Goal: Task Accomplishment & Management: Complete application form

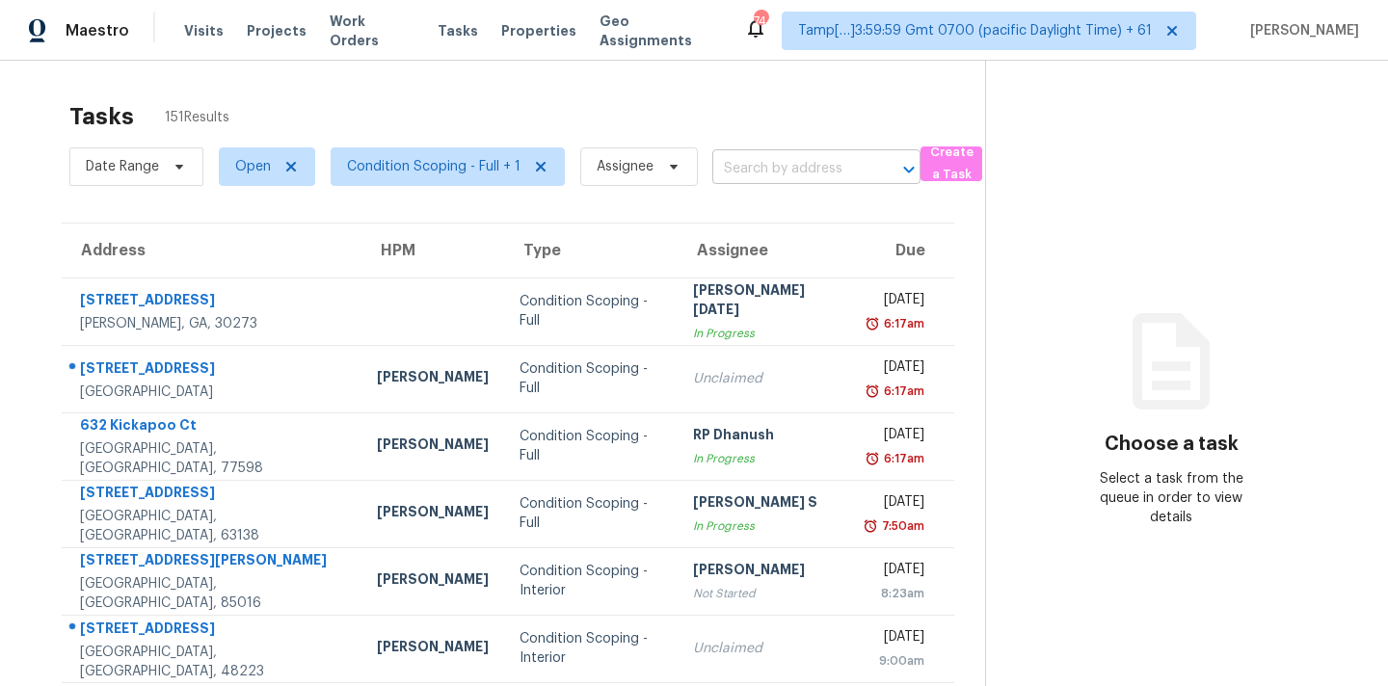
click at [734, 166] on input "text" at bounding box center [789, 169] width 154 height 30
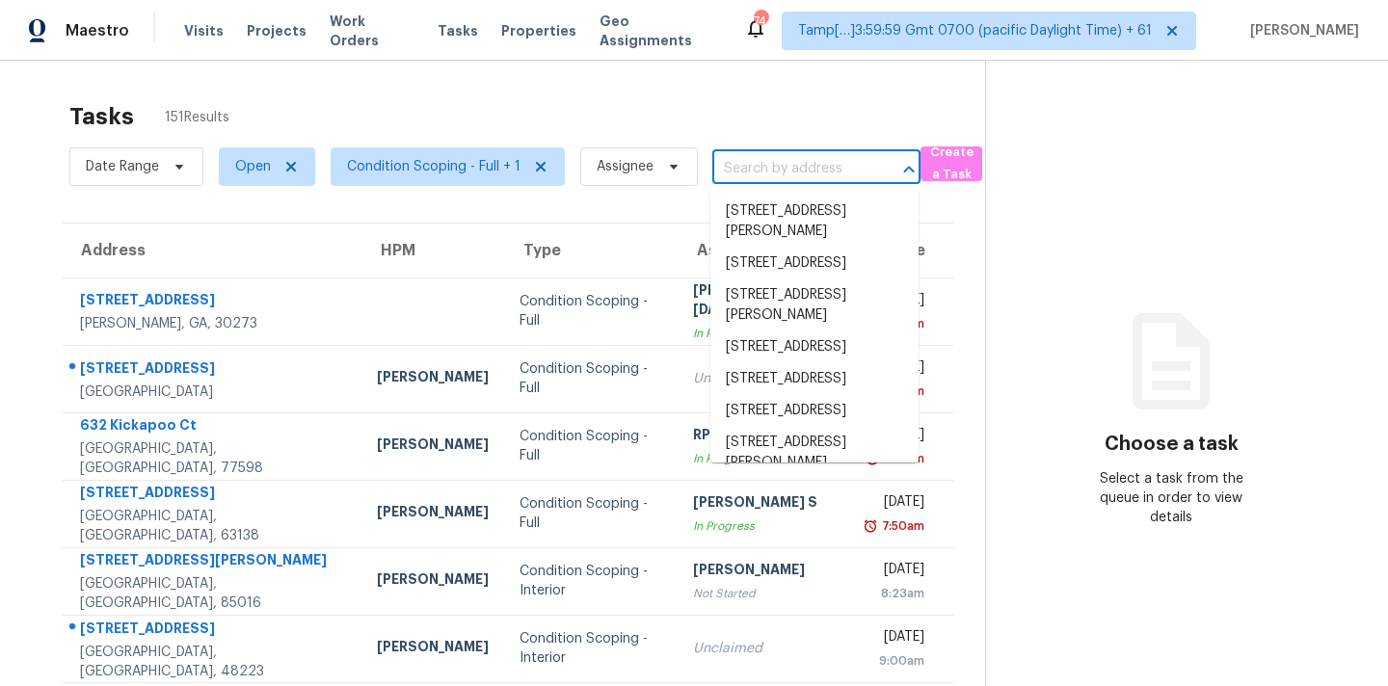
paste input "[STREET_ADDRESS]"
type input "[STREET_ADDRESS]"
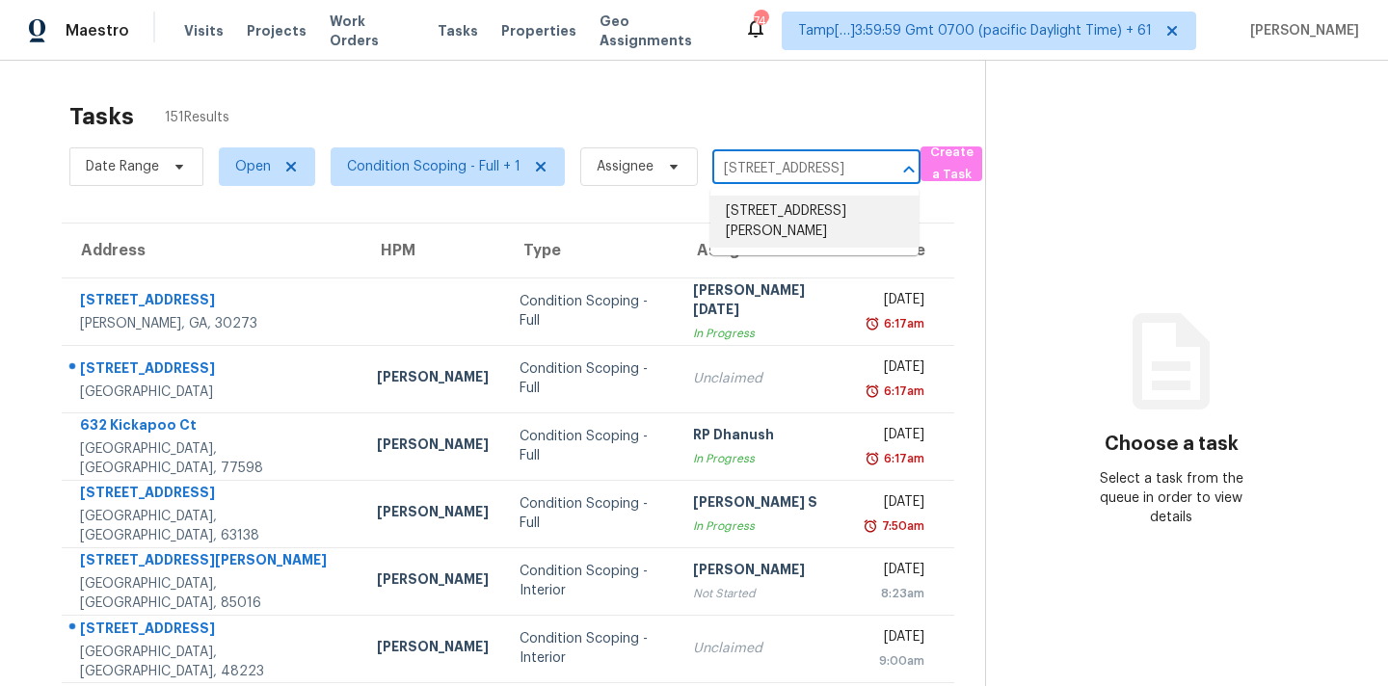
click at [759, 218] on li "[STREET_ADDRESS][PERSON_NAME]" at bounding box center [814, 222] width 208 height 52
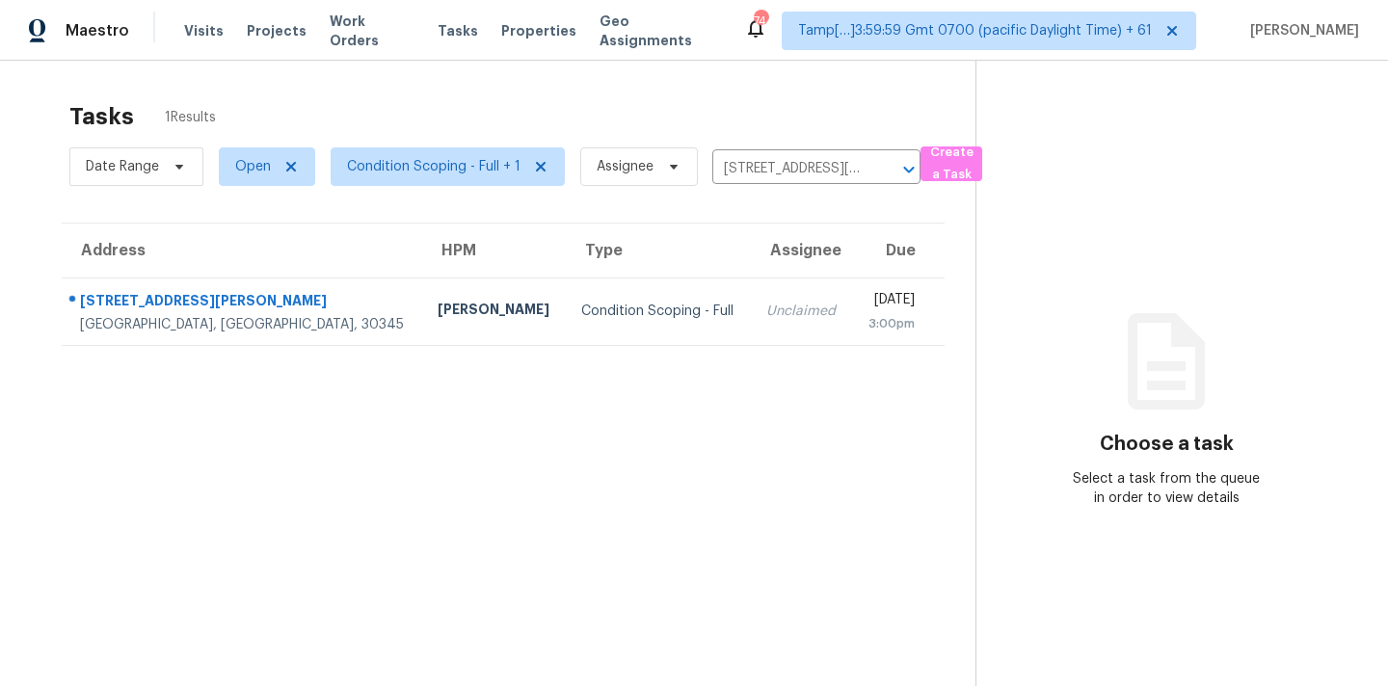
click at [751, 304] on td "Unclaimed" at bounding box center [801, 311] width 101 height 67
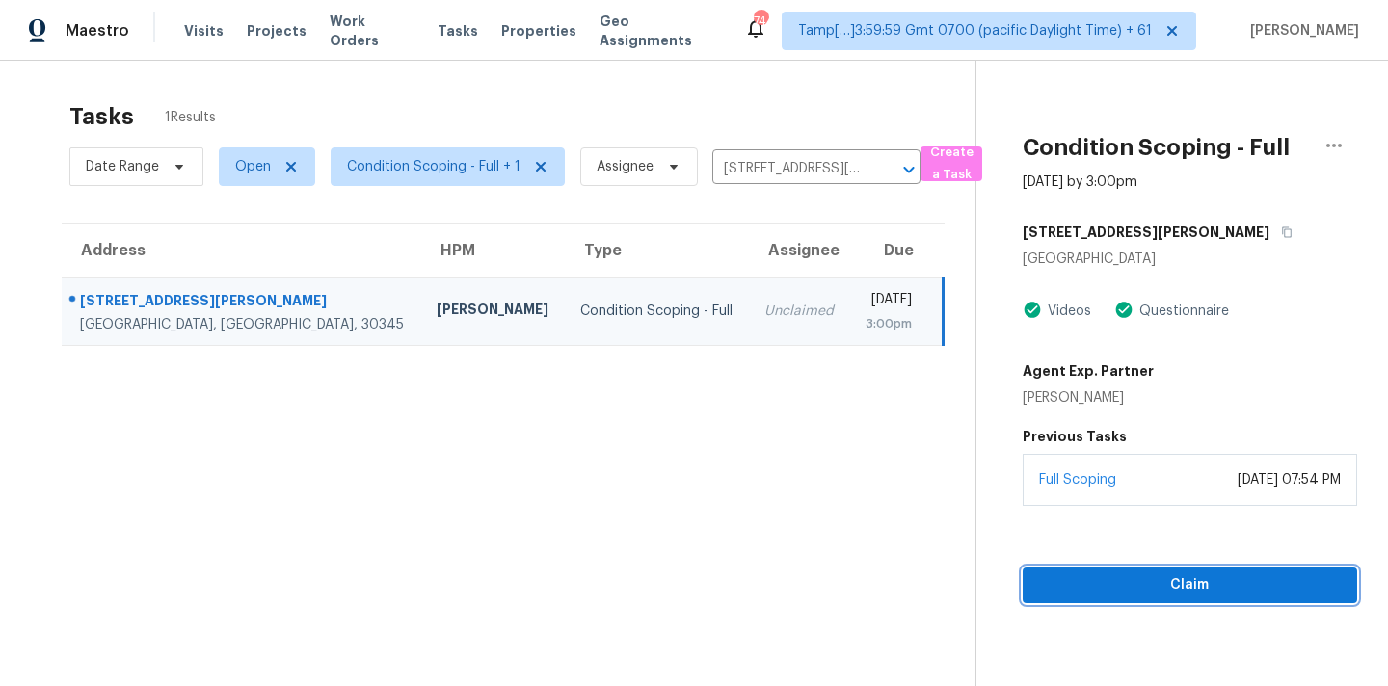
click at [1154, 575] on span "Claim" at bounding box center [1190, 586] width 304 height 24
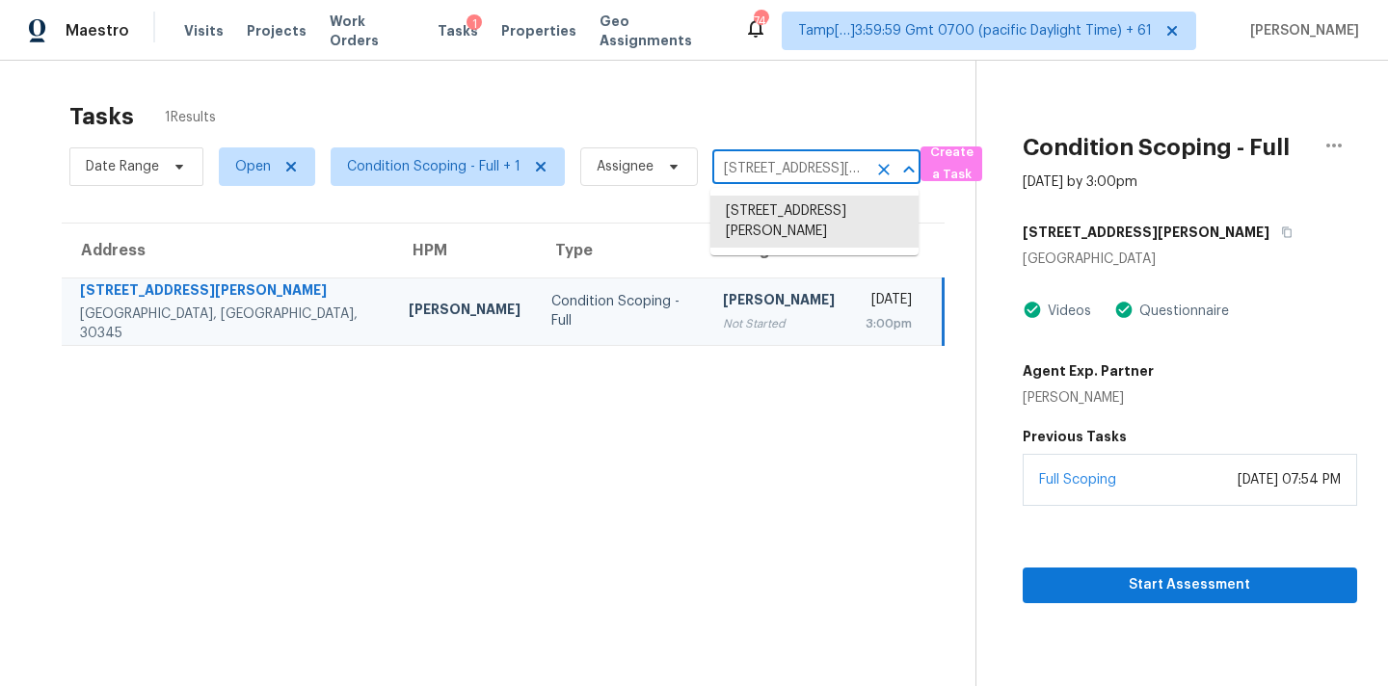
click at [739, 161] on input "2519 Lauderdale Dr NE, Atlanta, GA 30345" at bounding box center [789, 169] width 154 height 30
paste input "1563 Bailey Farms Dr Lawrenceville, GA, 30043"
type input "1563 Bailey Farms Dr Lawrenceville, GA, 30043"
click at [748, 215] on li "1563 Bailey Farms Dr, Lawrenceville, GA 30043" at bounding box center [814, 222] width 208 height 52
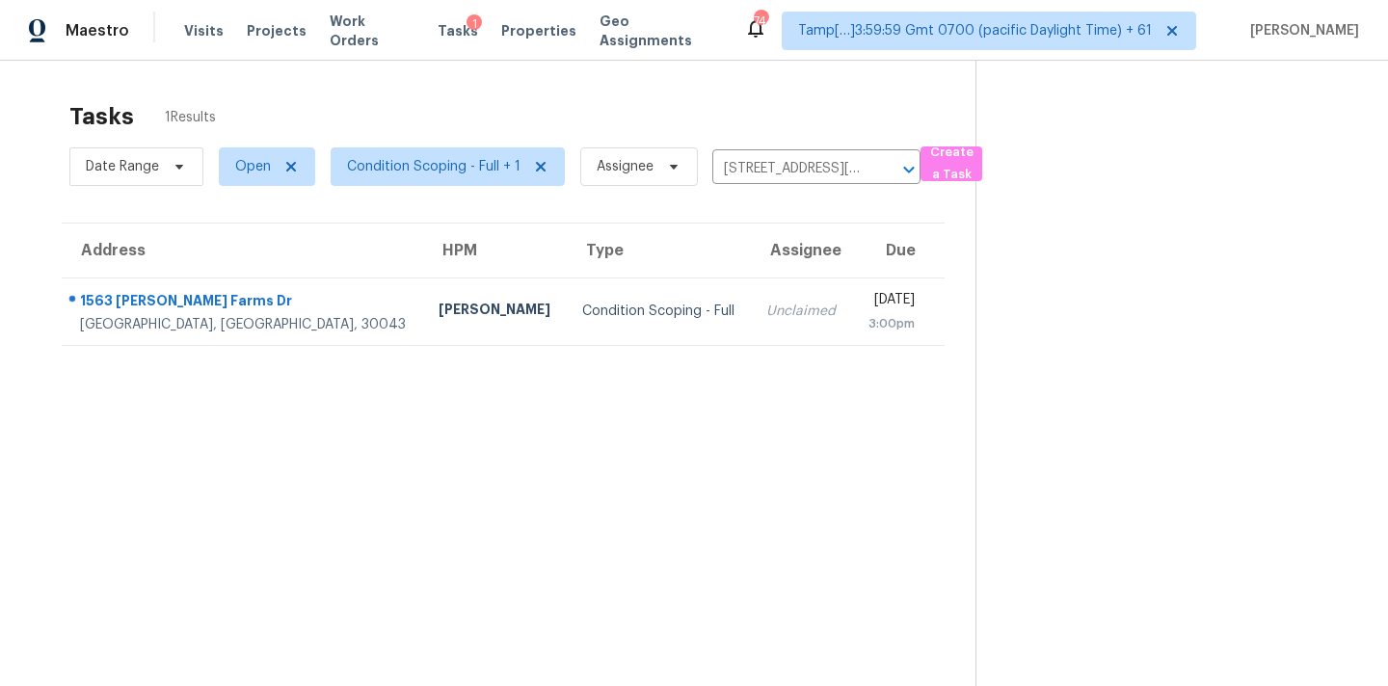
click at [751, 277] on th "Assignee" at bounding box center [801, 251] width 101 height 54
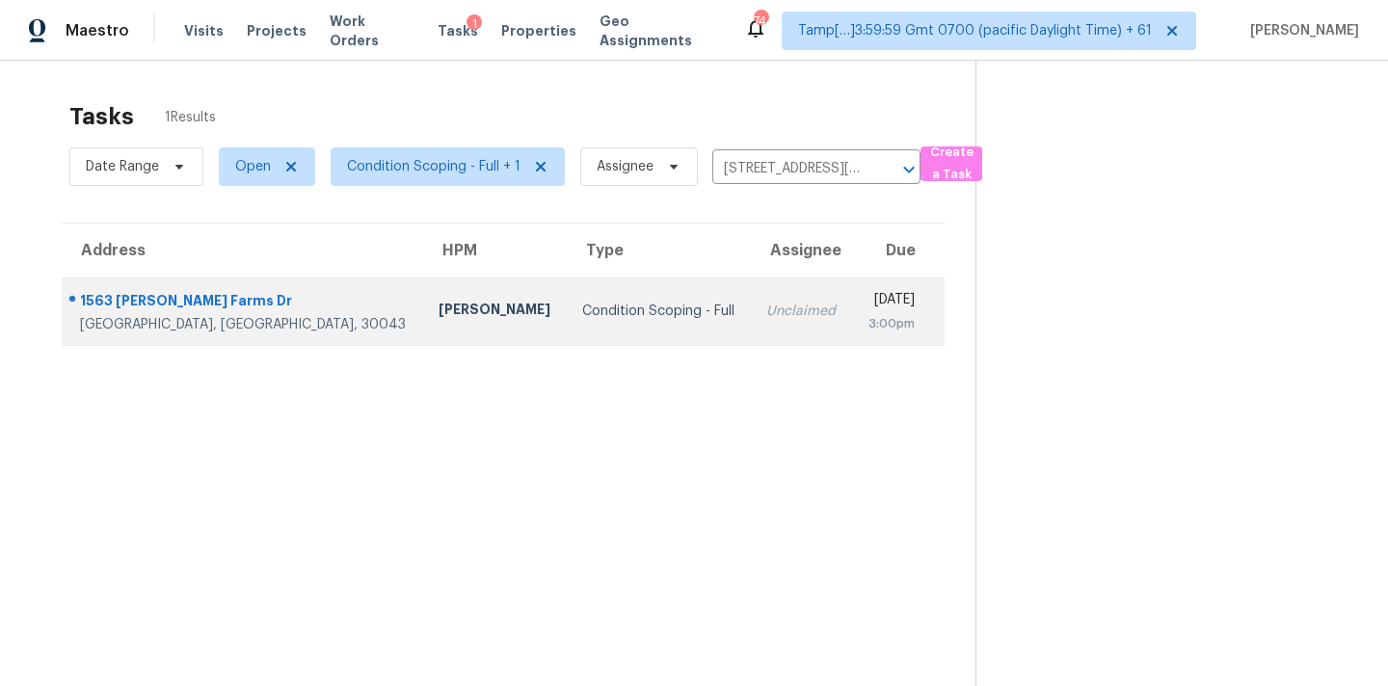
click at [766, 313] on div "Unclaimed" at bounding box center [801, 311] width 70 height 19
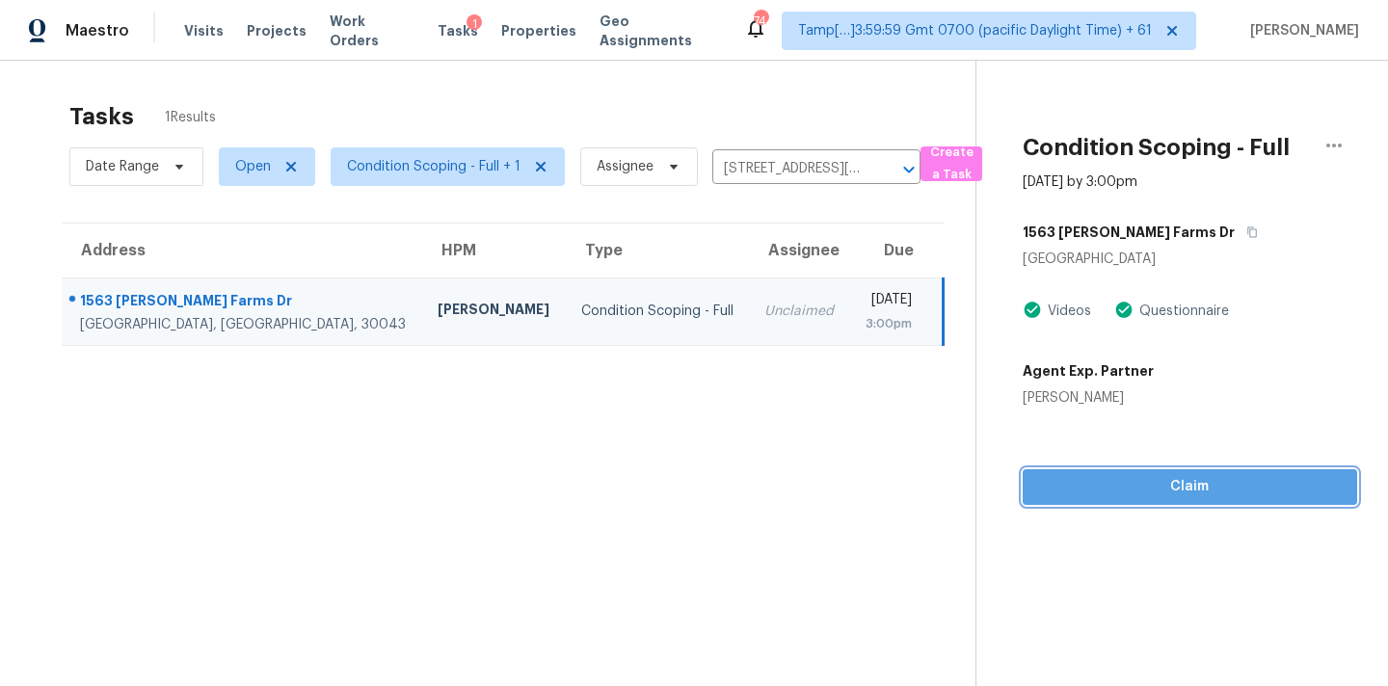
click at [1192, 485] on span "Claim" at bounding box center [1190, 487] width 304 height 24
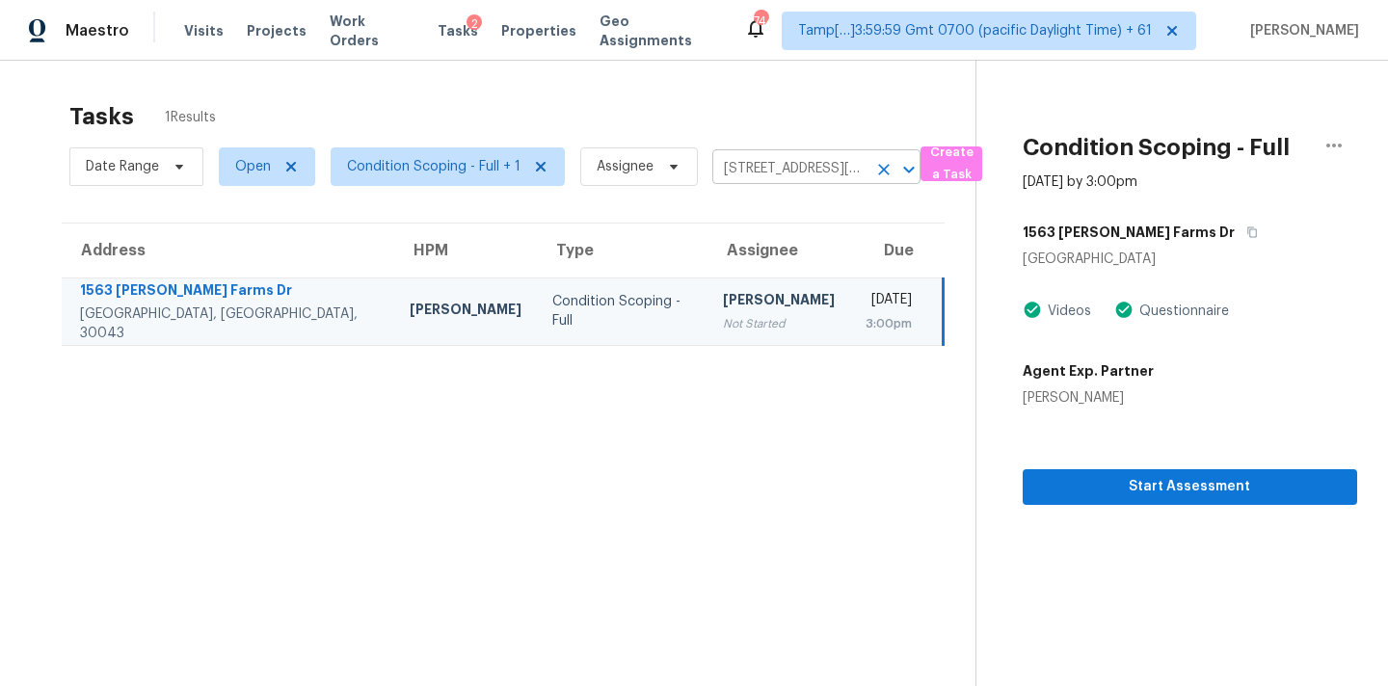
click at [749, 171] on input "1563 Bailey Farms Dr, Lawrenceville, GA 30043" at bounding box center [789, 169] width 154 height 30
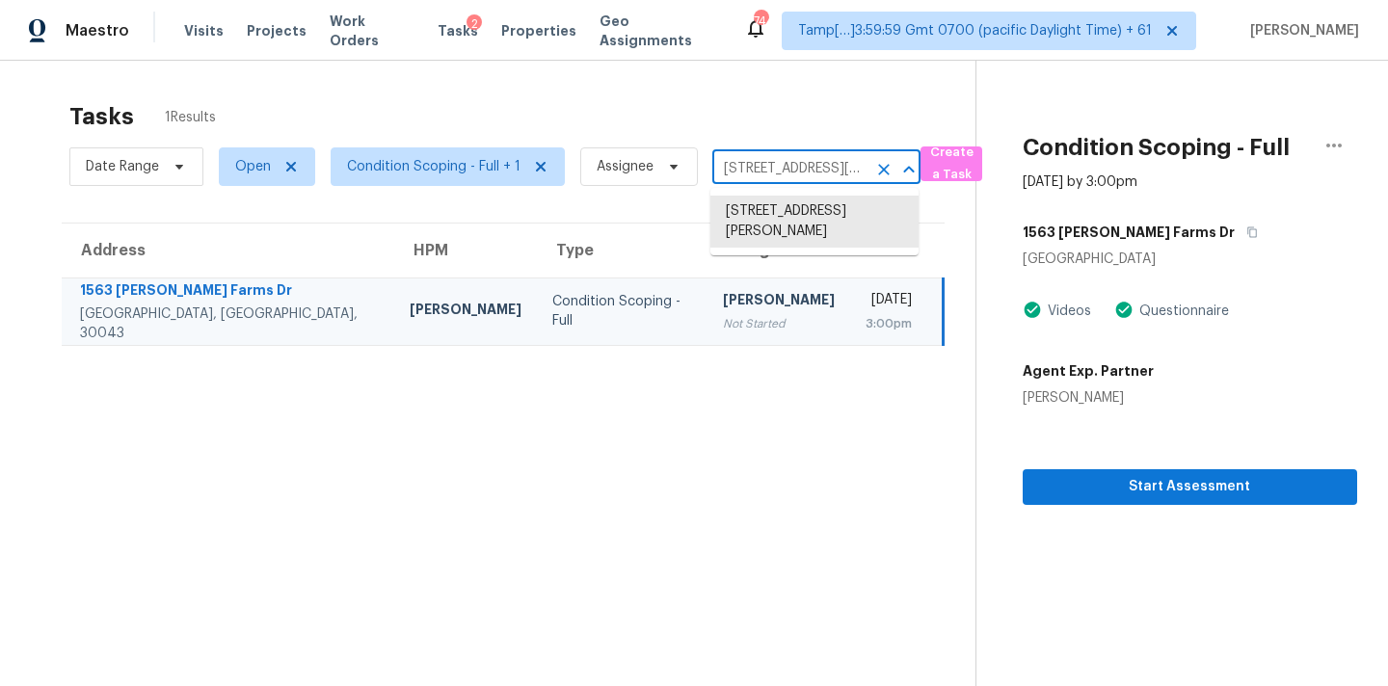
paste input "2985 Meadow Lark Dr Atlanta, GA, 30344"
type input "2985 Meadow Lark Dr Atlanta, GA, 30344"
click at [761, 213] on li "2985 Meadow Lark Dr, Atlanta, GA 30344" at bounding box center [814, 212] width 208 height 32
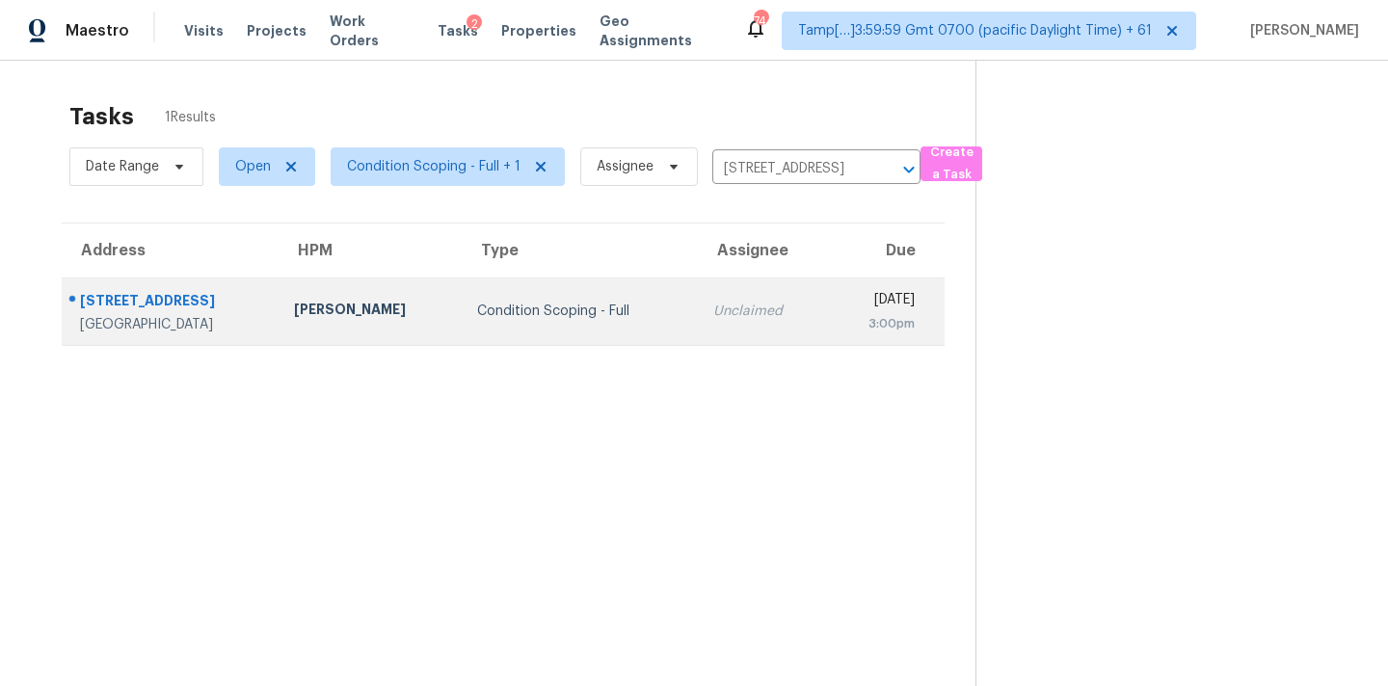
click at [717, 309] on div "Unclaimed" at bounding box center [762, 311] width 98 height 19
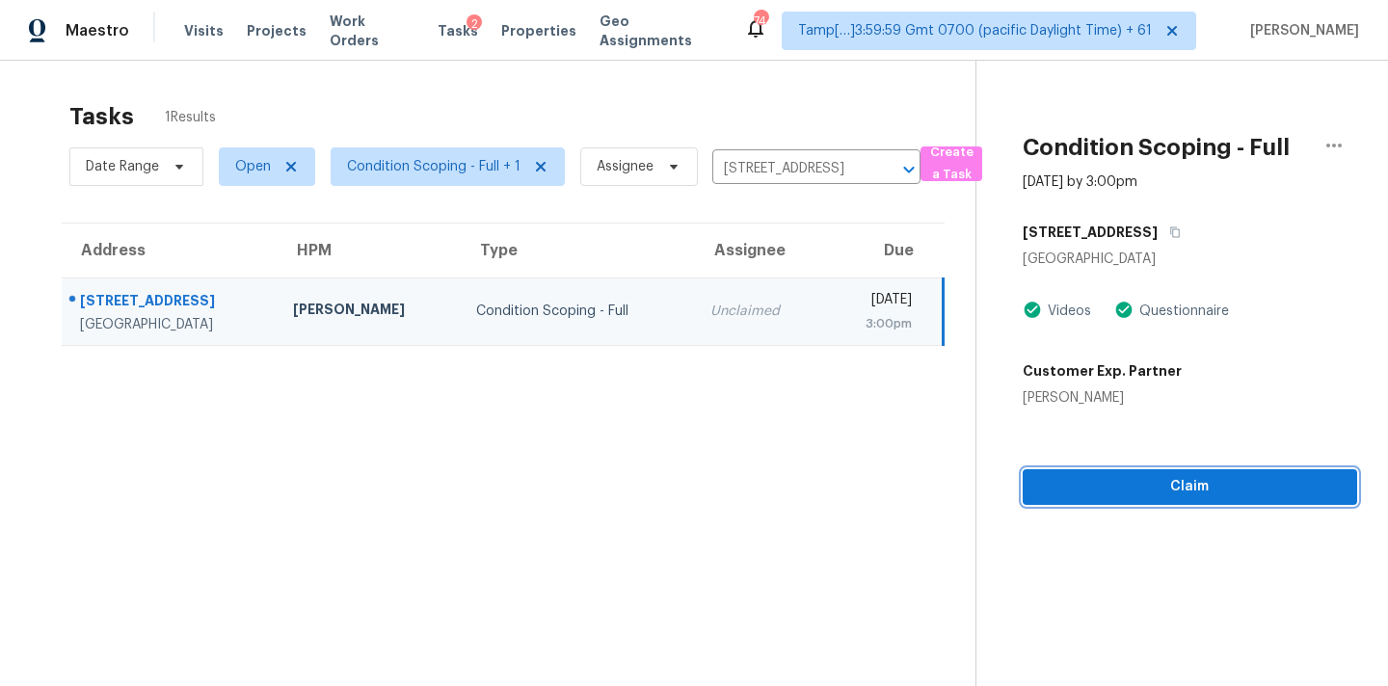
click at [1141, 501] on button "Claim" at bounding box center [1190, 487] width 335 height 36
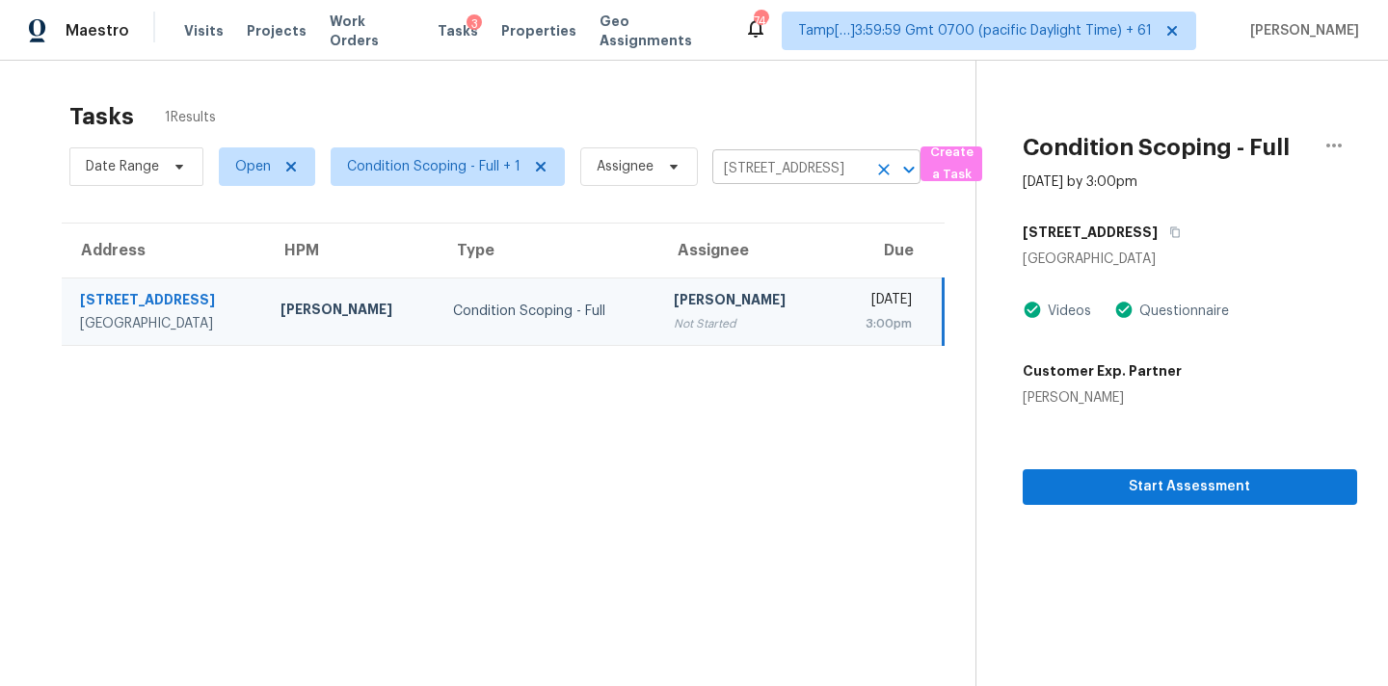
click at [749, 170] on input "2985 Meadow Lark Dr, Atlanta, GA 30344" at bounding box center [789, 169] width 154 height 30
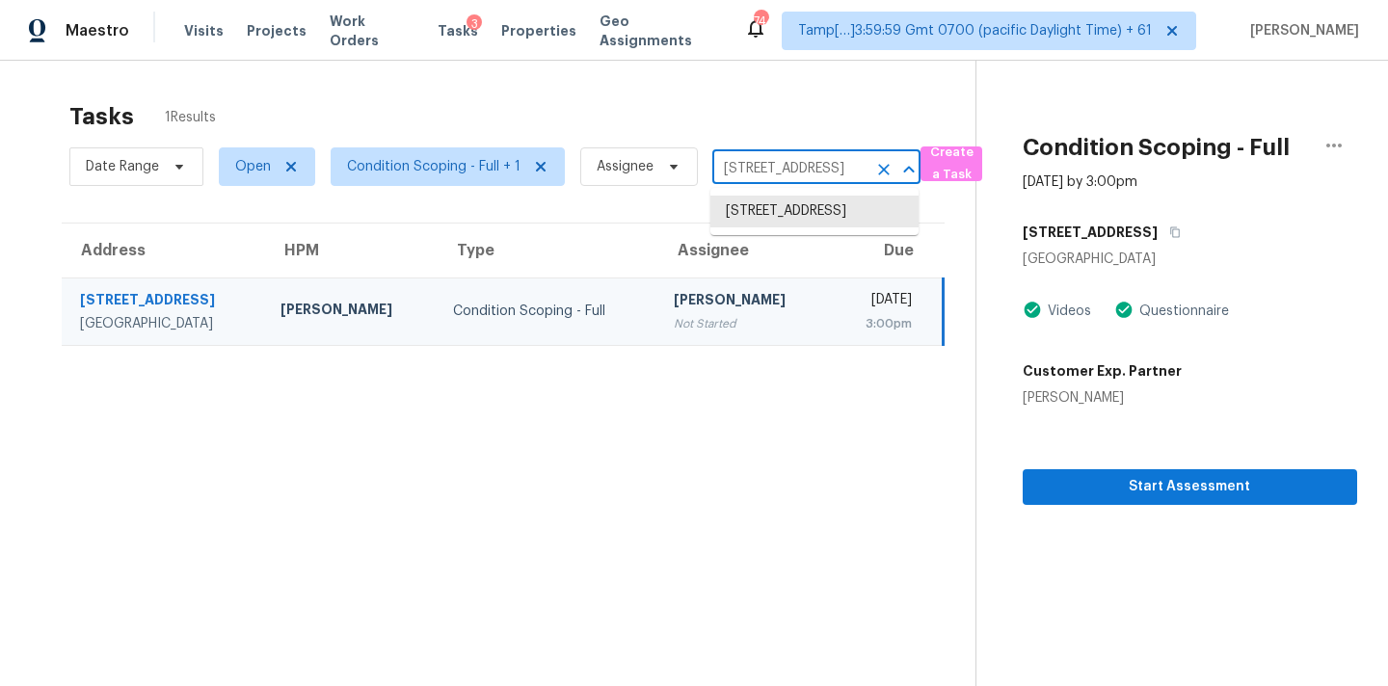
paste input "5600 Green Moss Hl McKinney, TX, 75071"
type input "5600 Green Moss Hl McKinney, TX, 75071"
click at [762, 214] on li "5600 Green Moss Hl, McKinney, TX 75071" at bounding box center [814, 232] width 208 height 72
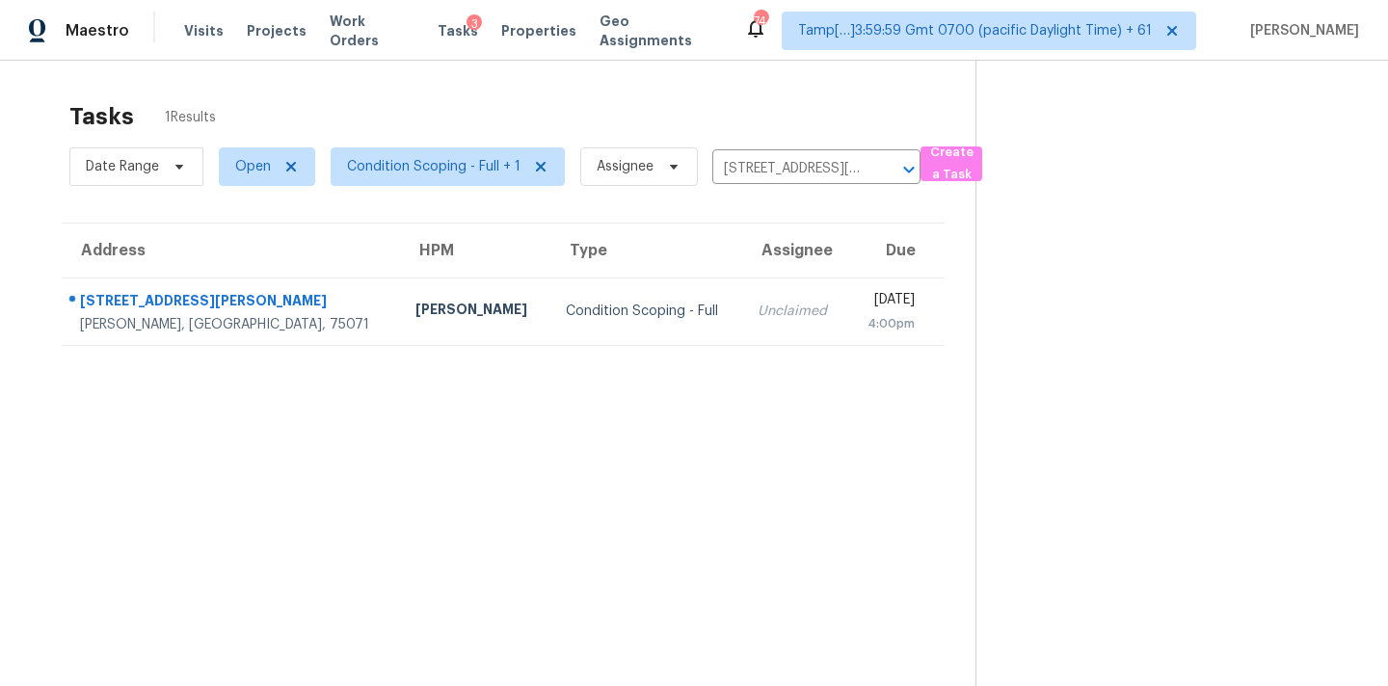
click at [847, 314] on td "Thu, Oct 2nd 2025 4:00pm" at bounding box center [895, 311] width 97 height 67
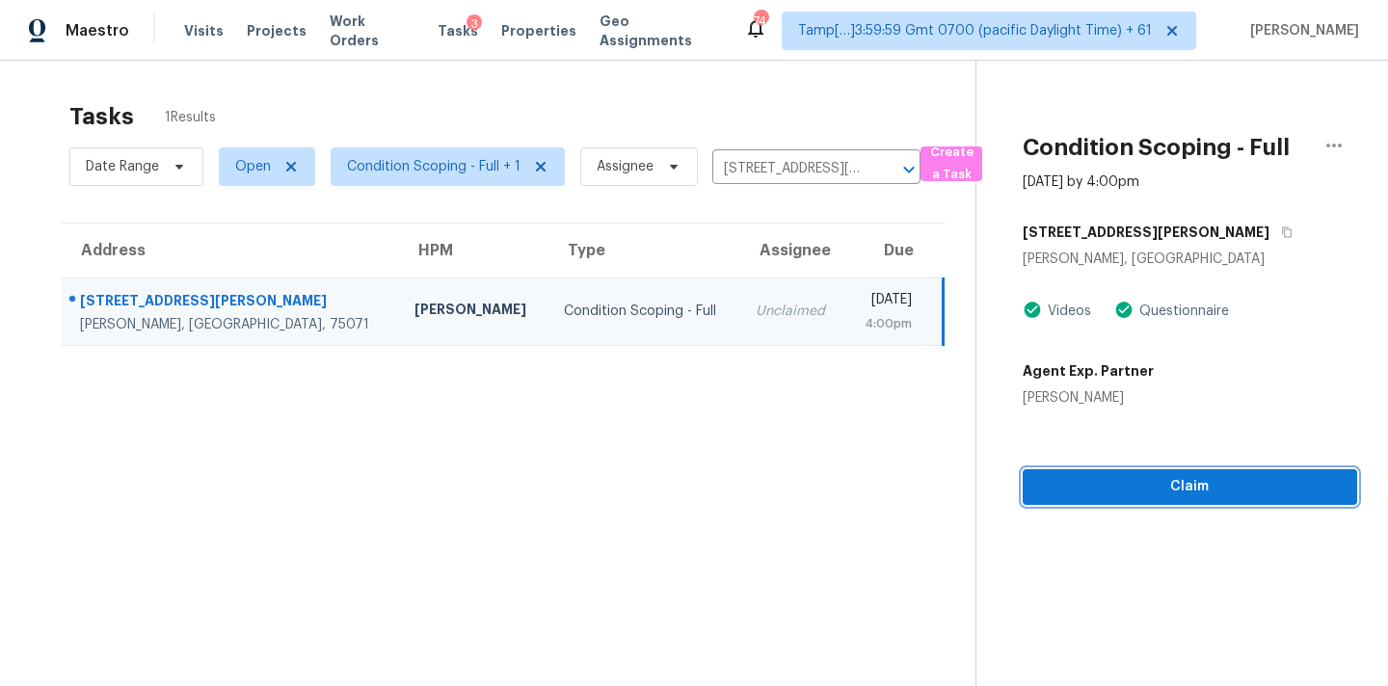
click at [1137, 500] on button "Claim" at bounding box center [1190, 487] width 335 height 36
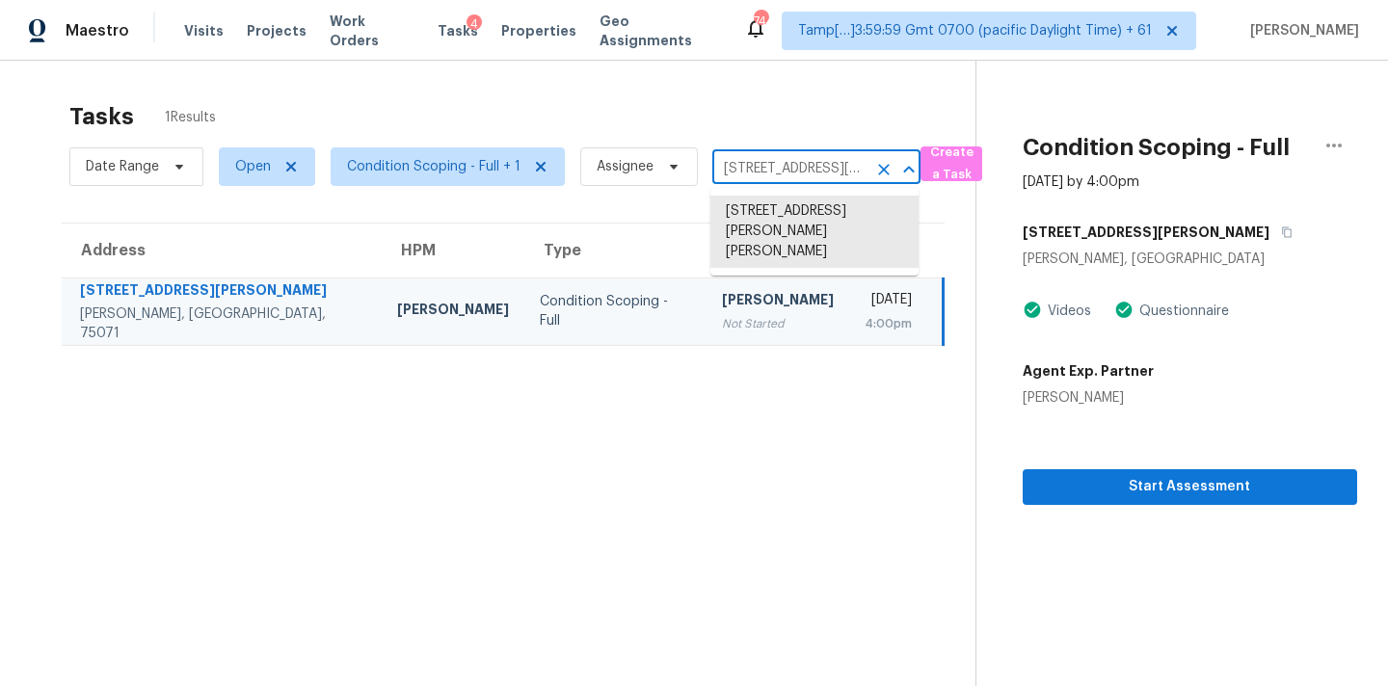
click at [747, 157] on input "5600 Green Moss Hl, McKinney, TX 75071" at bounding box center [789, 169] width 154 height 30
paste input "3747 Eagle Isle Cir Kissimmee, FL, 34746"
type input "3747 Eagle Isle Cir Kissimmee, FL, 34746"
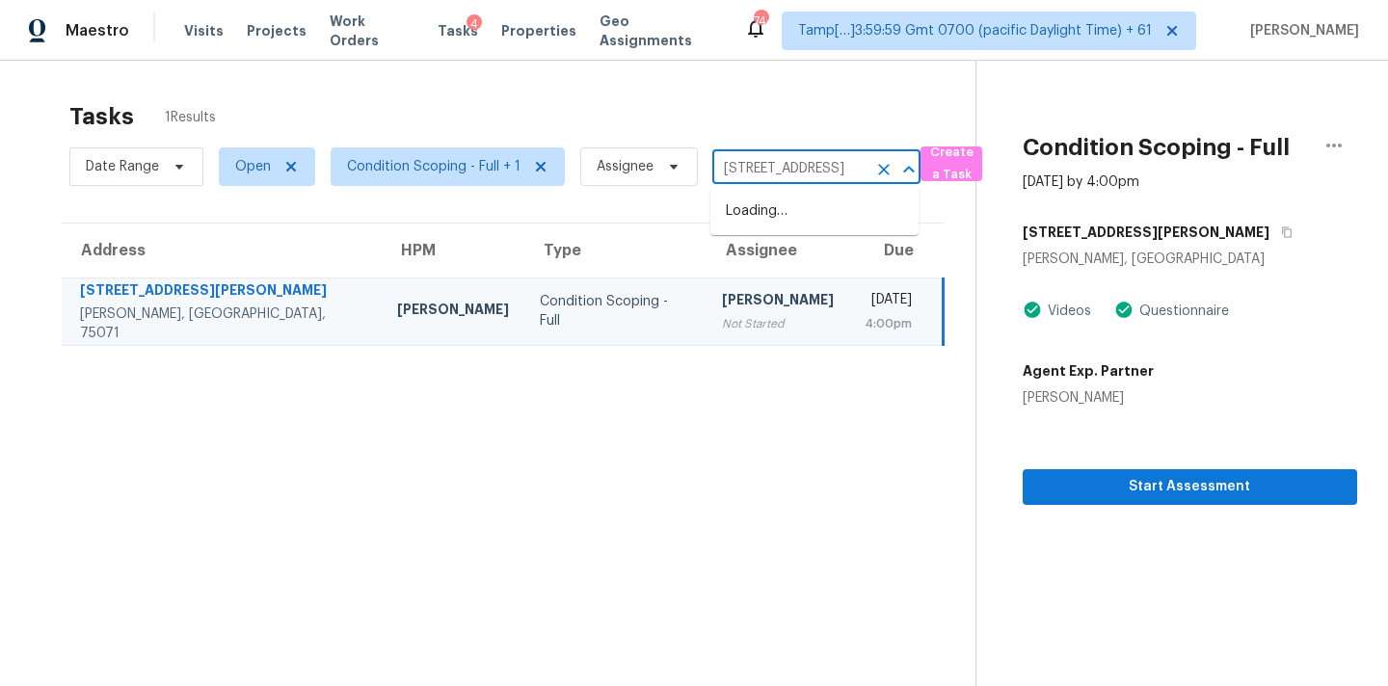
scroll to position [0, 111]
click at [761, 211] on li "3747 Eagle Isle Cir, Kissimmee, FL 34746" at bounding box center [814, 212] width 208 height 32
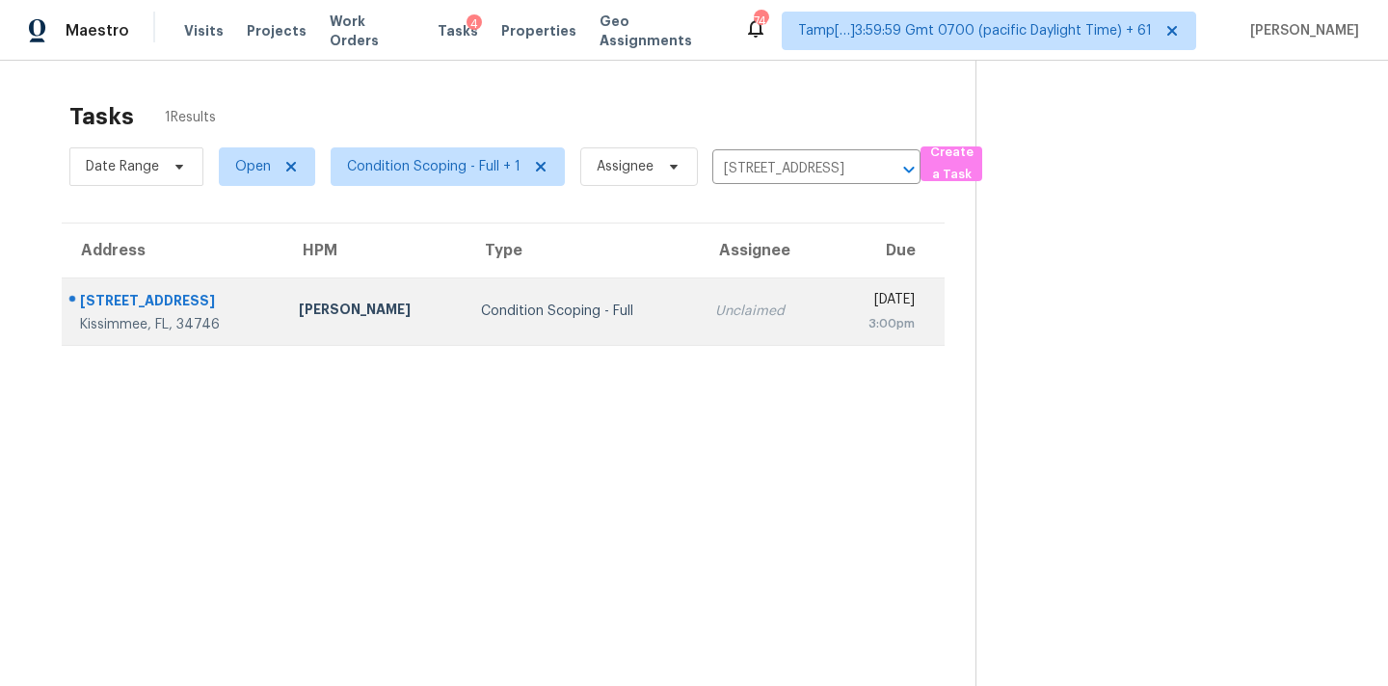
click at [742, 285] on td "Unclaimed" at bounding box center [764, 311] width 128 height 67
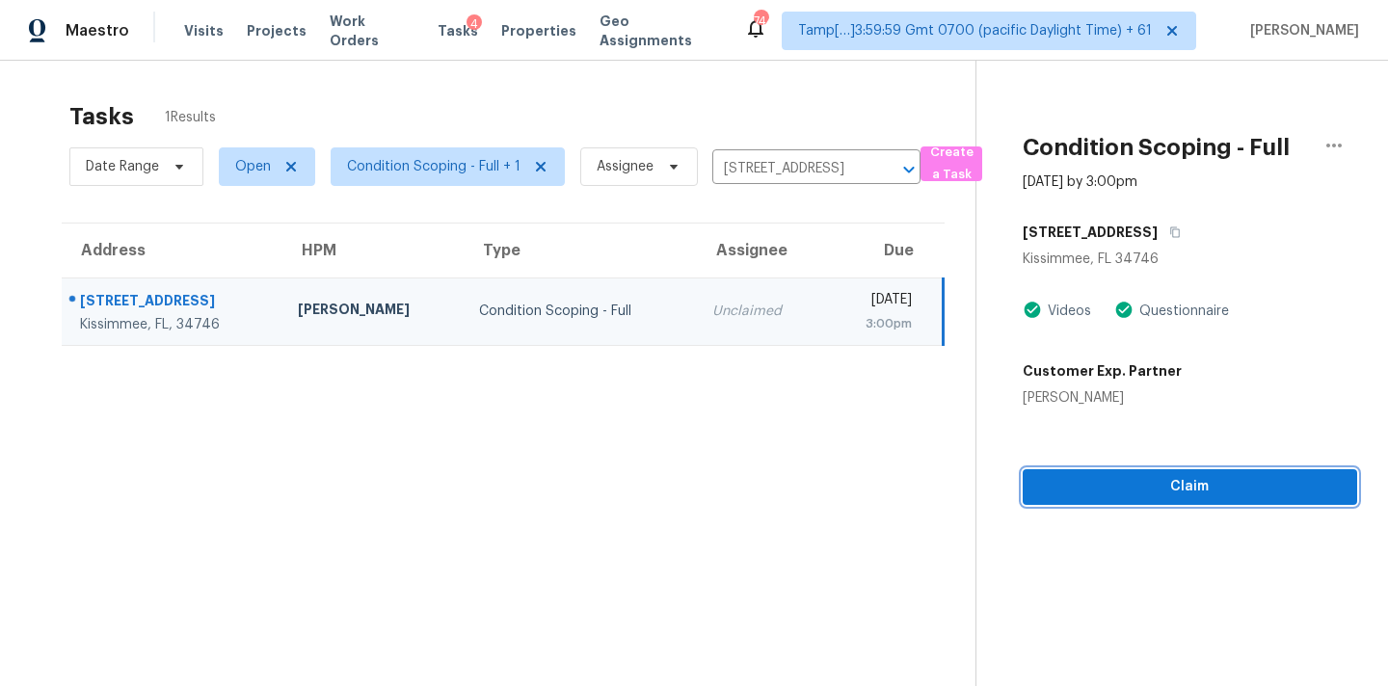
click at [1170, 495] on span "Claim" at bounding box center [1190, 487] width 304 height 24
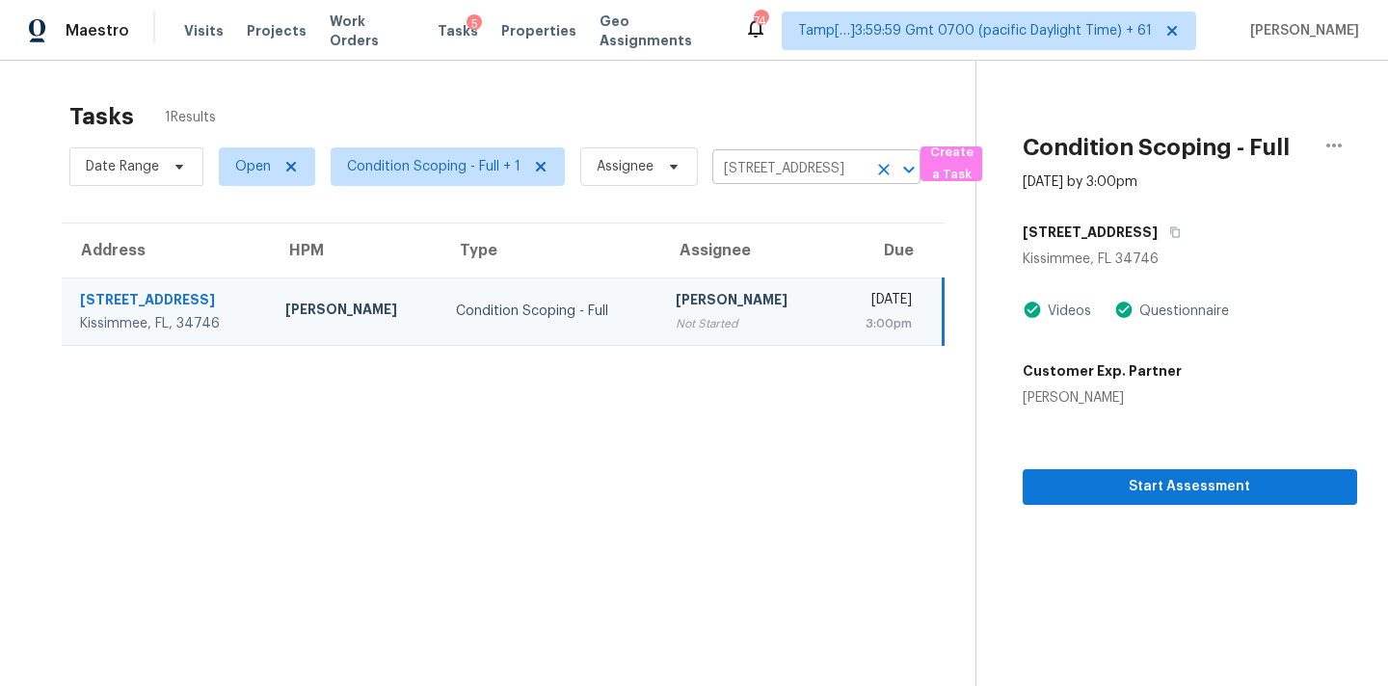
click at [732, 167] on input "3747 Eagle Isle Cir, Kissimmee, FL 34746" at bounding box center [789, 169] width 154 height 30
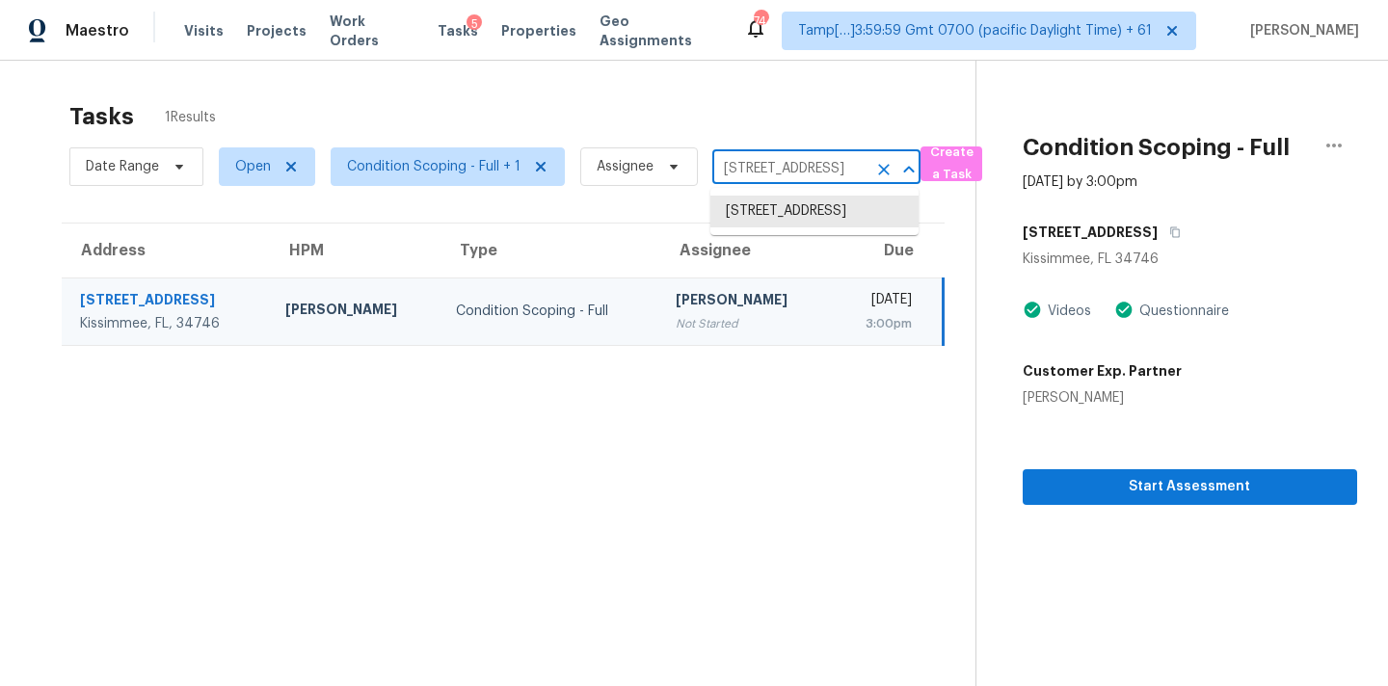
paste input "10203 Six Shooter Ln, Temple, TX 76502"
type input "10203 Six Shooter Ln, Temple, TX 76502"
click at [744, 218] on li "10203 Six Shooter Ln, Temple, TX 76502" at bounding box center [814, 212] width 208 height 32
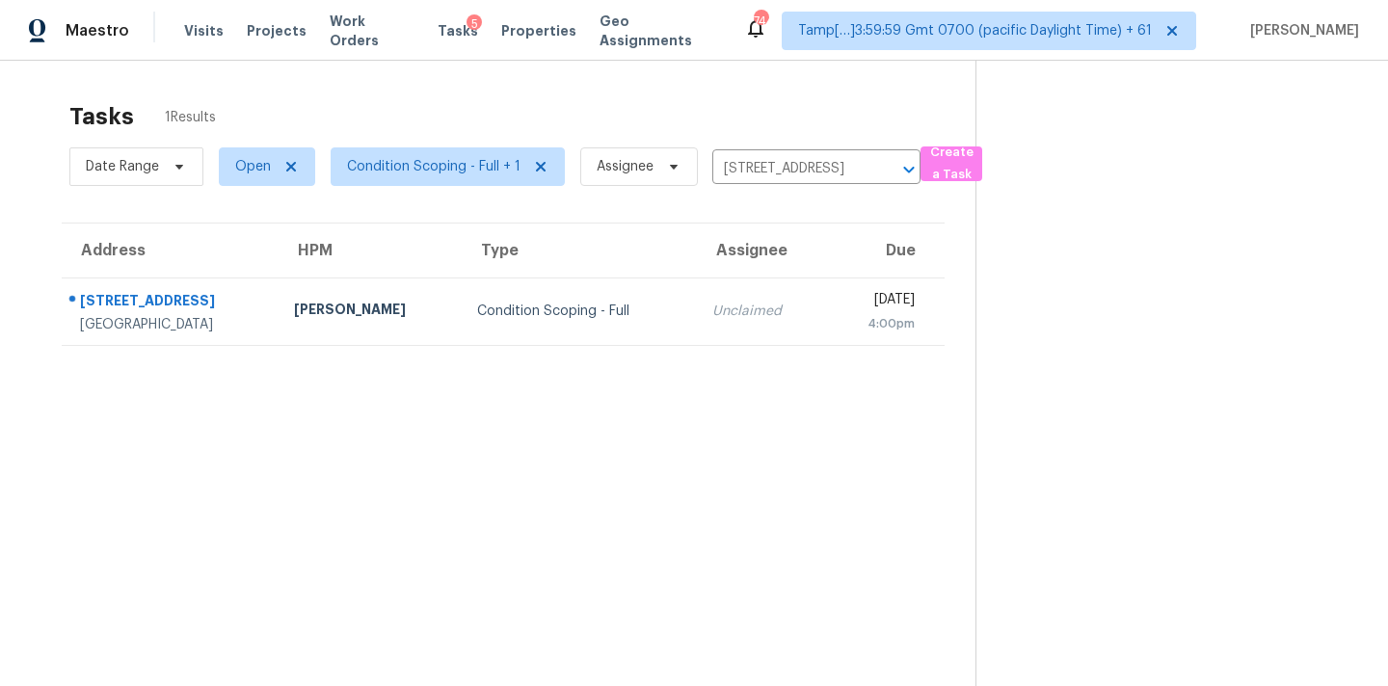
click at [712, 305] on div "Unclaimed" at bounding box center [761, 311] width 98 height 19
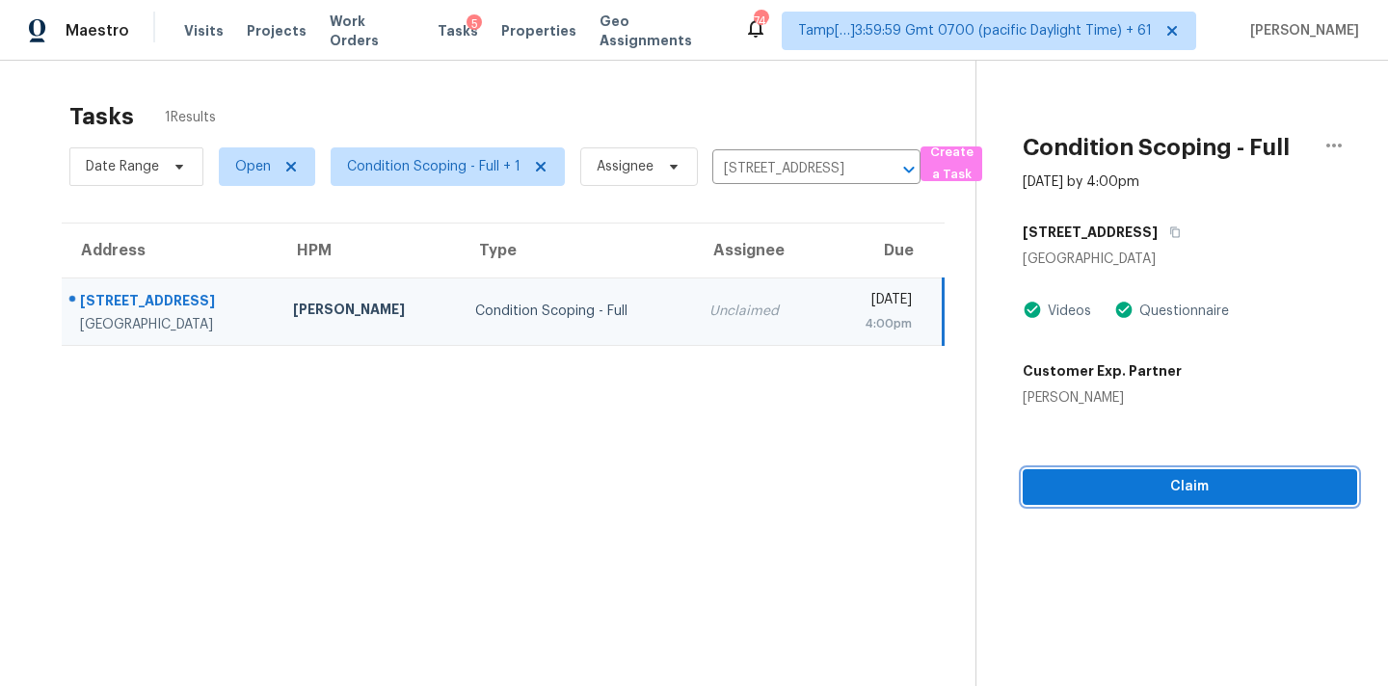
click at [1202, 486] on span "Claim" at bounding box center [1190, 487] width 304 height 24
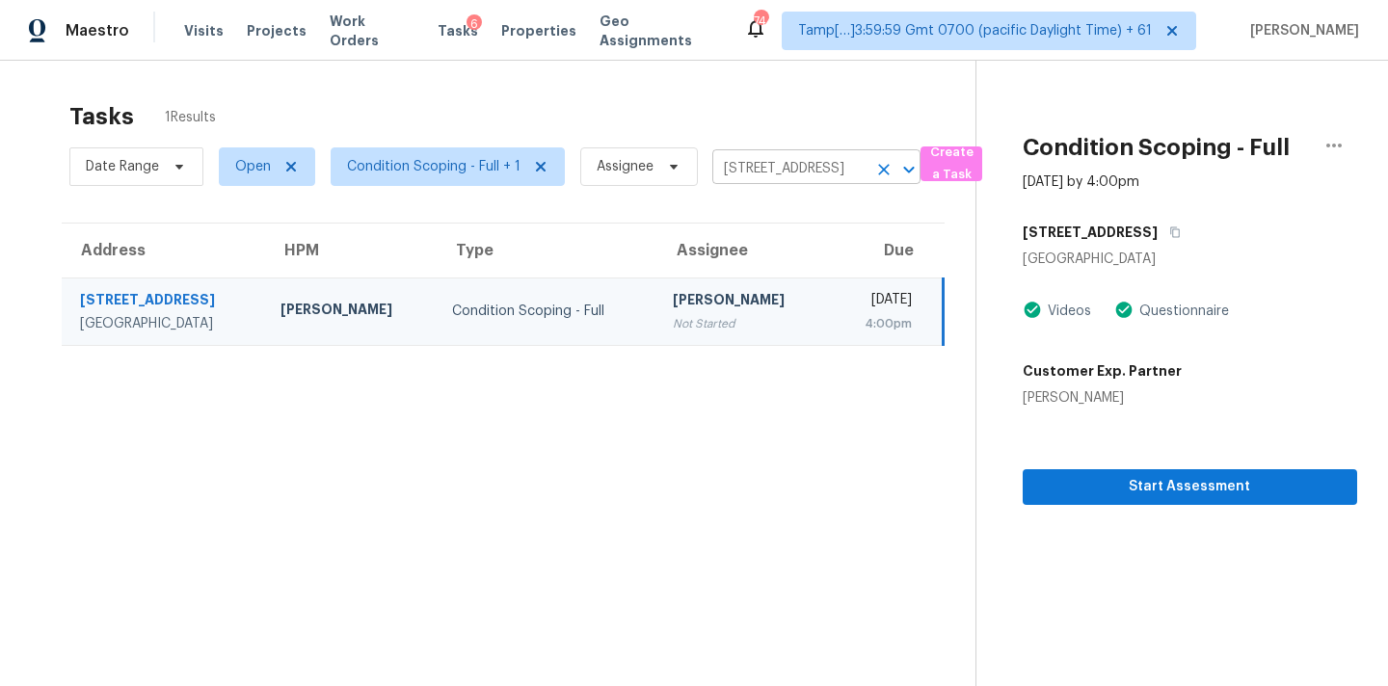
click at [750, 161] on input "10203 Six Shooter Ln, Temple, TX 76502" at bounding box center [789, 169] width 154 height 30
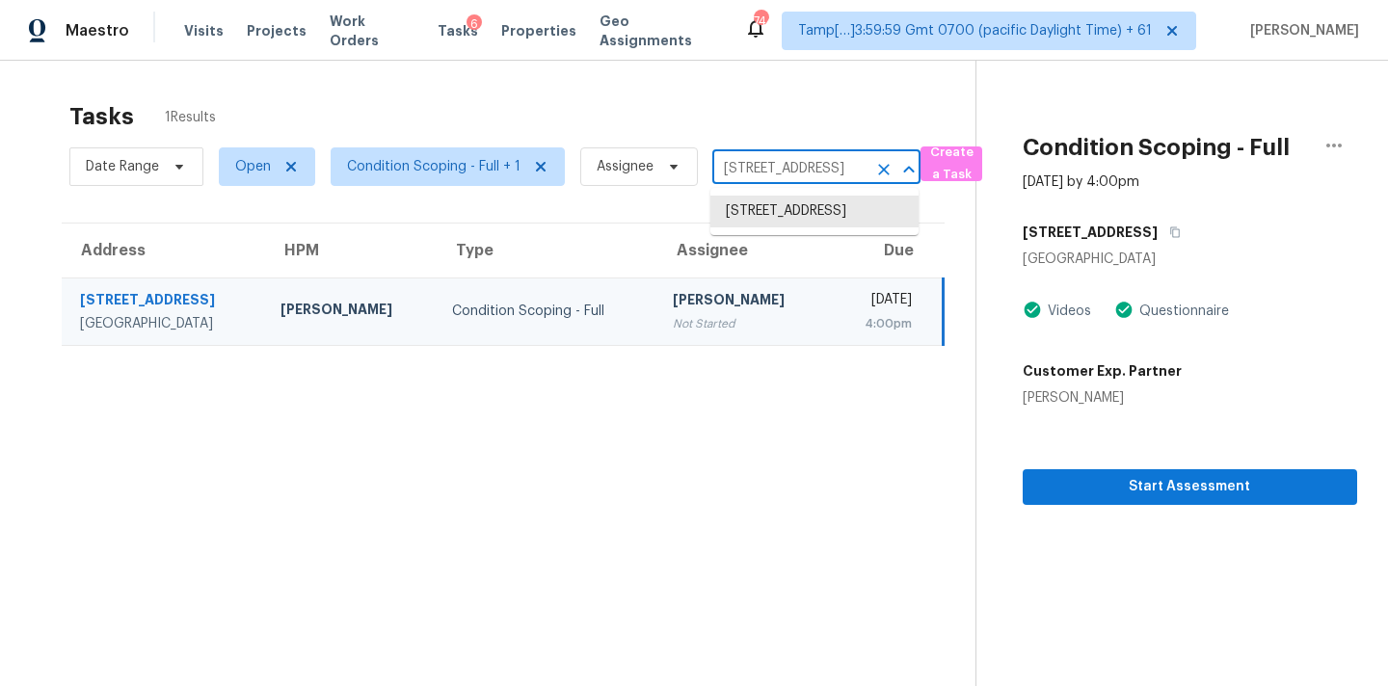
paste input "451 Eagle Wind Way Ferris, TX, 75125"
type input "451 Eagle Wind Way Ferris, TX, 75125"
click at [757, 213] on li "451 Eagle Wind Way, Ferris, TX 75125" at bounding box center [814, 222] width 208 height 52
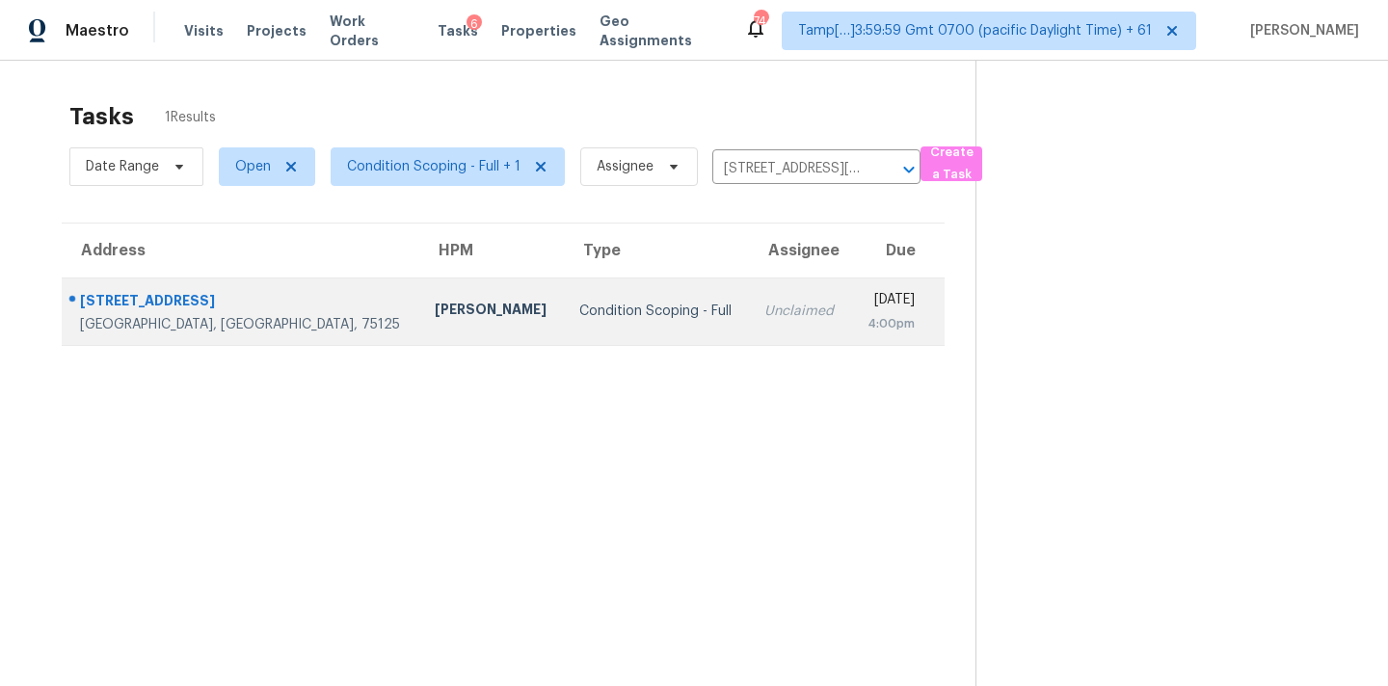
click at [867, 322] on div "4:00pm" at bounding box center [891, 323] width 48 height 19
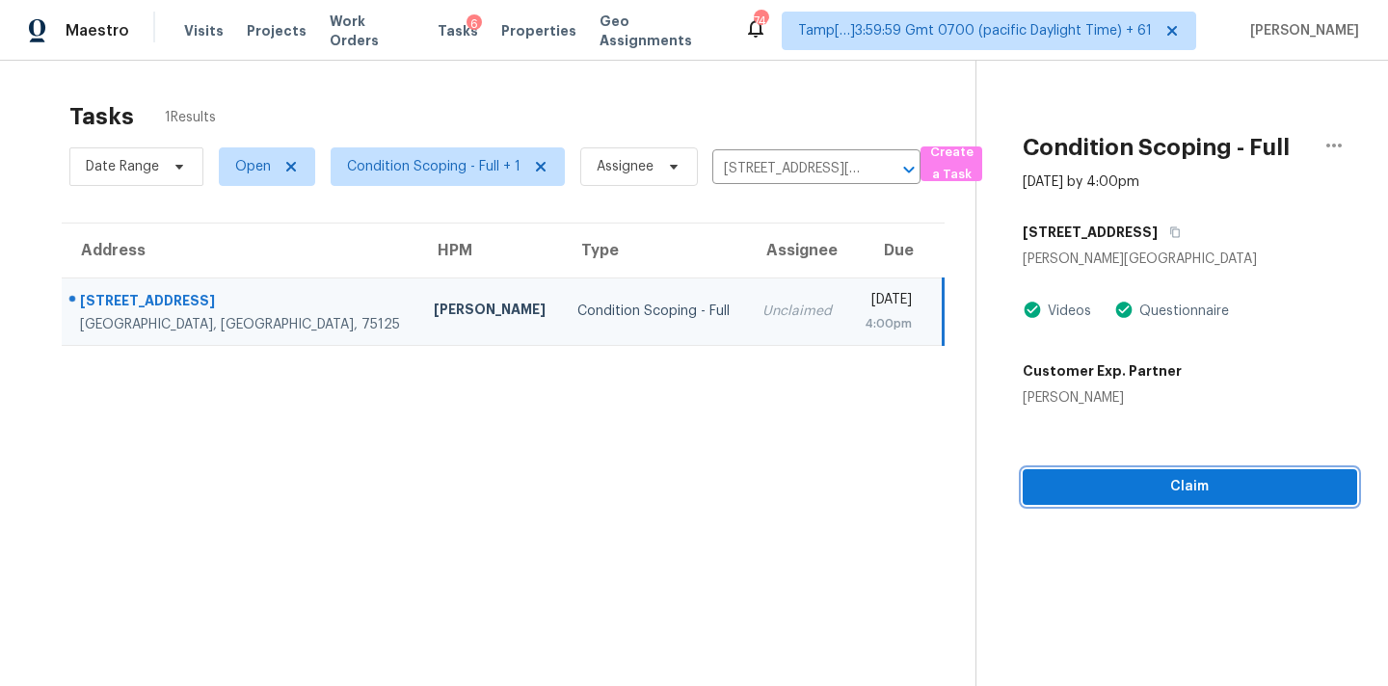
click at [1187, 491] on span "Claim" at bounding box center [1190, 487] width 304 height 24
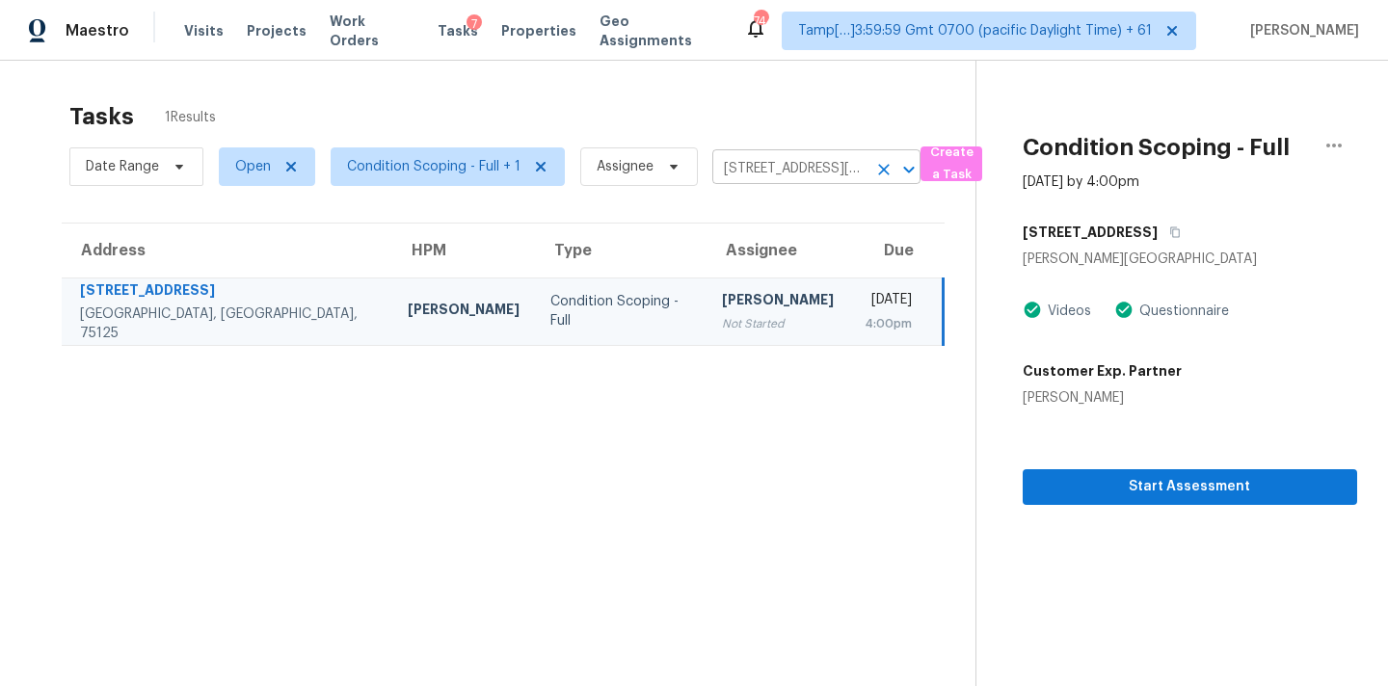
click at [741, 164] on input "451 Eagle Wind Way, Ferris, TX 75125" at bounding box center [789, 169] width 154 height 30
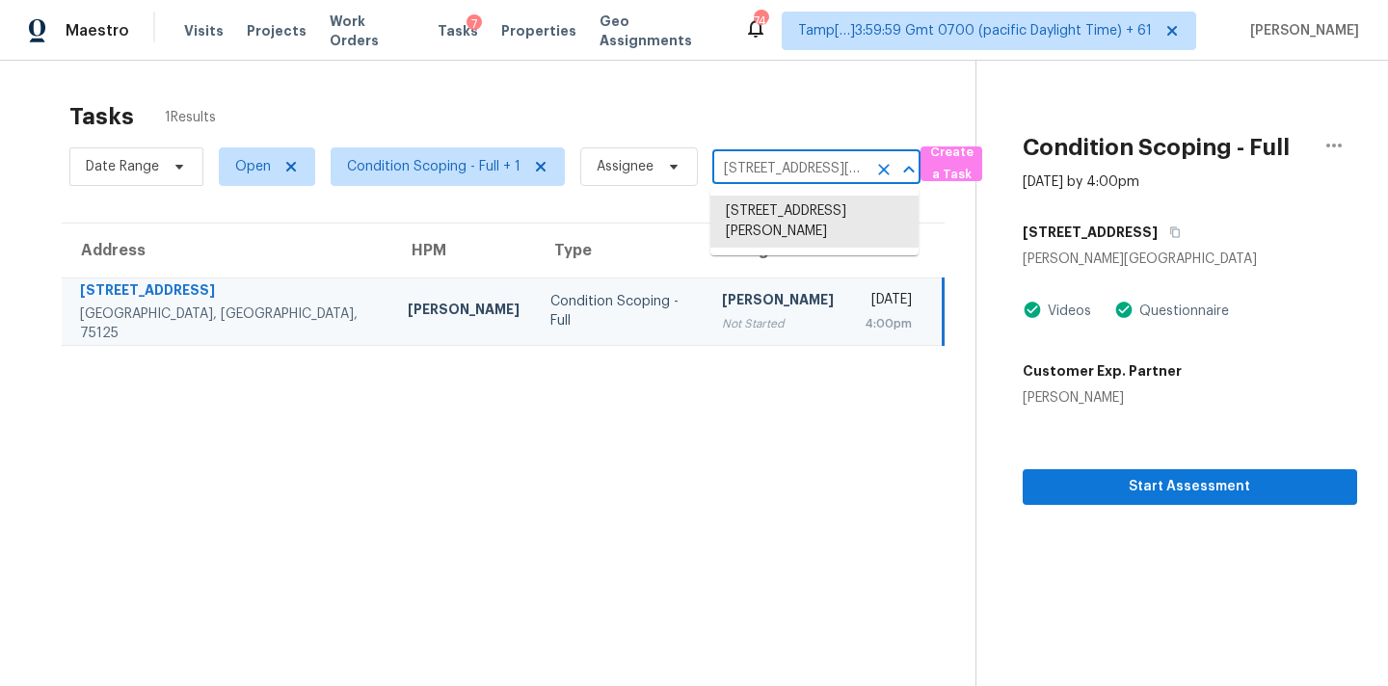
paste input "320 Mountain View Ct Bedford, TX, 76021"
type input "320 Mountain View Ct Bedford, TX, 76021"
click at [761, 214] on li "320 Mountain View Ct, Bedford, TX 76021" at bounding box center [814, 212] width 208 height 32
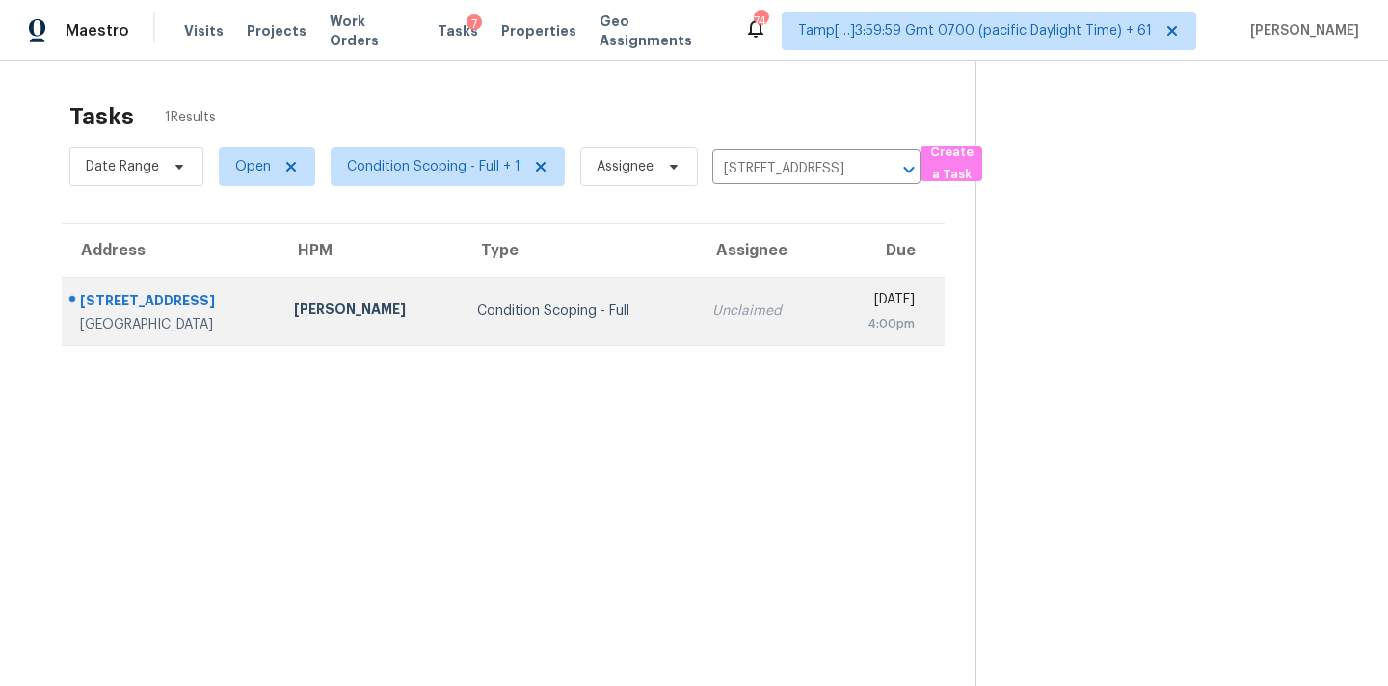
click at [739, 324] on td "Unclaimed" at bounding box center [761, 311] width 129 height 67
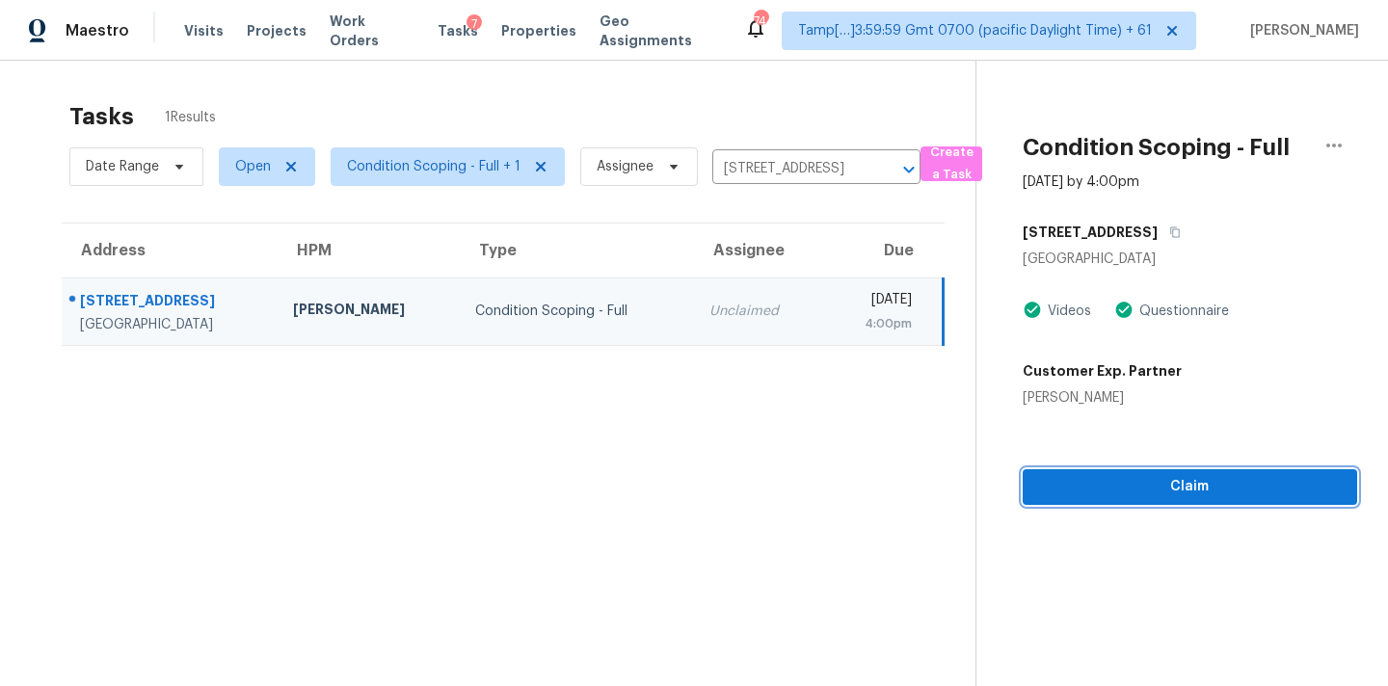
click at [1190, 482] on span "Claim" at bounding box center [1190, 487] width 304 height 24
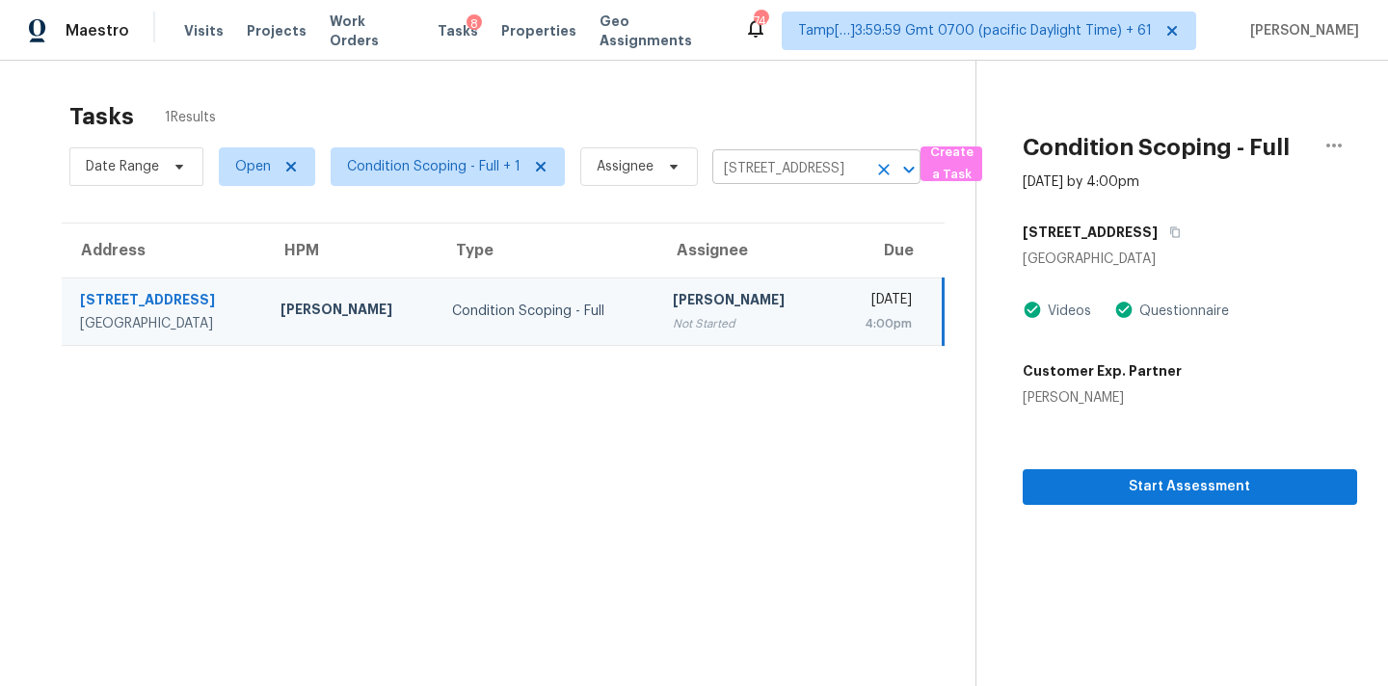
click at [884, 174] on icon "Clear" at bounding box center [883, 169] width 19 height 19
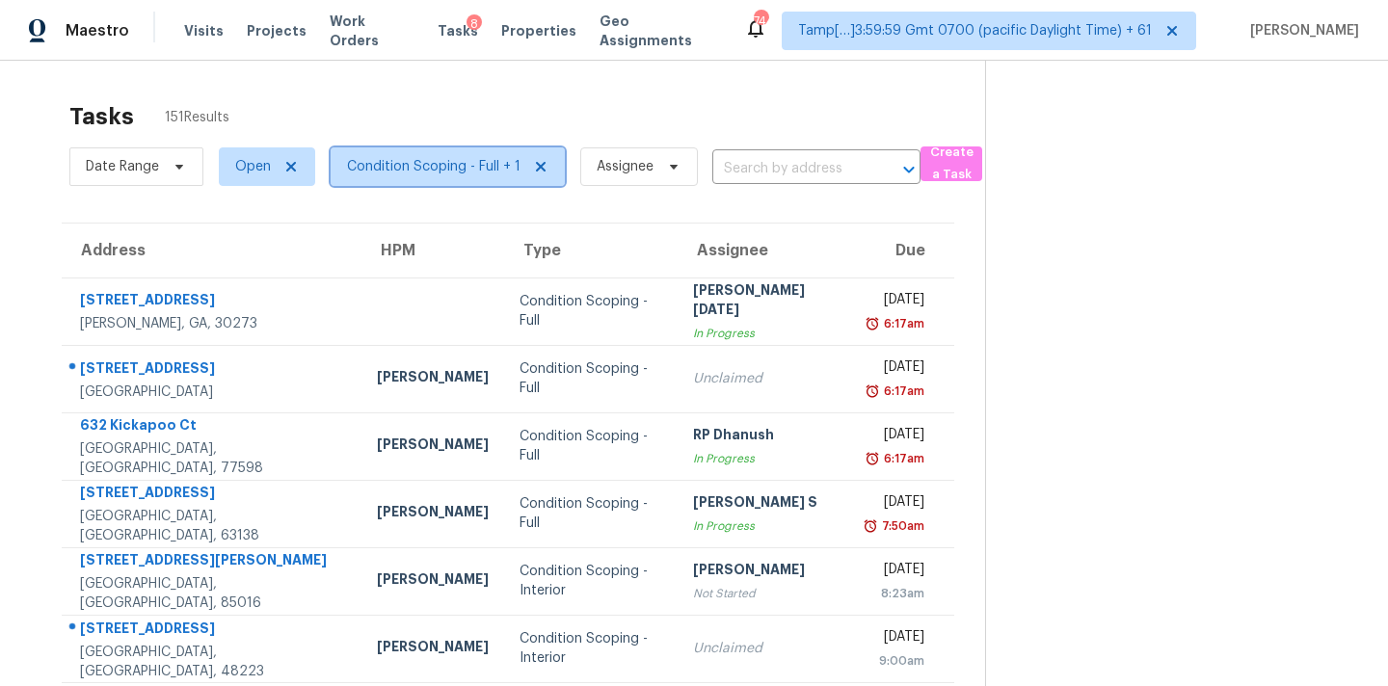
click at [426, 173] on span "Condition Scoping - Full + 1" at bounding box center [434, 166] width 174 height 19
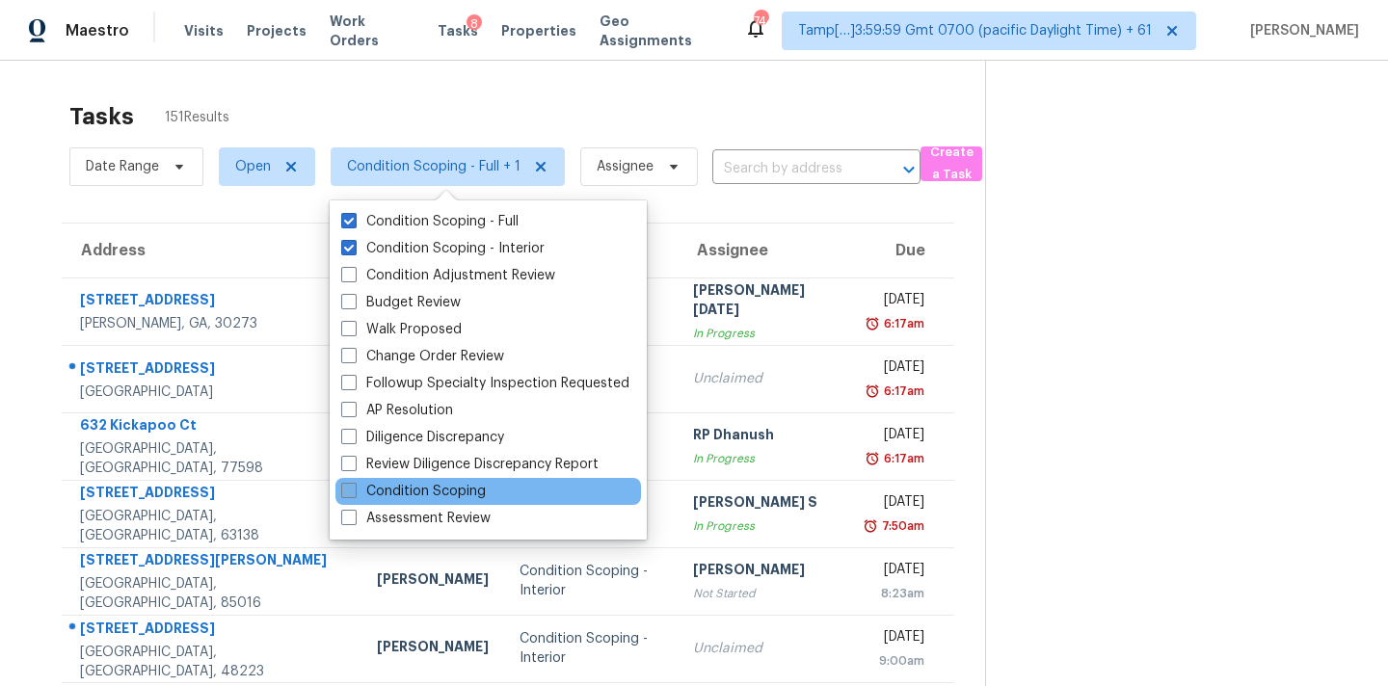
click at [476, 495] on label "Condition Scoping" at bounding box center [413, 491] width 145 height 19
click at [354, 495] on input "Condition Scoping" at bounding box center [347, 488] width 13 height 13
checkbox input "true"
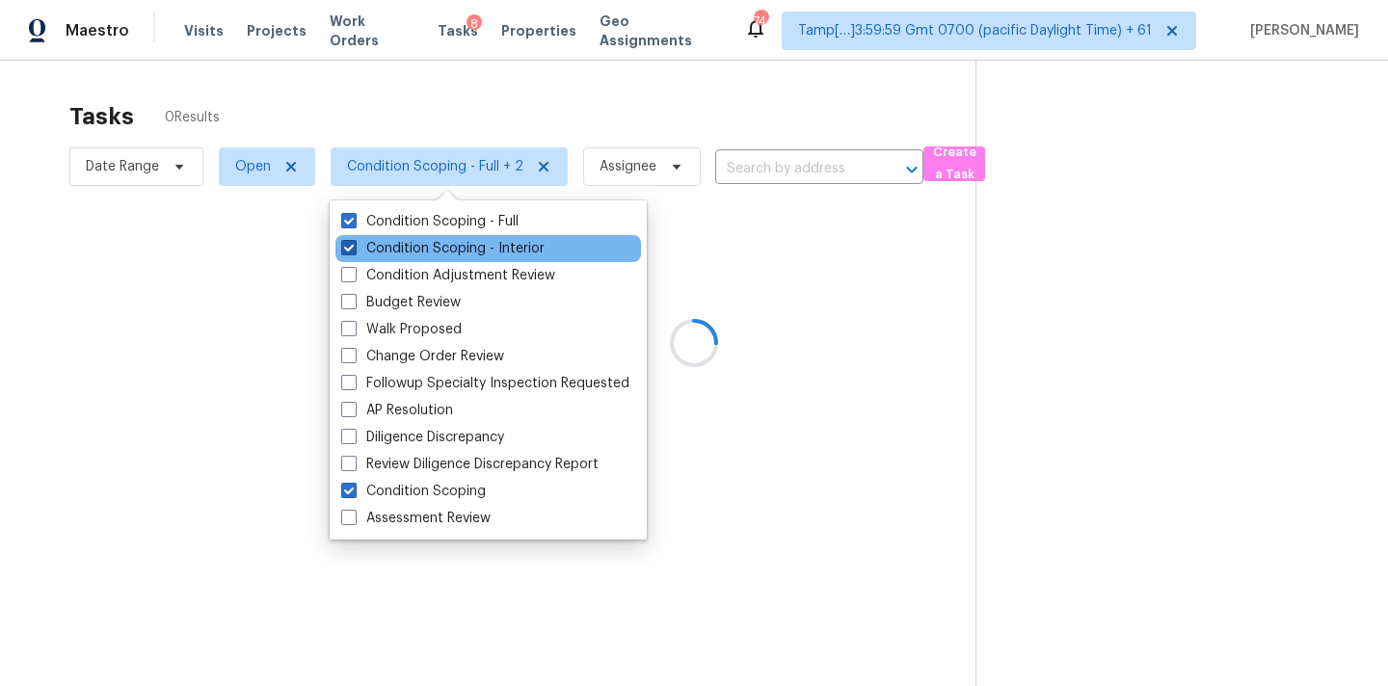
click at [497, 254] on label "Condition Scoping - Interior" at bounding box center [442, 248] width 203 height 19
click at [354, 252] on input "Condition Scoping - Interior" at bounding box center [347, 245] width 13 height 13
checkbox input "false"
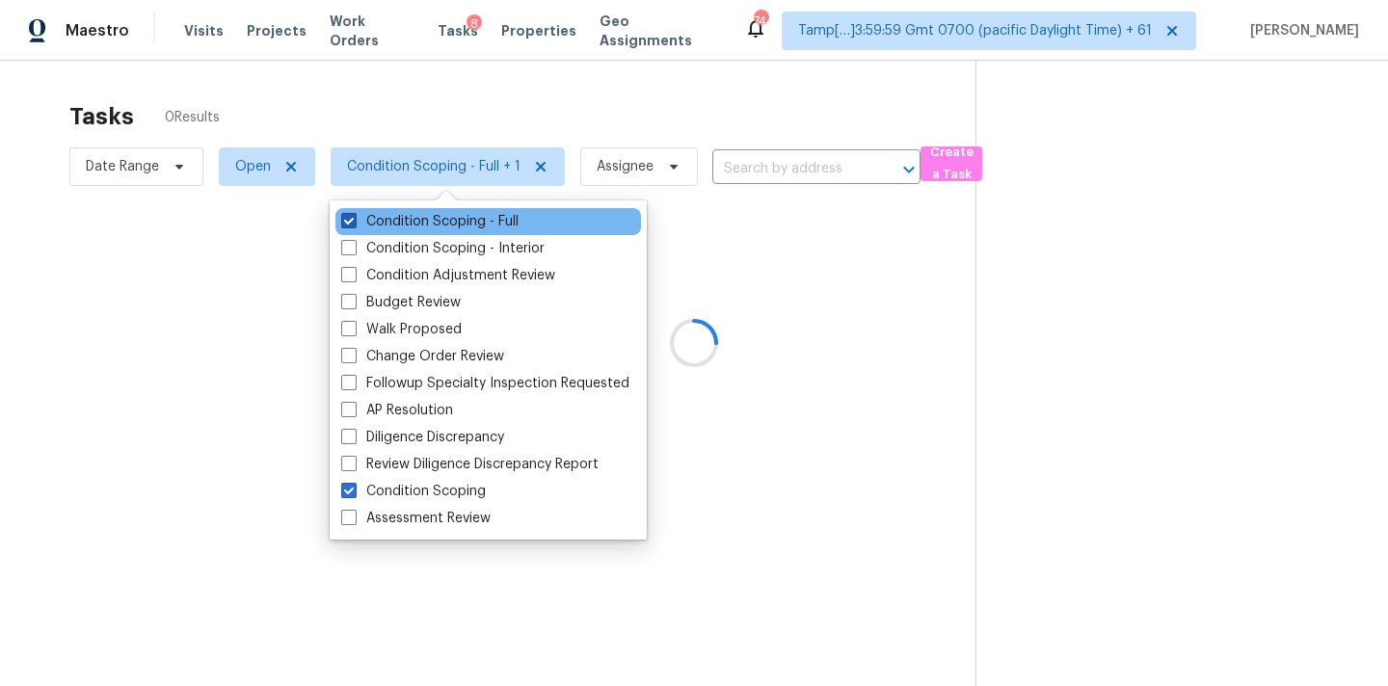
click at [516, 217] on label "Condition Scoping - Full" at bounding box center [429, 221] width 177 height 19
click at [354, 217] on input "Condition Scoping - Full" at bounding box center [347, 218] width 13 height 13
checkbox input "false"
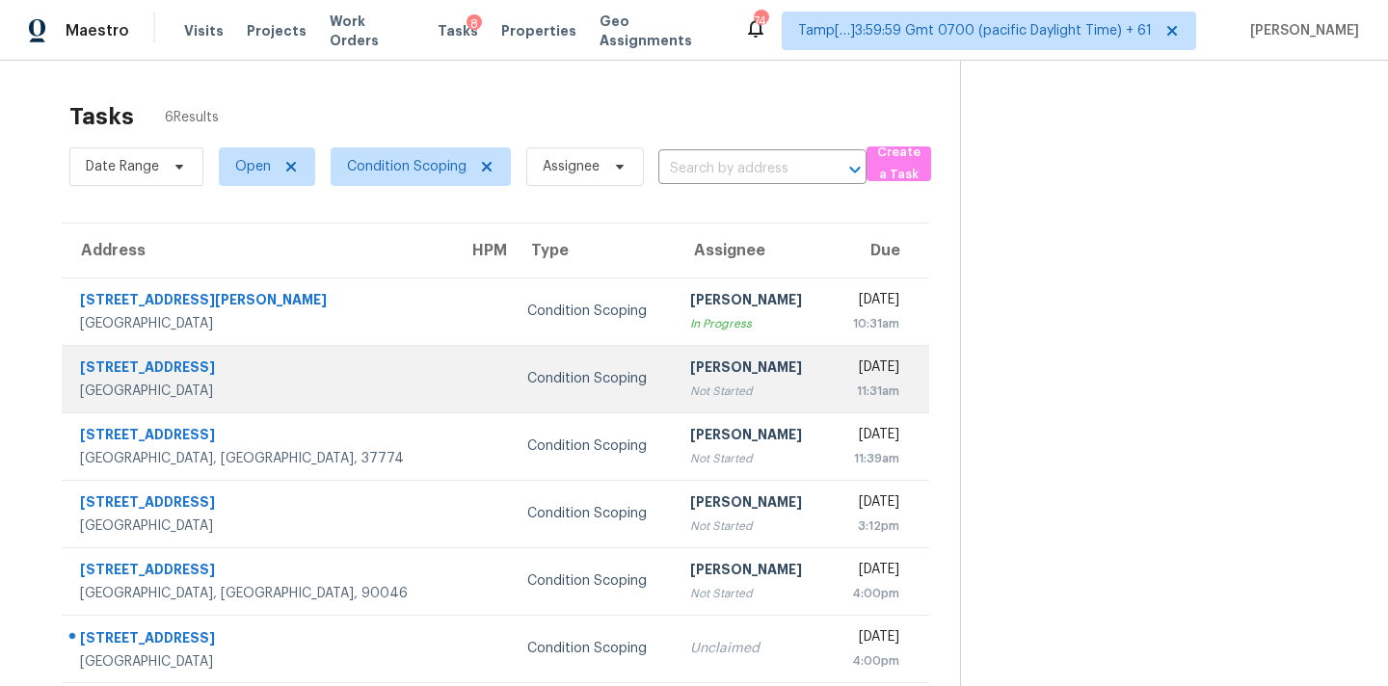
click at [829, 380] on td "Thu, Oct 2nd 2025 11:31am" at bounding box center [879, 378] width 100 height 67
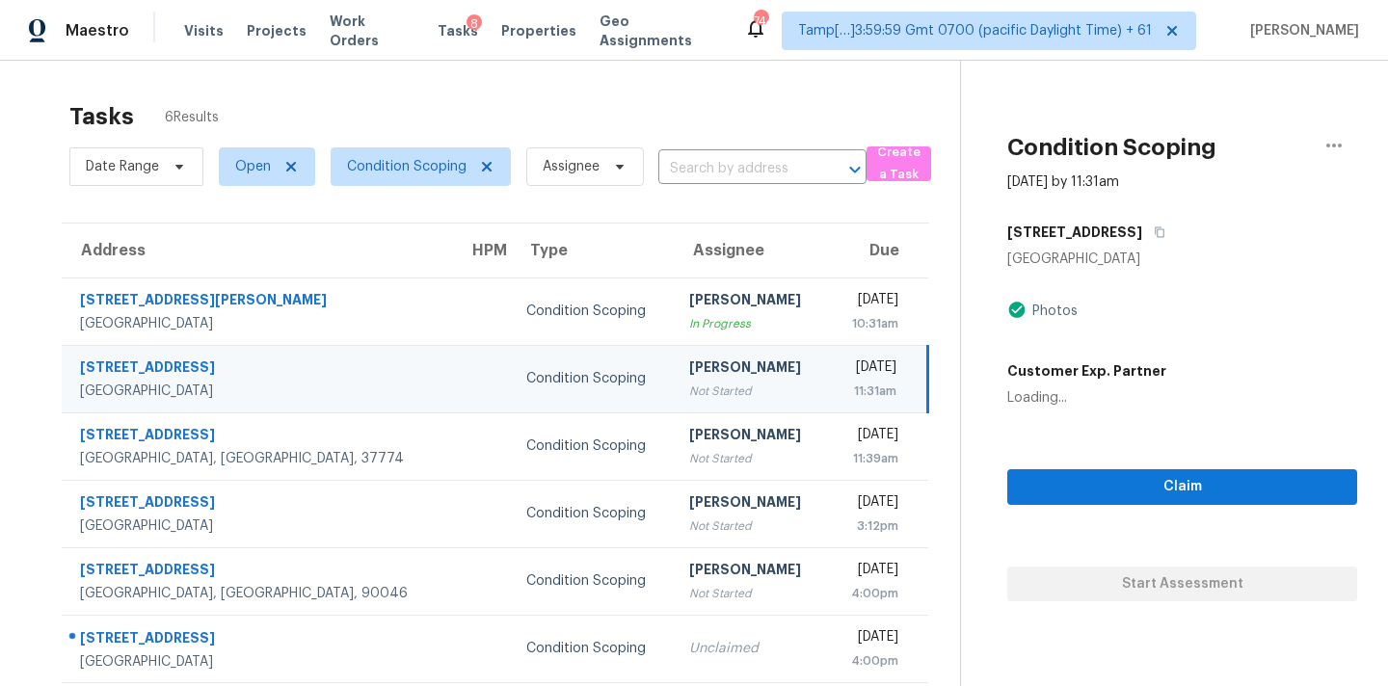
scroll to position [61, 0]
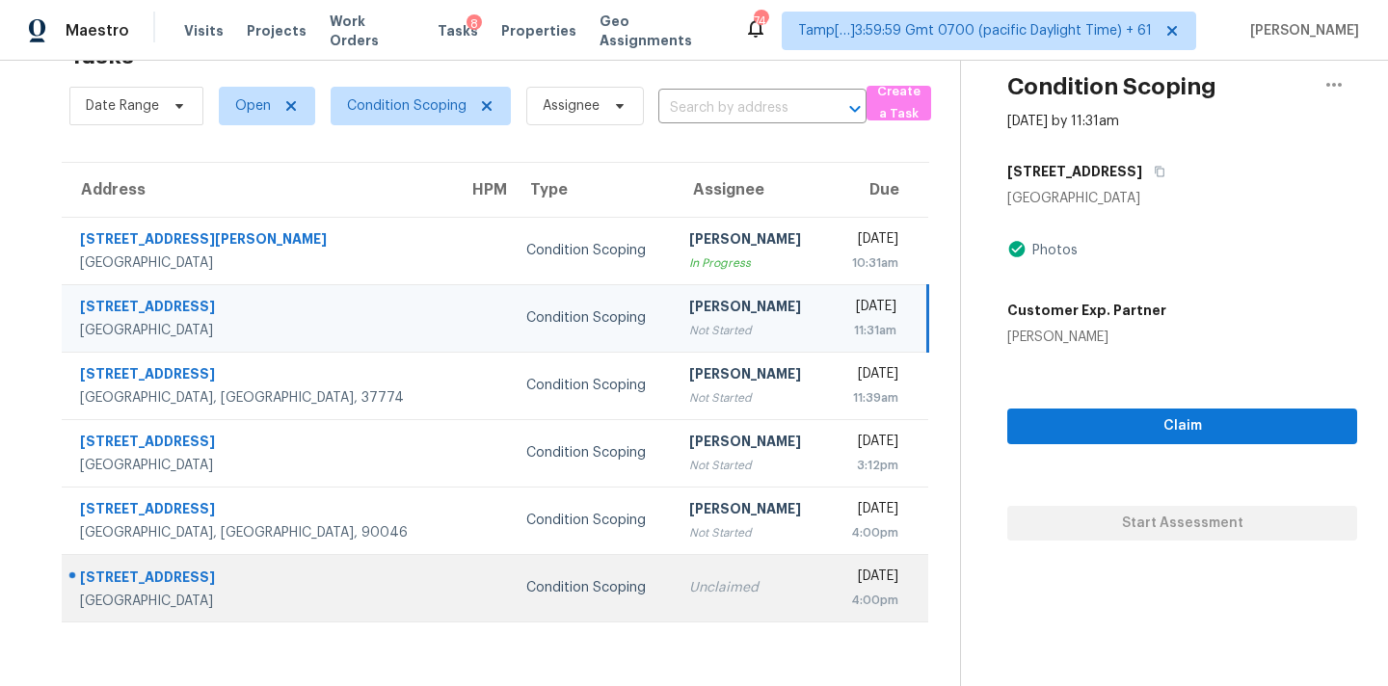
click at [689, 593] on div "Unclaimed" at bounding box center [750, 587] width 123 height 19
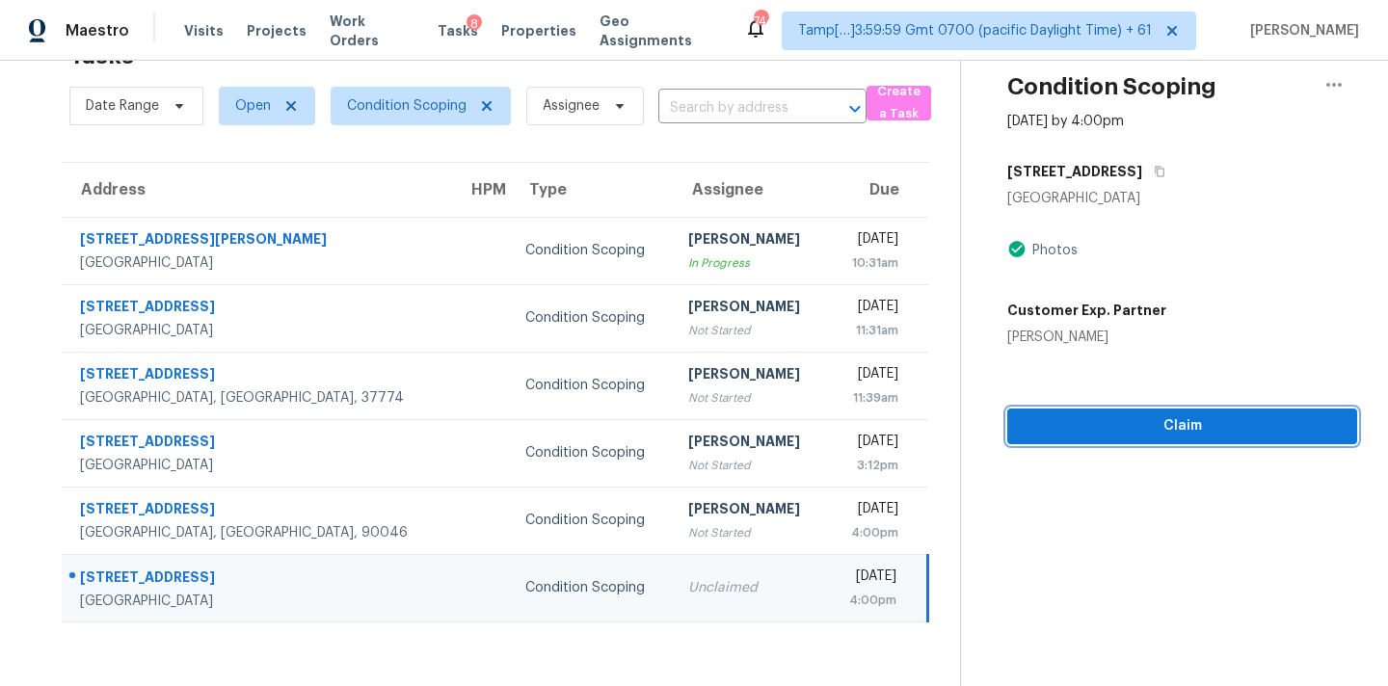
click at [1085, 433] on span "Claim" at bounding box center [1182, 427] width 319 height 24
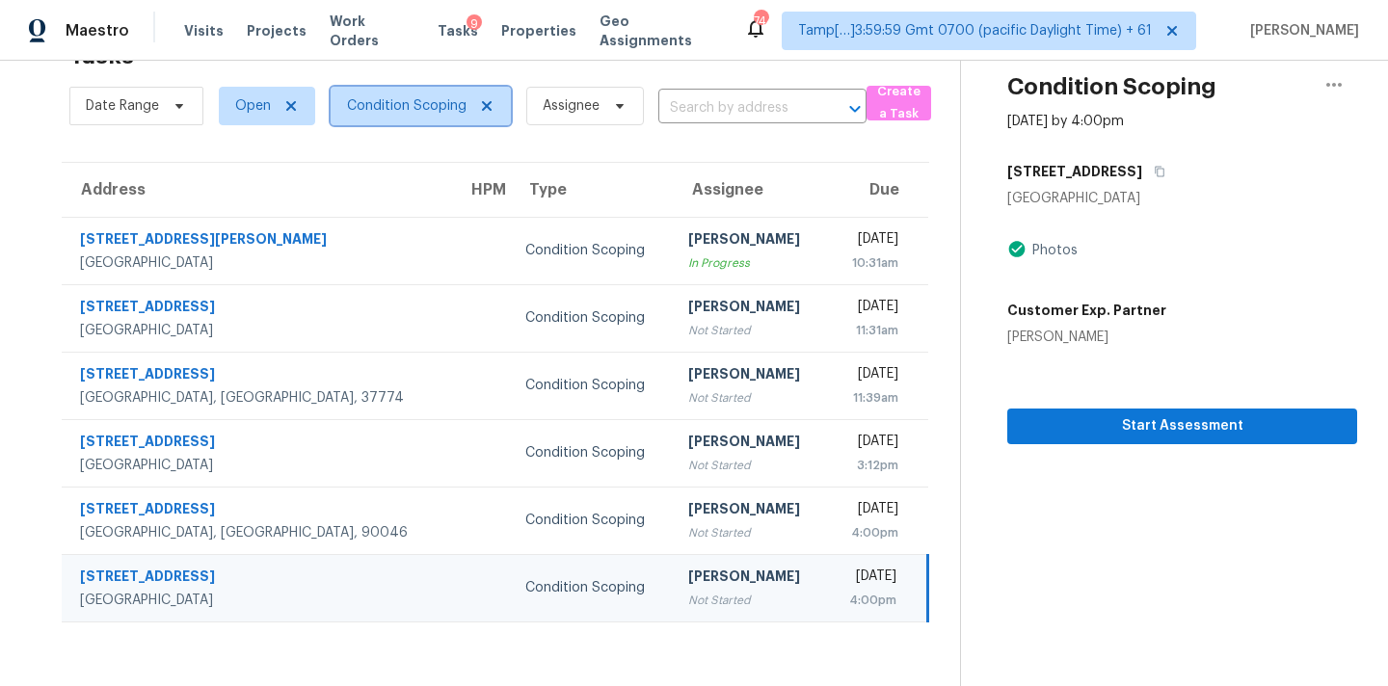
click at [433, 104] on span "Condition Scoping" at bounding box center [407, 105] width 120 height 19
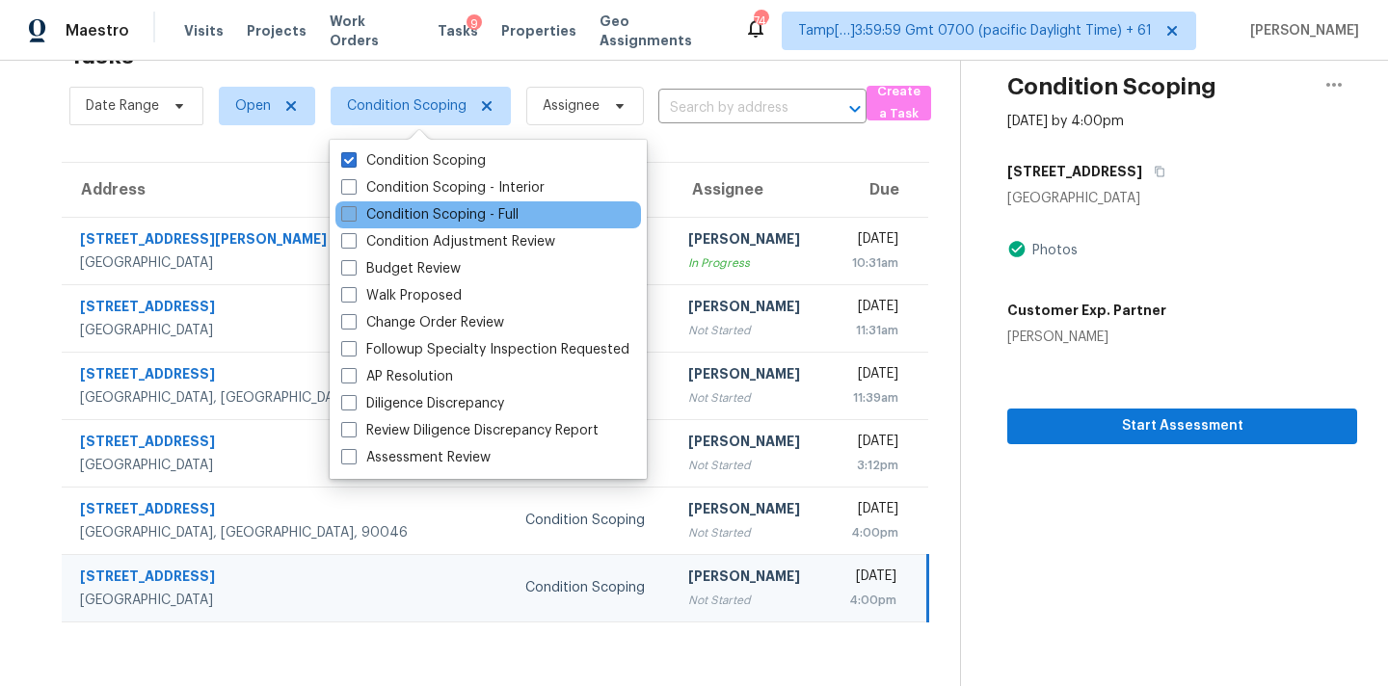
click at [463, 215] on label "Condition Scoping - Full" at bounding box center [429, 214] width 177 height 19
click at [354, 215] on input "Condition Scoping - Full" at bounding box center [347, 211] width 13 height 13
checkbox input "true"
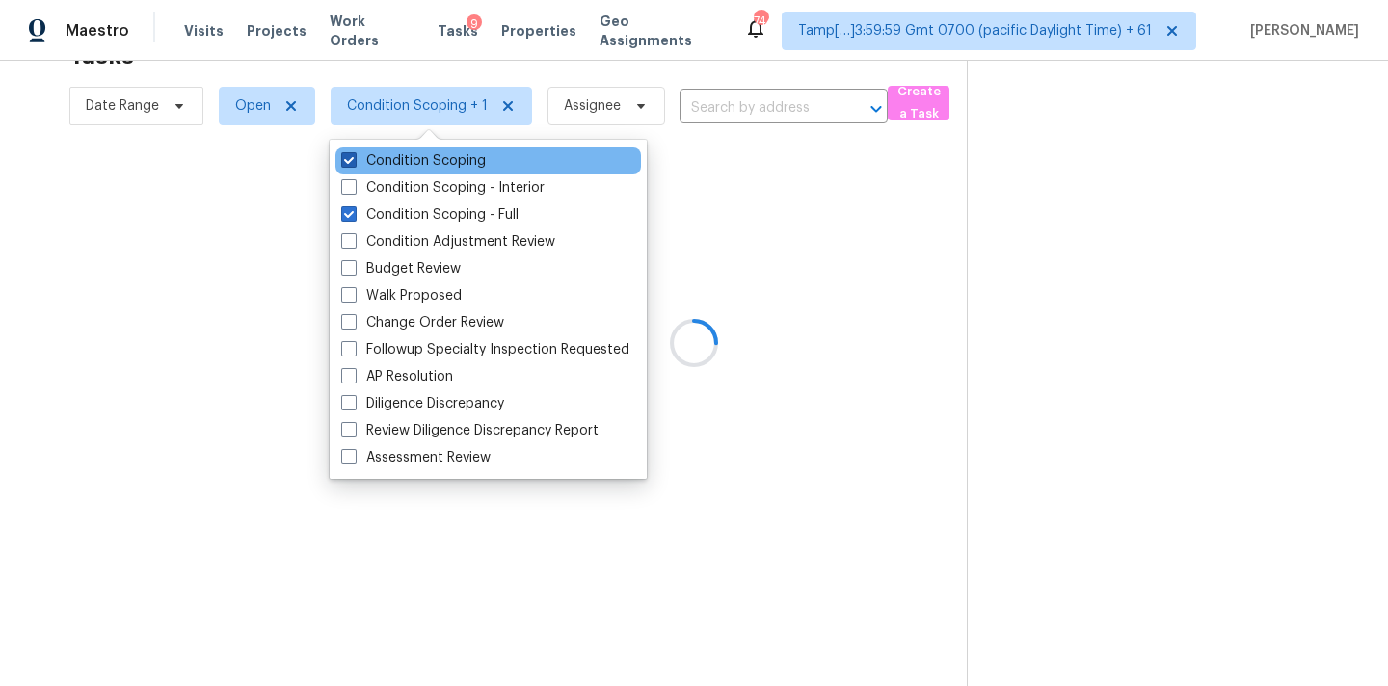
click at [455, 161] on label "Condition Scoping" at bounding box center [413, 160] width 145 height 19
click at [354, 161] on input "Condition Scoping" at bounding box center [347, 157] width 13 height 13
checkbox input "false"
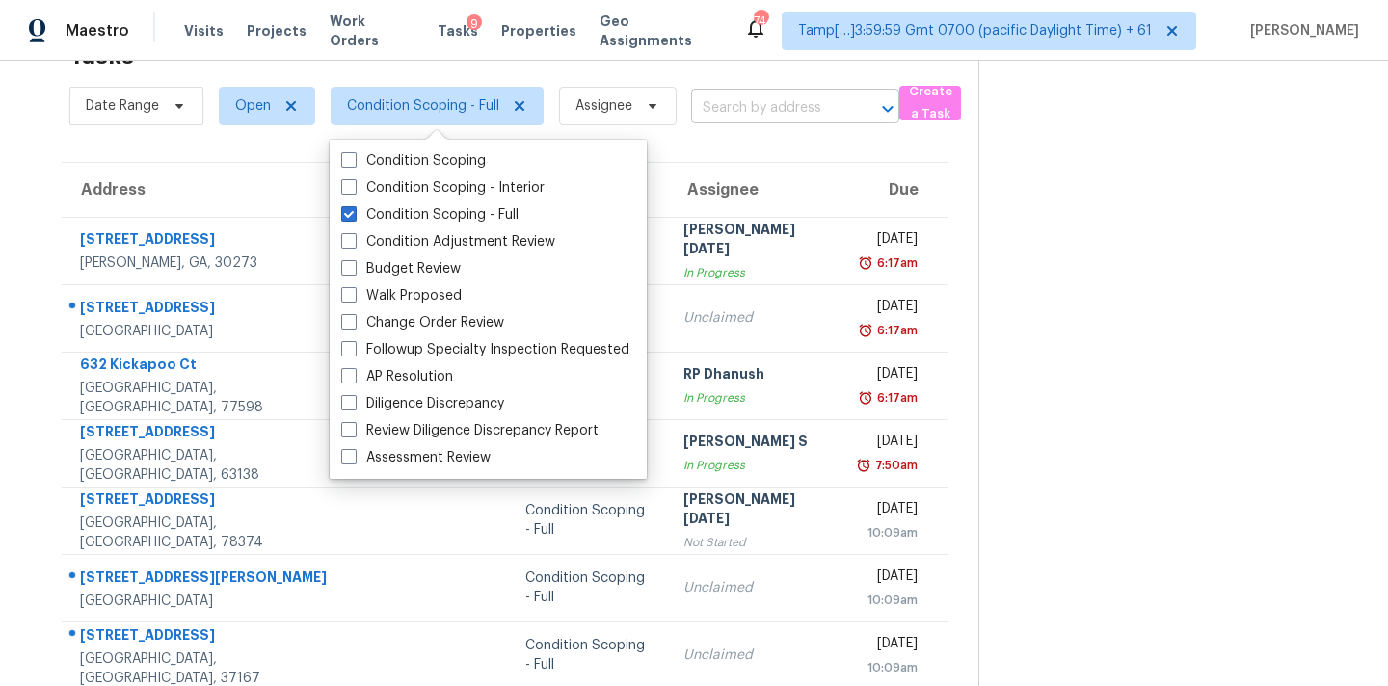
click at [742, 116] on input "text" at bounding box center [768, 109] width 154 height 30
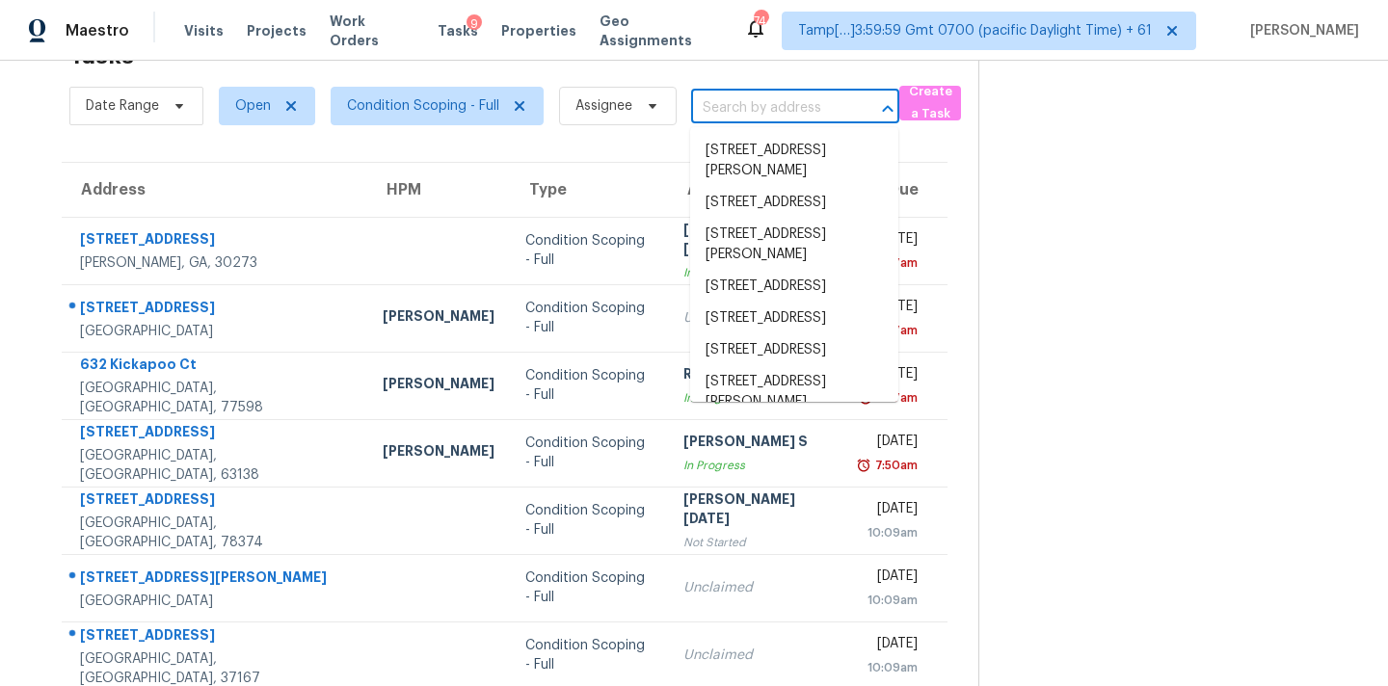
paste input "2519 Lauderdale Dr NE Atlanta, GA, 30345"
type input "2519 Lauderdale Dr NE Atlanta, GA, 30345"
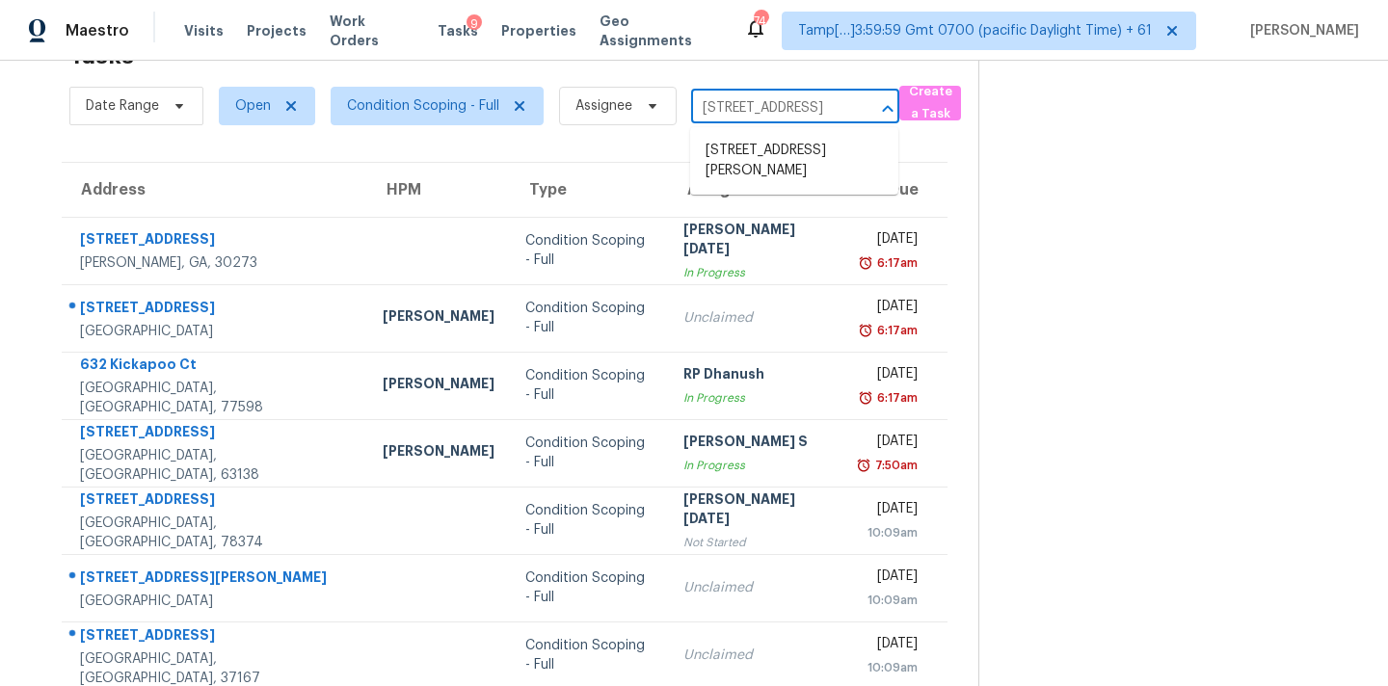
scroll to position [0, 122]
click at [763, 158] on li "2519 Lauderdale Dr NE, Atlanta, GA 30345" at bounding box center [794, 161] width 208 height 52
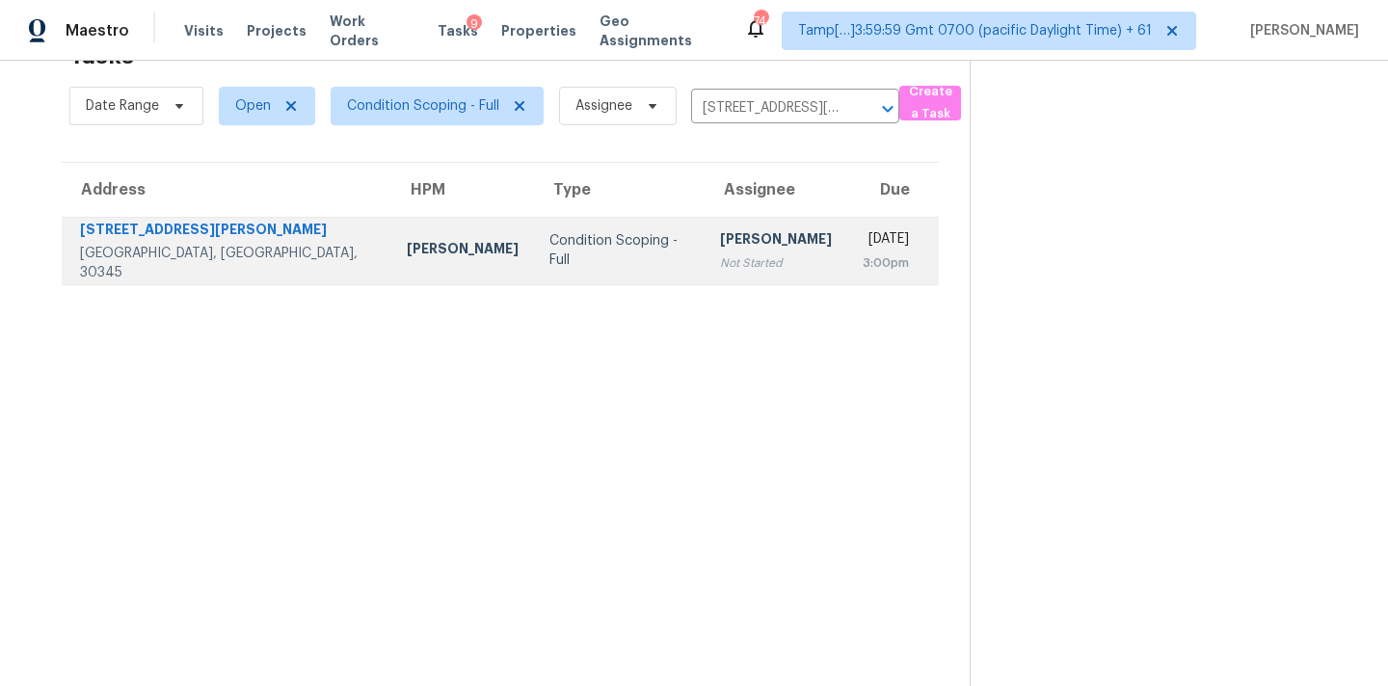
click at [720, 259] on div "Not Started" at bounding box center [776, 263] width 112 height 19
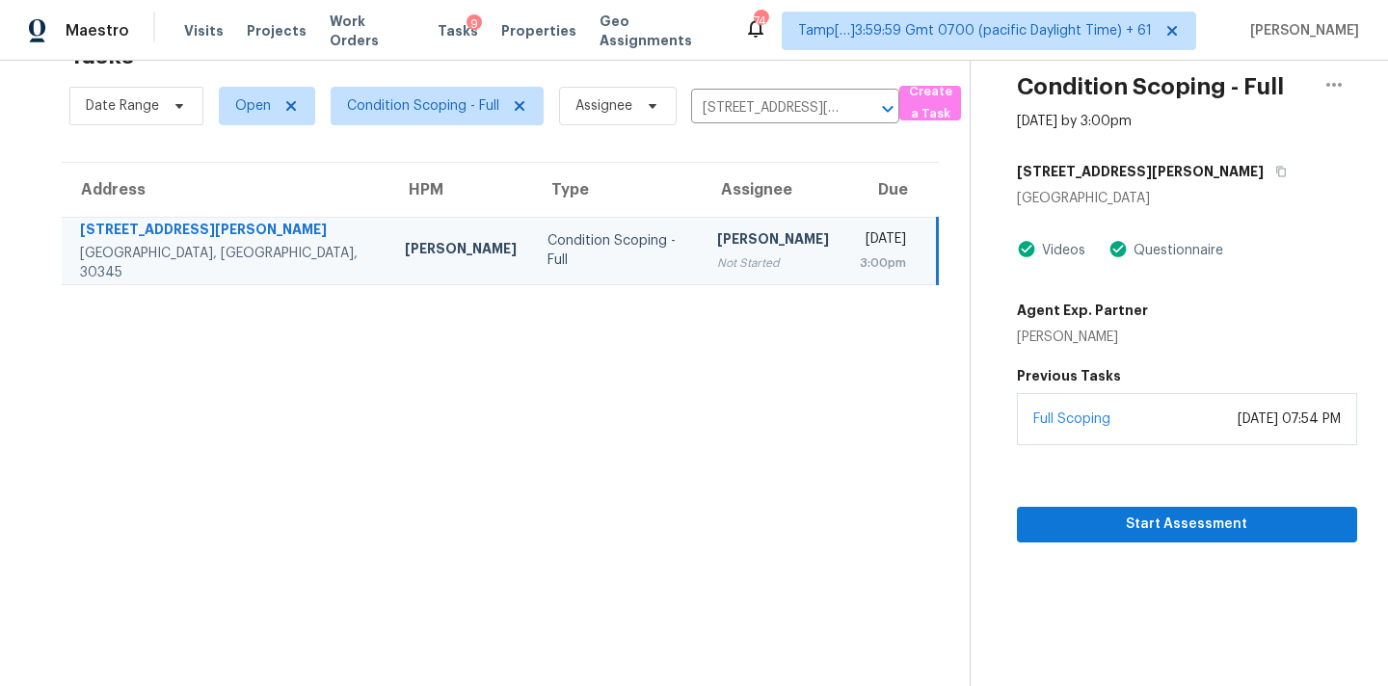
click at [717, 261] on div "Not Started" at bounding box center [773, 263] width 112 height 19
click at [1170, 521] on span "Start Assessment" at bounding box center [1186, 525] width 309 height 24
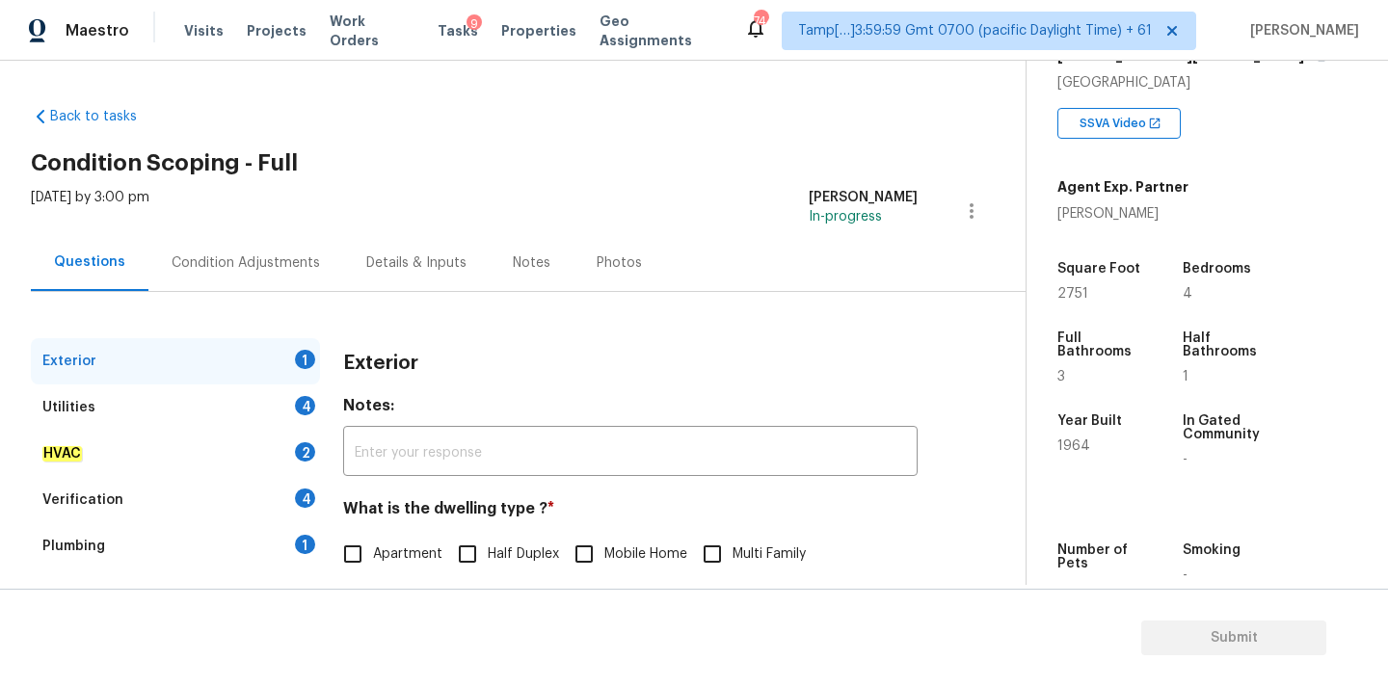
scroll to position [346, 0]
click at [730, 167] on h2 "Condition Scoping - Full" at bounding box center [528, 162] width 995 height 19
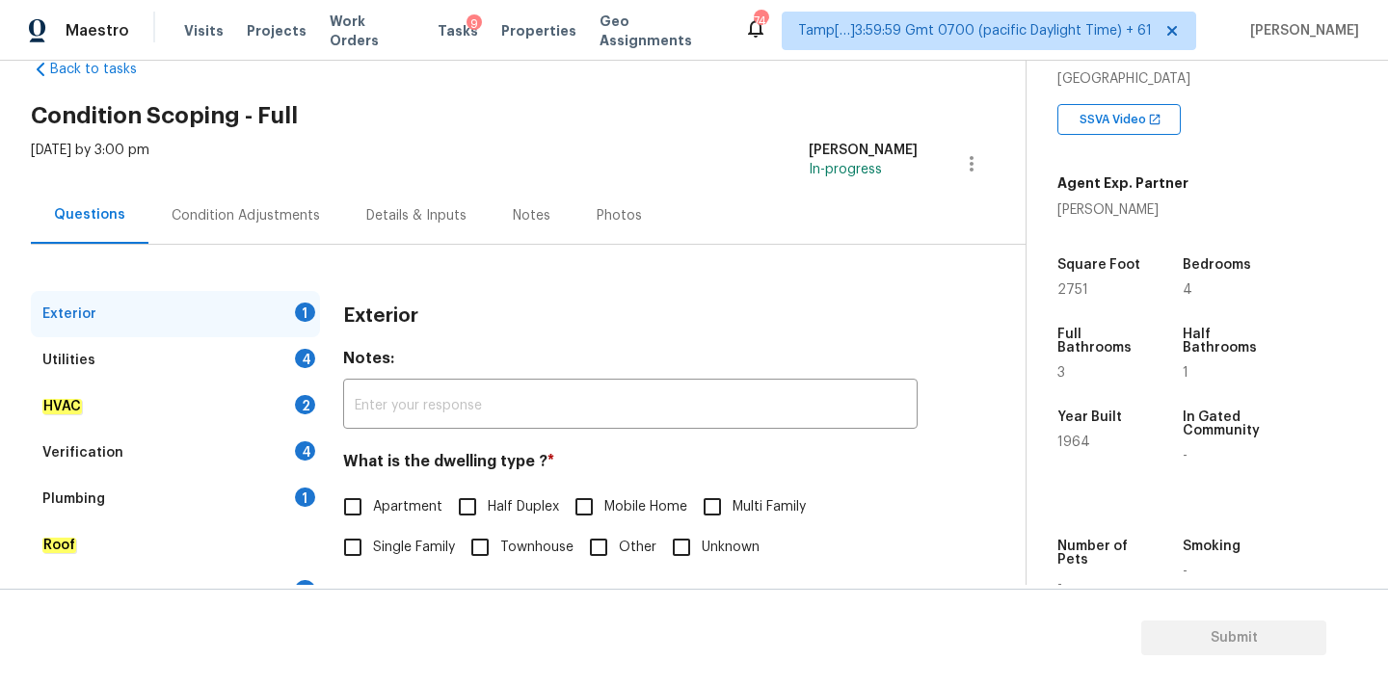
scroll to position [122, 0]
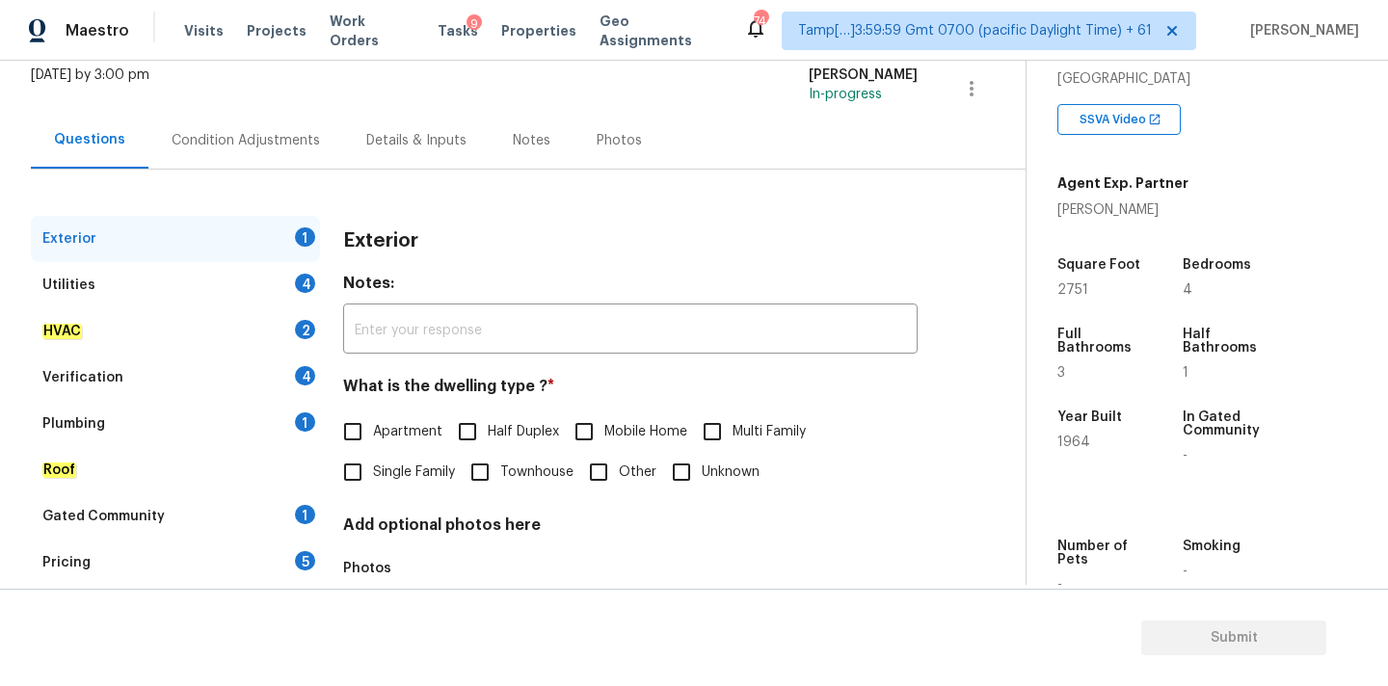
click at [415, 469] on span "Single Family" at bounding box center [414, 473] width 82 height 20
click at [373, 469] on input "Single Family" at bounding box center [353, 472] width 40 height 40
checkbox input "true"
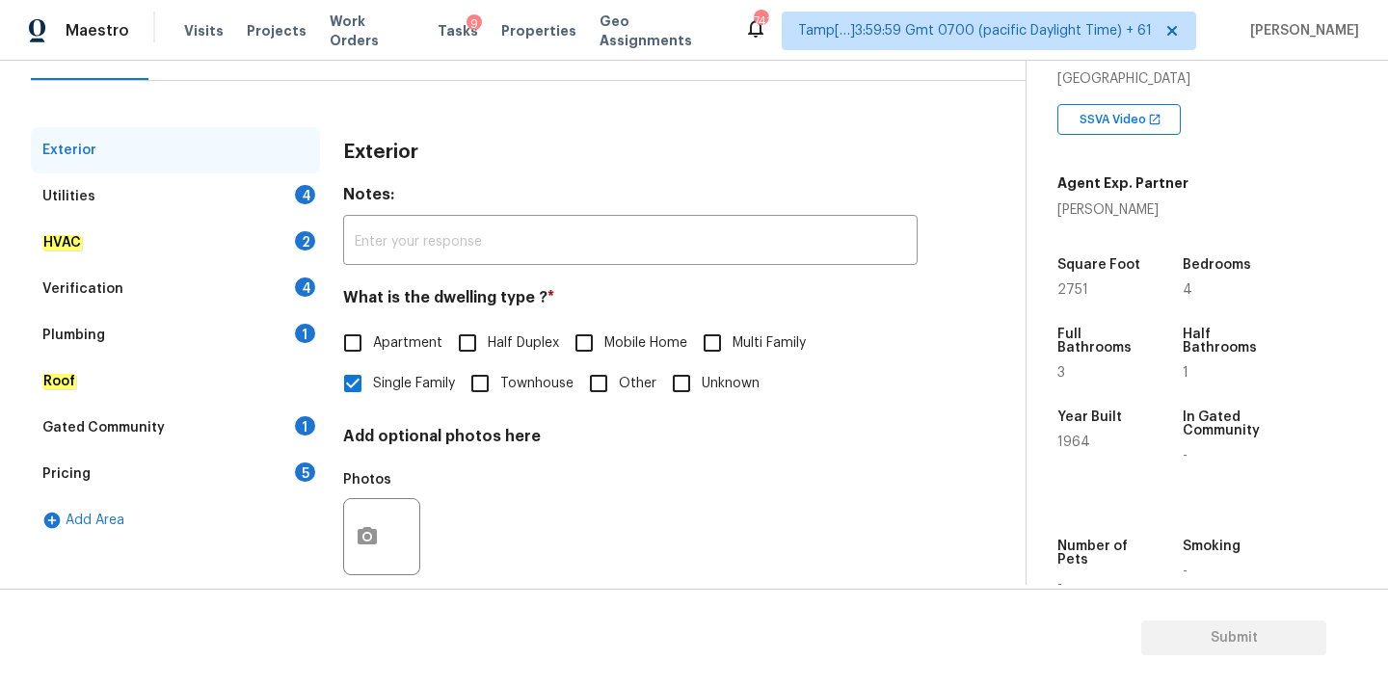
scroll to position [218, 0]
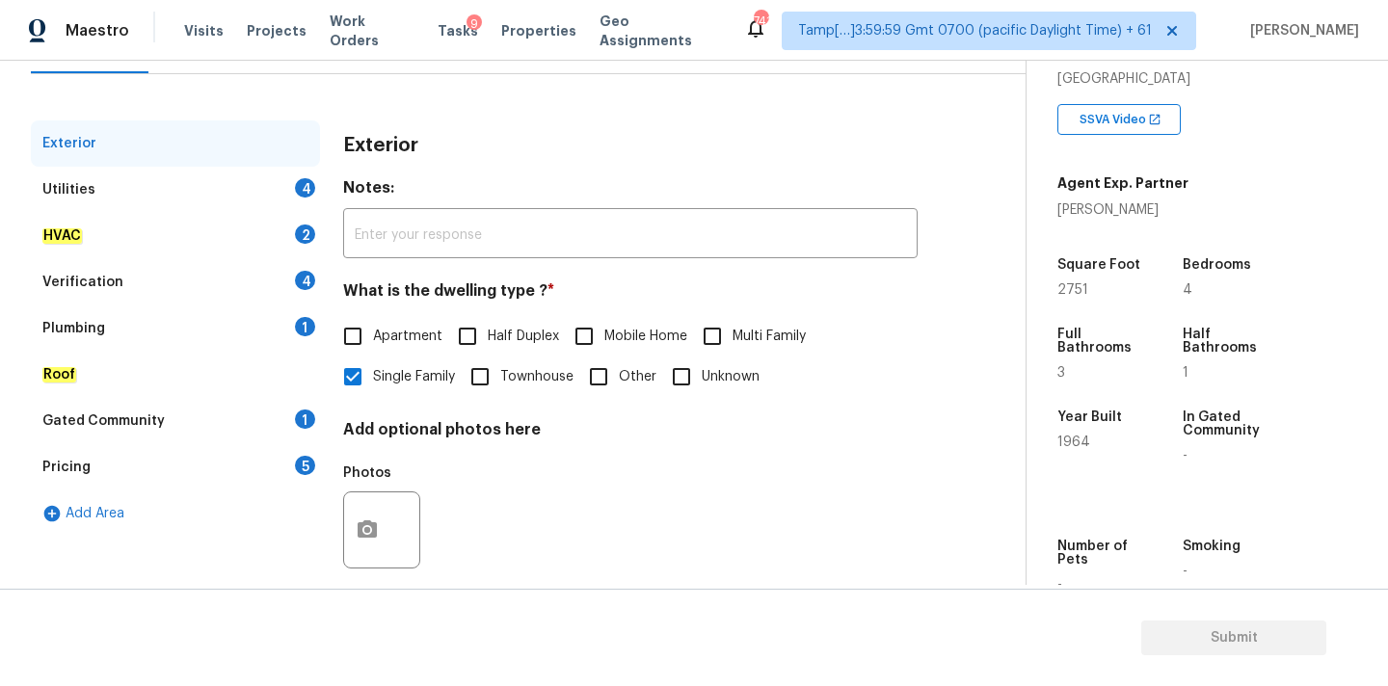
click at [287, 193] on div "Utilities 4" at bounding box center [175, 190] width 289 height 46
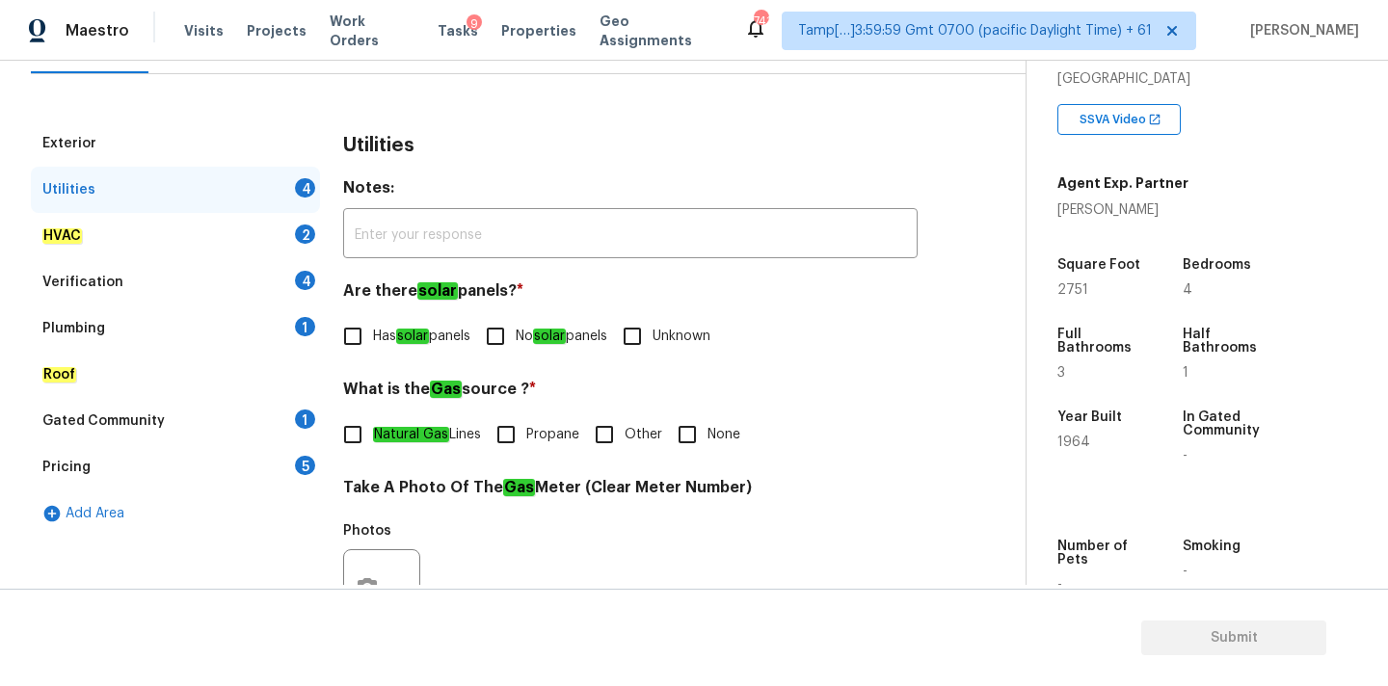
click at [525, 346] on span "No solar panels" at bounding box center [562, 337] width 92 height 20
click at [516, 346] on input "No solar panels" at bounding box center [495, 336] width 40 height 40
checkbox input "true"
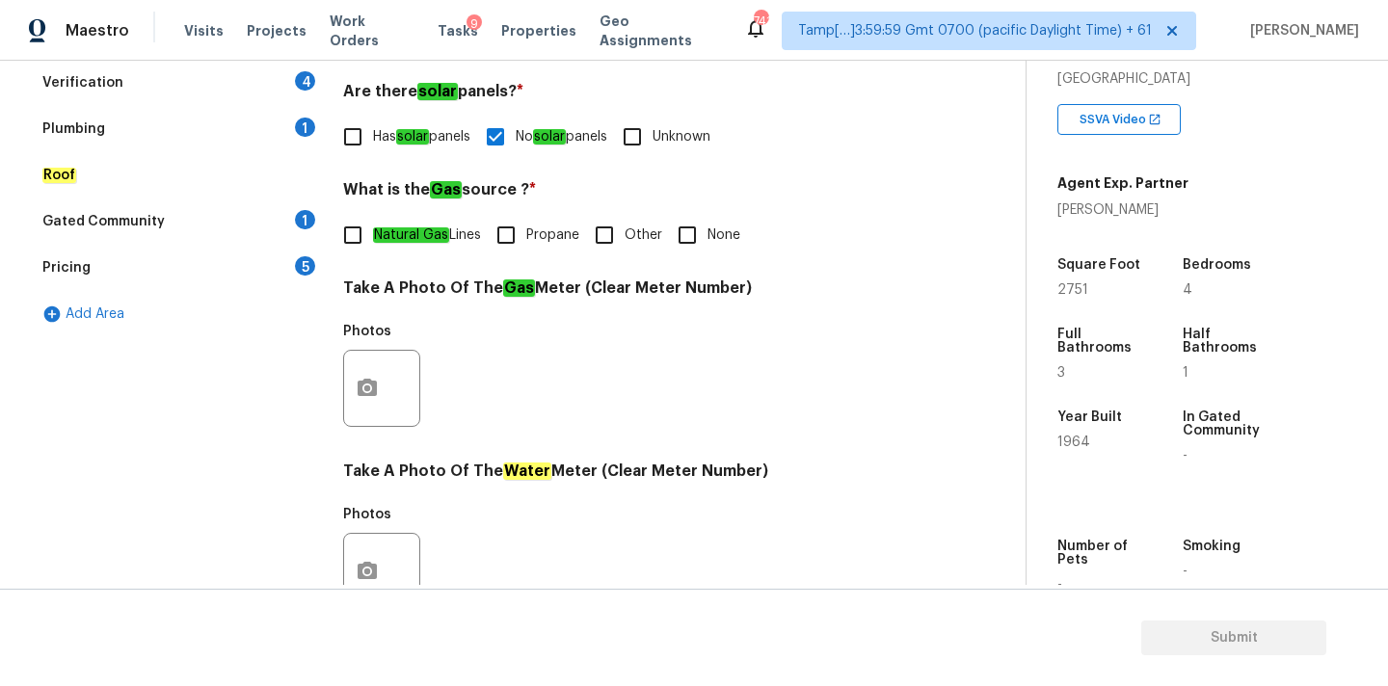
scroll to position [452, 0]
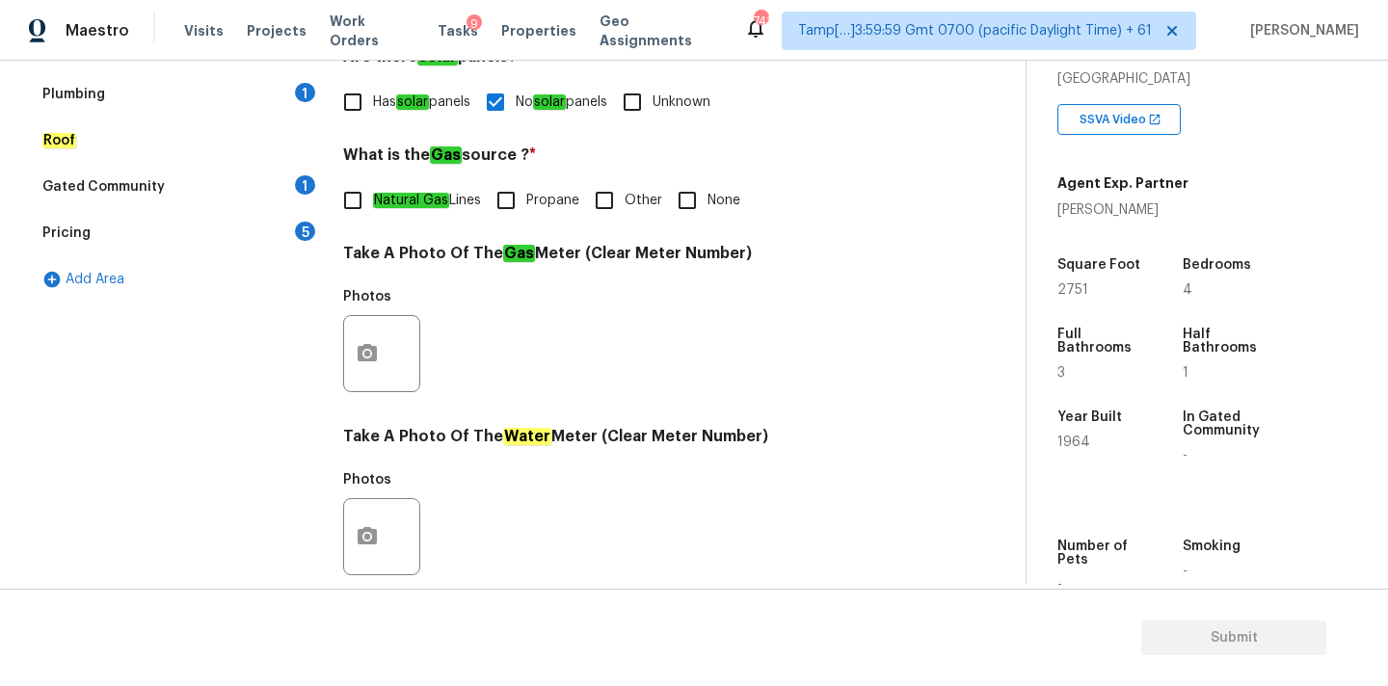
click at [692, 201] on input "None" at bounding box center [687, 200] width 40 height 40
checkbox input "true"
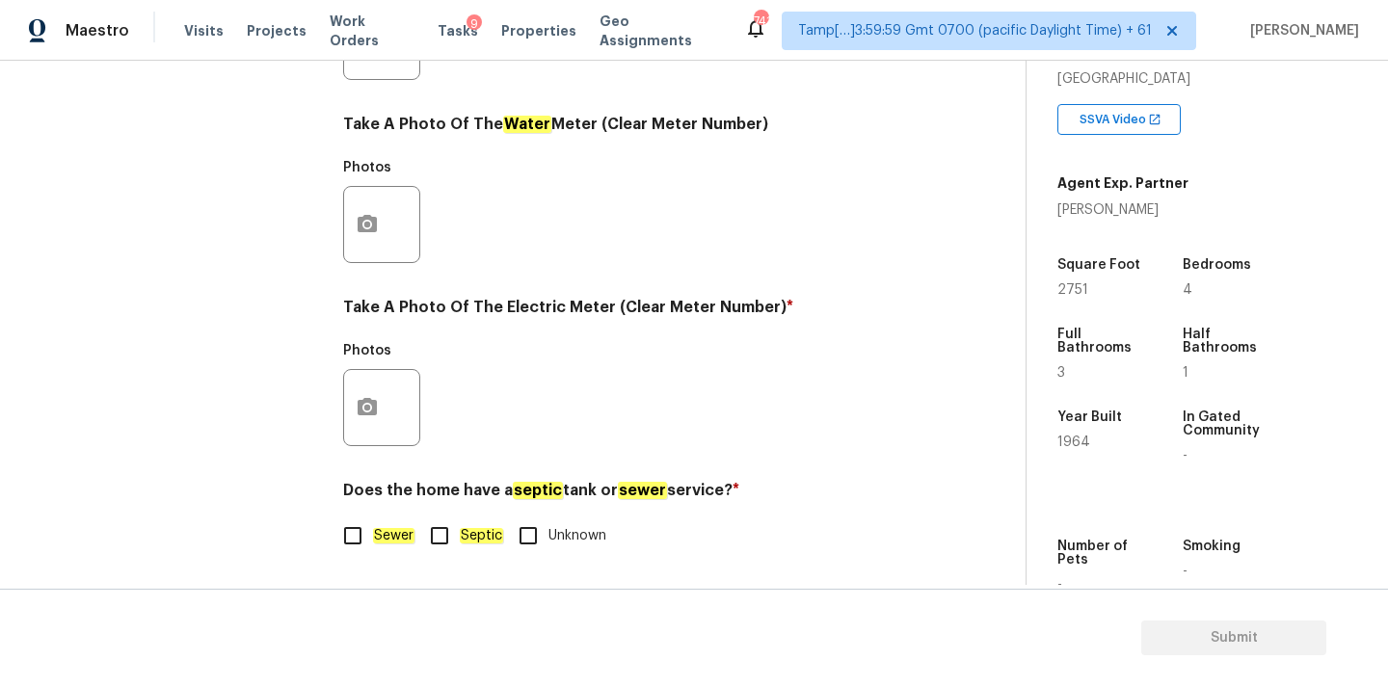
click at [374, 527] on span "Sewer" at bounding box center [393, 536] width 41 height 20
click at [373, 527] on input "Sewer" at bounding box center [353, 536] width 40 height 40
checkbox input "true"
click at [374, 383] on button "button" at bounding box center [367, 407] width 46 height 75
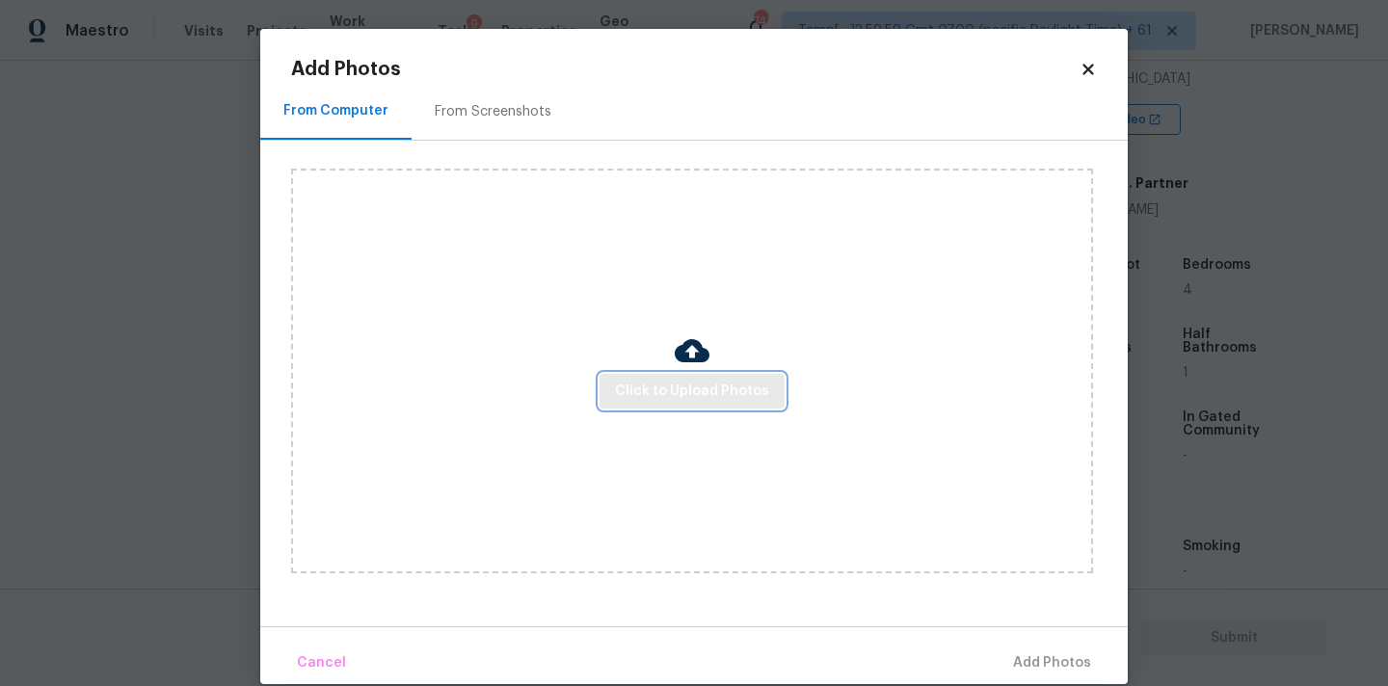
click at [629, 380] on span "Click to Upload Photos" at bounding box center [692, 392] width 154 height 24
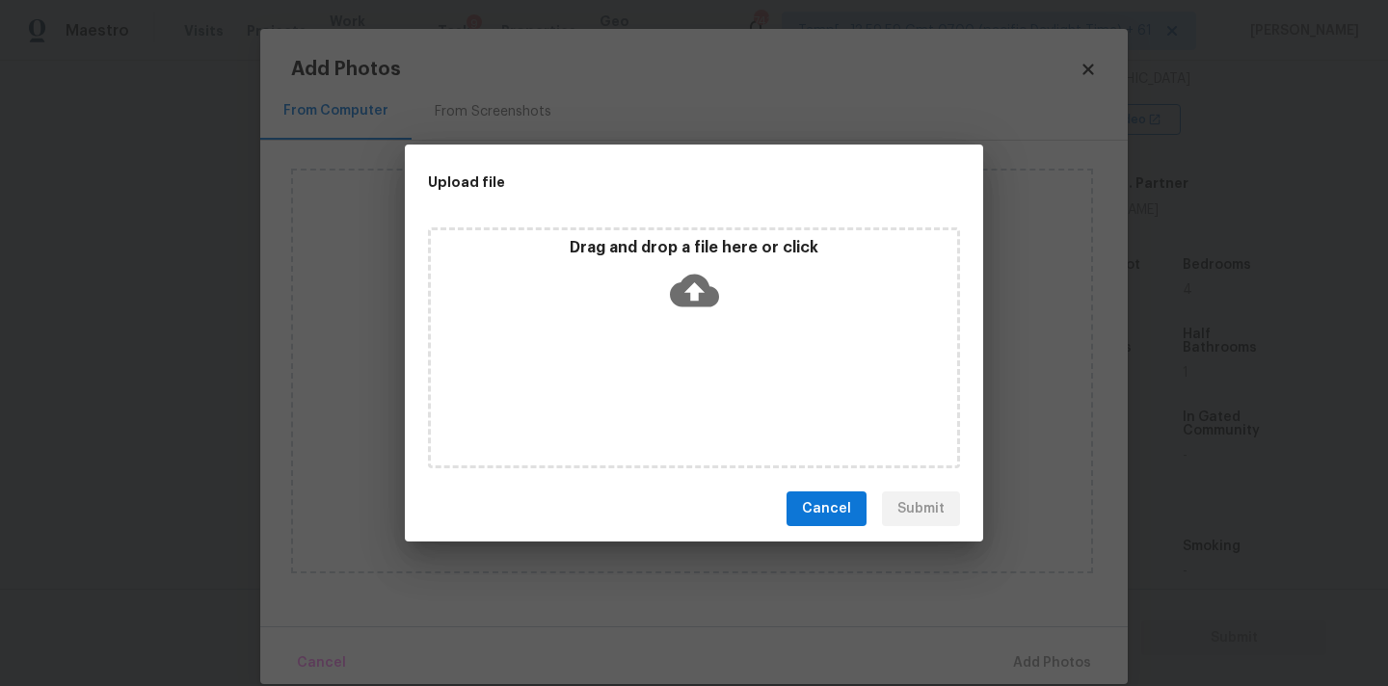
click at [689, 281] on icon at bounding box center [694, 291] width 49 height 33
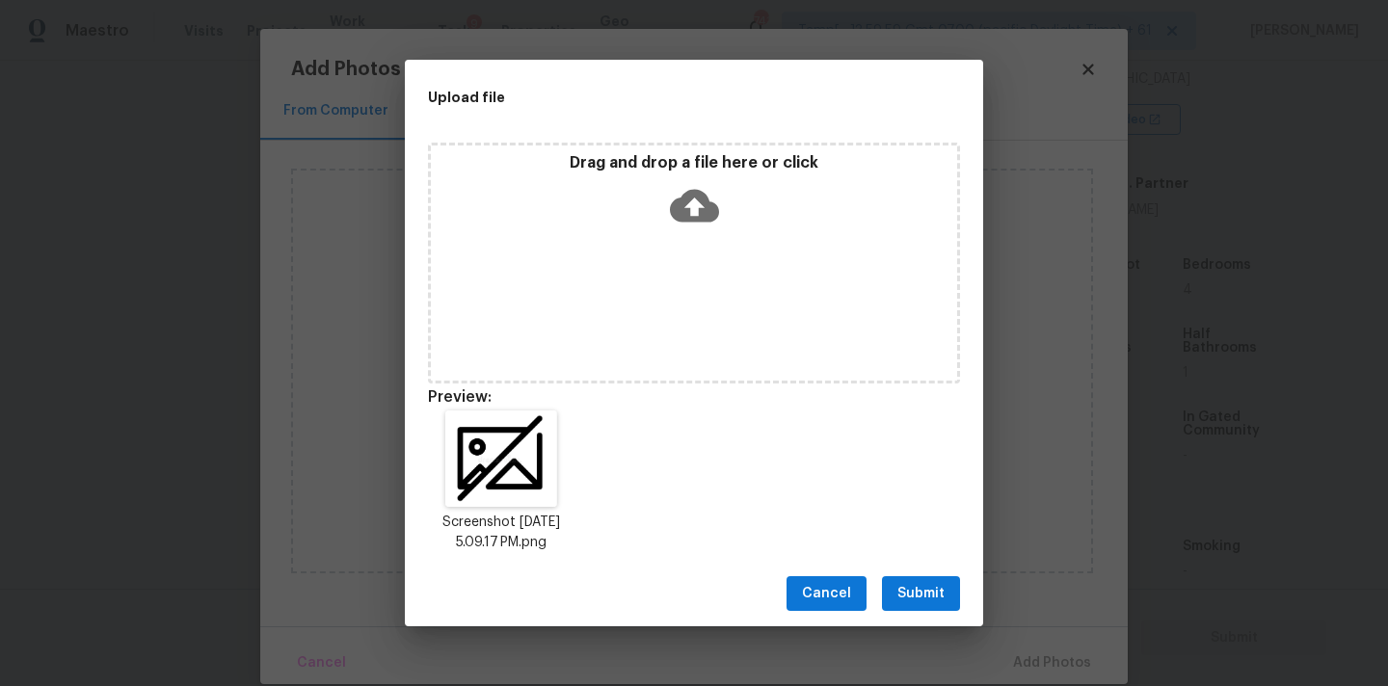
click at [933, 584] on span "Submit" at bounding box center [920, 594] width 47 height 24
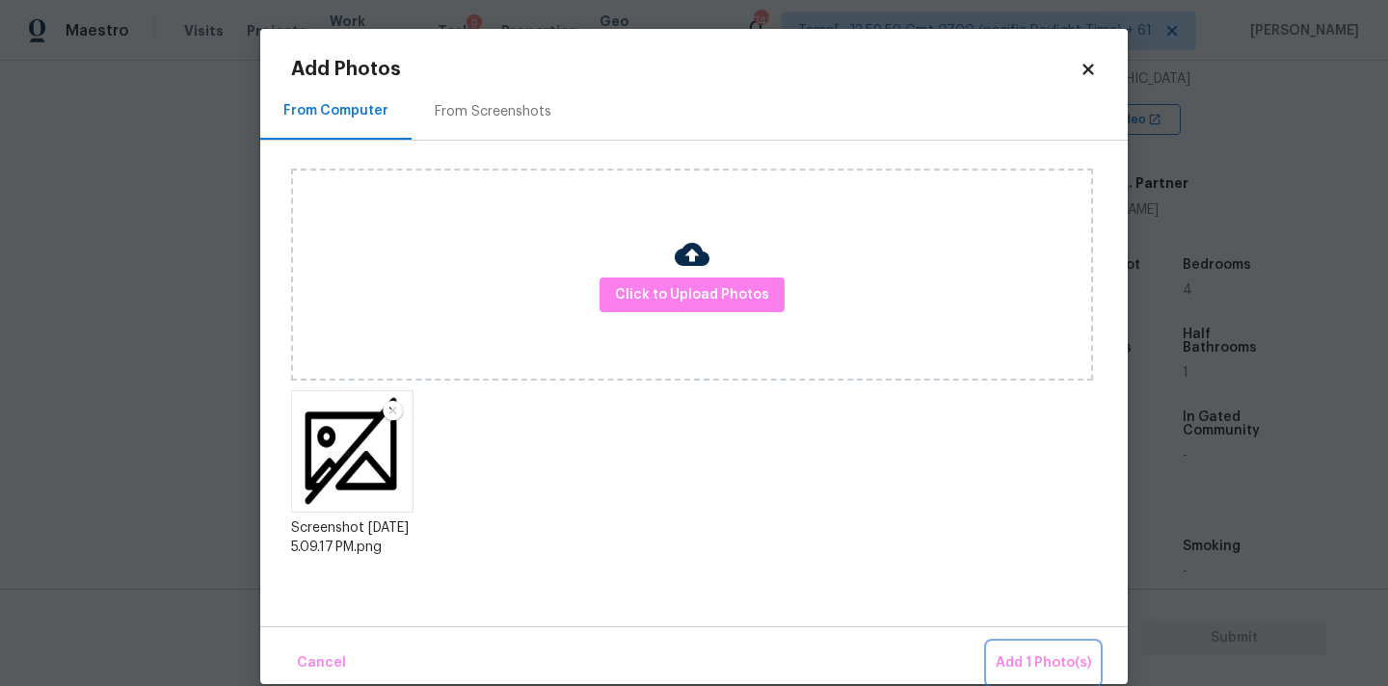
click at [1037, 664] on span "Add 1 Photo(s)" at bounding box center [1043, 664] width 95 height 24
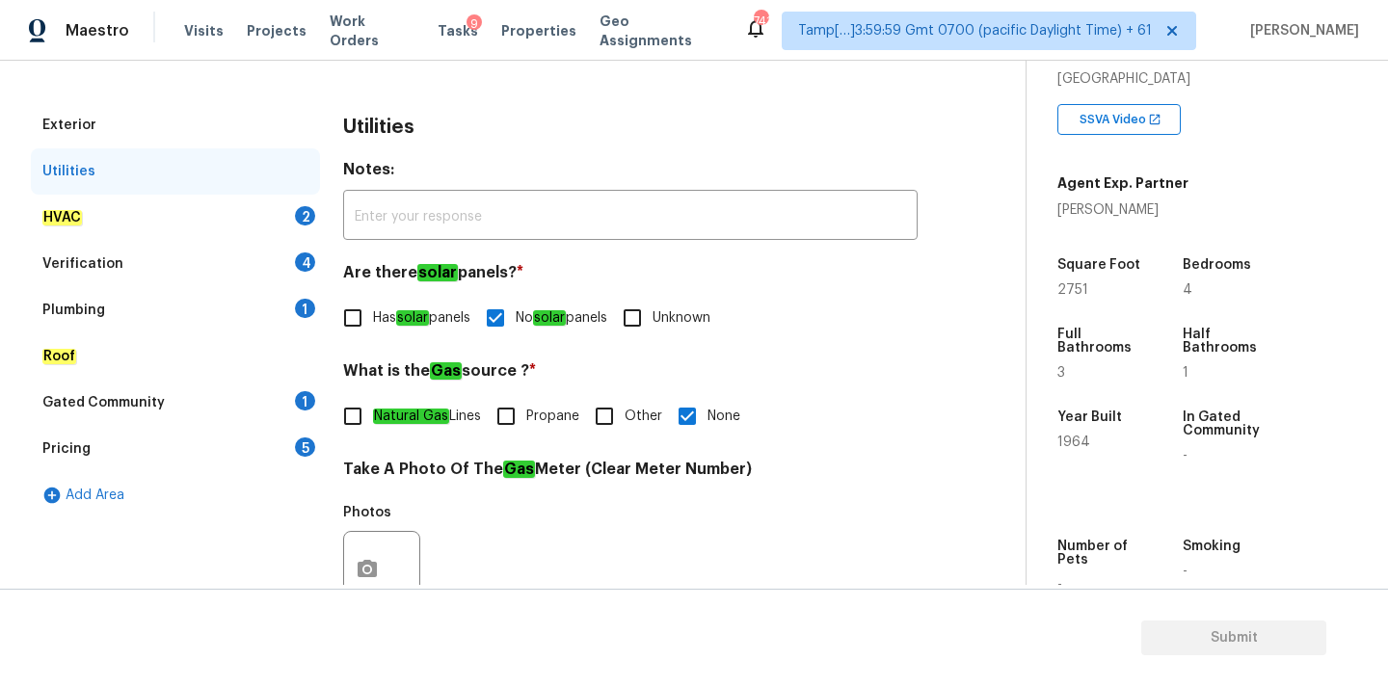
scroll to position [211, 0]
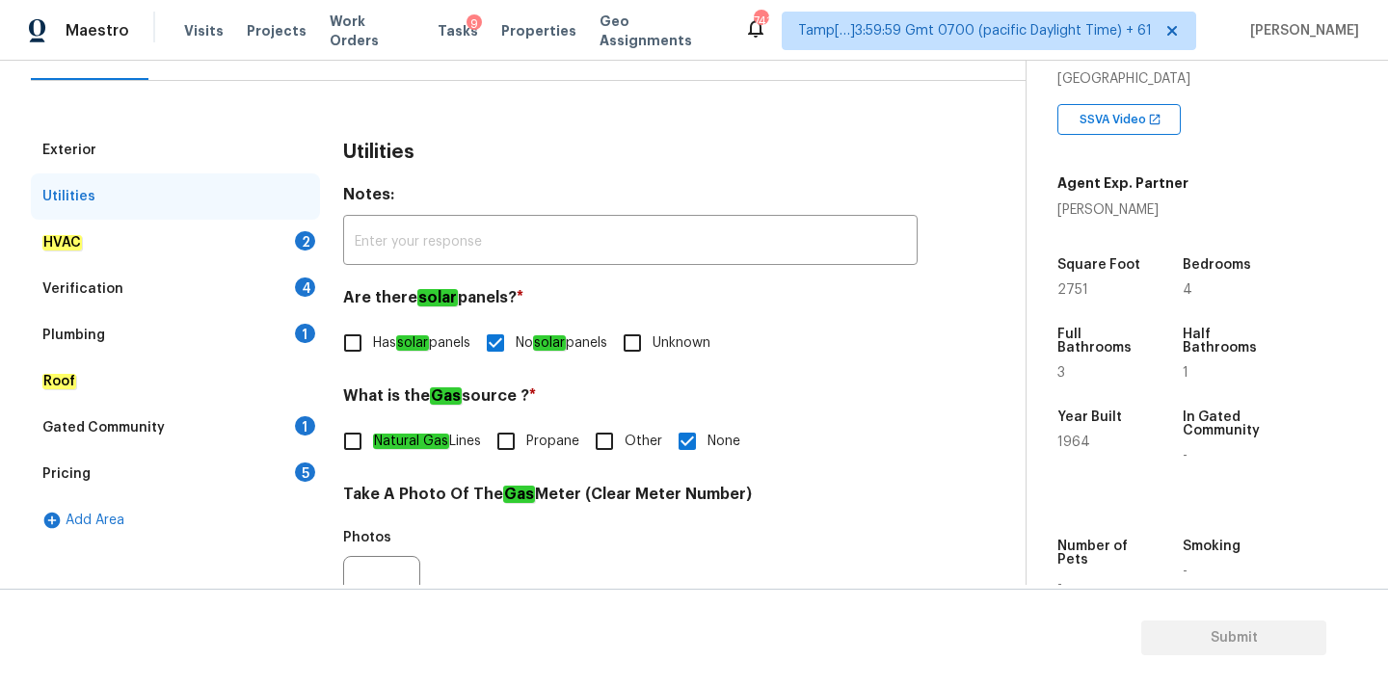
click at [213, 231] on div "HVAC 2" at bounding box center [175, 243] width 289 height 46
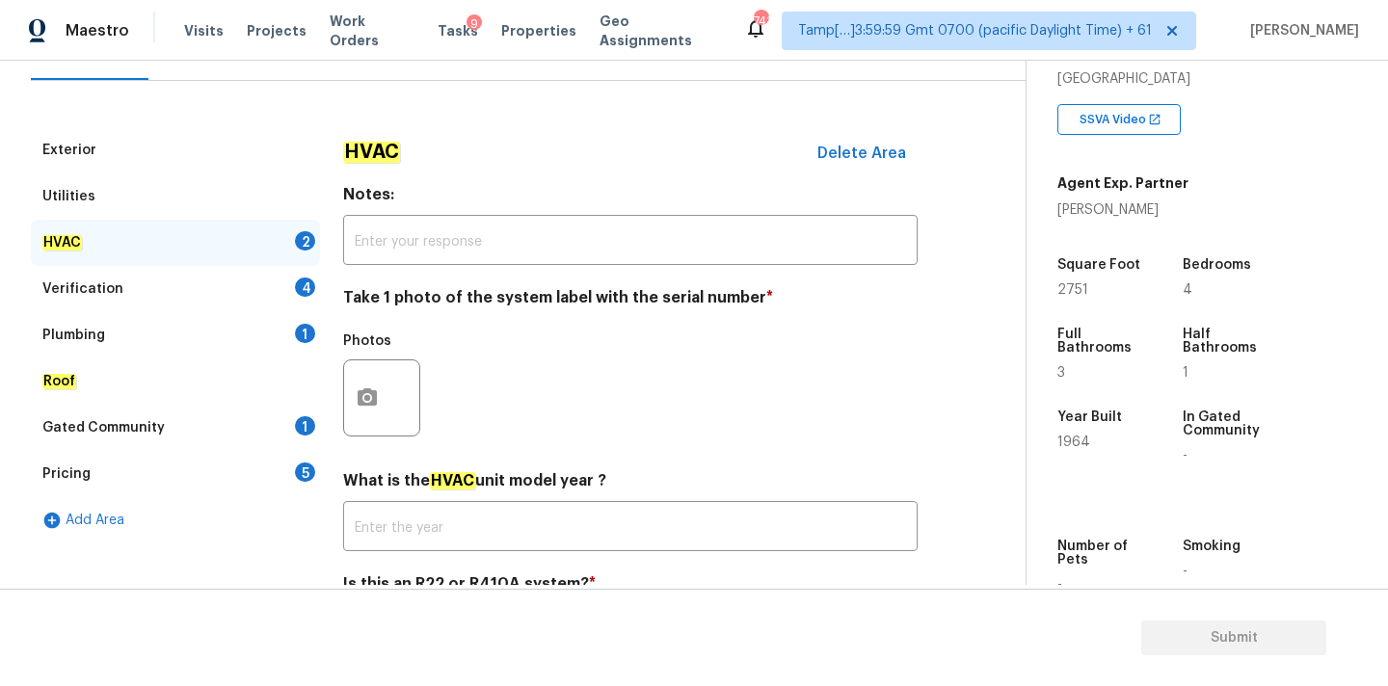
scroll to position [306, 0]
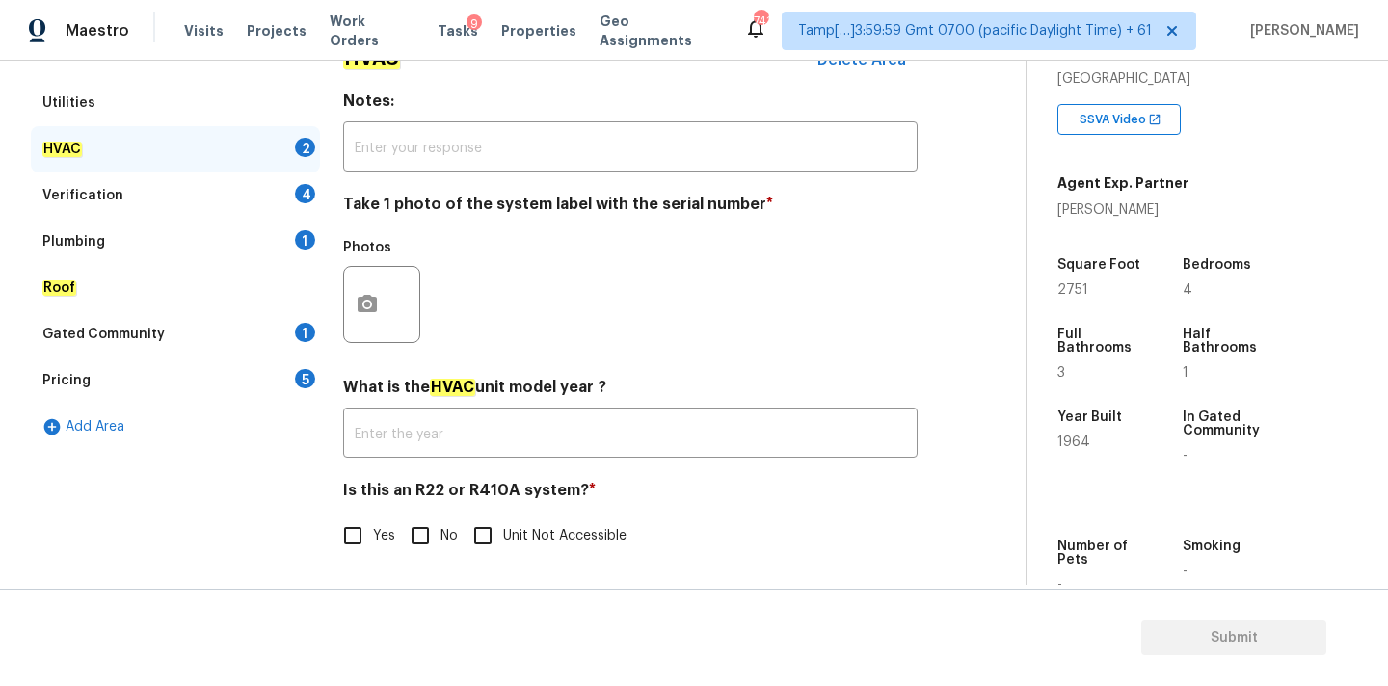
click at [420, 532] on input "No" at bounding box center [420, 536] width 40 height 40
checkbox input "true"
click at [356, 310] on icon "button" at bounding box center [367, 304] width 23 height 23
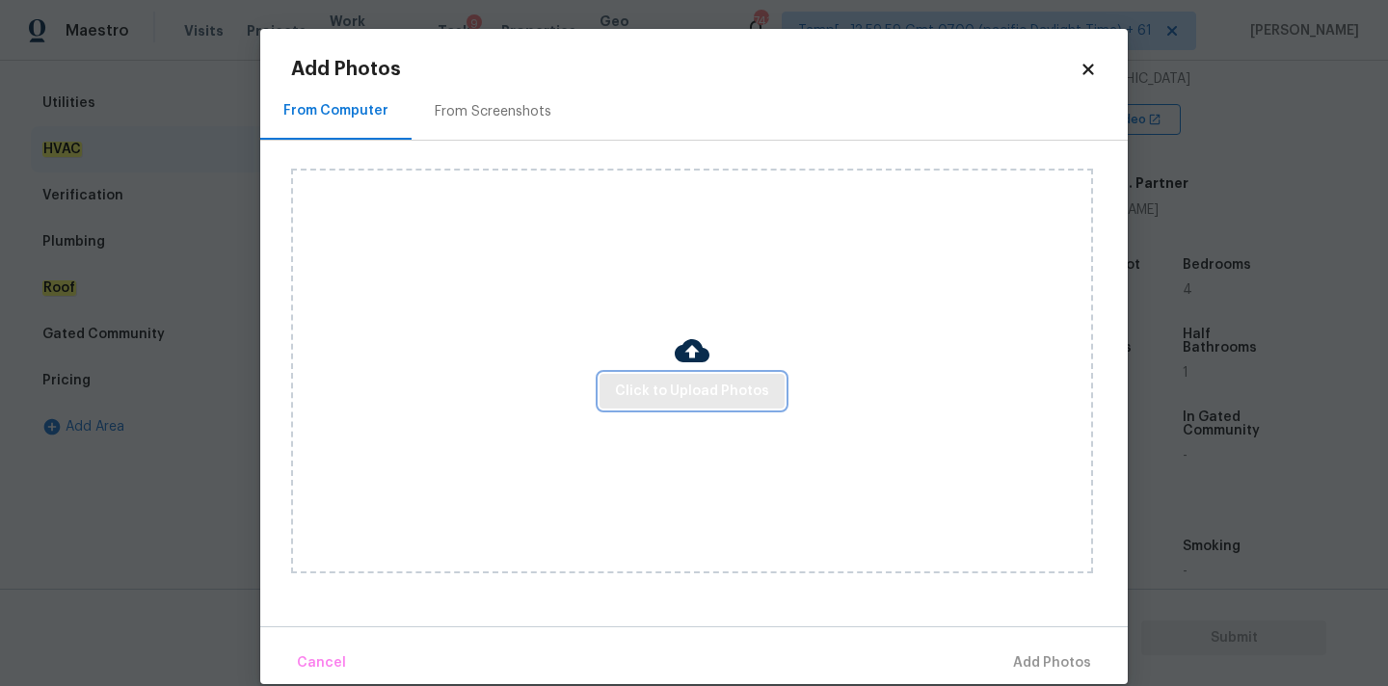
click at [630, 390] on span "Click to Upload Photos" at bounding box center [692, 392] width 154 height 24
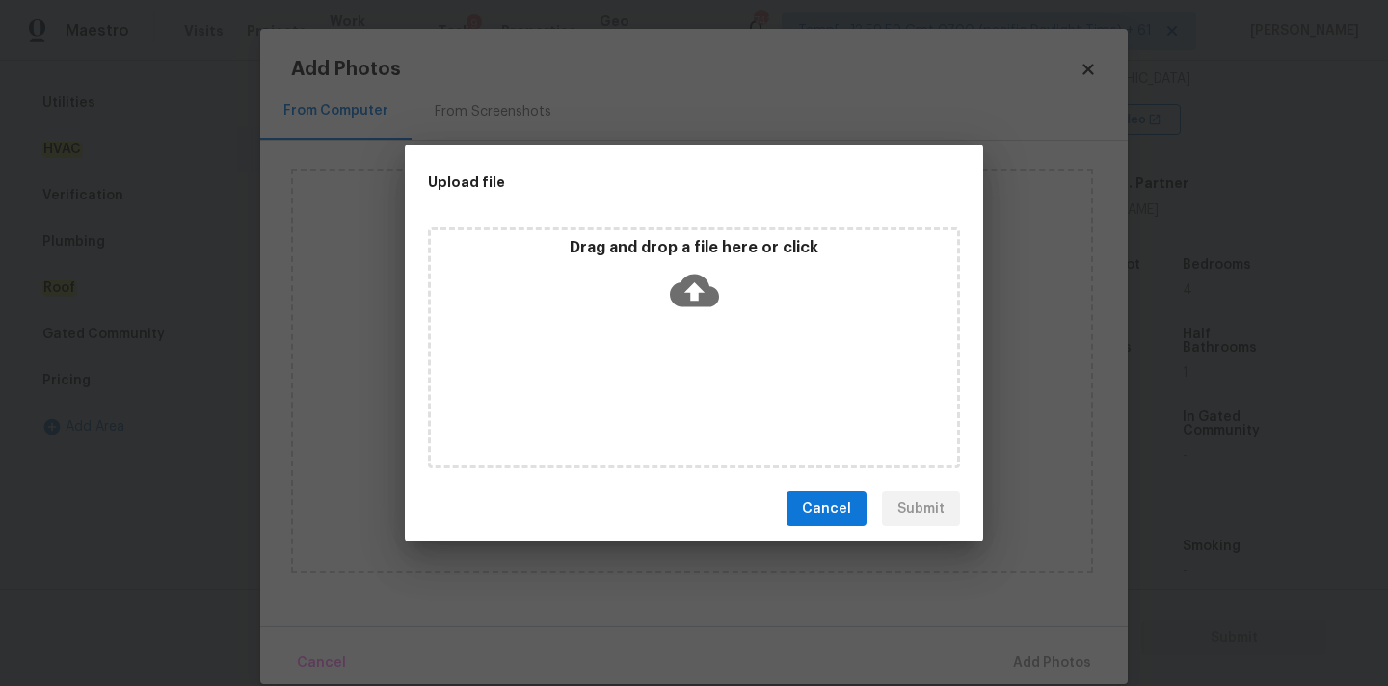
click at [677, 282] on icon at bounding box center [694, 291] width 49 height 33
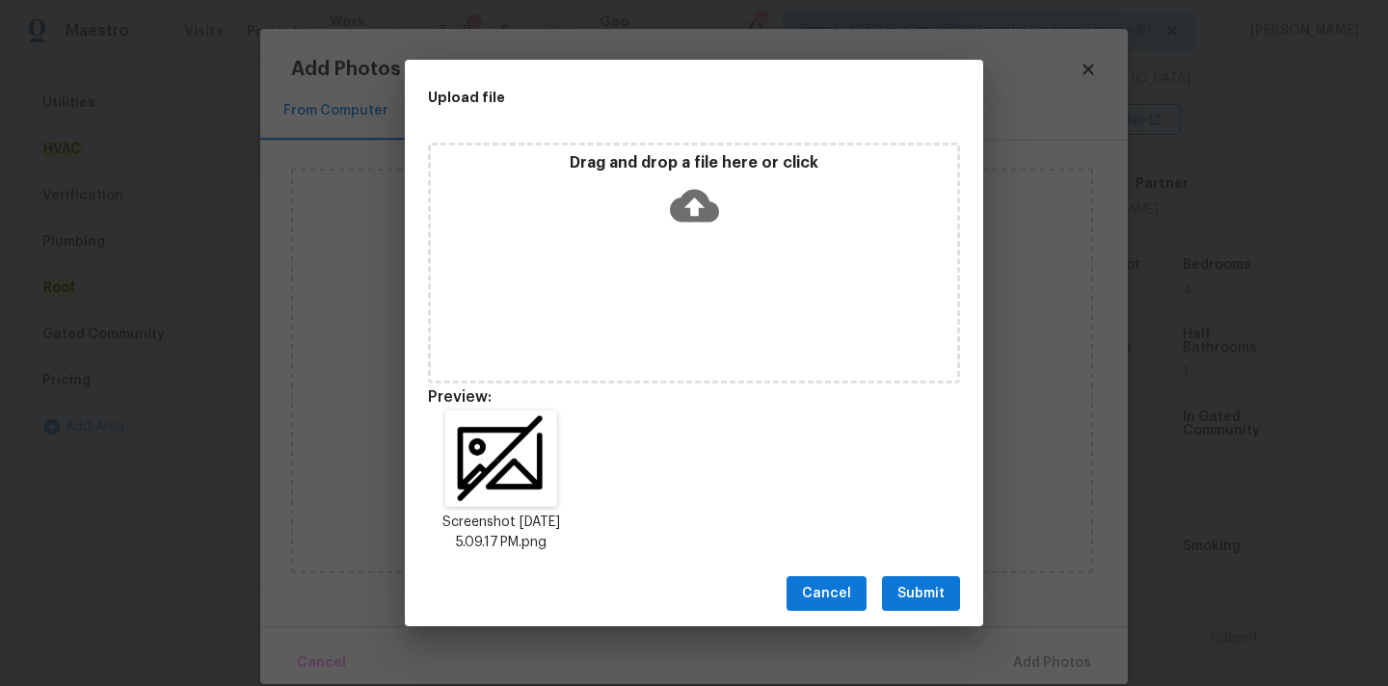
click at [940, 592] on span "Submit" at bounding box center [920, 594] width 47 height 24
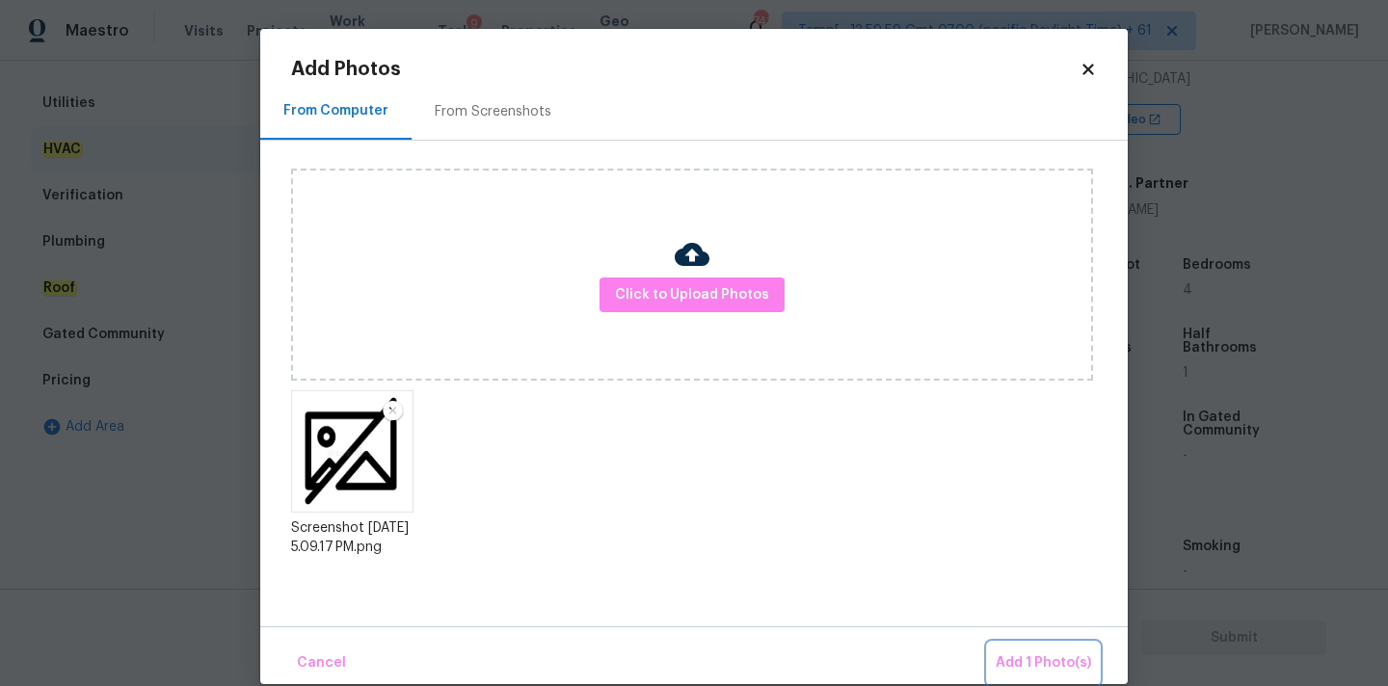
click at [1047, 644] on button "Add 1 Photo(s)" at bounding box center [1043, 663] width 111 height 41
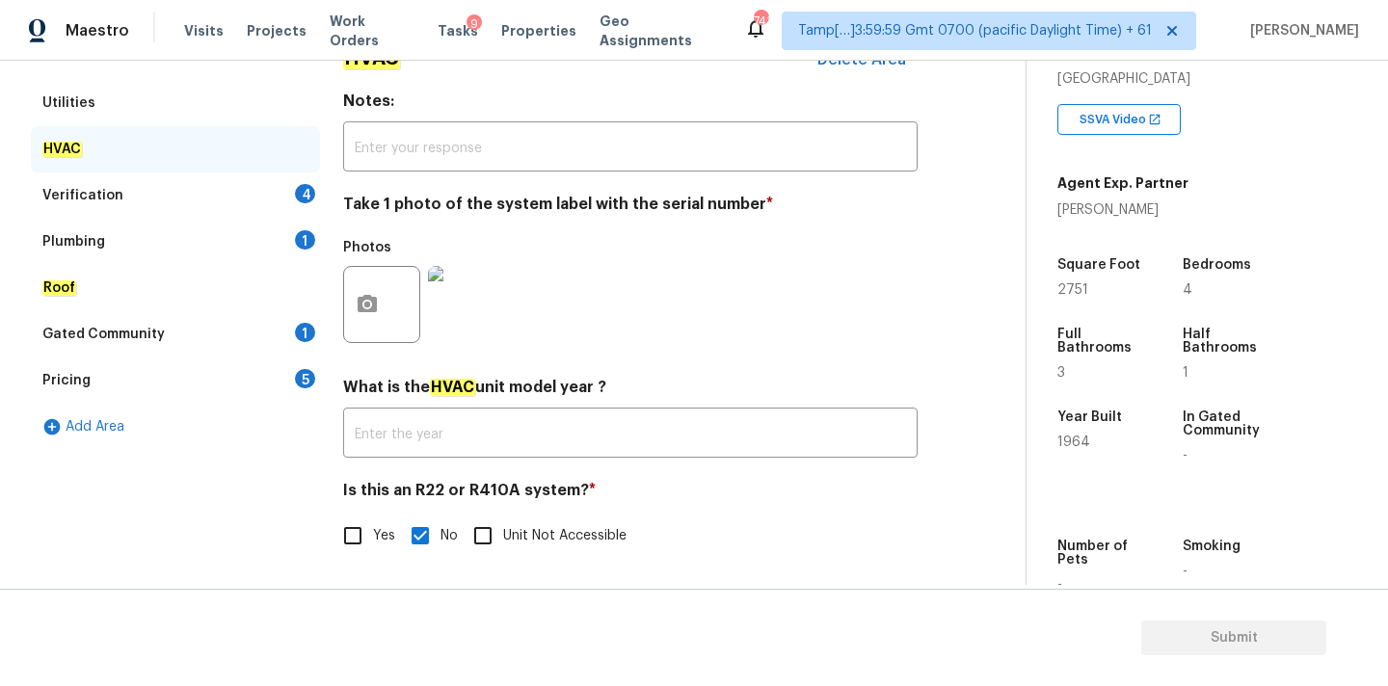
click at [247, 187] on div "Verification 4" at bounding box center [175, 196] width 289 height 46
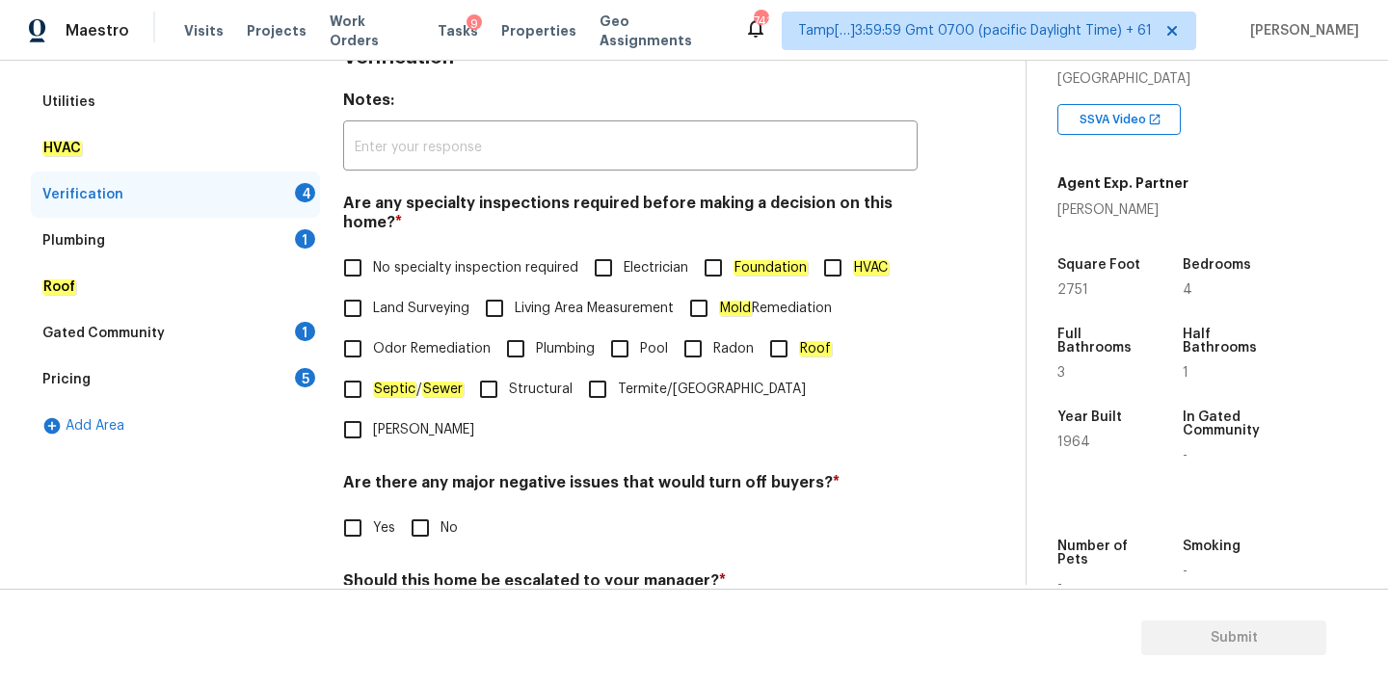
click at [426, 263] on span "No specialty inspection required" at bounding box center [475, 268] width 205 height 20
click at [373, 263] on input "No specialty inspection required" at bounding box center [353, 268] width 40 height 40
checkbox input "true"
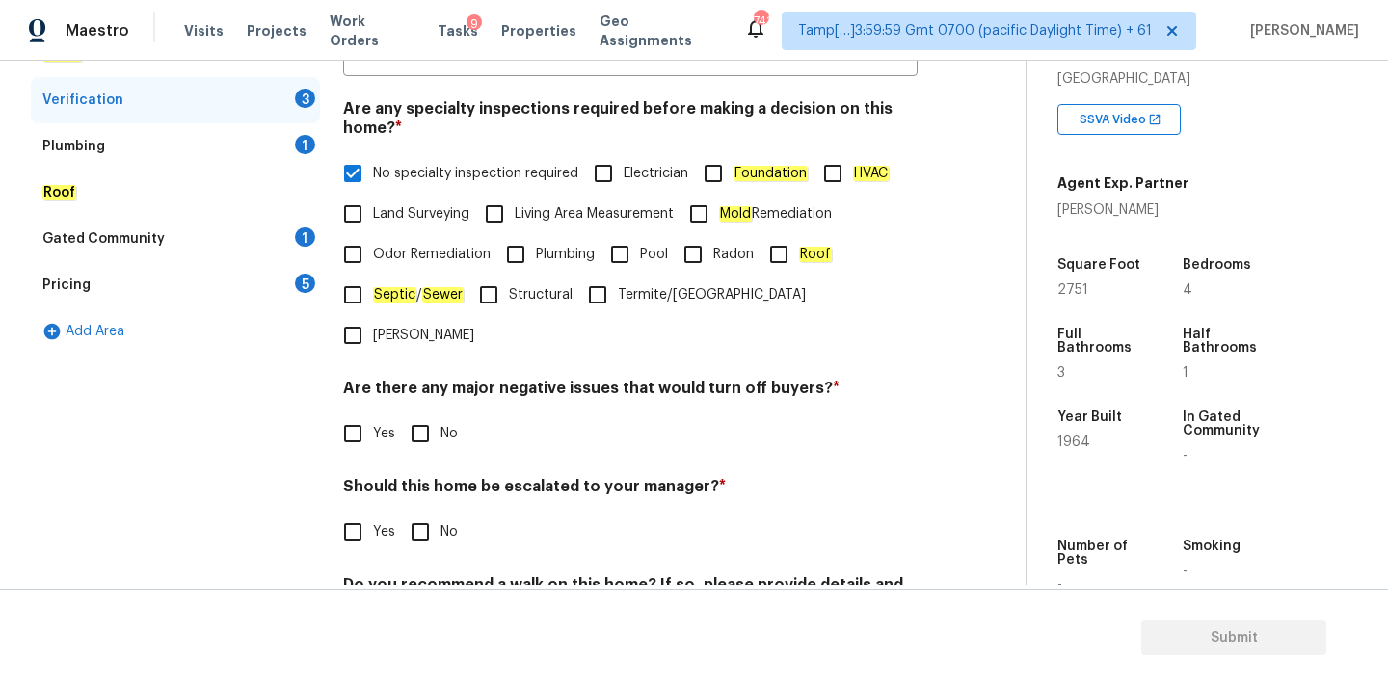
scroll to position [473, 0]
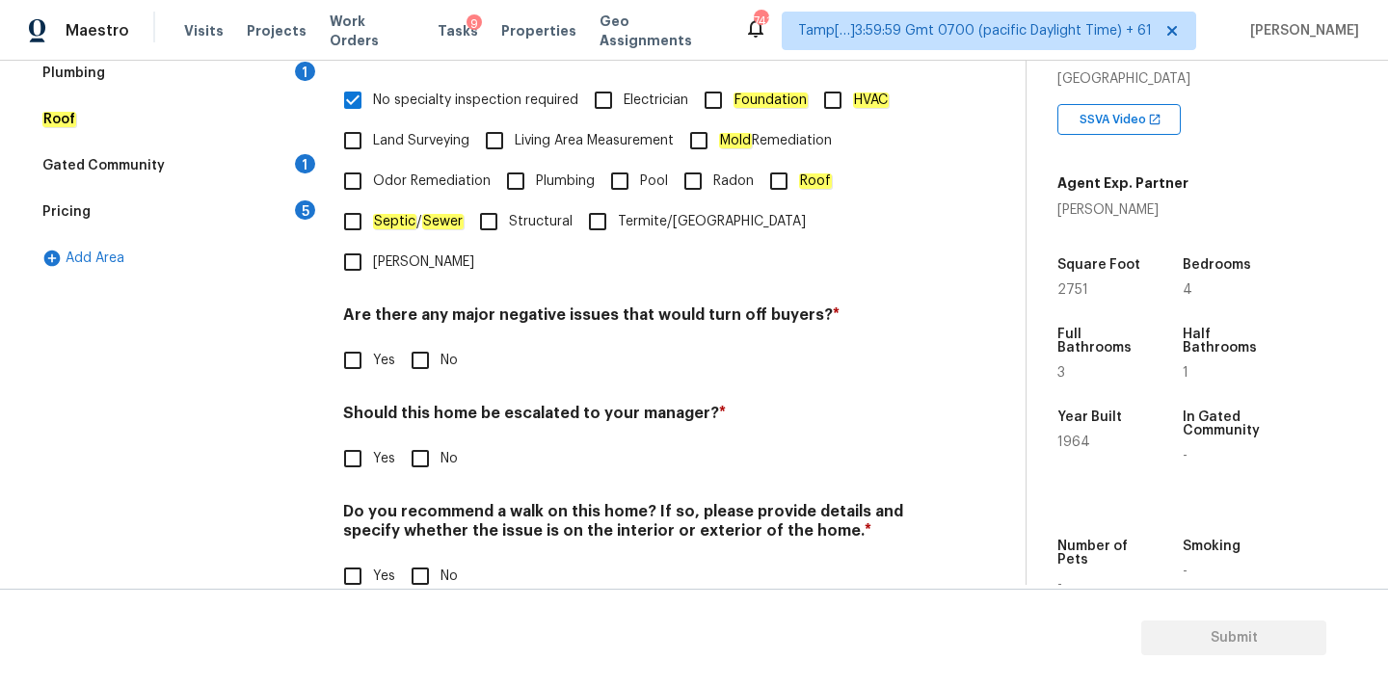
click at [435, 340] on input "No" at bounding box center [420, 360] width 40 height 40
checkbox input "true"
click at [434, 439] on input "No" at bounding box center [420, 459] width 40 height 40
checkbox input "true"
click at [433, 556] on input "No" at bounding box center [420, 576] width 40 height 40
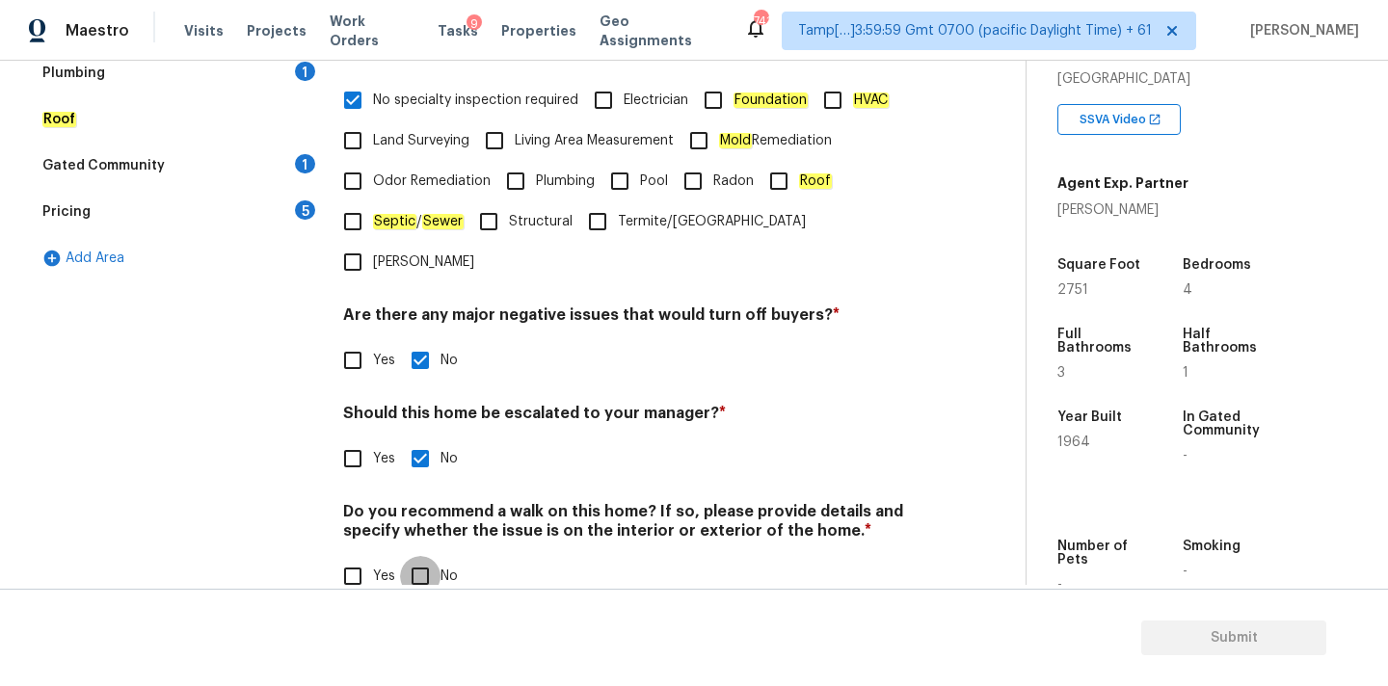
checkbox input "true"
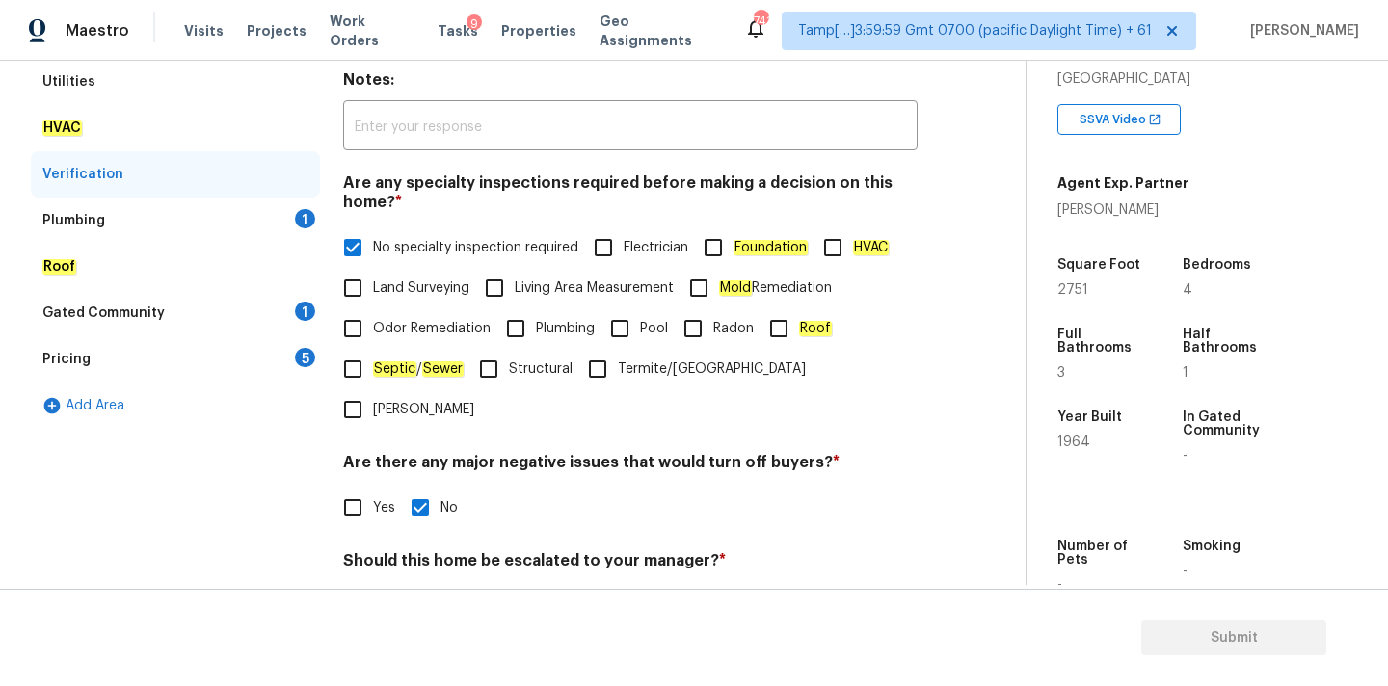
click at [200, 216] on div "Plumbing 1" at bounding box center [175, 221] width 289 height 46
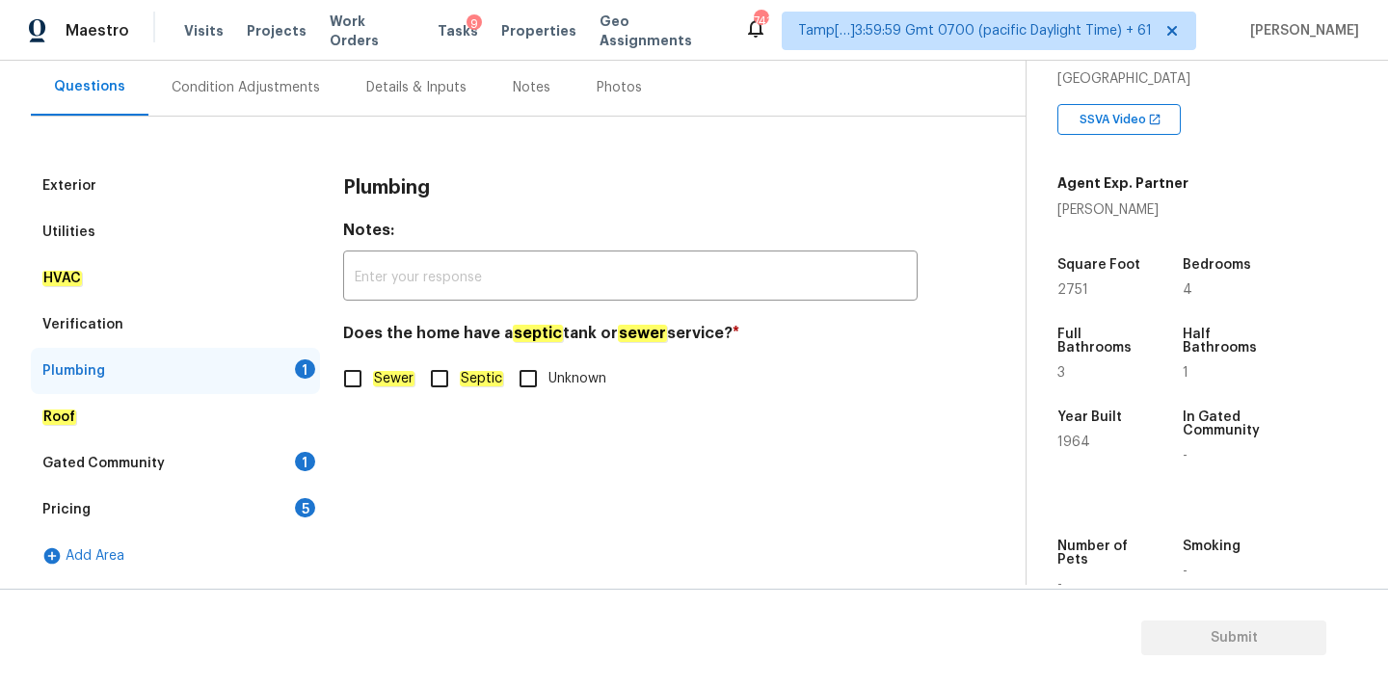
click at [391, 376] on em "Sewer" at bounding box center [393, 378] width 41 height 15
click at [373, 376] on input "Sewer" at bounding box center [353, 379] width 40 height 40
checkbox input "true"
click at [245, 459] on div "Gated Community 1" at bounding box center [175, 464] width 289 height 46
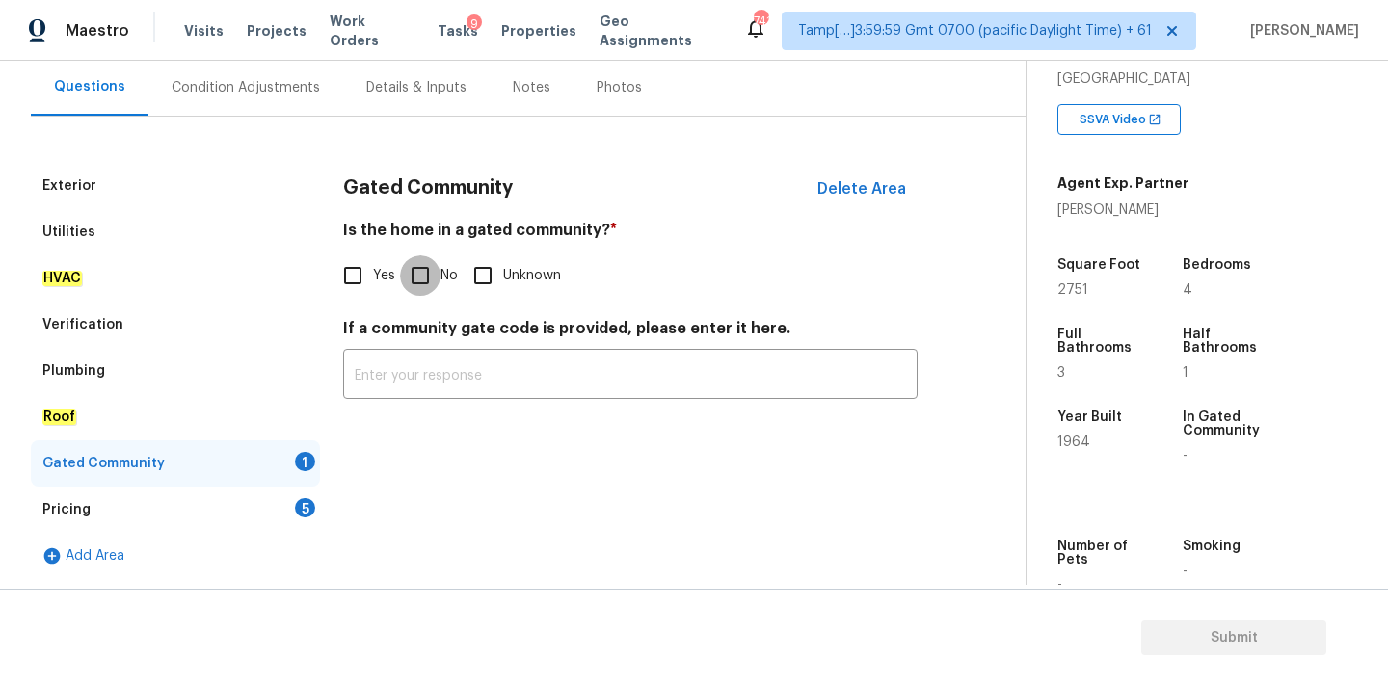
click at [419, 290] on input "No" at bounding box center [420, 275] width 40 height 40
checkbox input "true"
click at [278, 503] on div "Pricing 5" at bounding box center [175, 510] width 289 height 46
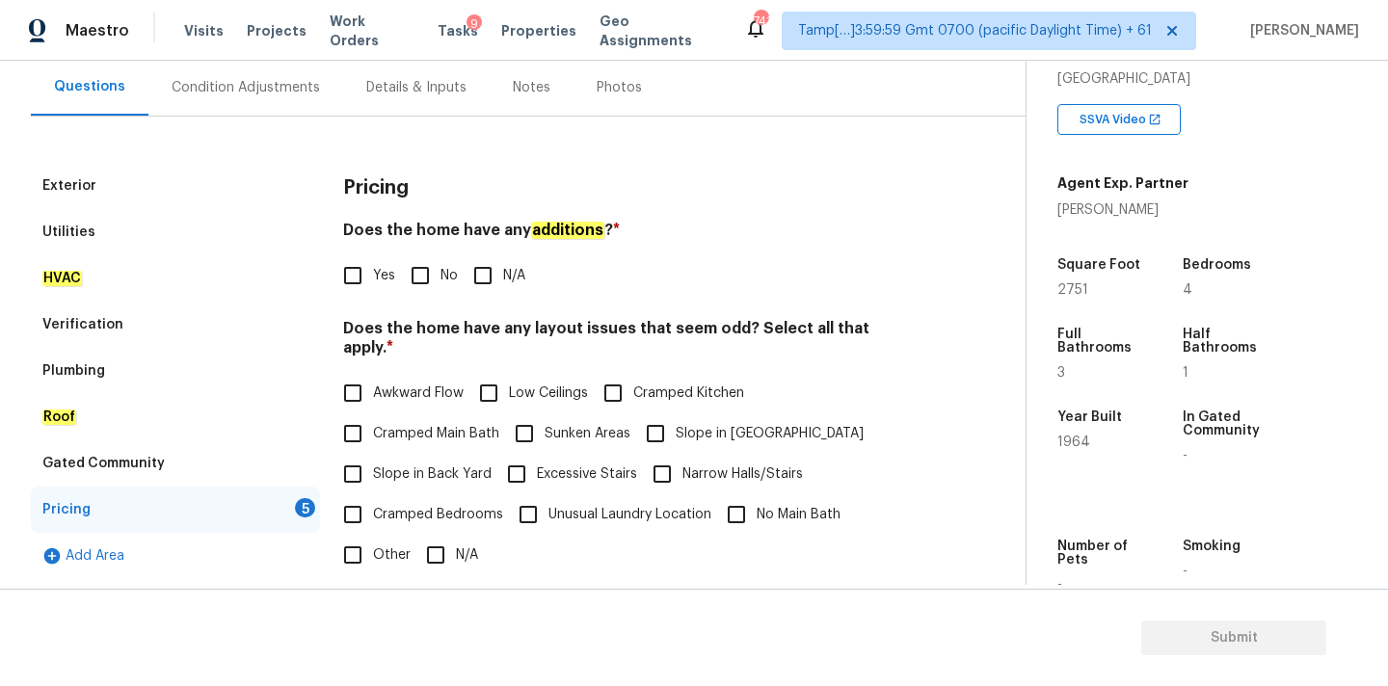
click at [416, 285] on input "No" at bounding box center [420, 275] width 40 height 40
checkbox input "true"
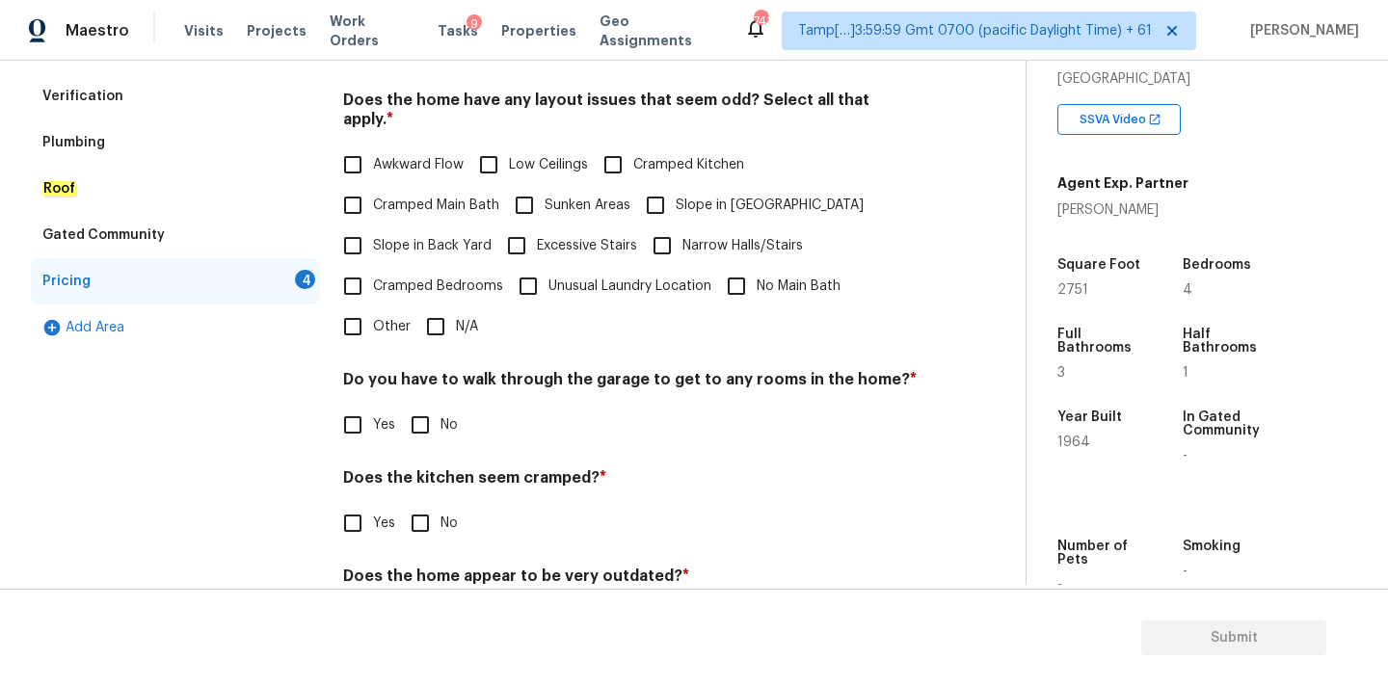
scroll to position [444, 0]
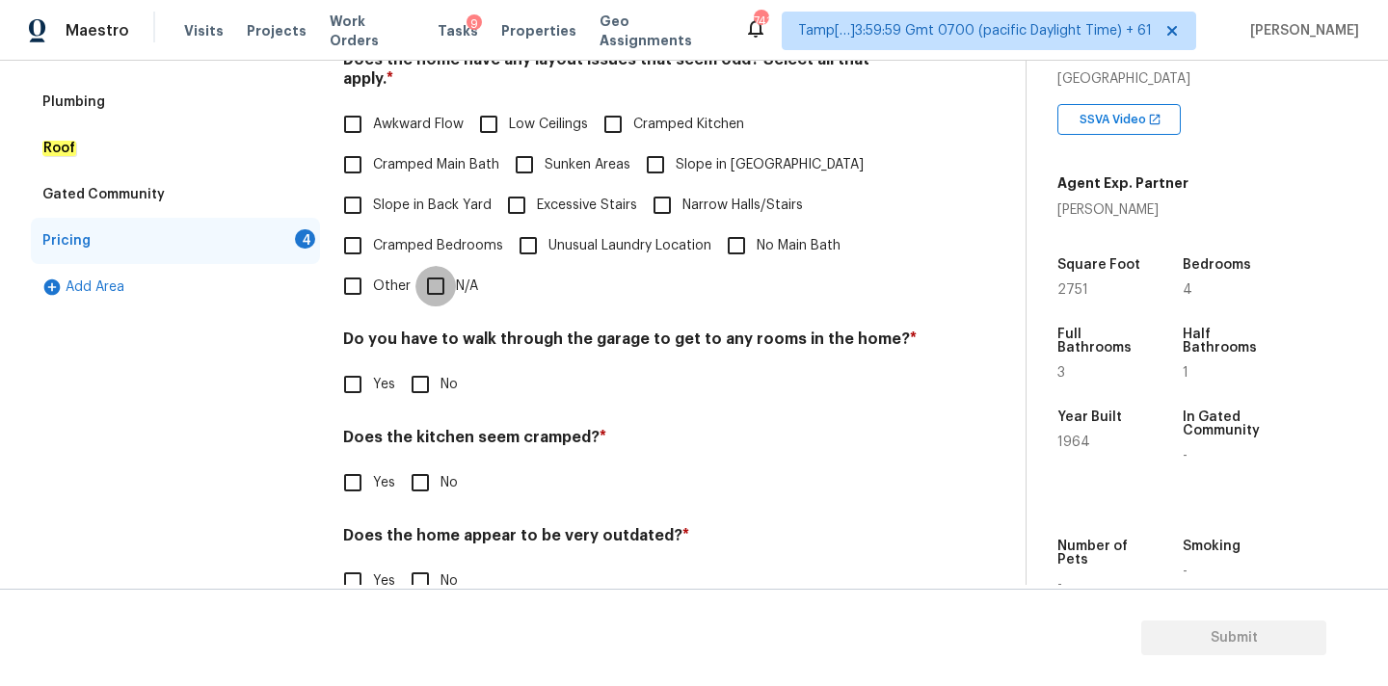
click at [438, 267] on input "N/A" at bounding box center [435, 286] width 40 height 40
checkbox input "true"
click at [434, 369] on input "No" at bounding box center [420, 384] width 40 height 40
checkbox input "true"
click at [425, 463] on input "No" at bounding box center [420, 483] width 40 height 40
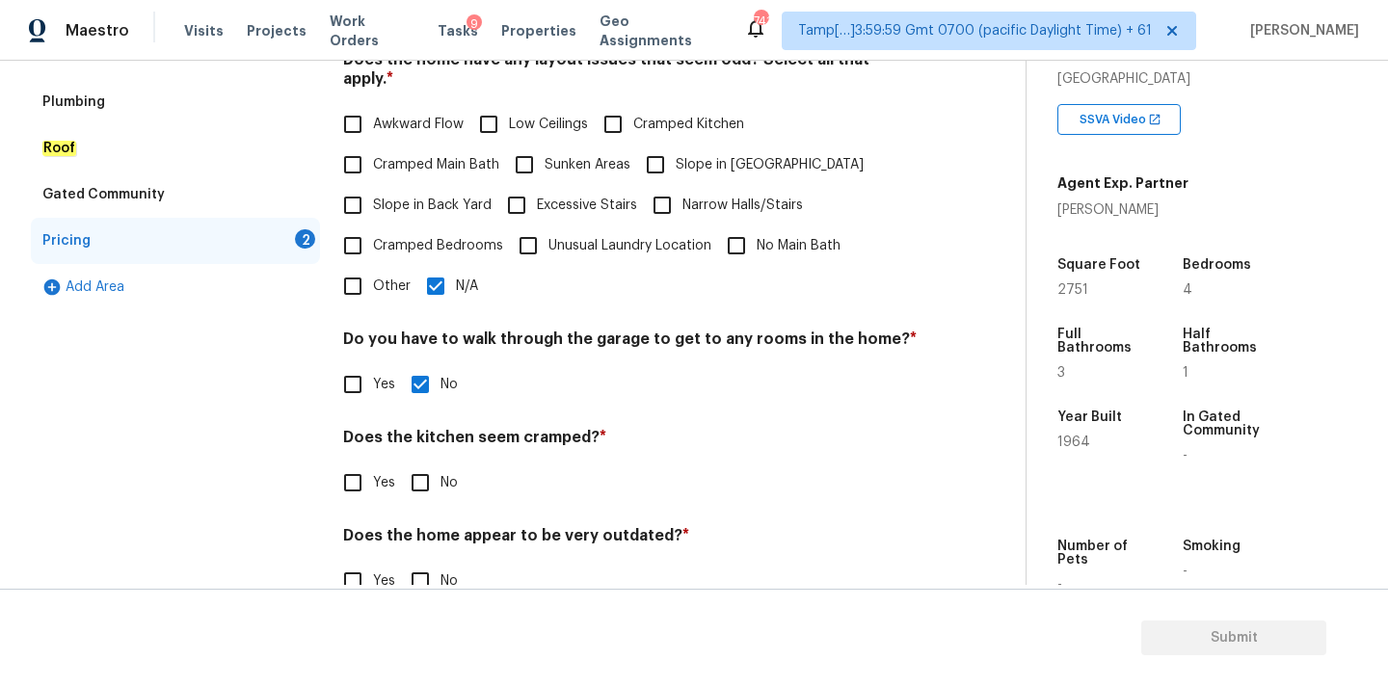
checkbox input "true"
click at [425, 561] on input "No" at bounding box center [420, 581] width 40 height 40
checkbox input "true"
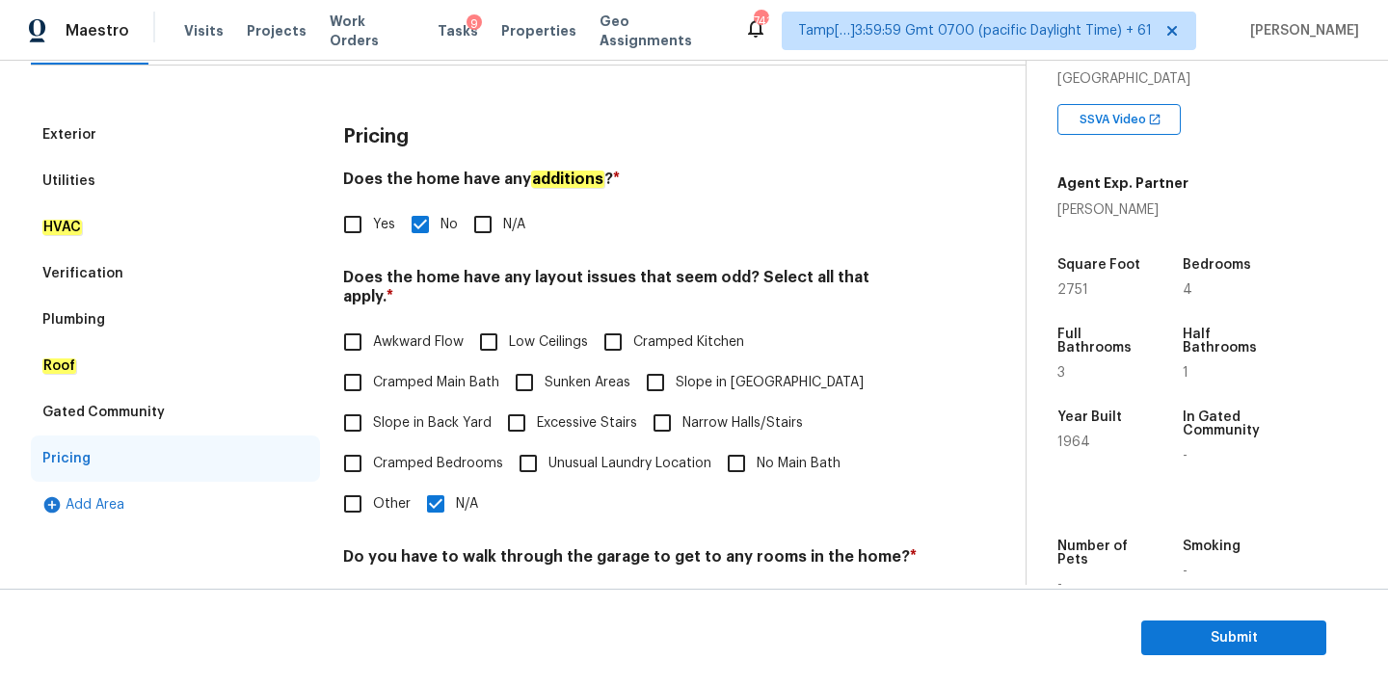
scroll to position [168, 0]
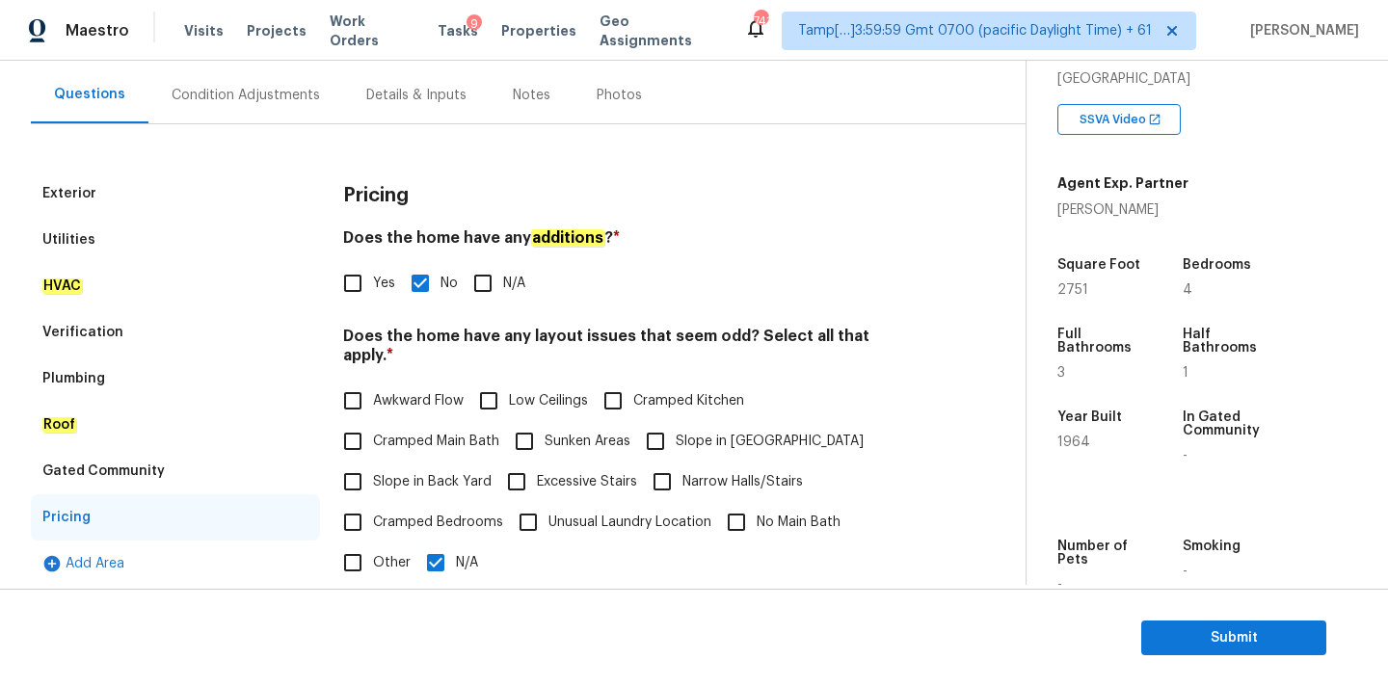
click at [240, 104] on div "Condition Adjustments" at bounding box center [246, 95] width 148 height 19
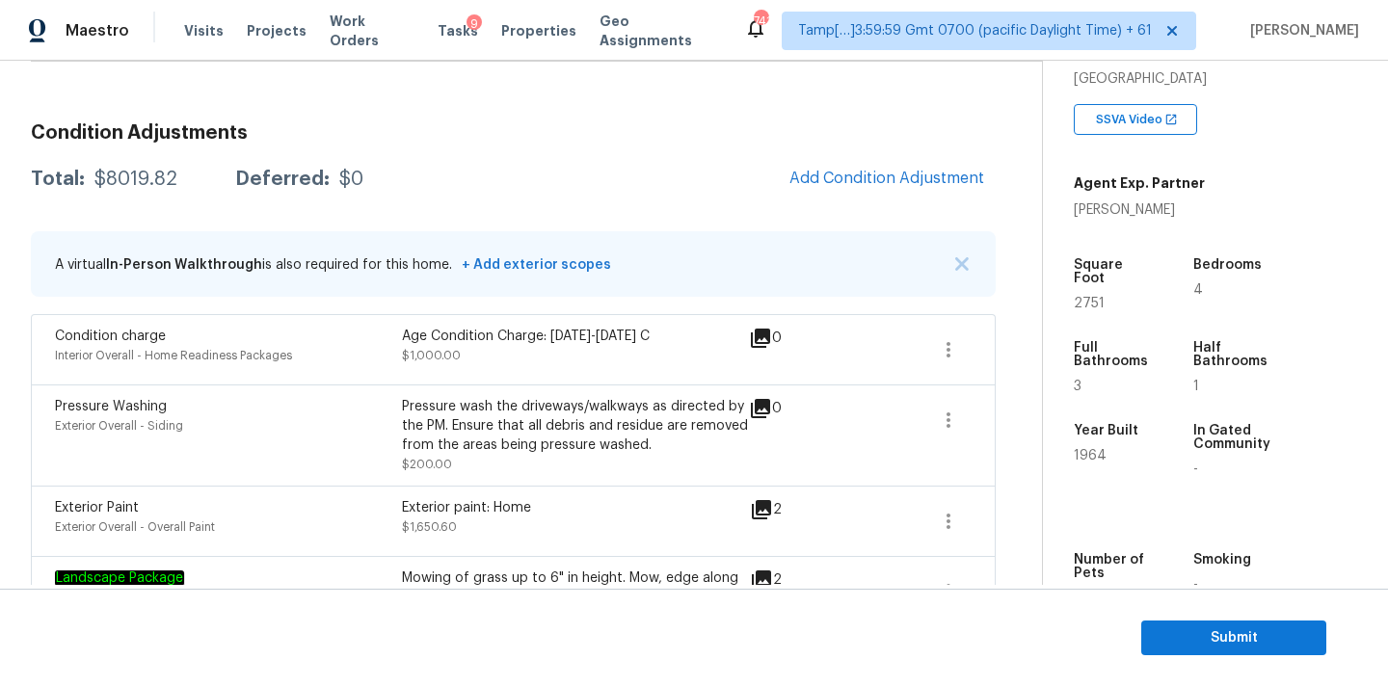
scroll to position [267, 0]
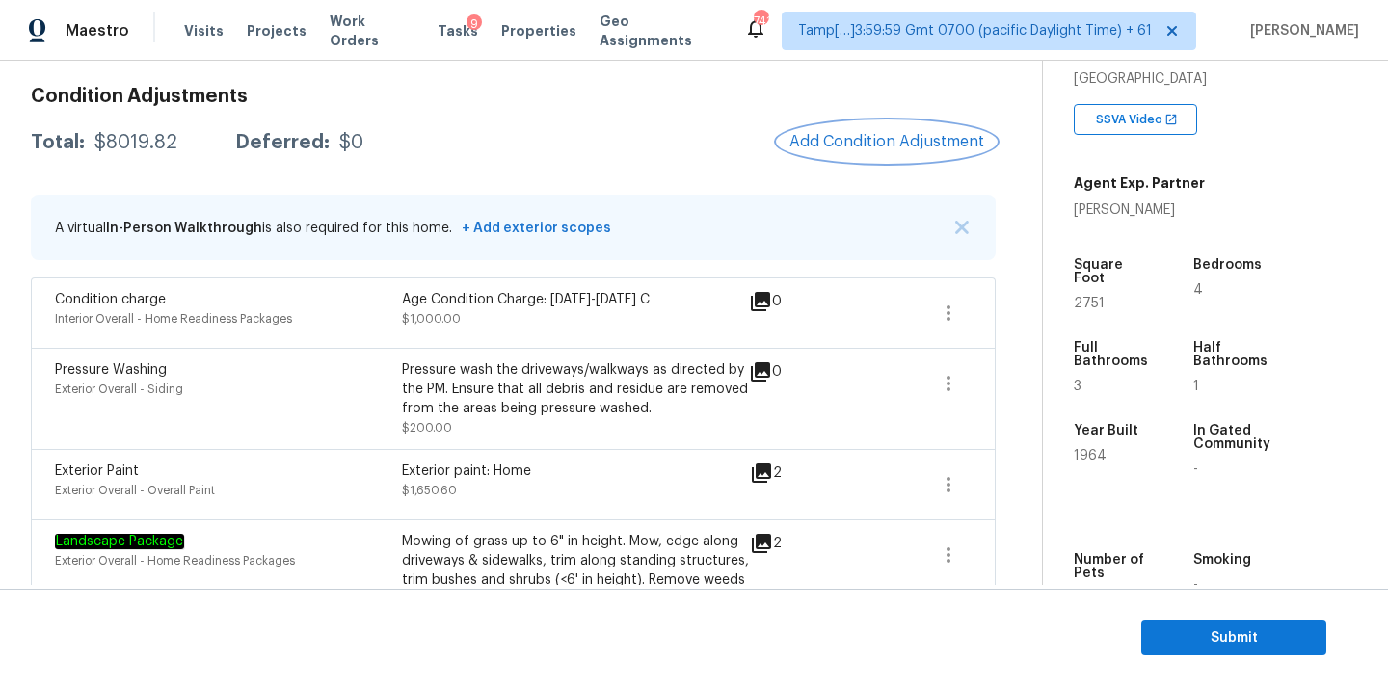
click at [829, 136] on span "Add Condition Adjustment" at bounding box center [887, 141] width 195 height 17
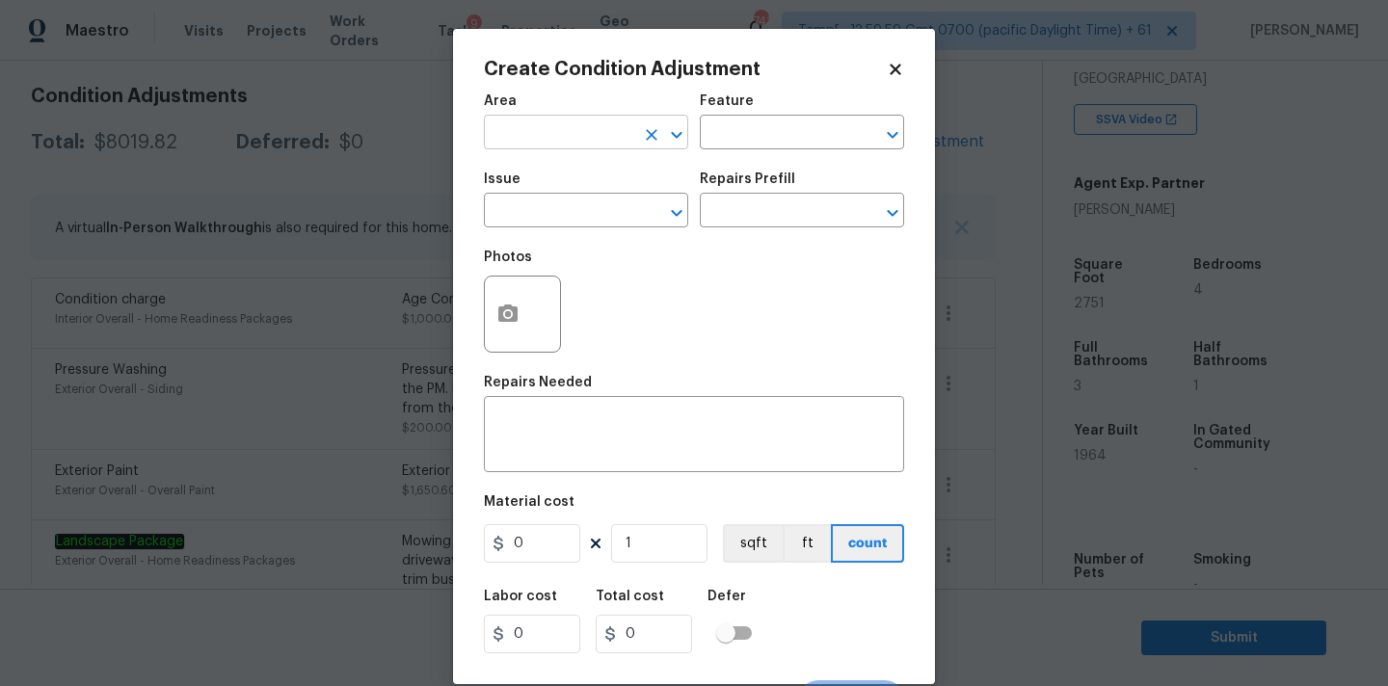
click at [574, 141] on input "text" at bounding box center [559, 135] width 150 height 30
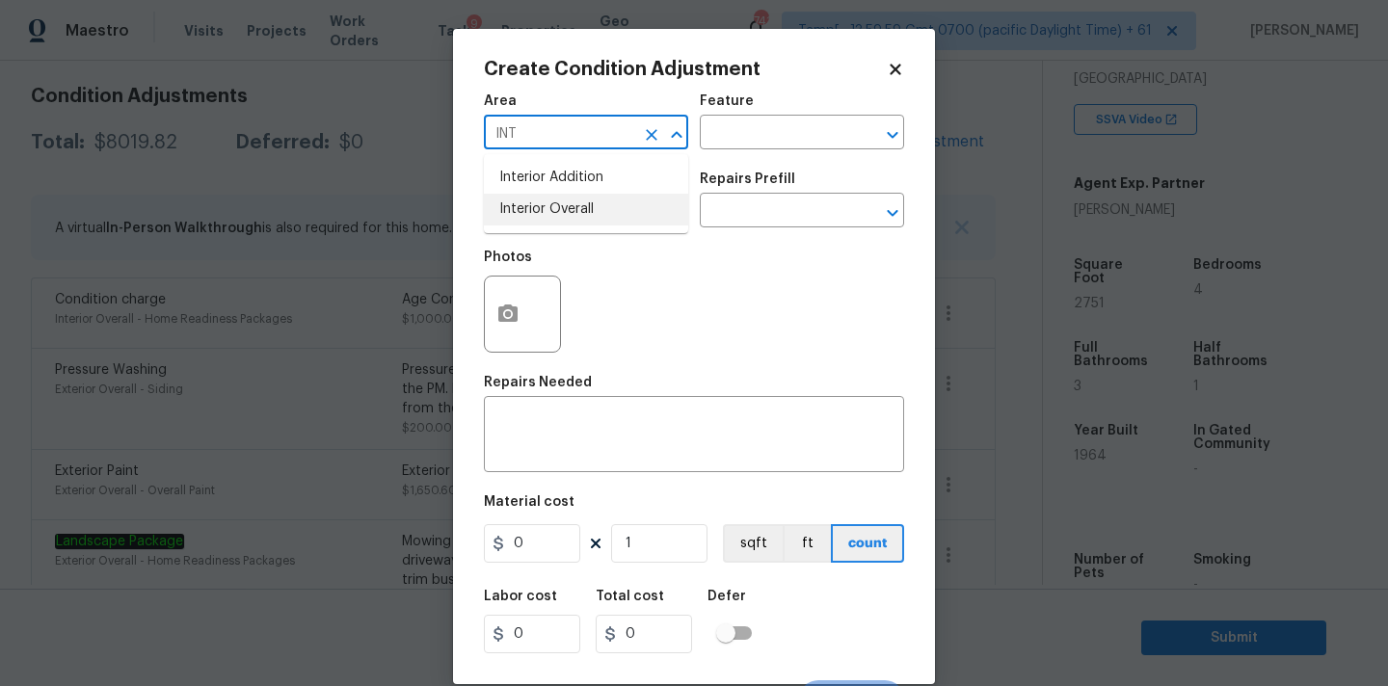
click at [580, 209] on li "Interior Overall" at bounding box center [586, 210] width 204 height 32
type input "Interior Overall"
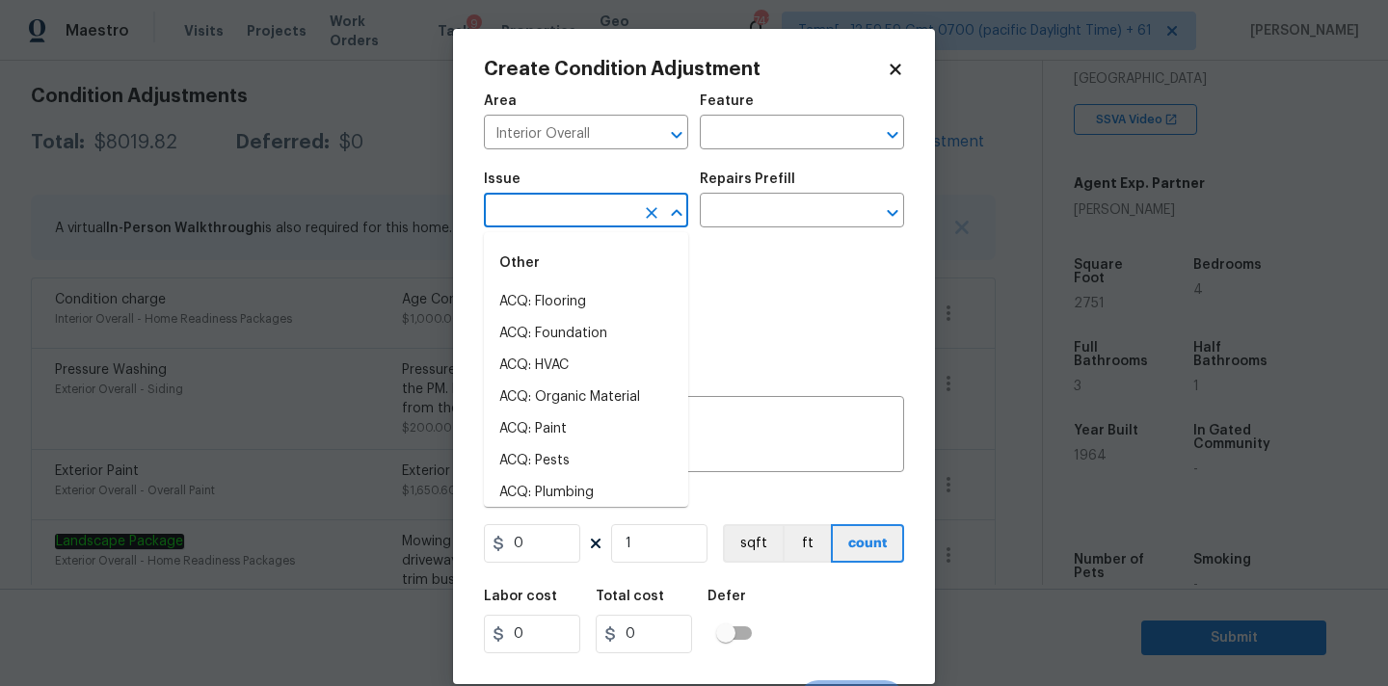
click at [578, 221] on input "text" at bounding box center [559, 213] width 150 height 30
click at [569, 426] on li "ACQ: Paint" at bounding box center [586, 430] width 204 height 32
type input "ACQ: Paint"
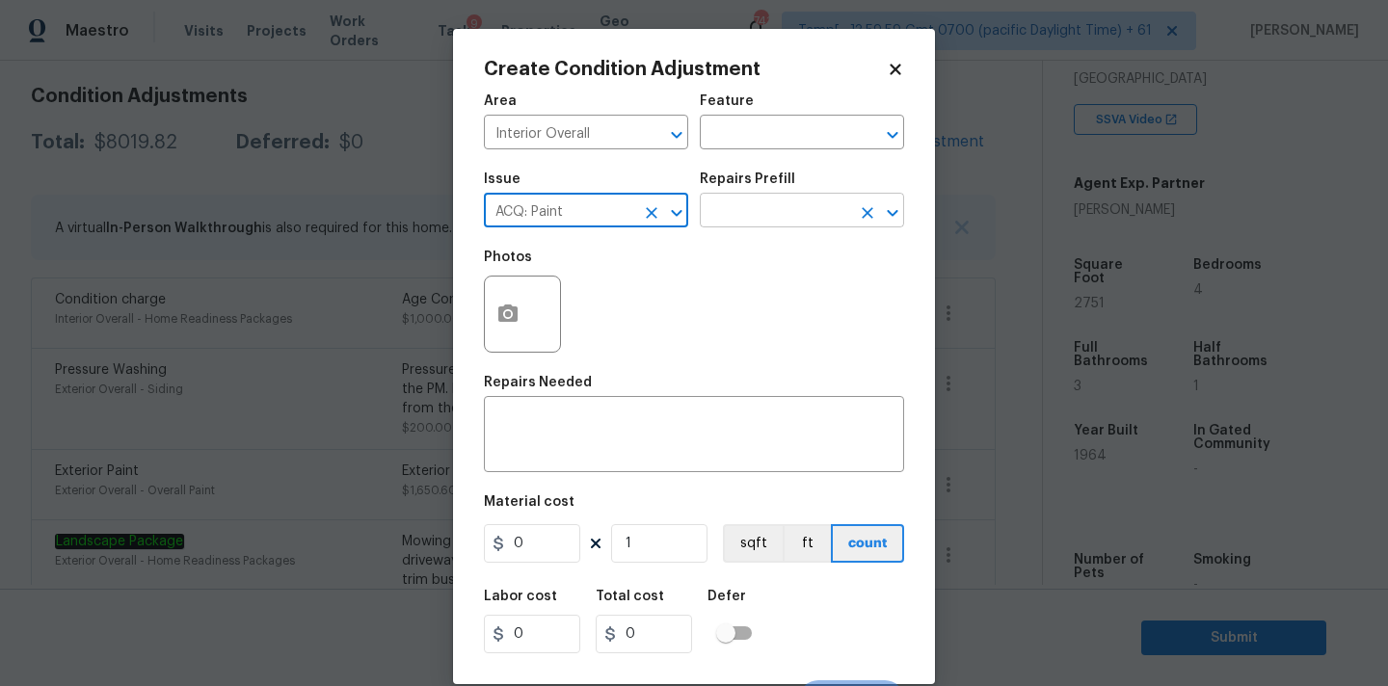
click at [775, 221] on input "text" at bounding box center [775, 213] width 150 height 30
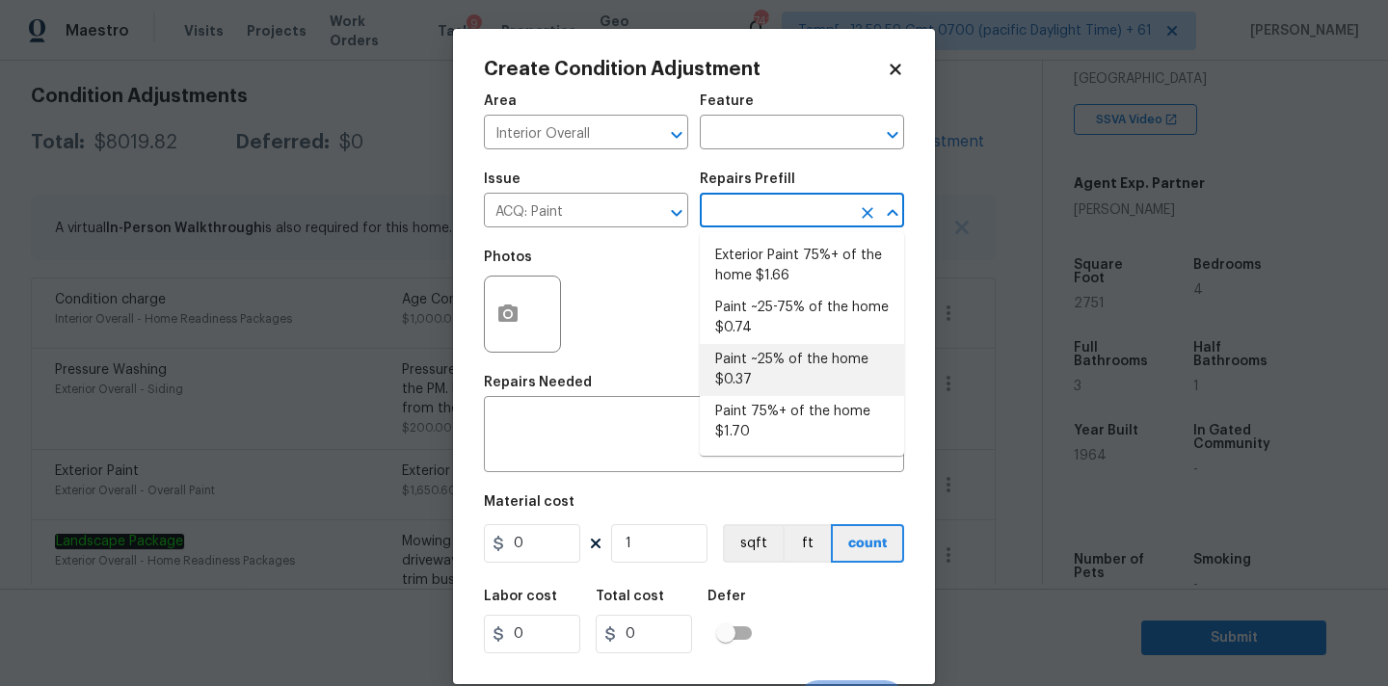
click at [763, 370] on li "Paint ~25% of the home $0.37" at bounding box center [802, 370] width 204 height 52
type input "Acquisition"
type textarea "Acquisition Scope: ~25% of the home needs interior paint"
type input "0.37"
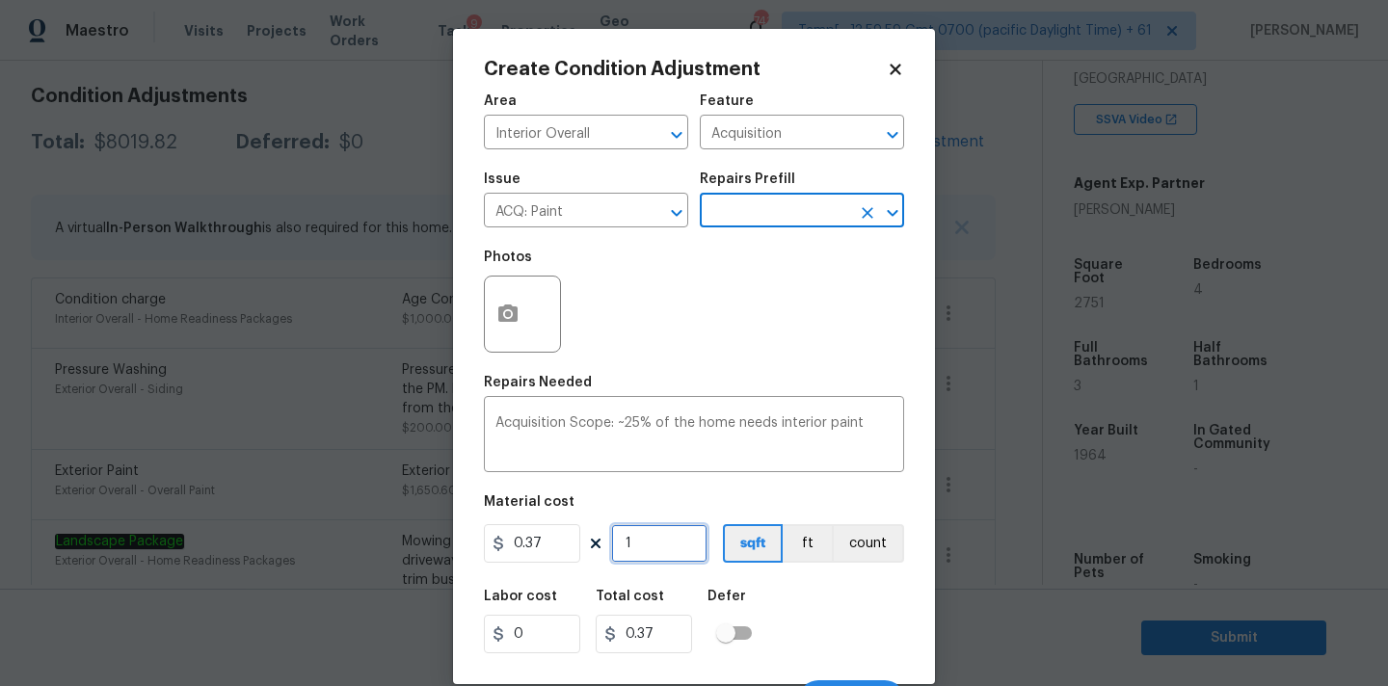
click at [669, 547] on input "1" at bounding box center [659, 543] width 96 height 39
type input "2"
type input "0.74"
type input "27"
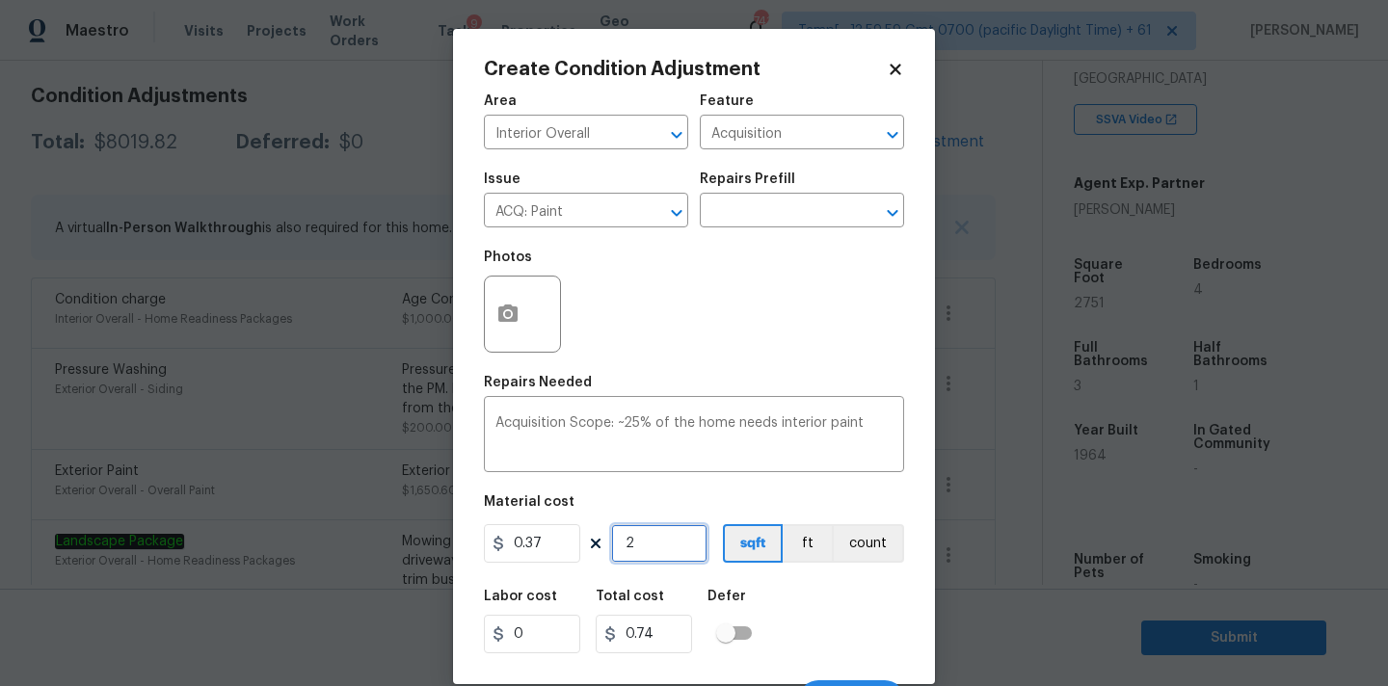
type input "9.99"
type input "275"
type input "101.75"
type input "2751"
type input "1017.87"
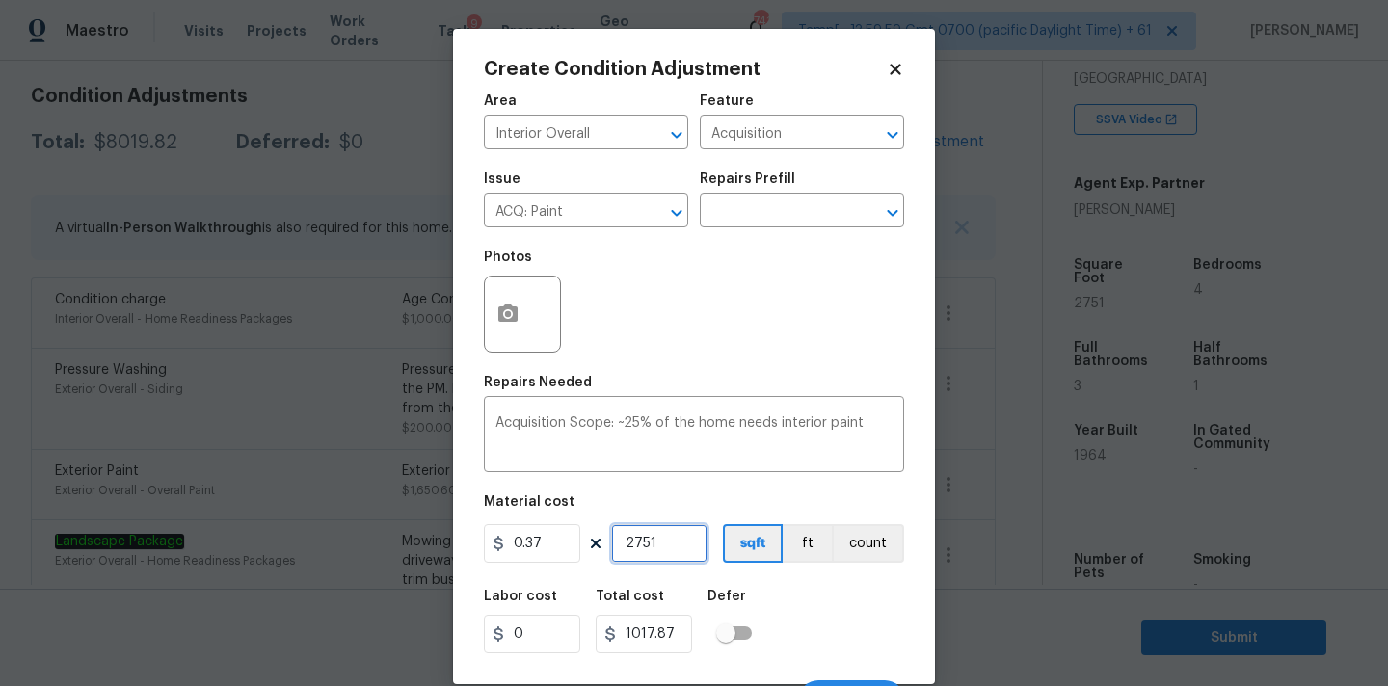
scroll to position [34, 0]
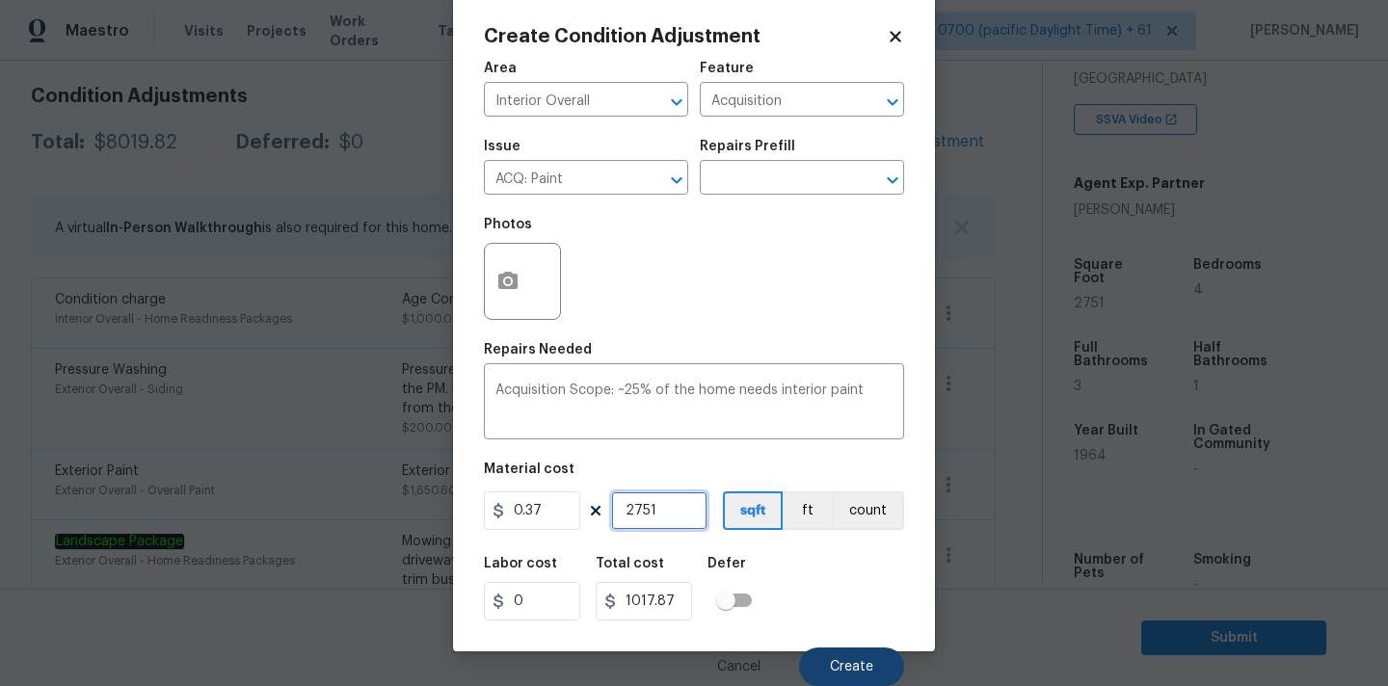
type input "2751"
click at [832, 658] on button "Create" at bounding box center [851, 667] width 105 height 39
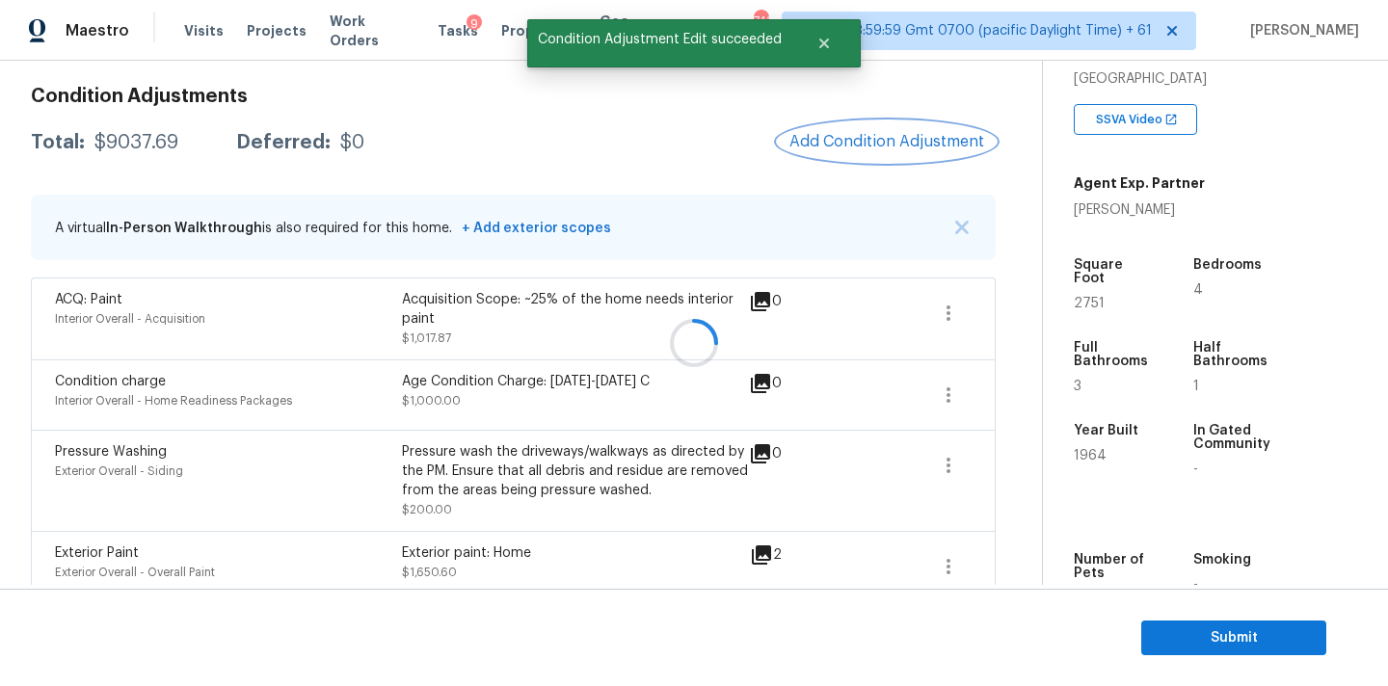
scroll to position [0, 0]
click at [863, 134] on span "Add Condition Adjustment" at bounding box center [887, 141] width 195 height 17
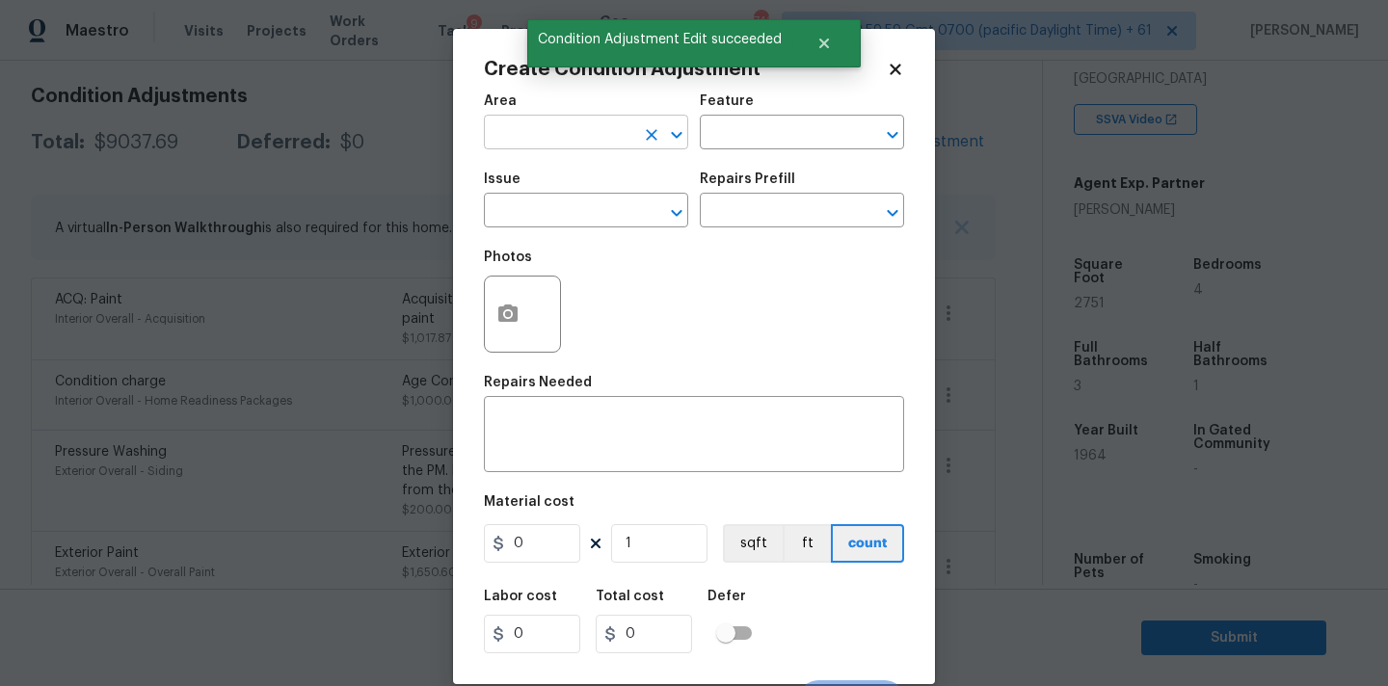
click at [577, 135] on input "text" at bounding box center [559, 135] width 150 height 30
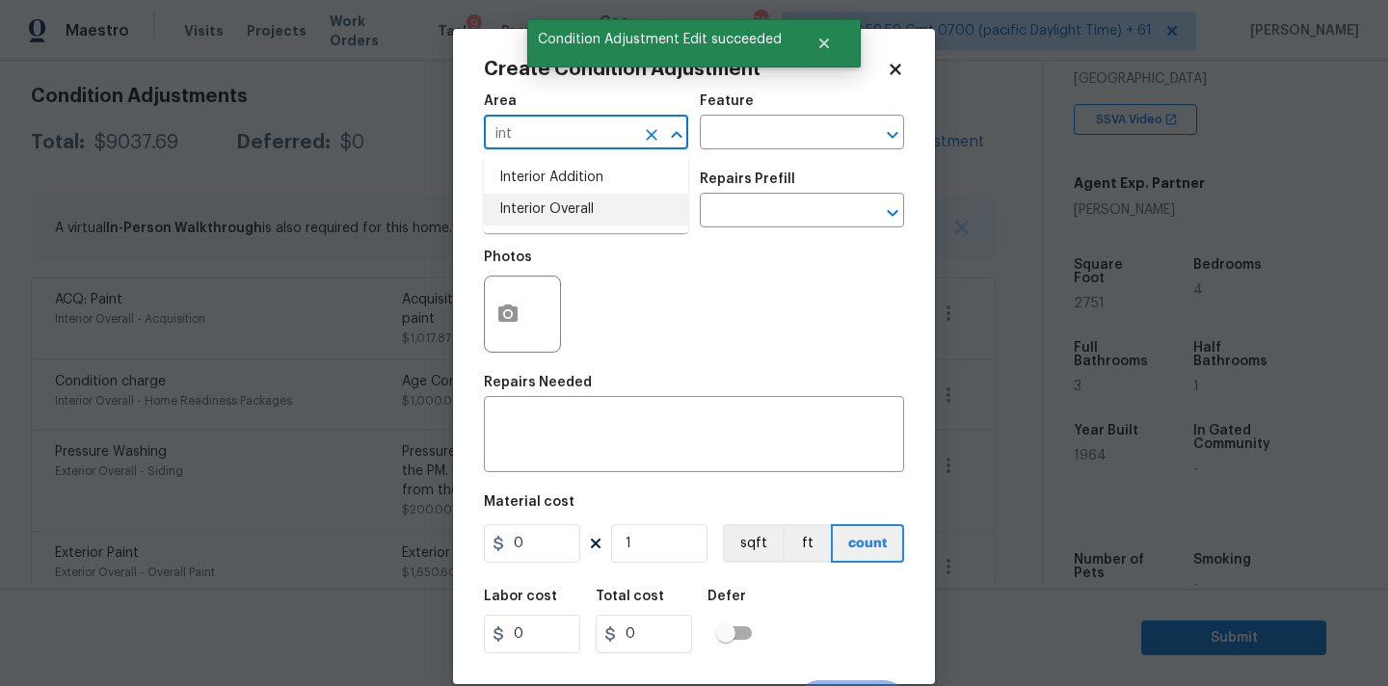
click at [574, 198] on li "Interior Overall" at bounding box center [586, 210] width 204 height 32
type input "Interior Overall"
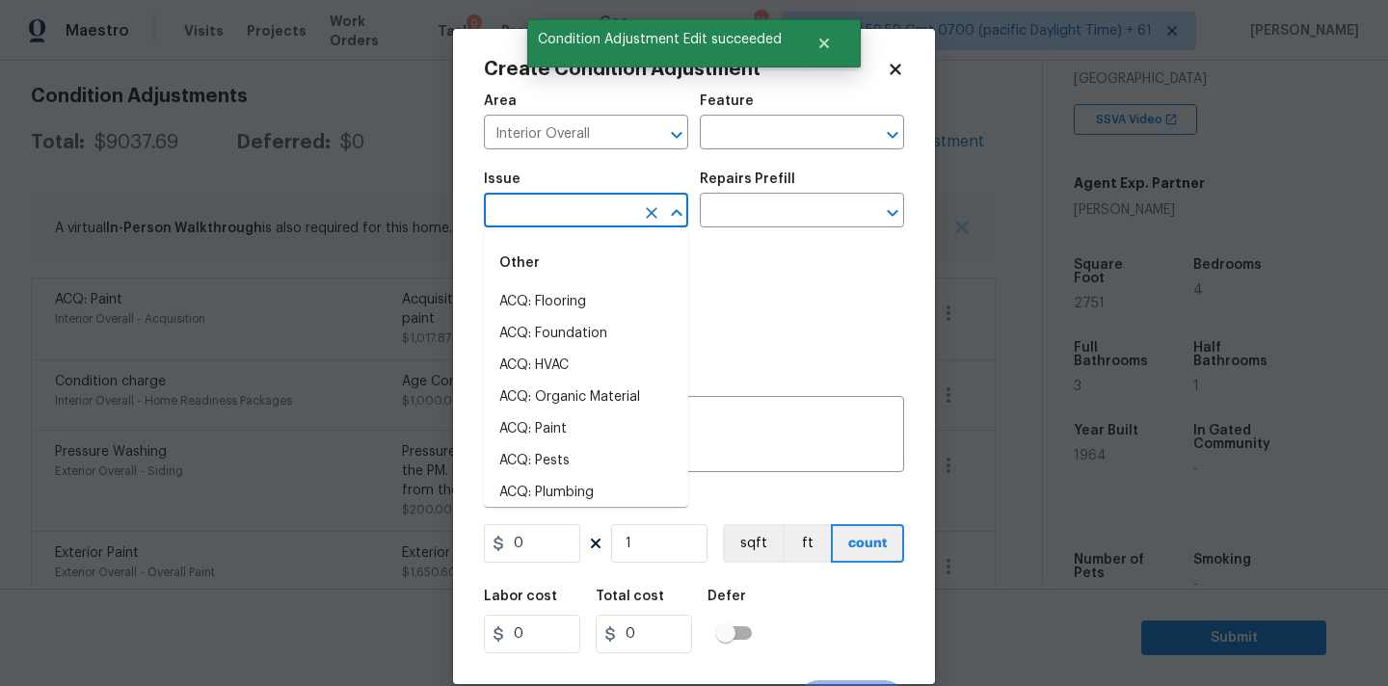
click at [576, 213] on input "text" at bounding box center [559, 213] width 150 height 30
click at [573, 291] on li "ACQ: Flooring" at bounding box center [586, 302] width 204 height 32
type input "ACQ: Flooring"
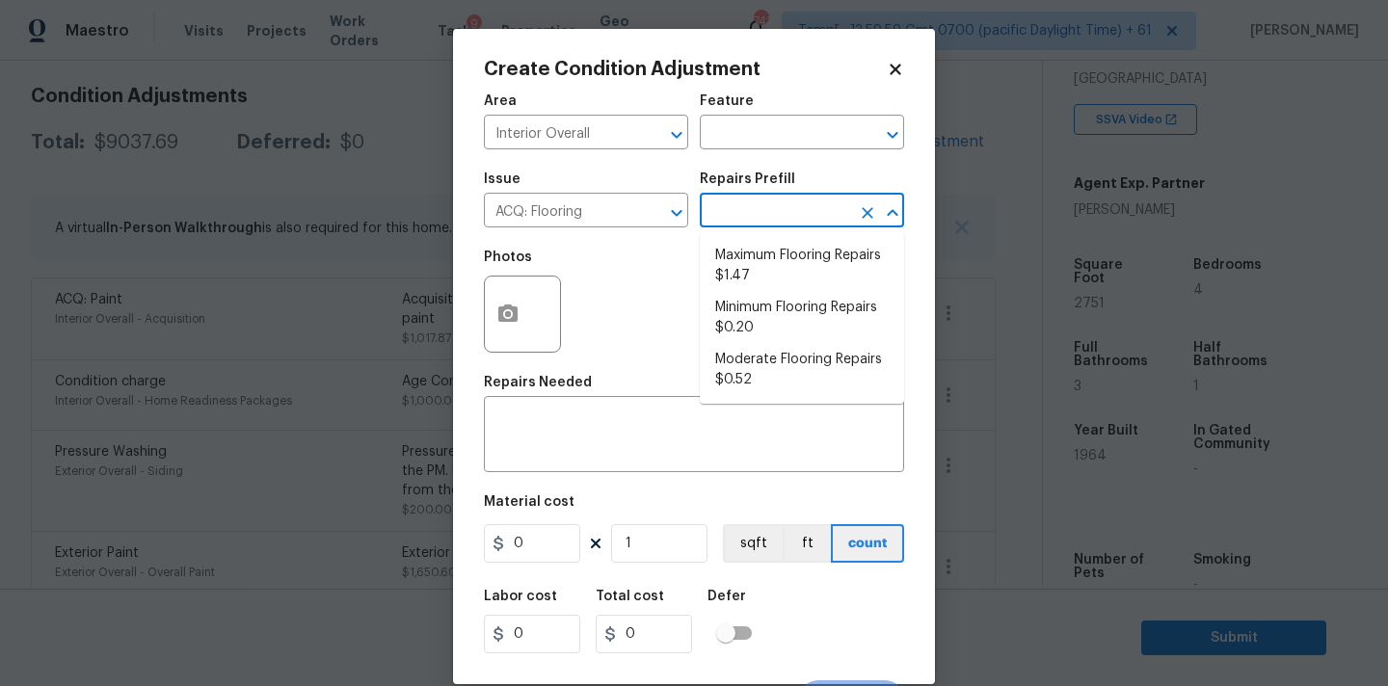
click at [769, 219] on input "text" at bounding box center [775, 213] width 150 height 30
click at [736, 319] on li "Minimum Flooring Repairs $0.20" at bounding box center [802, 318] width 204 height 52
type input "Acquisition"
type textarea "Acquisition Scope: Minimum flooring repairs"
type input "0.2"
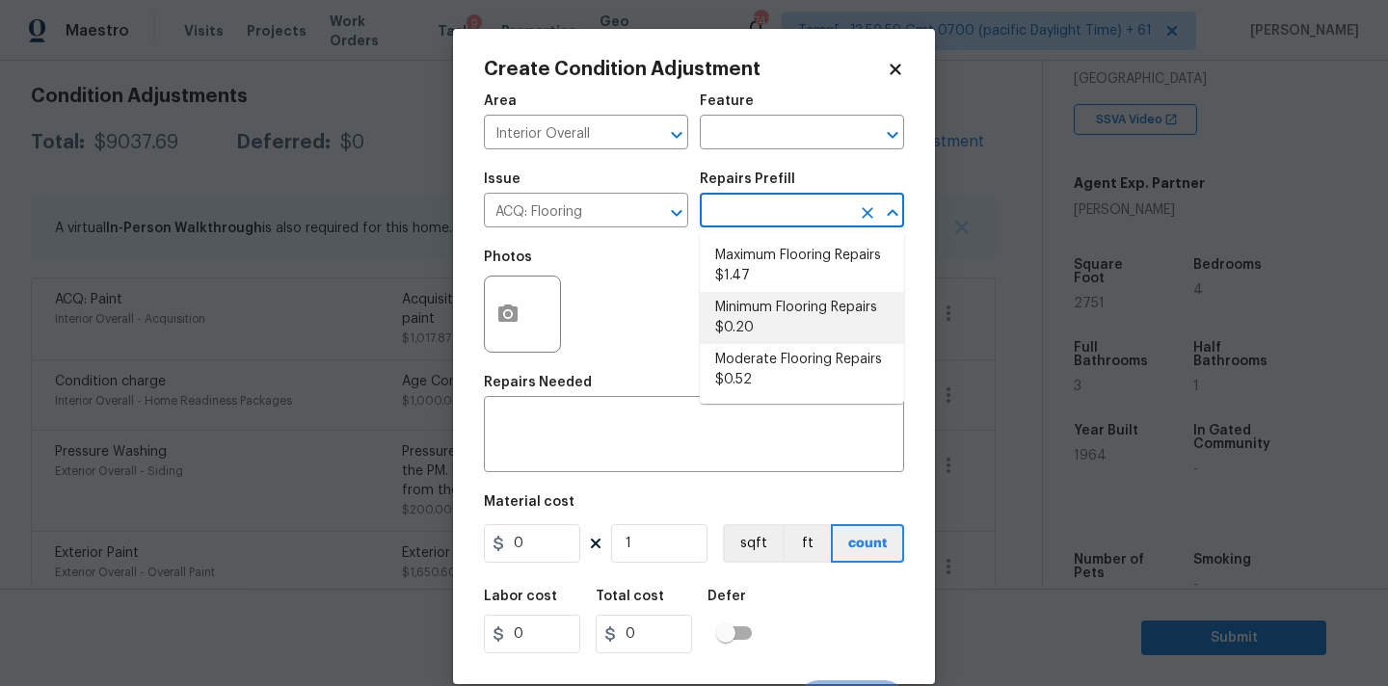
type input "0.2"
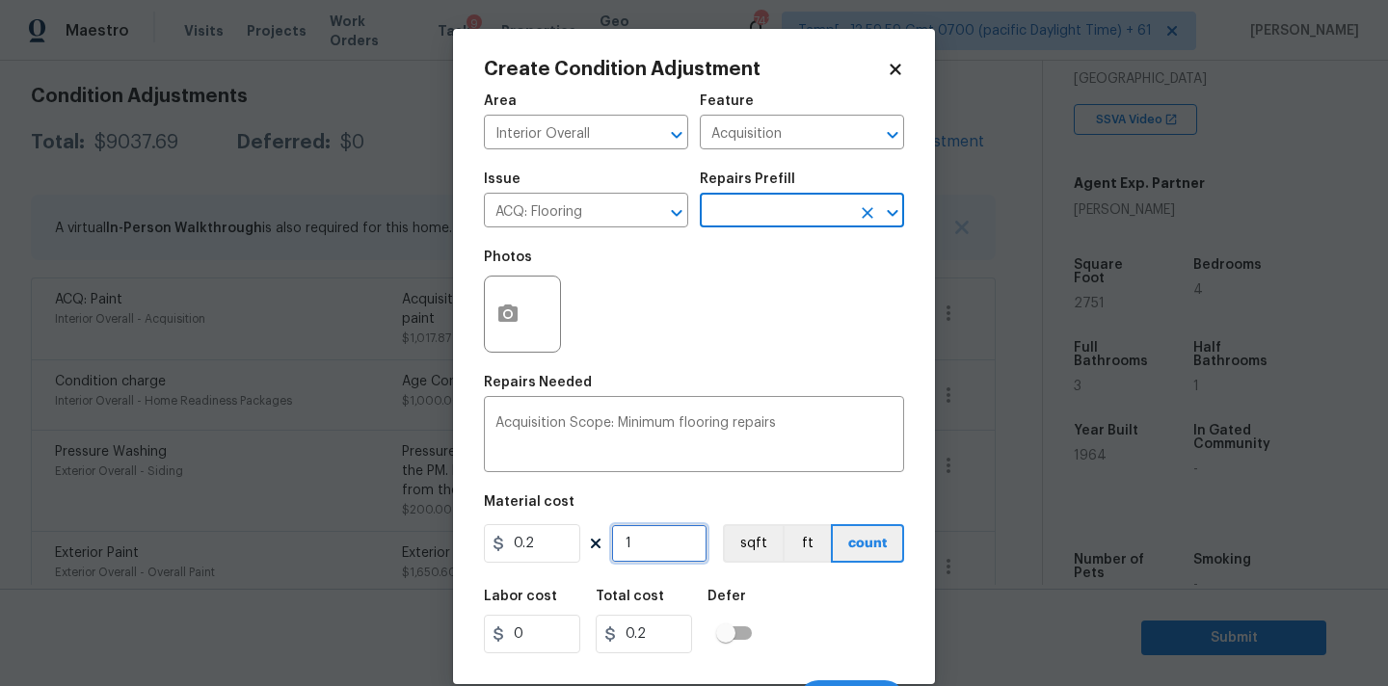
click at [653, 545] on input "1" at bounding box center [659, 543] width 96 height 39
type input "2"
type input "0.4"
type input "27"
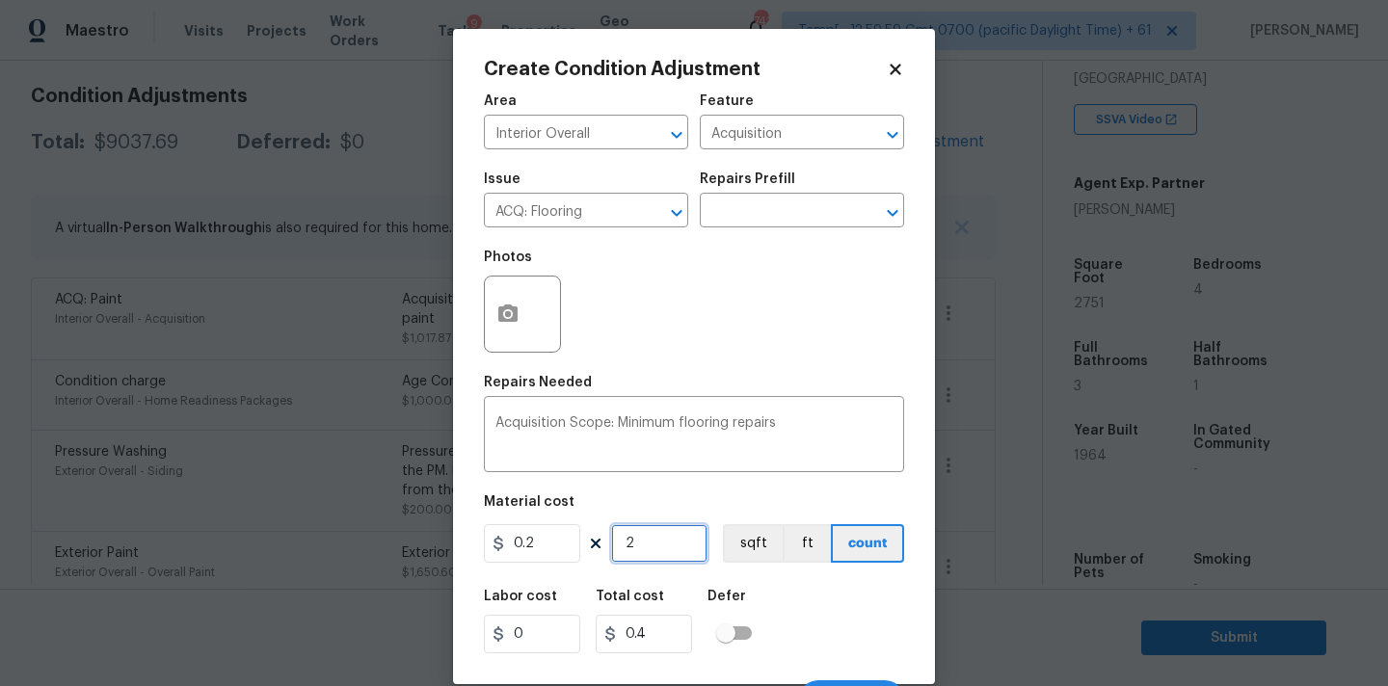
type input "5.4"
type input "275"
type input "55"
type input "2751"
type input "550.2"
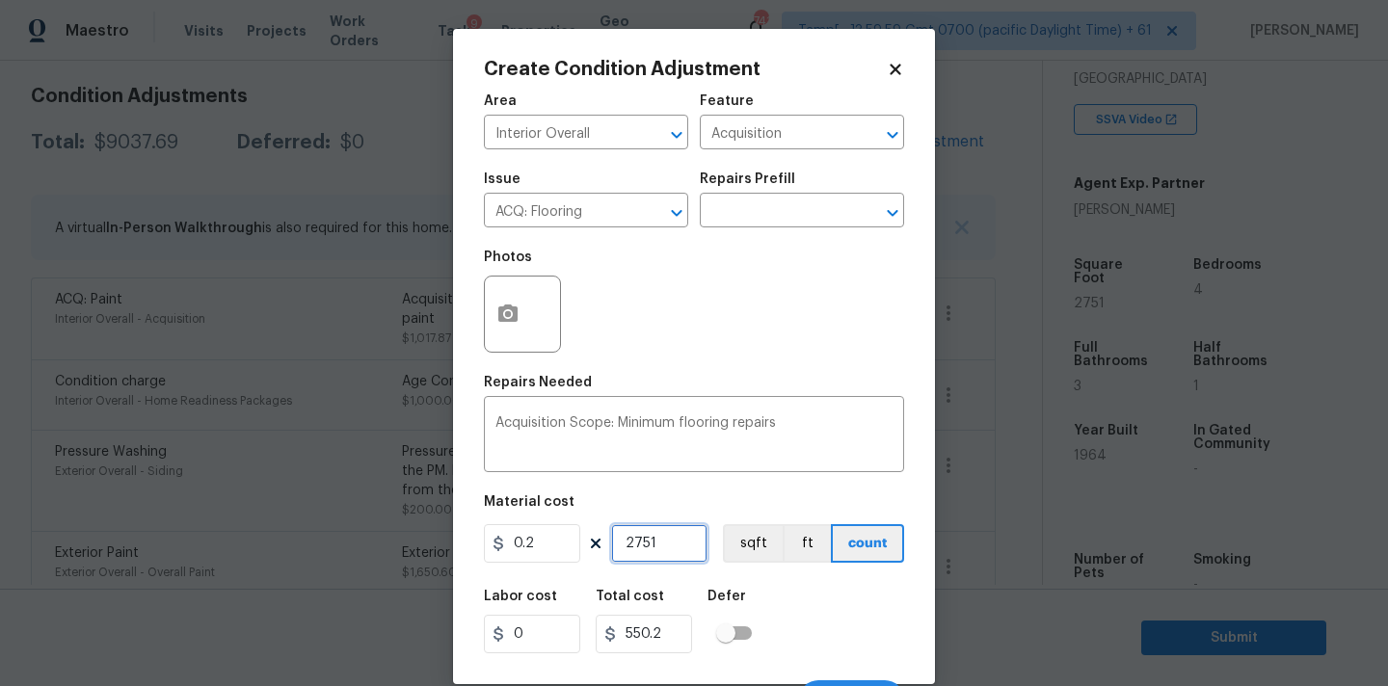
scroll to position [34, 0]
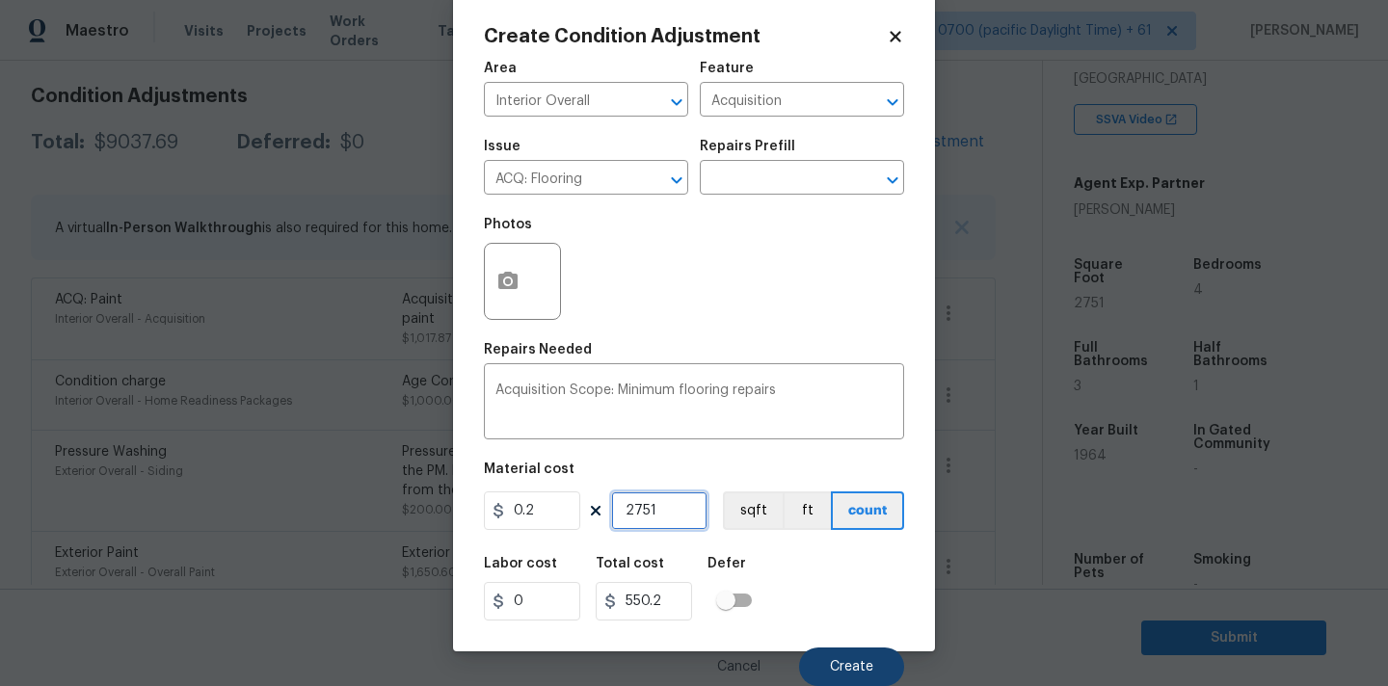
type input "2751"
click at [847, 666] on span "Create" at bounding box center [851, 667] width 43 height 14
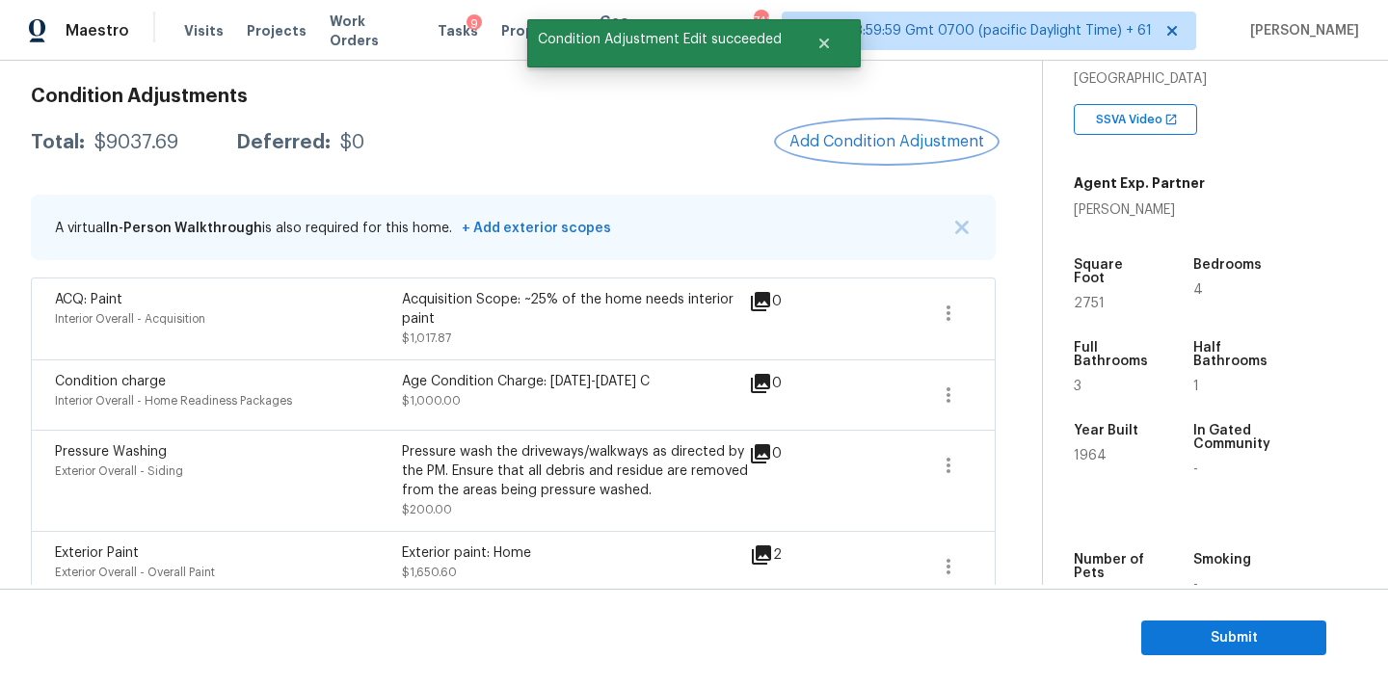
scroll to position [0, 0]
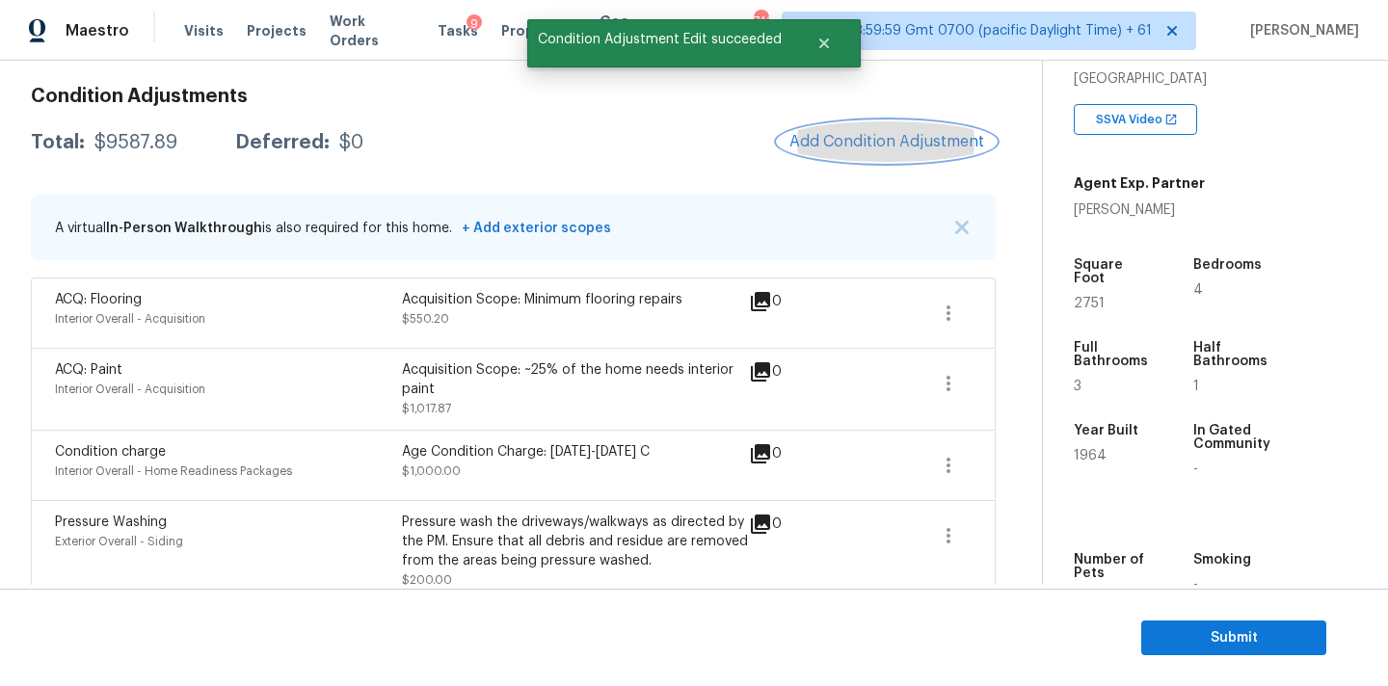
click at [884, 145] on span "Add Condition Adjustment" at bounding box center [887, 141] width 195 height 17
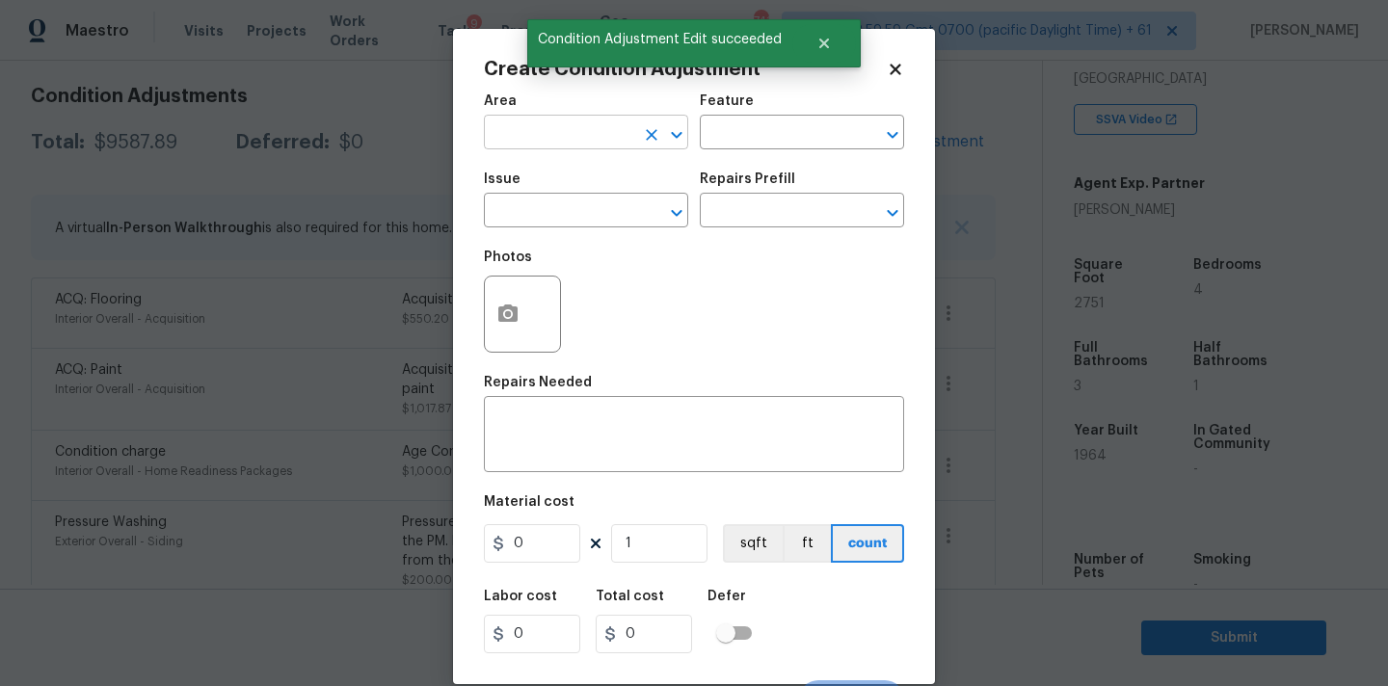
click at [548, 136] on input "text" at bounding box center [559, 135] width 150 height 30
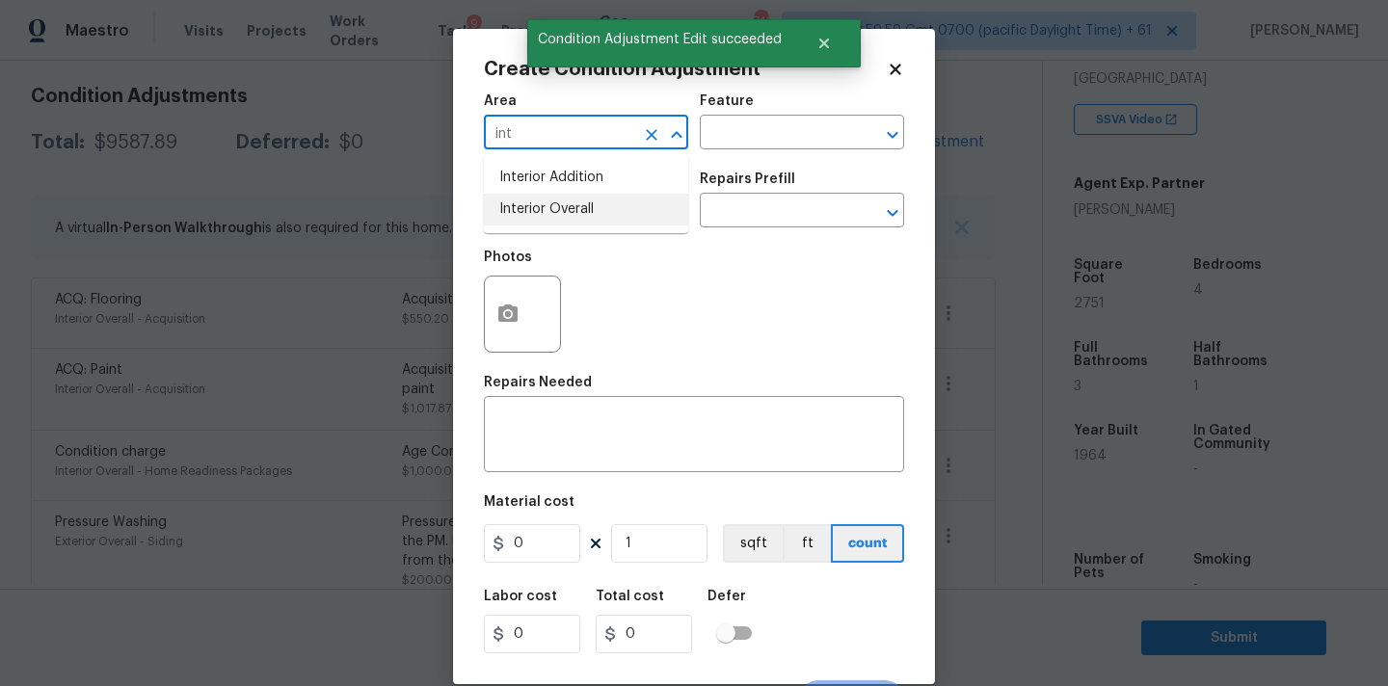
click at [540, 205] on li "Interior Overall" at bounding box center [586, 210] width 204 height 32
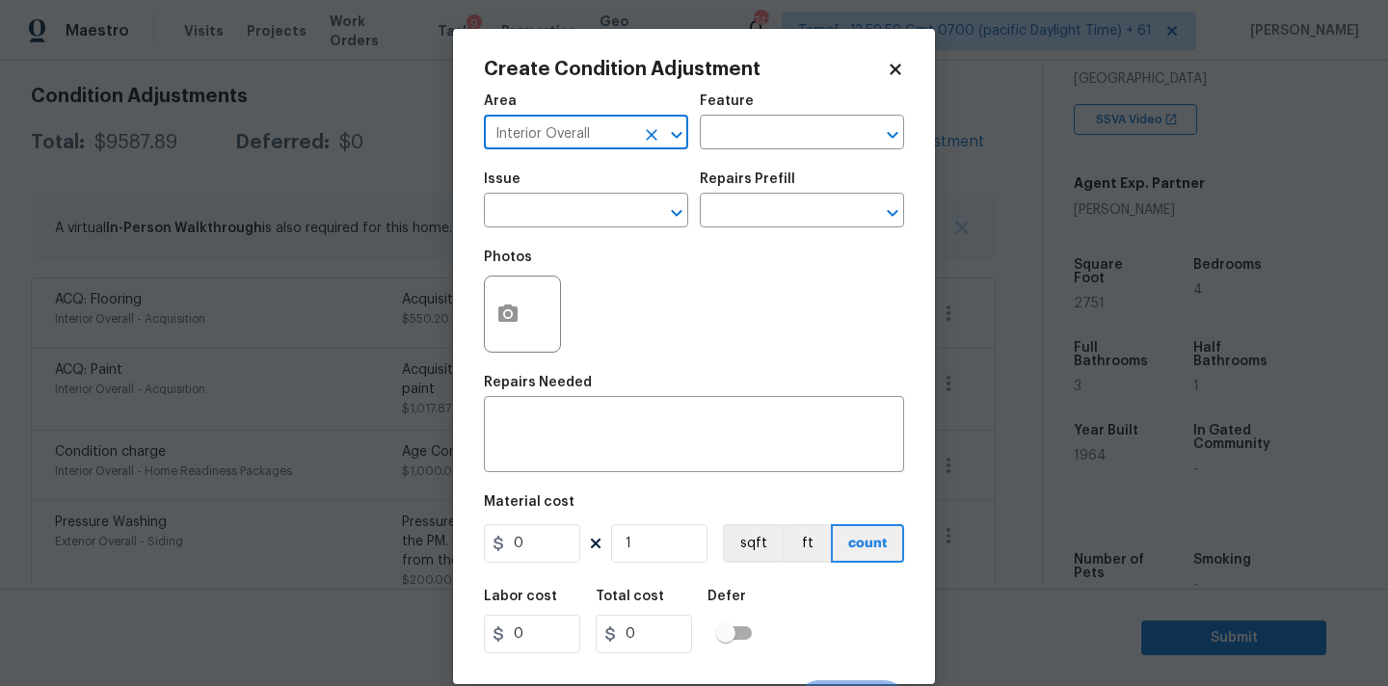
type input "Interior Overall"
click at [511, 333] on button "button" at bounding box center [508, 314] width 46 height 75
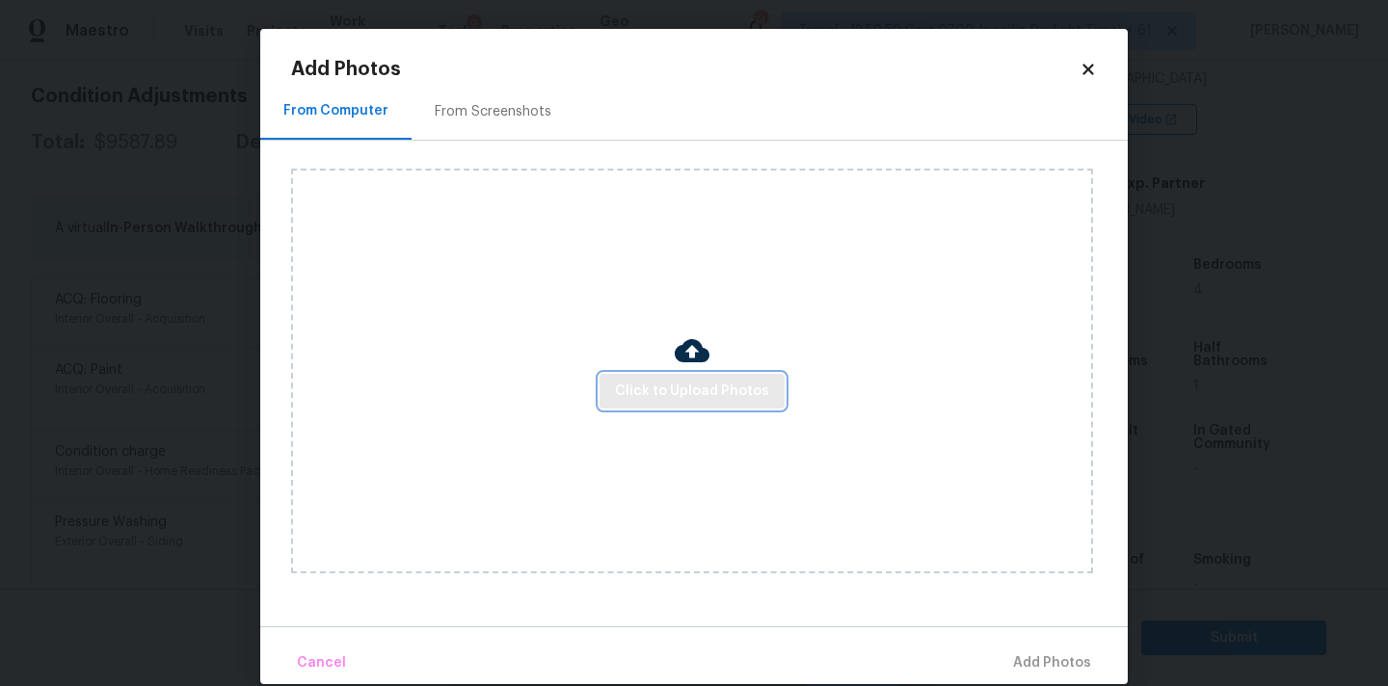
click at [669, 388] on span "Click to Upload Photos" at bounding box center [692, 392] width 154 height 24
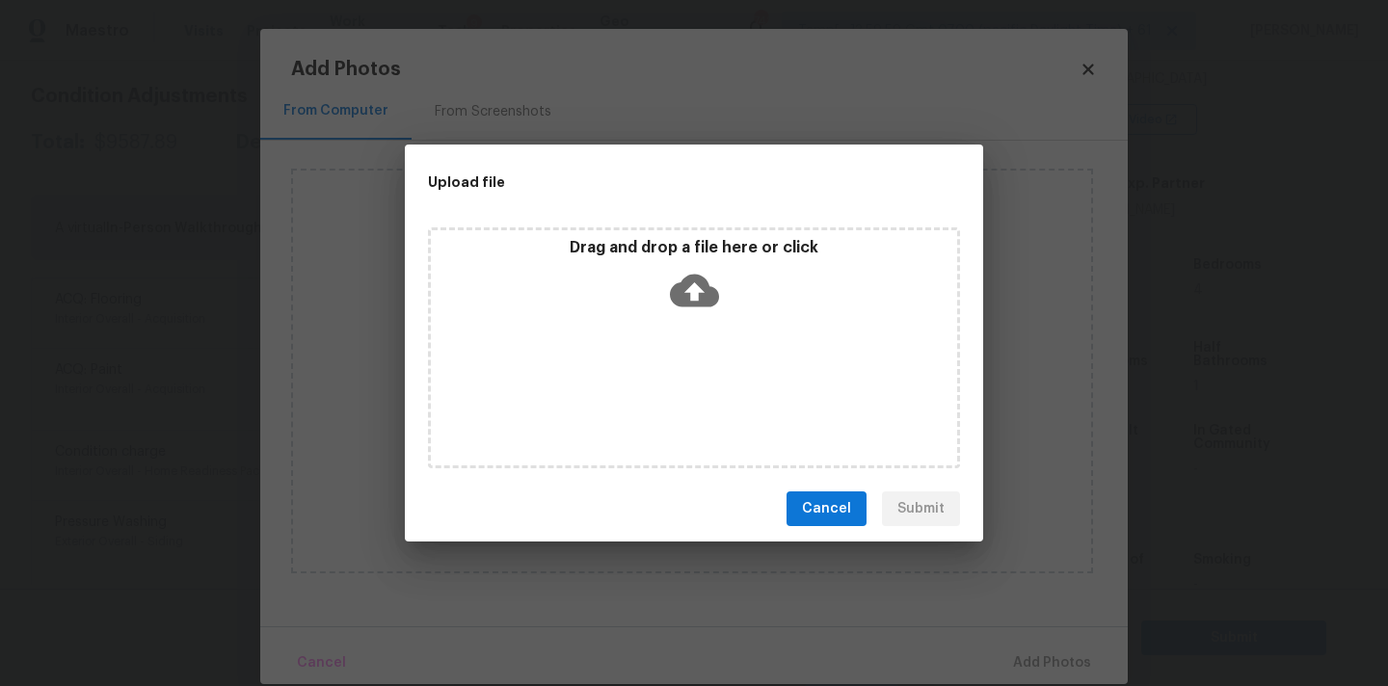
click at [695, 288] on icon at bounding box center [694, 290] width 49 height 49
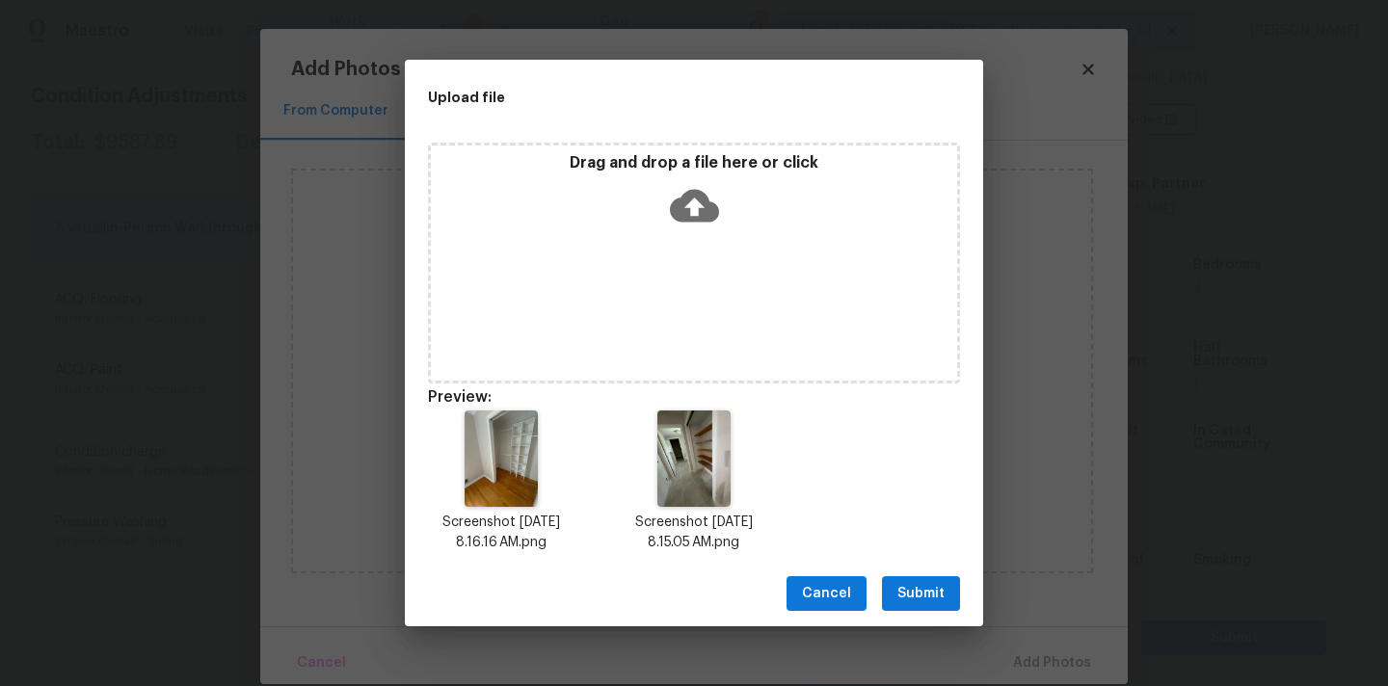
click at [944, 597] on span "Submit" at bounding box center [920, 594] width 47 height 24
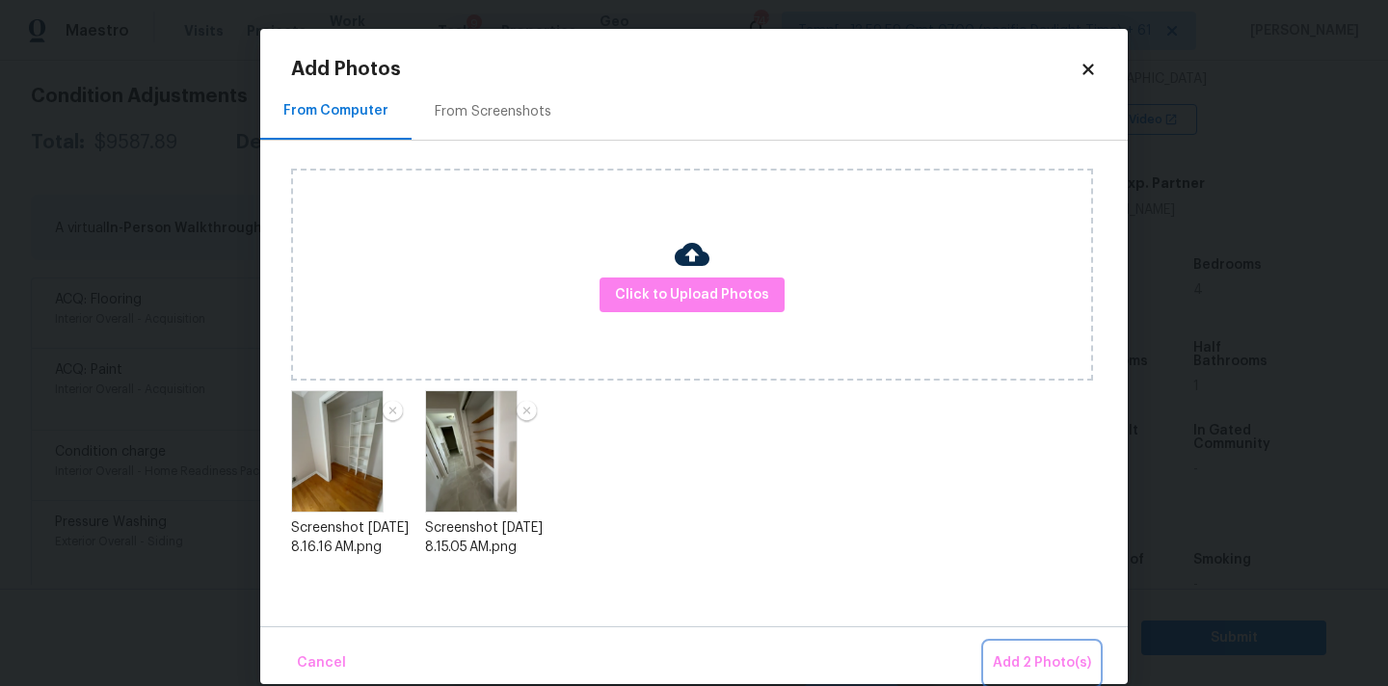
click at [1042, 663] on span "Add 2 Photo(s)" at bounding box center [1042, 664] width 98 height 24
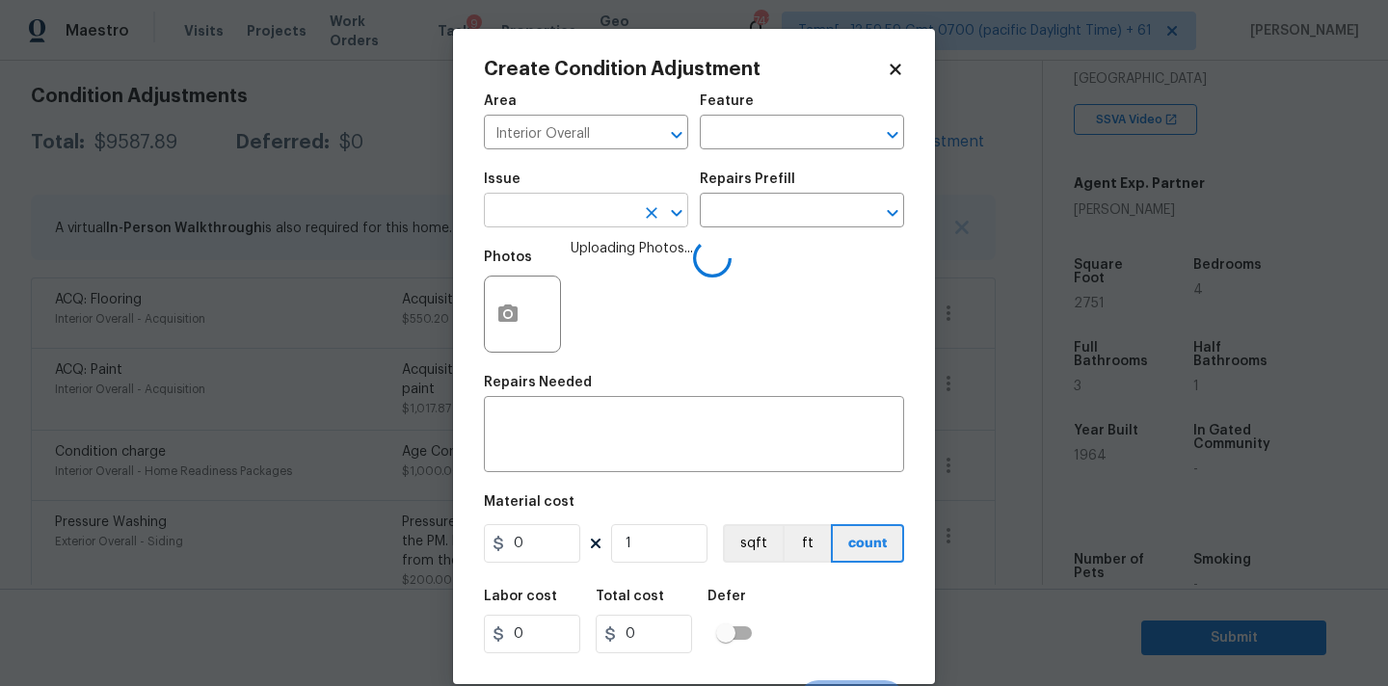
click at [544, 226] on input "text" at bounding box center [559, 213] width 150 height 30
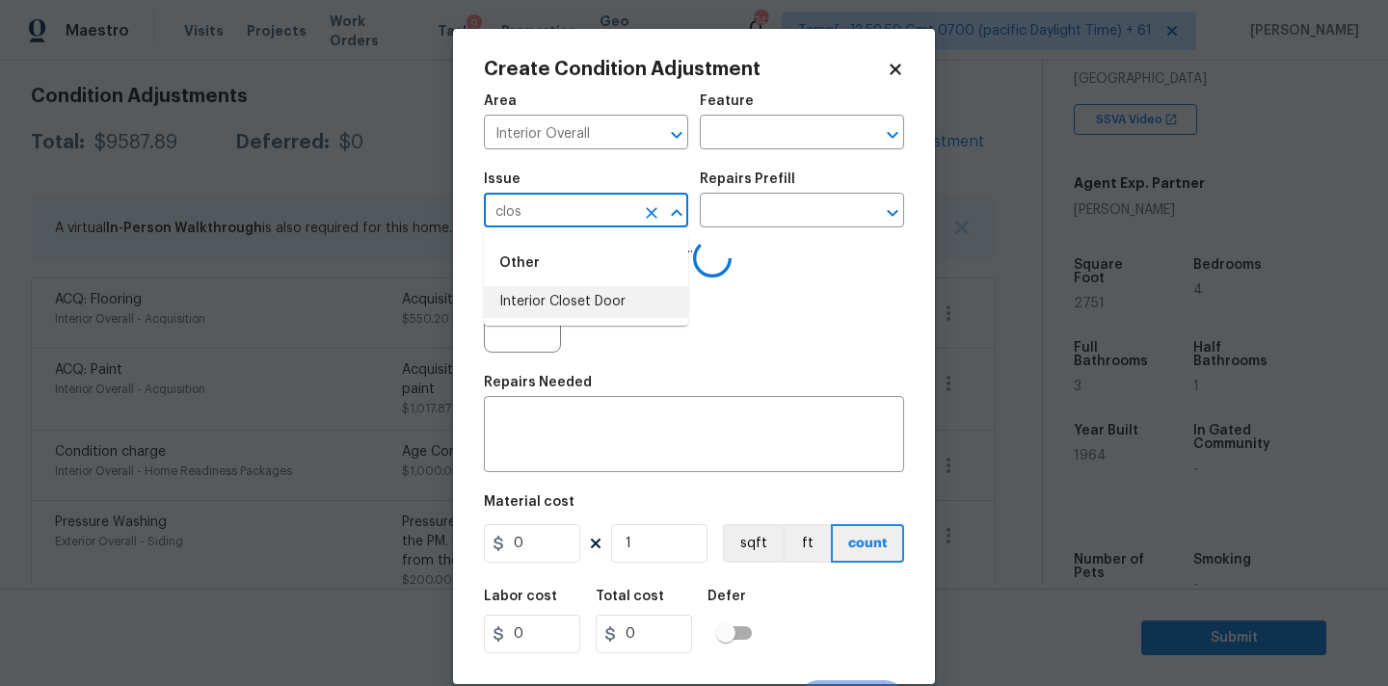
click at [546, 298] on li "Interior Closet Door" at bounding box center [586, 302] width 204 height 32
type input "Interior Closet Door"
click at [738, 222] on input "text" at bounding box center [775, 213] width 150 height 30
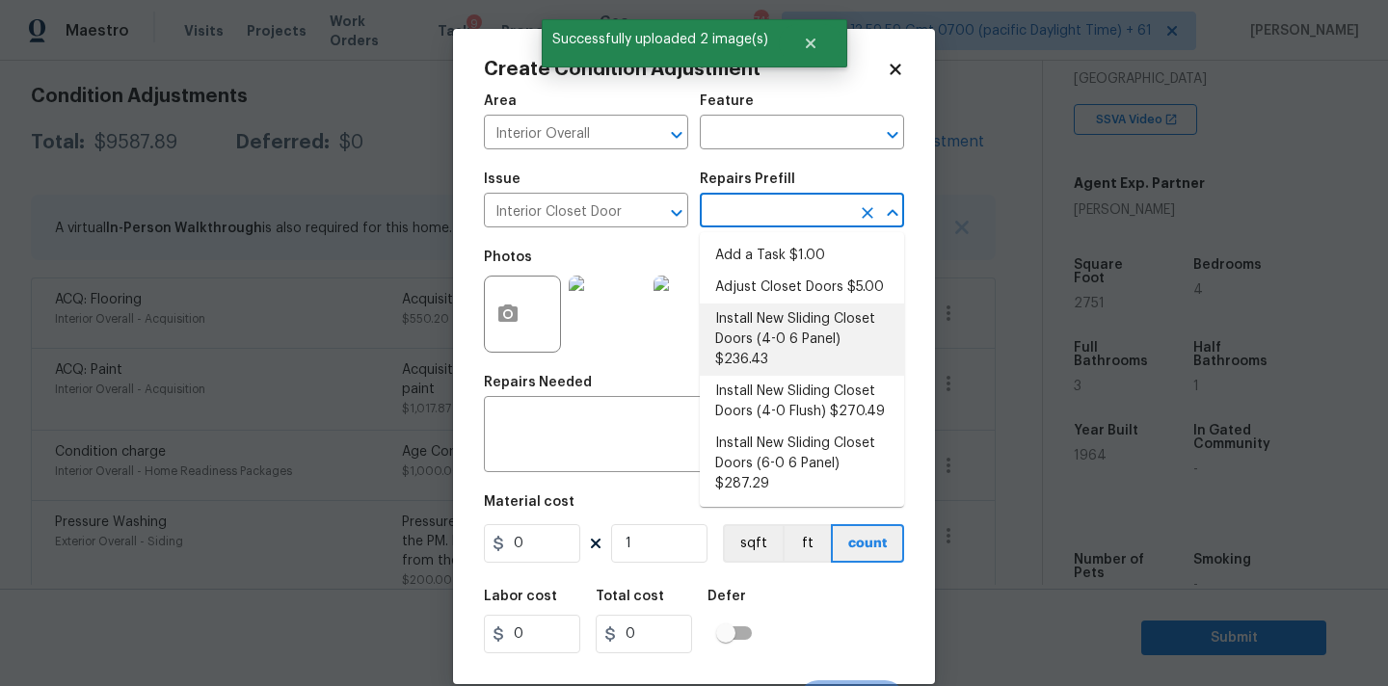
click at [752, 341] on li "Install New Sliding Closet Doors (4-0 6 Panel) $236.43" at bounding box center [802, 340] width 204 height 72
type input "Interior Door"
type textarea "Remove the existing door (if present). Install a new 4-0 bi-fold 6 panel interi…"
type input "236.43"
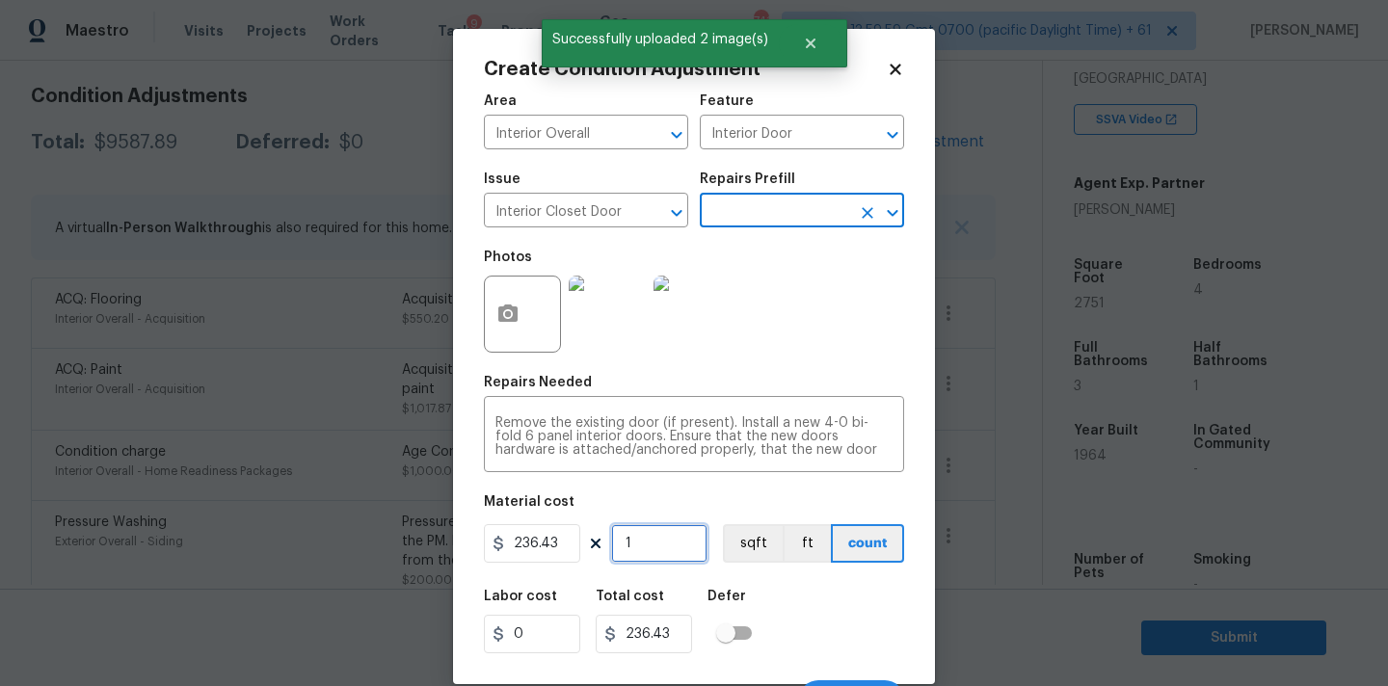
click at [652, 551] on input "1" at bounding box center [659, 543] width 96 height 39
type input "2"
type input "472.86"
type input "2"
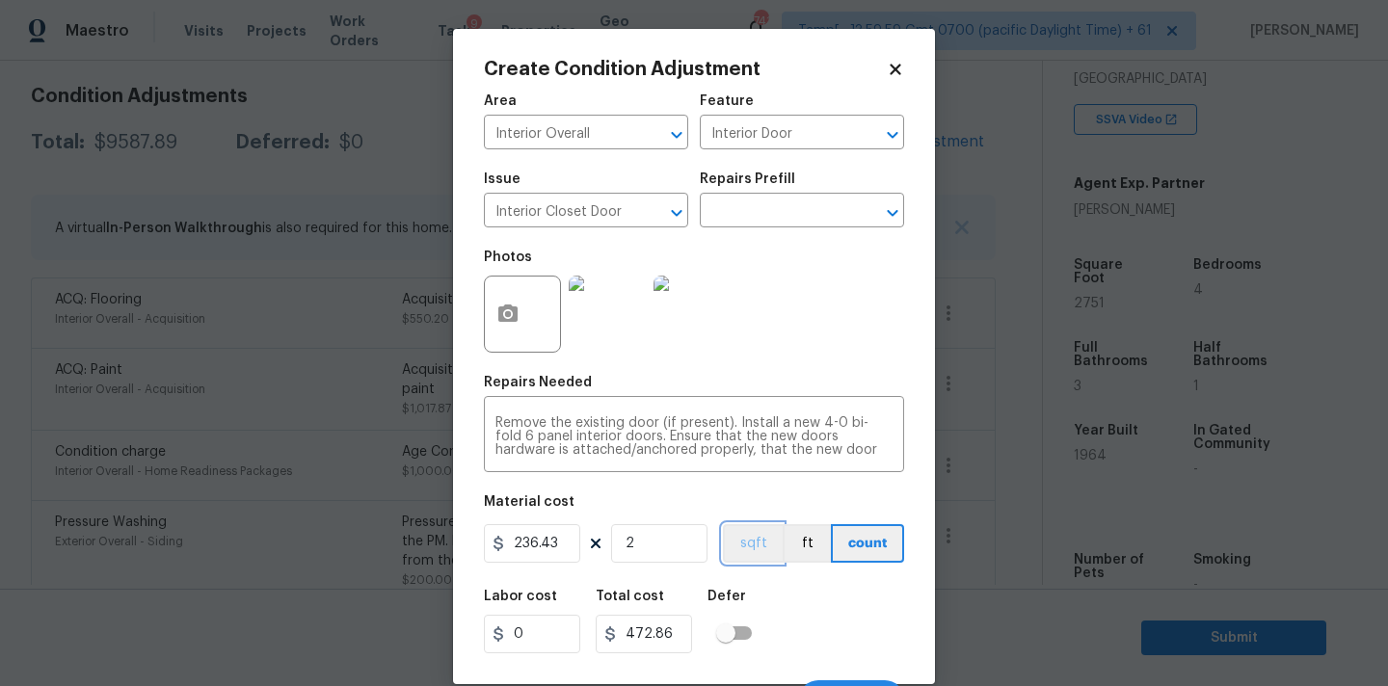
scroll to position [34, 0]
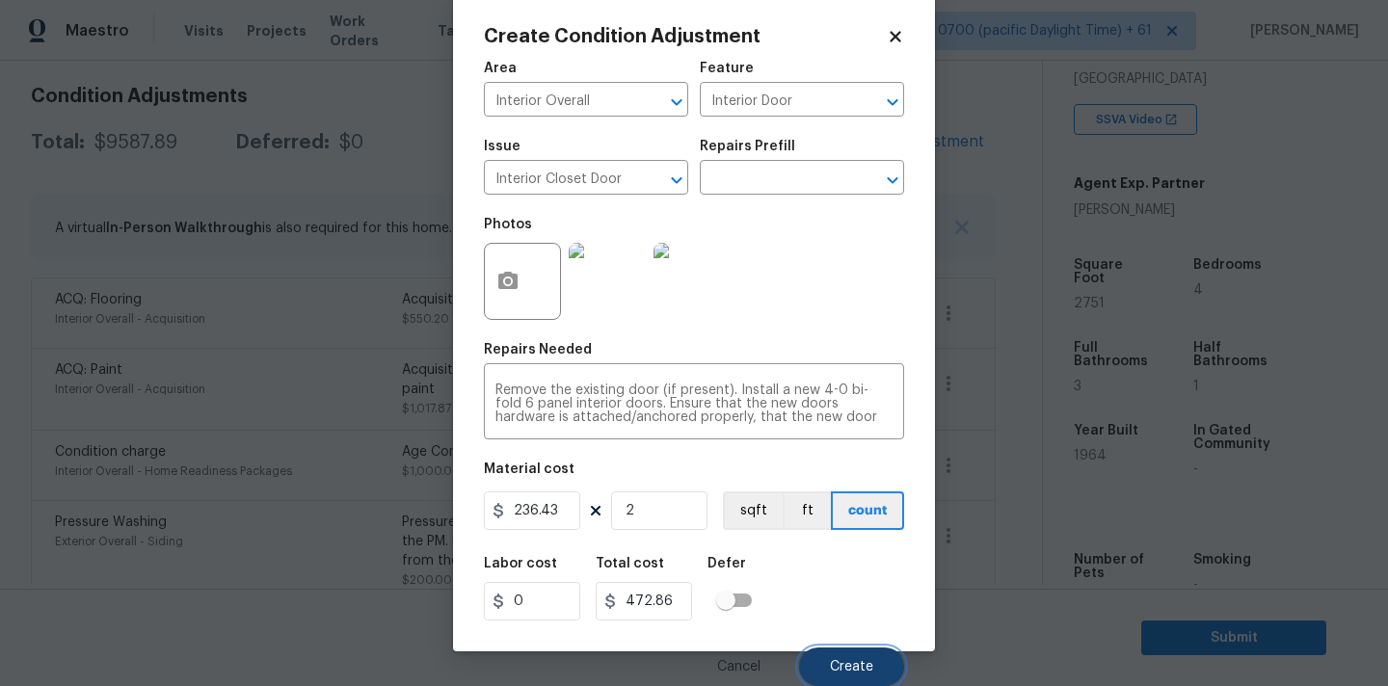
click at [842, 656] on button "Create" at bounding box center [851, 667] width 105 height 39
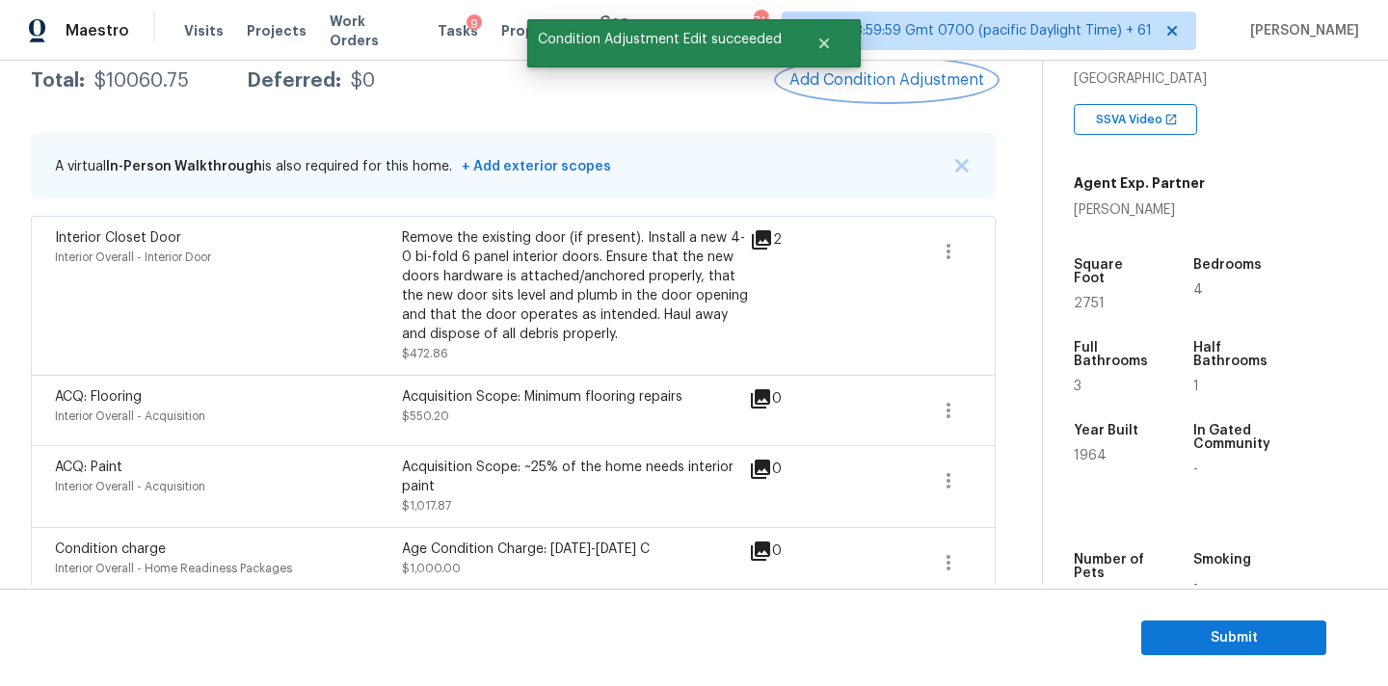
scroll to position [216, 0]
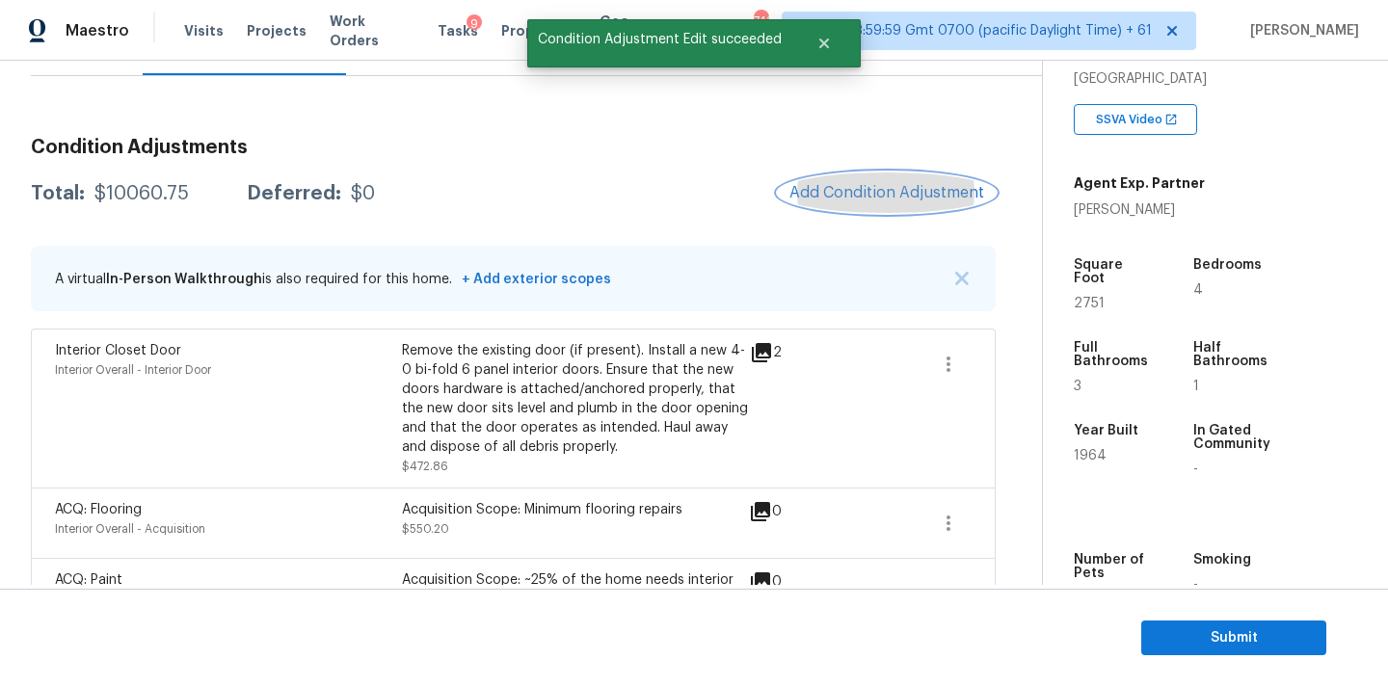
click at [875, 193] on span "Add Condition Adjustment" at bounding box center [887, 192] width 195 height 17
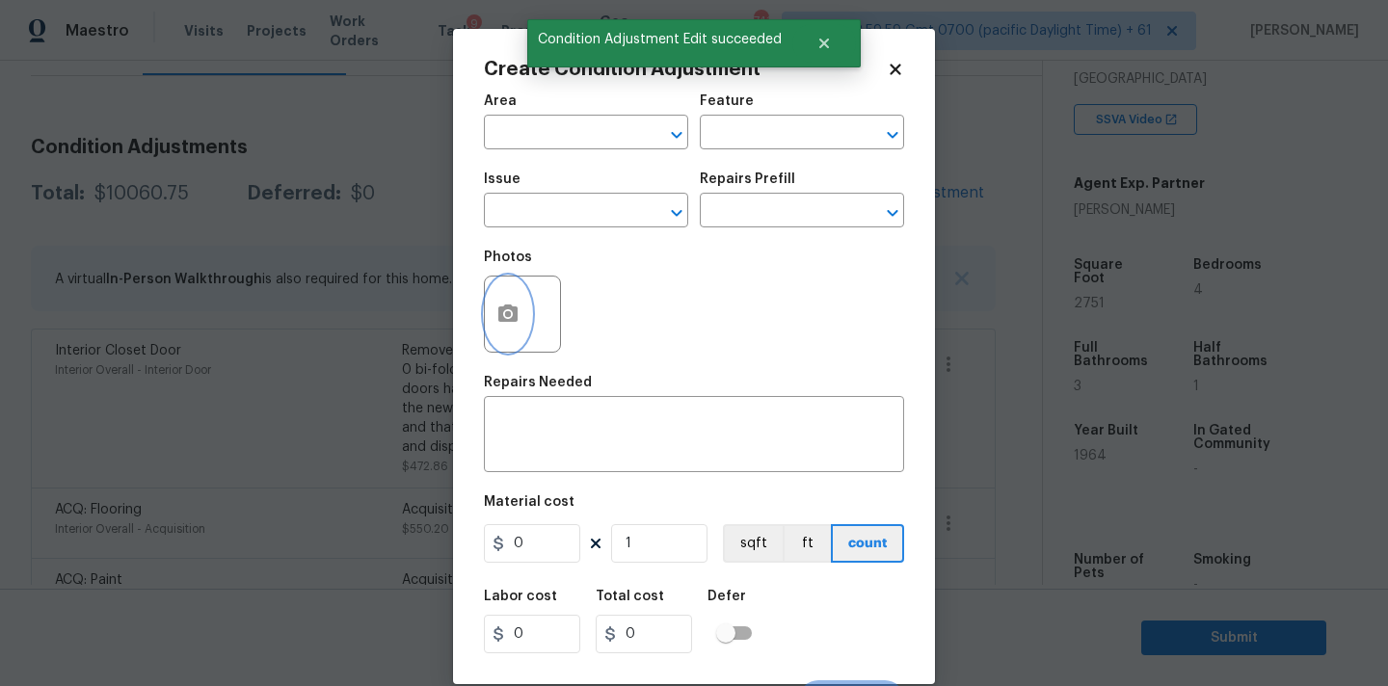
click at [519, 318] on icon "button" at bounding box center [507, 314] width 23 height 23
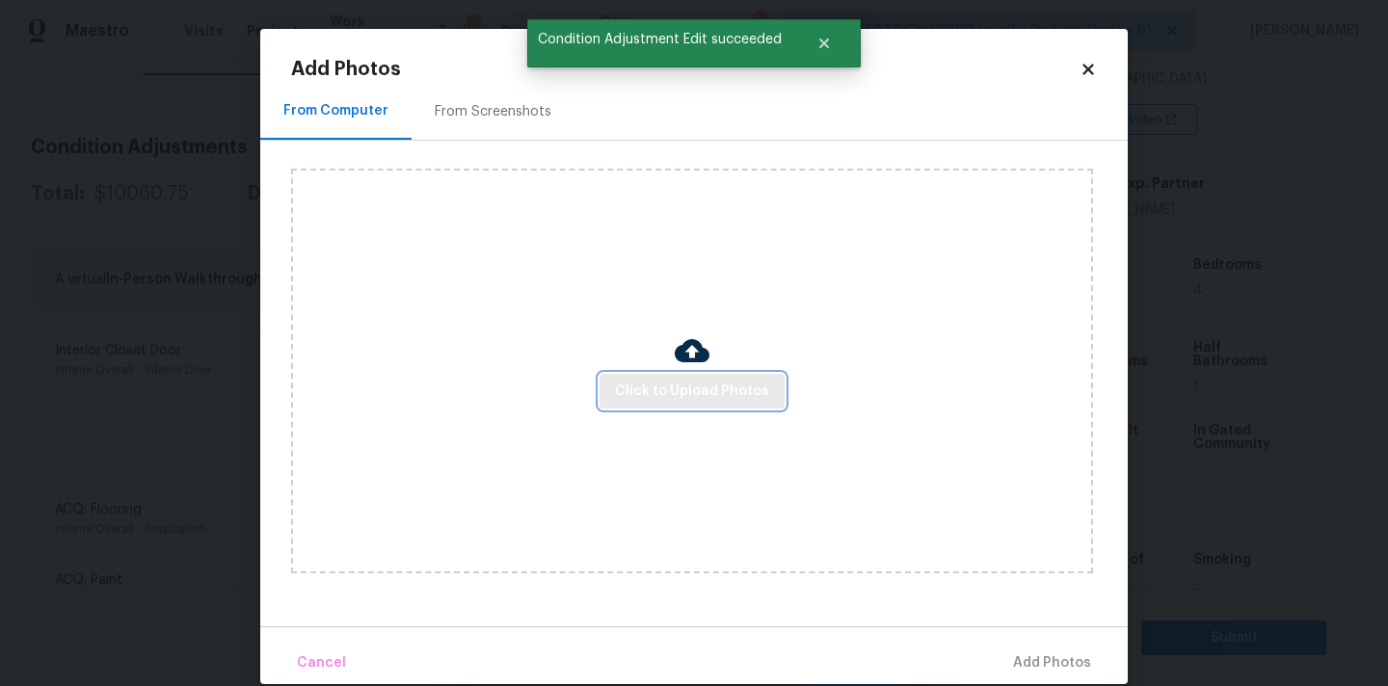
click at [658, 393] on span "Click to Upload Photos" at bounding box center [692, 392] width 154 height 24
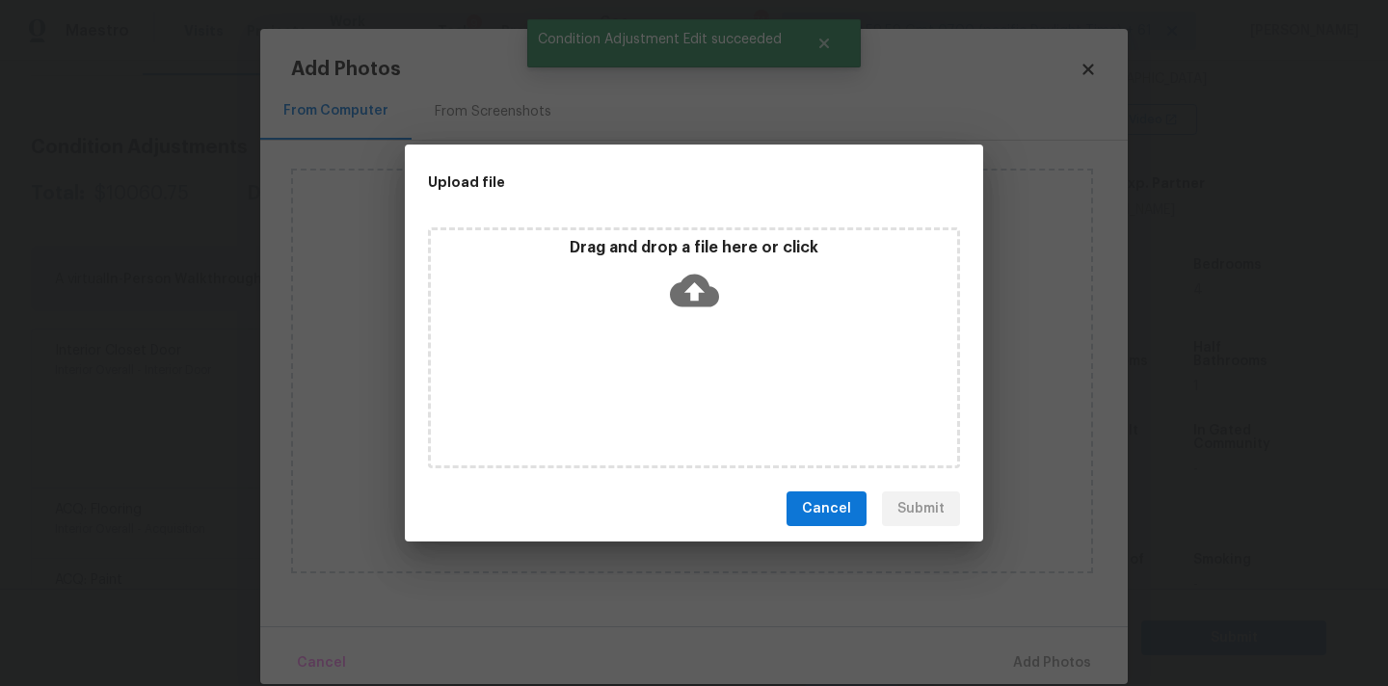
click at [703, 274] on icon at bounding box center [694, 290] width 49 height 49
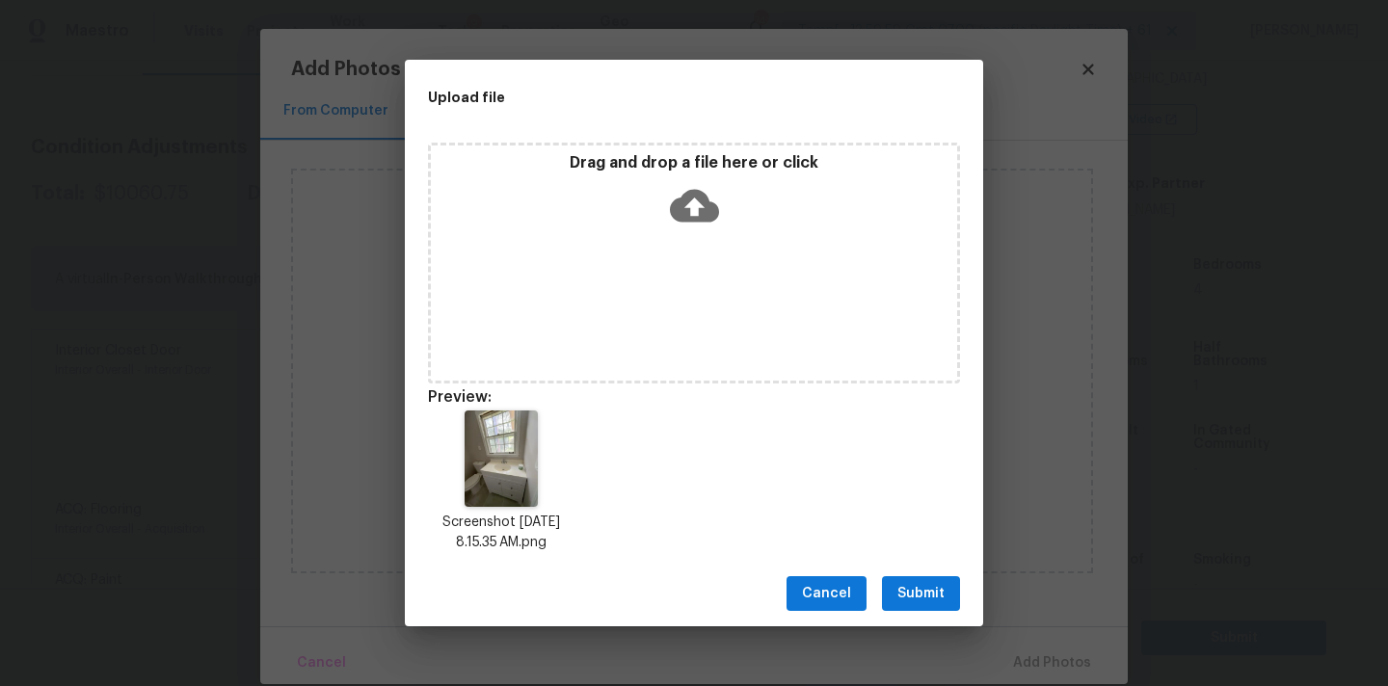
click at [912, 593] on span "Submit" at bounding box center [920, 594] width 47 height 24
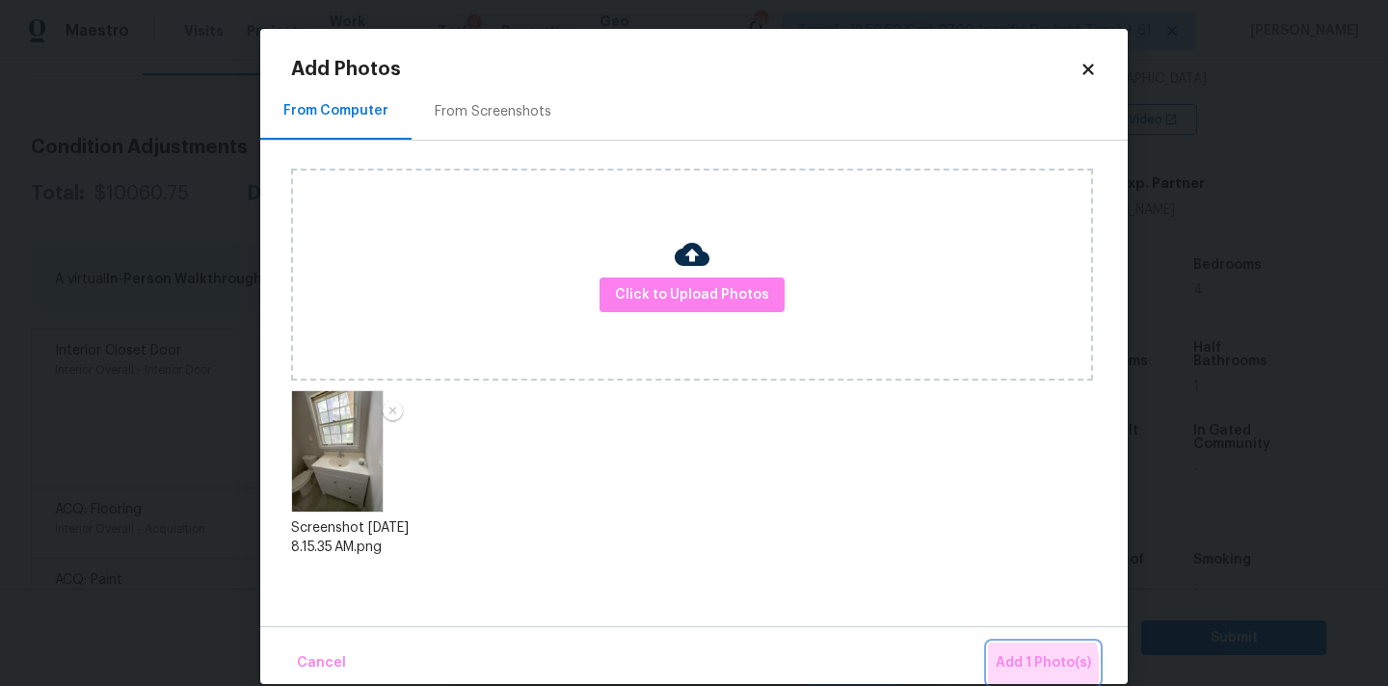
click at [997, 671] on button "Add 1 Photo(s)" at bounding box center [1043, 663] width 111 height 41
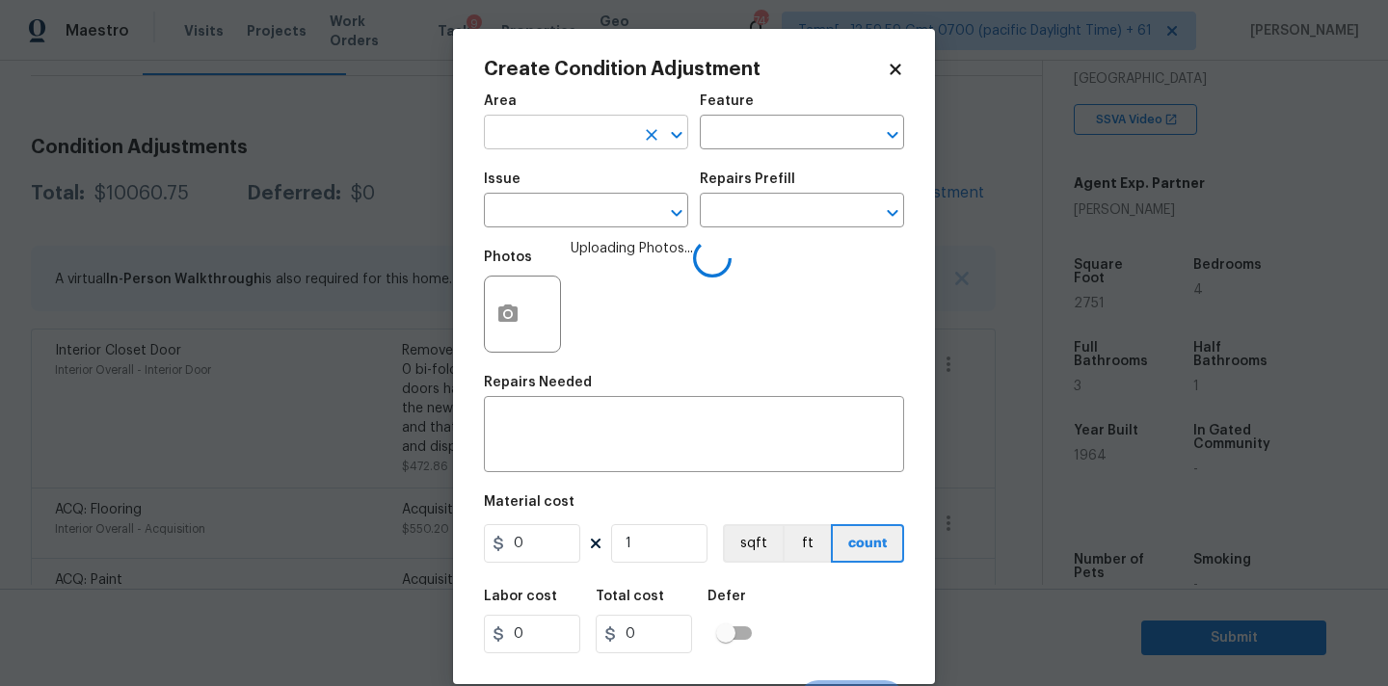
click at [577, 132] on input "text" at bounding box center [559, 135] width 150 height 30
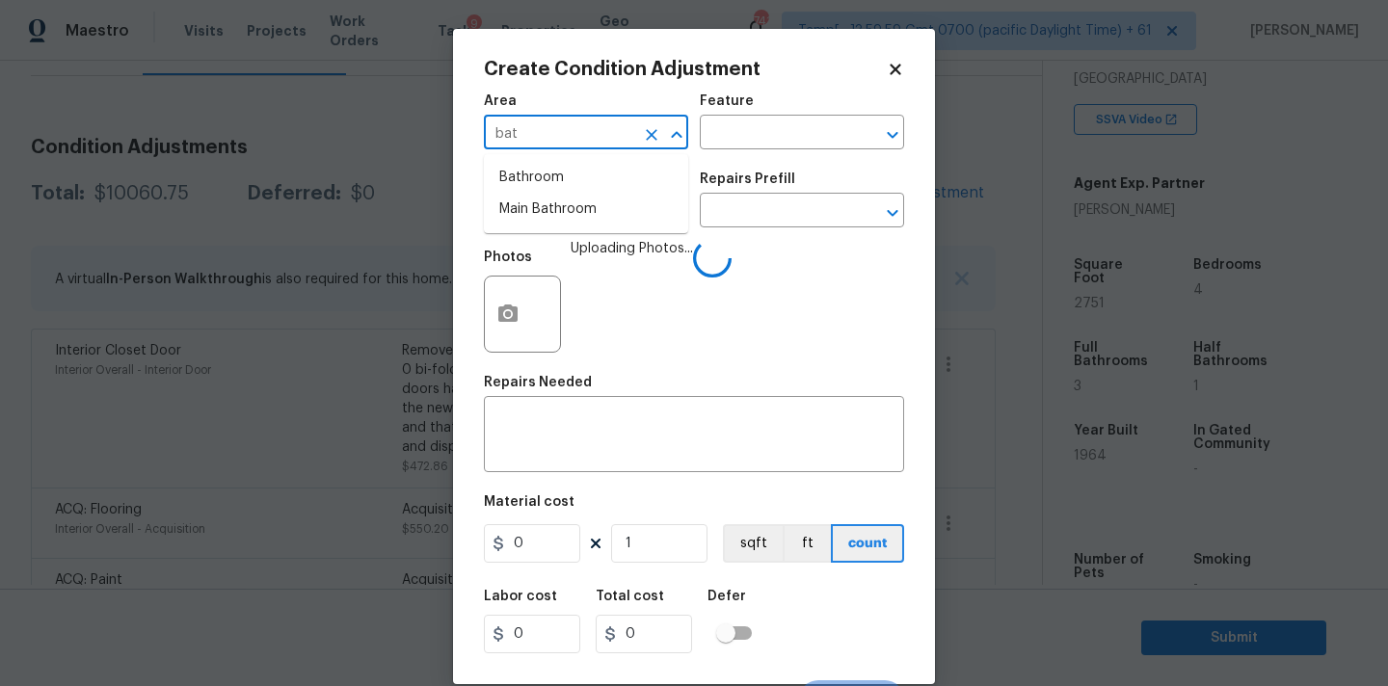
type input "bath"
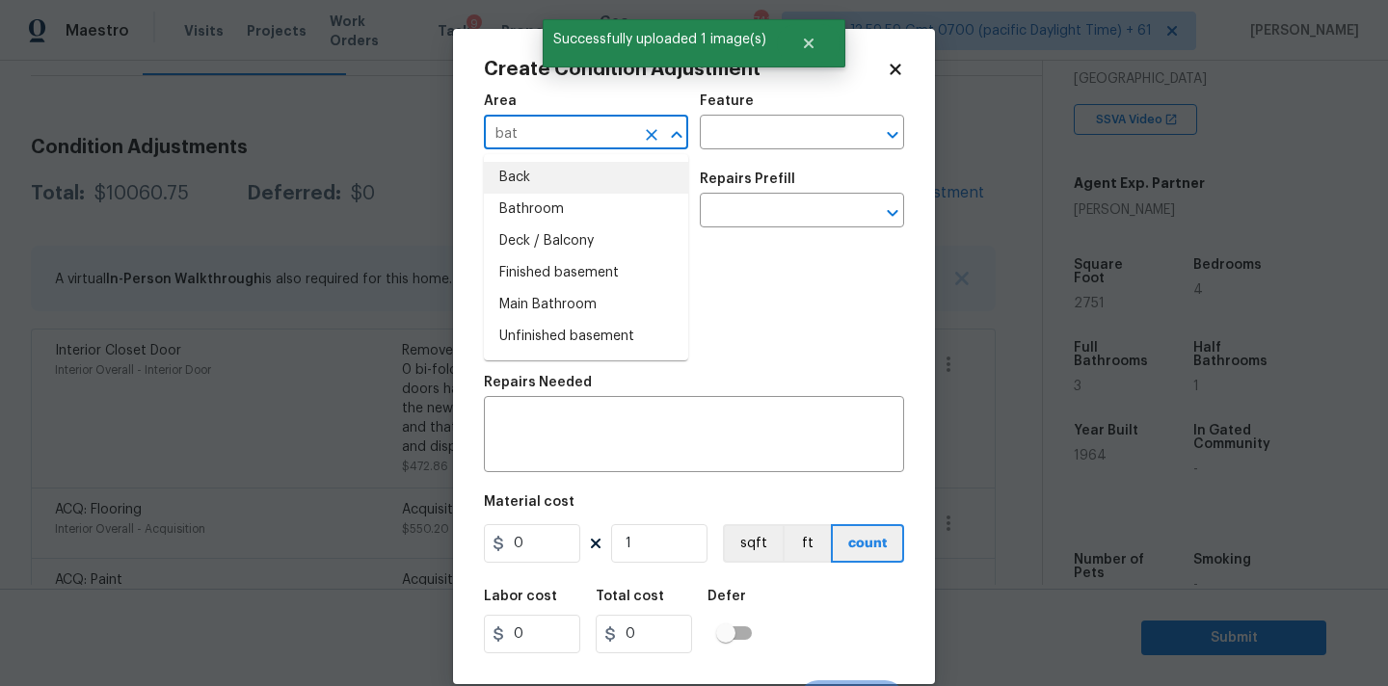
type input "bath"
click at [558, 184] on li "Bathroom" at bounding box center [586, 178] width 204 height 32
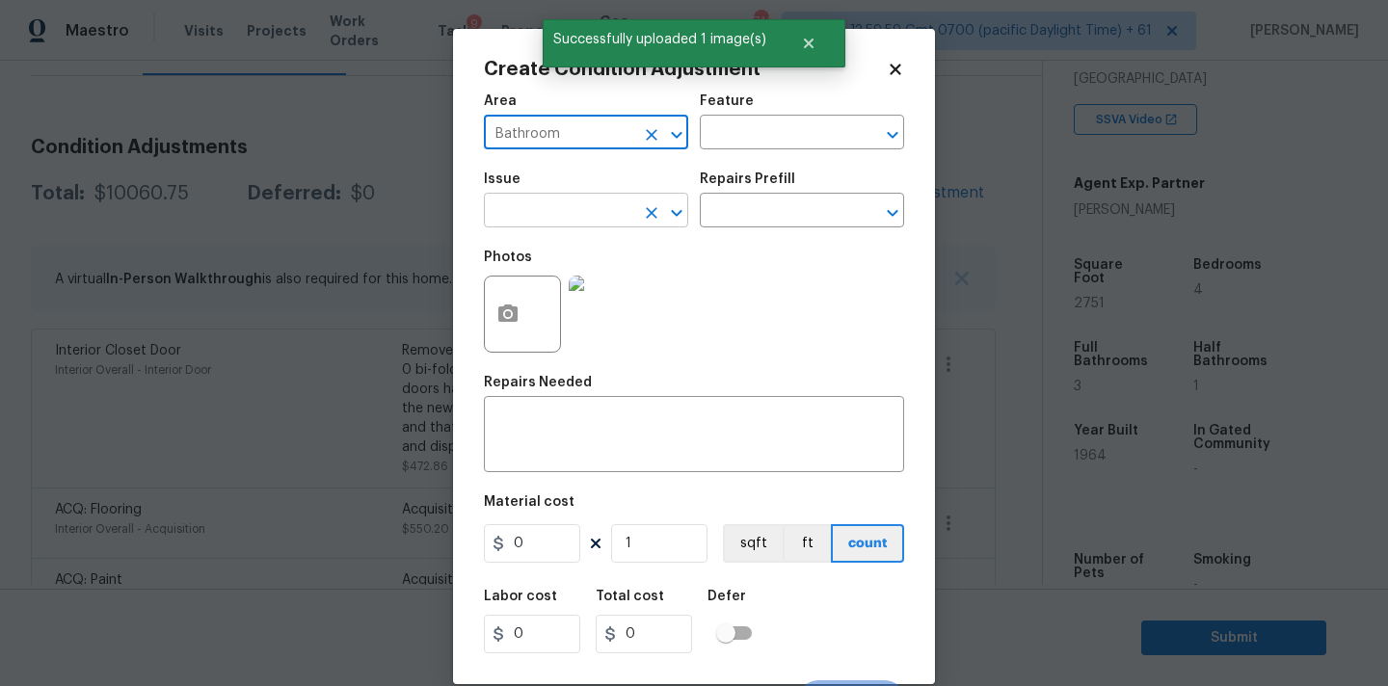
type input "Bathroom"
click at [560, 226] on input "text" at bounding box center [559, 213] width 150 height 30
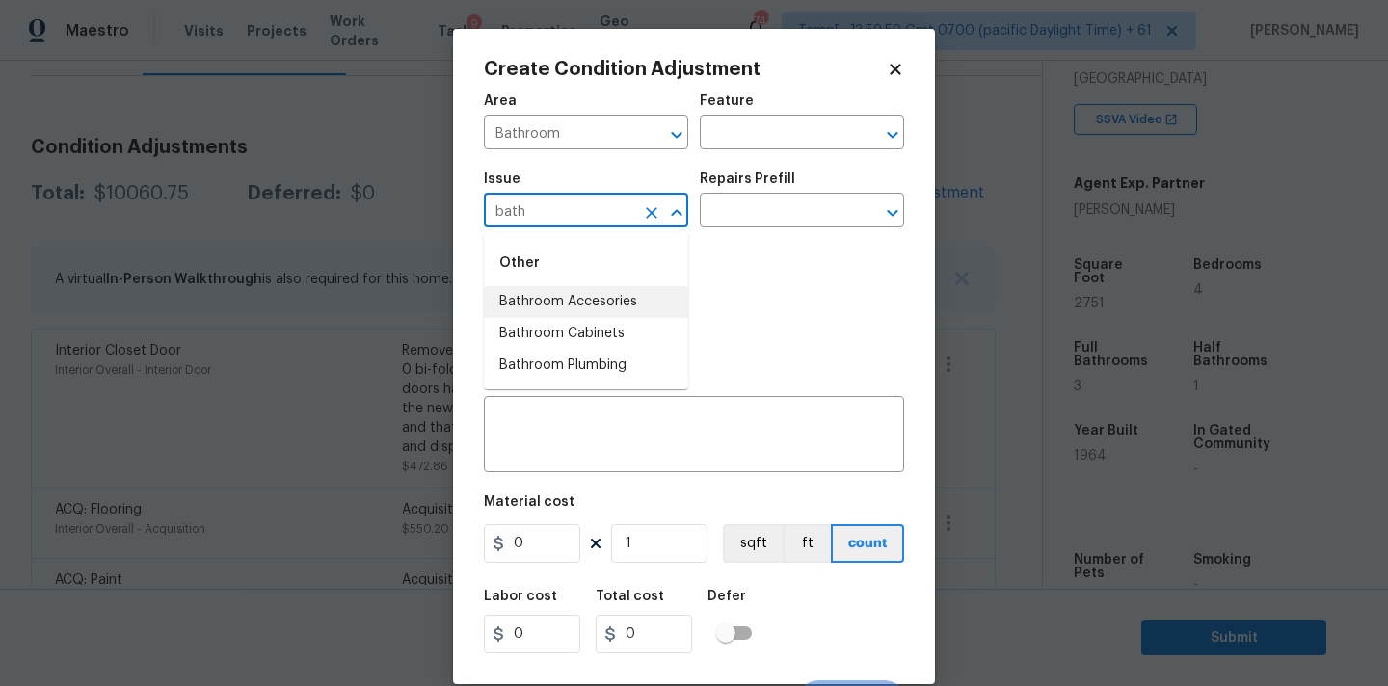
click at [580, 297] on li "Bathroom Accesories" at bounding box center [586, 302] width 204 height 32
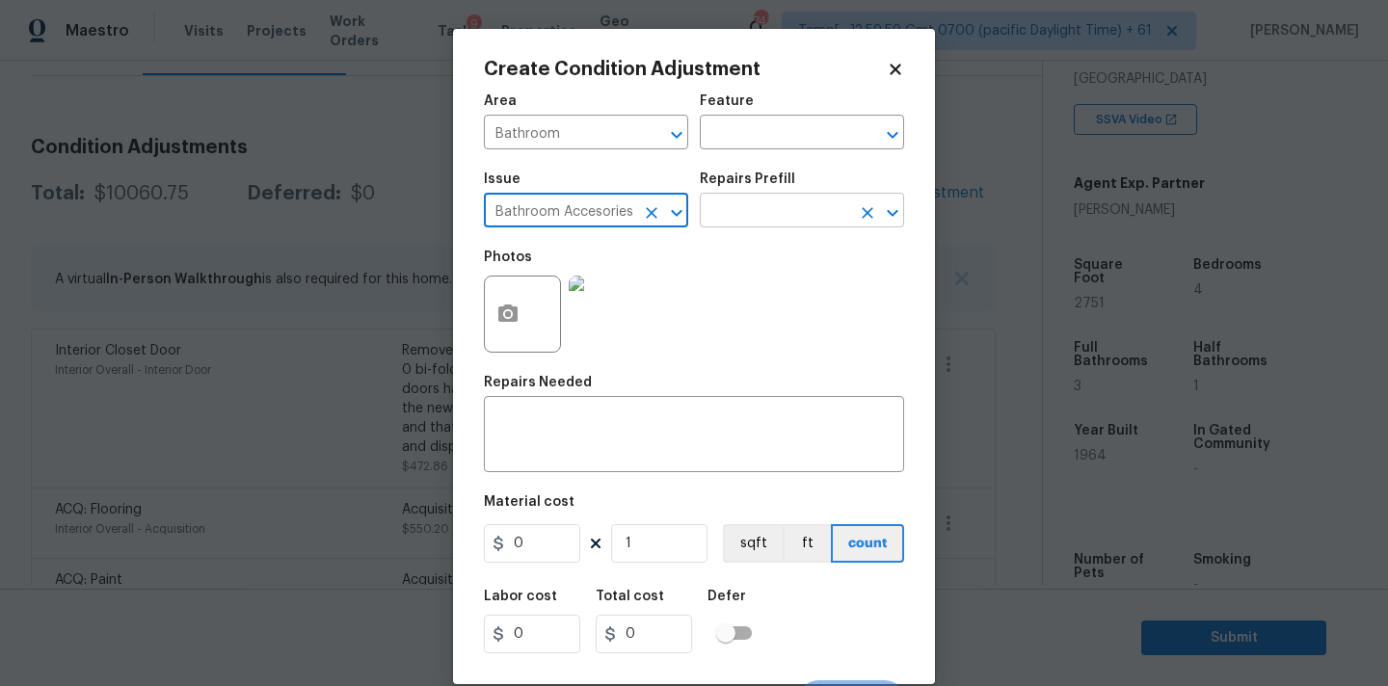
type input "Bathroom Accesories"
click at [756, 215] on input "text" at bounding box center [775, 213] width 150 height 30
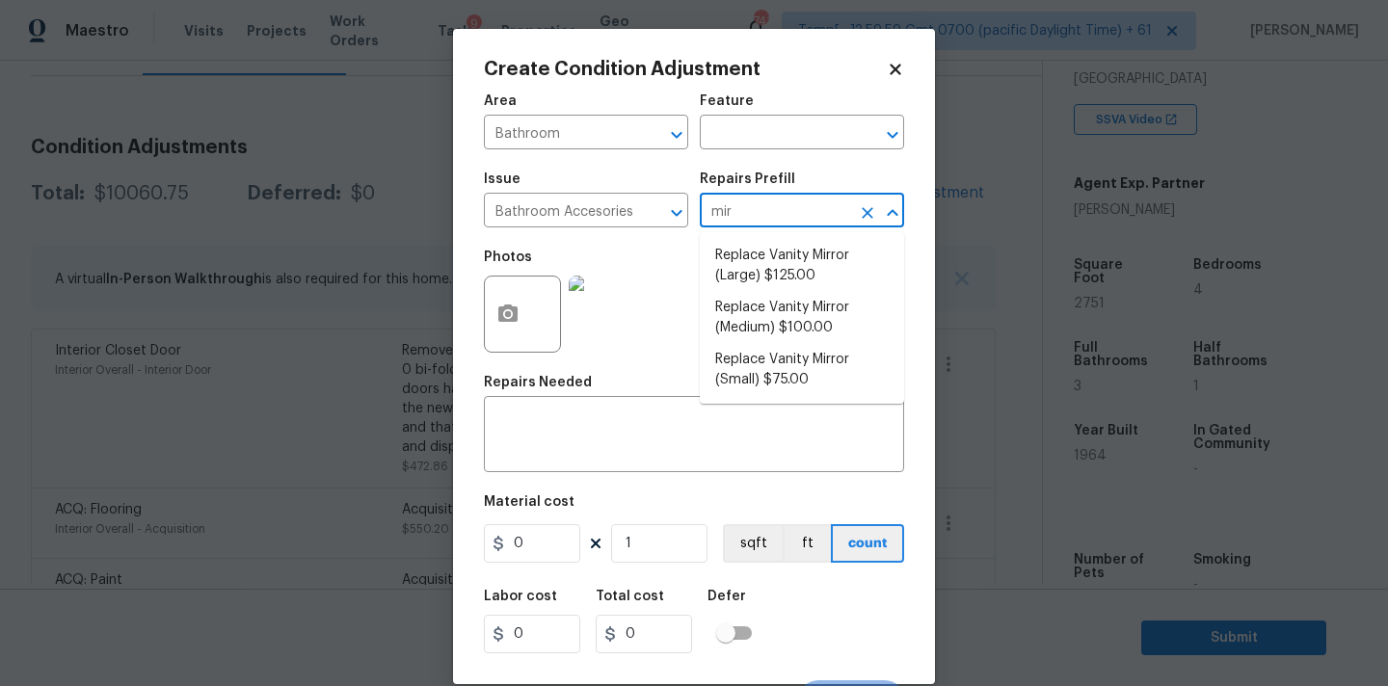
type input "mirr"
click at [773, 280] on span "Replace Vanity Mirror (Large) $125.00" at bounding box center [802, 266] width 174 height 40
type input "Interior Trim"
type textarea "Remove the existing vanity mirror (if present) and install a new vanity mirror.…"
type input "125"
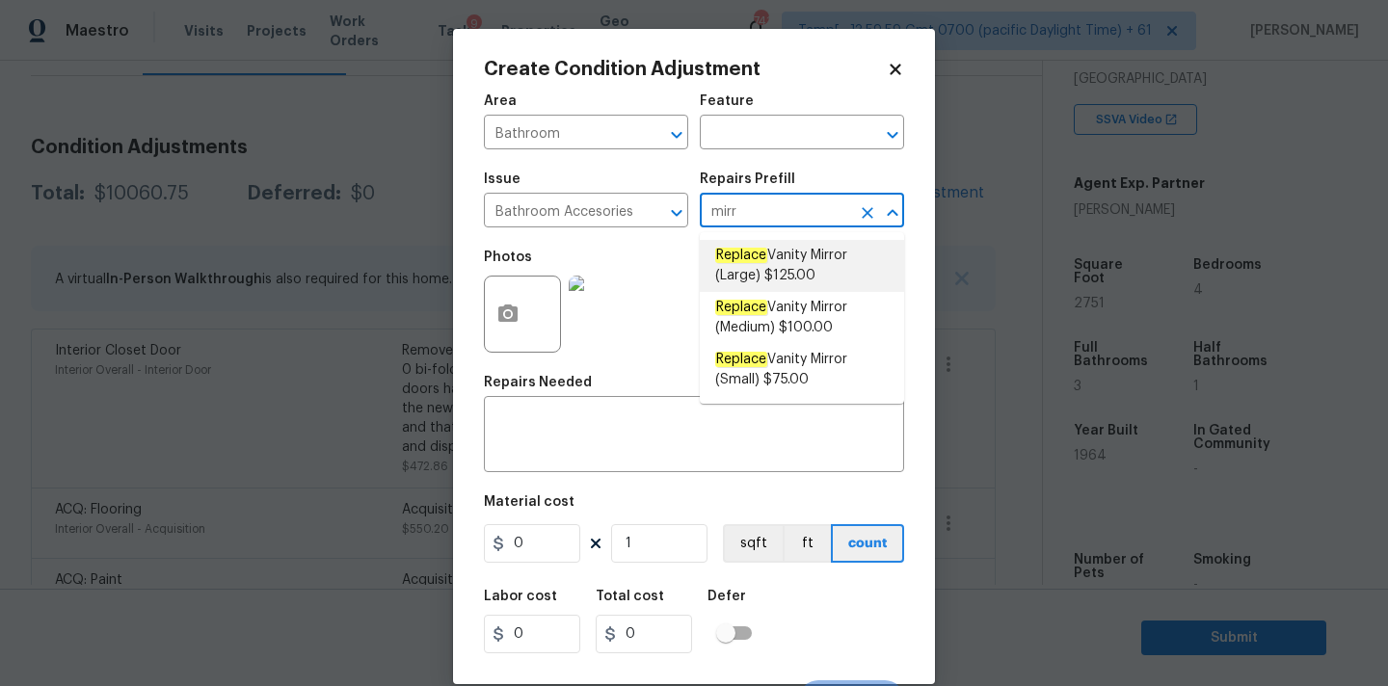
type input "125"
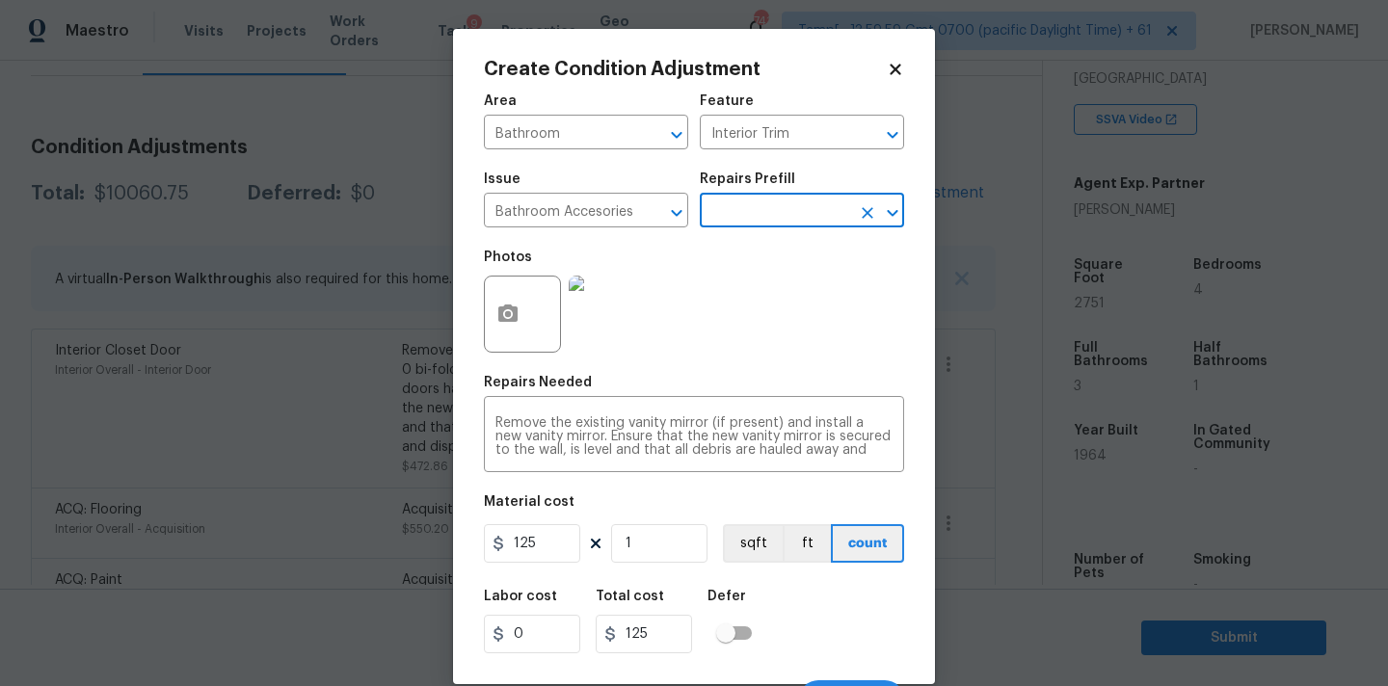
scroll to position [34, 0]
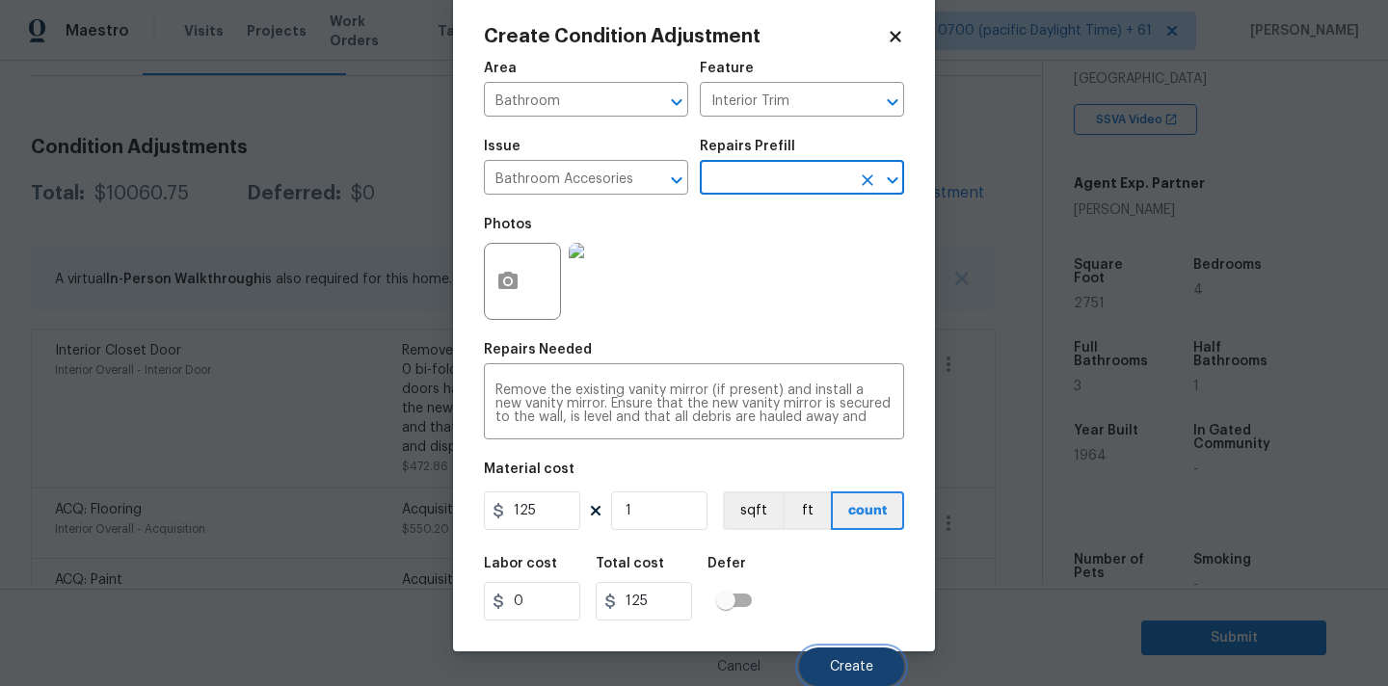
click at [864, 666] on span "Create" at bounding box center [851, 667] width 43 height 14
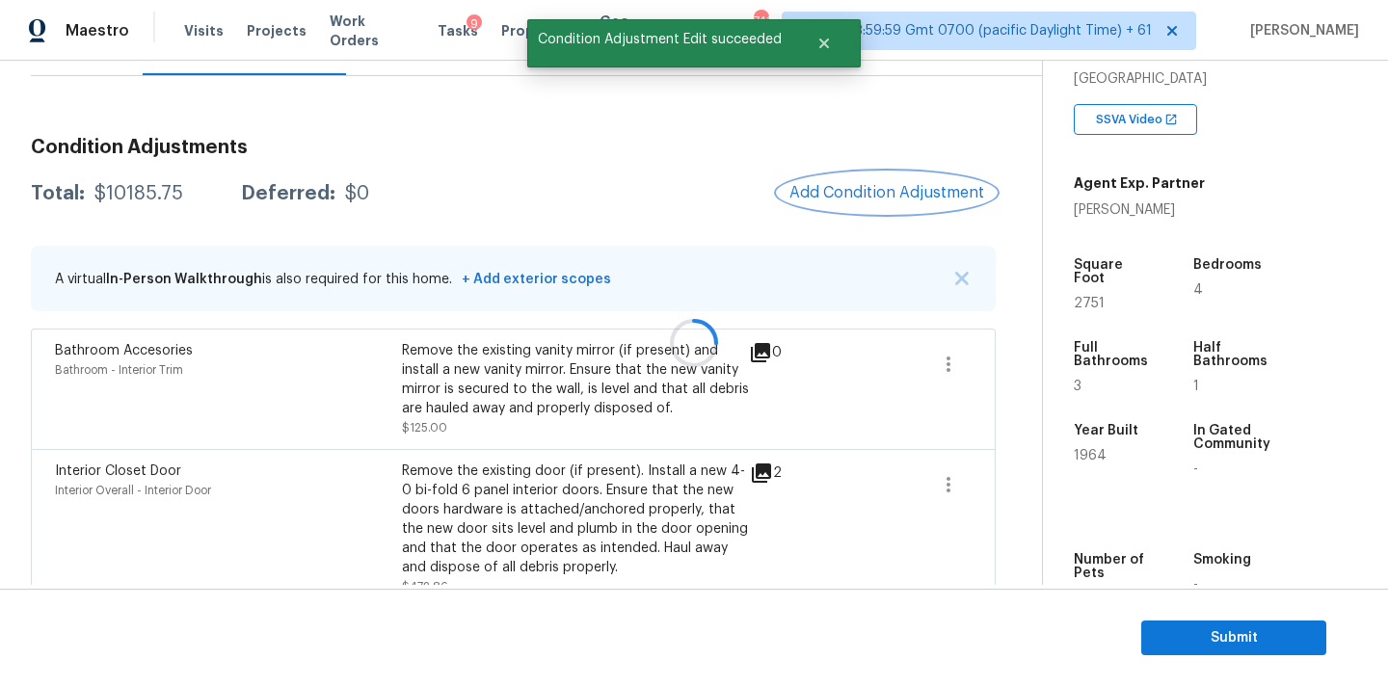
scroll to position [0, 0]
click at [930, 195] on span "Add Condition Adjustment" at bounding box center [887, 192] width 195 height 17
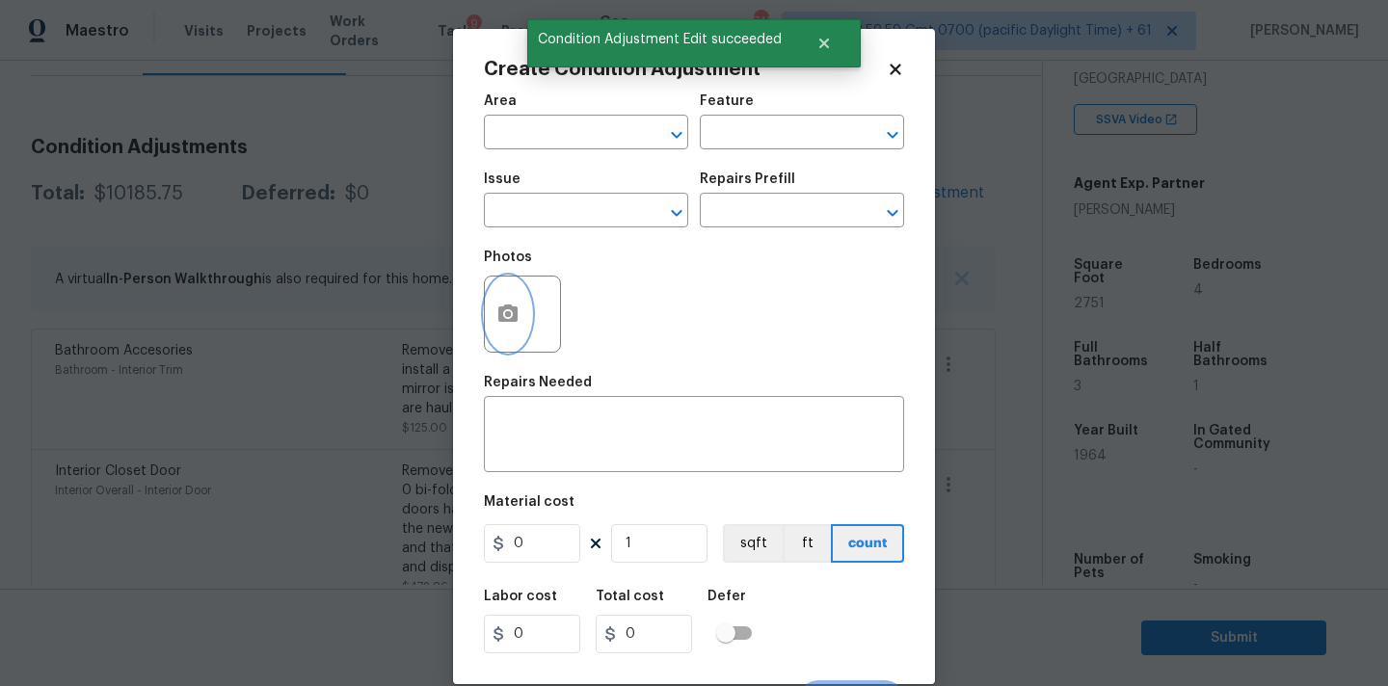
click at [521, 298] on button "button" at bounding box center [508, 314] width 46 height 75
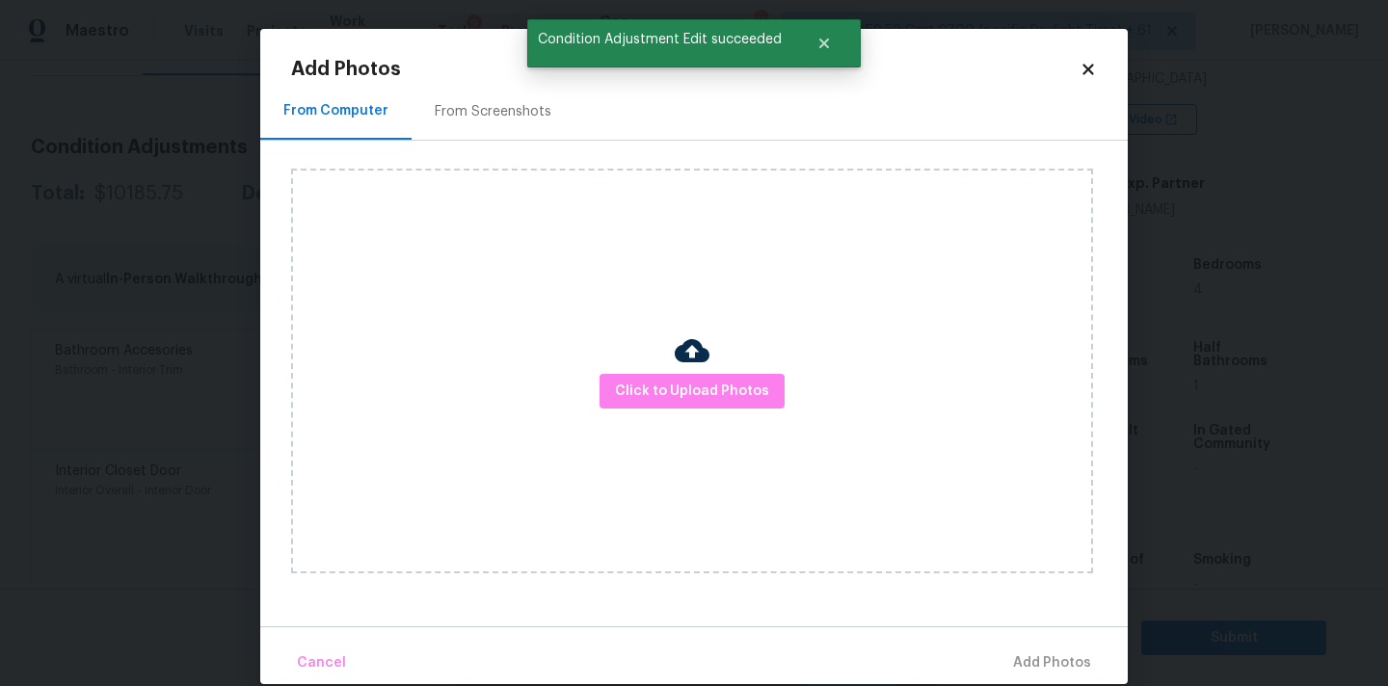
click at [644, 365] on div "Click to Upload Photos" at bounding box center [692, 371] width 802 height 405
click at [644, 382] on span "Click to Upload Photos" at bounding box center [692, 392] width 154 height 24
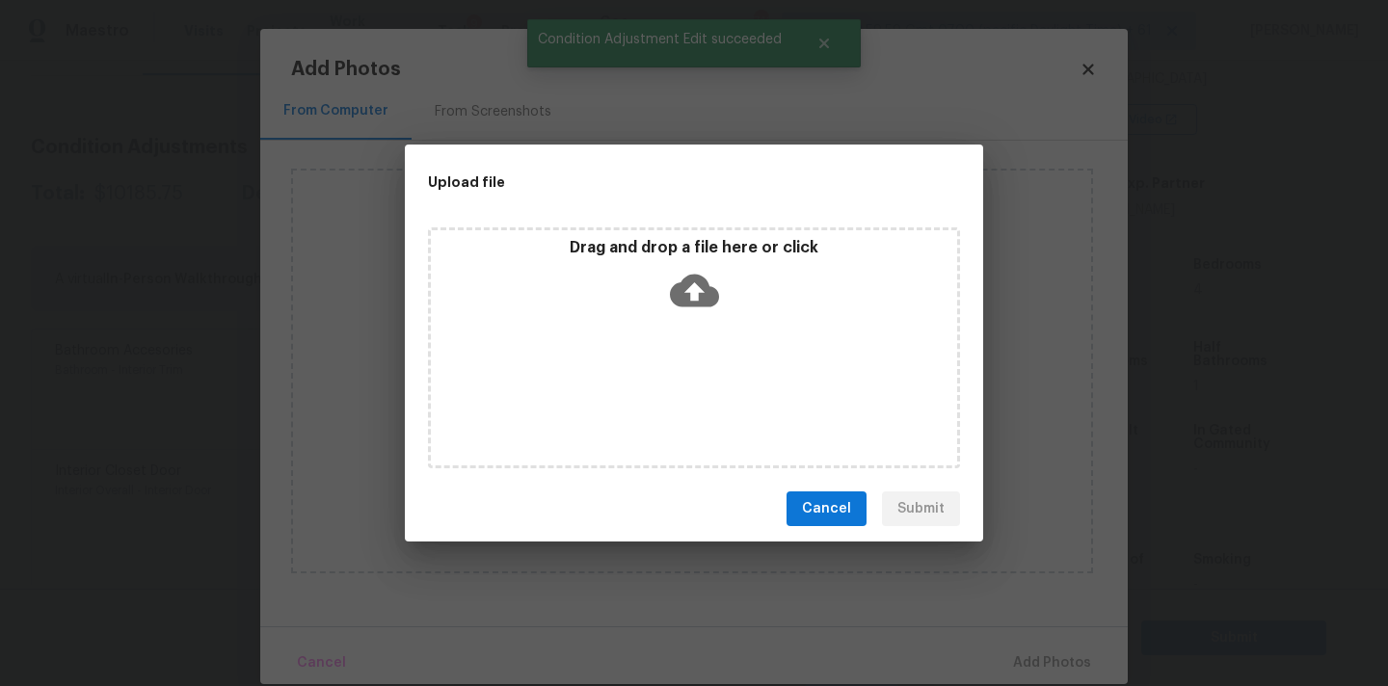
click at [707, 268] on icon at bounding box center [694, 290] width 49 height 49
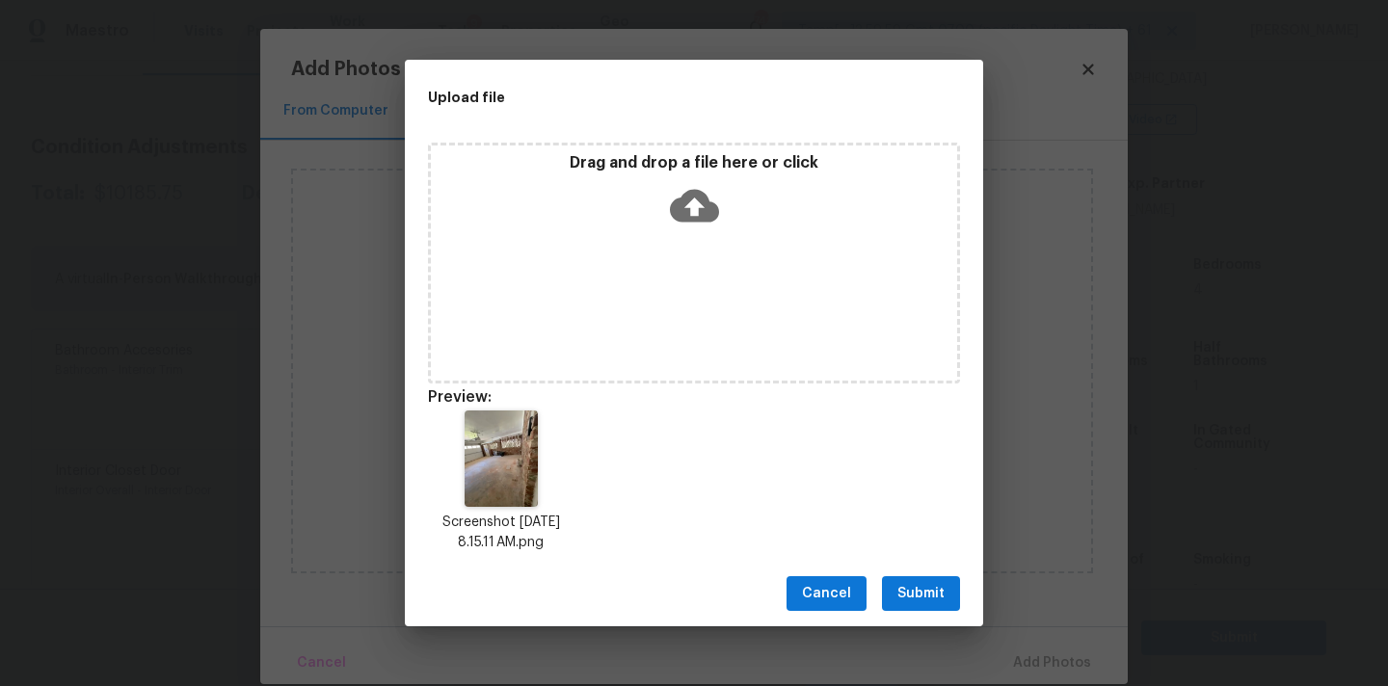
click at [925, 598] on span "Submit" at bounding box center [920, 594] width 47 height 24
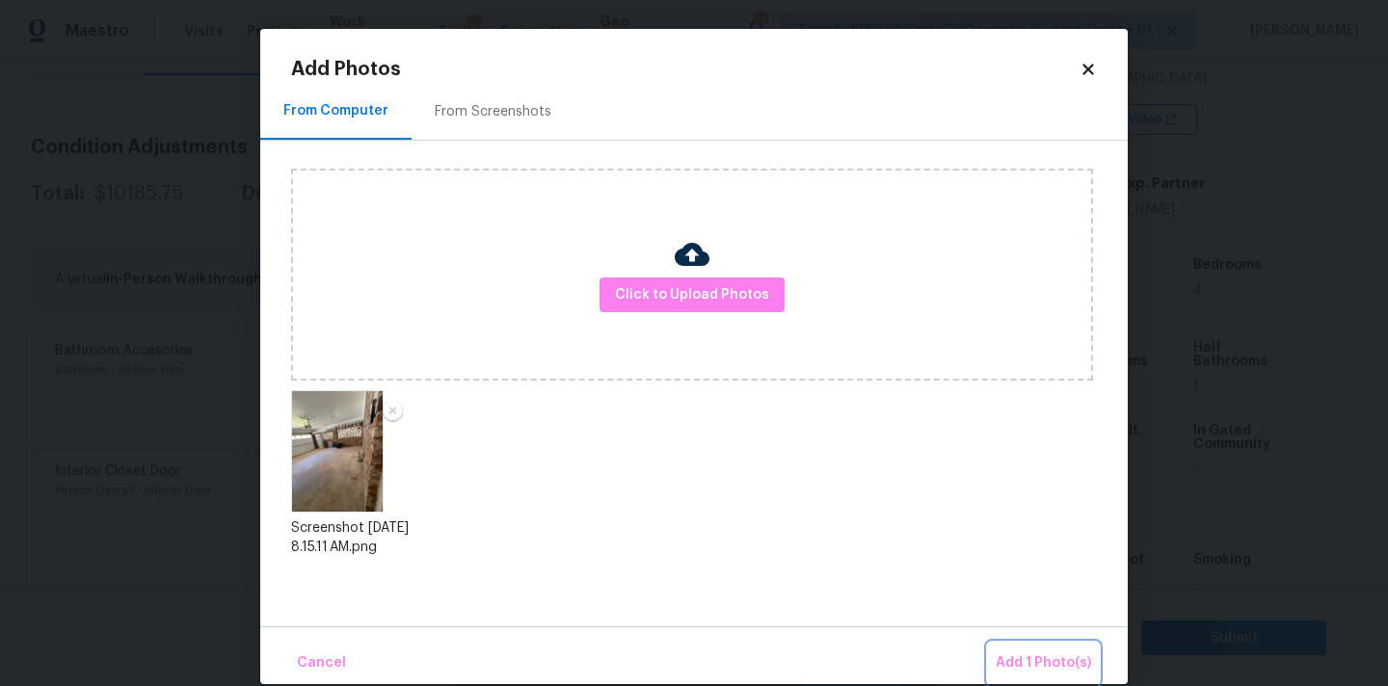
click at [1015, 657] on span "Add 1 Photo(s)" at bounding box center [1043, 664] width 95 height 24
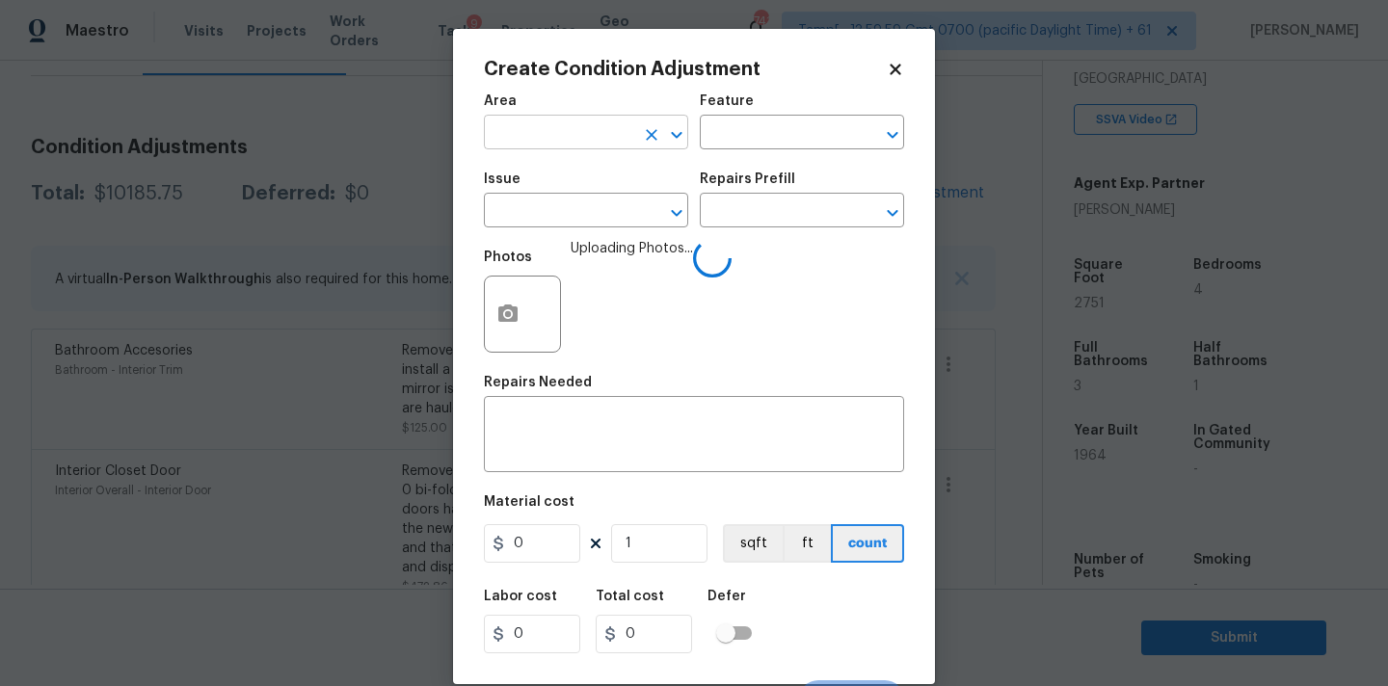
click at [537, 138] on input "text" at bounding box center [559, 135] width 150 height 30
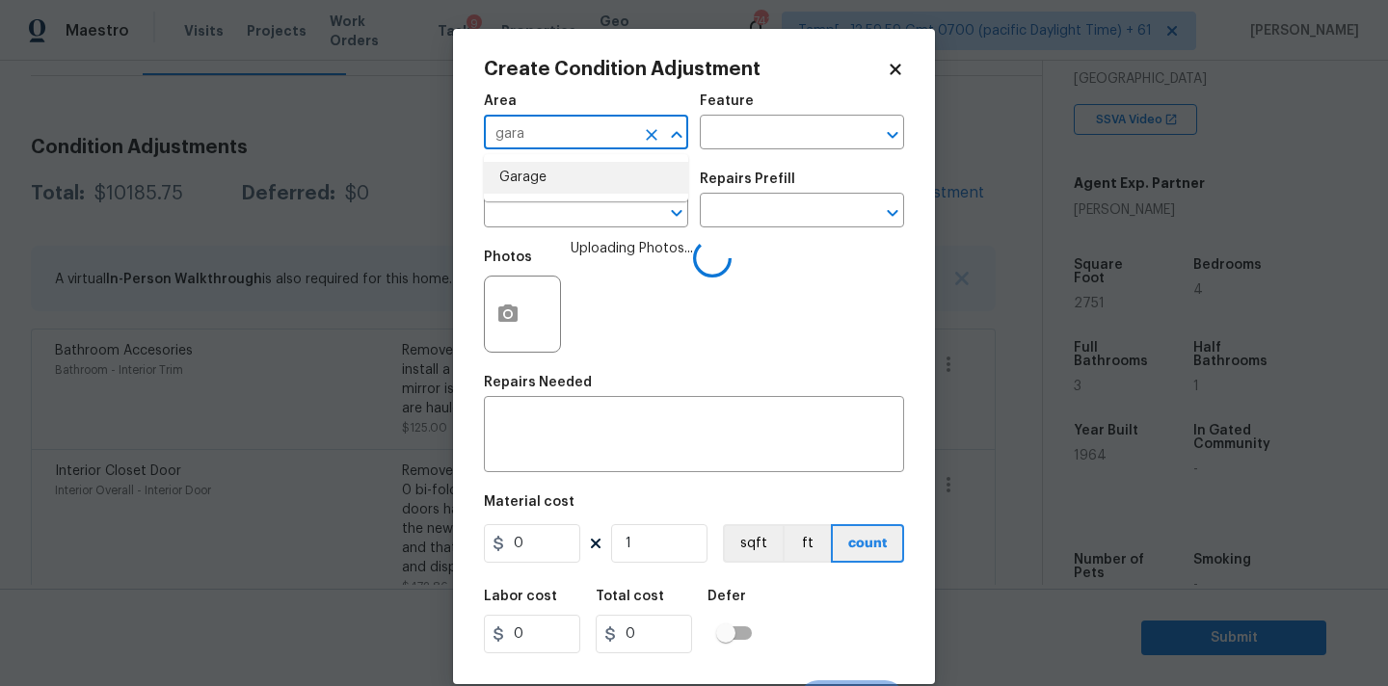
click at [533, 175] on li "Garage" at bounding box center [586, 178] width 204 height 32
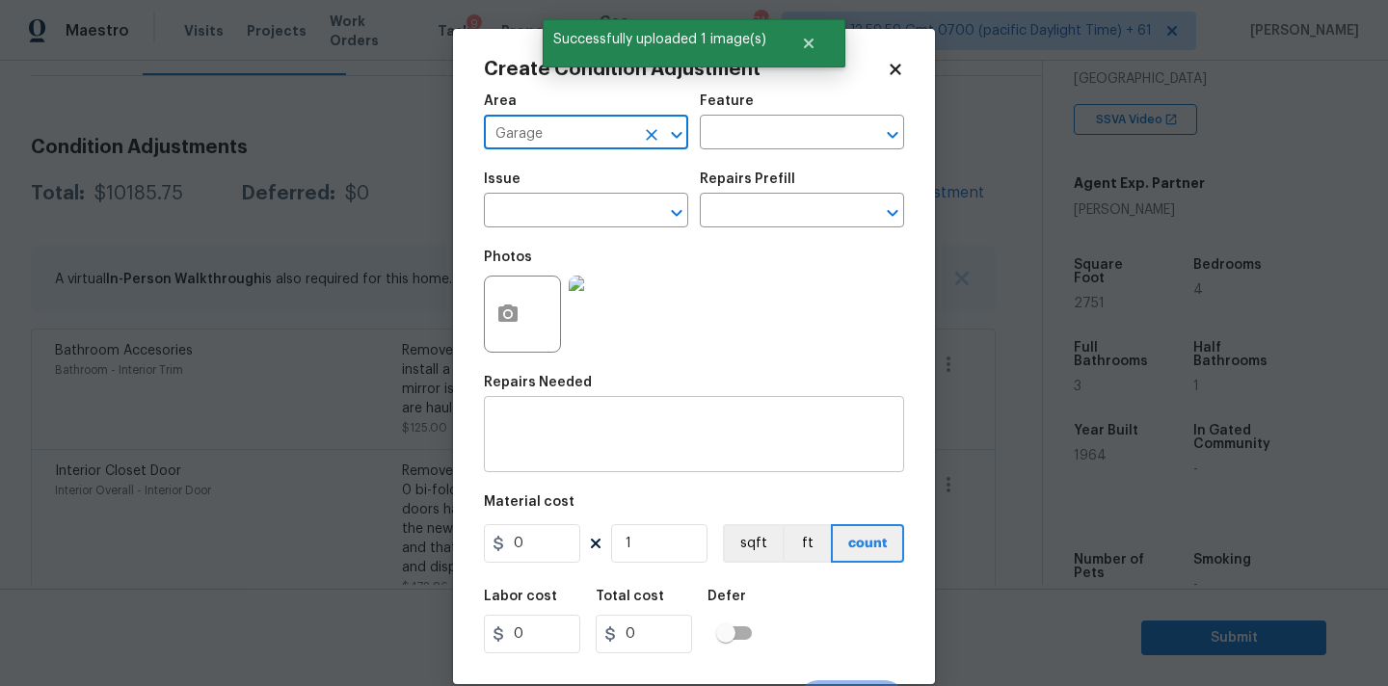
type input "Garage"
click at [581, 460] on div "x ​" at bounding box center [694, 436] width 420 height 71
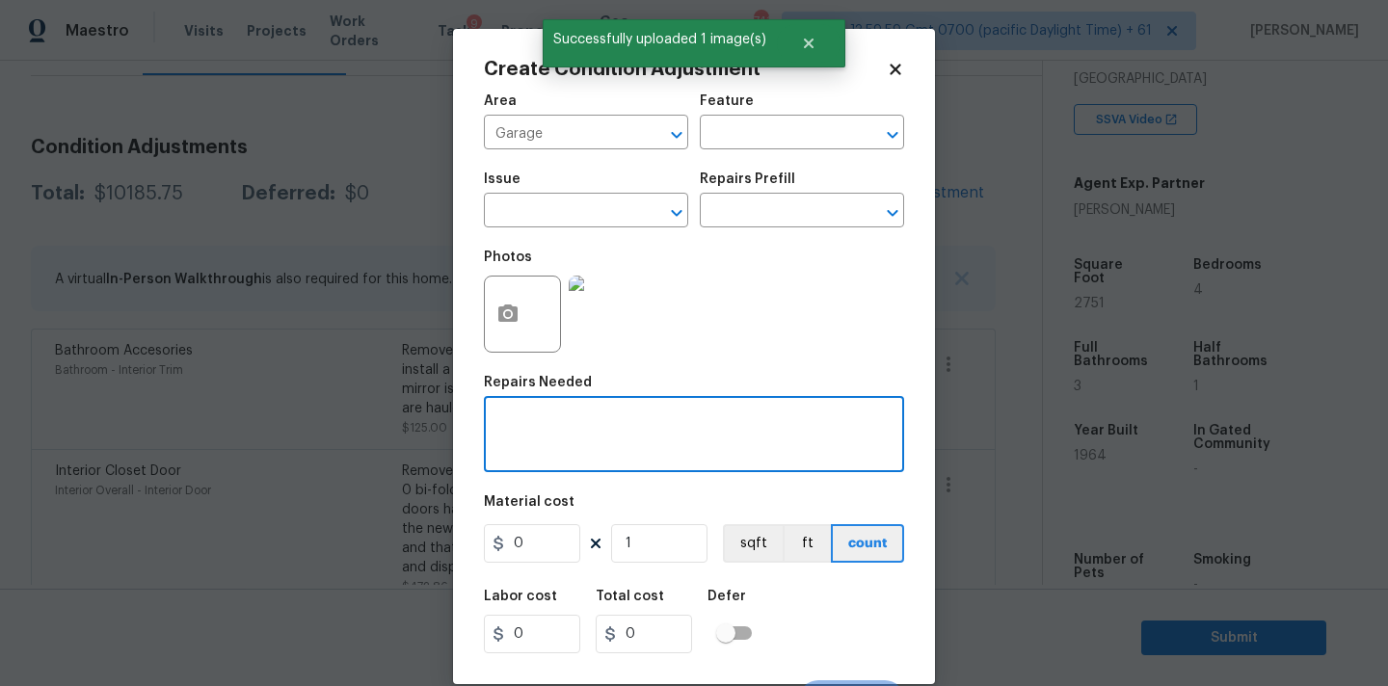
paste textarea "Garage"
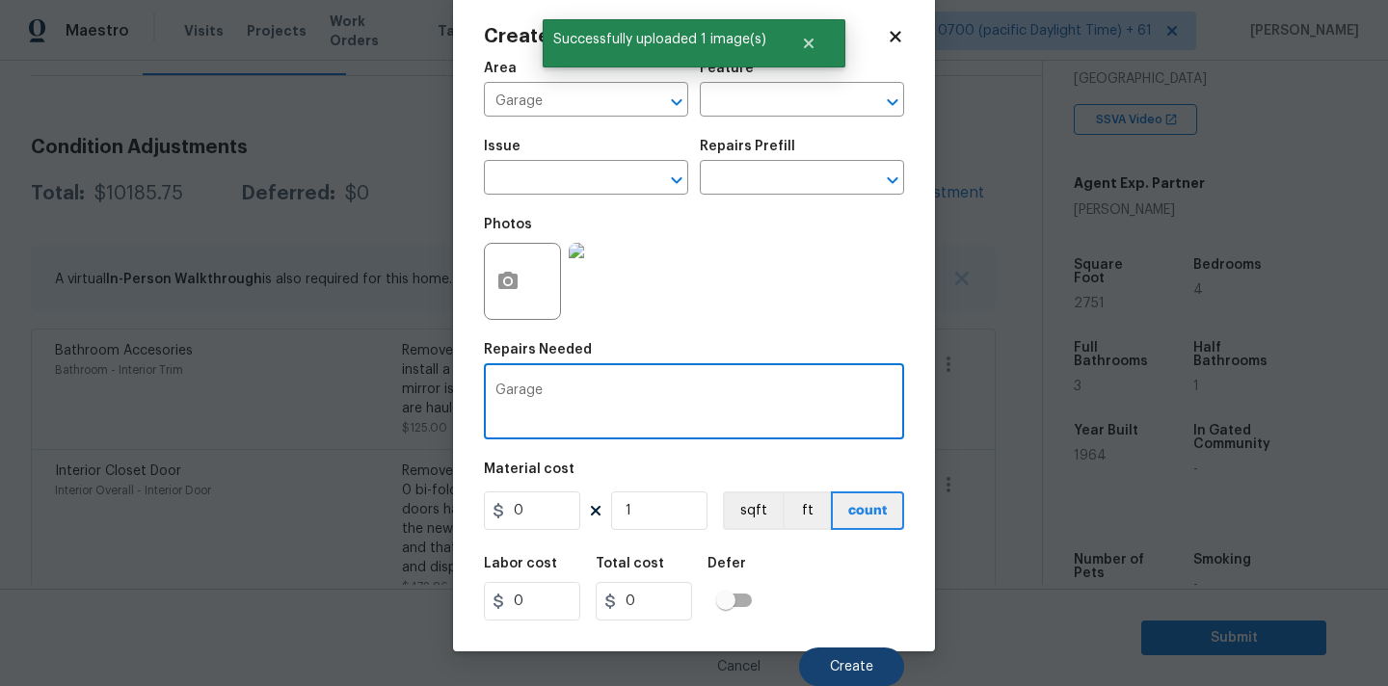
type textarea "Garage"
click at [833, 657] on button "Create" at bounding box center [851, 667] width 105 height 39
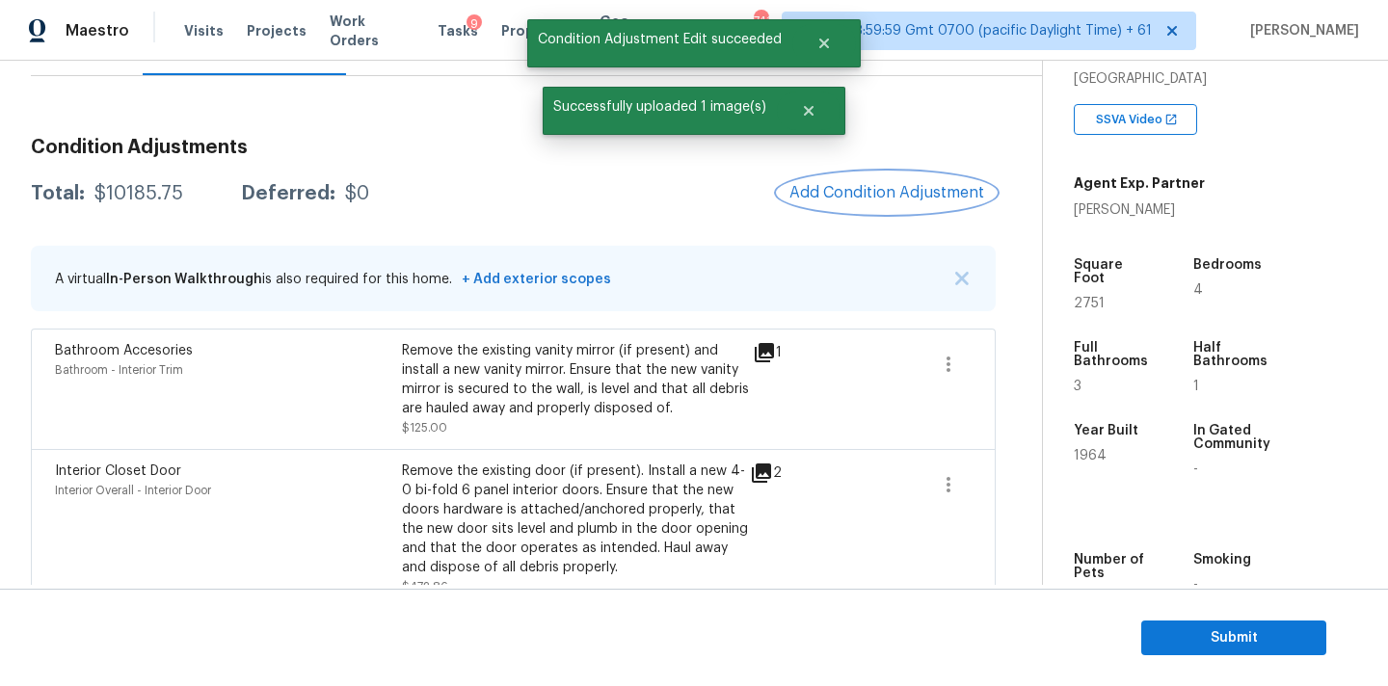
scroll to position [0, 0]
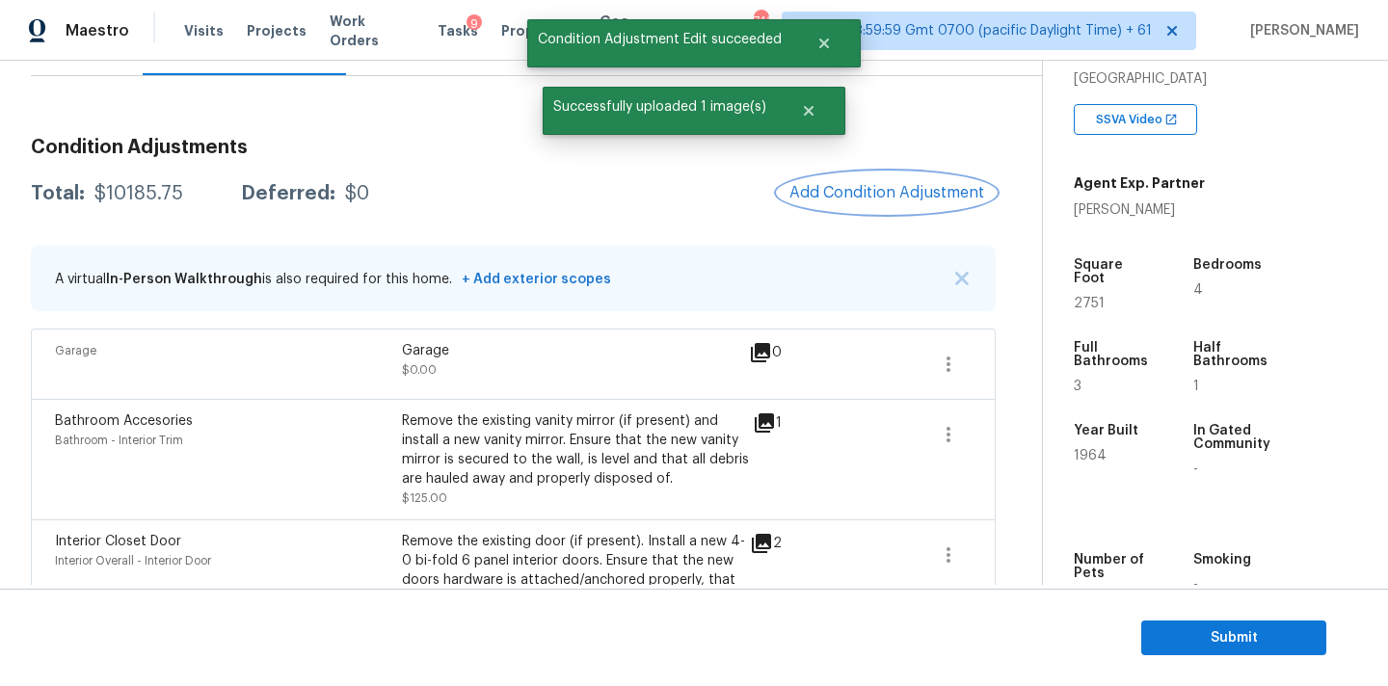
click at [896, 190] on span "Add Condition Adjustment" at bounding box center [887, 192] width 195 height 17
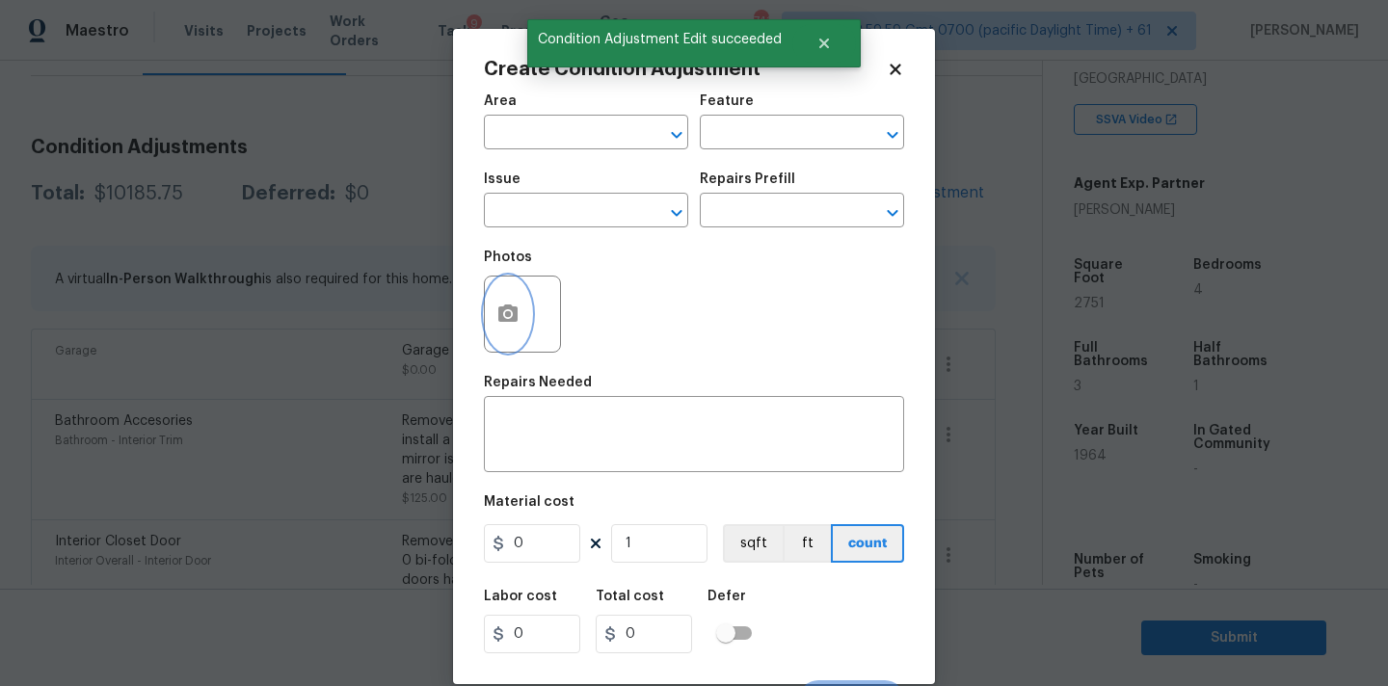
click at [526, 306] on button "button" at bounding box center [508, 314] width 46 height 75
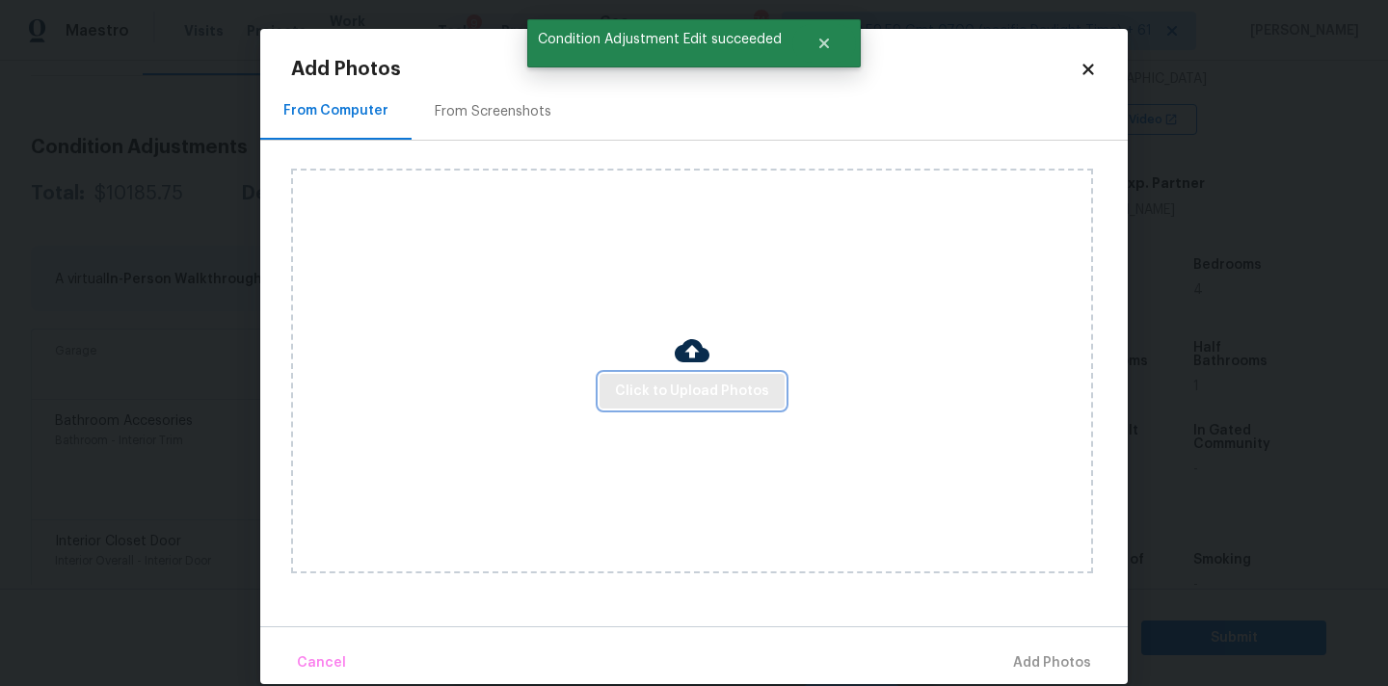
click at [635, 380] on span "Click to Upload Photos" at bounding box center [692, 392] width 154 height 24
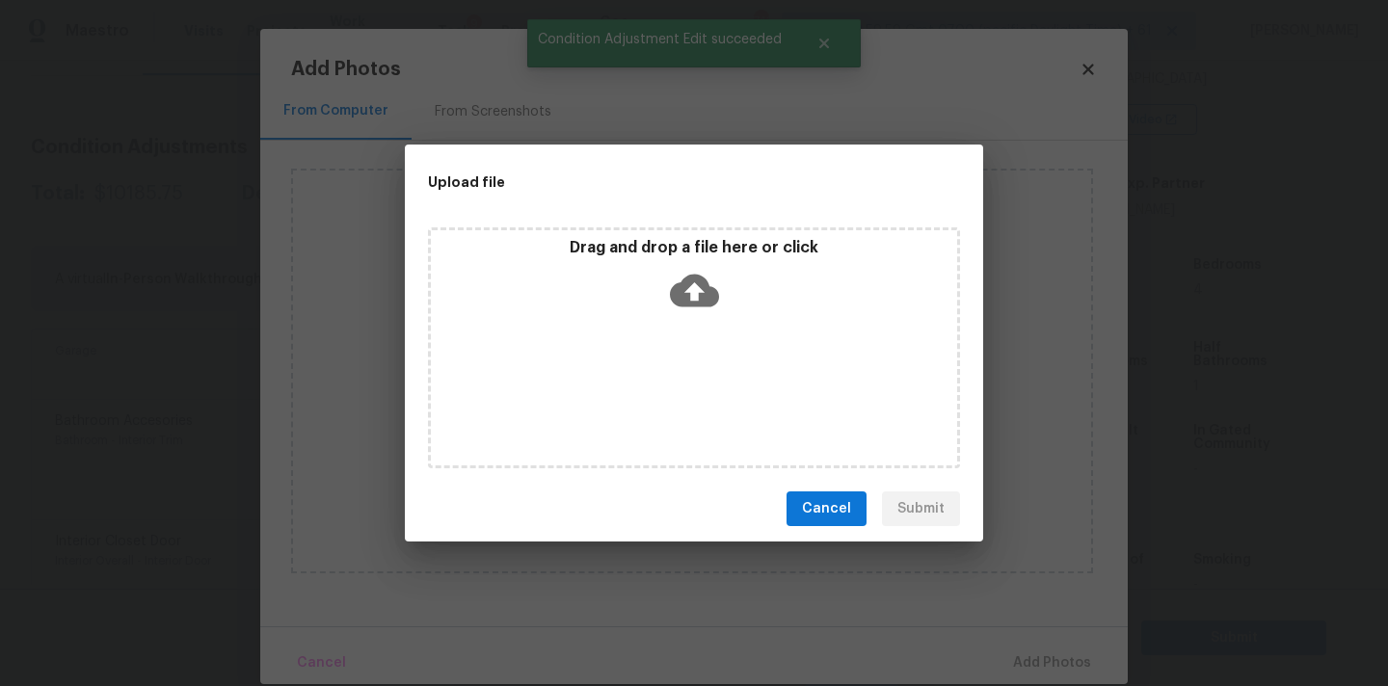
click at [697, 280] on icon at bounding box center [694, 291] width 49 height 33
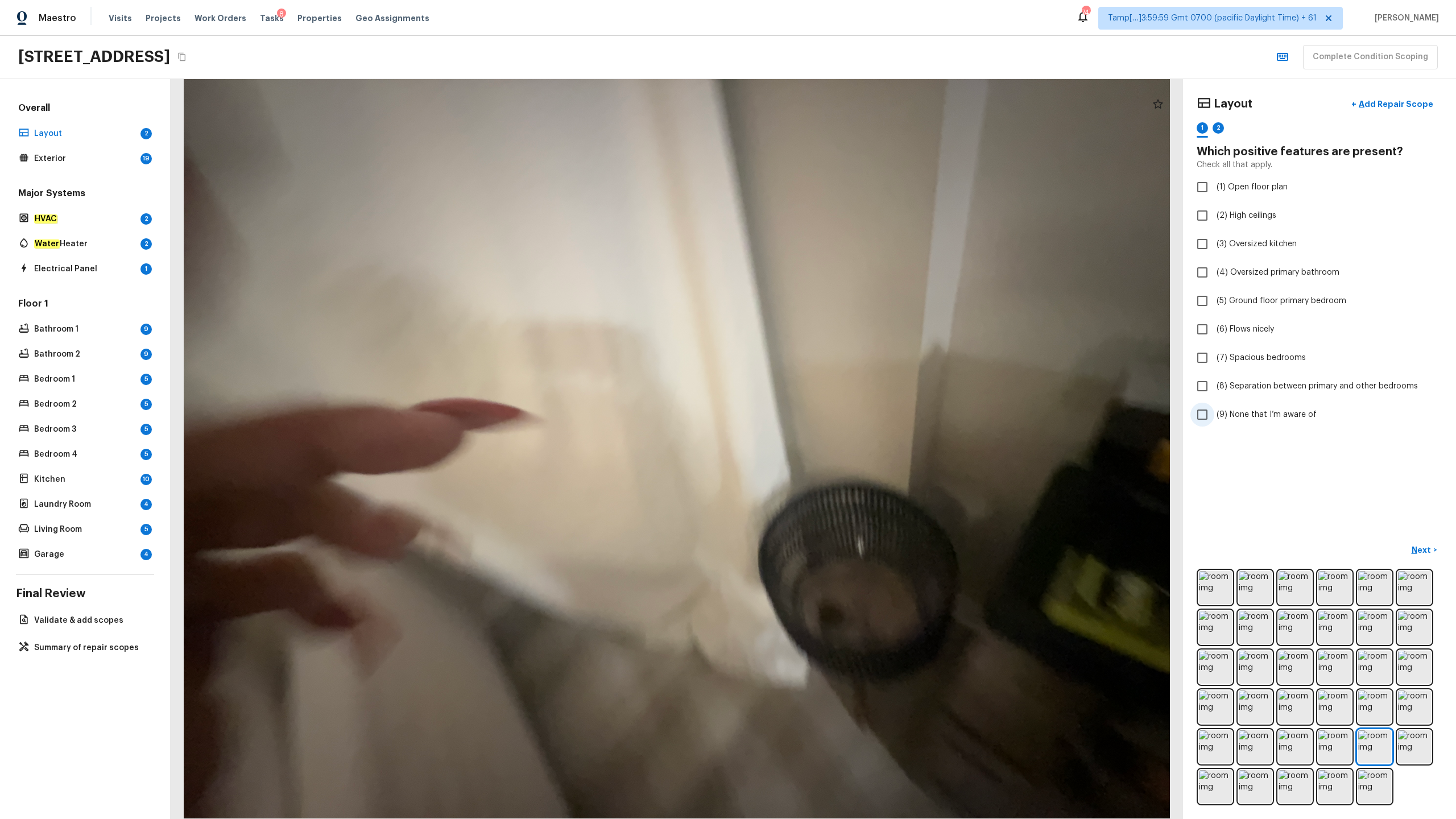
click at [818, 404] on span "(9) None that I’m aware of" at bounding box center [1267, 414] width 100 height 11
click at [818, 404] on input "(9) None that I’m aware of" at bounding box center [1202, 415] width 24 height 24
checkbox input "true"
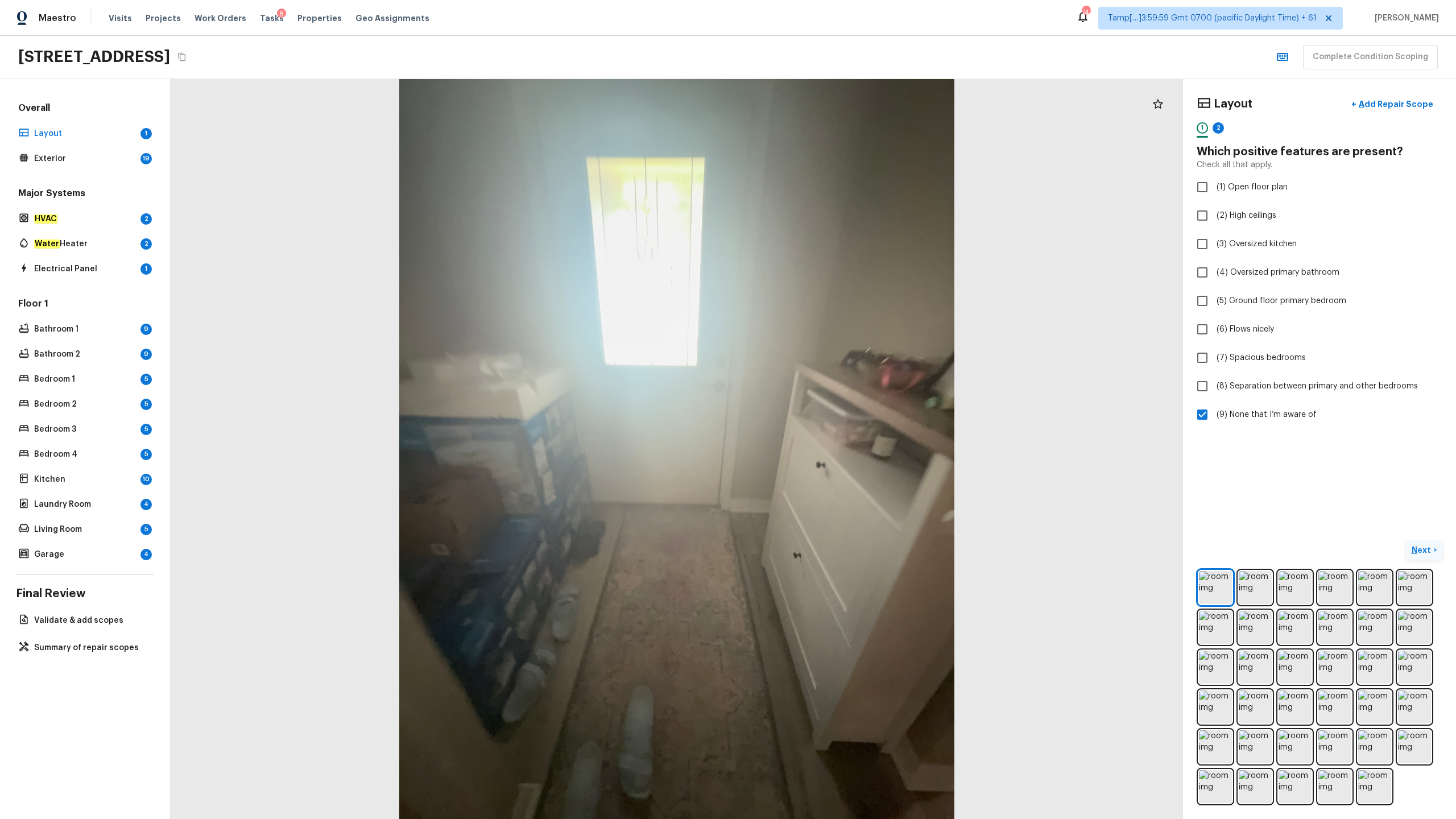
click at [818, 404] on p "Next" at bounding box center [1422, 550] width 22 height 11
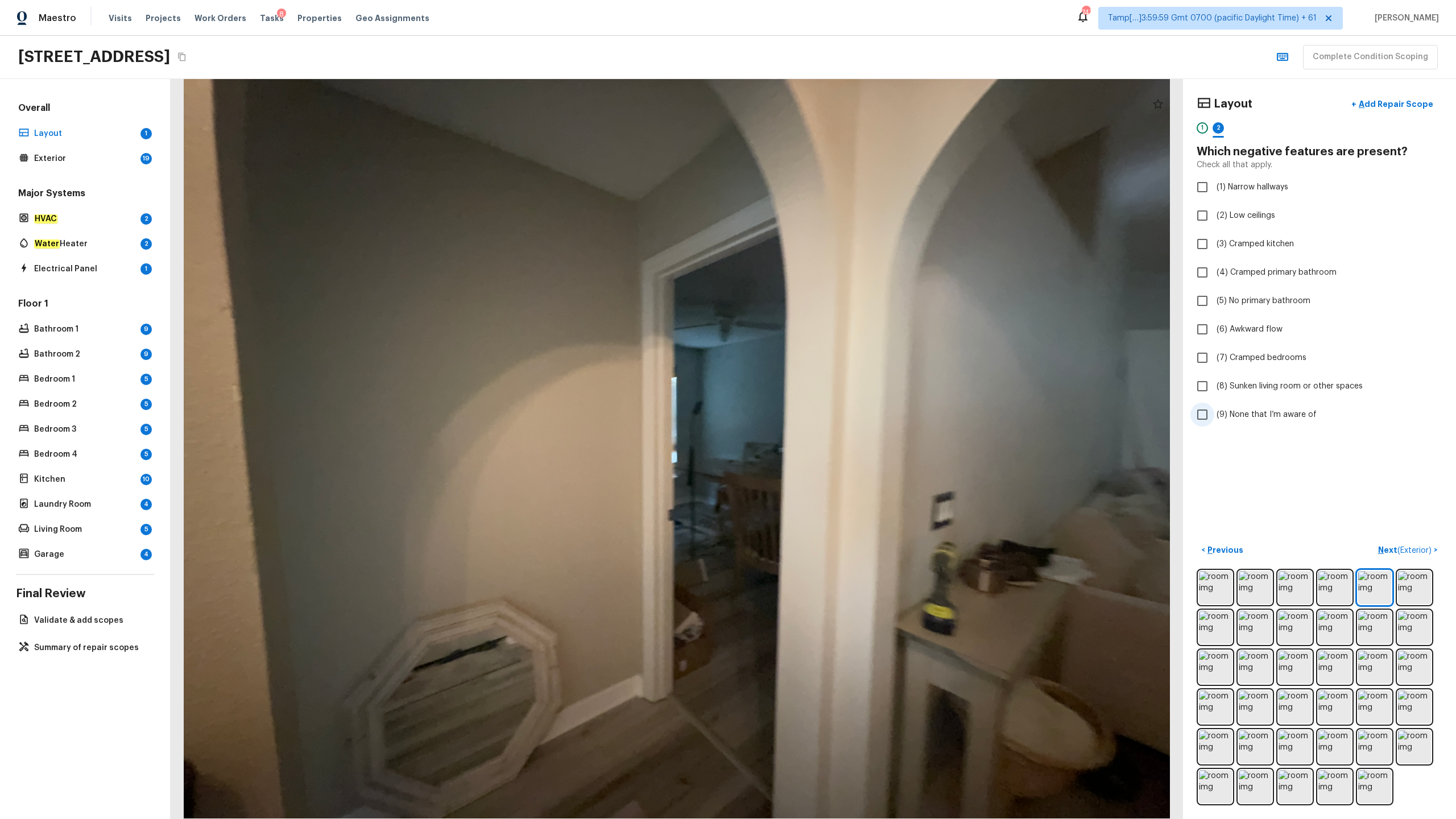
click at [818, 404] on span "(9) None that I’m aware of" at bounding box center [1267, 414] width 100 height 11
click at [818, 404] on input "(9) None that I’m aware of" at bounding box center [1202, 415] width 24 height 24
checkbox input "true"
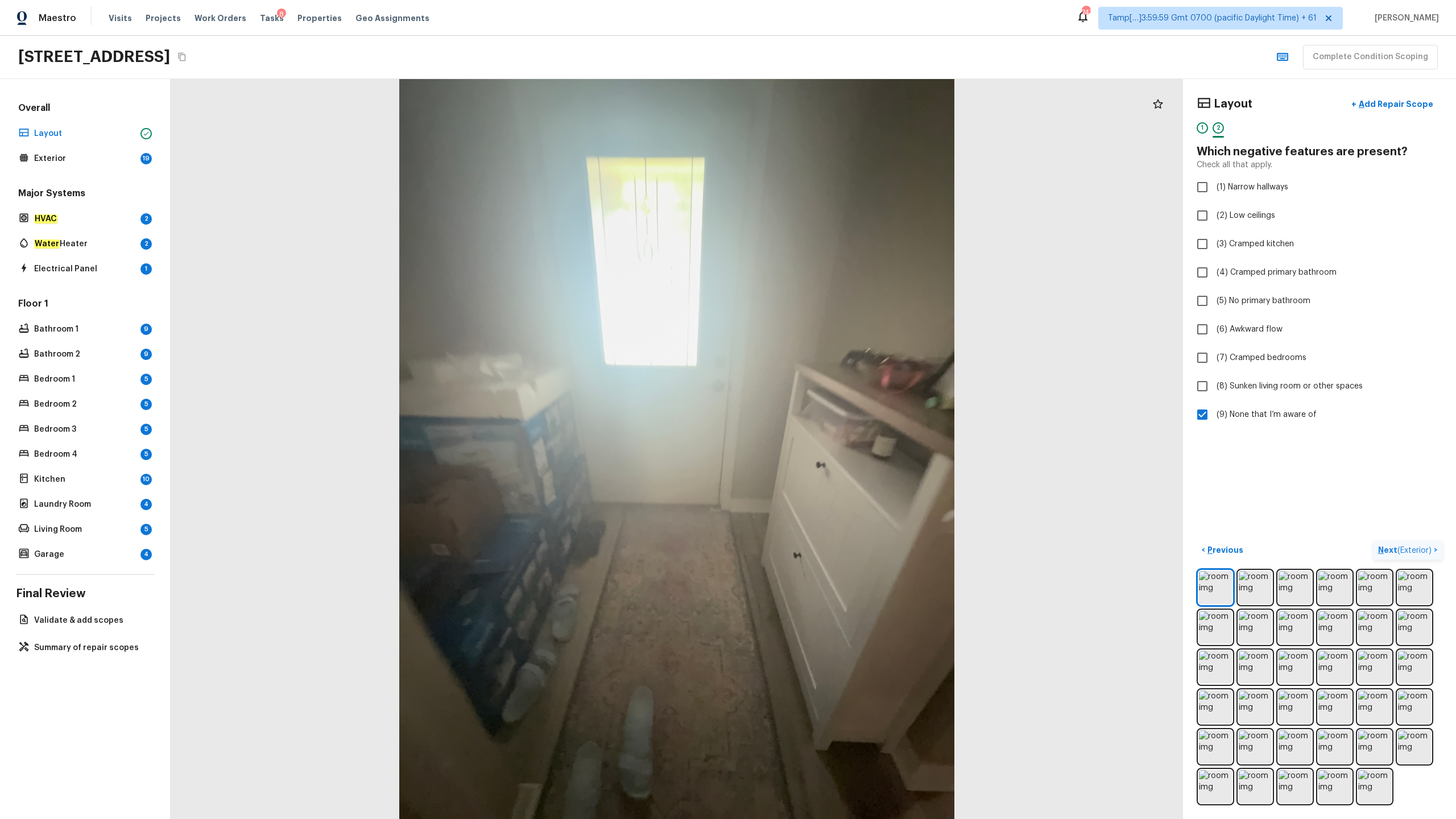
click at [818, 404] on p "Next ( Exterior )" at bounding box center [1406, 551] width 55 height 12
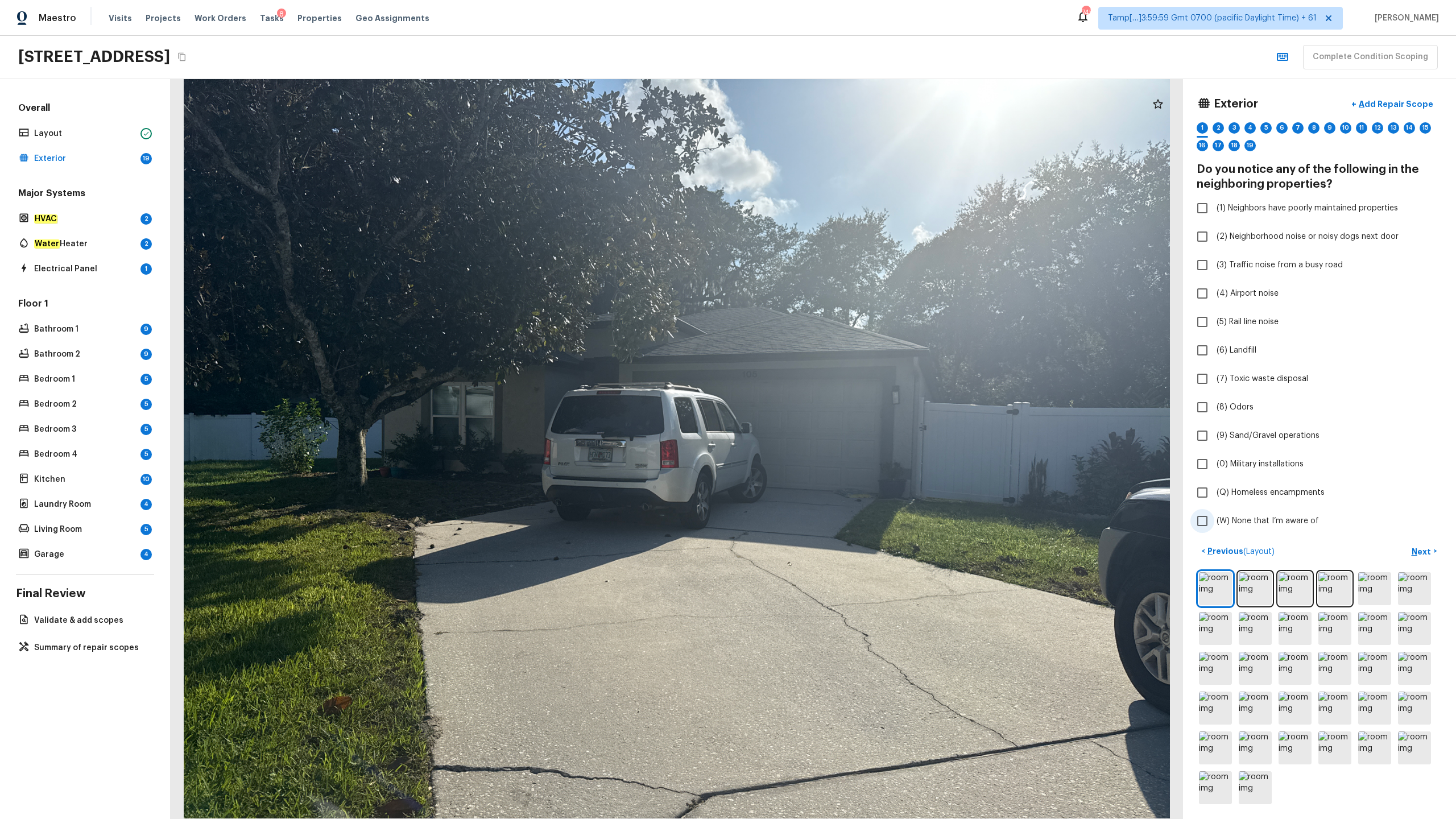
click at [818, 404] on span "(W) None that I’m aware of" at bounding box center [1268, 520] width 103 height 11
click at [818, 404] on input "(W) None that I’m aware of" at bounding box center [1202, 521] width 24 height 24
checkbox input "true"
click at [818, 404] on p "Next" at bounding box center [1422, 551] width 22 height 11
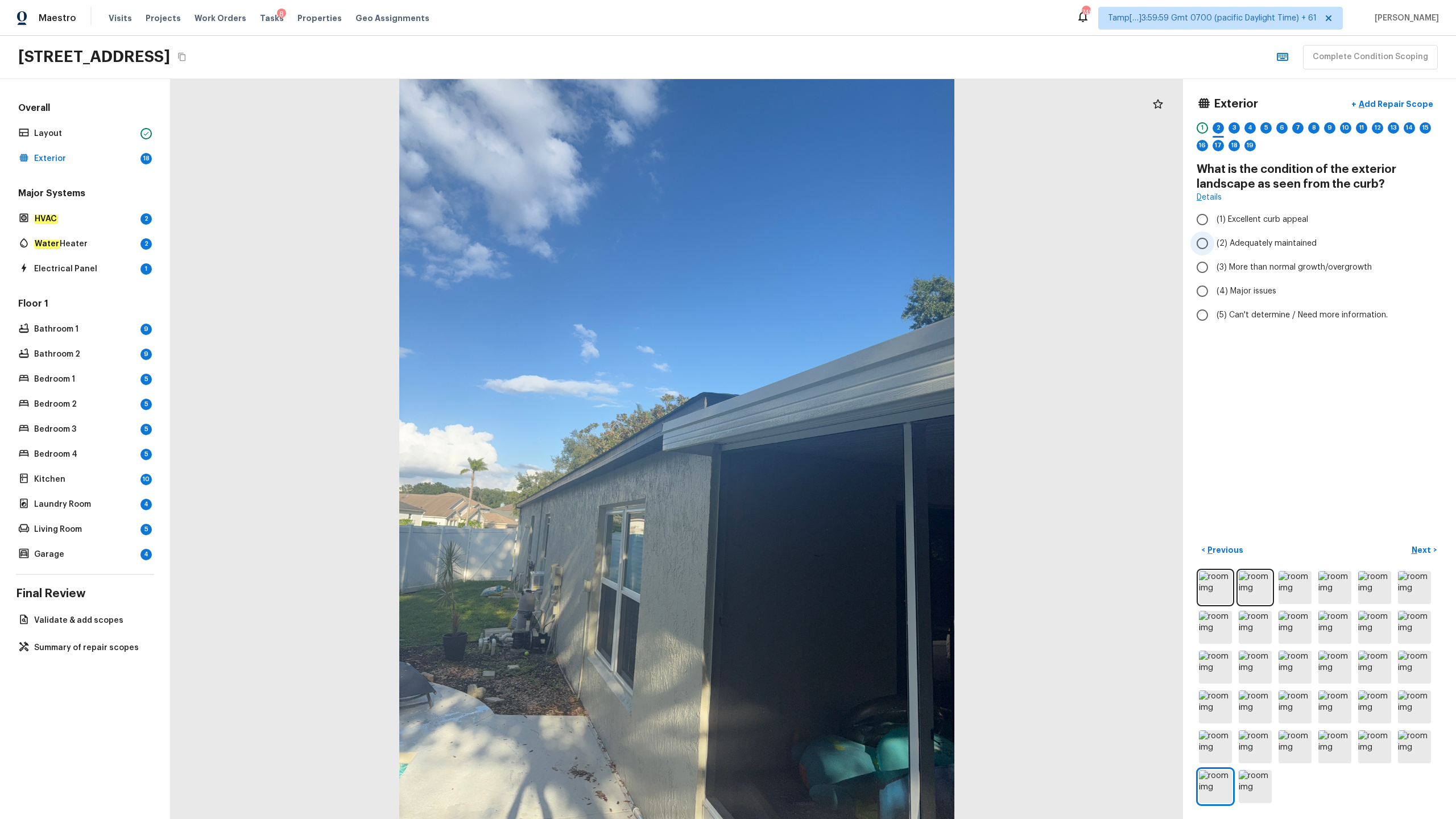
click at [818, 243] on span "(2) Adequately maintained" at bounding box center [1267, 243] width 100 height 11
click at [818, 243] on input "(2) Adequately maintained" at bounding box center [1202, 243] width 24 height 24
radio input "true"
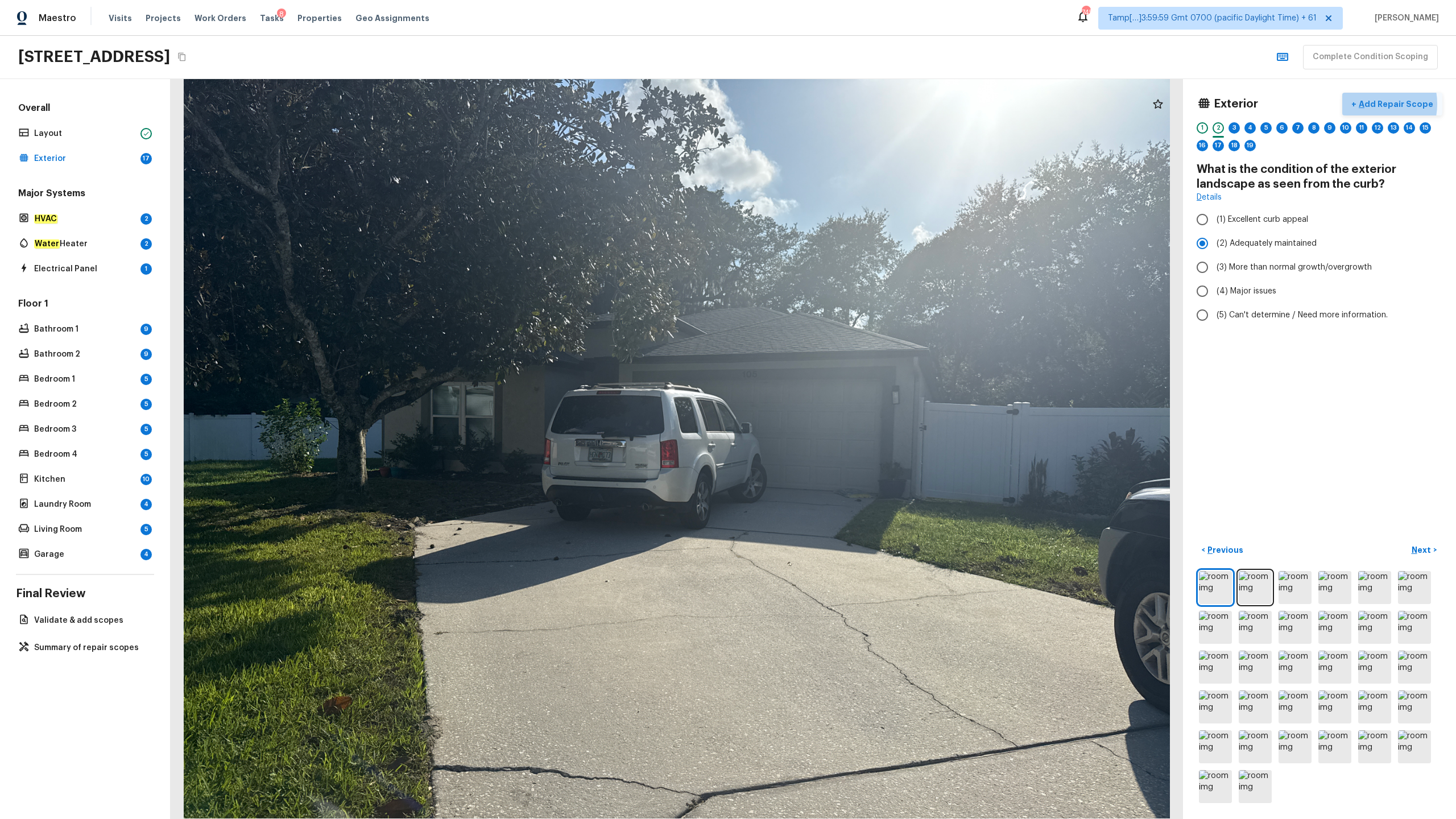
click at [818, 103] on p "Add Repair Scope" at bounding box center [1395, 104] width 77 height 11
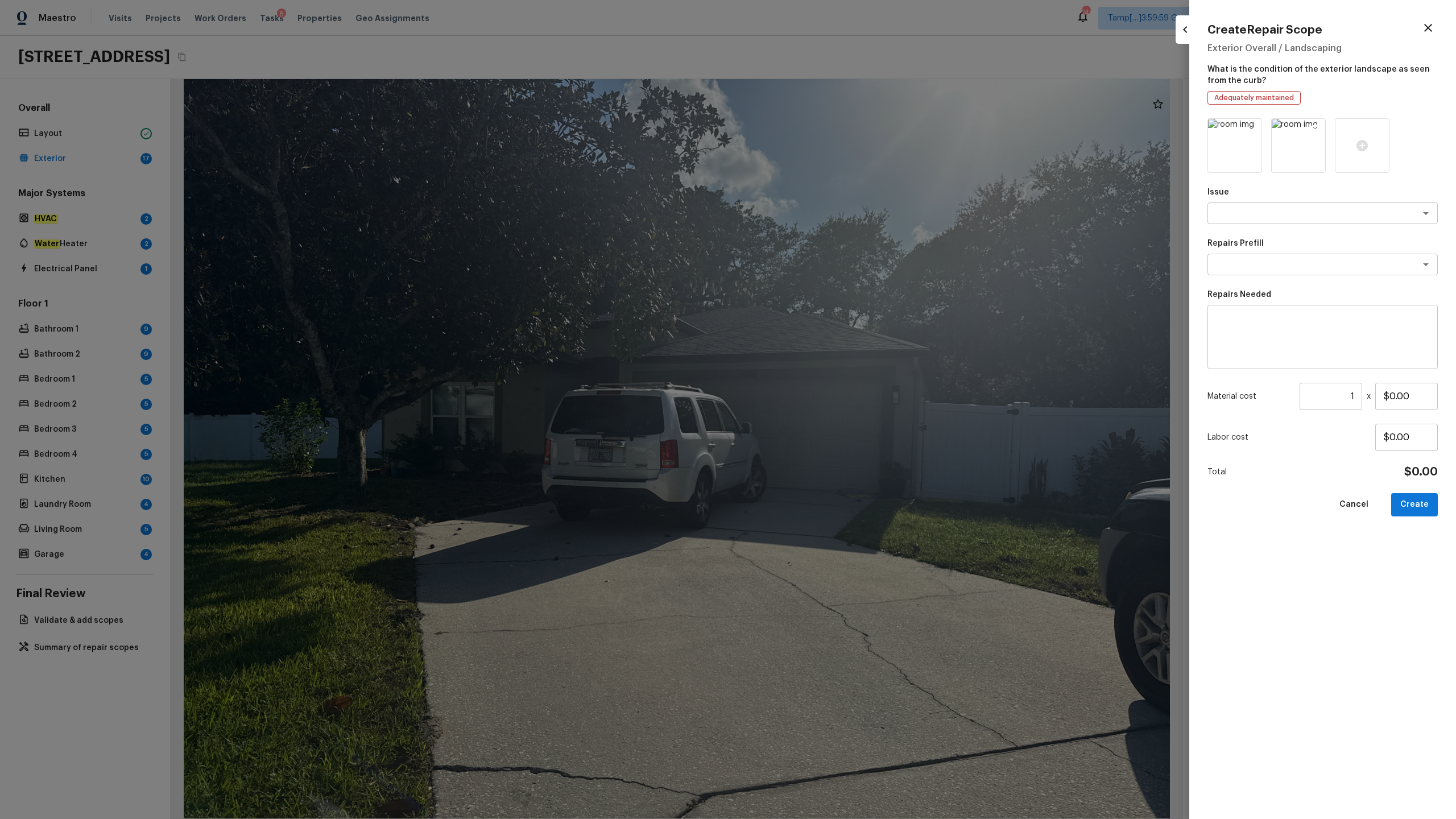
click at [818, 133] on icon at bounding box center [1315, 129] width 9 height 9
click at [818, 131] on icon at bounding box center [1251, 129] width 9 height 9
click at [818, 143] on icon at bounding box center [1234, 145] width 14 height 14
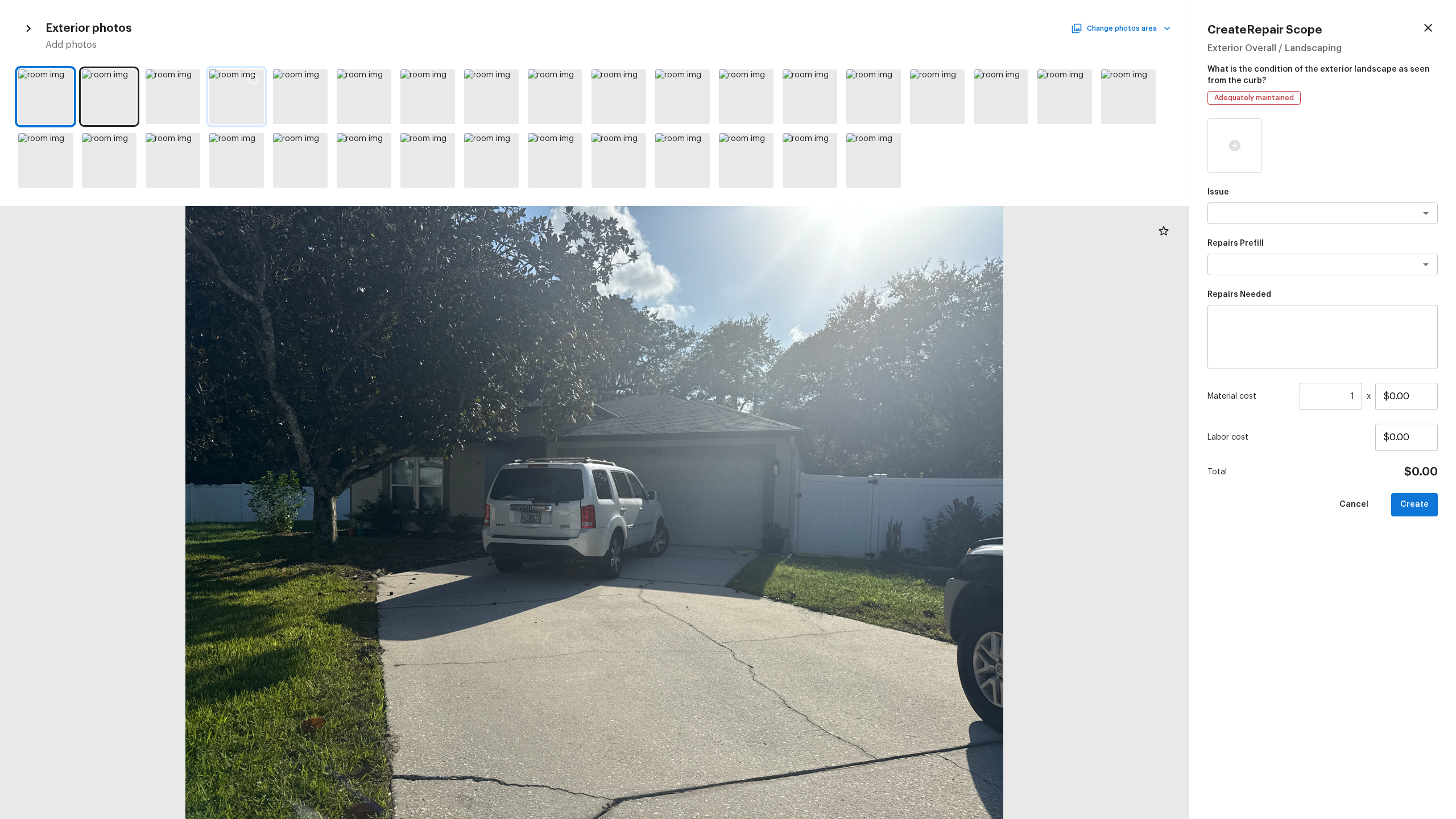
click at [256, 78] on icon at bounding box center [253, 79] width 11 height 11
click at [818, 126] on icon at bounding box center [1251, 129] width 9 height 9
click at [818, 27] on button "Change photos area" at bounding box center [1121, 28] width 97 height 15
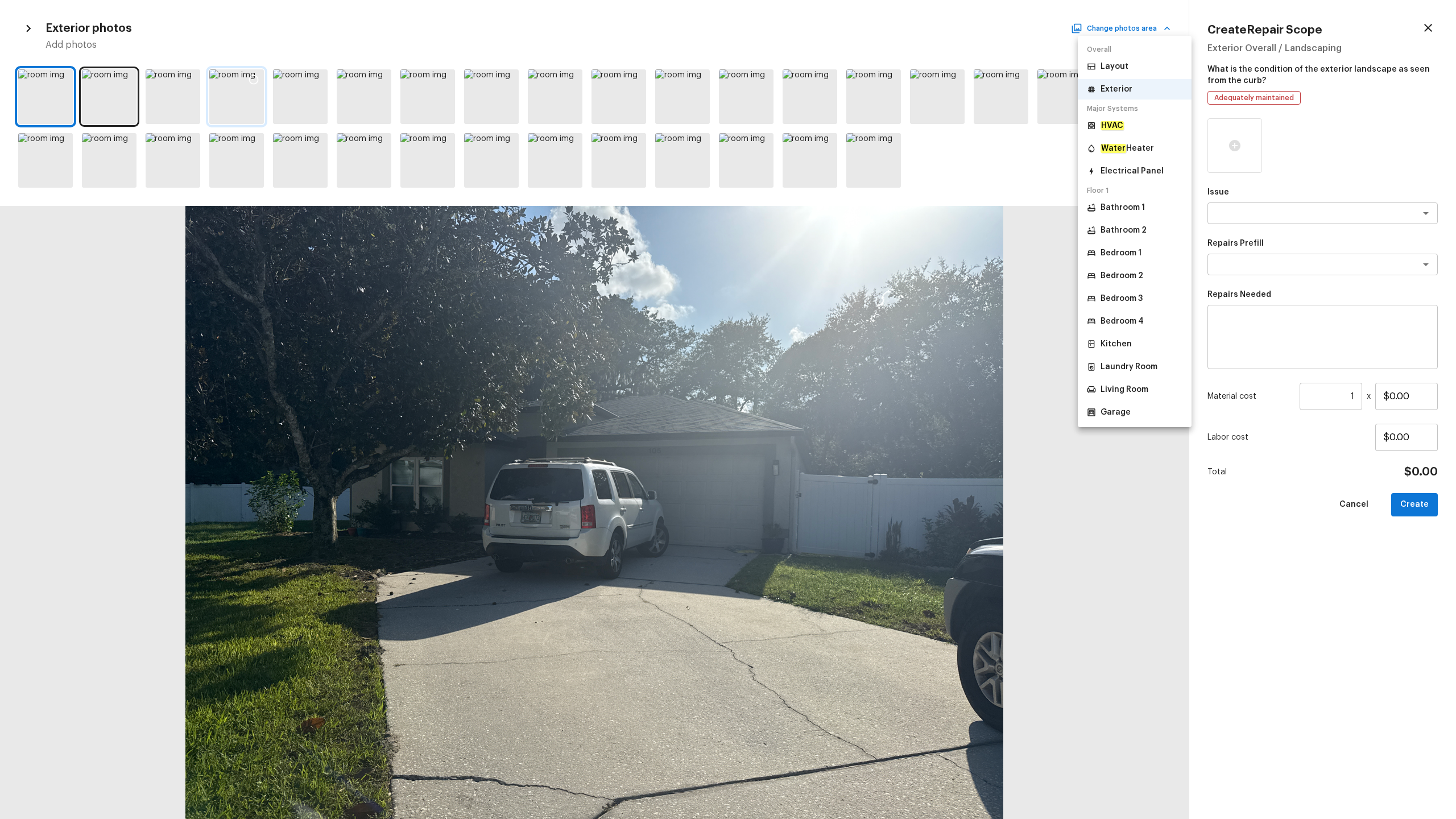
click at [818, 384] on p "Living Room" at bounding box center [1124, 389] width 48 height 11
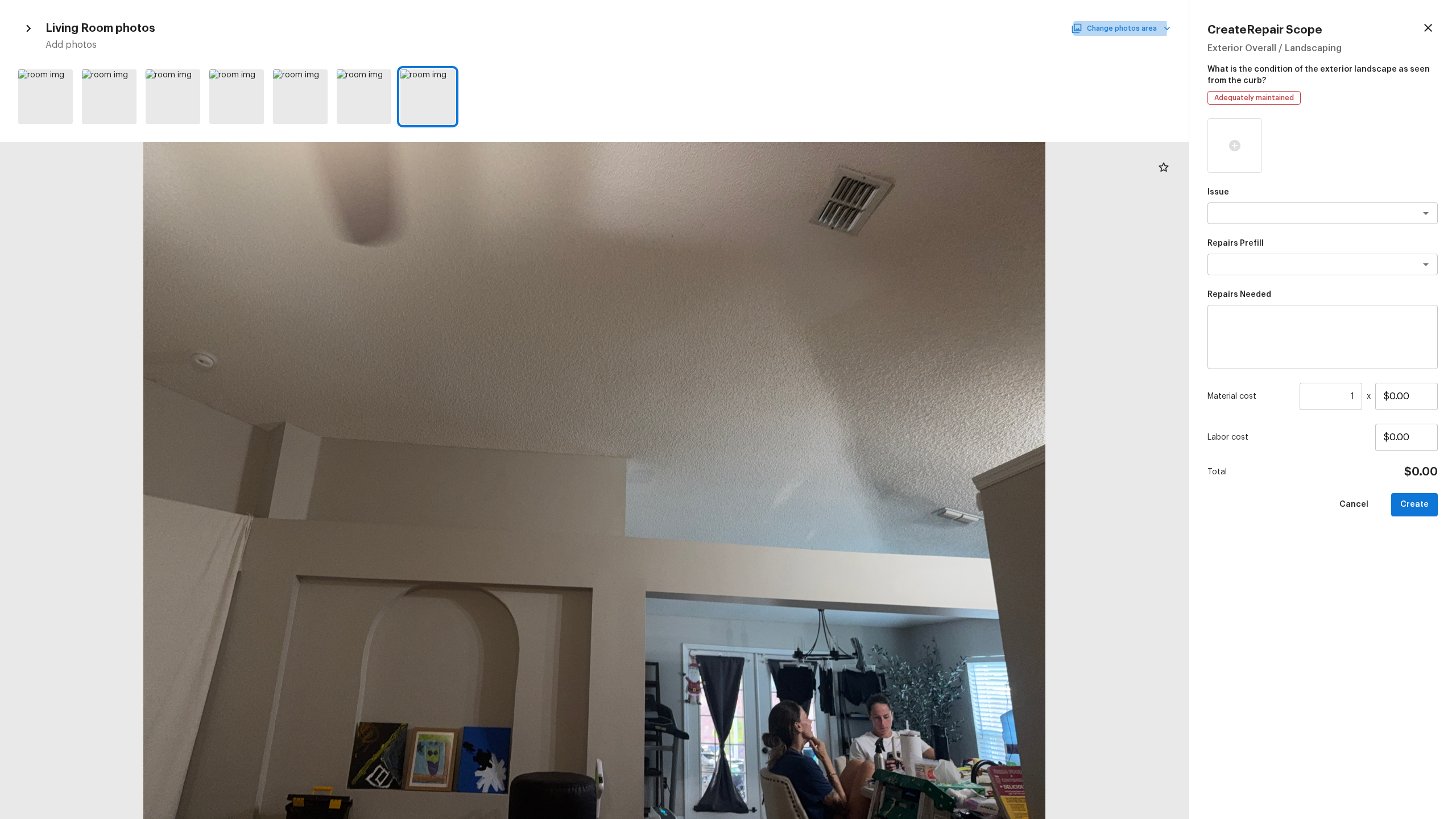
click at [818, 29] on button "Change photos area" at bounding box center [1121, 28] width 97 height 15
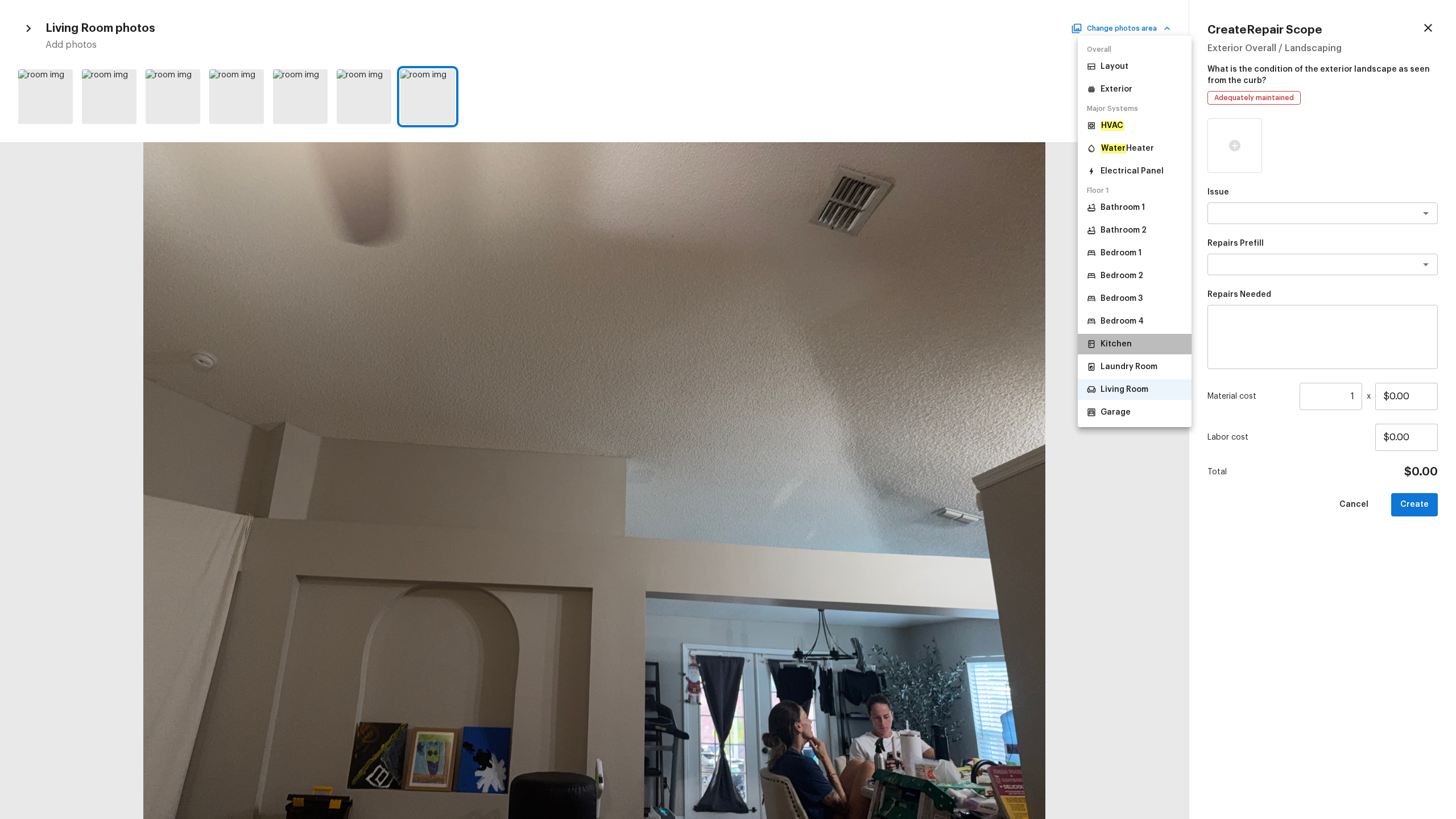
click at [818, 340] on p "Kitchen" at bounding box center [1116, 344] width 31 height 11
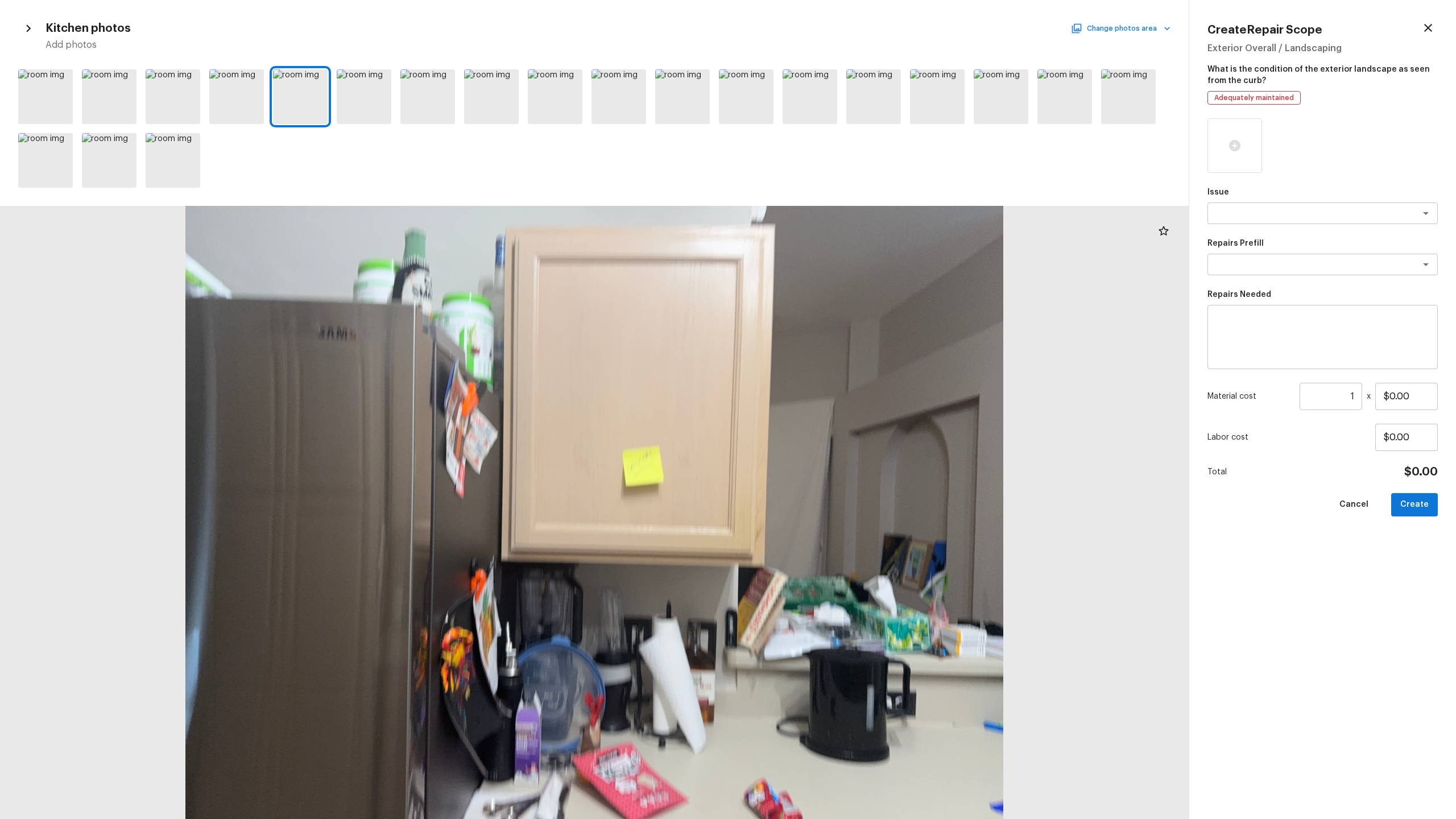
click at [818, 27] on button "Change photos area" at bounding box center [1121, 28] width 97 height 15
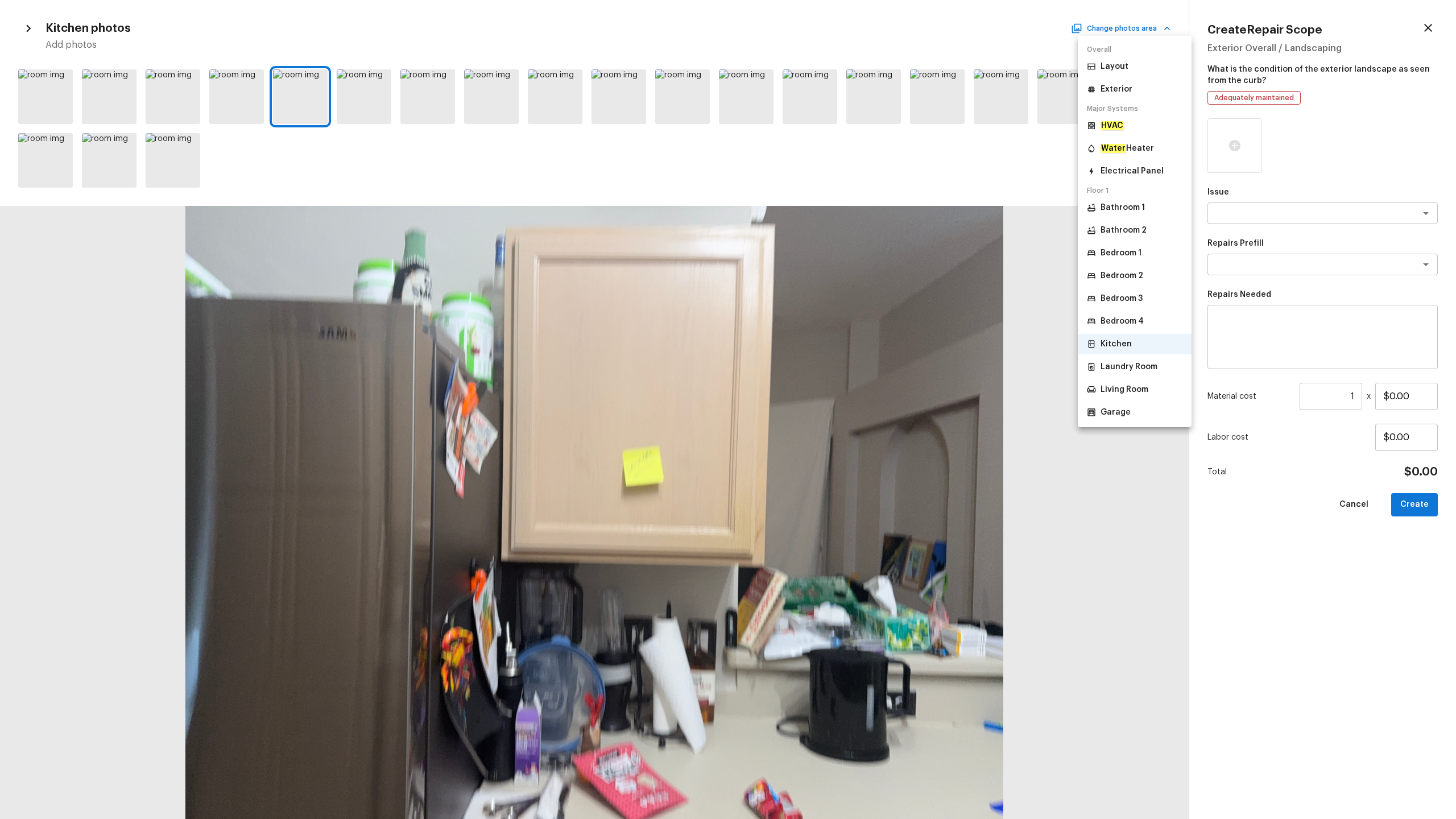
click at [818, 255] on p "Bedroom 1" at bounding box center [1120, 253] width 41 height 11
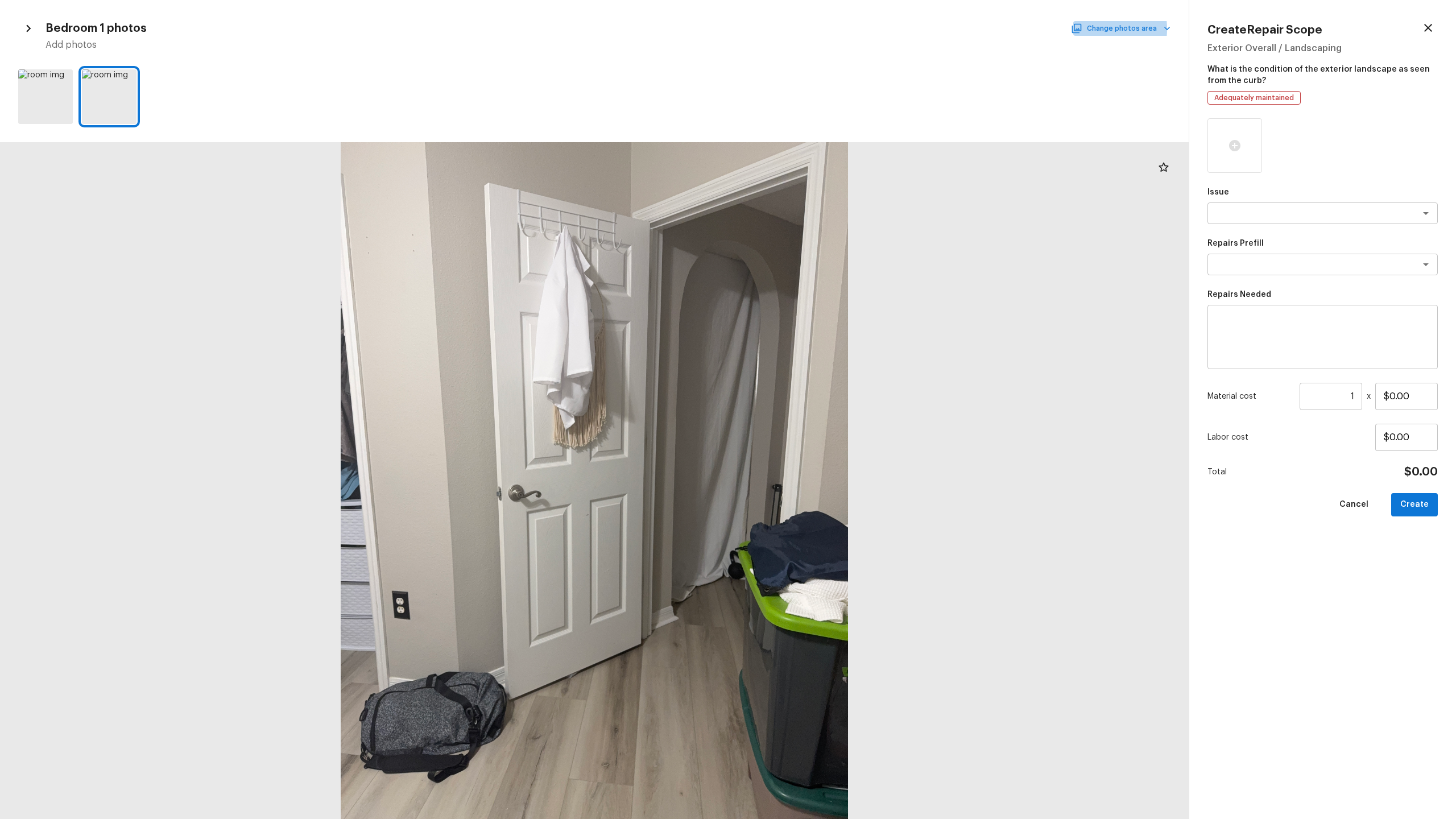
click at [818, 29] on button "Change photos area" at bounding box center [1121, 28] width 97 height 15
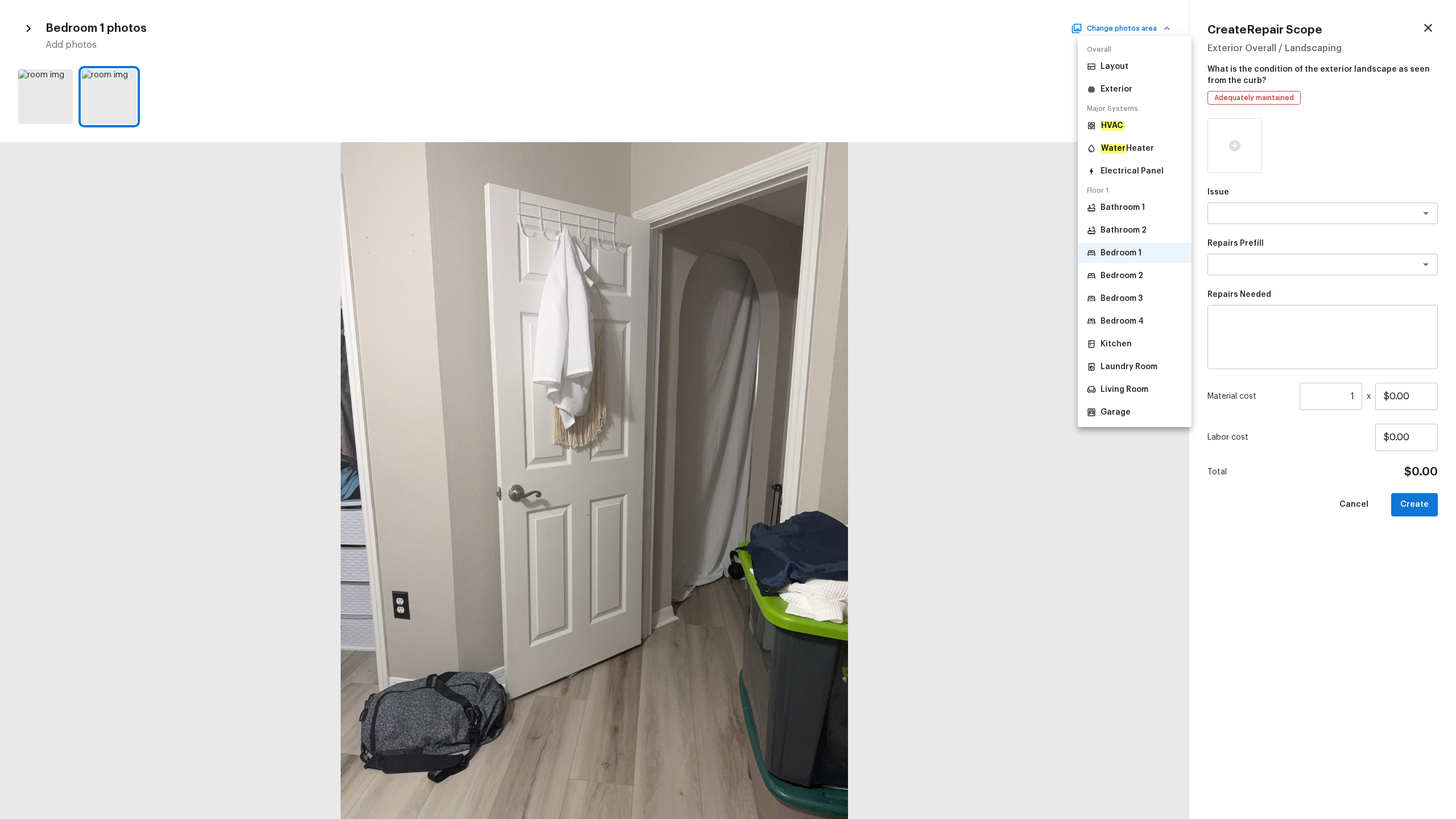
click at [818, 275] on p "Bedroom 2" at bounding box center [1121, 276] width 42 height 11
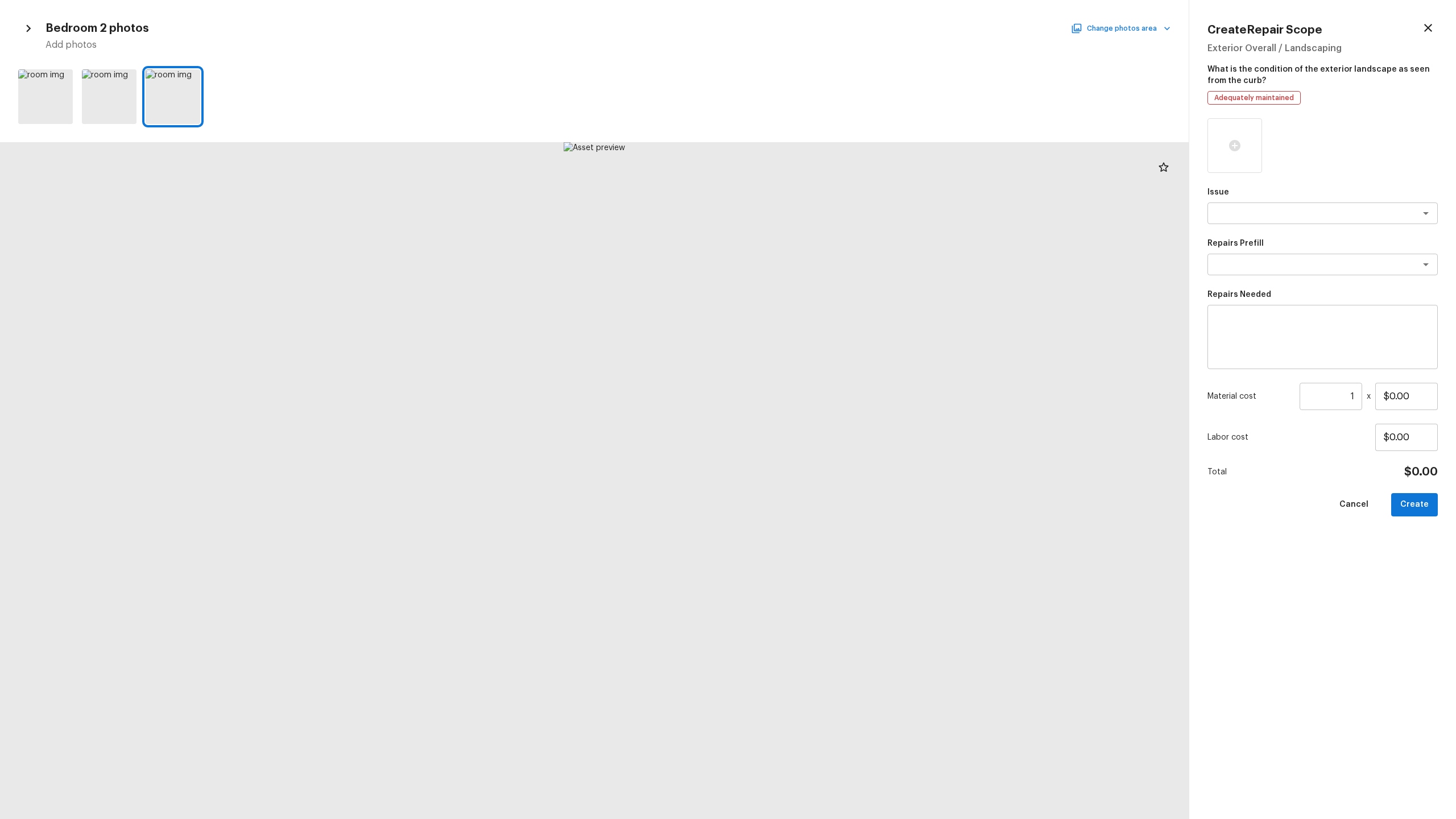
click at [818, 30] on button "Change photos area" at bounding box center [1121, 28] width 97 height 15
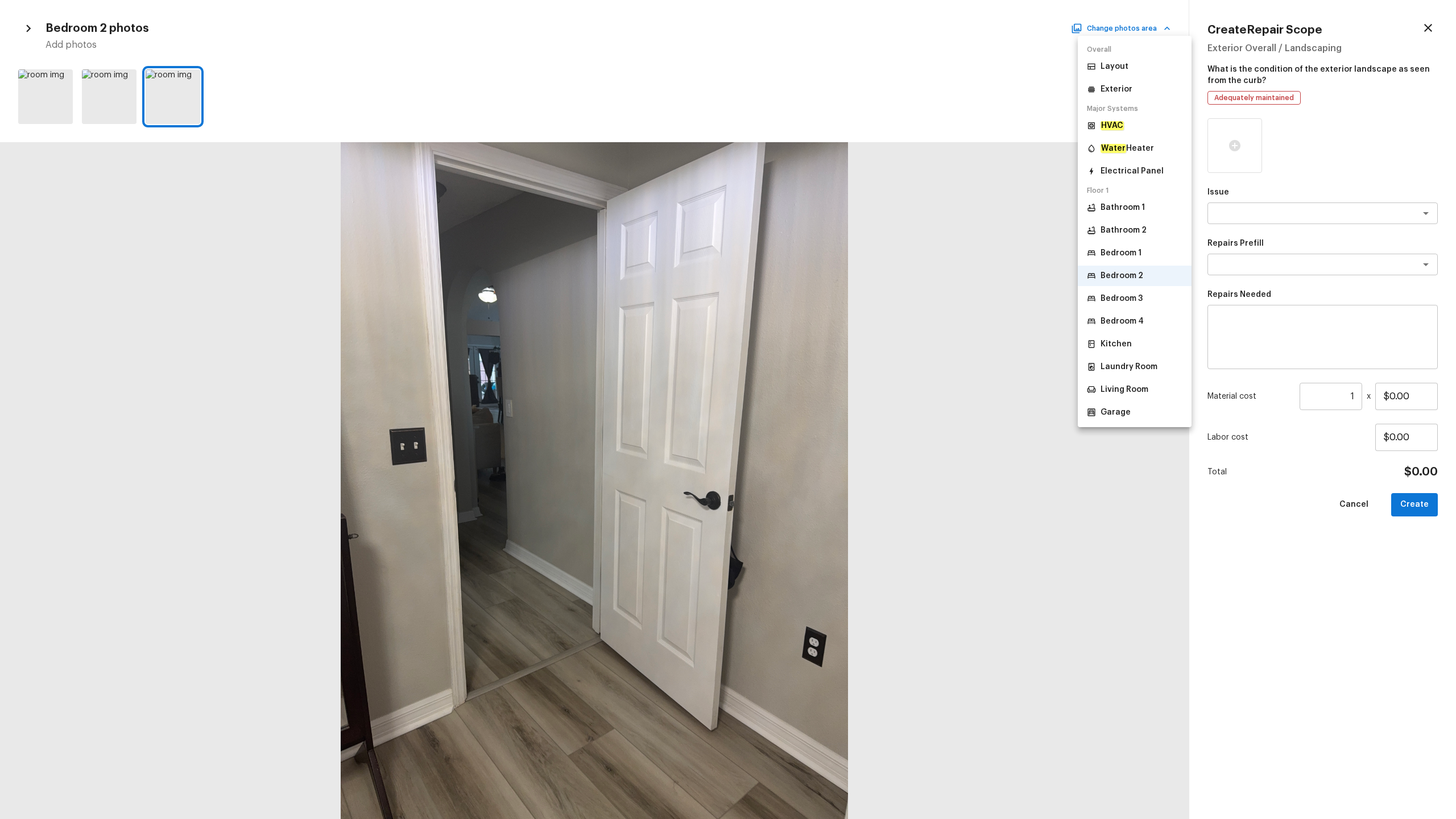
click at [818, 293] on p "Bedroom 3" at bounding box center [1121, 298] width 42 height 11
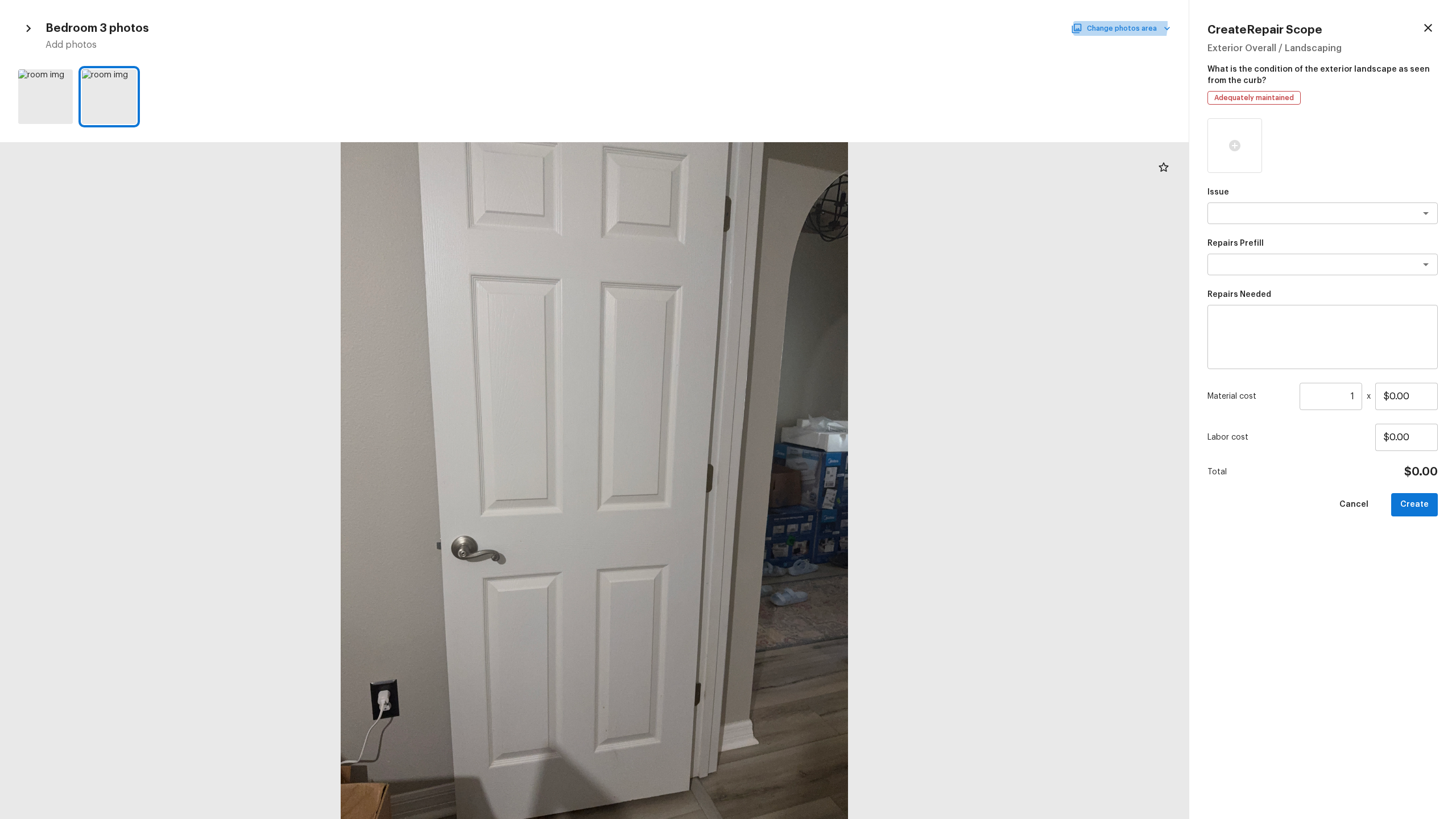
click at [818, 24] on button "Change photos area" at bounding box center [1121, 28] width 97 height 15
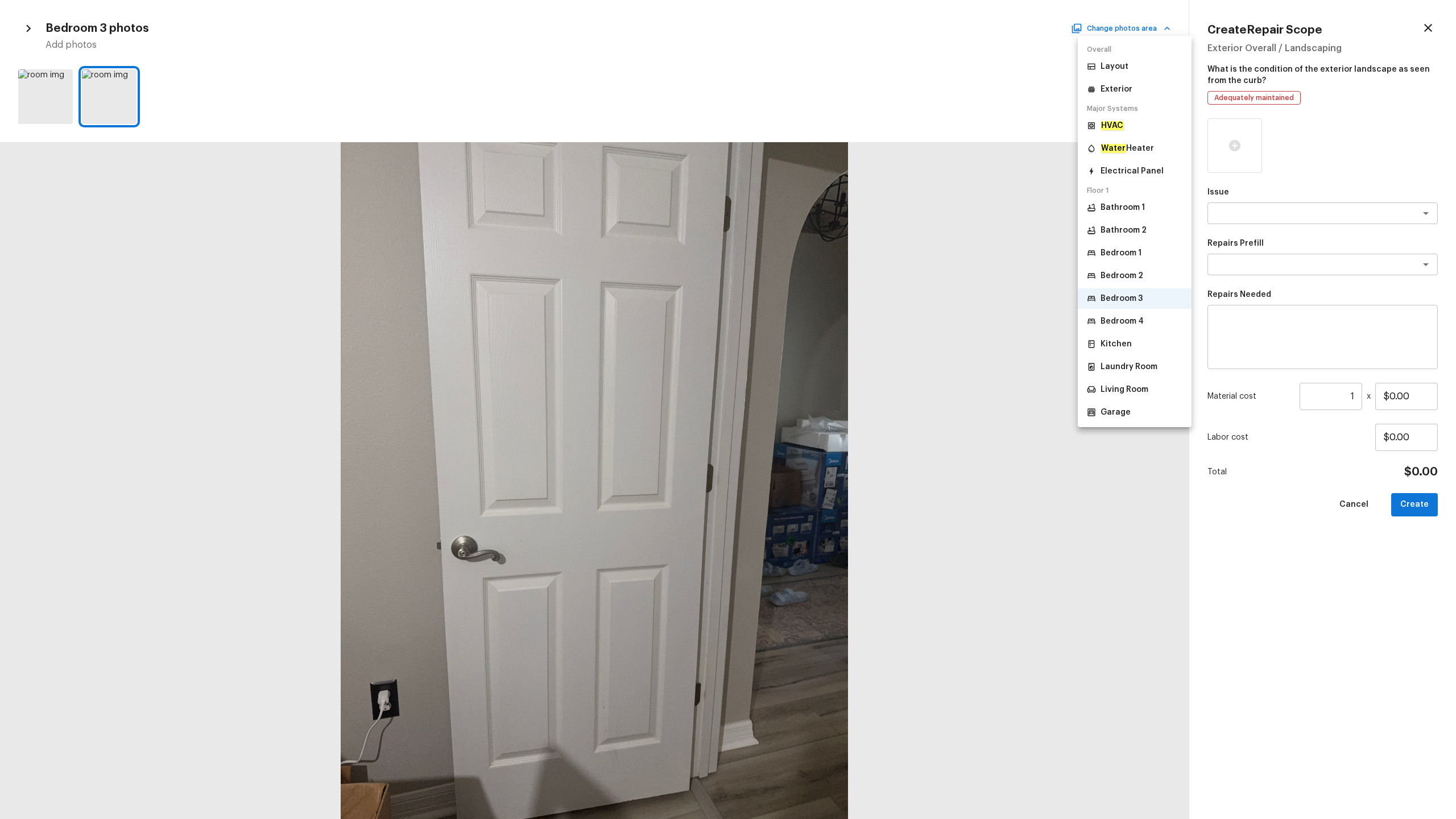
click at [818, 317] on p "Bedroom 4" at bounding box center [1121, 321] width 43 height 11
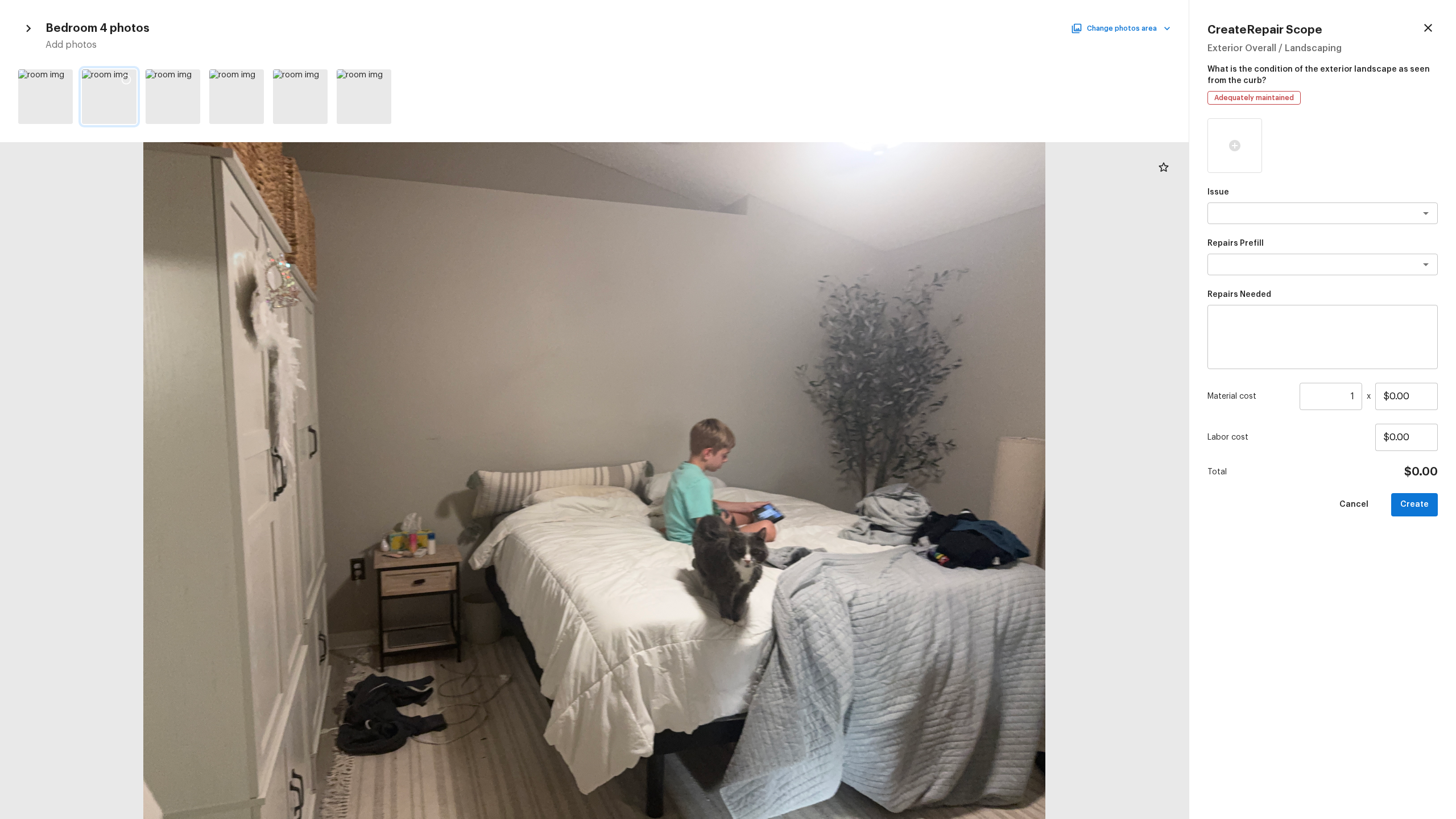
click at [127, 80] on icon at bounding box center [126, 79] width 11 height 11
click at [818, 210] on textarea at bounding box center [1306, 213] width 188 height 11
click at [818, 273] on li "Light Pet Odor" at bounding box center [1323, 274] width 230 height 18
click at [818, 273] on div "x ​" at bounding box center [1323, 264] width 230 height 22
type textarea "Light Pet Odor"
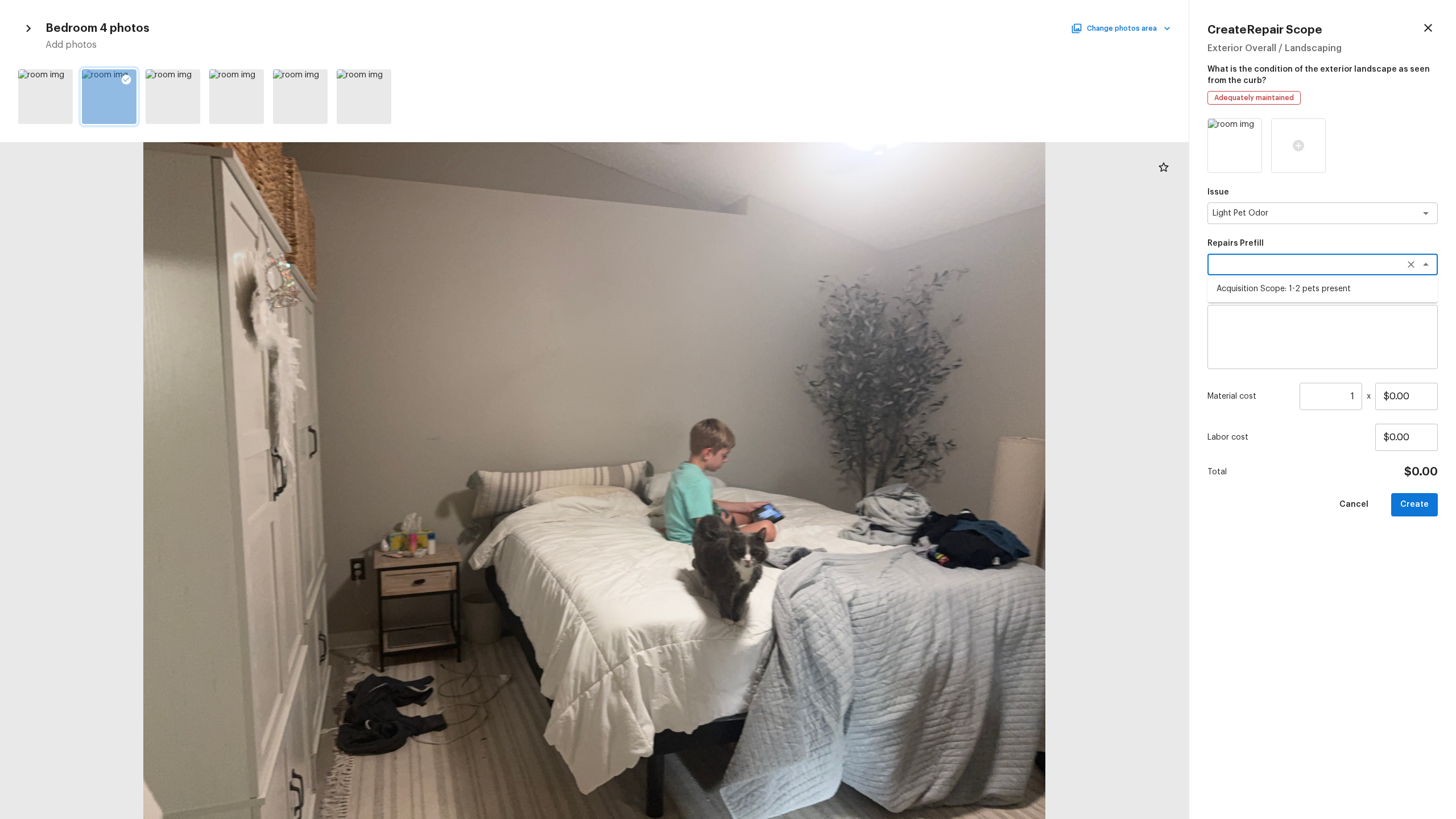
click at [818, 284] on li "Acquisition Scope: 1-2 pets present" at bounding box center [1323, 289] width 230 height 18
type textarea "Acquisition Scope: 1-2 pets present"
type input "$575.00"
click at [818, 404] on button "Create" at bounding box center [1414, 505] width 47 height 24
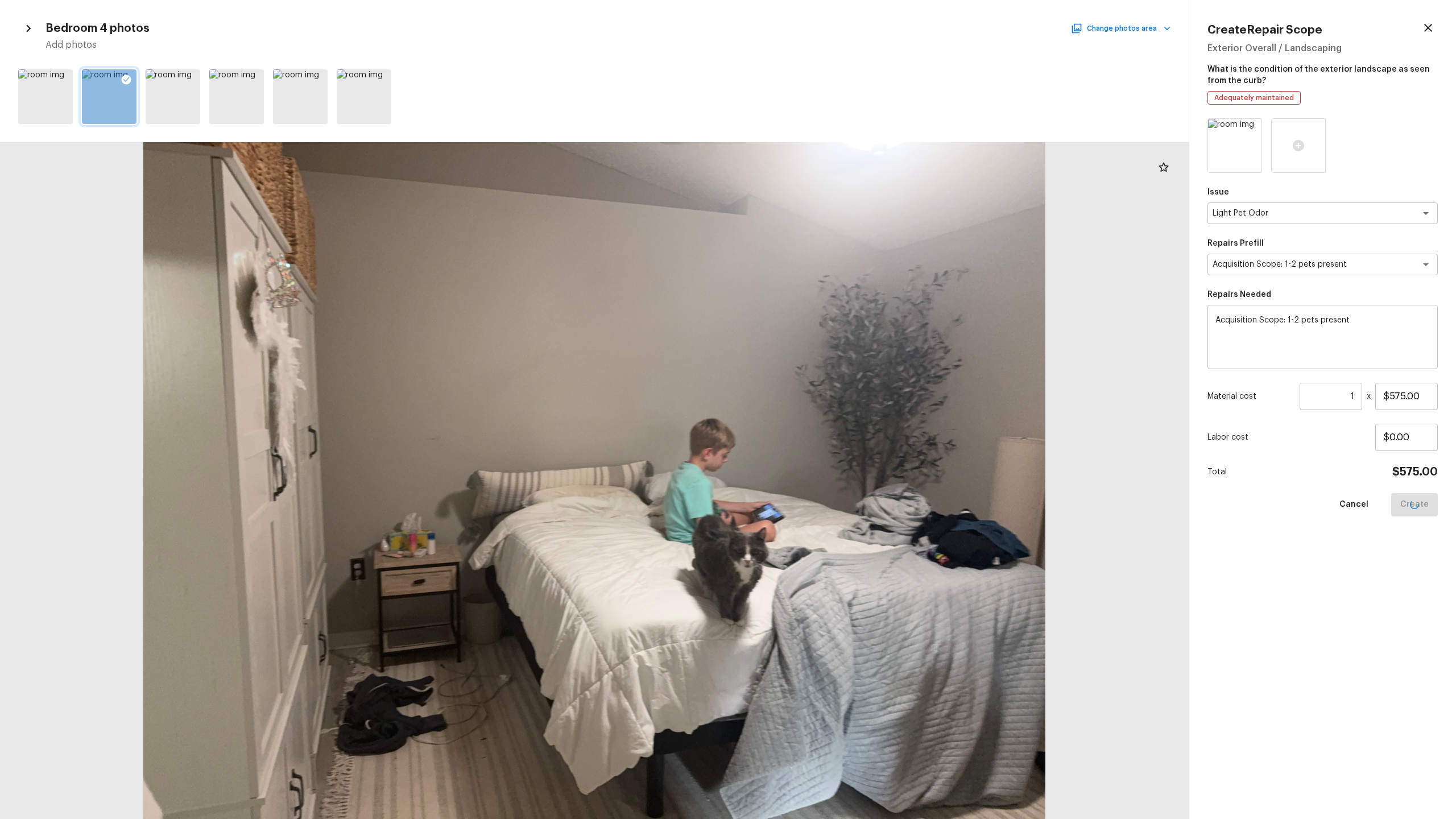
type input "$0.00"
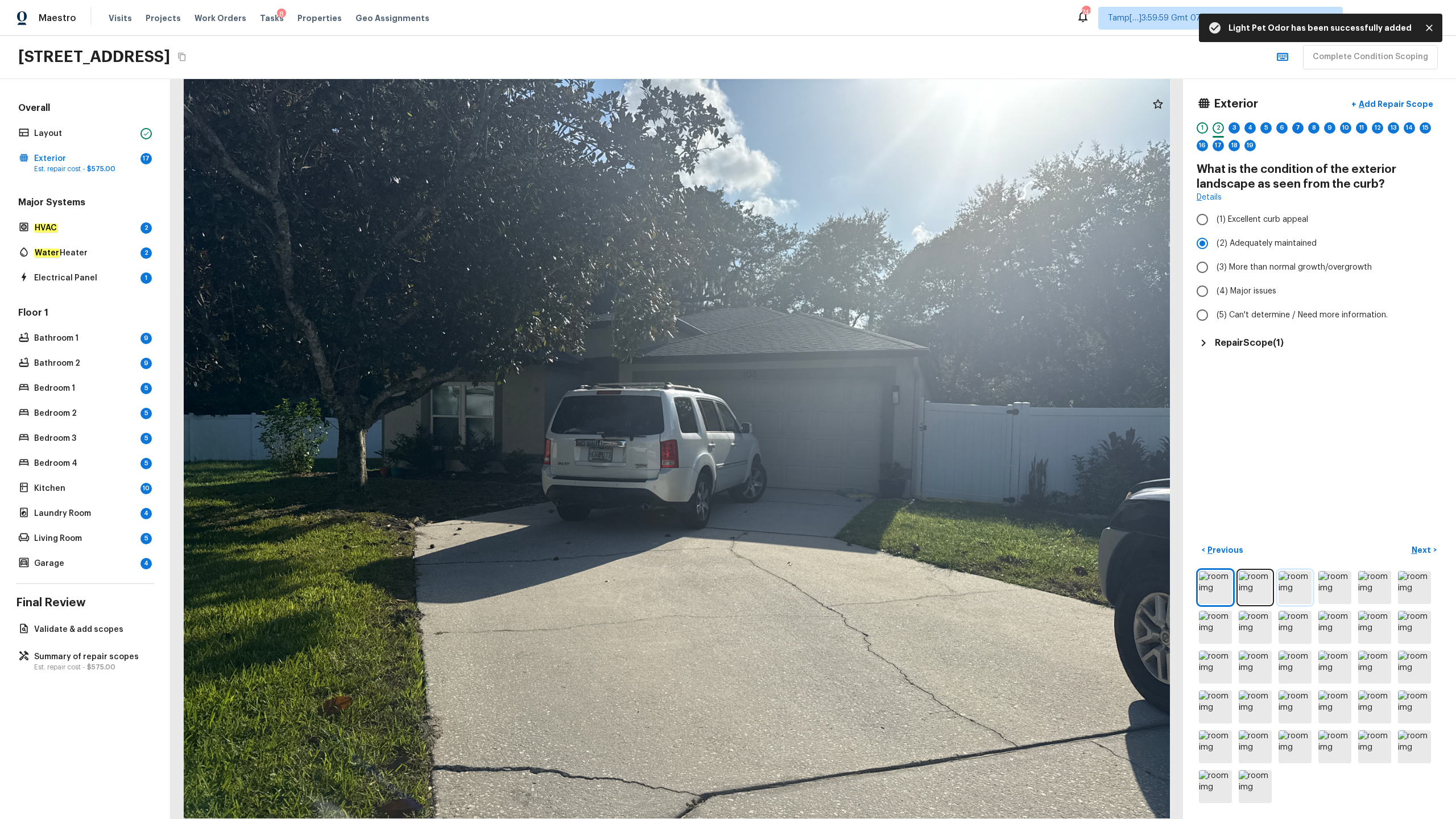
click at [818, 404] on img at bounding box center [1295, 588] width 33 height 33
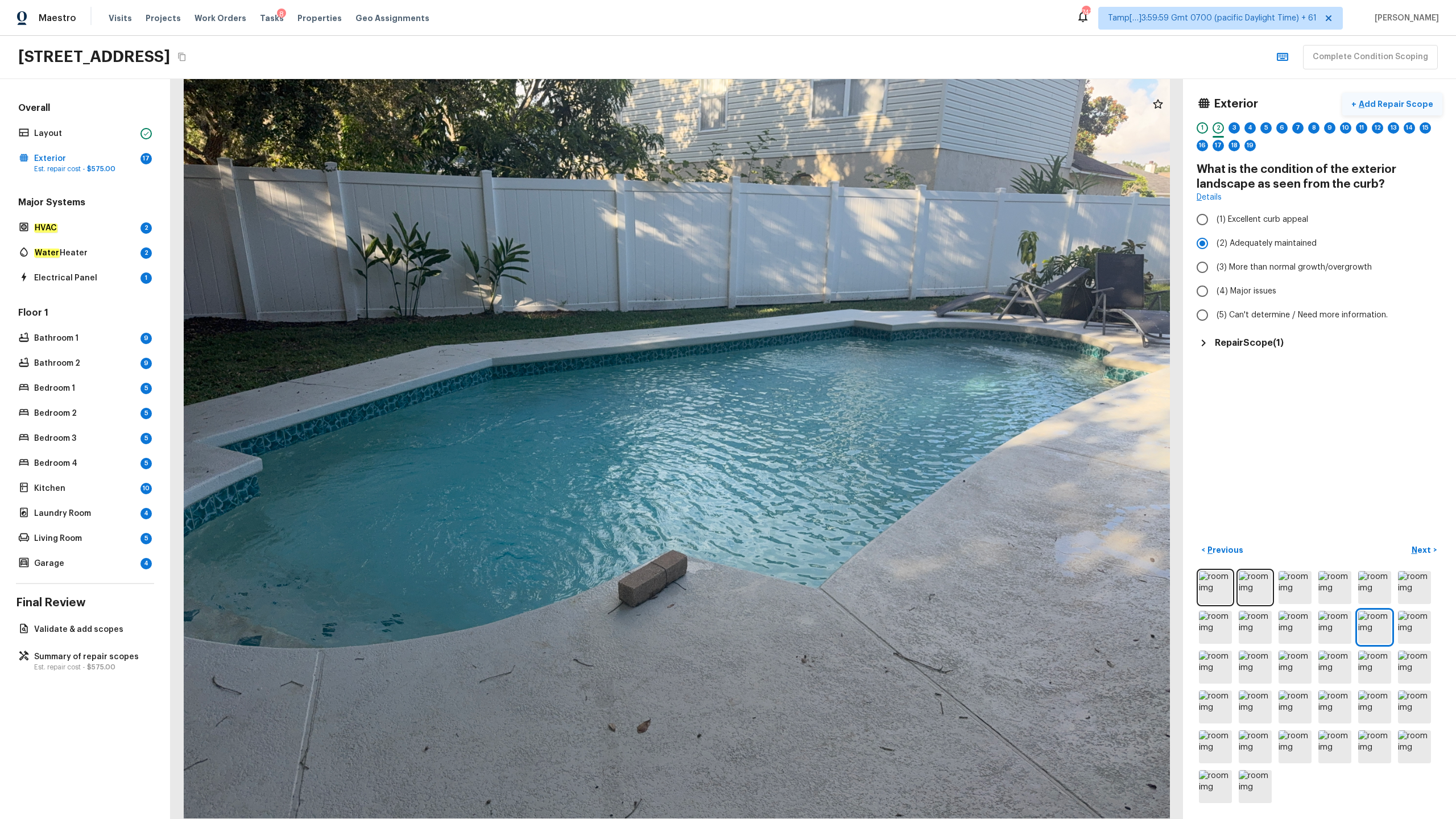
click at [818, 107] on p "Add Repair Scope" at bounding box center [1395, 104] width 77 height 11
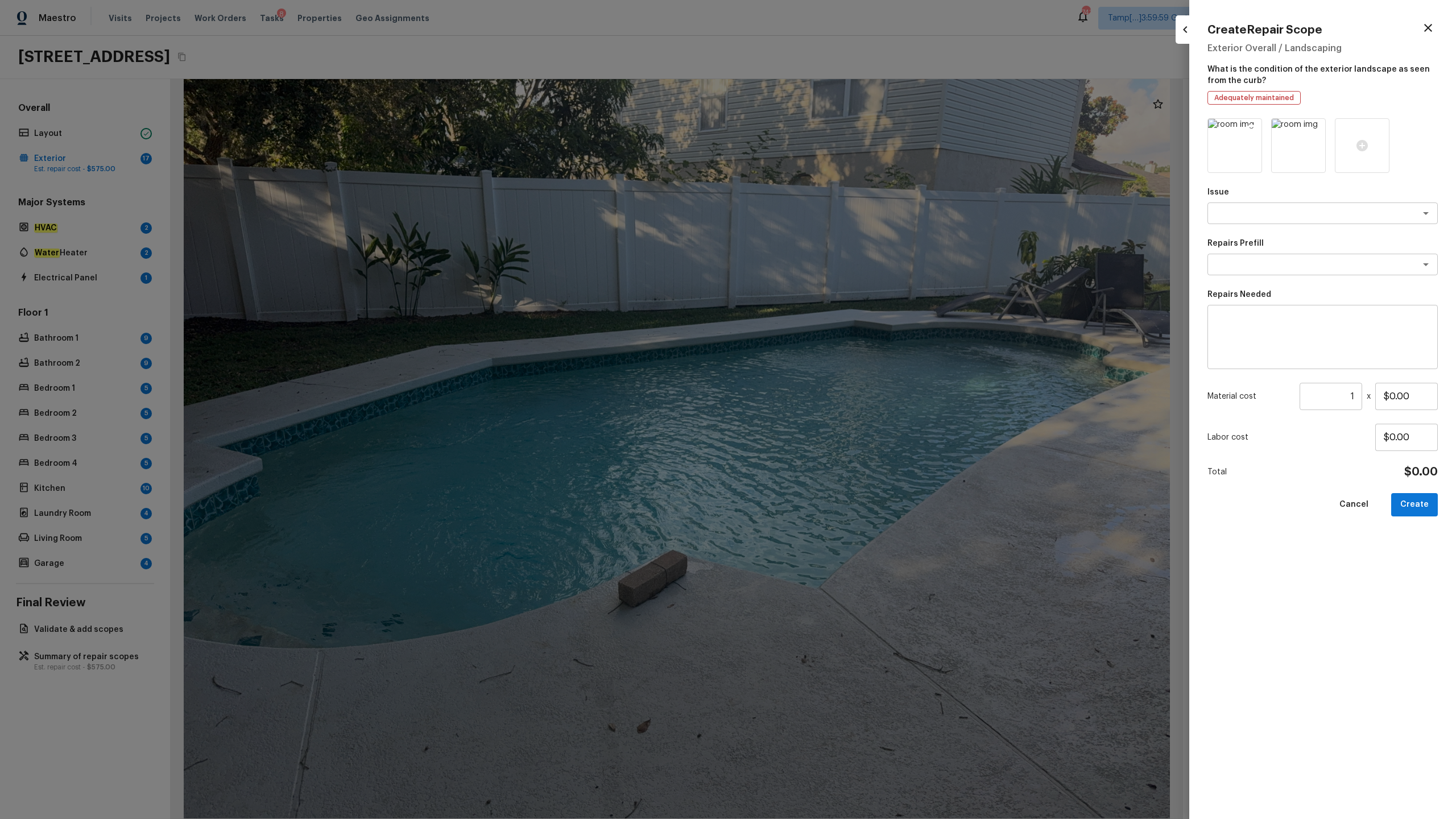
click at [818, 130] on icon at bounding box center [1251, 129] width 9 height 9
click at [818, 132] on icon at bounding box center [1251, 129] width 11 height 11
click at [818, 147] on icon at bounding box center [1234, 145] width 11 height 11
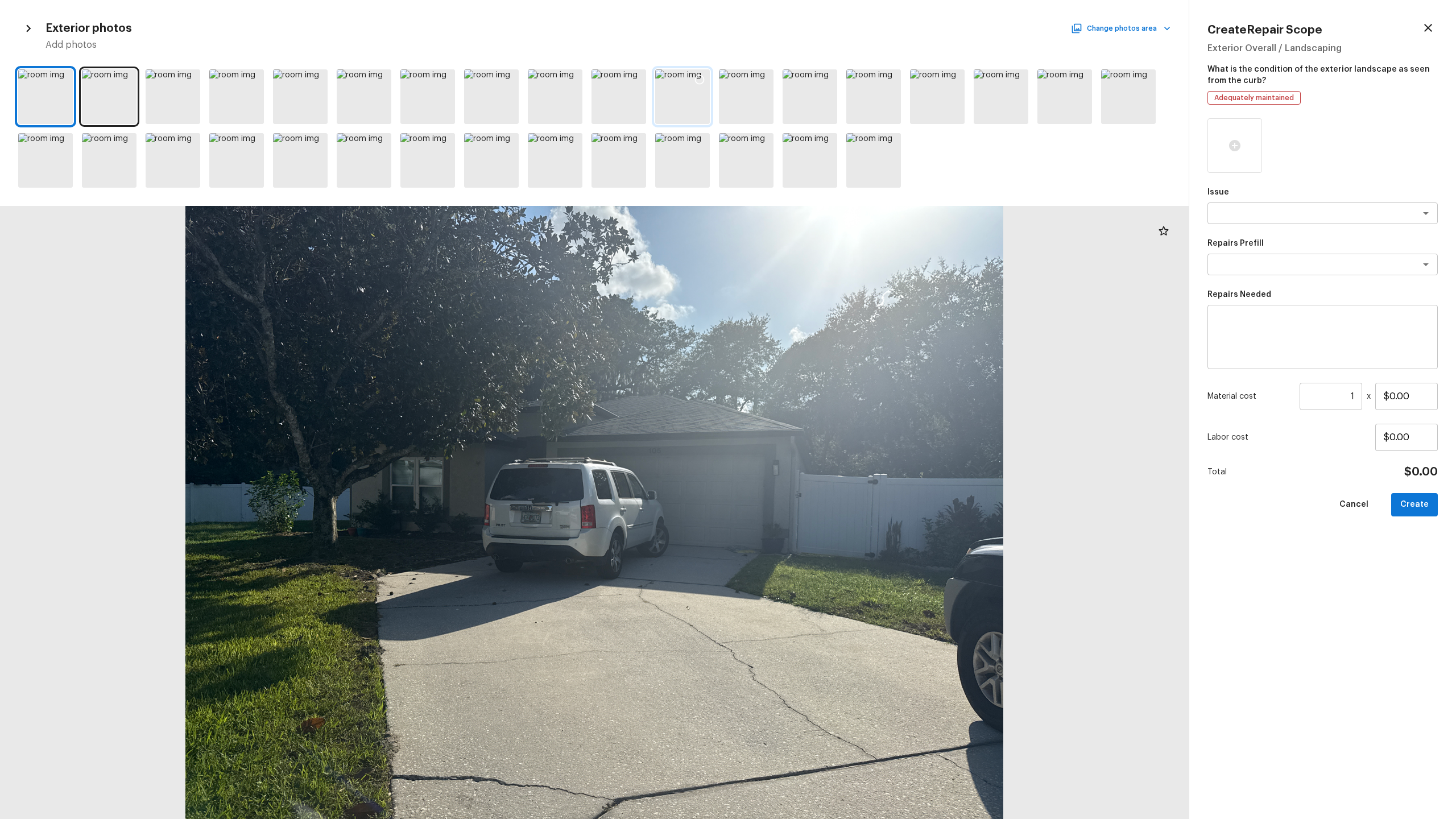
click at [704, 80] on icon at bounding box center [699, 79] width 11 height 11
click at [818, 79] on icon at bounding box center [827, 79] width 11 height 11
click at [818, 218] on textarea at bounding box center [1306, 213] width 188 height 11
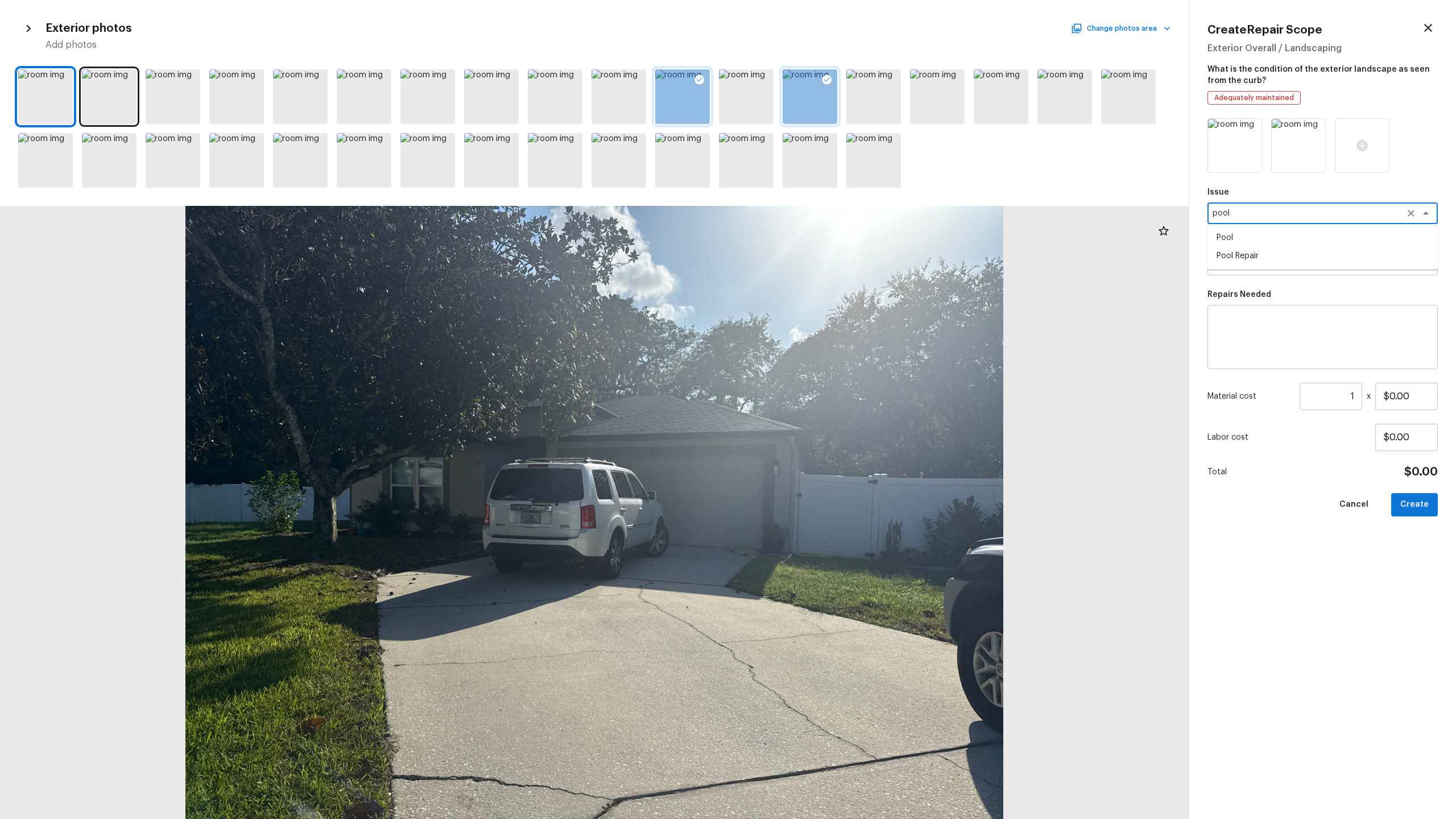
click at [818, 232] on li "Pool" at bounding box center [1323, 238] width 230 height 18
click at [818, 271] on div "x ​" at bounding box center [1323, 264] width 230 height 22
type textarea "Pool"
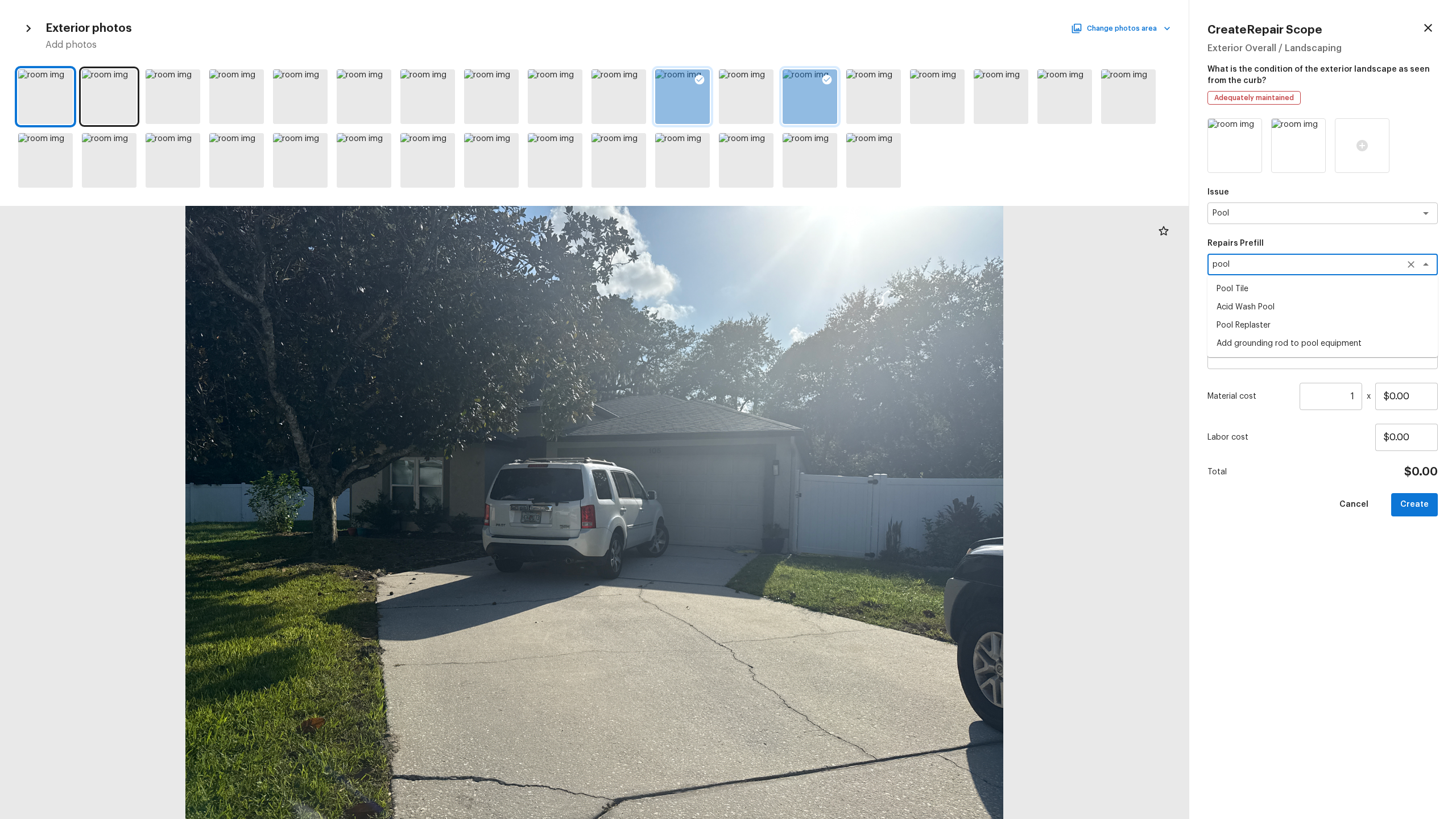
type textarea "pool"
click at [818, 360] on div "x ​" at bounding box center [1323, 337] width 230 height 64
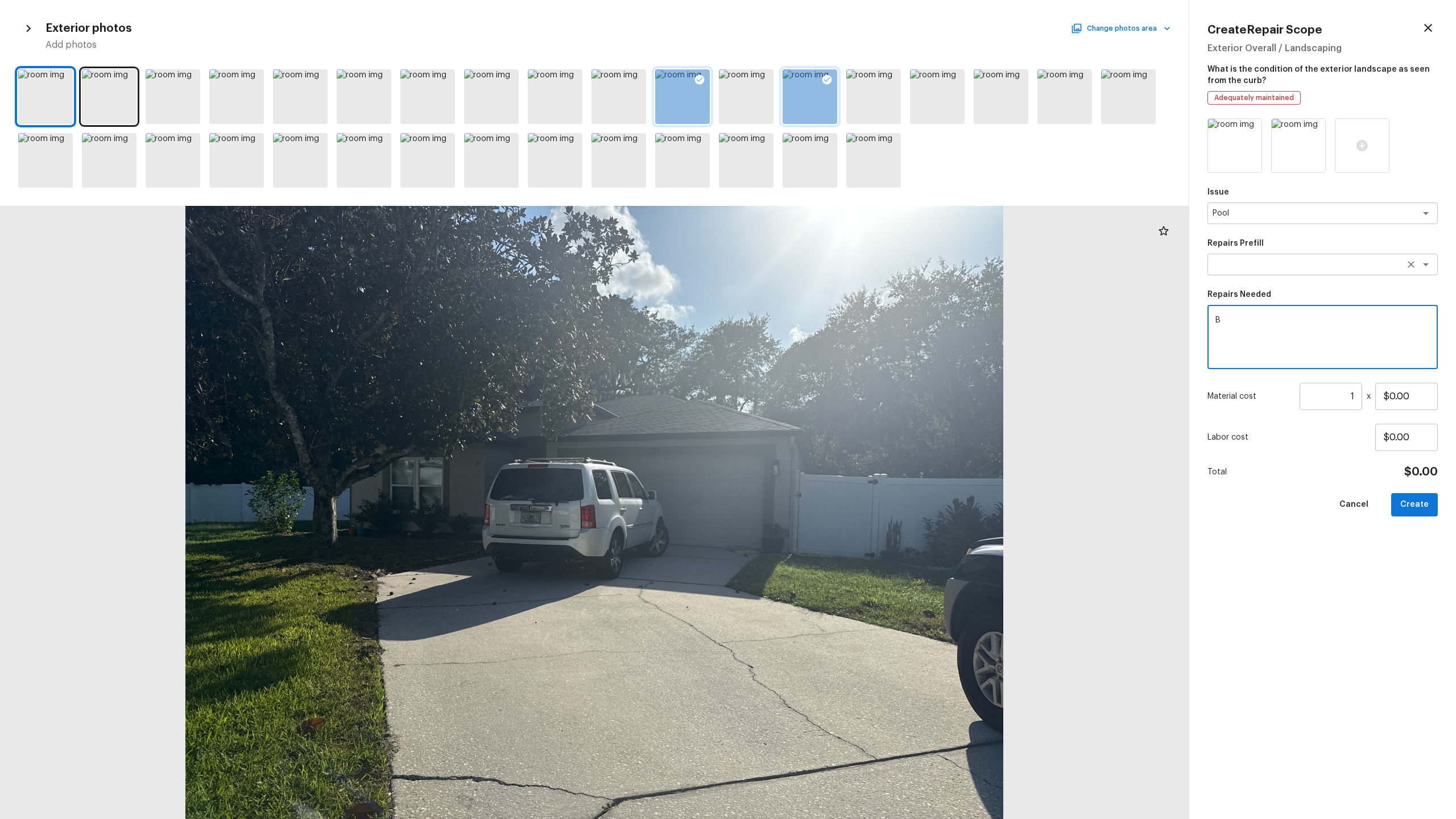
type textarea "B"
click at [818, 262] on textarea at bounding box center [1306, 264] width 188 height 11
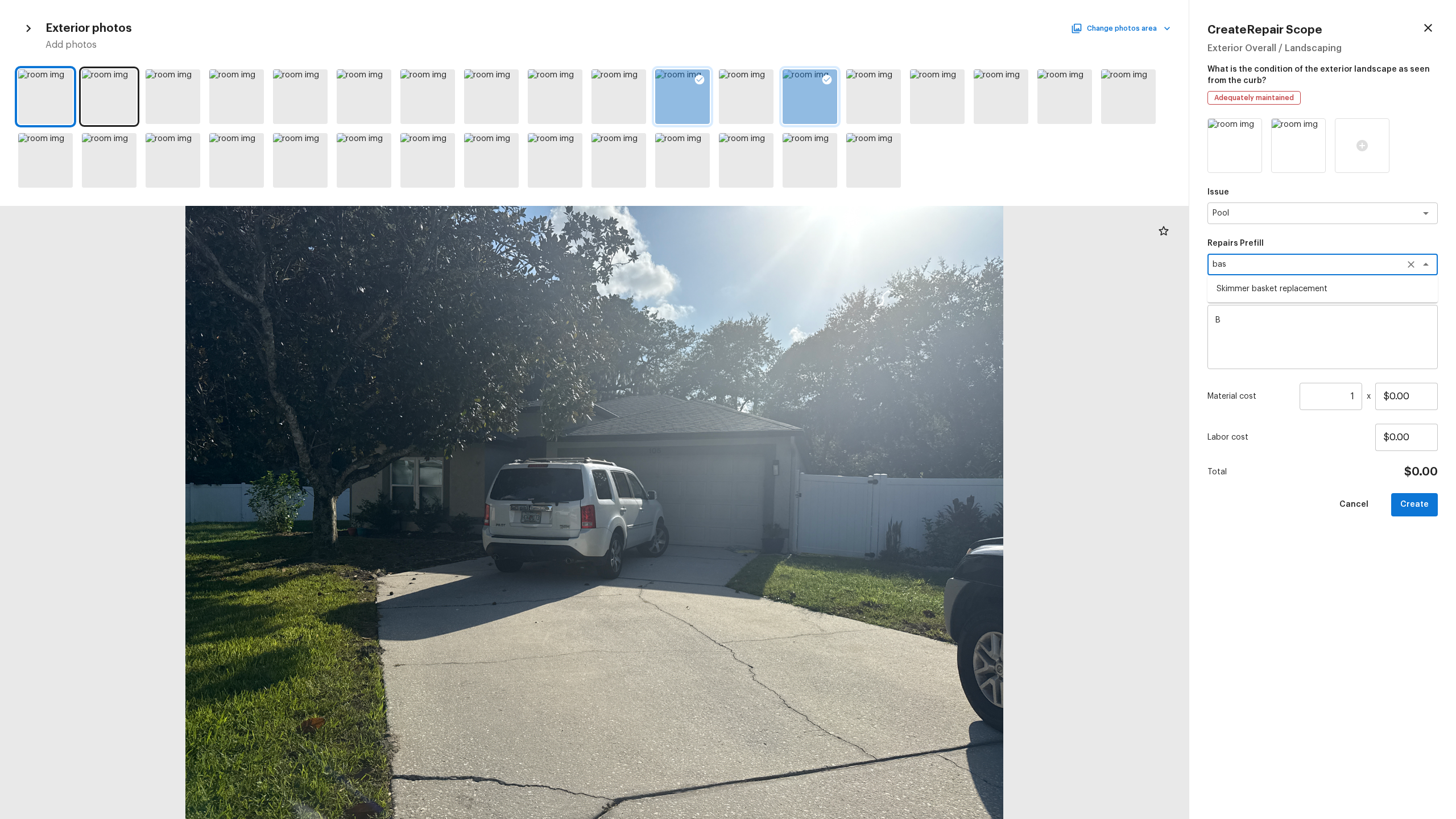
type textarea "bas"
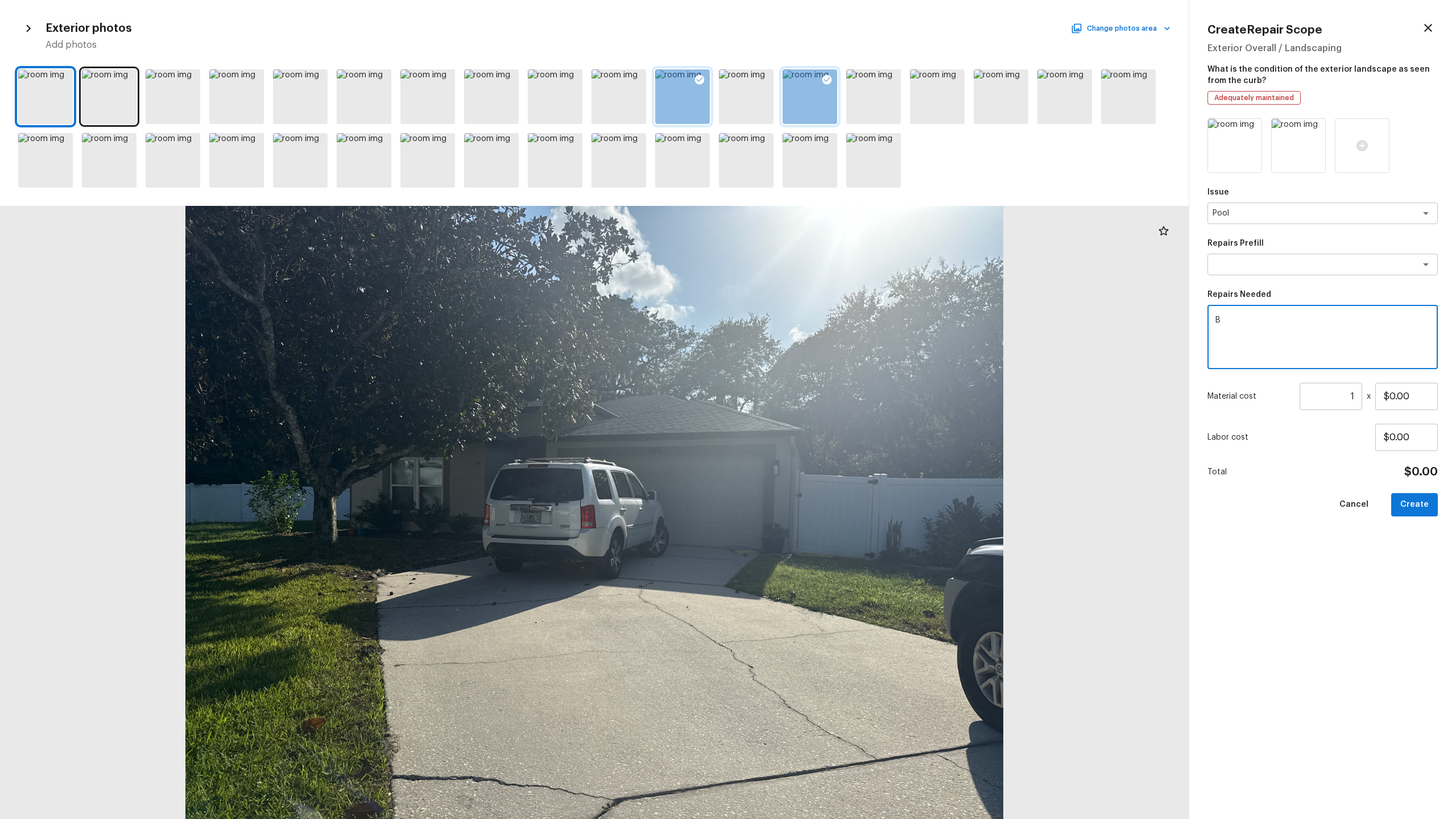
click at [818, 322] on textarea "B" at bounding box center [1322, 337] width 214 height 45
type textarea "Basic clean pool"
click at [818, 399] on input "$0.00" at bounding box center [1406, 397] width 63 height 27
type input "$250.00"
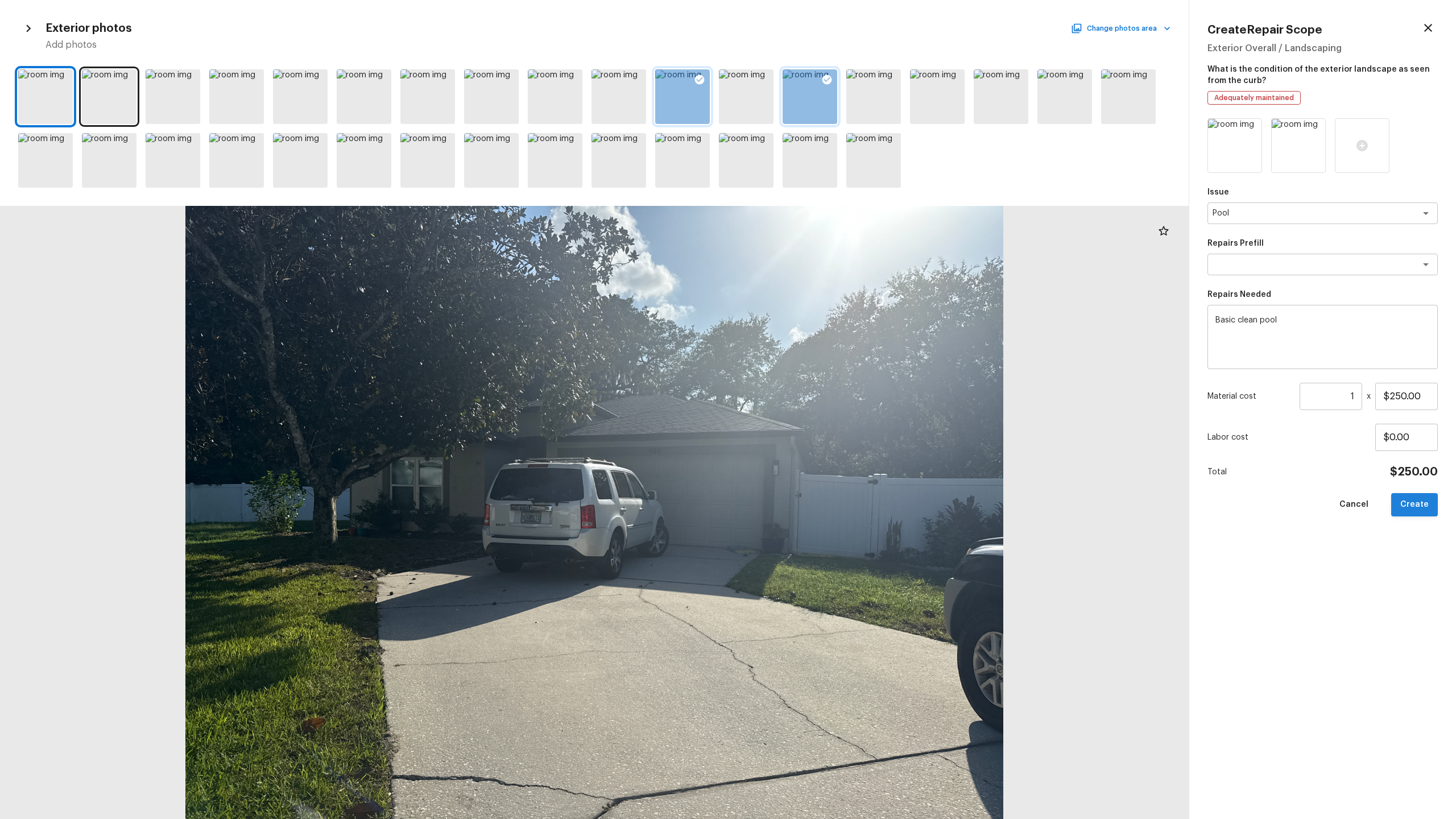
click at [818, 404] on button "Create" at bounding box center [1414, 505] width 47 height 24
type input "$0.00"
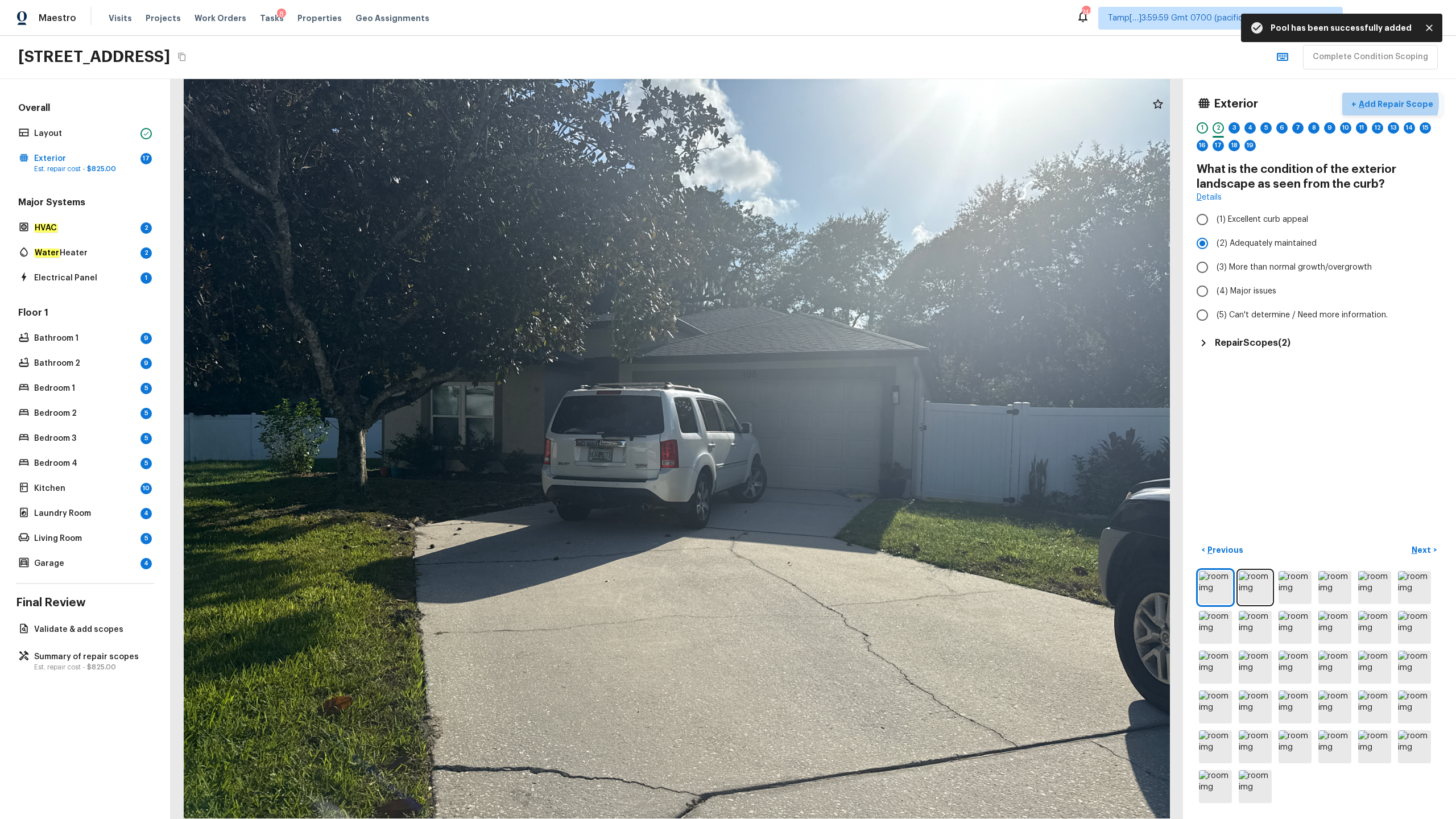
click at [818, 103] on p "Add Repair Scope" at bounding box center [1395, 104] width 77 height 11
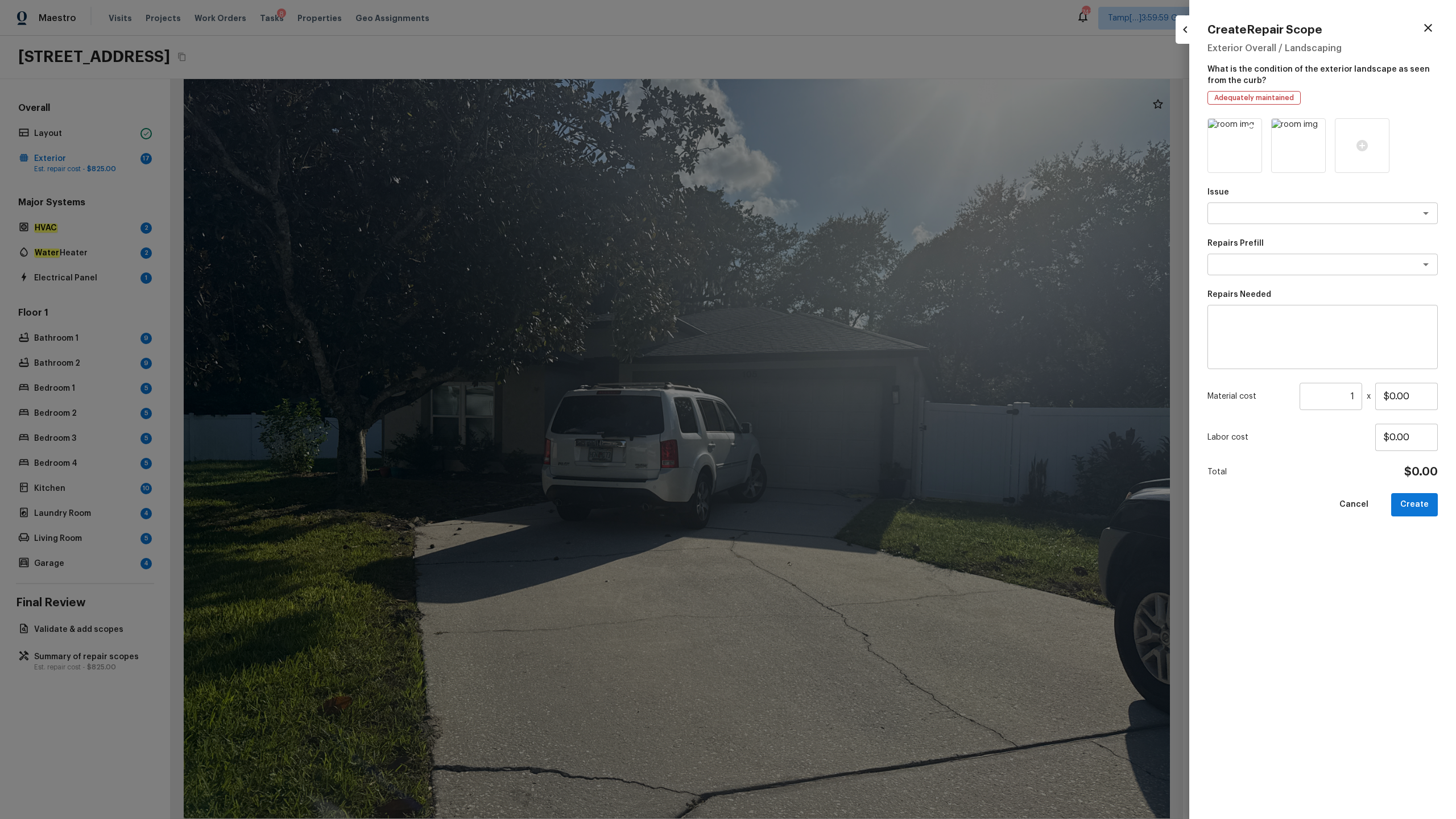
click at [818, 126] on icon at bounding box center [1251, 129] width 9 height 9
click at [818, 145] on icon at bounding box center [1234, 145] width 11 height 11
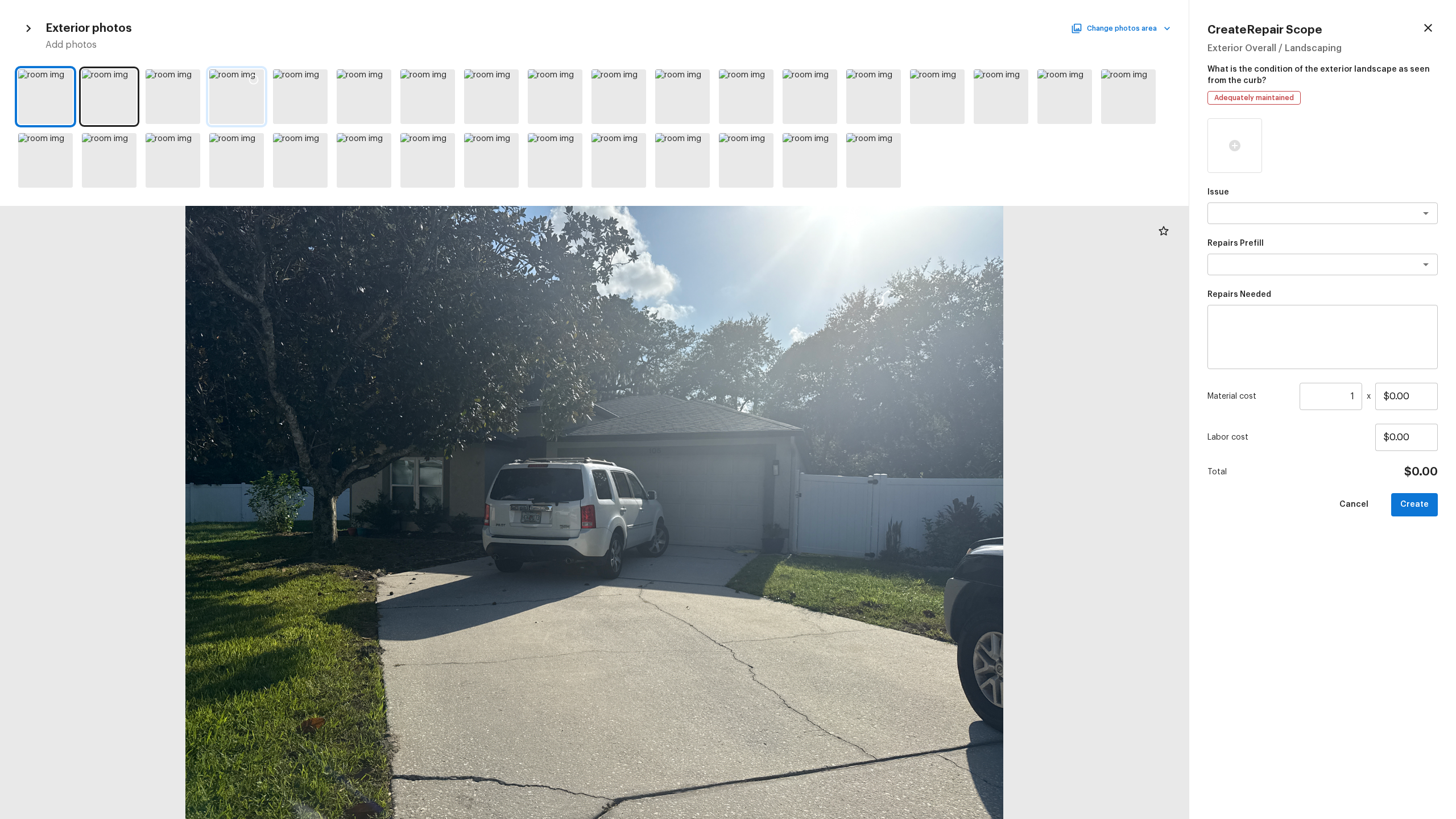
click at [237, 116] on div at bounding box center [237, 97] width 55 height 55
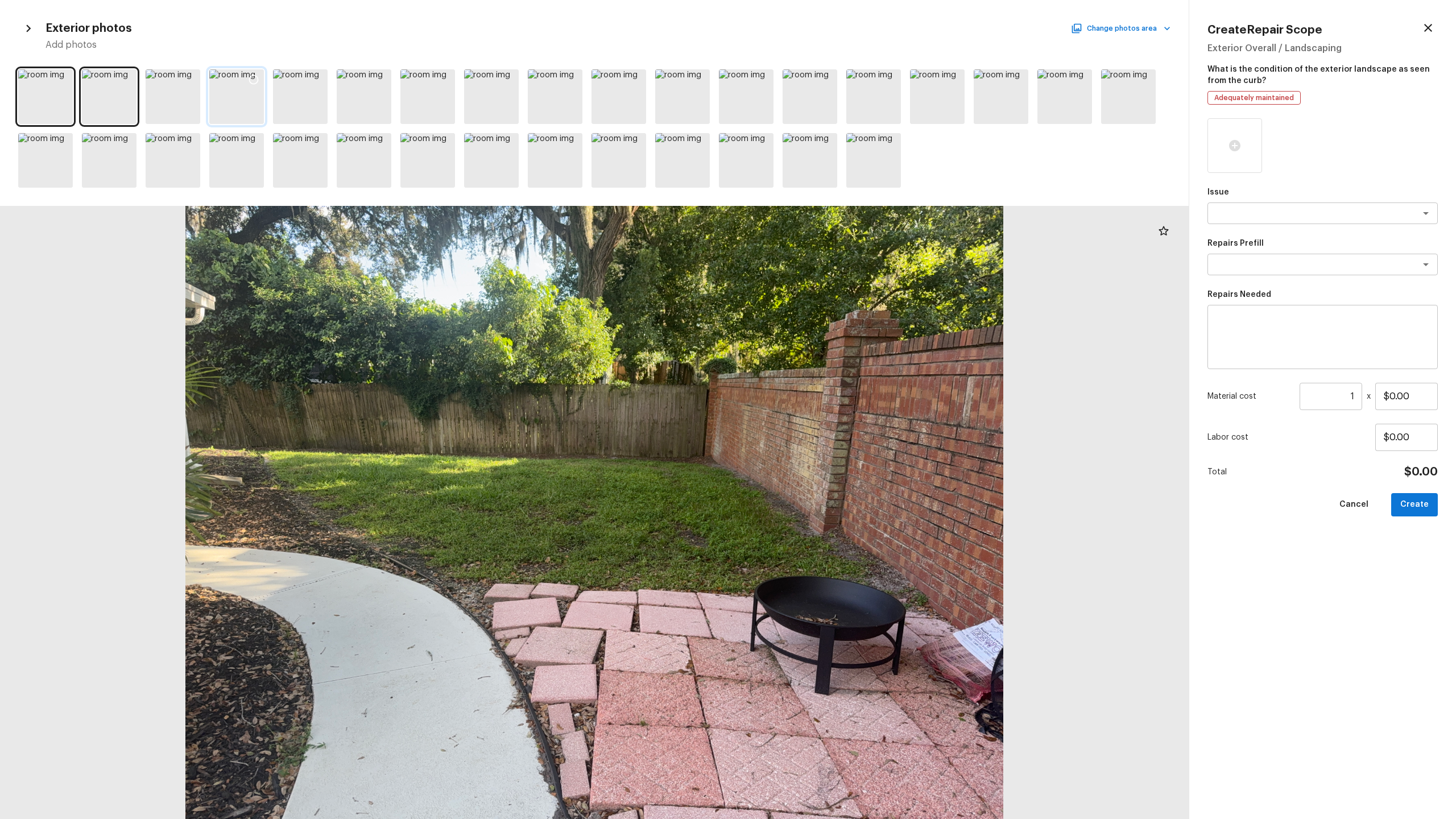
click at [251, 81] on icon at bounding box center [253, 79] width 11 height 11
click at [564, 109] on div at bounding box center [555, 97] width 55 height 55
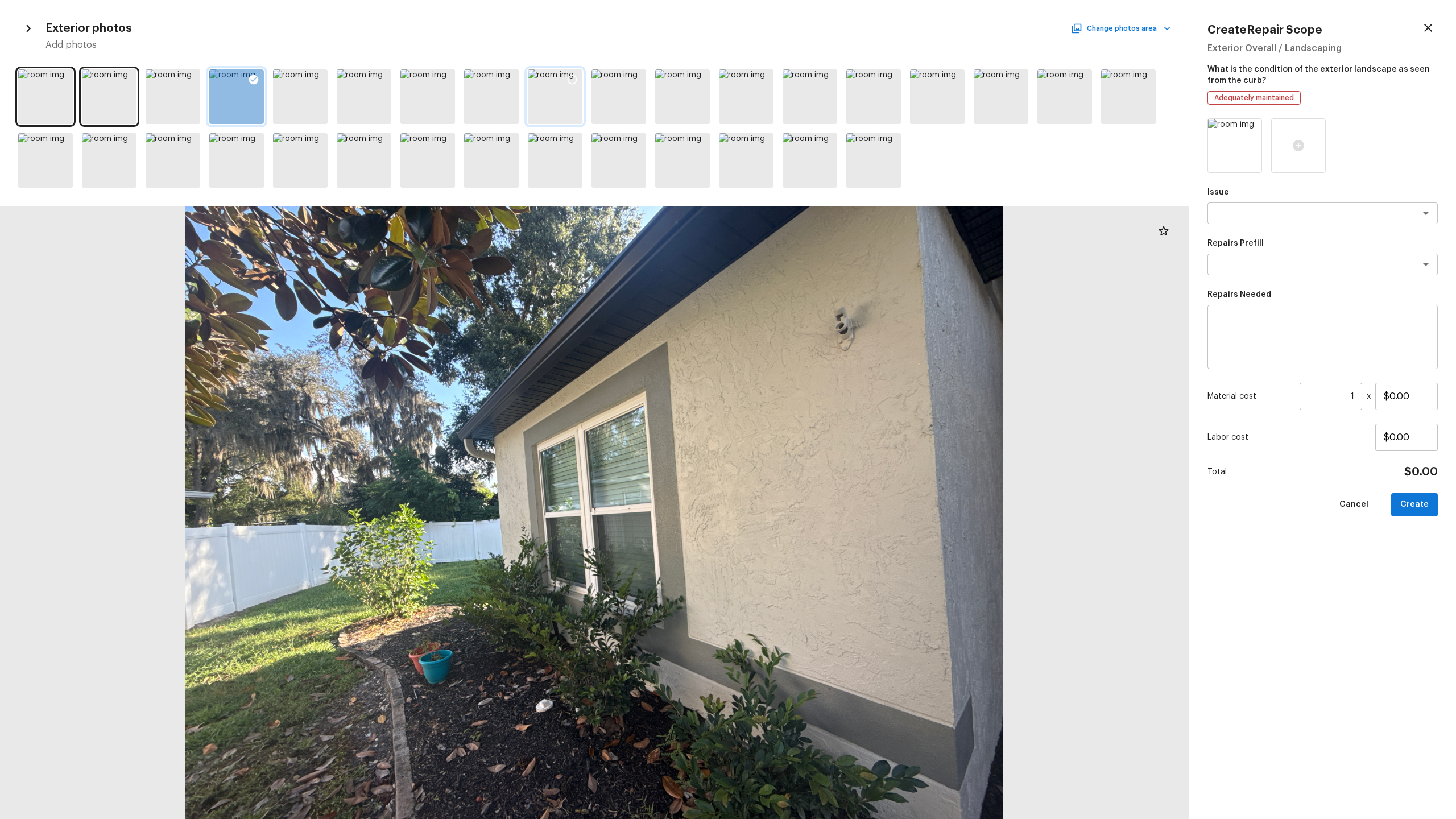
click at [571, 77] on icon at bounding box center [572, 79] width 11 height 11
click at [818, 109] on div at bounding box center [1001, 97] width 55 height 55
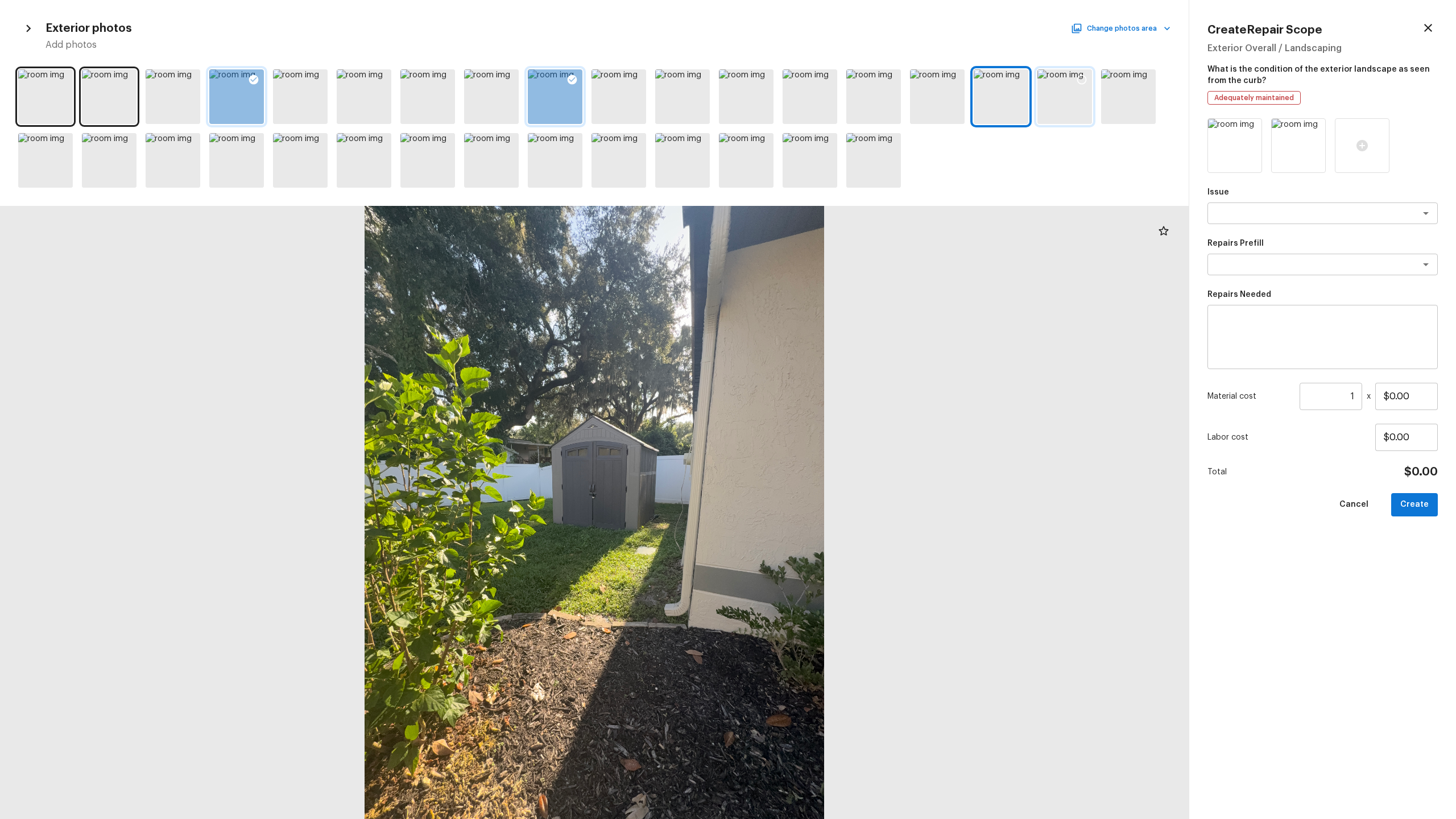
click at [818, 106] on div at bounding box center [1064, 97] width 55 height 55
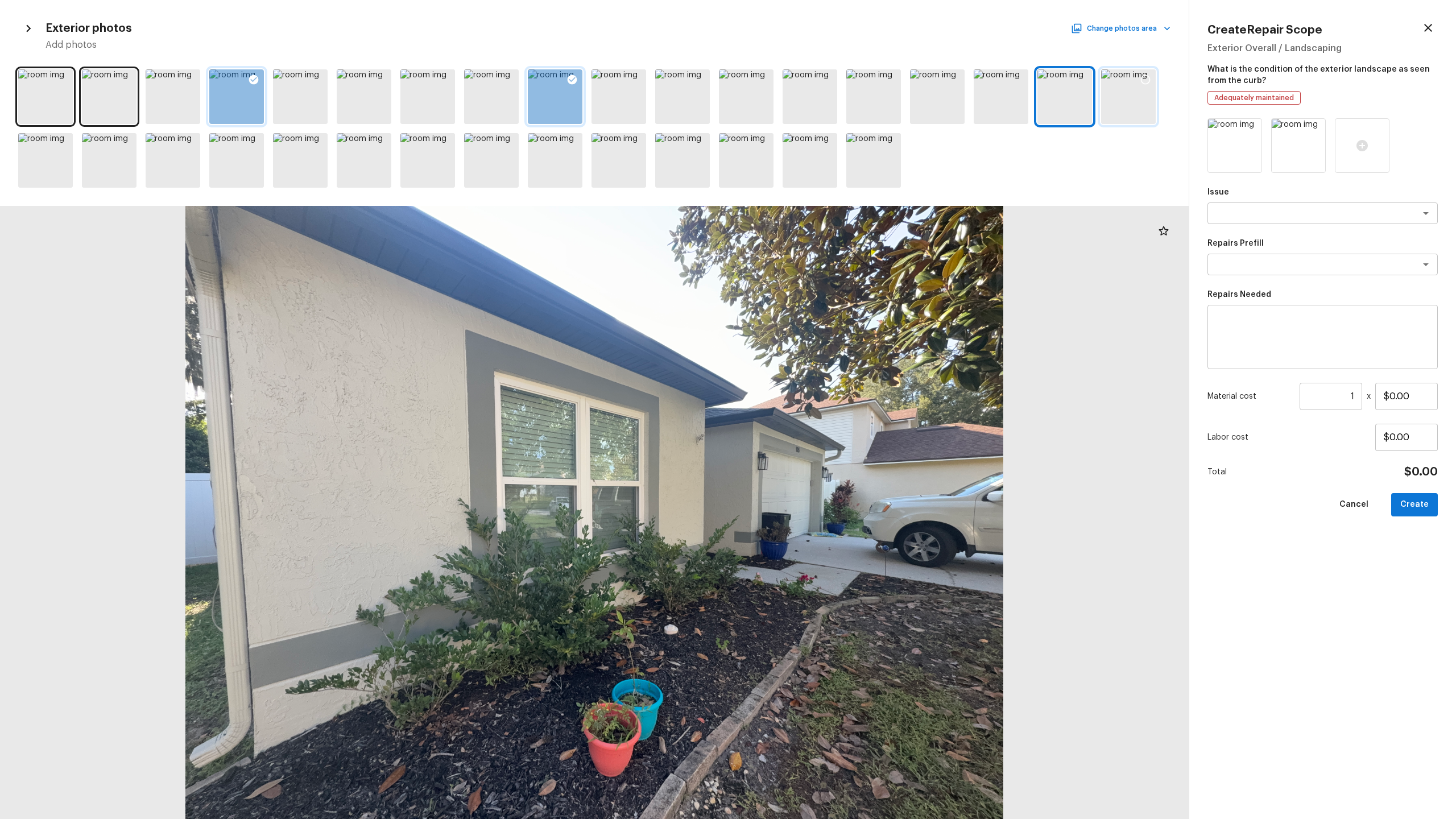
click at [818, 106] on div at bounding box center [1128, 97] width 55 height 55
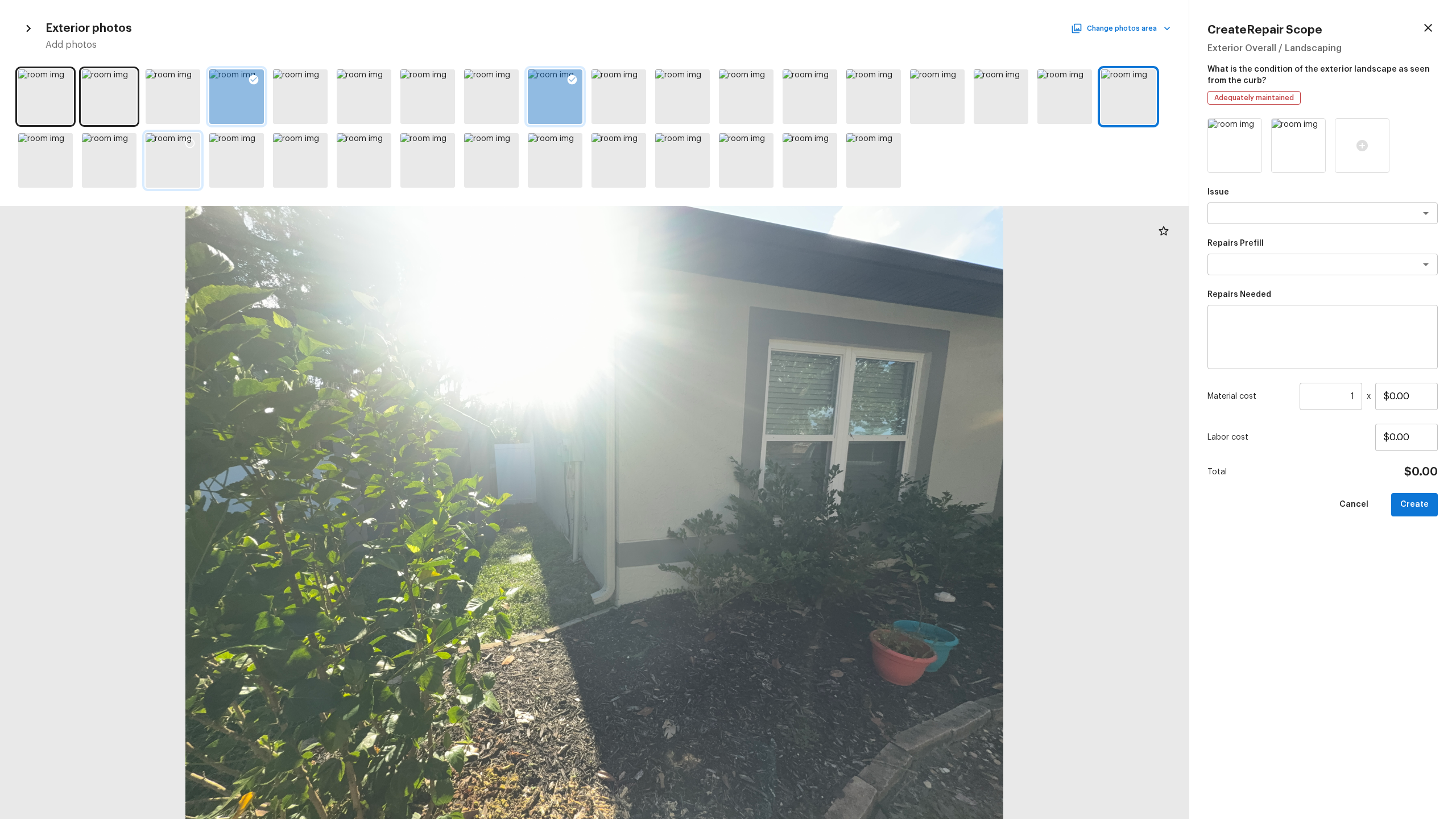
click at [166, 160] on div at bounding box center [173, 160] width 55 height 55
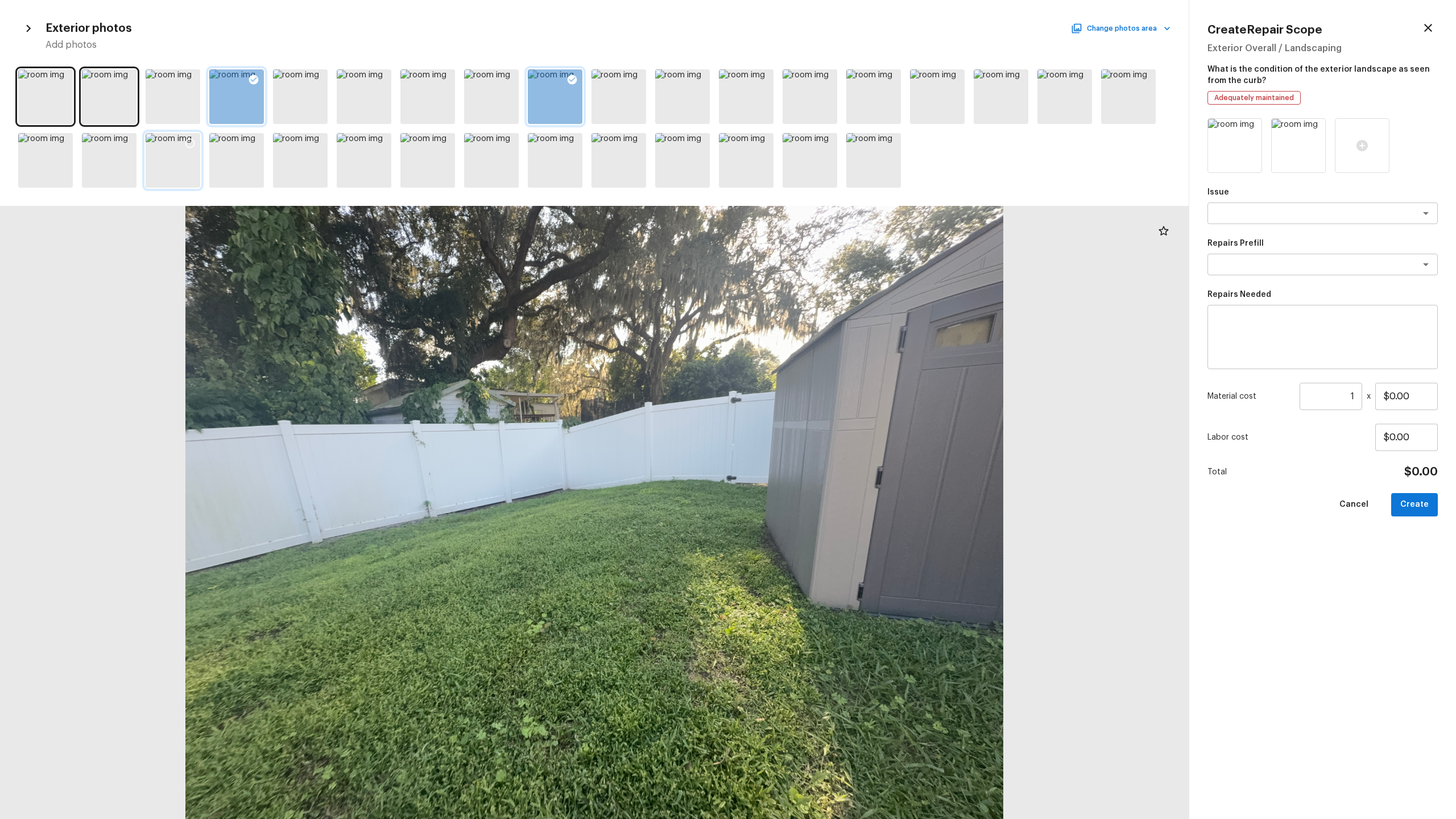
click at [189, 142] on icon at bounding box center [189, 143] width 11 height 11
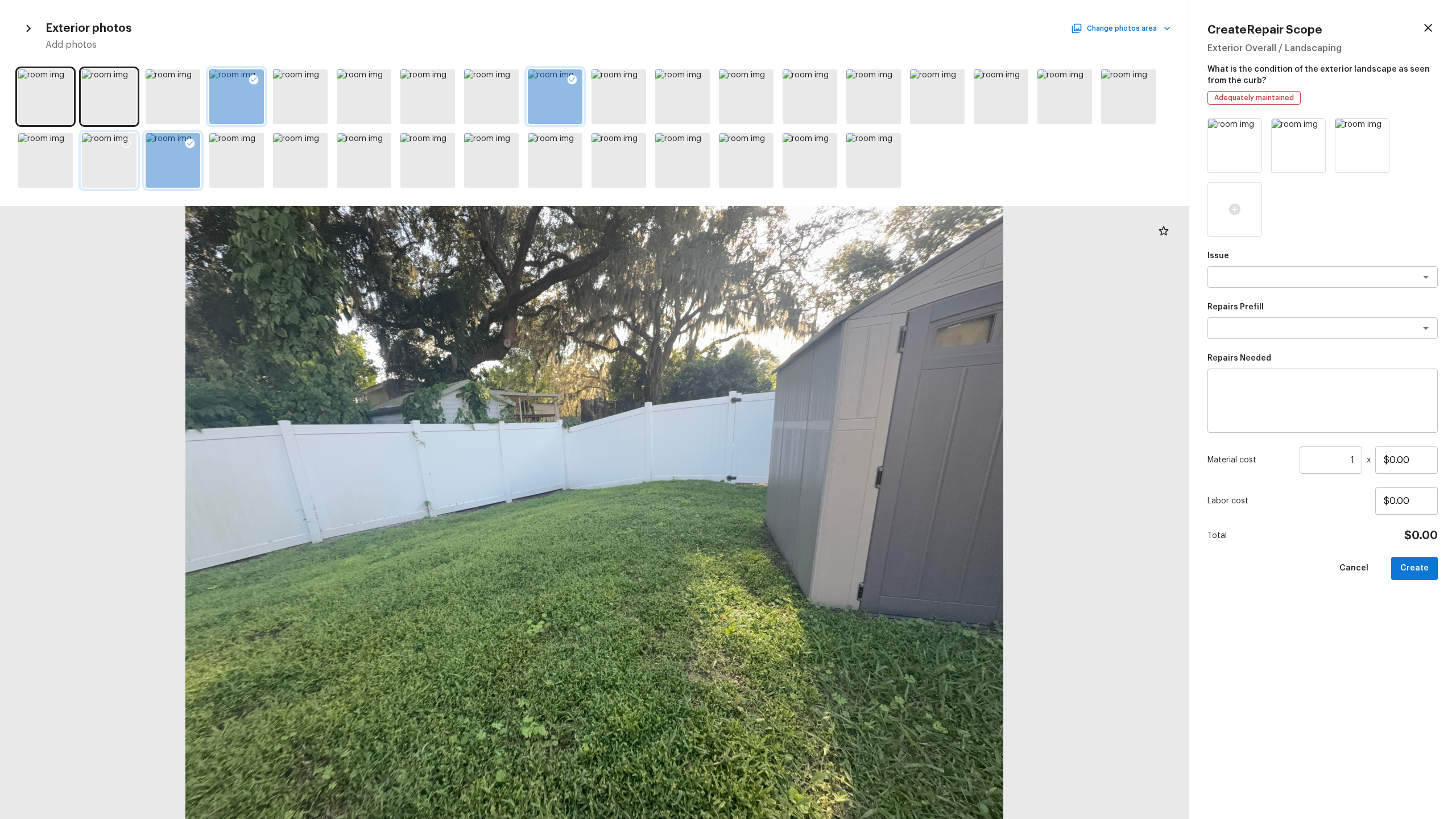
click at [127, 145] on icon at bounding box center [126, 143] width 11 height 11
click at [367, 167] on div at bounding box center [364, 160] width 55 height 55
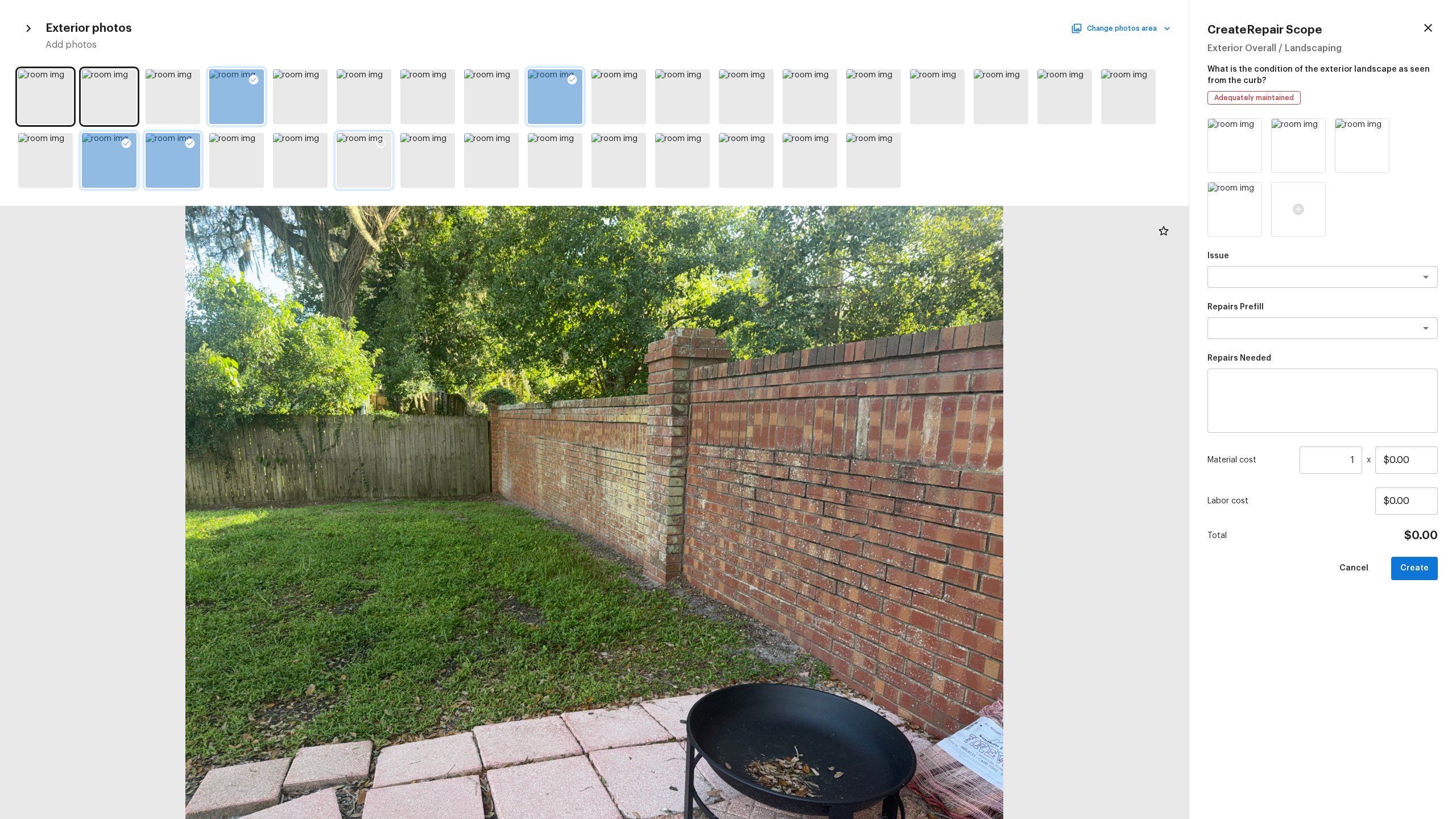
click at [382, 145] on icon at bounding box center [381, 143] width 11 height 11
click at [437, 166] on div at bounding box center [428, 160] width 55 height 55
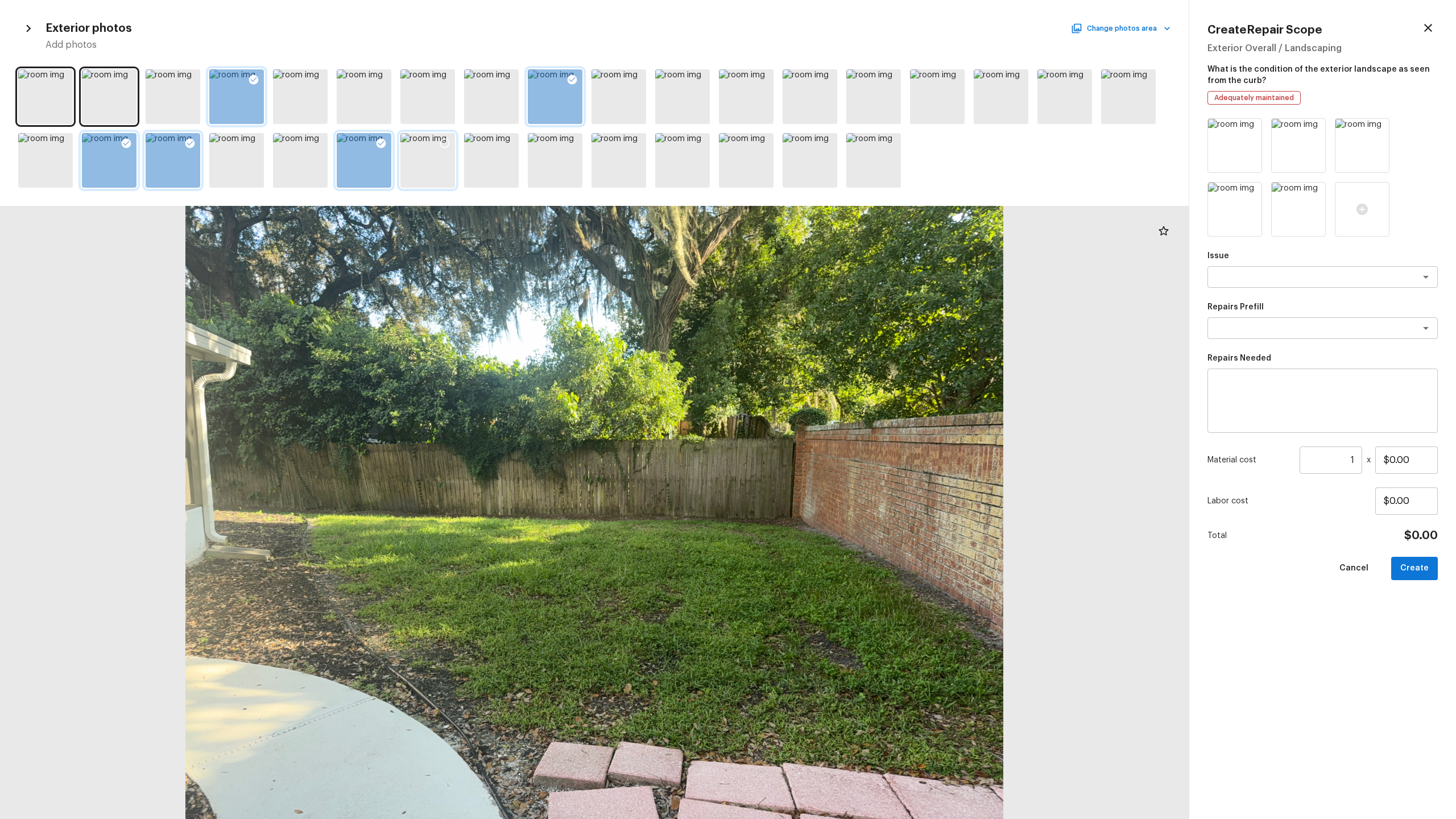
click at [441, 143] on icon at bounding box center [444, 143] width 11 height 11
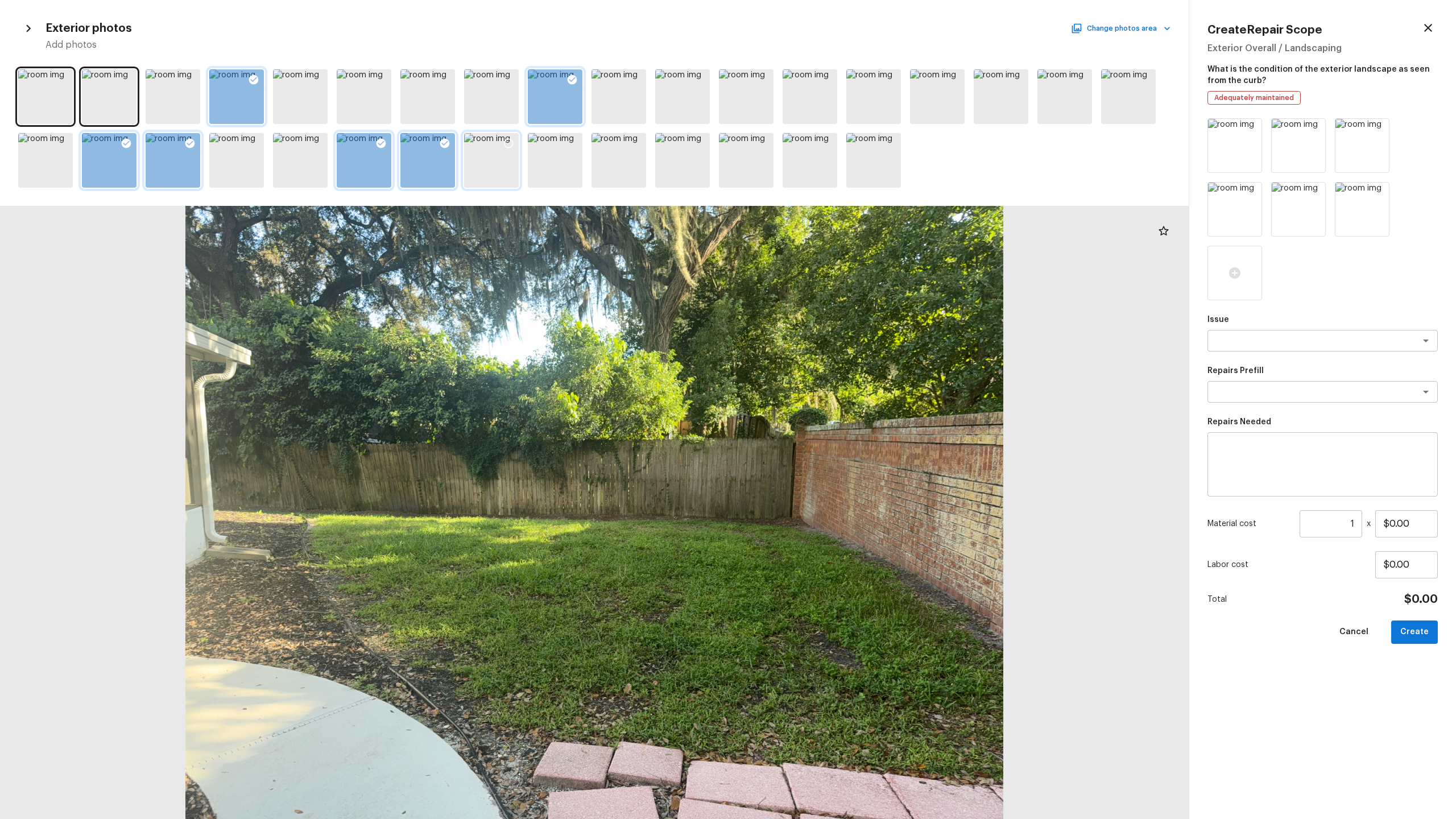
click at [498, 158] on div at bounding box center [491, 160] width 55 height 55
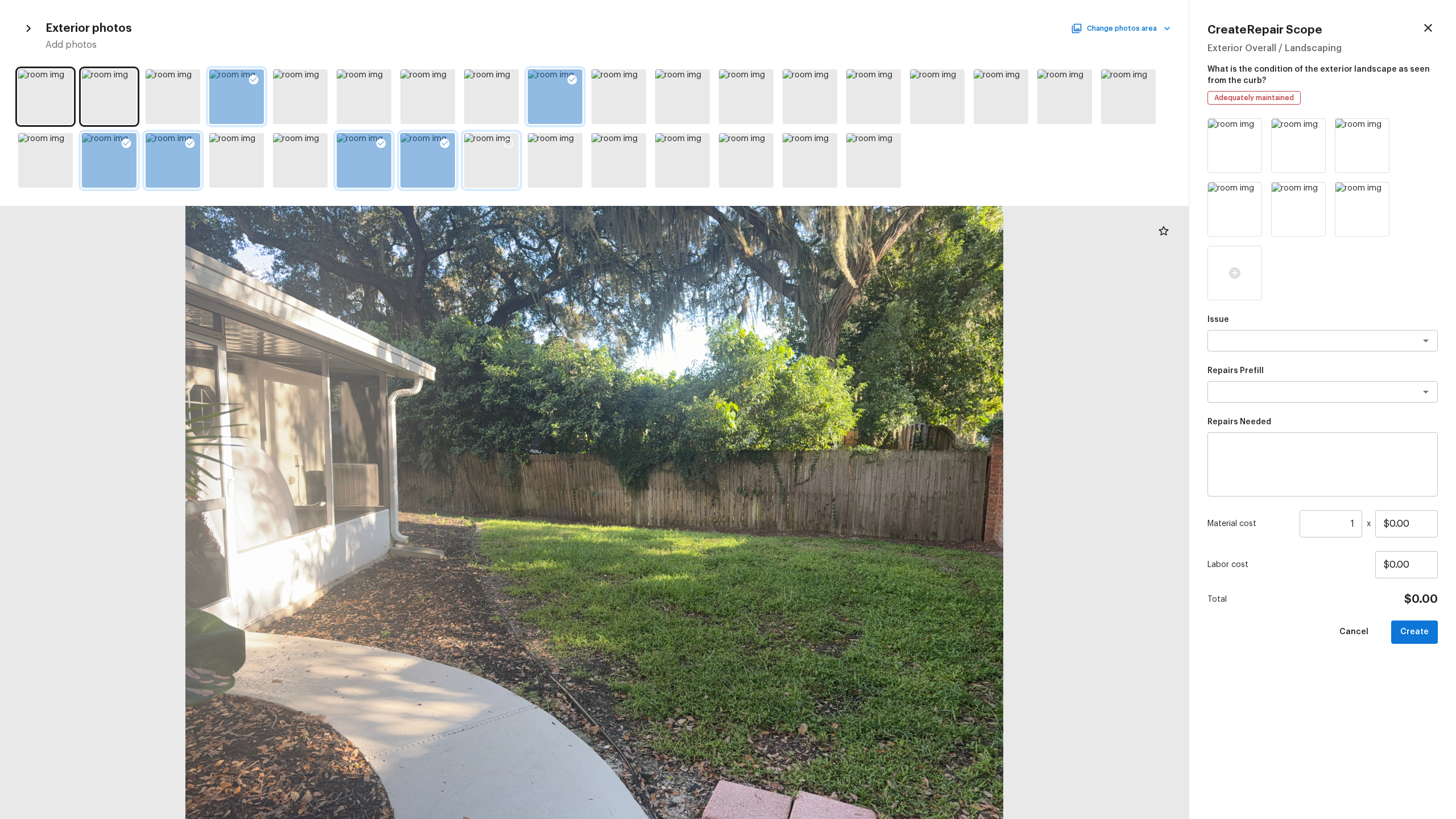
click at [507, 142] on icon at bounding box center [508, 143] width 11 height 11
click at [818, 344] on textarea at bounding box center [1306, 340] width 188 height 11
click at [818, 363] on li "Fencing - Gates" at bounding box center [1323, 365] width 230 height 18
type textarea "Fencing - Gates"
click at [818, 378] on div "Repairs Prefill x ​" at bounding box center [1323, 384] width 230 height 38
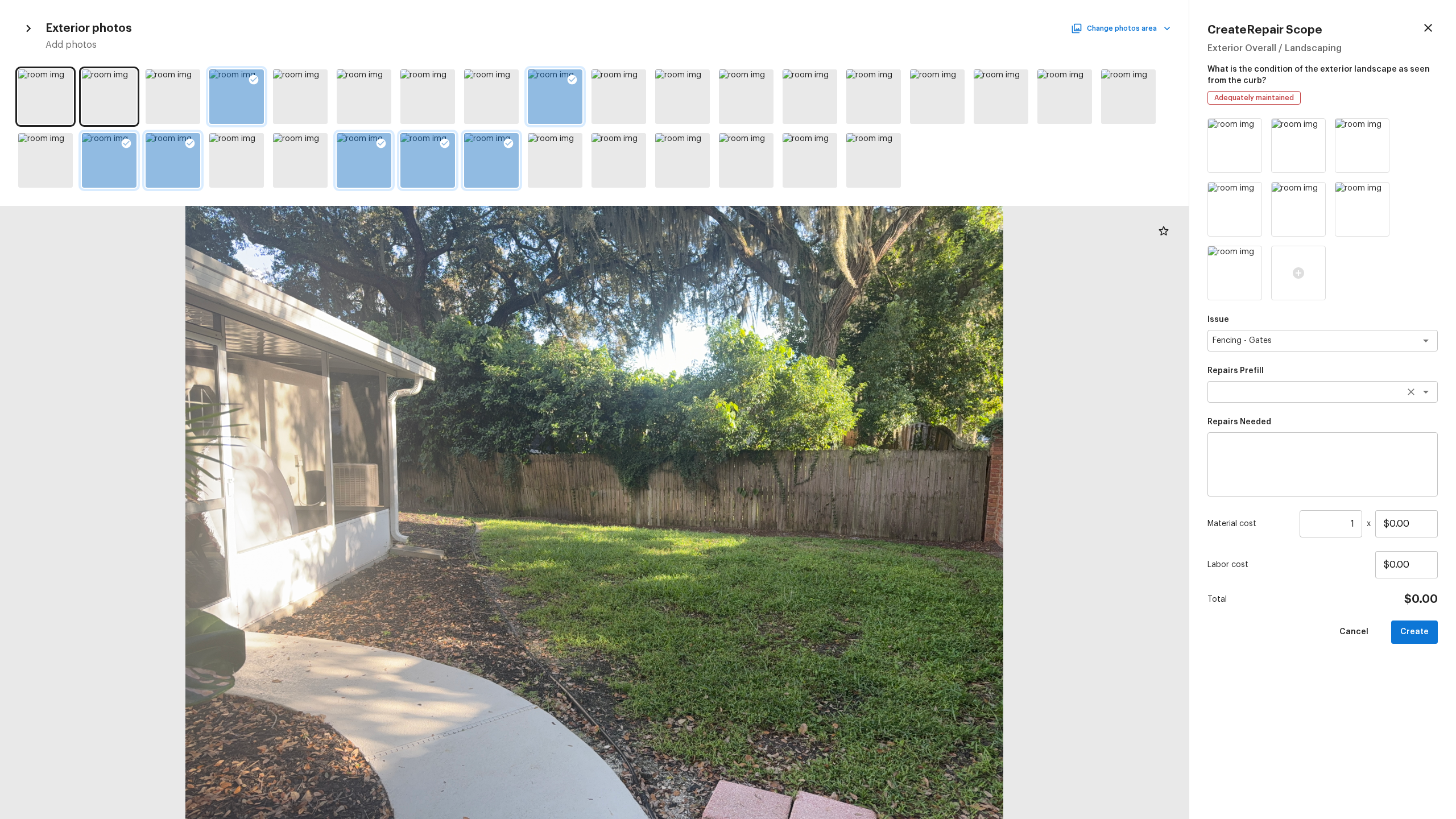
click at [818, 395] on textarea at bounding box center [1306, 392] width 188 height 11
type textarea "fen"
drag, startPoint x: 1232, startPoint y: 467, endPoint x: 1232, endPoint y: 459, distance: 8.0
click at [818, 404] on textarea at bounding box center [1322, 464] width 214 height 45
click at [818, 391] on textarea at bounding box center [1306, 392] width 188 height 11
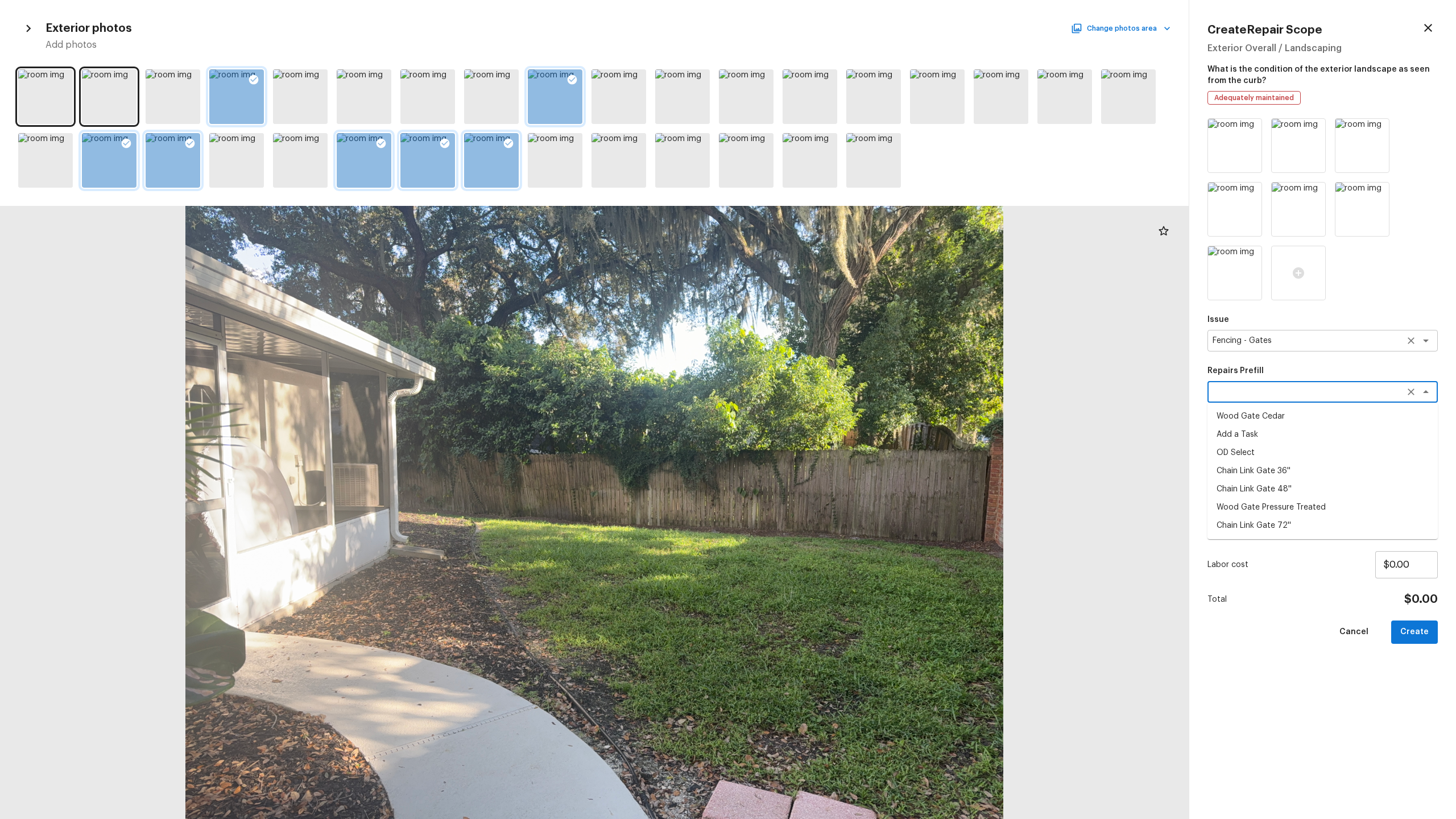
click at [818, 343] on textarea "Fencing - Gates" at bounding box center [1306, 340] width 188 height 11
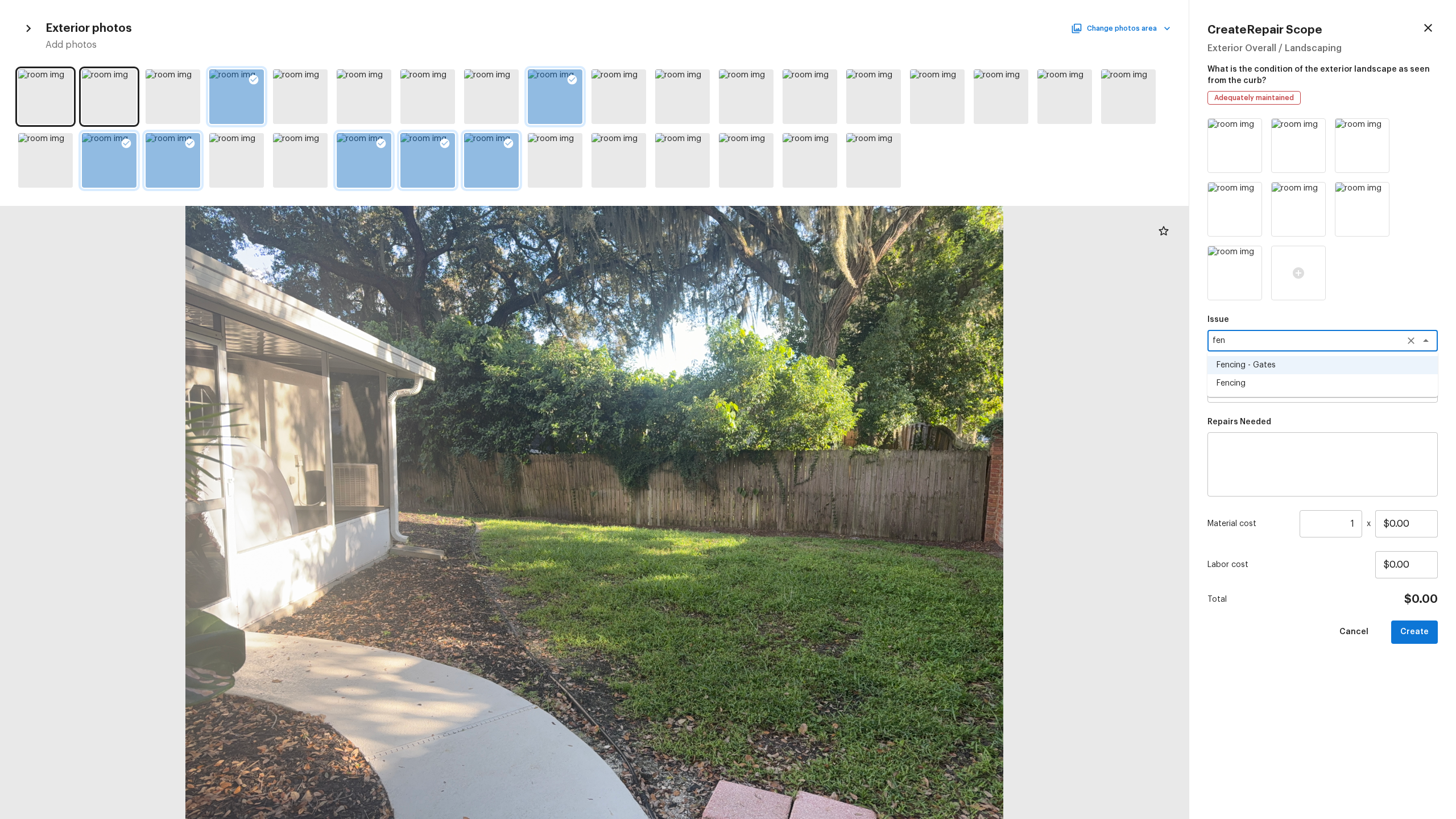
click at [818, 379] on li "Fencing" at bounding box center [1323, 383] width 230 height 18
type textarea "Fencing"
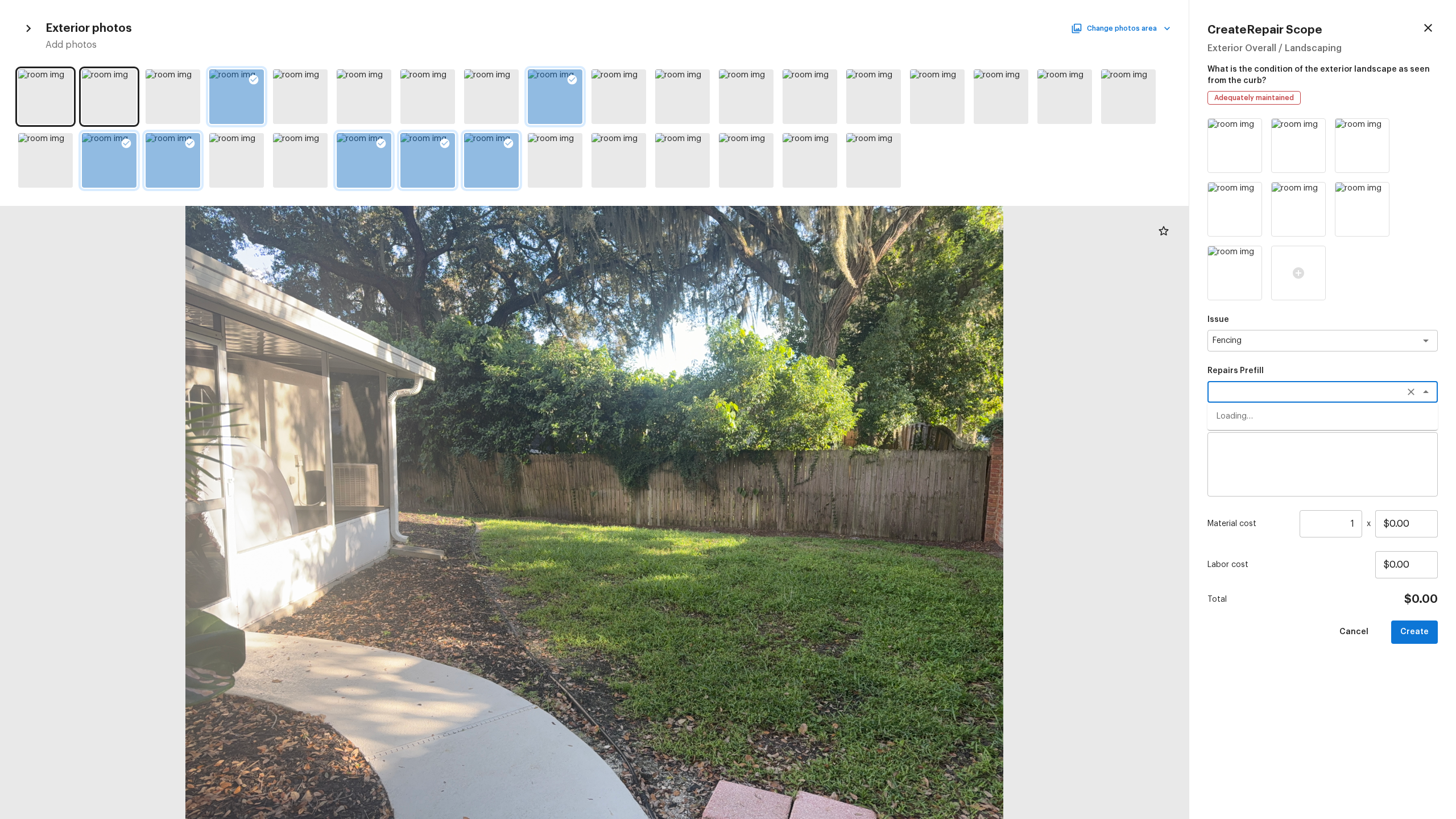
click at [818, 390] on textarea at bounding box center [1306, 392] width 188 height 11
type textarea "fe"
click at [818, 358] on div "Issue Fencing x ​ Repairs Prefill fe x ​ Chain Link Fence 72'' Chain Link Fence…" at bounding box center [1323, 460] width 230 height 683
click at [818, 404] on textarea at bounding box center [1322, 464] width 214 height 45
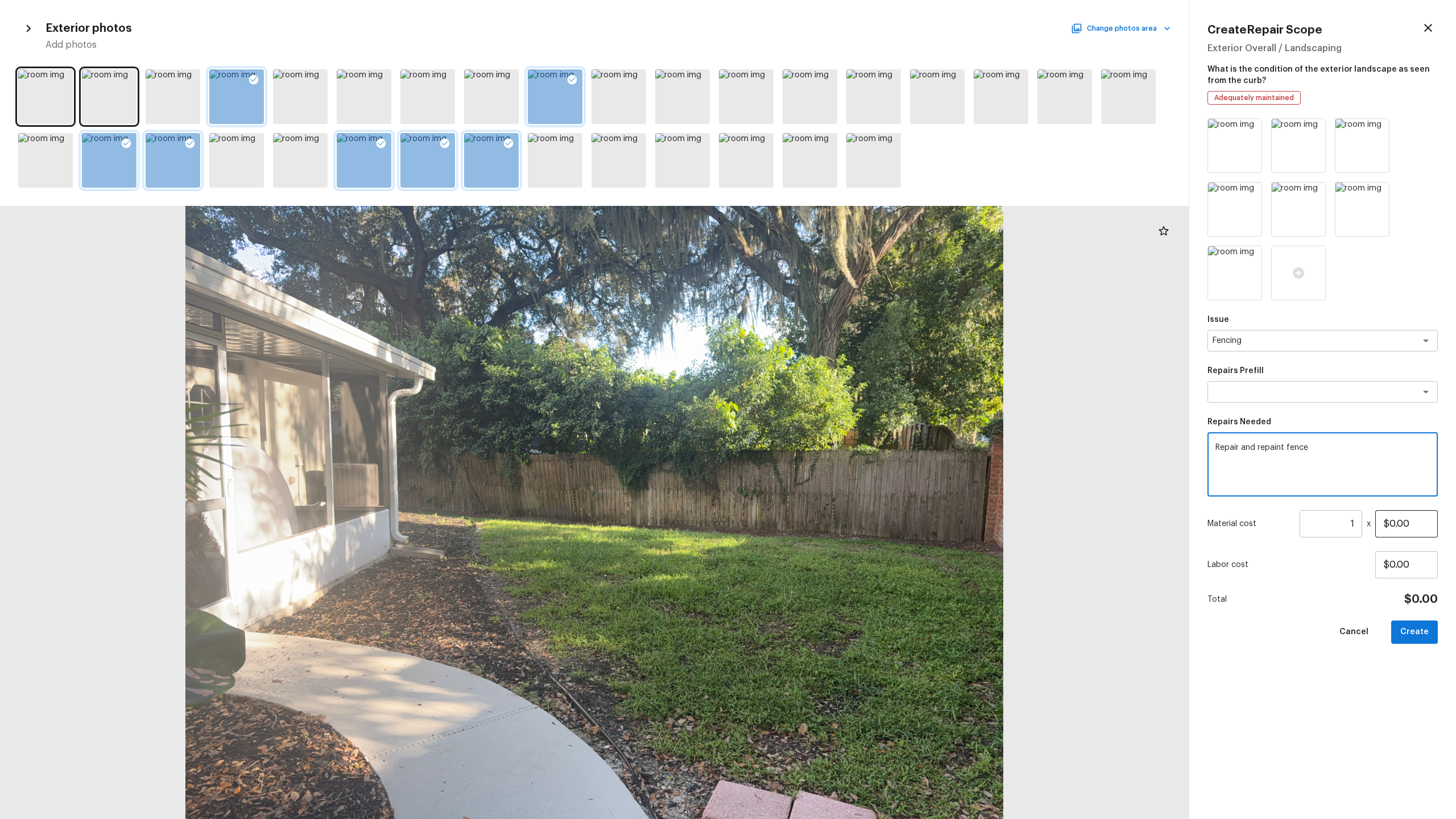
type textarea "Repair and repaint fence"
click at [818, 404] on input "$0.00" at bounding box center [1406, 524] width 63 height 27
type input "$1,250.00"
click at [818, 404] on button "Create" at bounding box center [1414, 633] width 47 height 24
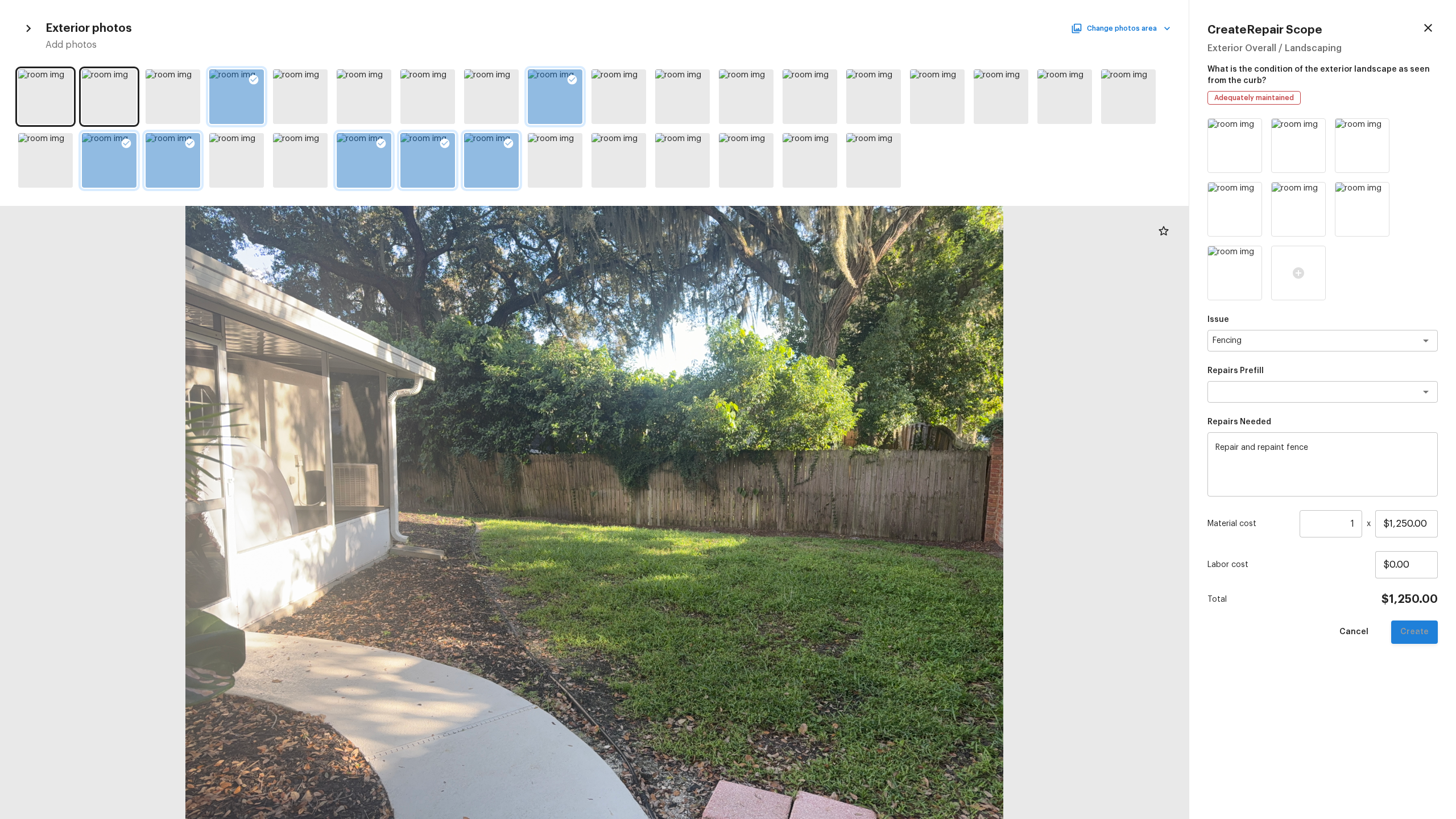
type input "$0.00"
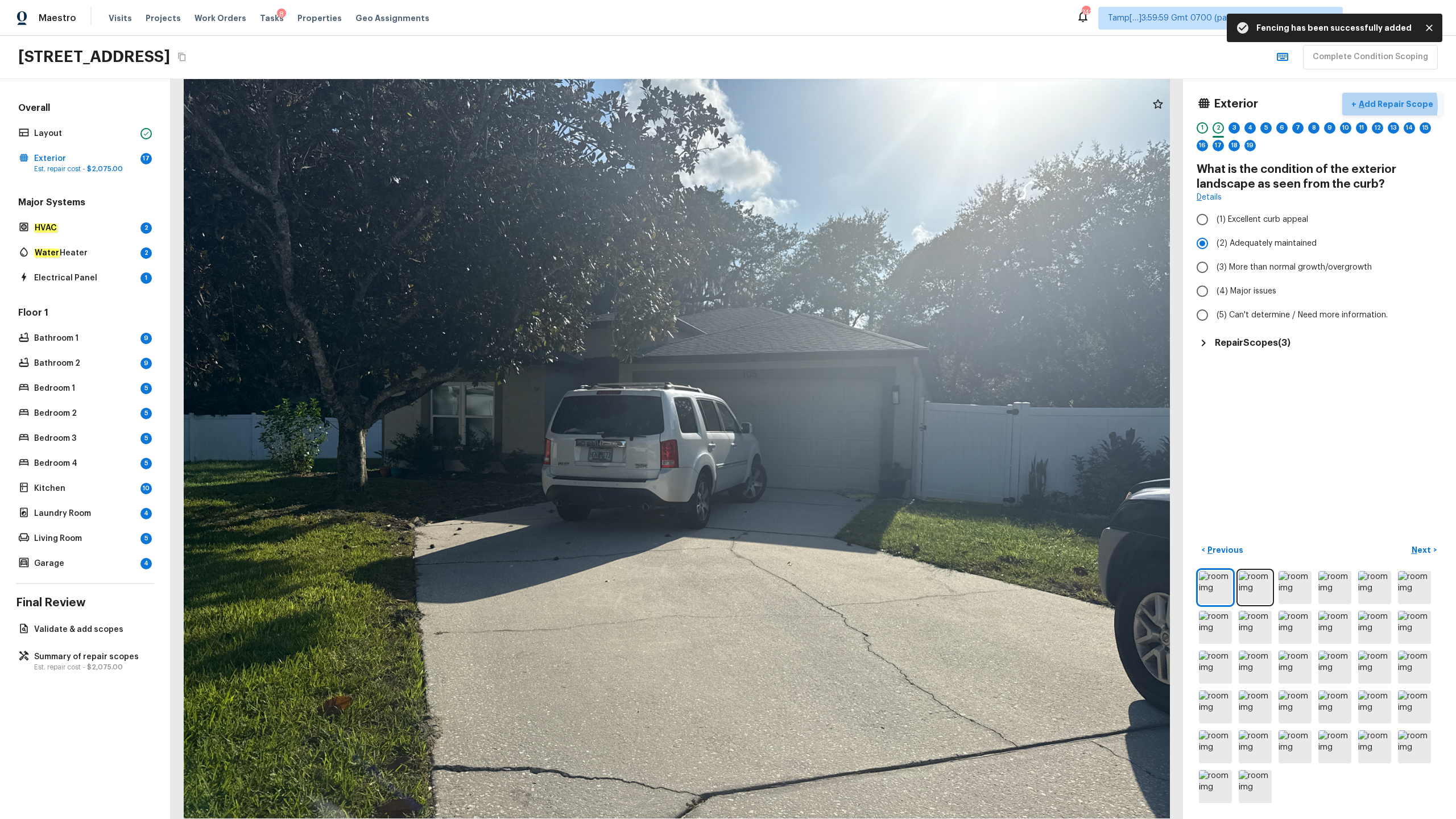
click at [818, 105] on p "Add Repair Scope" at bounding box center [1395, 104] width 77 height 11
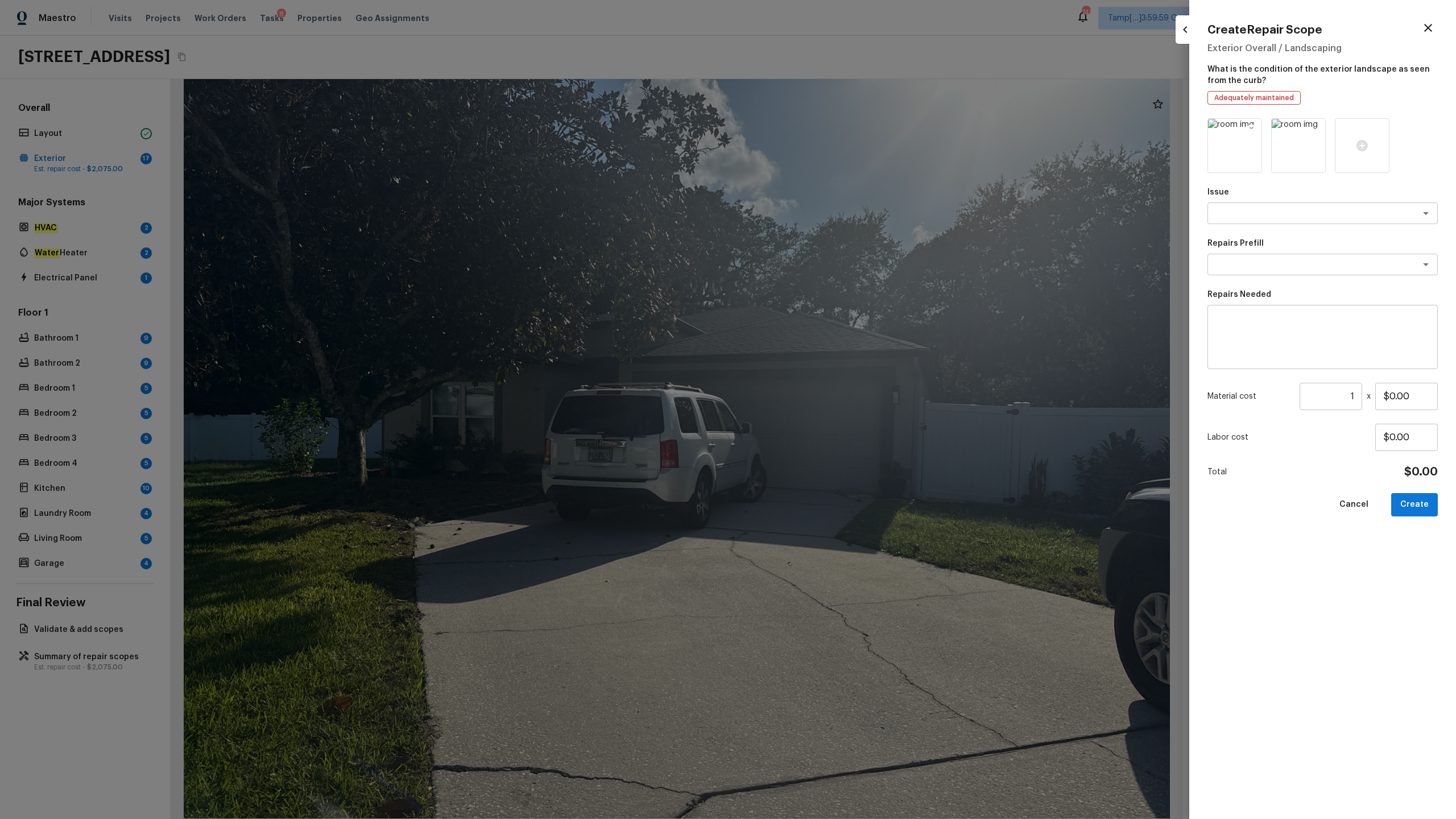
click at [818, 131] on icon at bounding box center [1251, 129] width 11 height 11
click at [818, 152] on icon at bounding box center [1234, 145] width 14 height 14
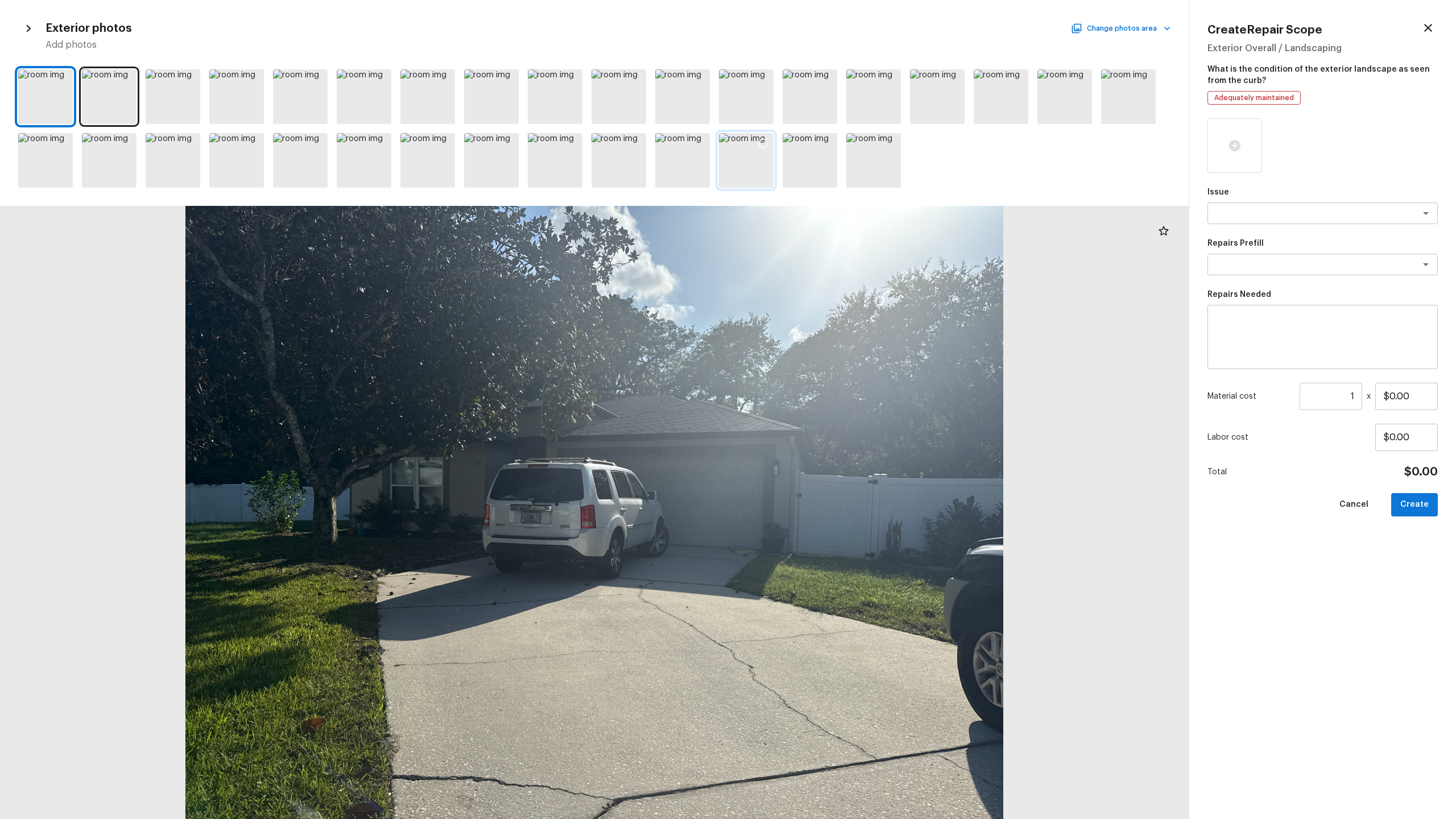
click at [756, 174] on div at bounding box center [746, 160] width 55 height 55
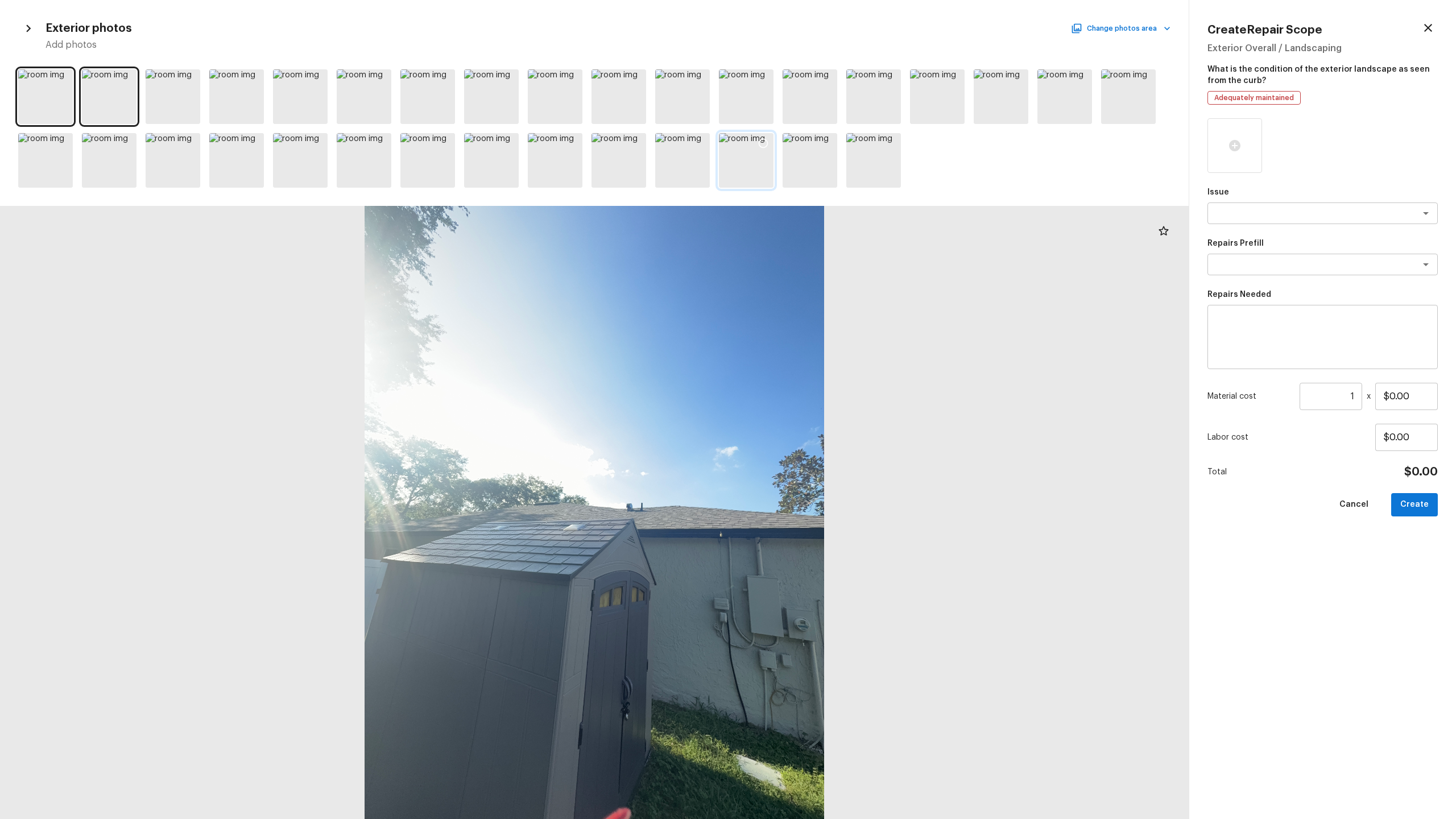
click at [766, 140] on icon at bounding box center [763, 143] width 11 height 11
click at [306, 168] on div at bounding box center [300, 160] width 55 height 55
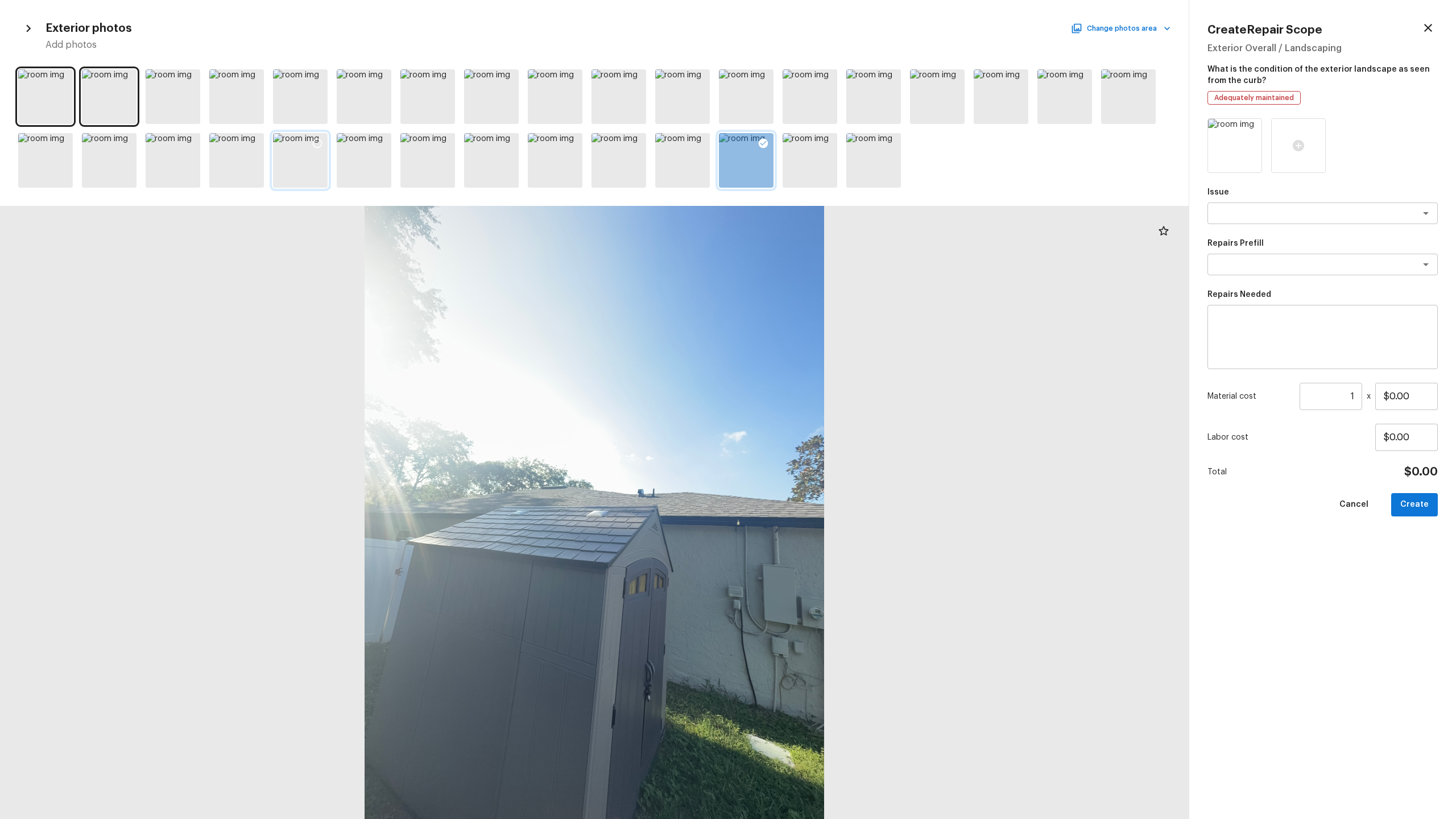
click at [321, 143] on icon at bounding box center [317, 143] width 9 height 9
click at [818, 220] on div "x ​" at bounding box center [1323, 213] width 230 height 22
click at [818, 235] on em "Debris/garbage on site" at bounding box center [1260, 237] width 87 height 9
type textarea "Debris/garbage on site"
click at [818, 263] on textarea at bounding box center [1306, 264] width 188 height 11
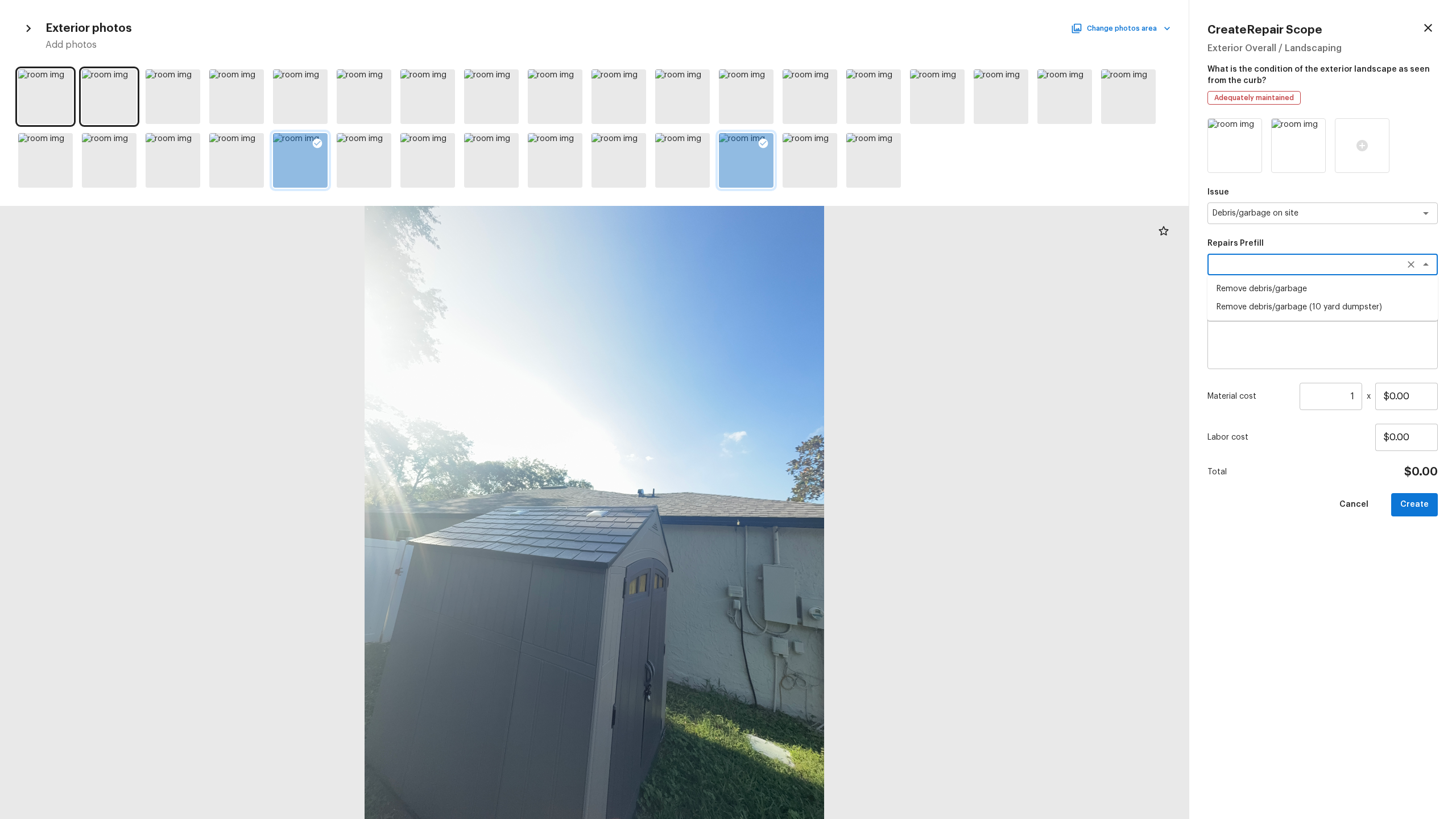
click at [818, 280] on li "Remove debris/garbage" at bounding box center [1323, 289] width 230 height 18
type textarea "Remove debris/garbage"
type textarea "Remove, haul off, and properly dispose of any debris left by seller to offsite …"
type input "$50.00"
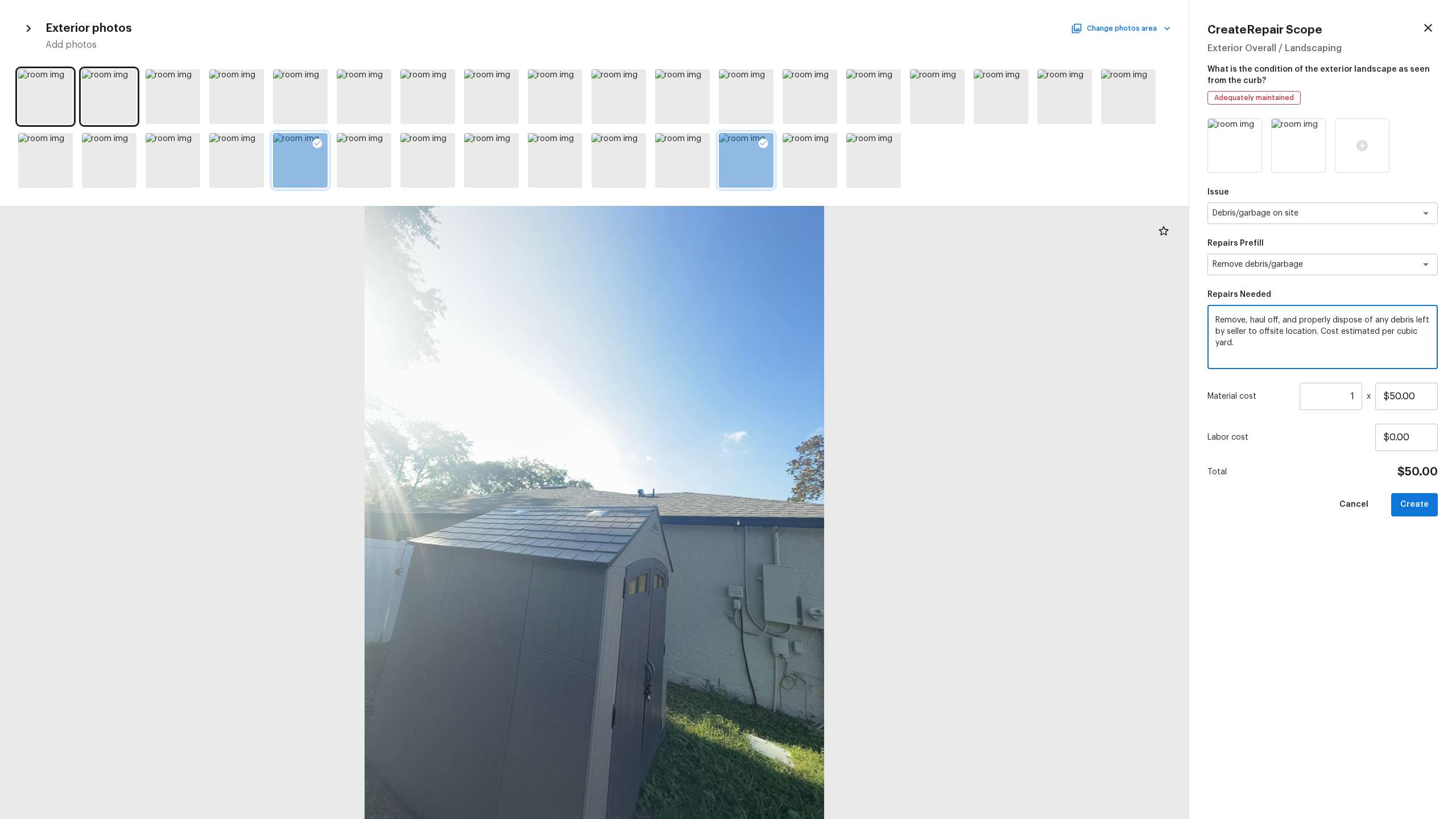
click at [818, 346] on textarea "Remove, haul off, and properly dispose of any debris left by seller to offsite …" at bounding box center [1322, 337] width 214 height 45
click at [818, 329] on textarea "Remove, haul off, and properly dispose of any debris left by seller to offsite …" at bounding box center [1322, 337] width 214 height 45
type textarea "Remove Shed"
click at [818, 399] on input "$50.00" at bounding box center [1406, 397] width 63 height 27
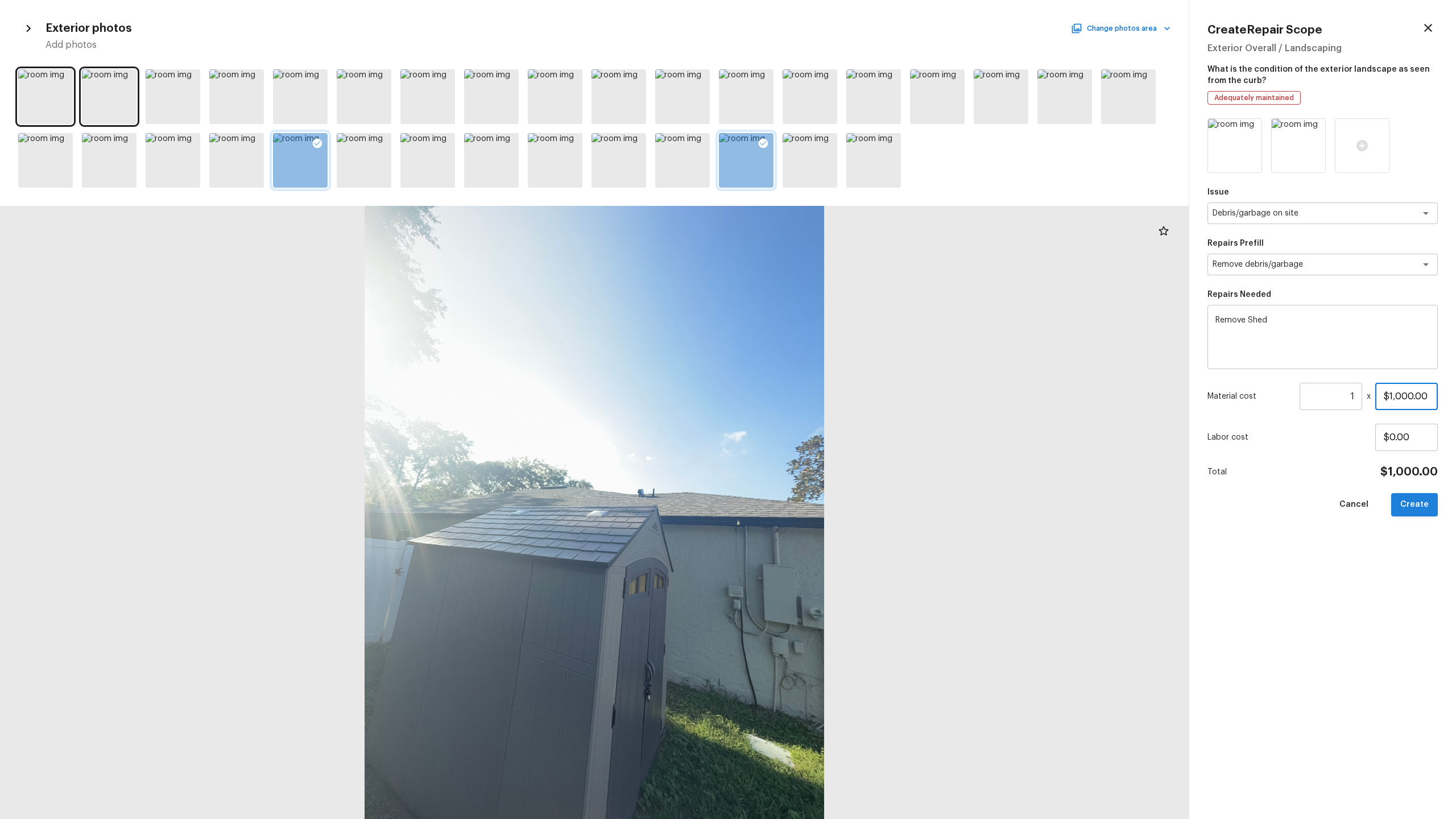
type input "$1,000.00"
click at [818, 404] on button "Create" at bounding box center [1414, 505] width 47 height 24
type input "$0.00"
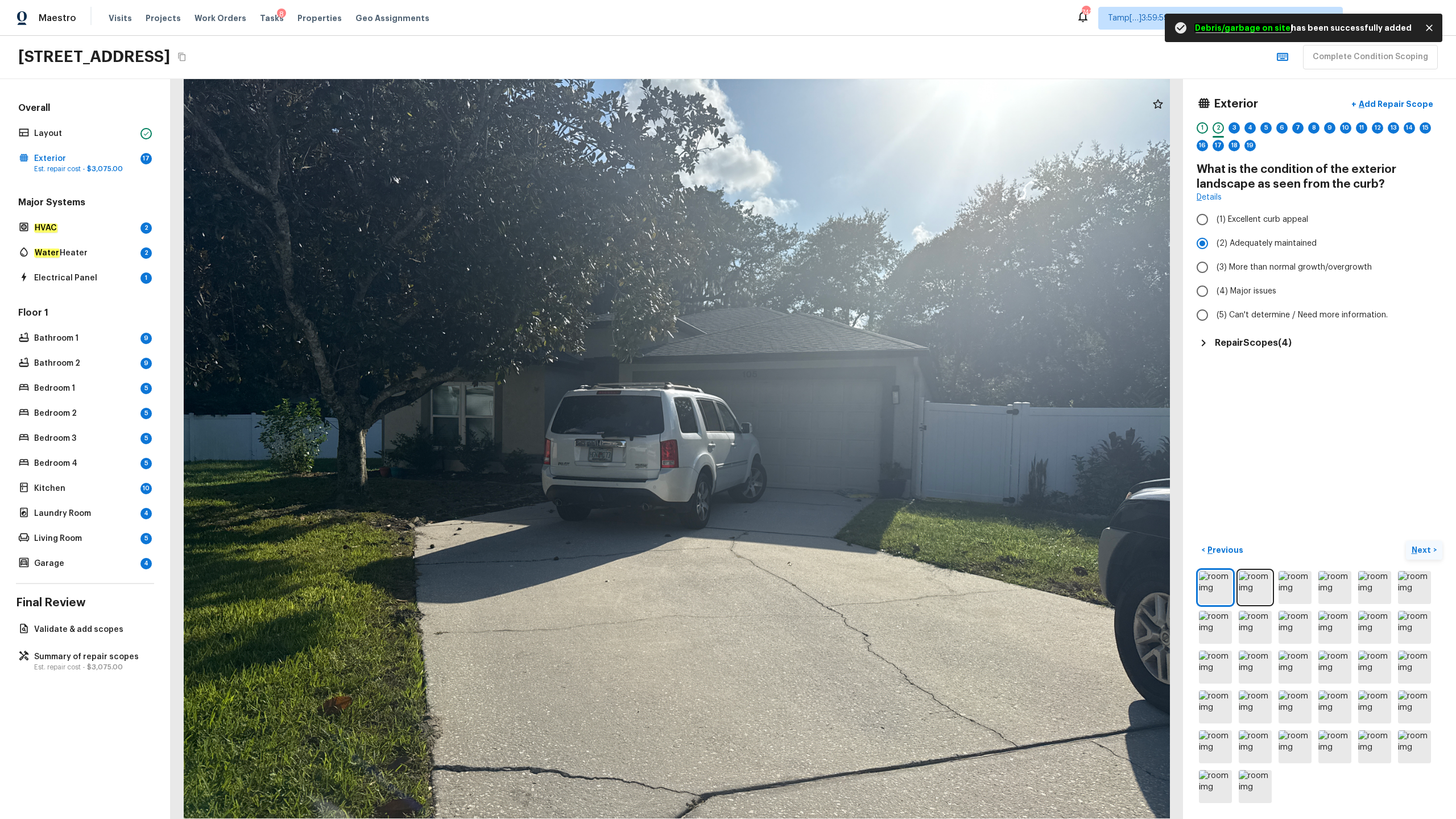
click at [818, 404] on p "Next" at bounding box center [1422, 550] width 22 height 11
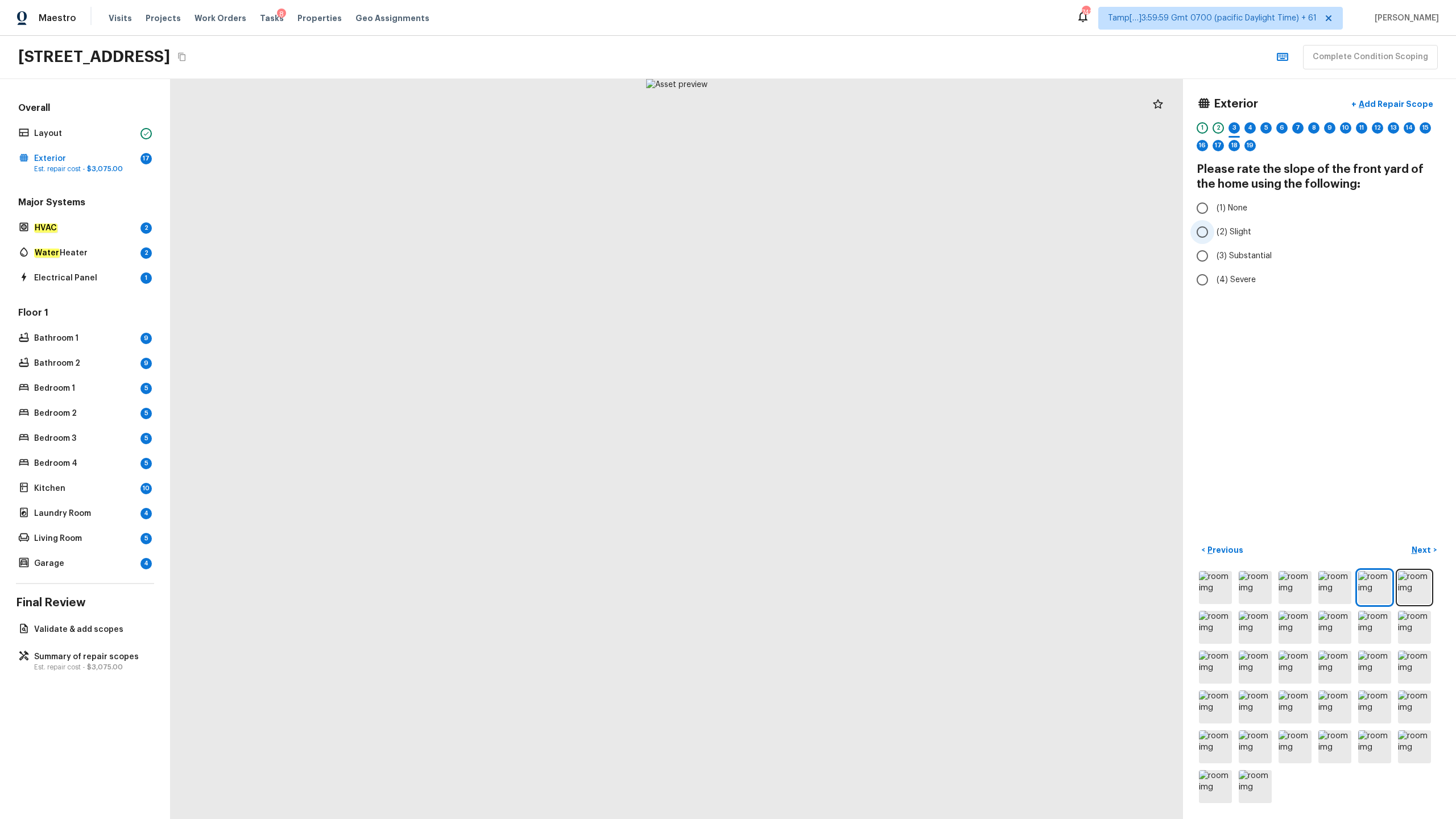
click at [818, 235] on span "(2) Slight" at bounding box center [1234, 232] width 35 height 11
click at [818, 235] on input "(2) Slight" at bounding box center [1202, 232] width 24 height 24
radio input "true"
click at [818, 207] on span "(1) None" at bounding box center [1232, 208] width 31 height 11
click at [818, 207] on input "(1) None" at bounding box center [1202, 208] width 24 height 24
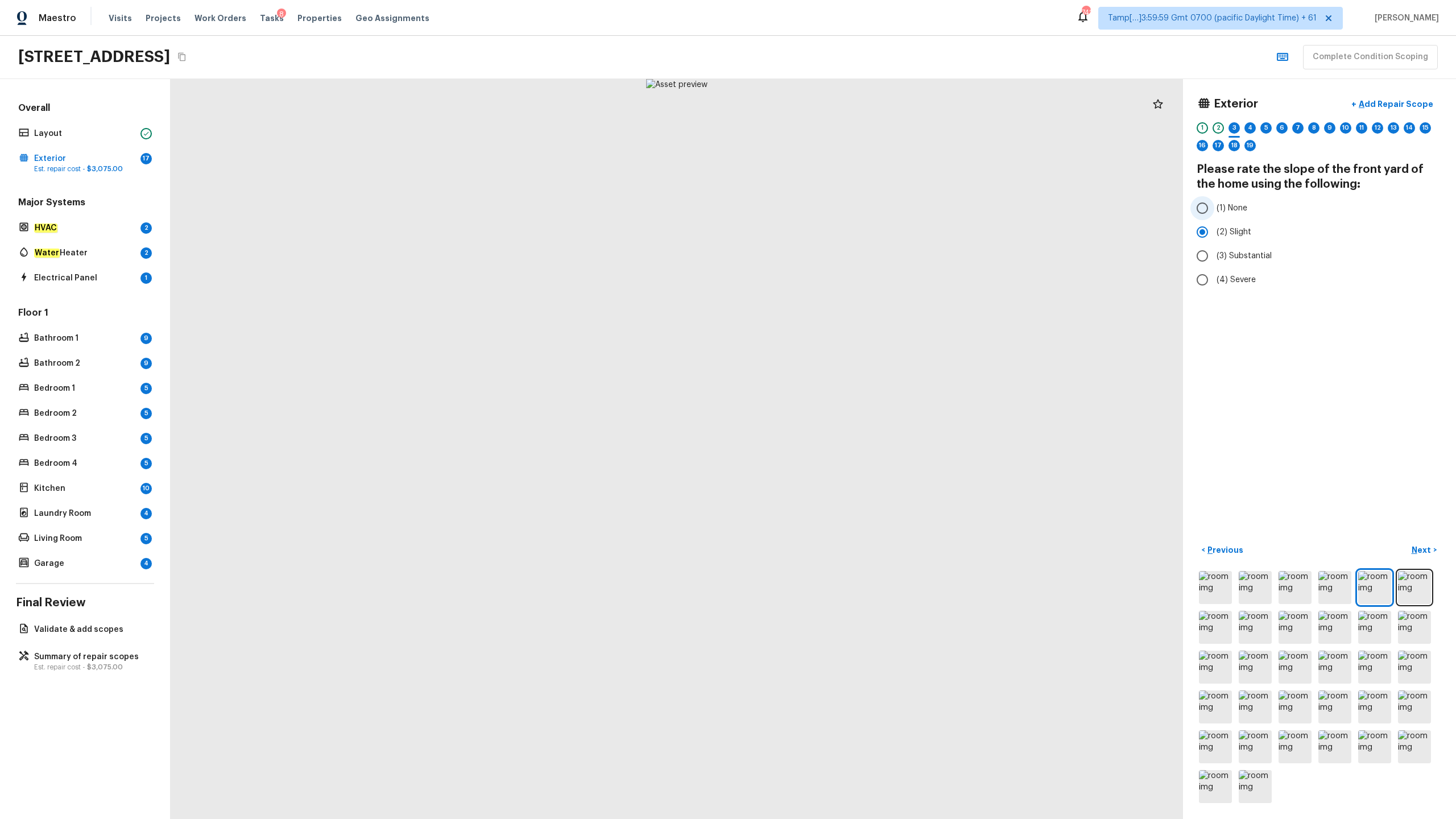
radio input "true"
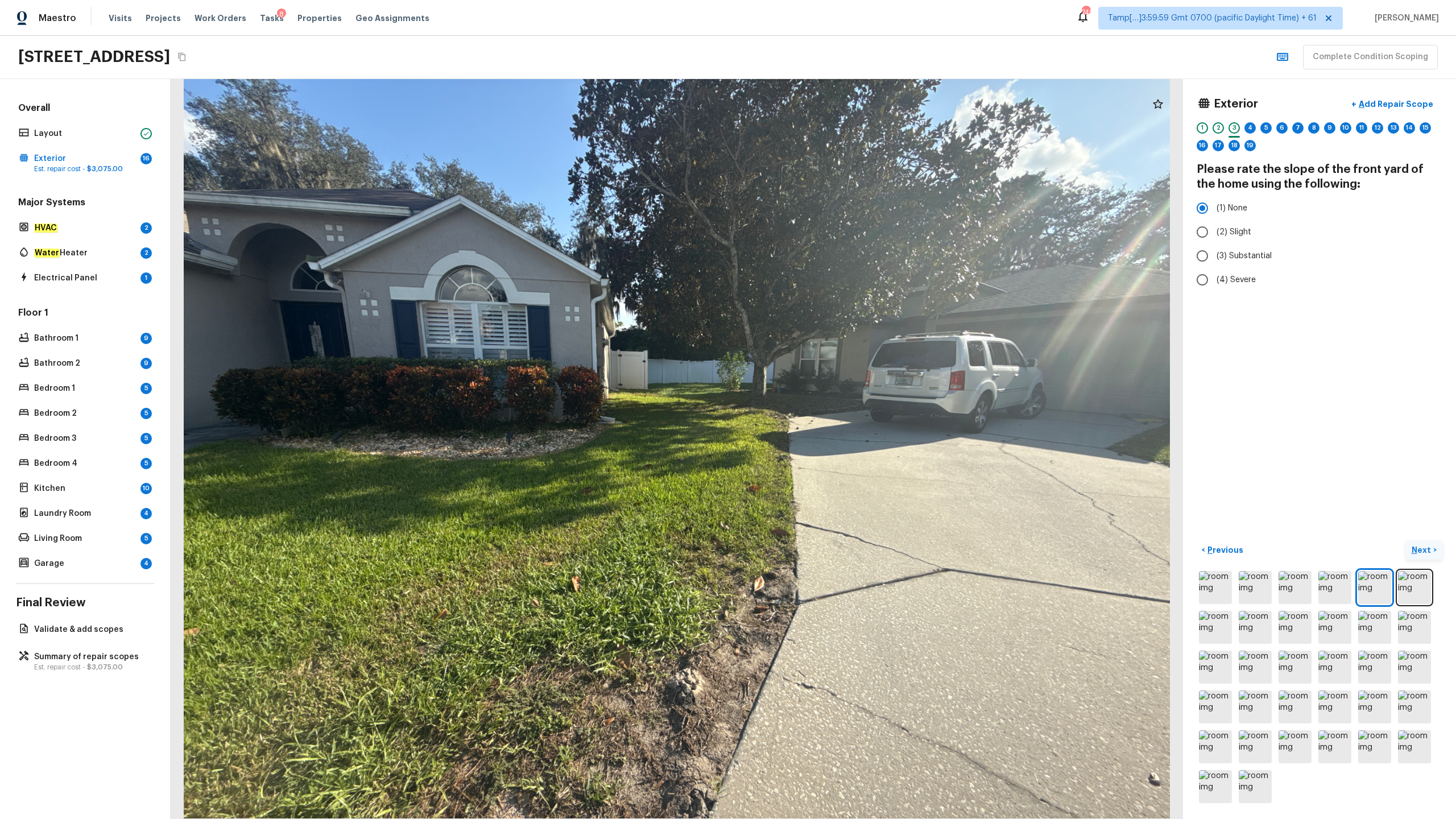
click at [818, 404] on p "Next" at bounding box center [1422, 550] width 22 height 11
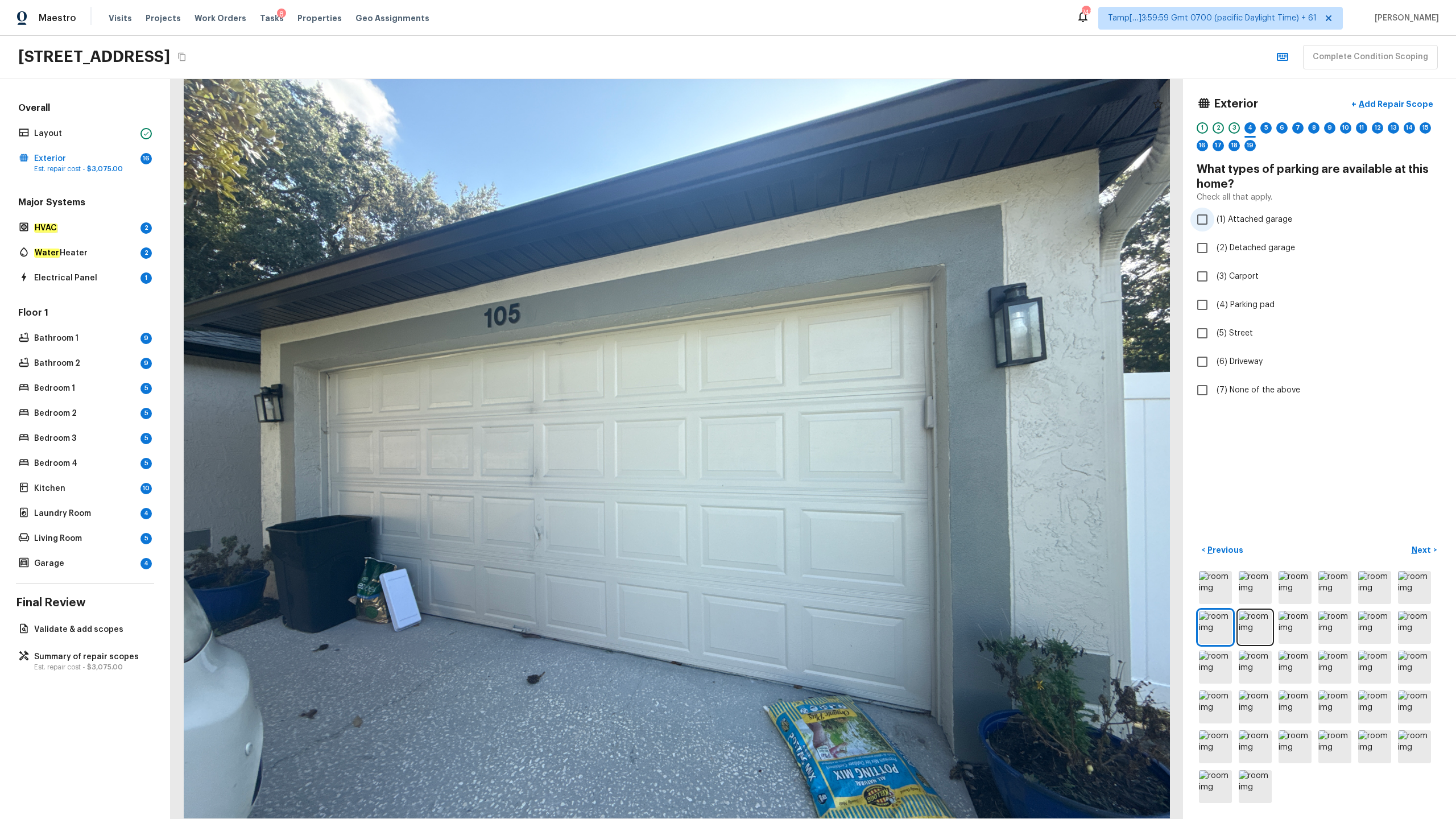
click at [818, 221] on span "(1) Attached garage" at bounding box center [1254, 219] width 76 height 11
click at [818, 221] on input "(1) Attached garage" at bounding box center [1202, 220] width 24 height 24
checkbox input "true"
click at [818, 362] on span "(6) Driveway" at bounding box center [1239, 361] width 46 height 11
click at [818, 362] on input "(6) Driveway" at bounding box center [1202, 362] width 24 height 24
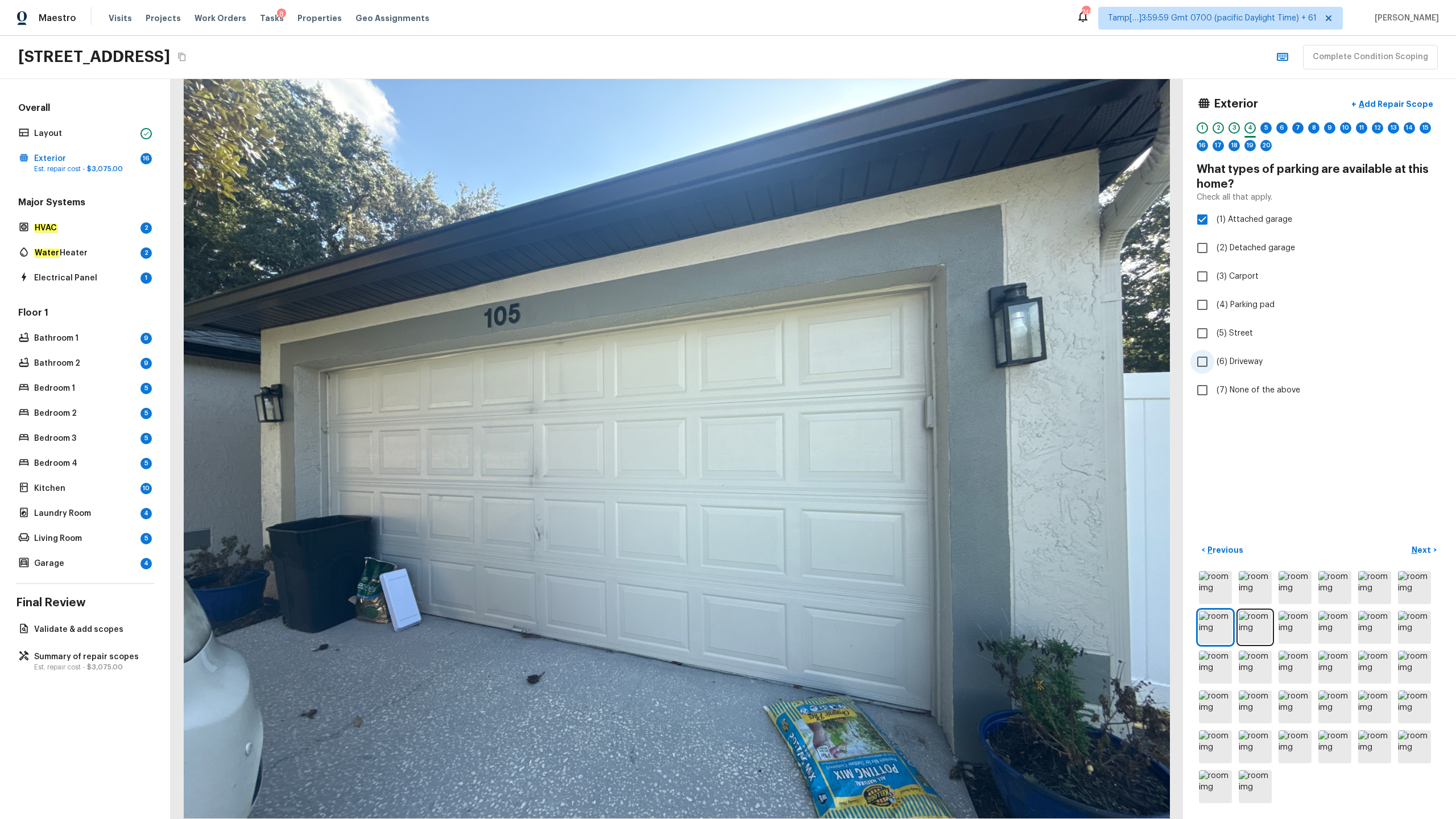
checkbox input "true"
click at [818, 404] on p "Next" at bounding box center [1422, 550] width 22 height 11
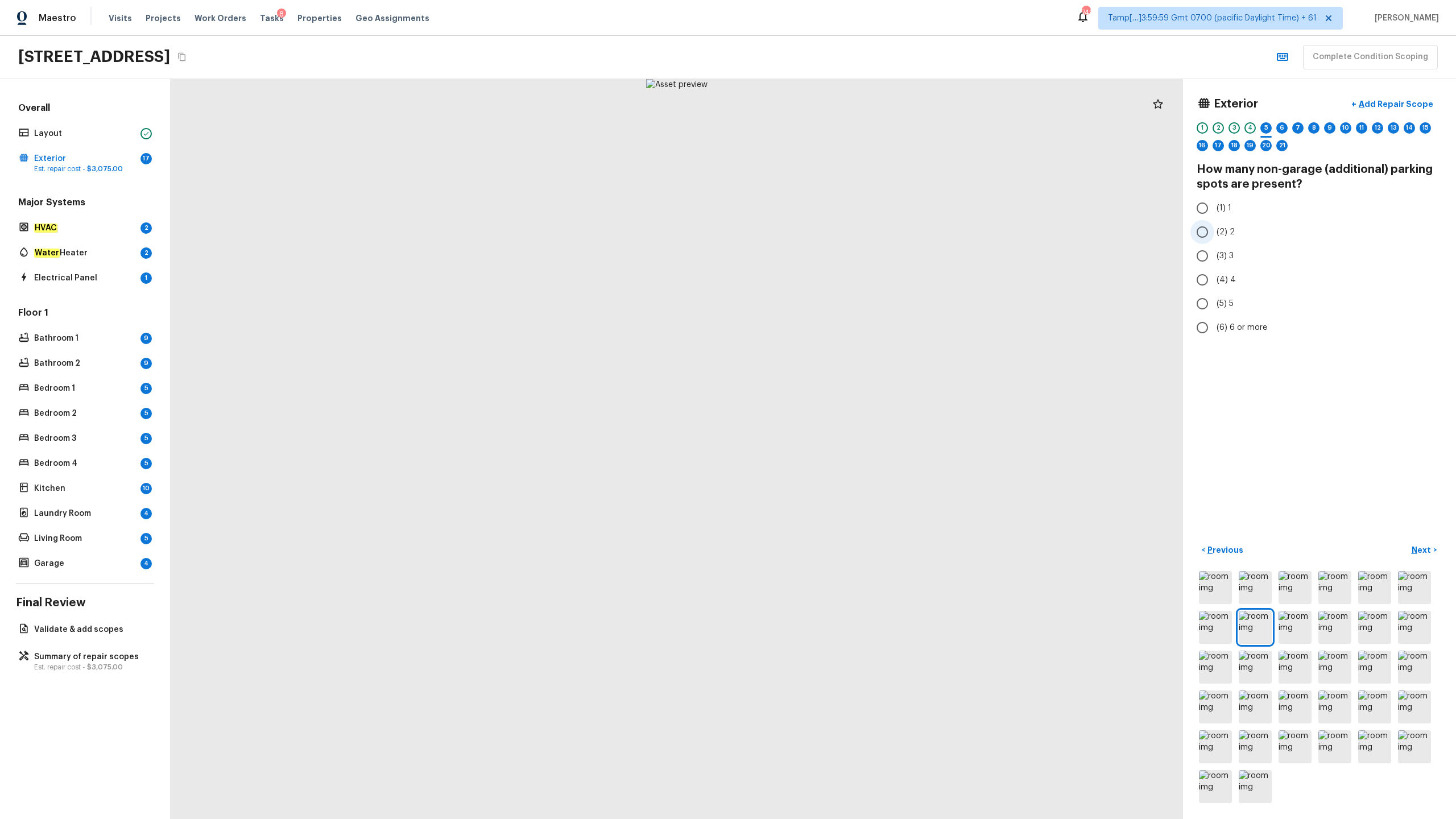
click at [818, 236] on span "(2) 2" at bounding box center [1225, 232] width 18 height 11
click at [818, 236] on input "(2) 2" at bounding box center [1202, 232] width 24 height 24
radio input "true"
click at [818, 404] on p "Next" at bounding box center [1422, 550] width 22 height 11
click at [818, 233] on input "(2) 2" at bounding box center [1202, 232] width 24 height 24
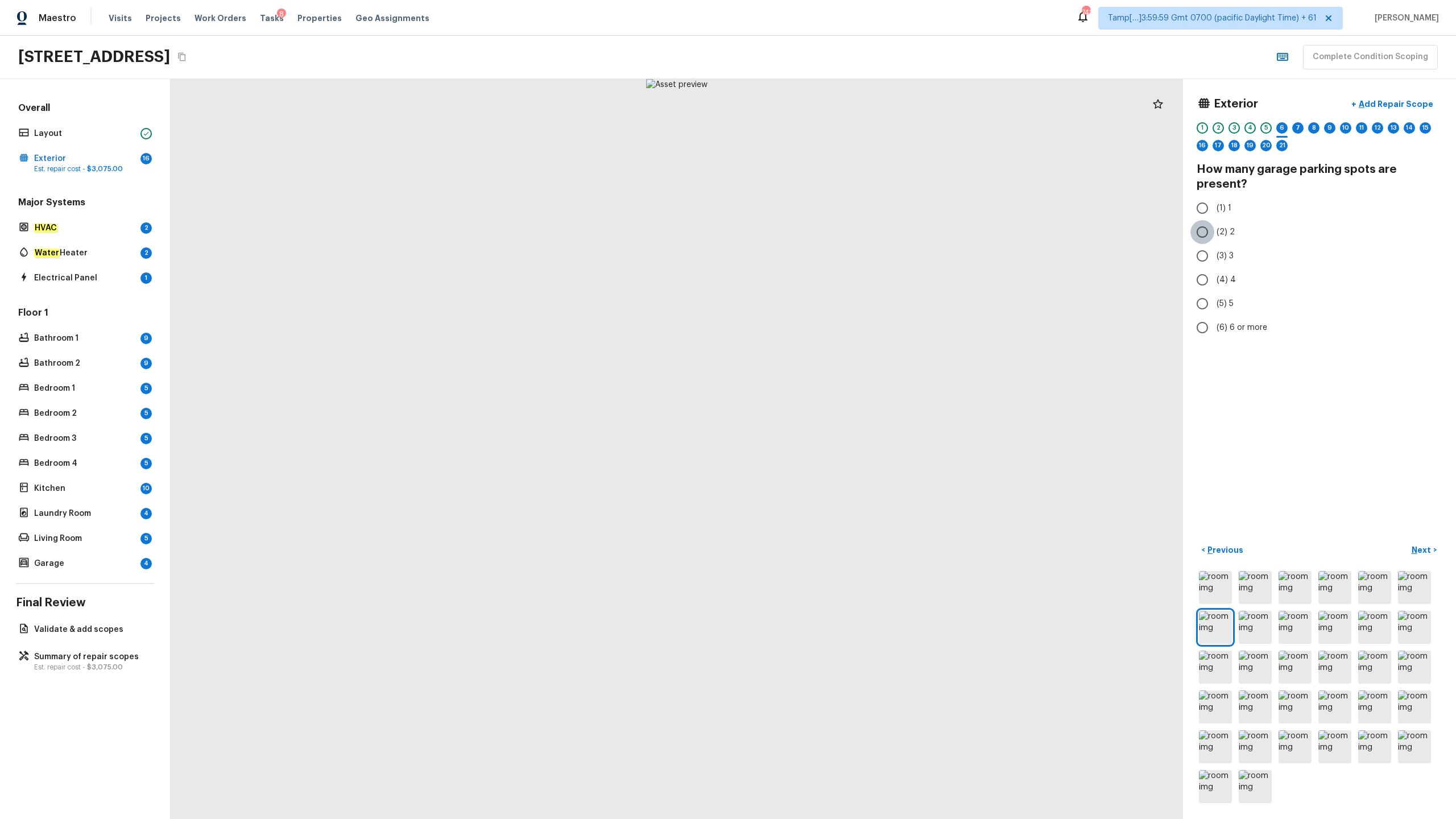
radio input "true"
click at [818, 404] on p "Next" at bounding box center [1422, 550] width 22 height 11
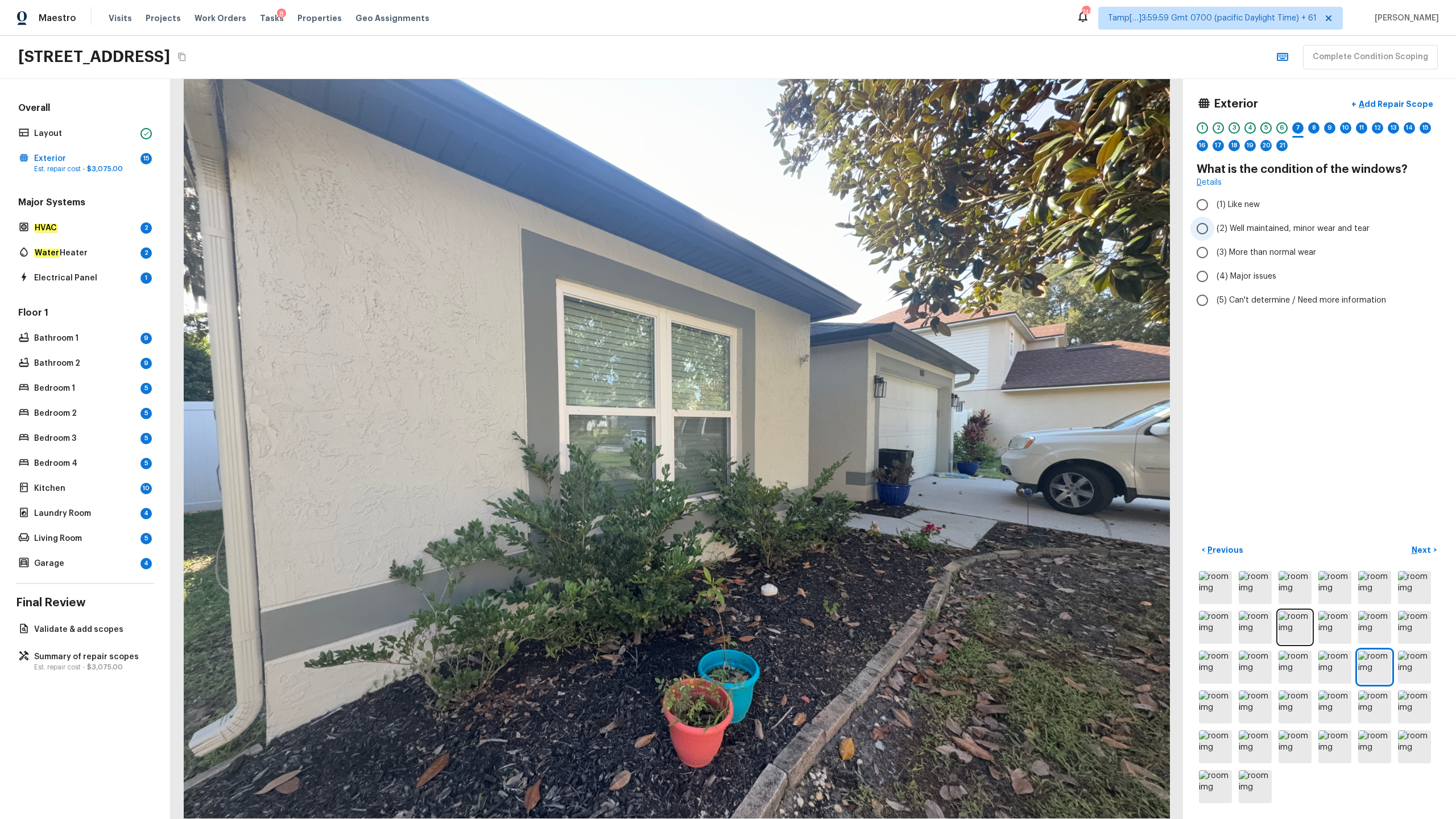
click at [818, 226] on span "(2) Well maintained, minor wear and tear" at bounding box center [1293, 228] width 153 height 11
click at [818, 226] on input "(2) Well maintained, minor wear and tear" at bounding box center [1202, 228] width 24 height 24
radio input "true"
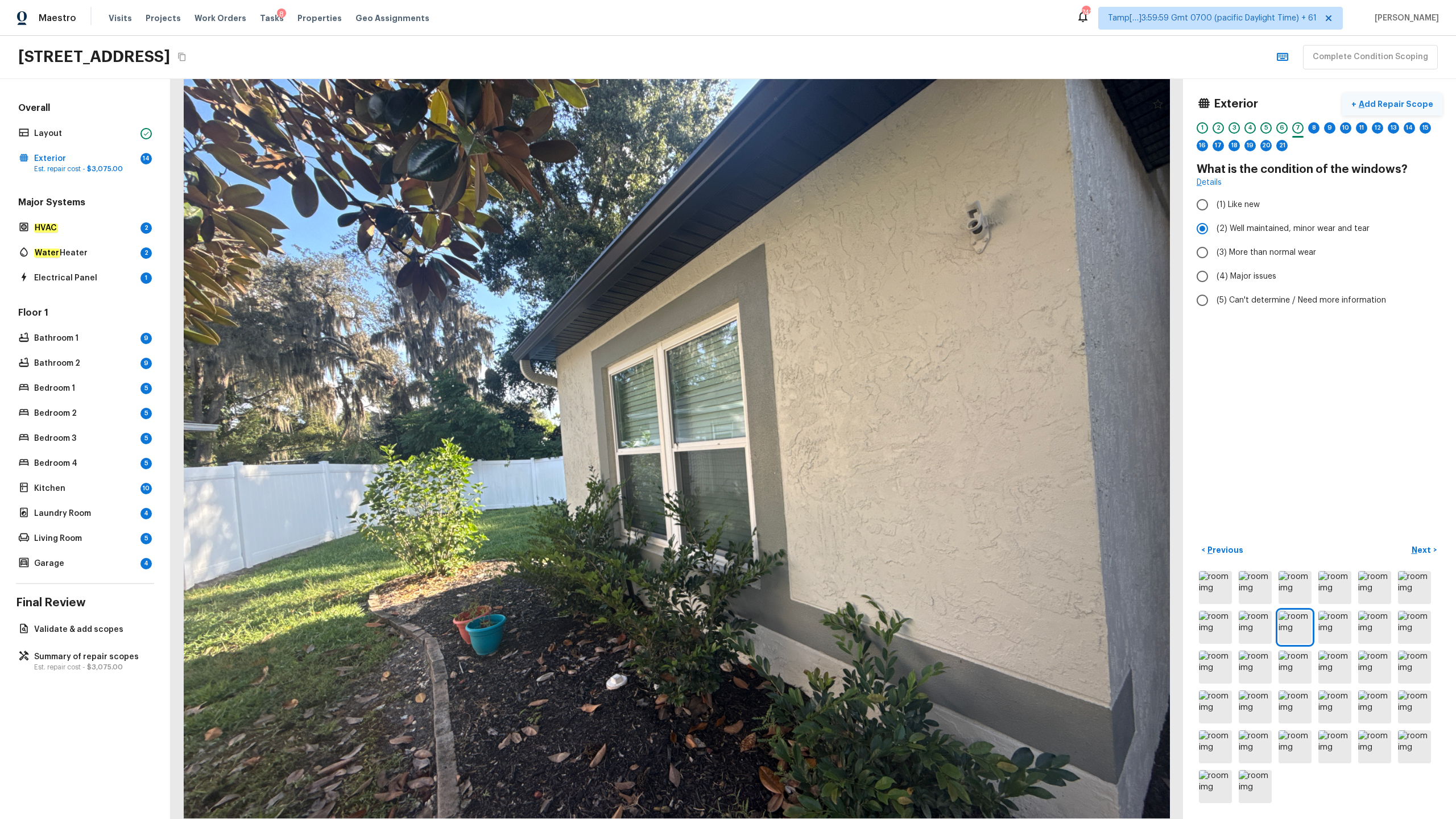
click at [818, 109] on p "Add Repair Scope" at bounding box center [1395, 104] width 77 height 11
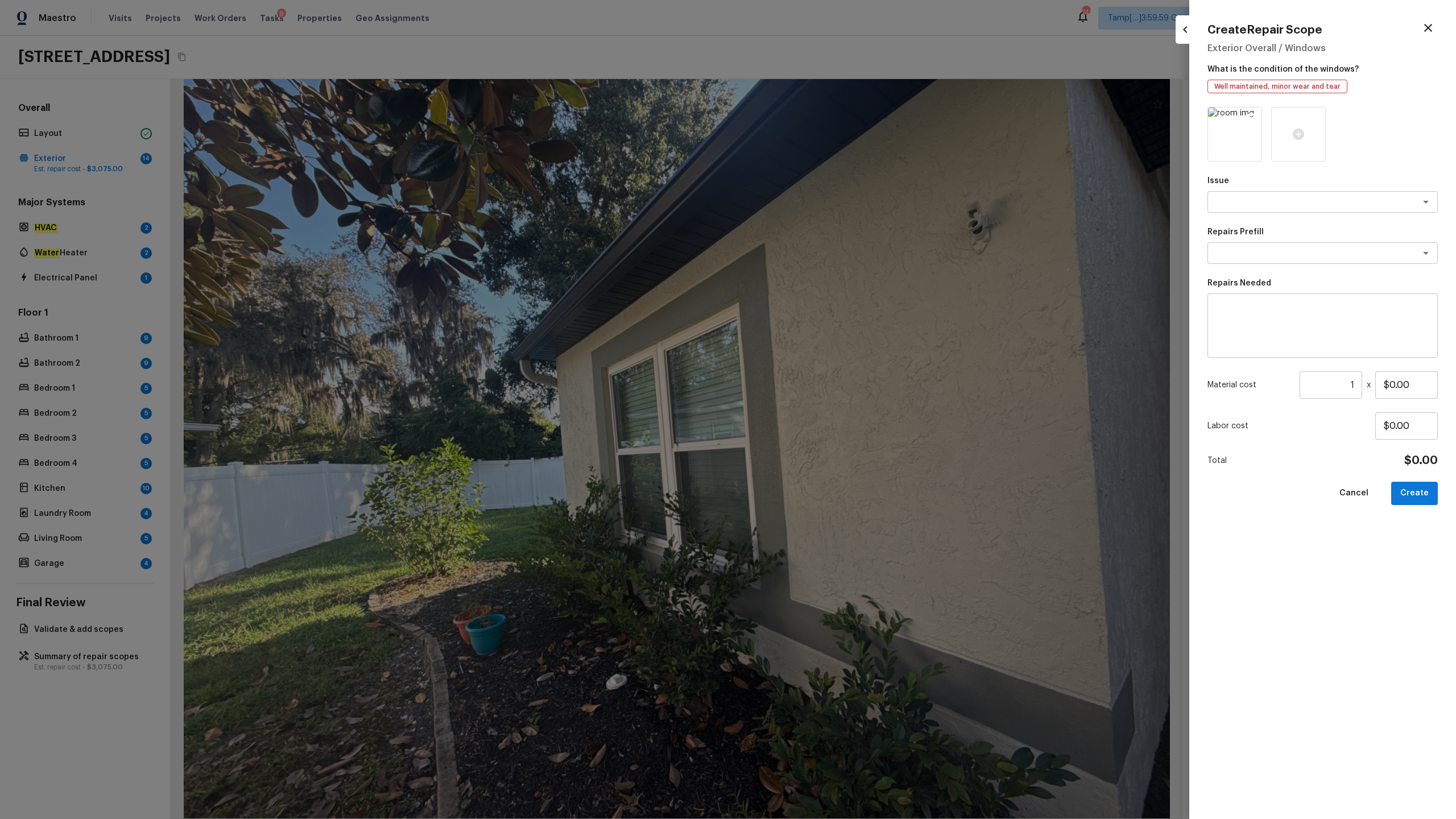
click at [818, 117] on icon at bounding box center [1251, 117] width 11 height 11
click at [818, 135] on icon at bounding box center [1234, 134] width 11 height 11
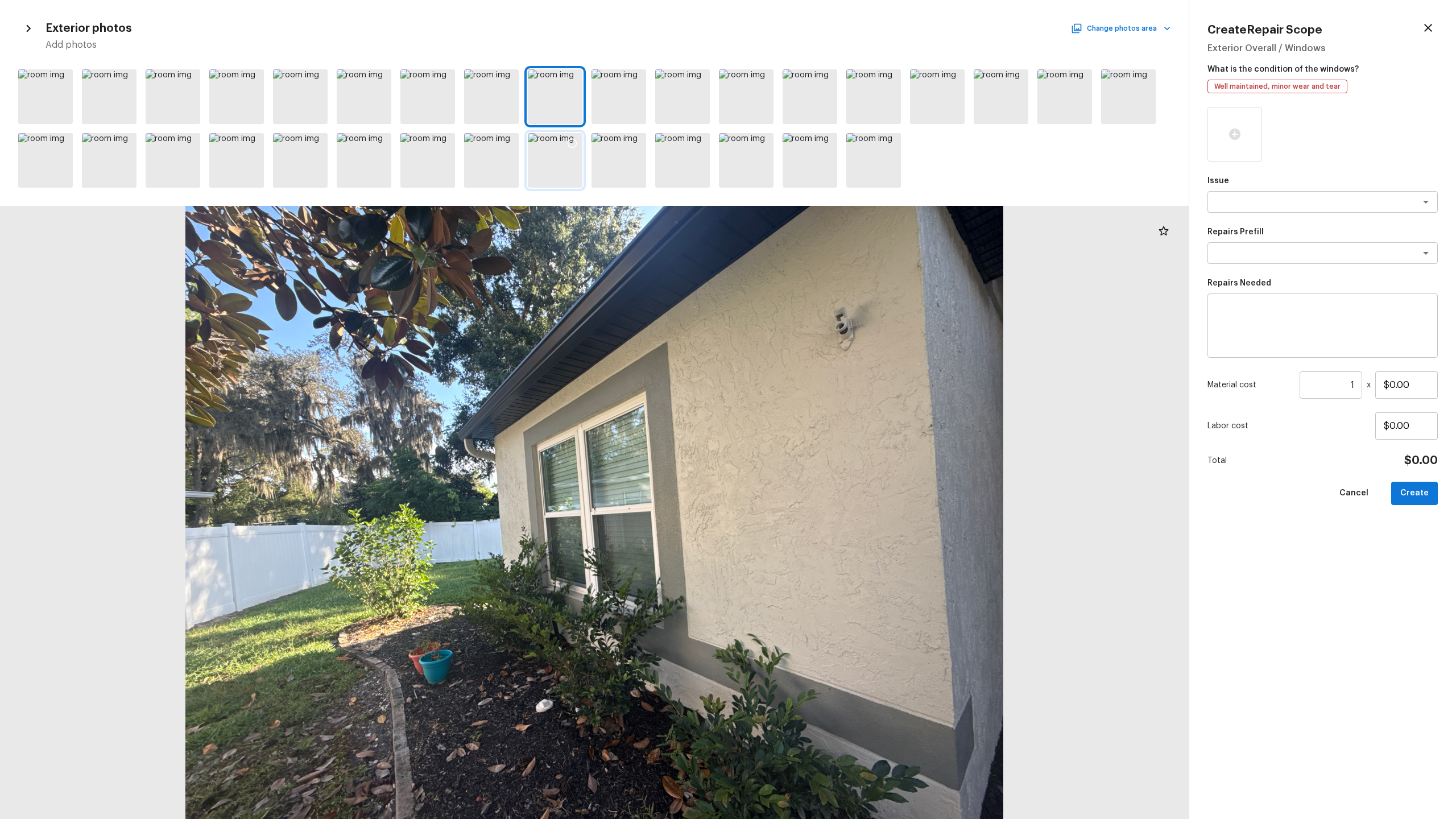
click at [562, 159] on div at bounding box center [555, 160] width 55 height 55
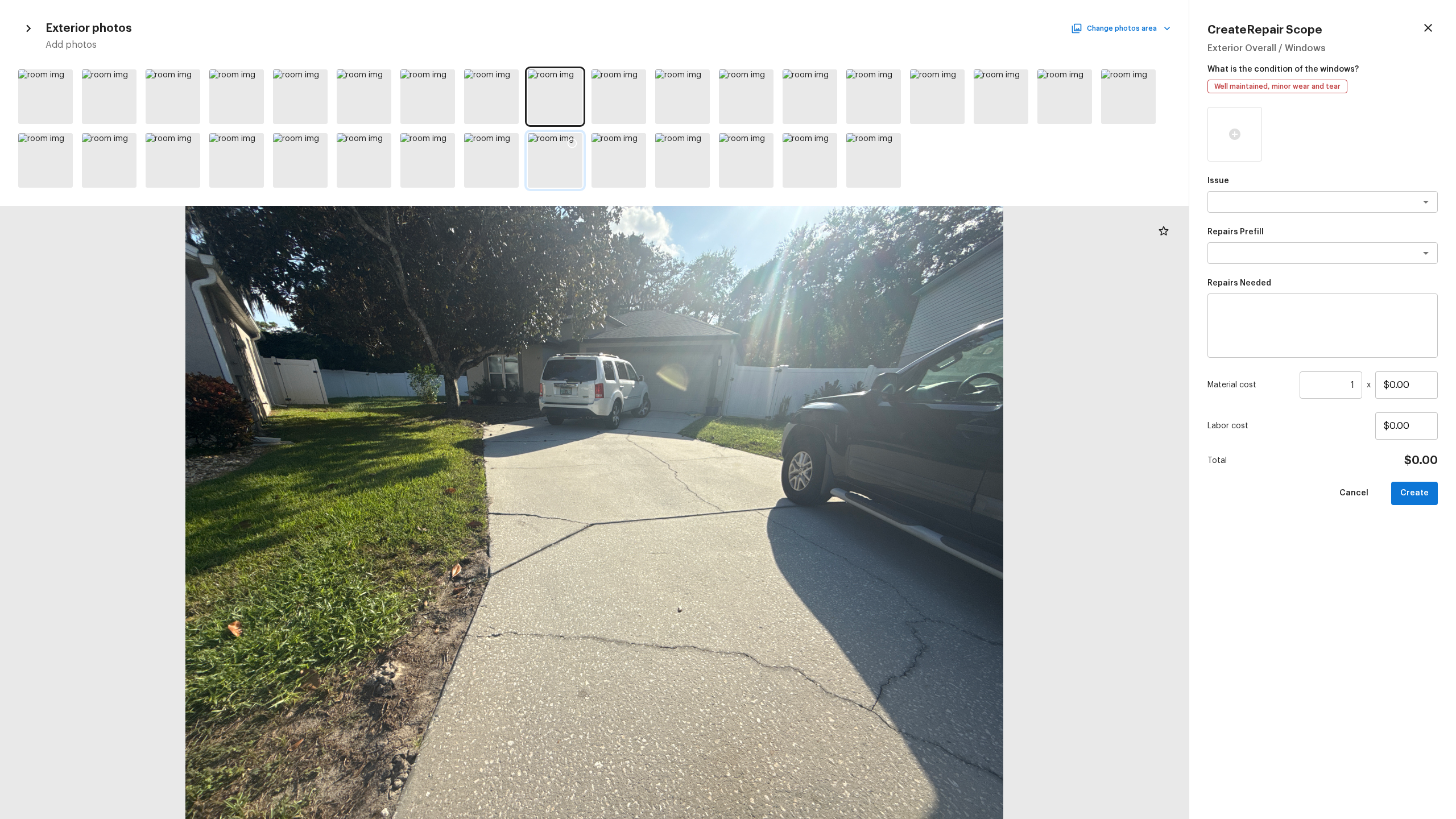
click at [570, 143] on icon at bounding box center [572, 143] width 11 height 11
click at [60, 114] on div at bounding box center [45, 97] width 55 height 55
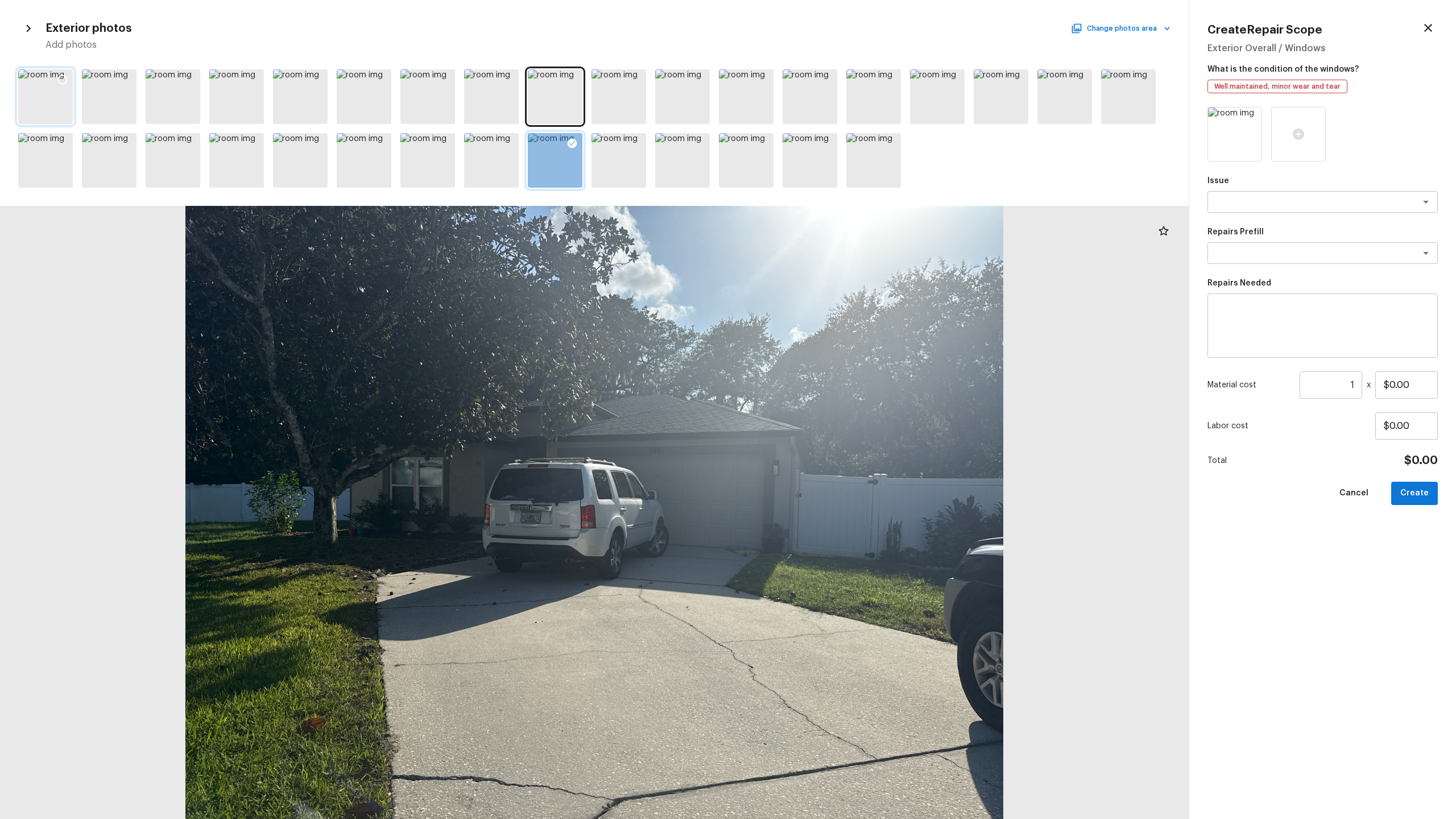
click at [60, 77] on icon at bounding box center [62, 79] width 11 height 11
click at [116, 107] on div at bounding box center [109, 97] width 55 height 55
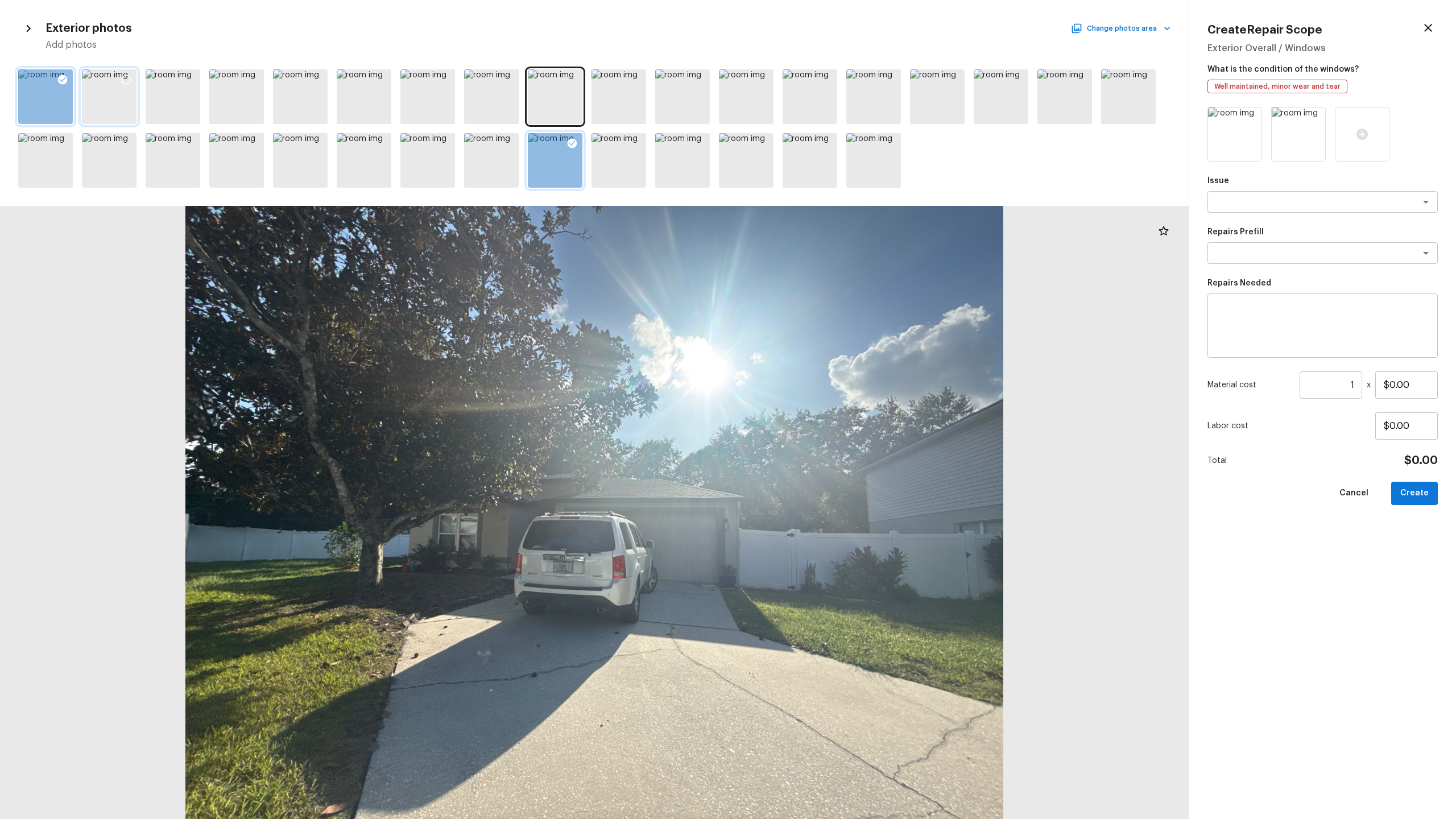
click at [128, 77] on icon at bounding box center [126, 79] width 11 height 11
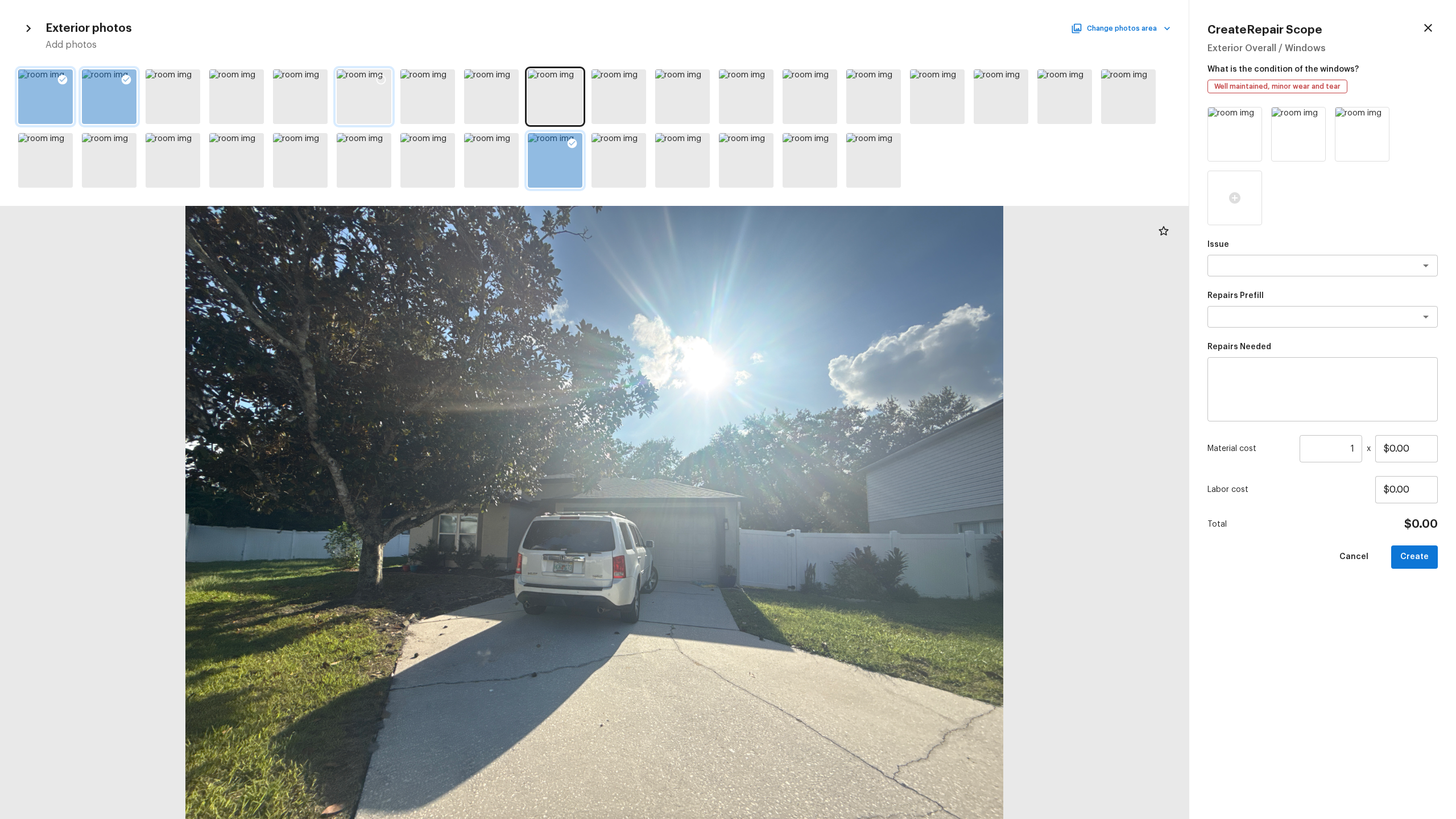
click at [362, 101] on div at bounding box center [364, 97] width 55 height 55
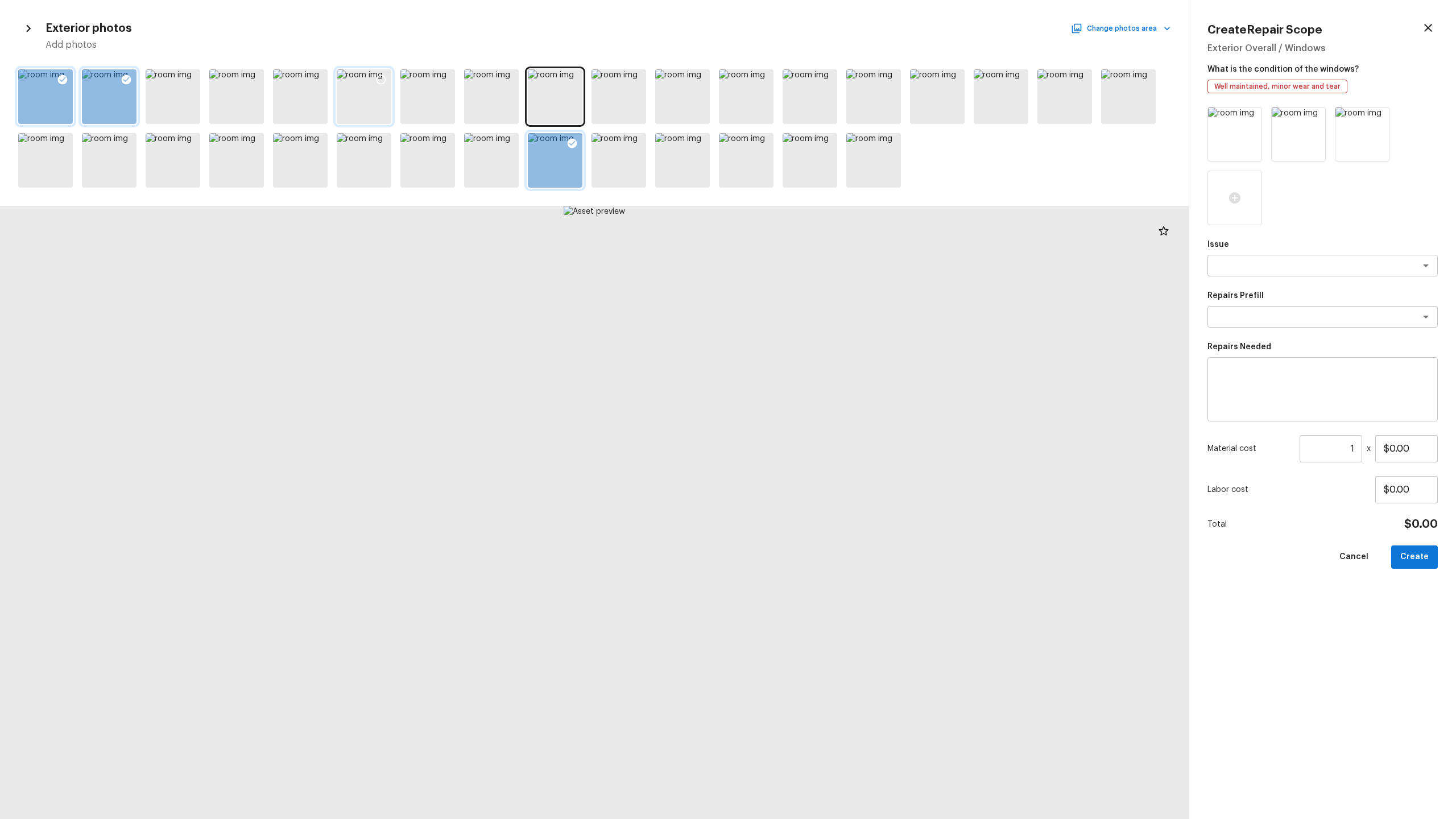
click at [379, 78] on icon at bounding box center [381, 79] width 11 height 11
click at [818, 273] on div "x ​" at bounding box center [1323, 266] width 230 height 22
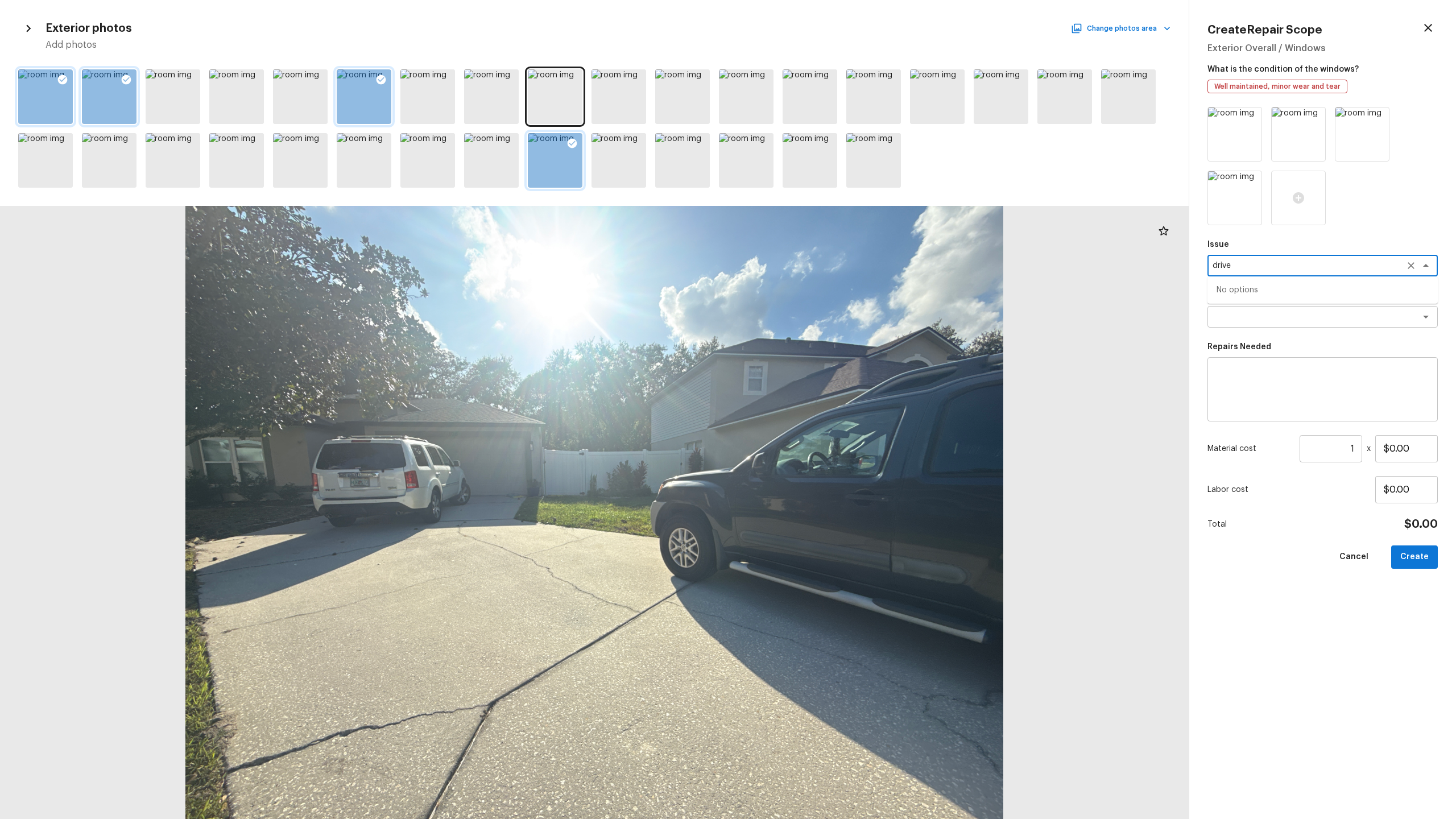
click at [818, 270] on textarea "drive" at bounding box center [1306, 266] width 188 height 11
click at [818, 327] on li "Overall Exterior" at bounding box center [1323, 326] width 230 height 18
type textarea "Overall Exterior"
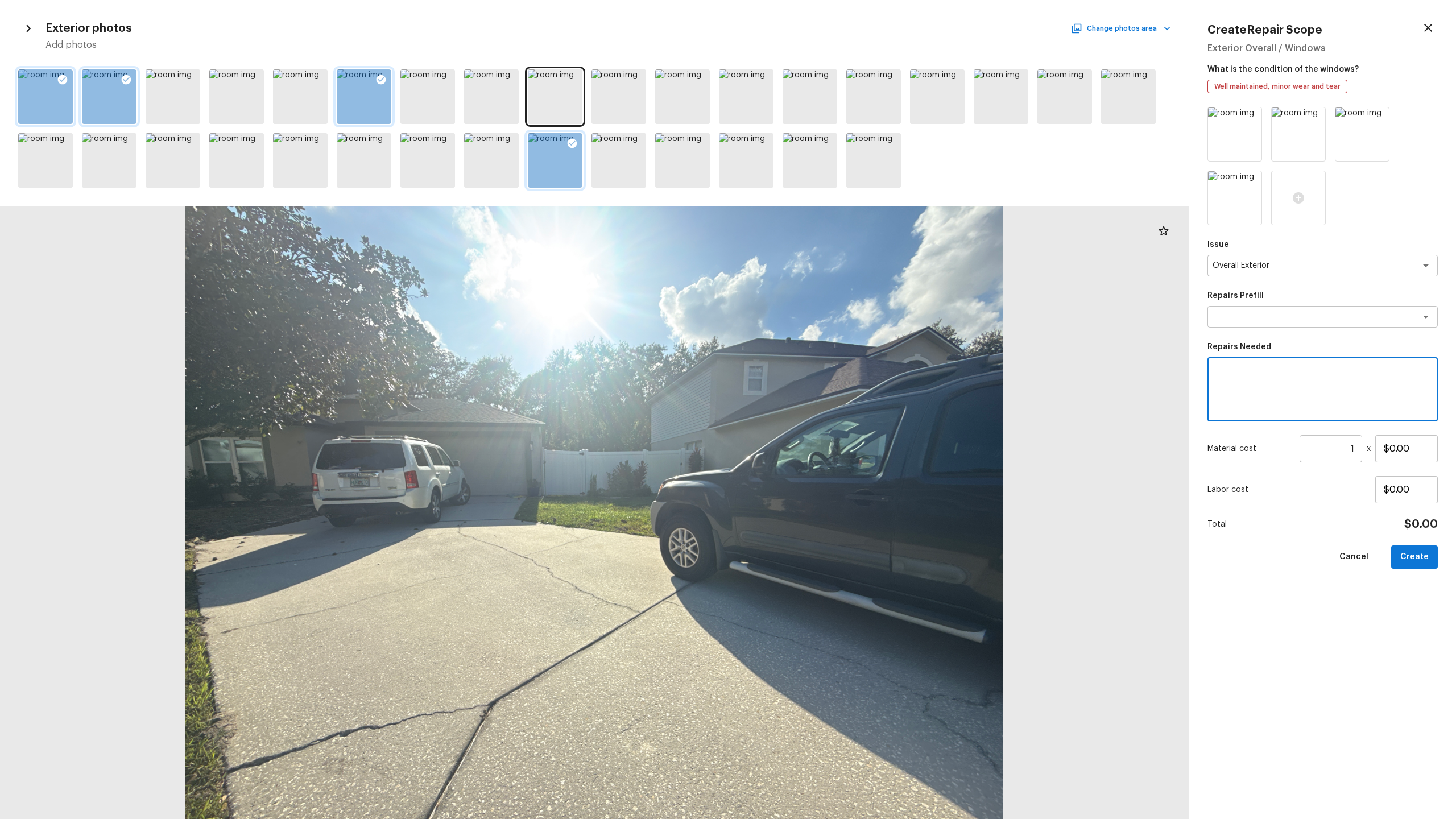
click at [818, 387] on textarea at bounding box center [1322, 389] width 214 height 45
type textarea "Repair driveway crack"
click at [818, 404] on input "$0.00" at bounding box center [1406, 448] width 63 height 27
type input "$800.00"
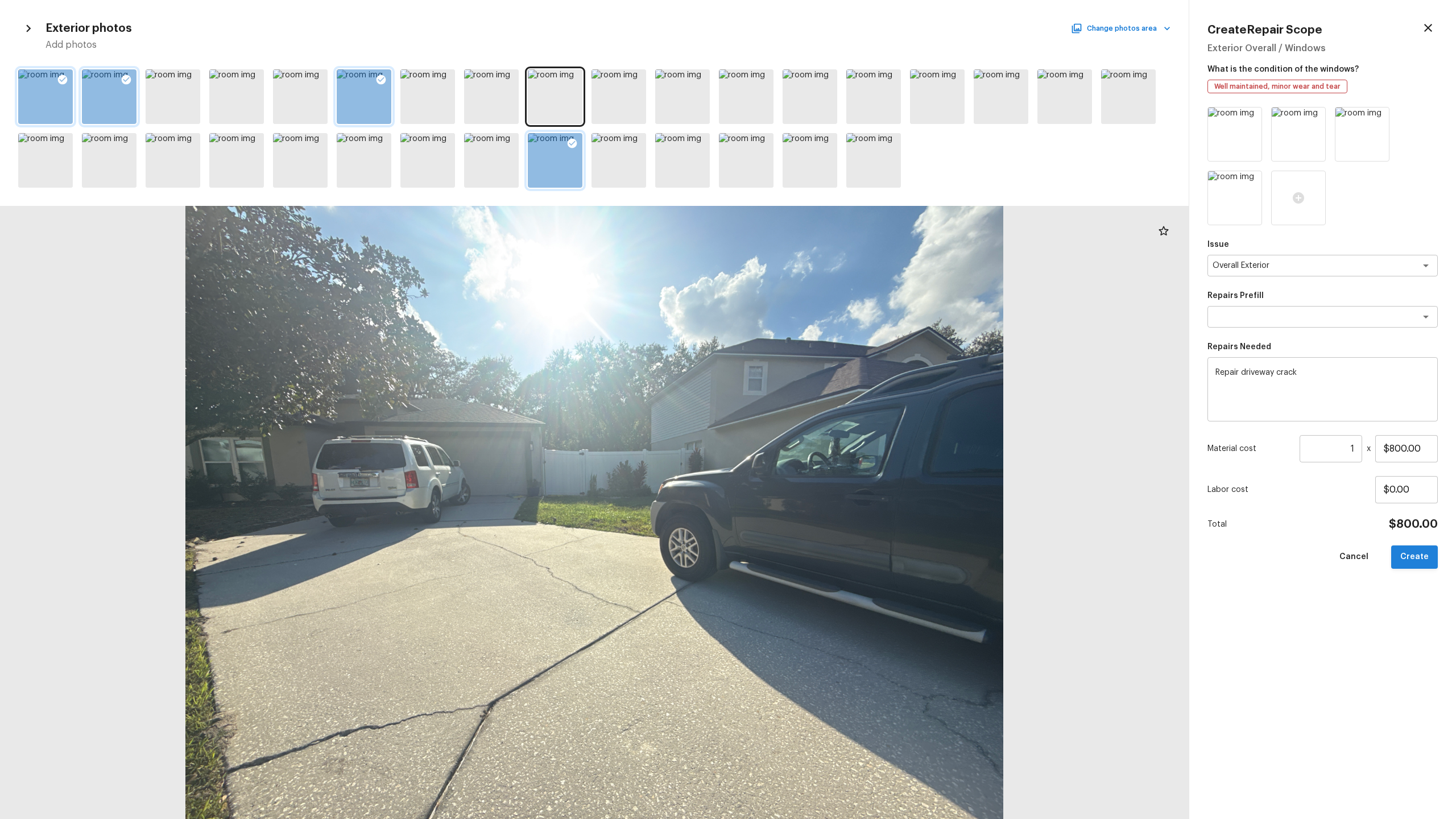
click at [818, 404] on button "Create" at bounding box center [1414, 557] width 47 height 24
type input "$0.00"
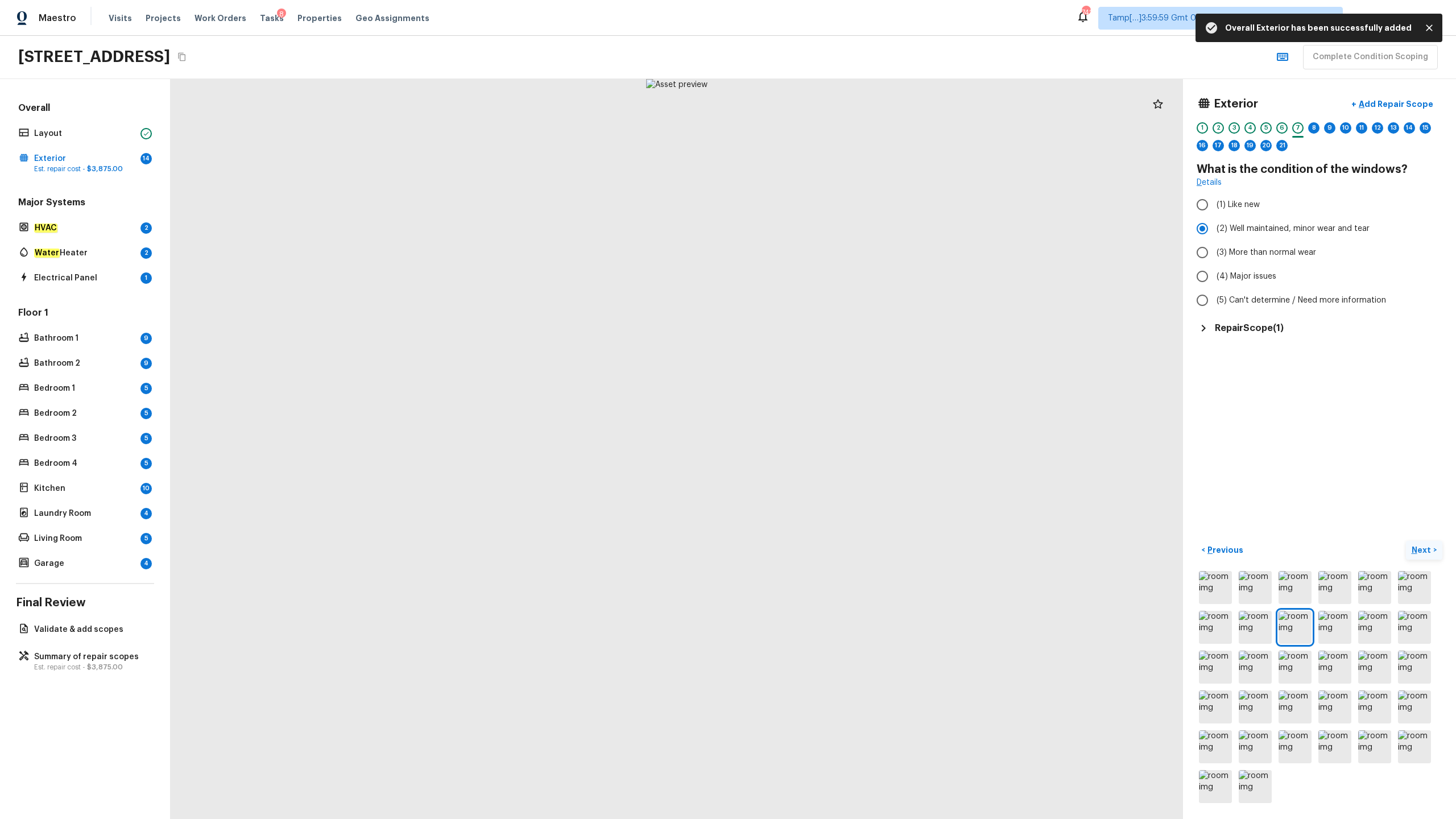
click at [818, 404] on p "Next" at bounding box center [1422, 550] width 22 height 11
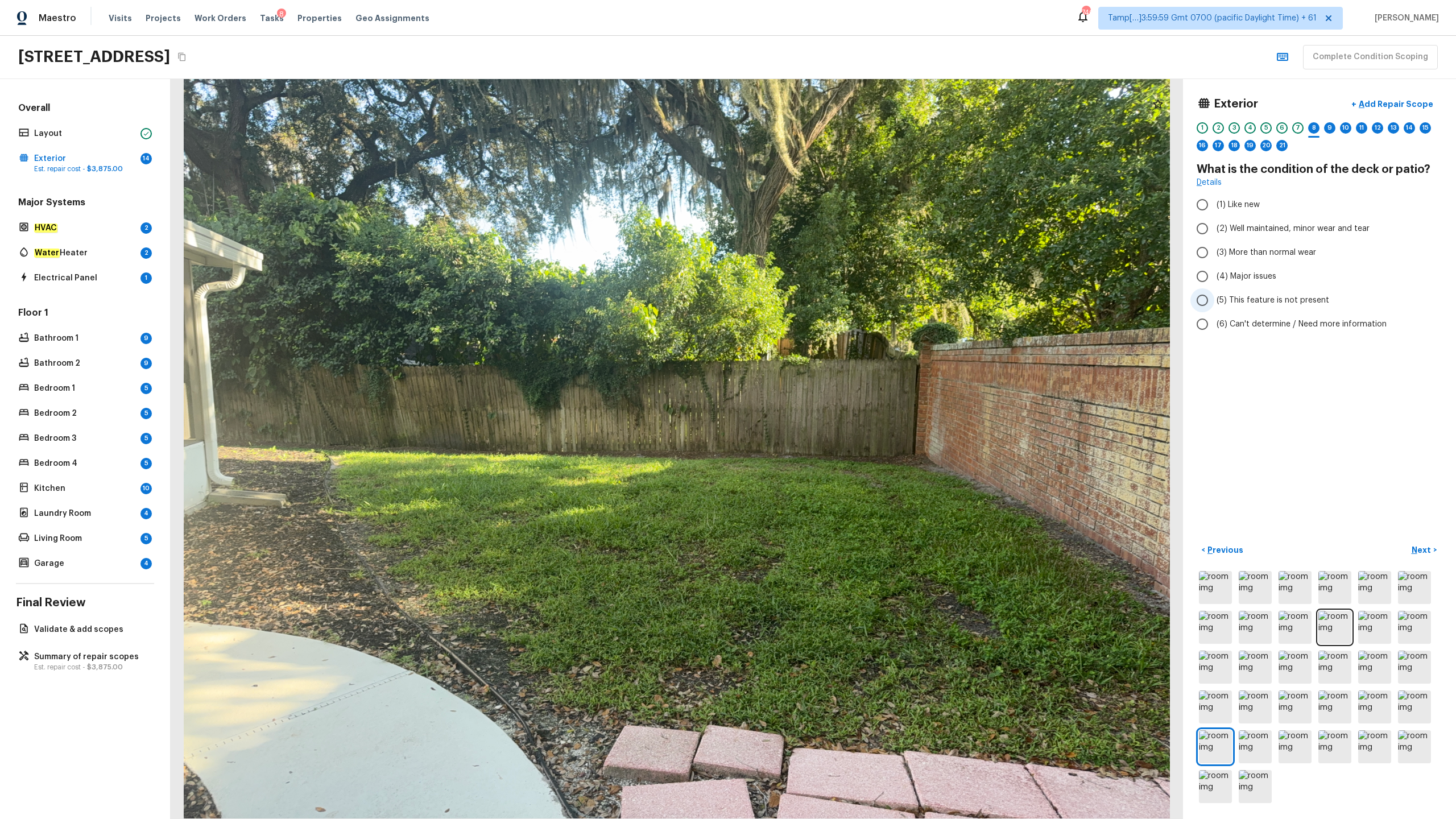
click at [818, 304] on span "(5) This feature is not present" at bounding box center [1273, 300] width 113 height 11
click at [818, 304] on input "(5) This feature is not present" at bounding box center [1202, 300] width 24 height 24
radio input "true"
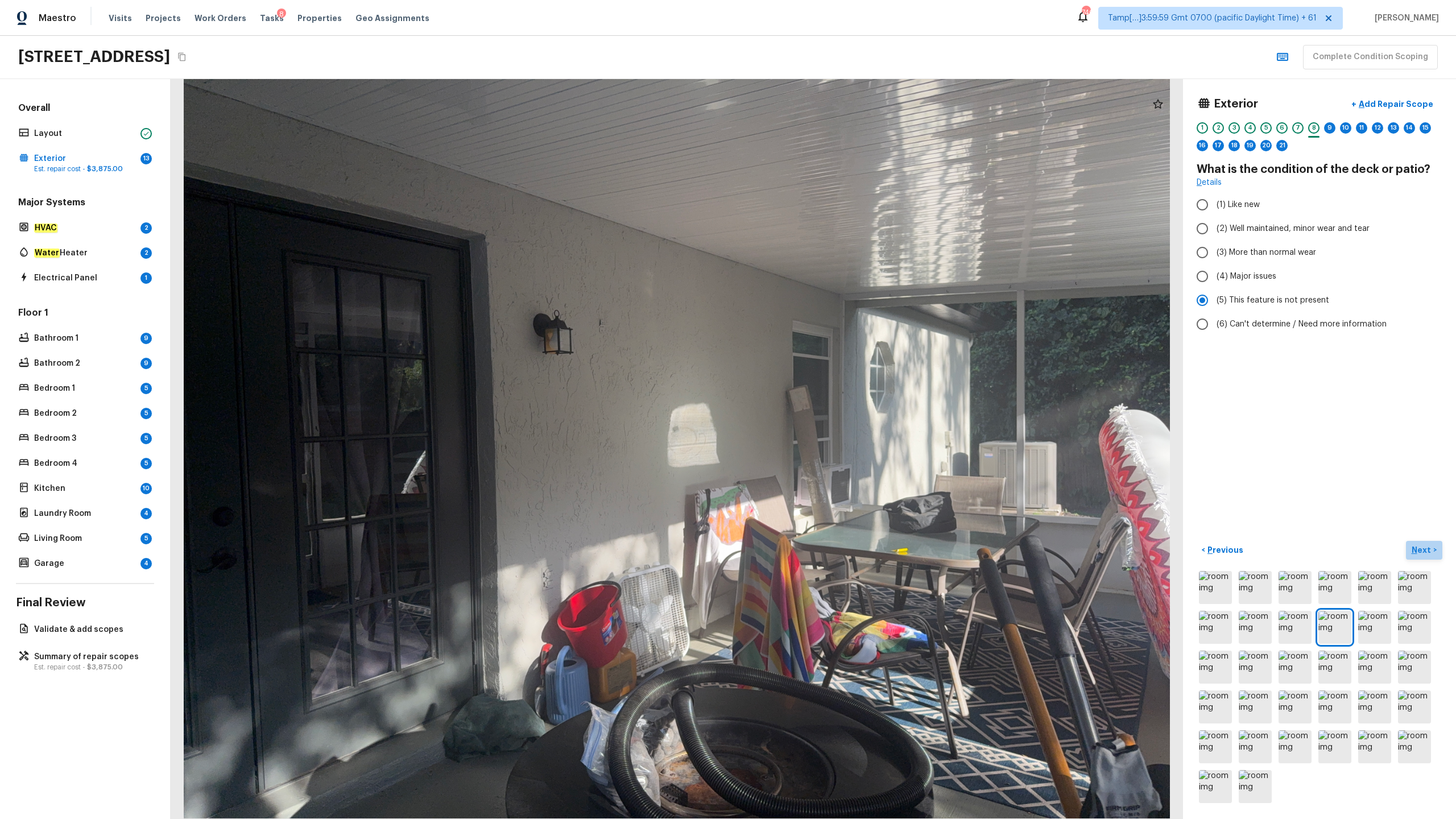
click at [818, 404] on p "Next" at bounding box center [1422, 550] width 22 height 11
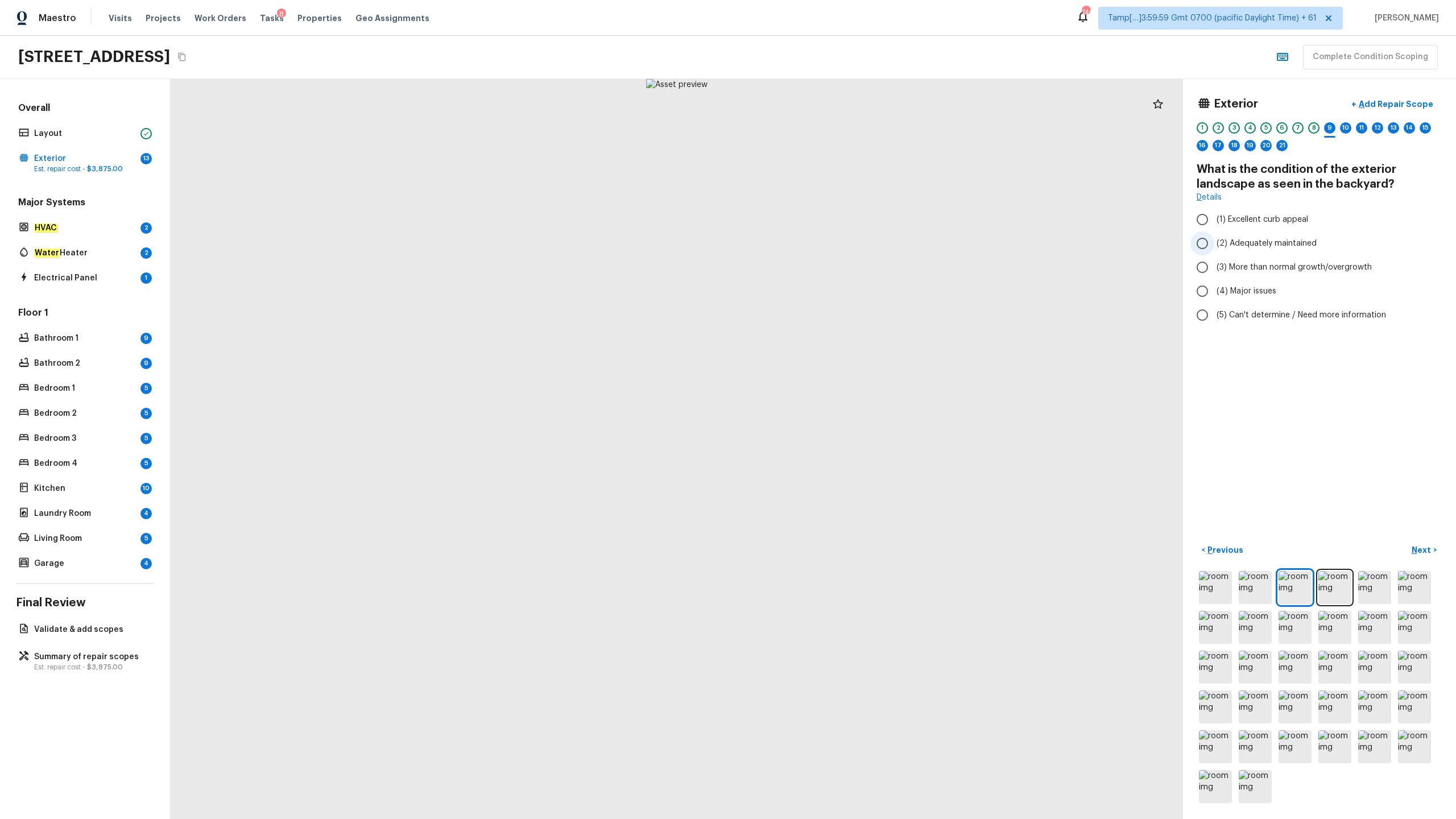
click at [818, 246] on span "(2) Adequately maintained" at bounding box center [1267, 243] width 100 height 11
click at [818, 246] on input "(2) Adequately maintained" at bounding box center [1202, 243] width 24 height 24
radio input "true"
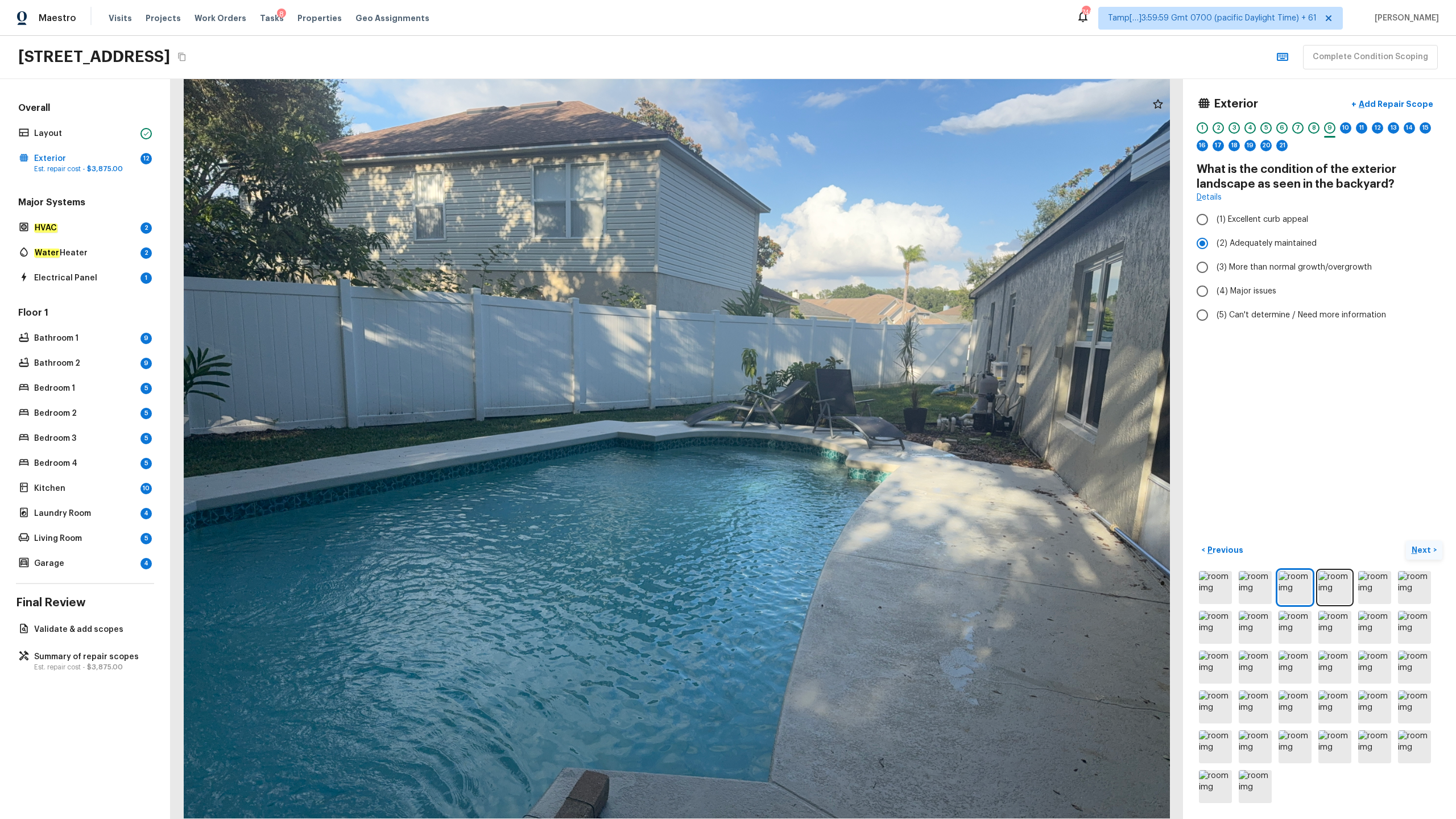
click at [818, 404] on p "Next" at bounding box center [1422, 550] width 22 height 11
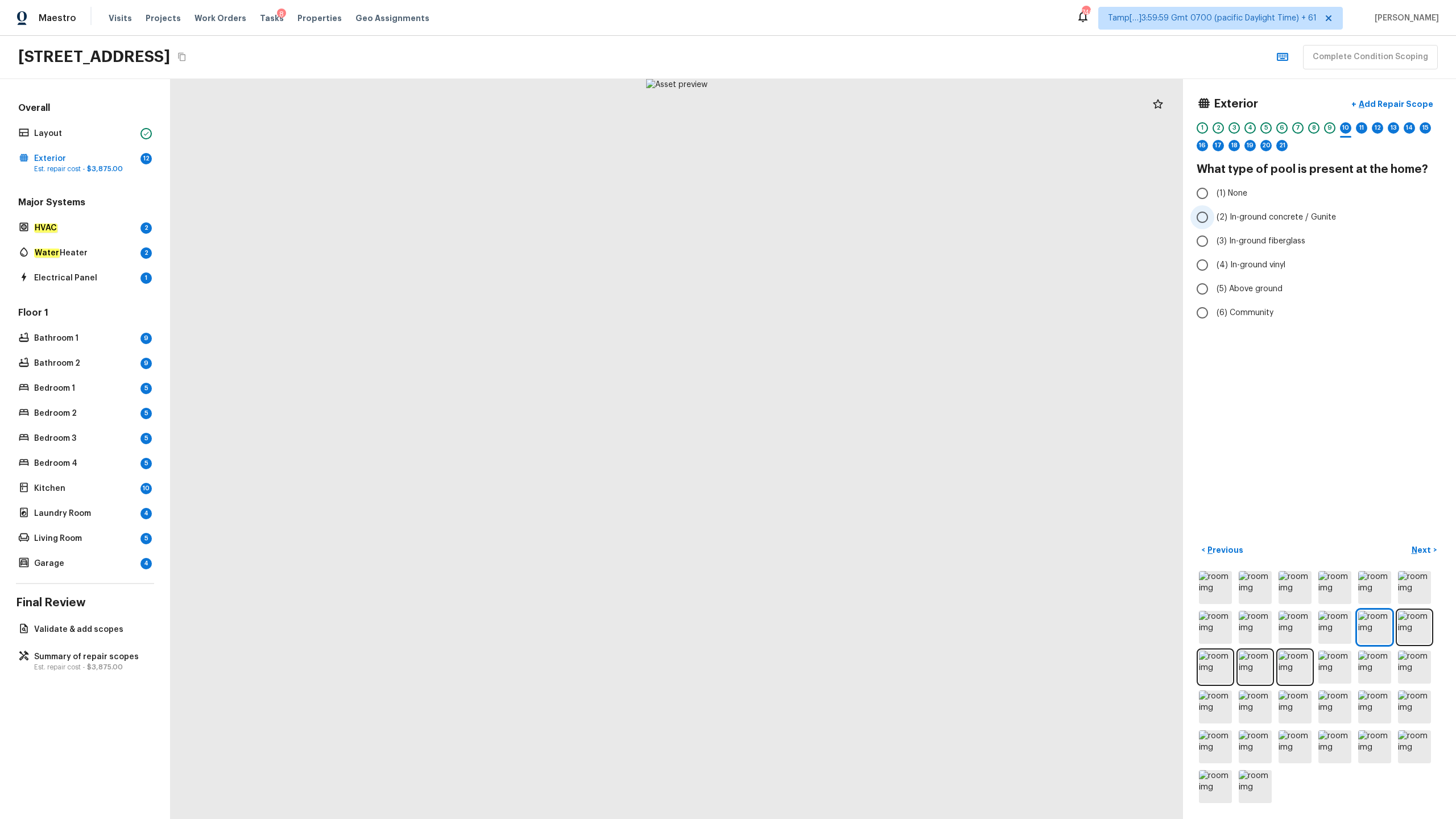
click at [818, 217] on span "(2) In-ground concrete / Gunite" at bounding box center [1276, 217] width 119 height 11
click at [818, 217] on input "(2) In-ground concrete / Gunite" at bounding box center [1202, 217] width 24 height 24
radio input "true"
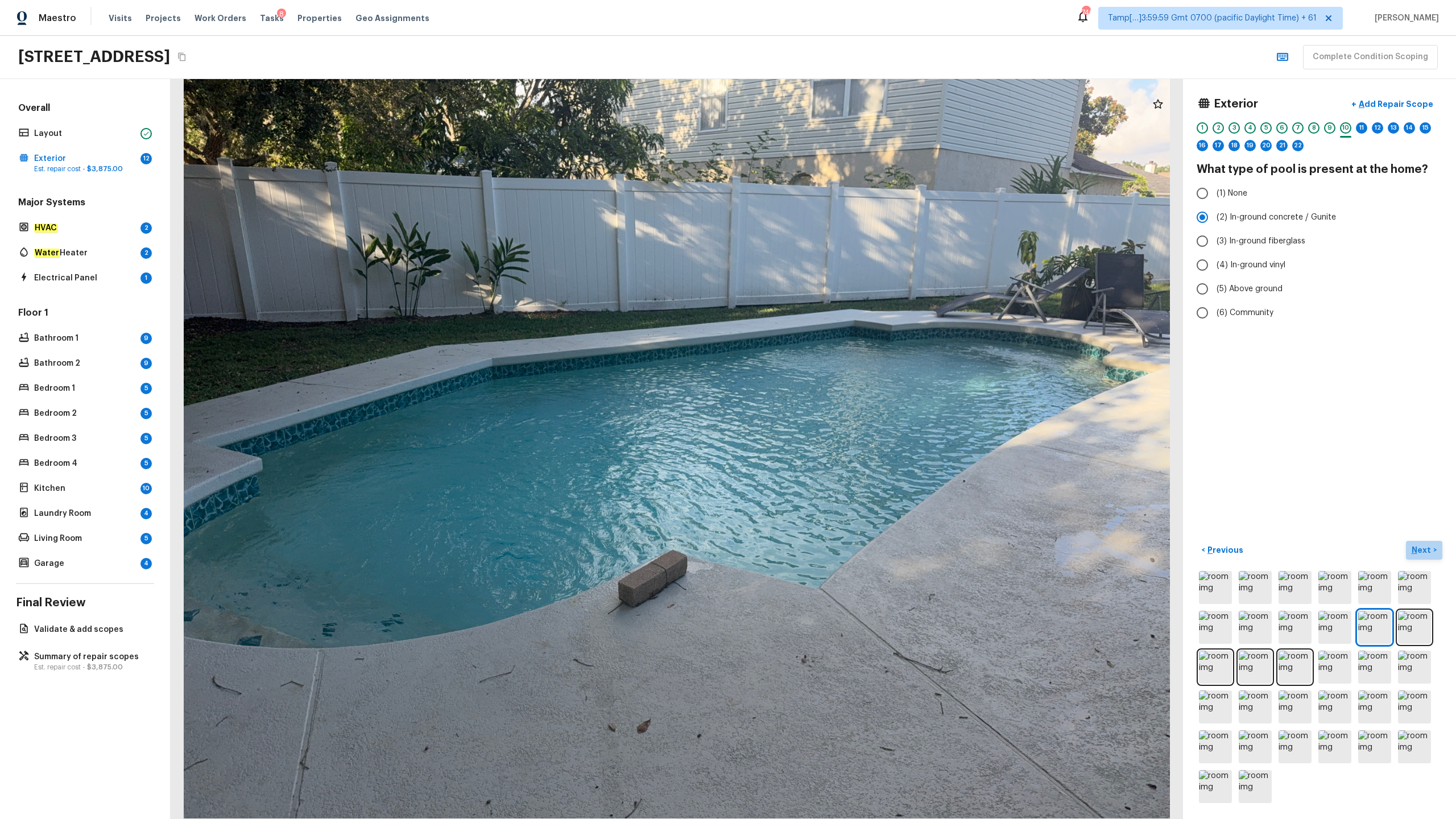
click at [818, 404] on p "Next" at bounding box center [1422, 550] width 22 height 11
click at [818, 228] on span "(2) Well maintained, minor wear and tear" at bounding box center [1293, 228] width 153 height 11
click at [818, 228] on input "(2) Well maintained, minor wear and tear" at bounding box center [1202, 228] width 24 height 24
radio input "true"
click at [818, 404] on button "Next >" at bounding box center [1424, 551] width 37 height 19
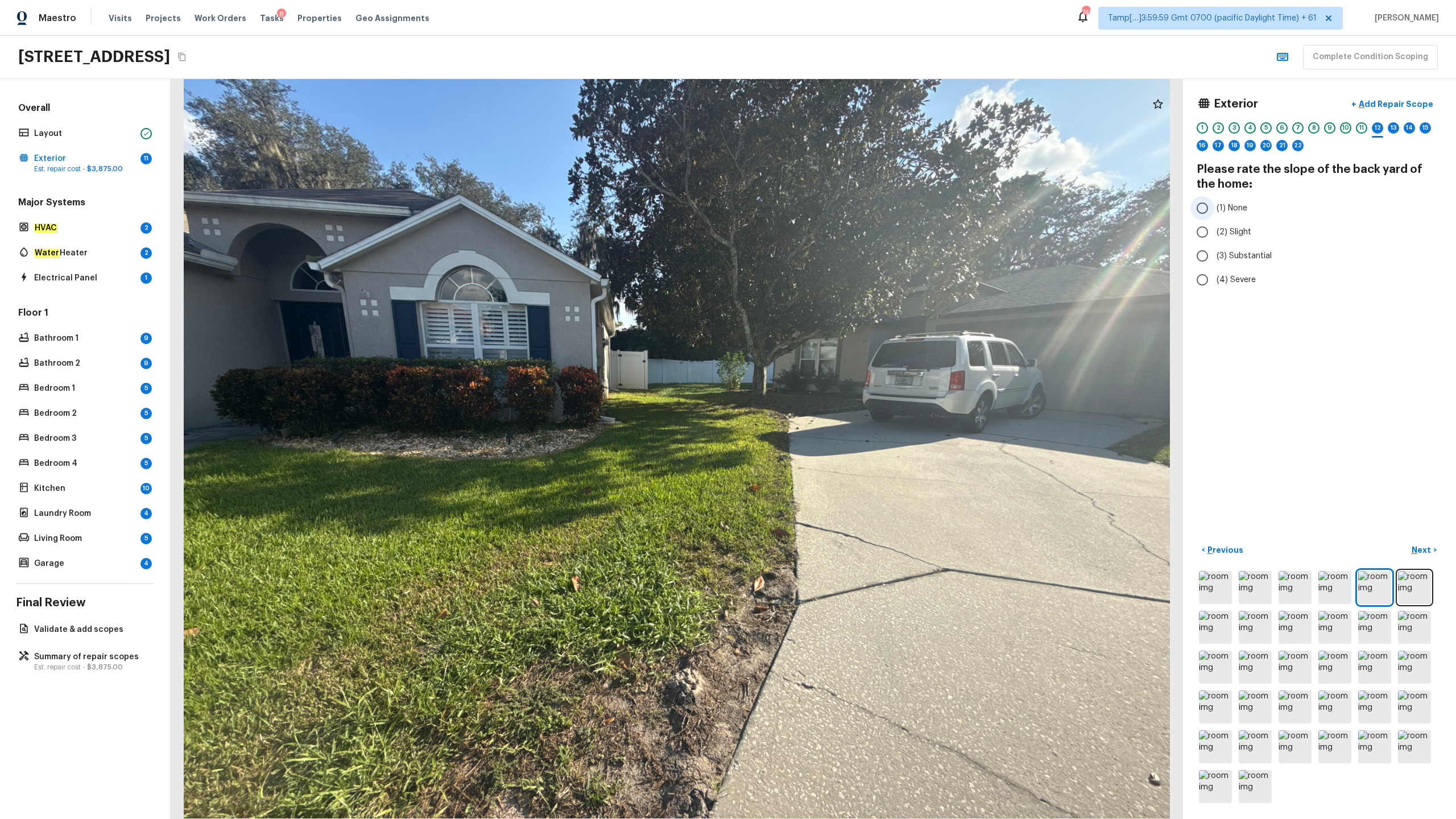
click at [818, 209] on span "(1) None" at bounding box center [1232, 208] width 31 height 11
click at [818, 209] on input "(1) None" at bounding box center [1202, 208] width 24 height 24
radio input "true"
click at [818, 404] on p "Next" at bounding box center [1422, 550] width 22 height 11
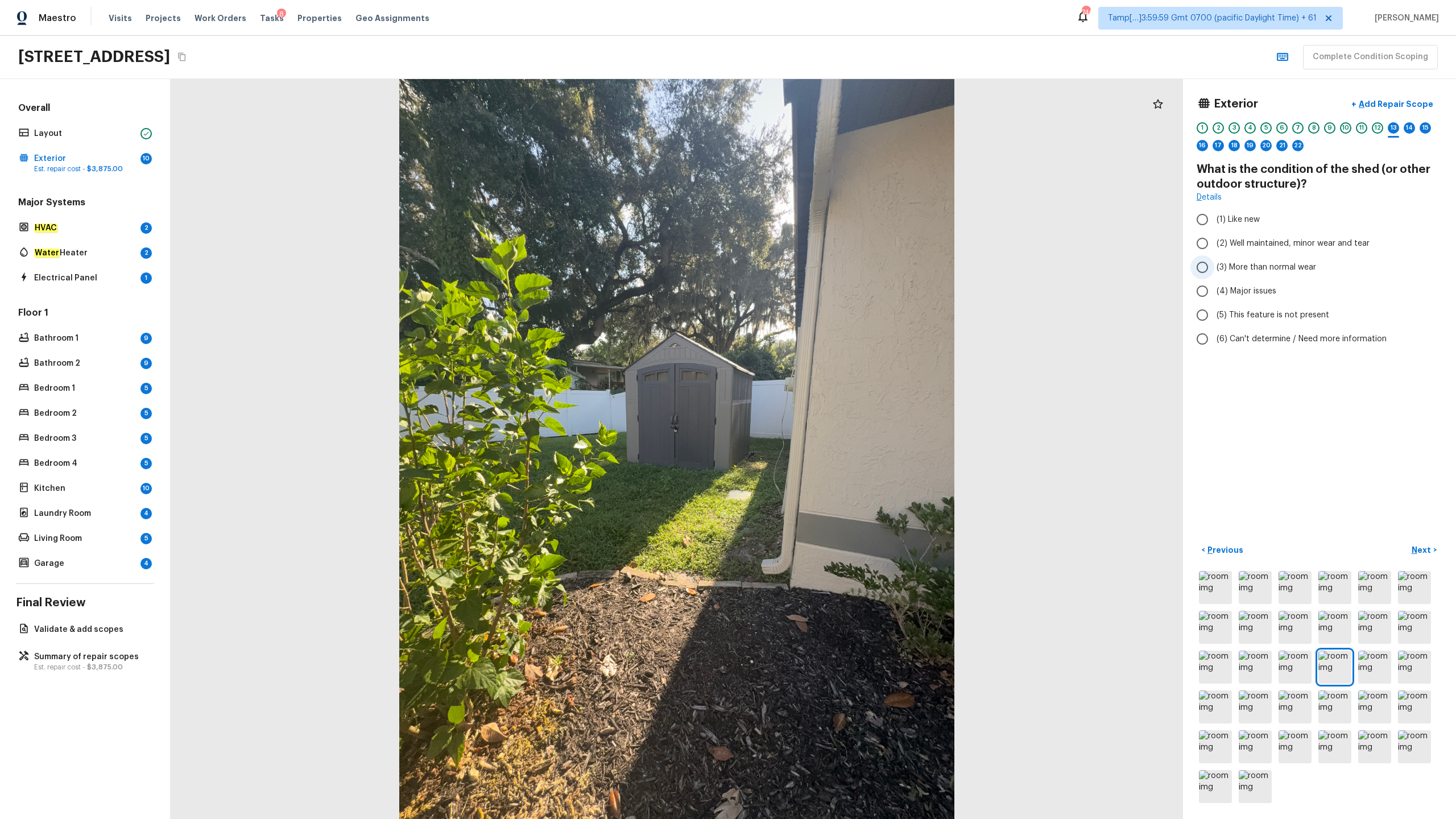
click at [818, 270] on span "(3) More than normal wear" at bounding box center [1266, 267] width 100 height 11
click at [818, 270] on input "(3) More than normal wear" at bounding box center [1202, 267] width 24 height 24
radio input "true"
click at [818, 404] on p "Next" at bounding box center [1422, 550] width 22 height 11
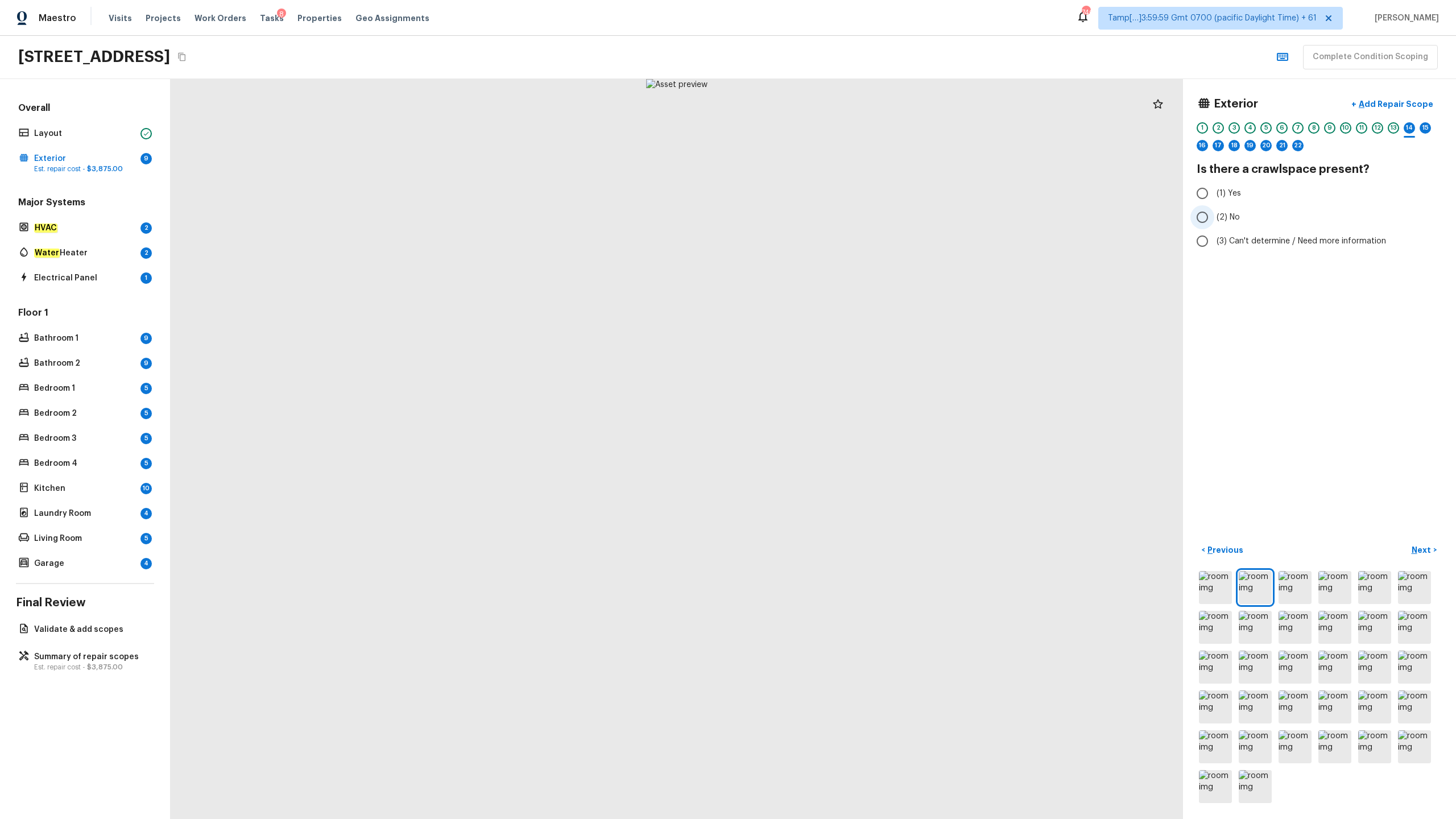
click at [818, 220] on span "(2) No" at bounding box center [1228, 217] width 24 height 11
click at [818, 220] on input "(2) No" at bounding box center [1202, 217] width 24 height 24
radio input "true"
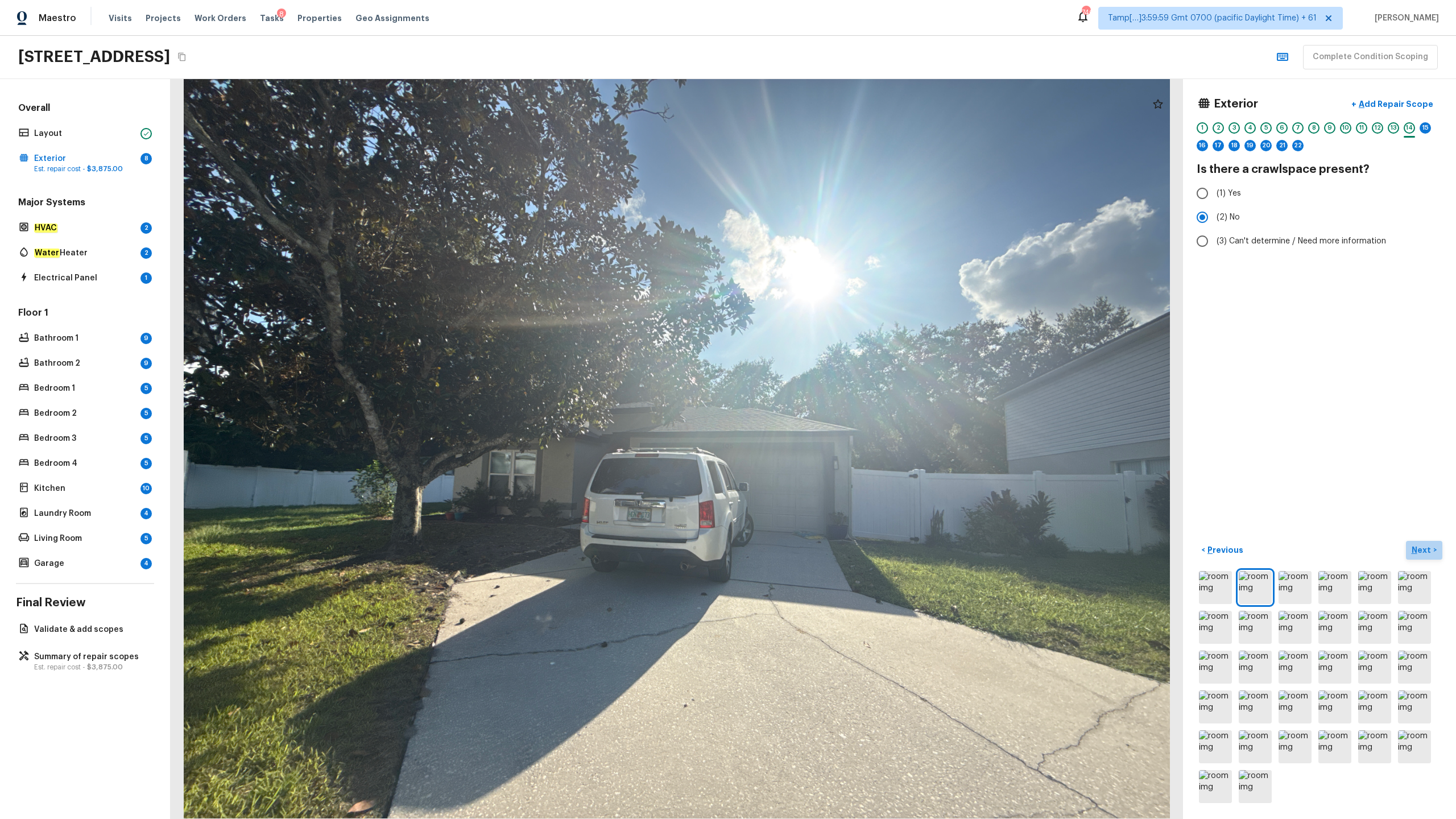
click at [818, 404] on p "Next" at bounding box center [1422, 550] width 22 height 11
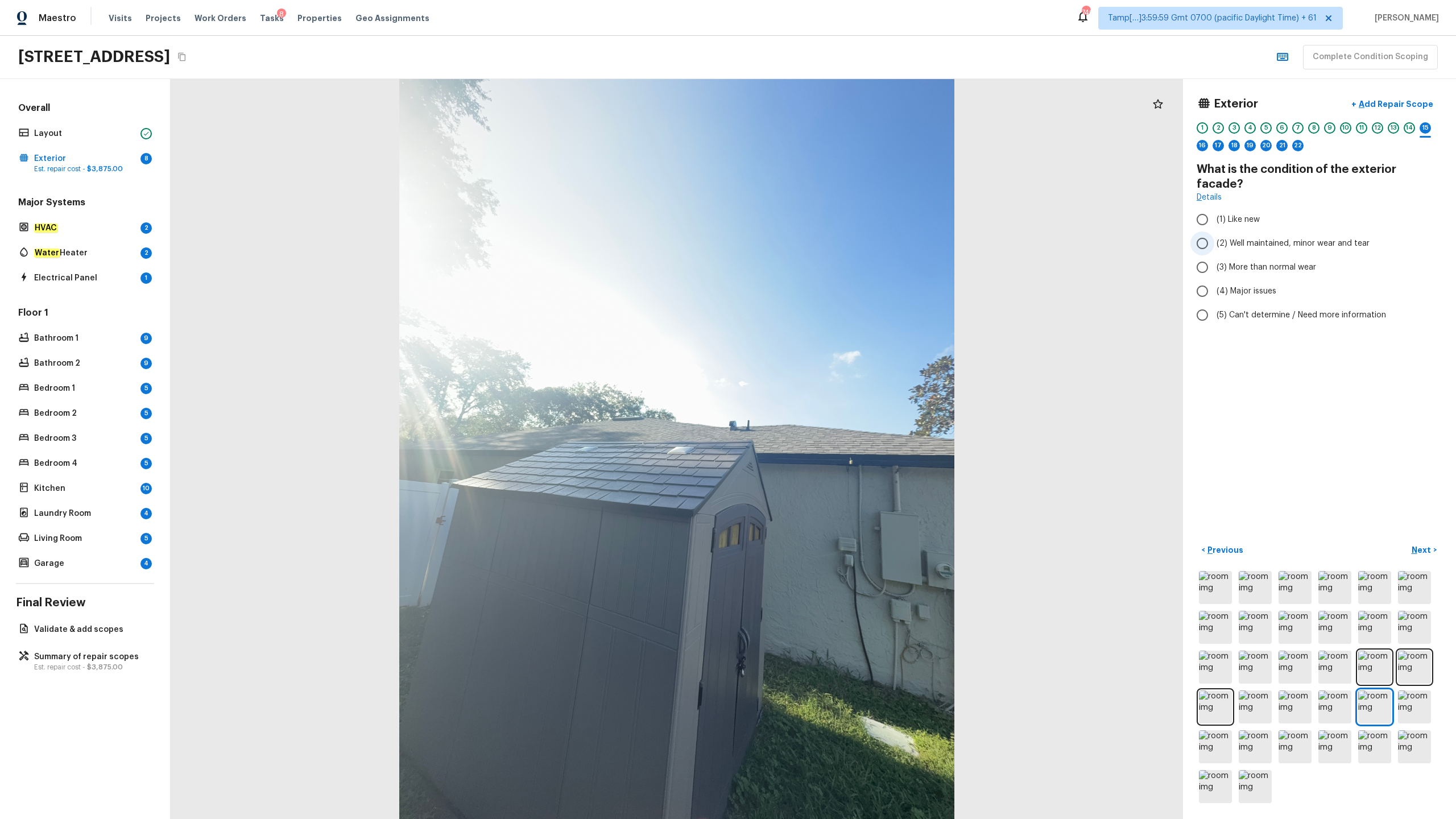
click at [818, 238] on span "(2) Well maintained, minor wear and tear" at bounding box center [1293, 243] width 153 height 11
click at [818, 233] on input "(2) Well maintained, minor wear and tear" at bounding box center [1202, 243] width 24 height 24
radio input "true"
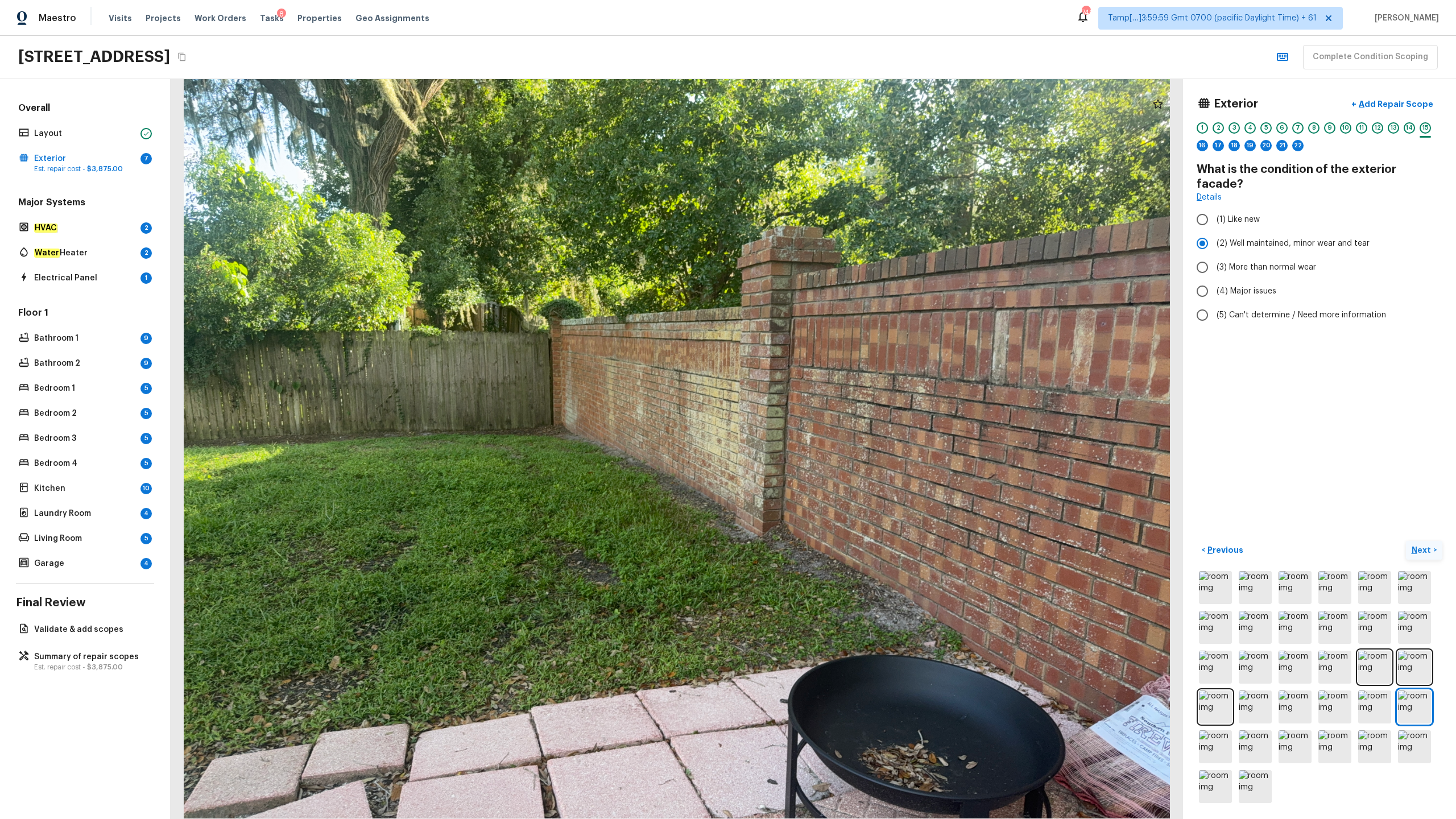
click at [818, 404] on p "Next" at bounding box center [1422, 550] width 22 height 11
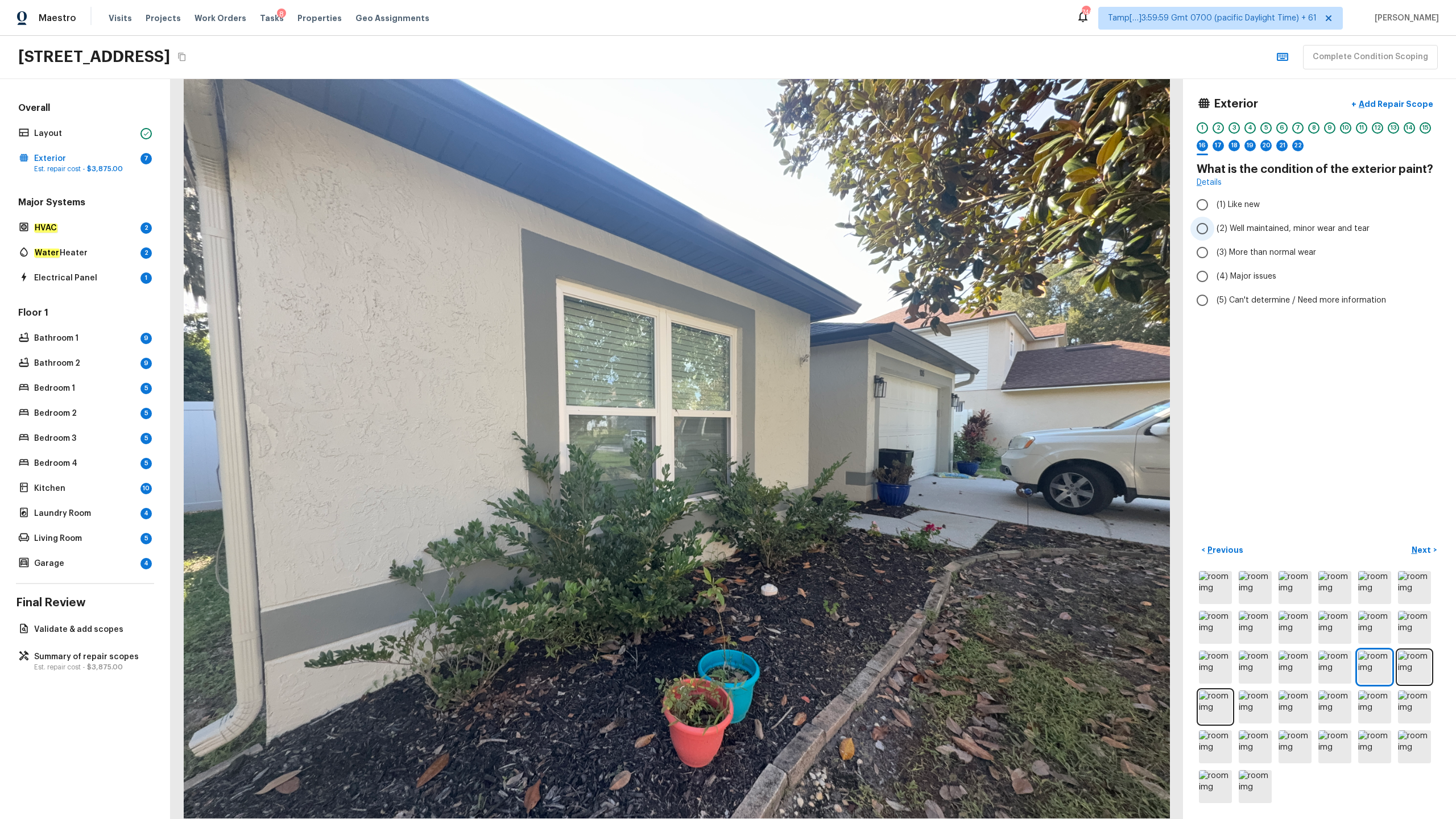
click at [818, 228] on span "(2) Well maintained, minor wear and tear" at bounding box center [1293, 228] width 153 height 11
click at [818, 228] on input "(2) Well maintained, minor wear and tear" at bounding box center [1202, 228] width 24 height 24
radio input "true"
click at [818, 404] on p "Next" at bounding box center [1422, 550] width 22 height 11
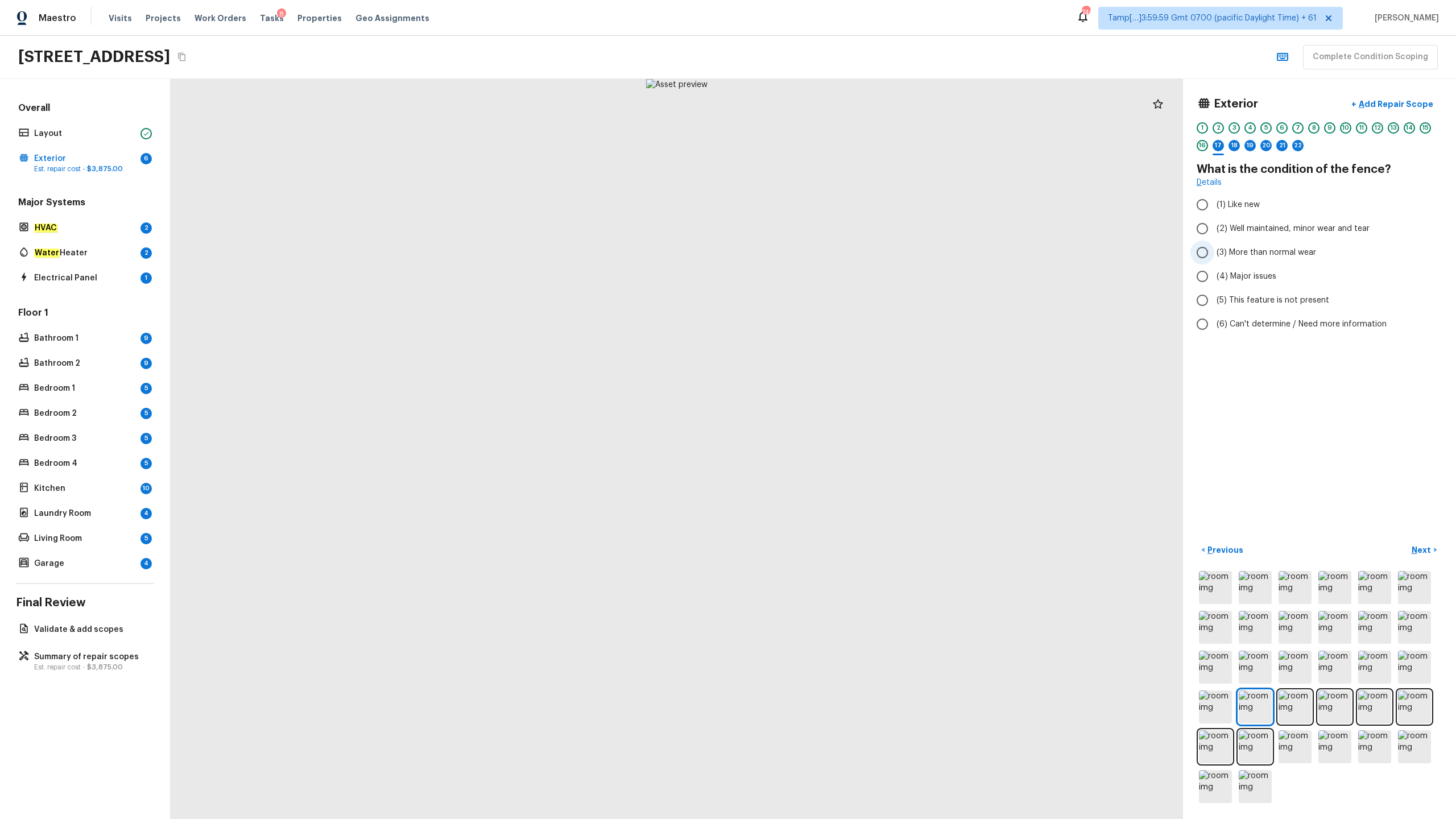
click at [818, 251] on span "(3) More than normal wear" at bounding box center [1266, 252] width 100 height 11
click at [818, 251] on input "(3) More than normal wear" at bounding box center [1202, 253] width 24 height 24
radio input "true"
click at [818, 404] on p "Next" at bounding box center [1422, 550] width 22 height 11
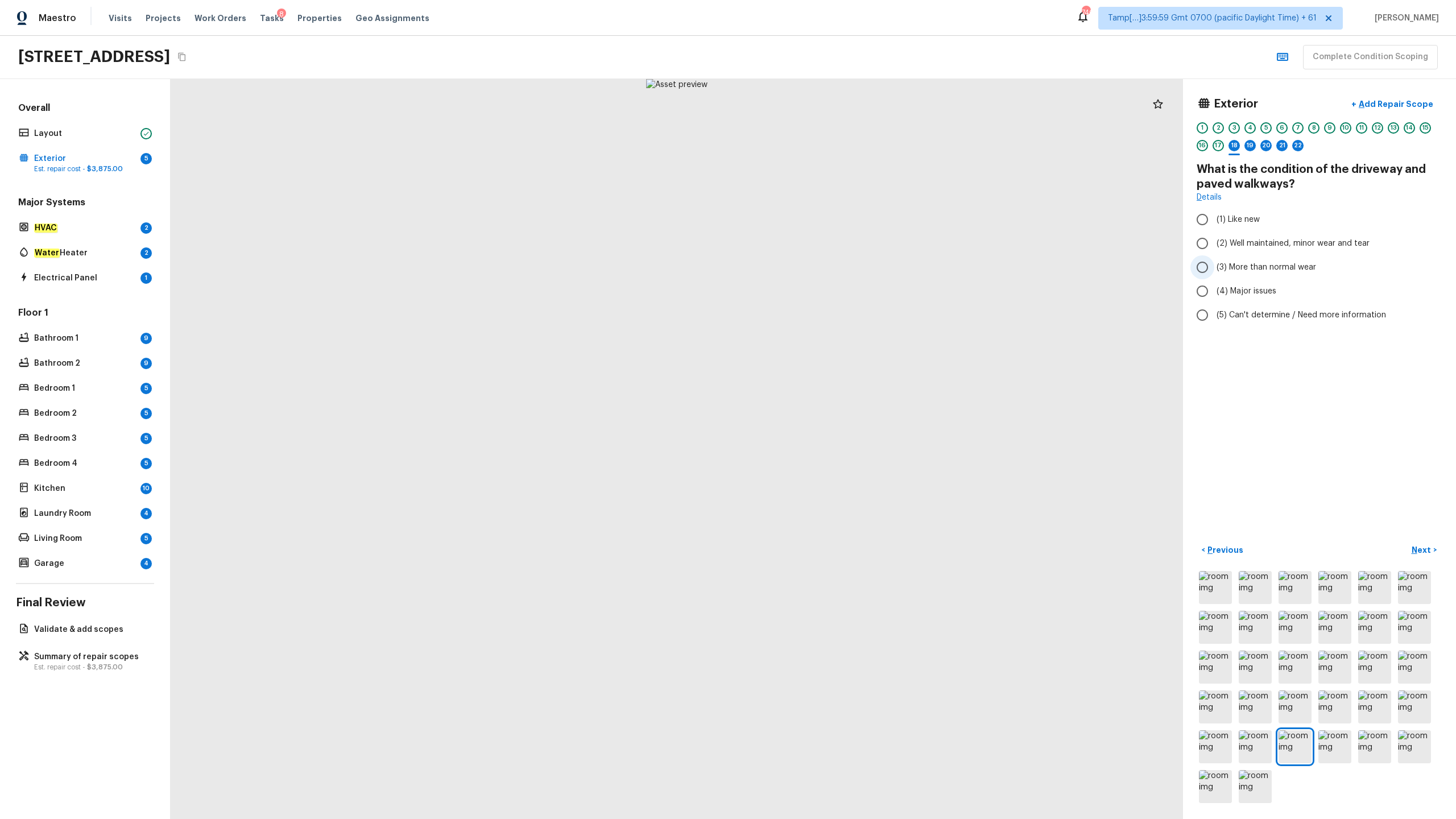
click at [818, 273] on span "(3) More than normal wear" at bounding box center [1266, 267] width 100 height 11
click at [818, 273] on input "(3) More than normal wear" at bounding box center [1202, 267] width 24 height 24
radio input "true"
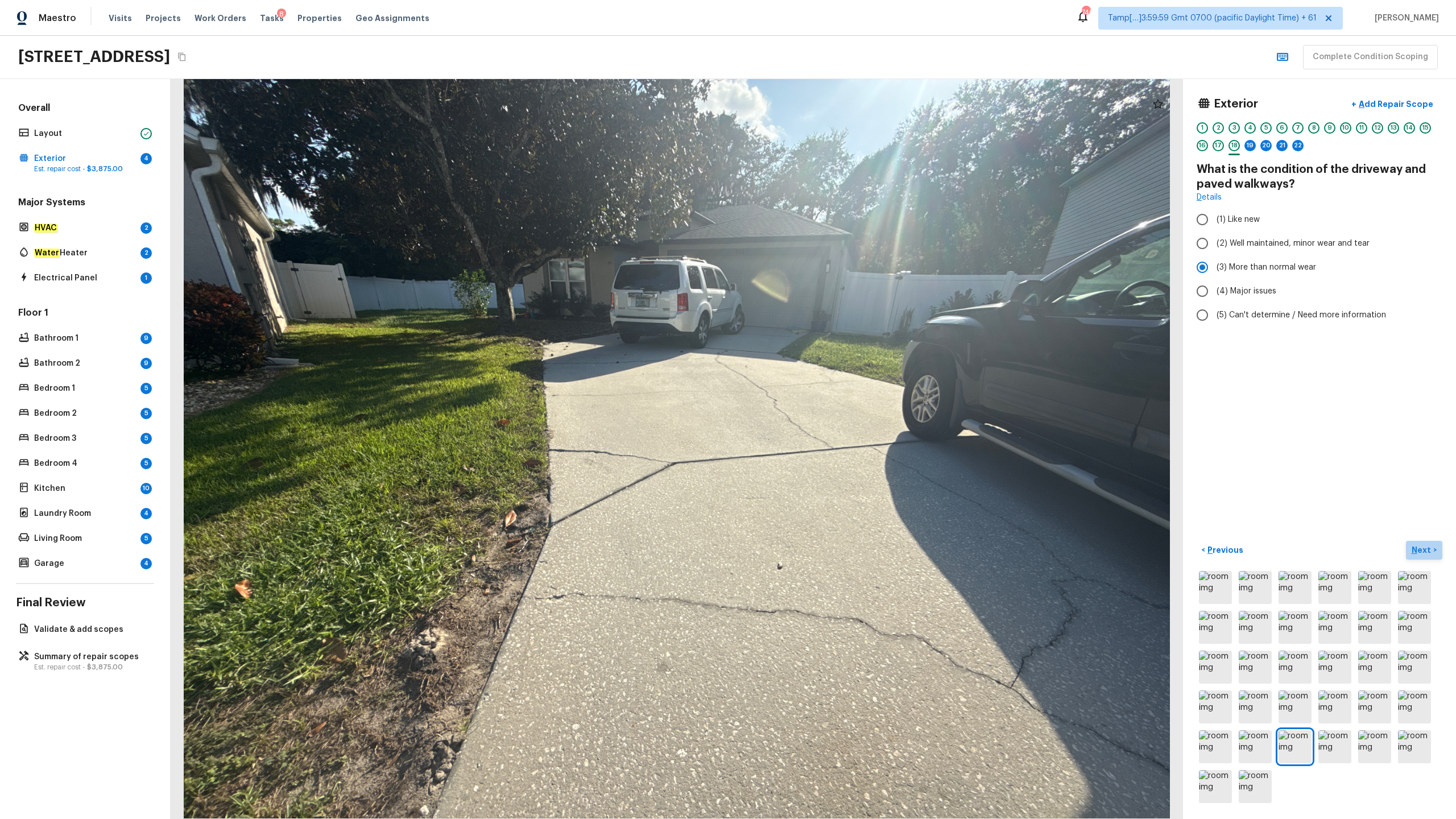
click at [818, 404] on p "Next" at bounding box center [1422, 550] width 22 height 11
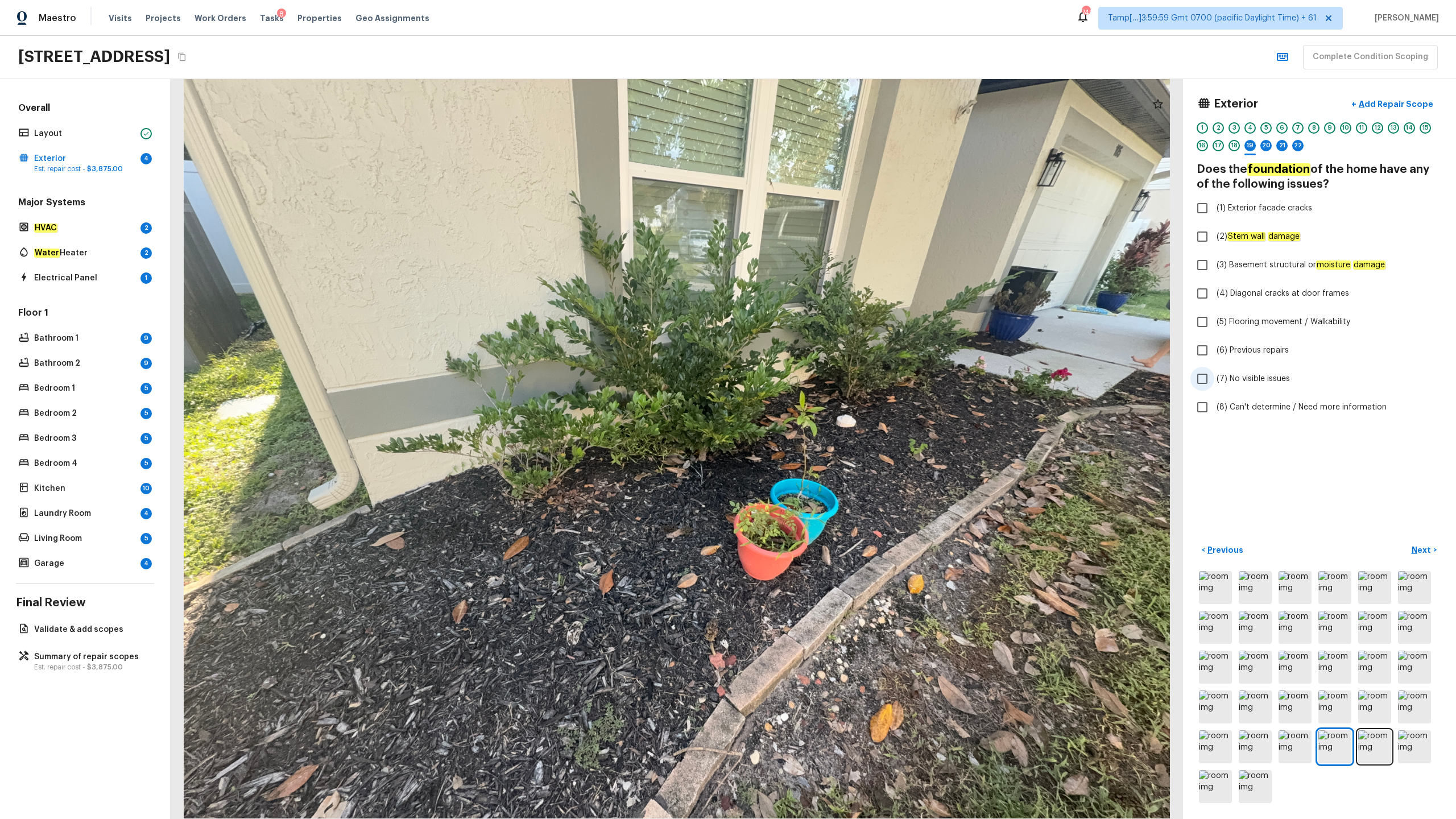
click at [818, 377] on span "(7) No visible issues" at bounding box center [1253, 378] width 73 height 11
click at [818, 377] on input "(7) No visible issues" at bounding box center [1202, 379] width 24 height 24
checkbox input "true"
click at [818, 404] on p "Next" at bounding box center [1422, 550] width 22 height 11
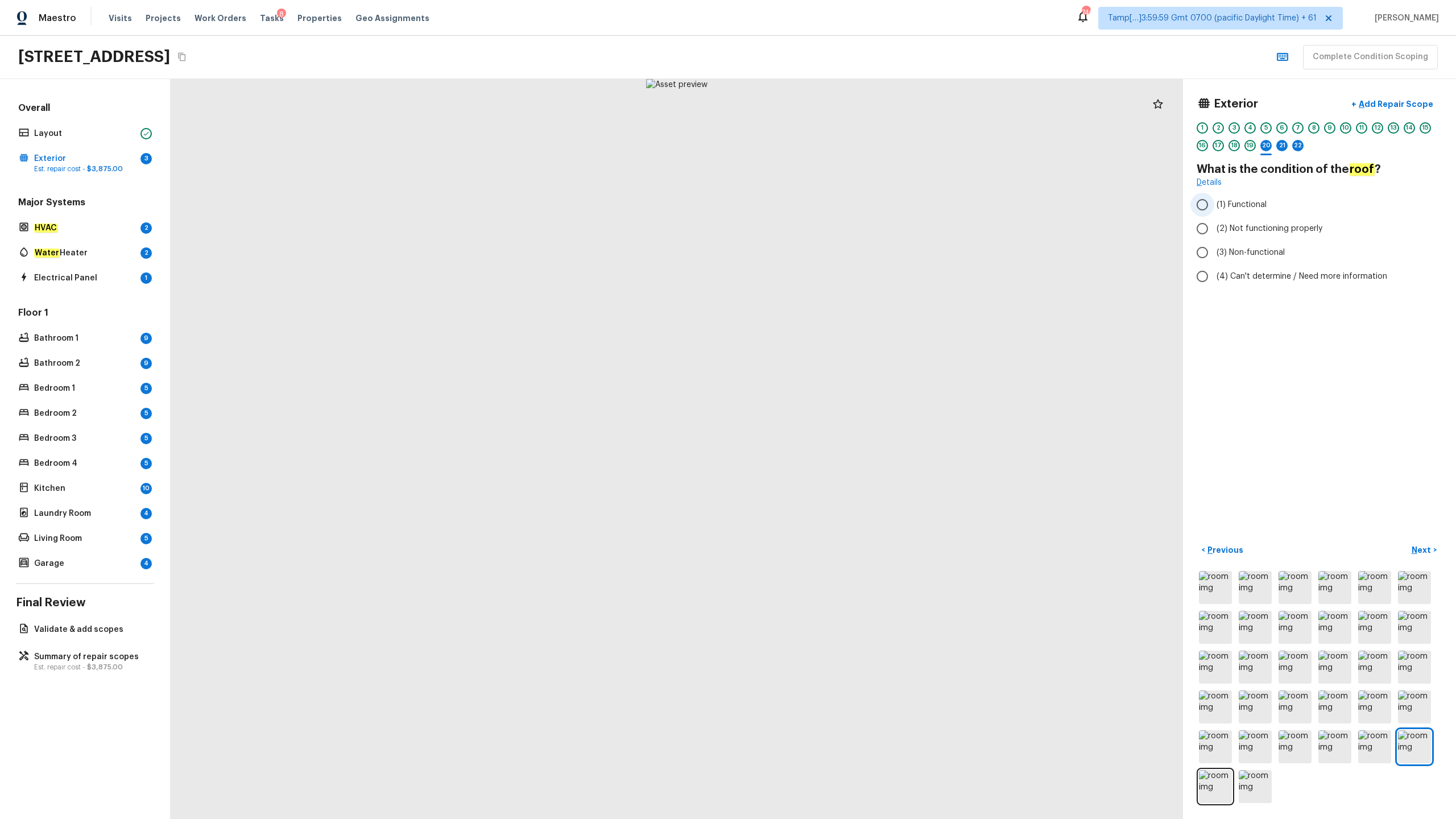
click at [818, 204] on span "(1) Functional" at bounding box center [1241, 204] width 50 height 11
click at [818, 204] on input "(1) Functional" at bounding box center [1202, 205] width 24 height 24
radio input "true"
click at [818, 404] on p "Next" at bounding box center [1422, 550] width 22 height 11
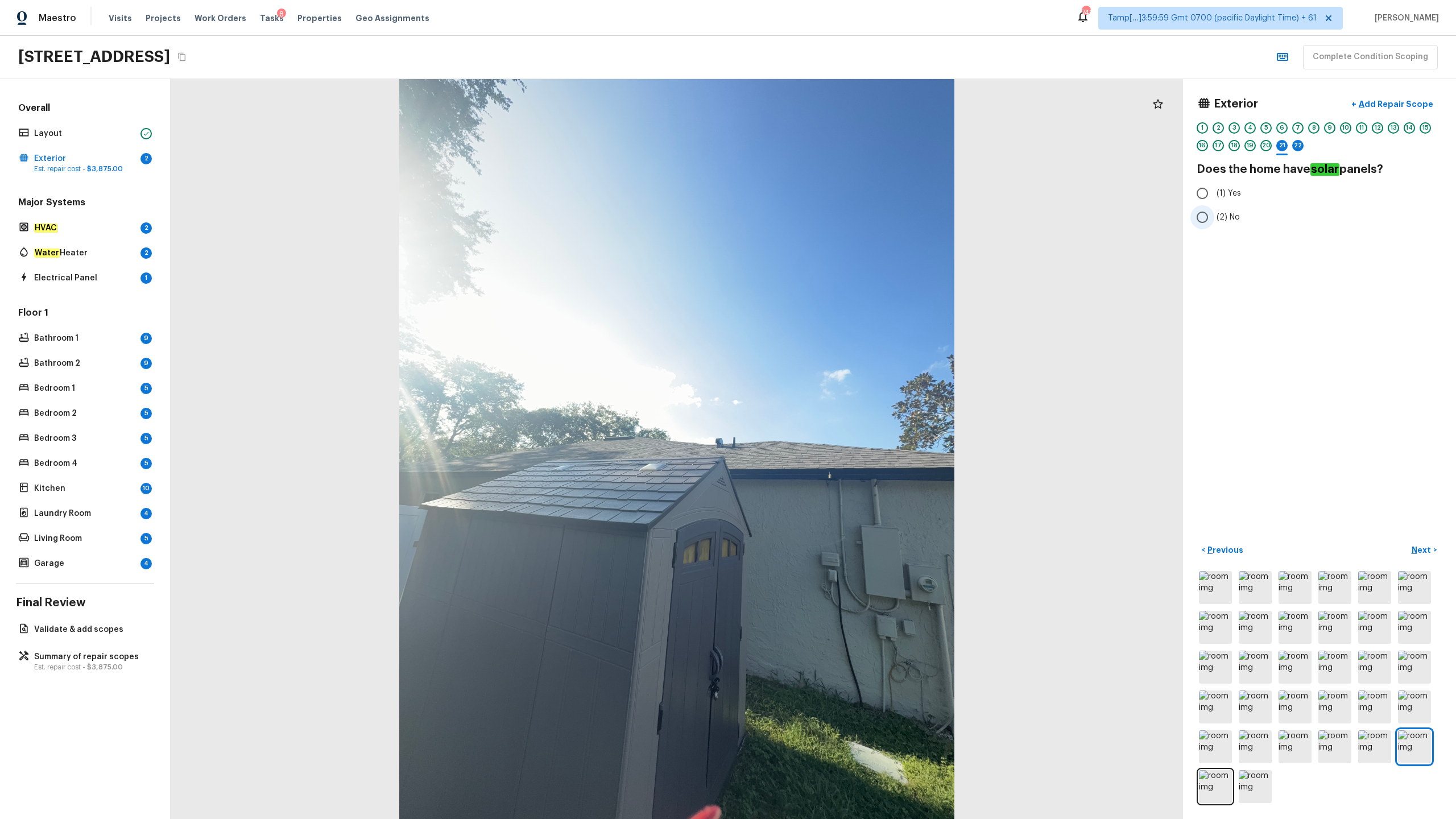
click at [818, 219] on span "(2) No" at bounding box center [1228, 217] width 24 height 11
click at [818, 219] on input "(2) No" at bounding box center [1202, 217] width 24 height 24
radio input "true"
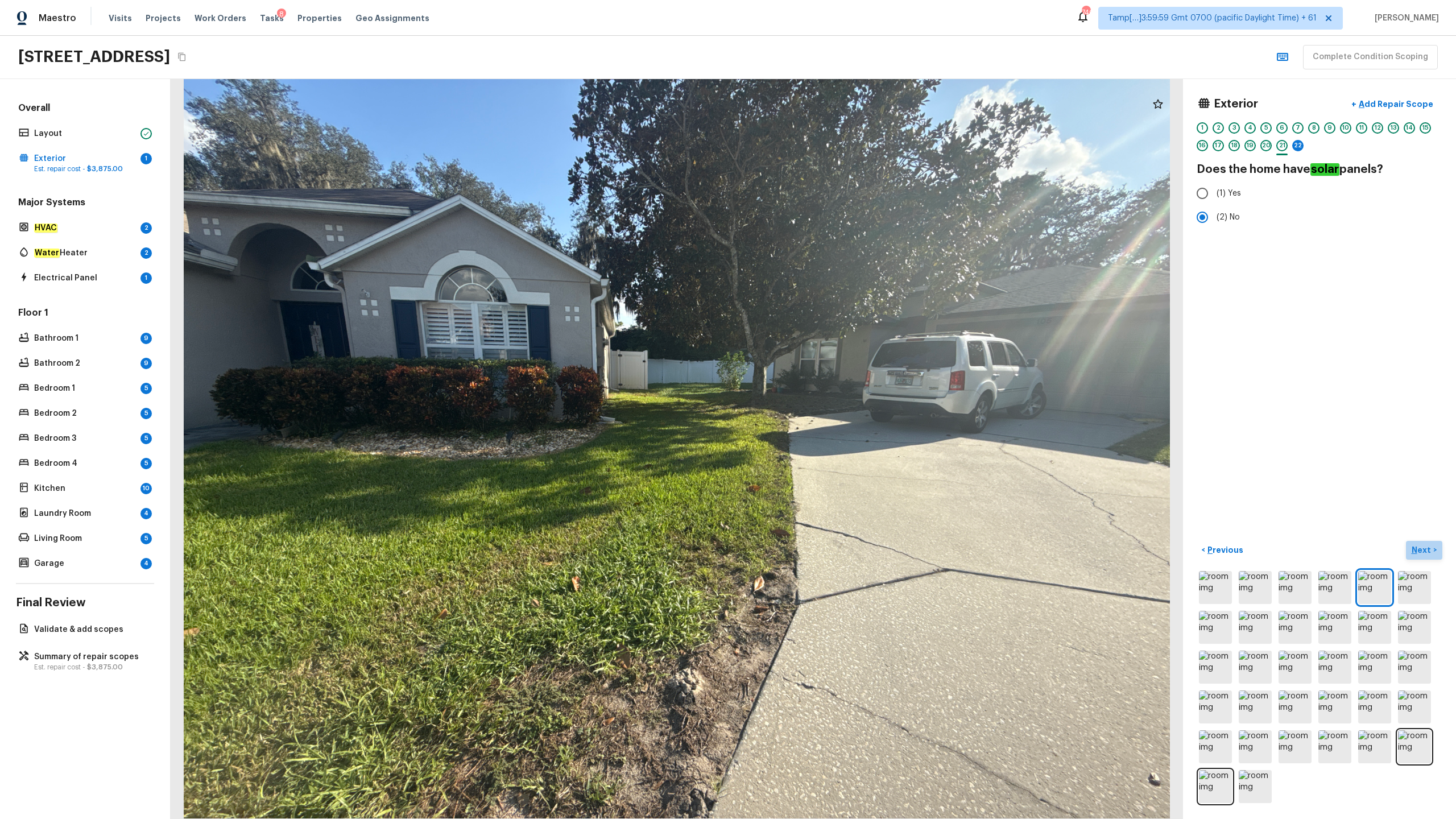
click at [818, 404] on p "Next" at bounding box center [1422, 550] width 22 height 11
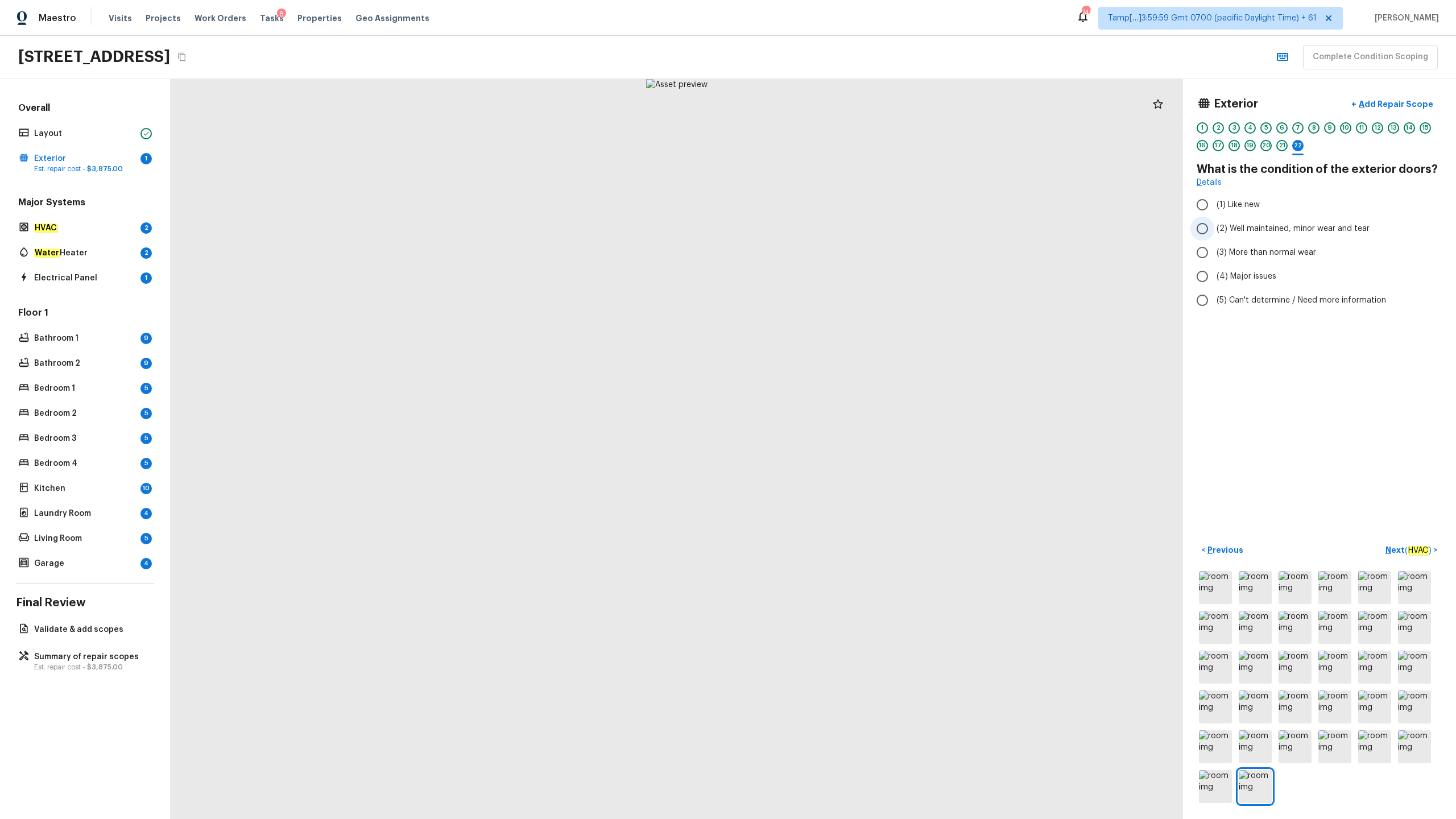
click at [818, 232] on span "(2) Well maintained, minor wear and tear" at bounding box center [1293, 228] width 153 height 11
click at [818, 232] on input "(2) Well maintained, minor wear and tear" at bounding box center [1202, 228] width 24 height 24
radio input "true"
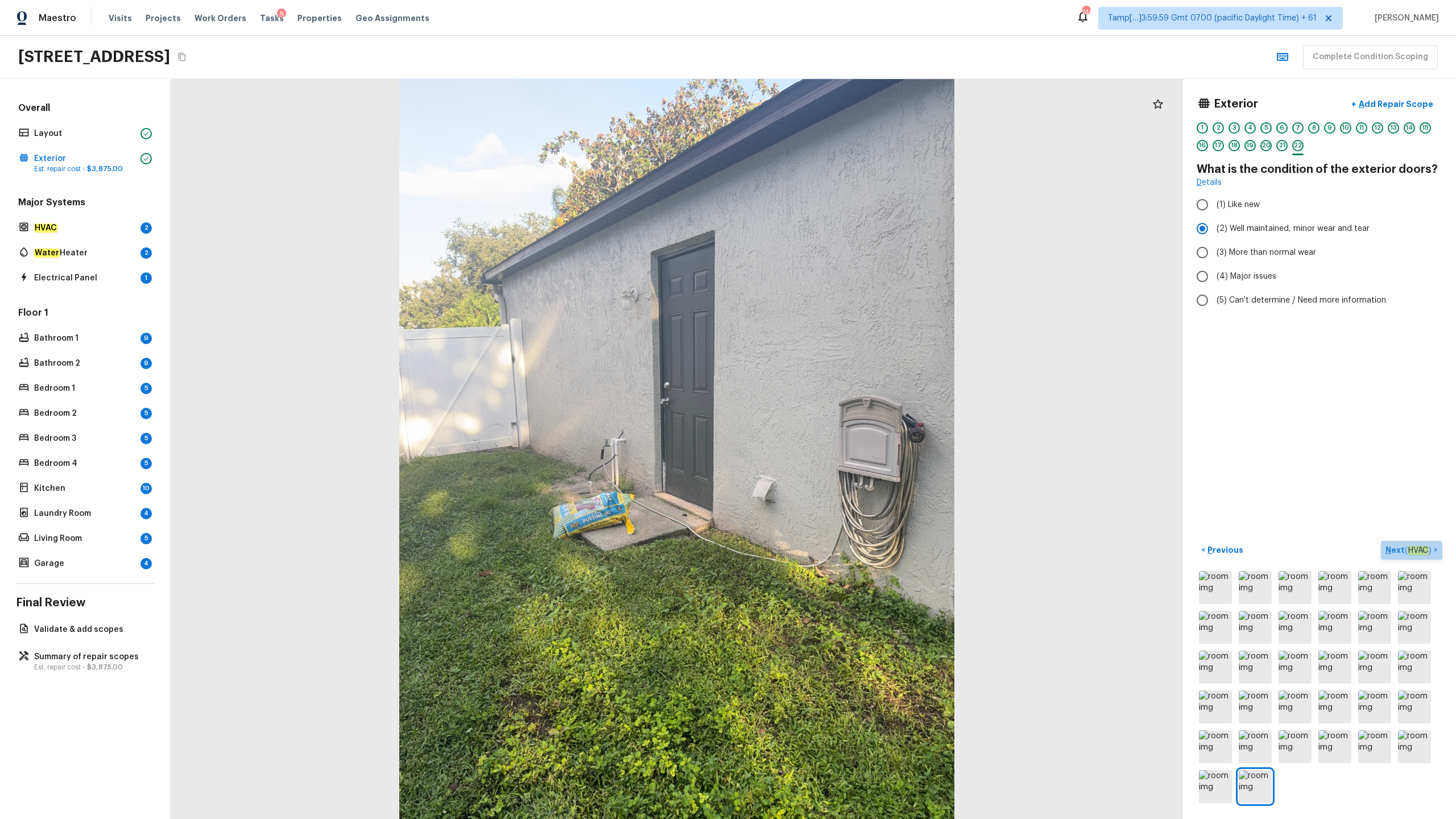
click at [818, 404] on p "Next ( HVAC )" at bounding box center [1409, 551] width 48 height 12
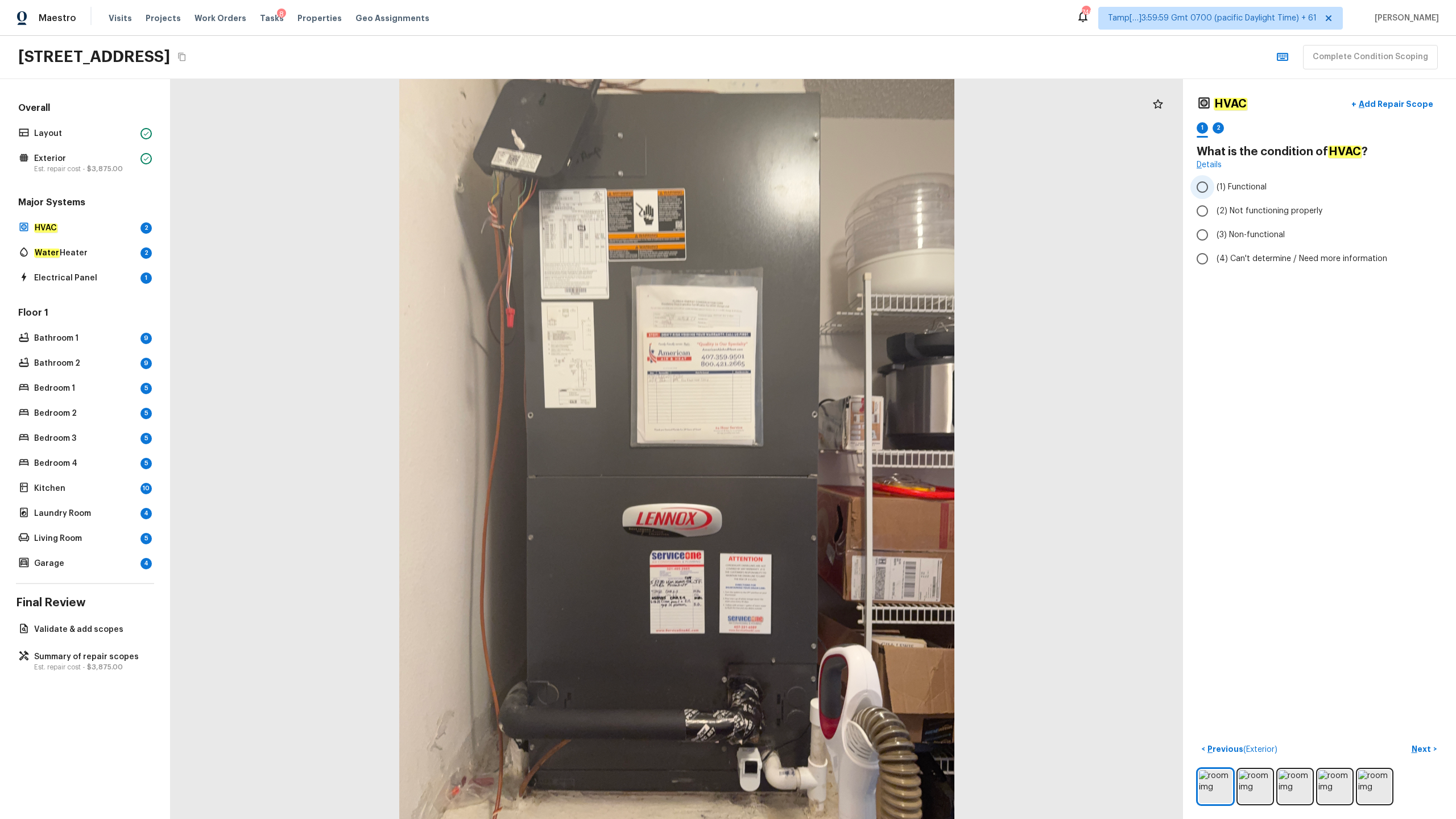
click at [818, 186] on span "(1) Functional" at bounding box center [1241, 187] width 50 height 11
click at [818, 186] on input "(1) Functional" at bounding box center [1202, 187] width 24 height 24
radio input "true"
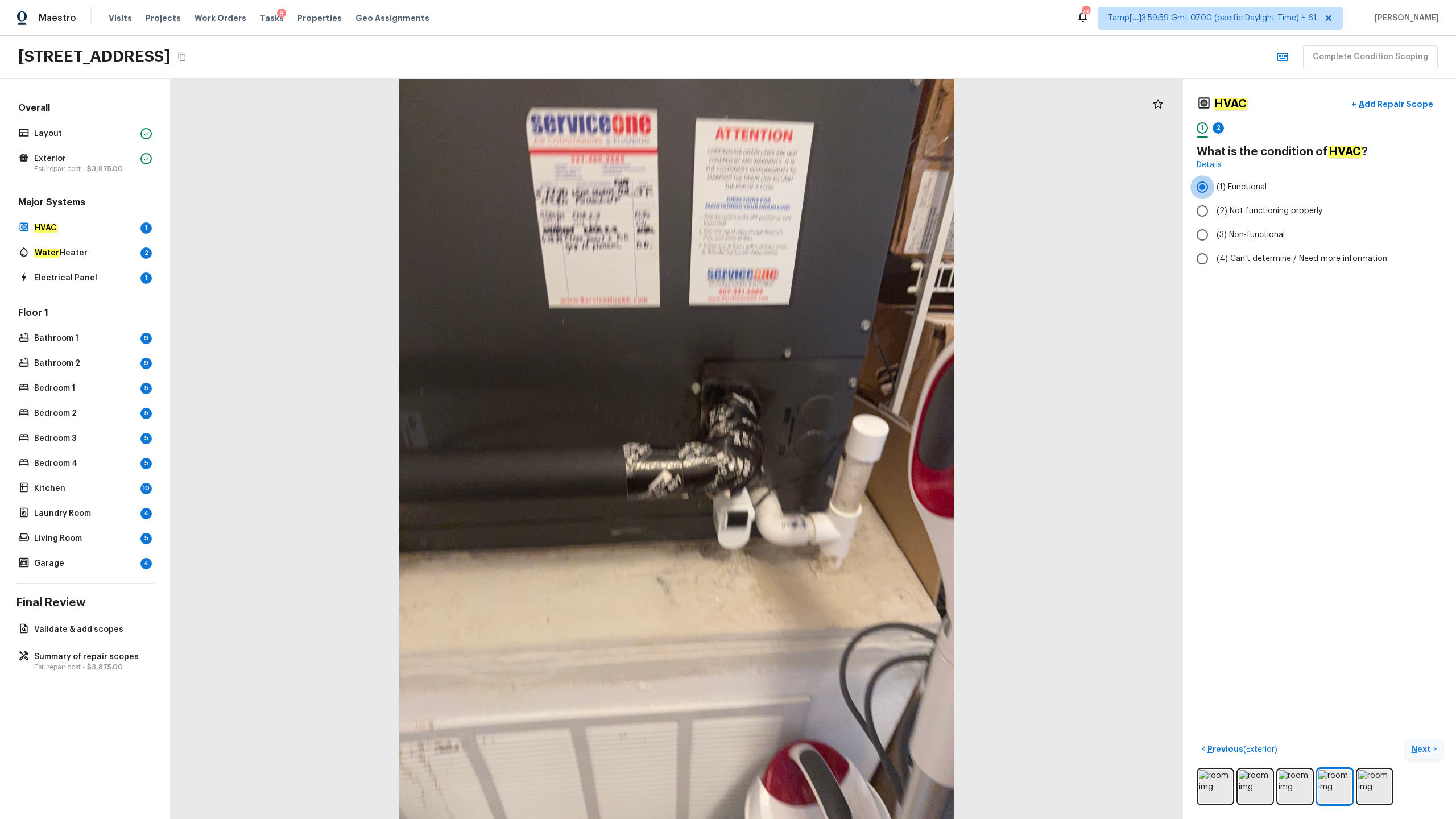
click at [818, 404] on p "Next" at bounding box center [1422, 749] width 22 height 11
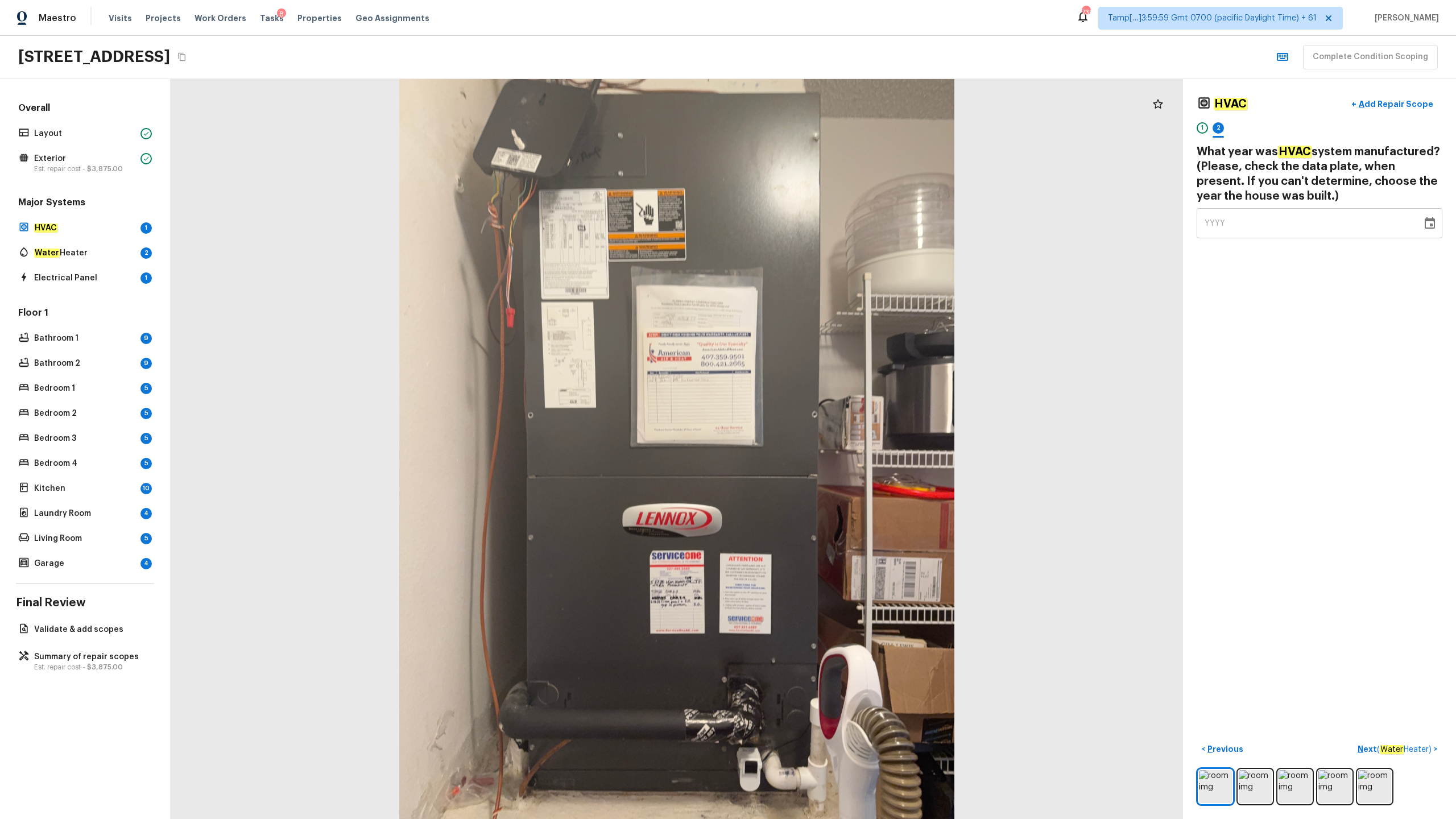
click at [818, 224] on span "YYYY" at bounding box center [1215, 223] width 21 height 8
type input "1998"
click at [818, 404] on p "Next ( Water Heater )" at bounding box center [1395, 749] width 76 height 12
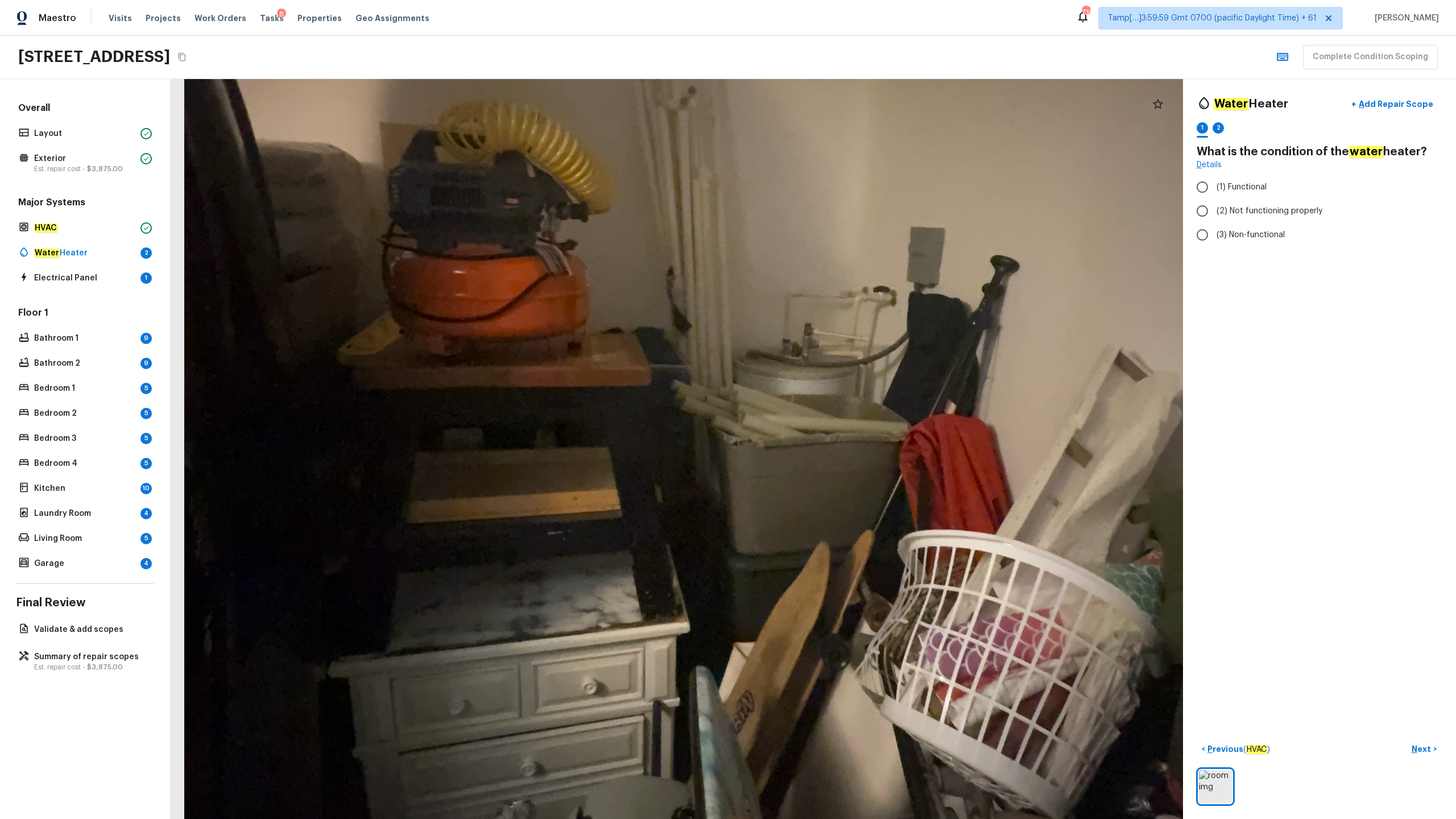
drag, startPoint x: 589, startPoint y: 492, endPoint x: 592, endPoint y: 479, distance: 13.3
click at [592, 404] on div at bounding box center [781, 385] width 2178 height 1591
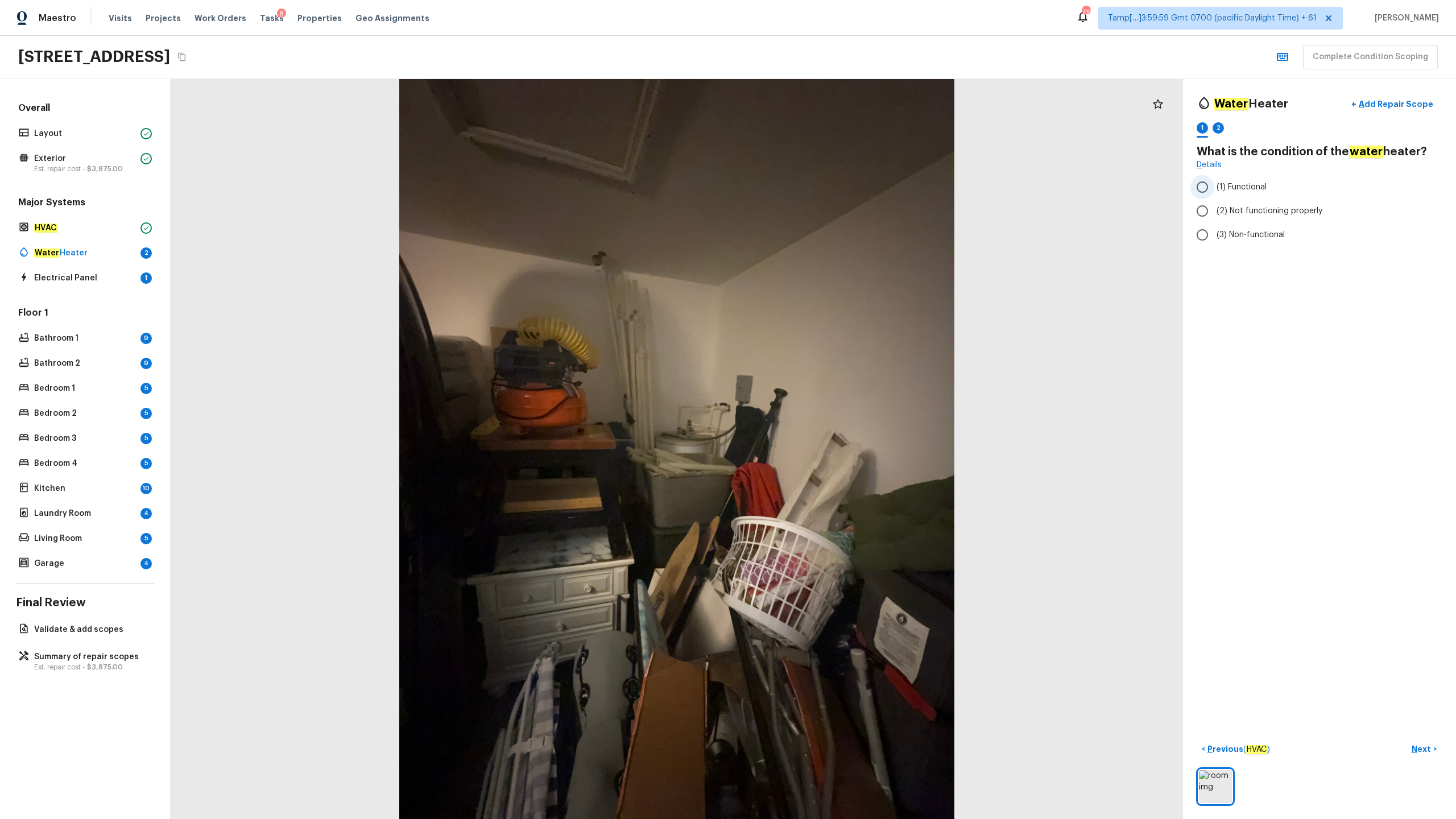
click at [818, 183] on span "(1) Functional" at bounding box center [1241, 187] width 50 height 11
click at [818, 183] on input "(1) Functional" at bounding box center [1202, 187] width 24 height 24
radio input "true"
click at [818, 404] on p "Next" at bounding box center [1422, 749] width 22 height 11
click at [818, 212] on span "YYYY" at bounding box center [1215, 208] width 21 height 8
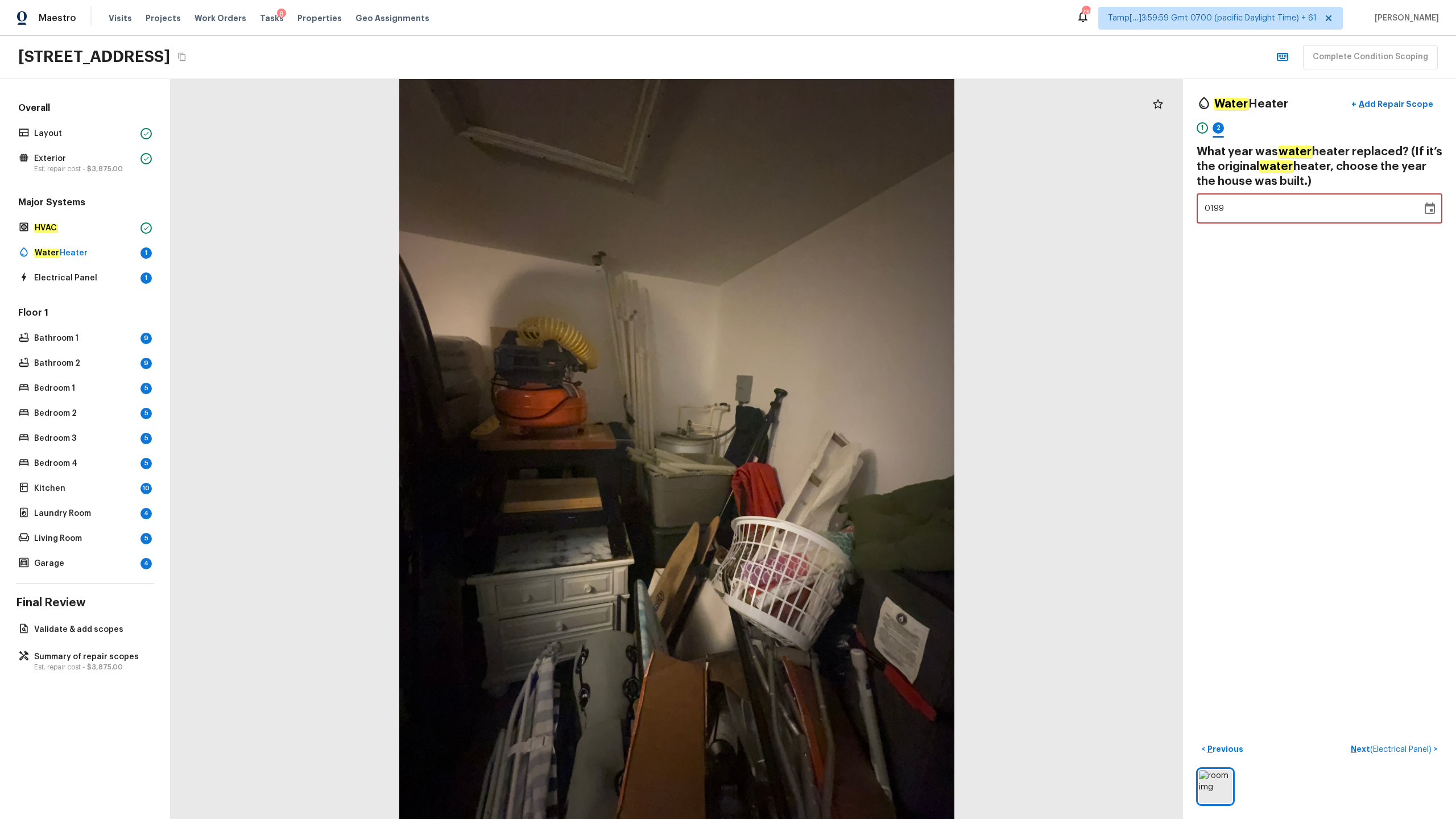
type input "1998"
click at [818, 404] on p "Next ( Electrical Panel )" at bounding box center [1392, 749] width 83 height 12
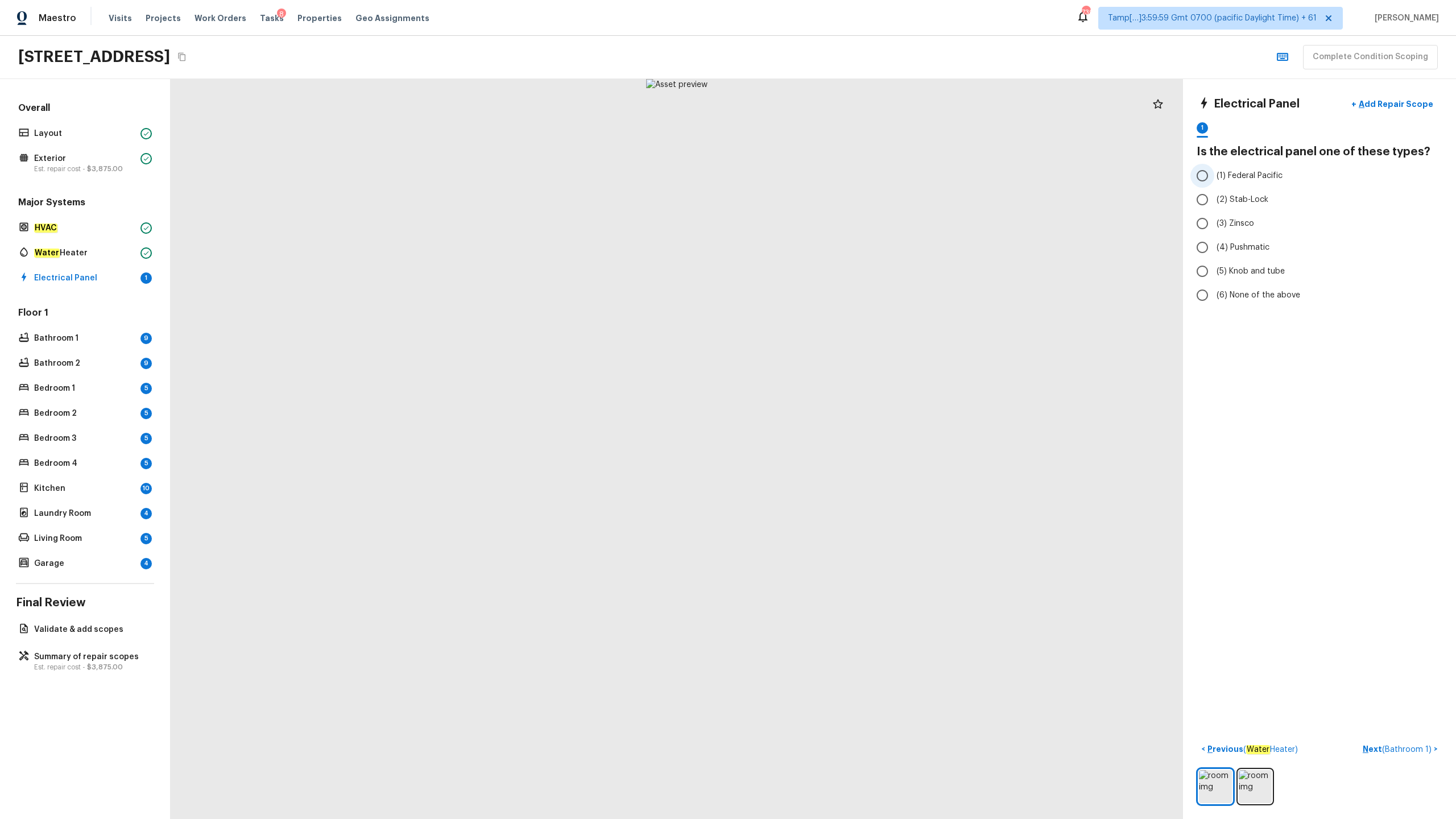
click at [818, 178] on span "(1) Federal Pacific" at bounding box center [1250, 175] width 66 height 11
click at [818, 178] on input "(1) Federal Pacific" at bounding box center [1202, 176] width 24 height 24
radio input "true"
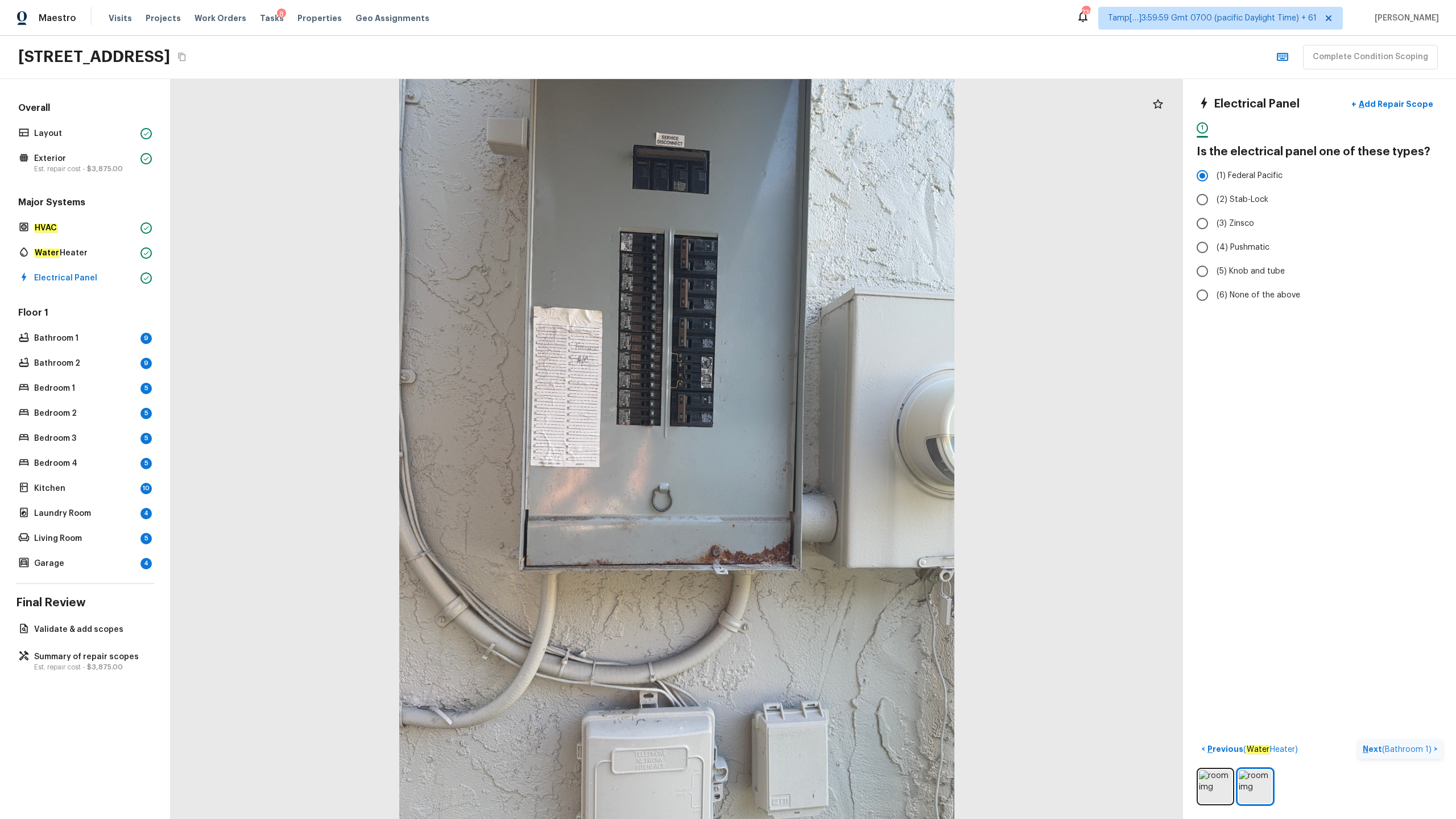
click at [818, 404] on p "Next ( Bathroom 1 )" at bounding box center [1398, 749] width 71 height 12
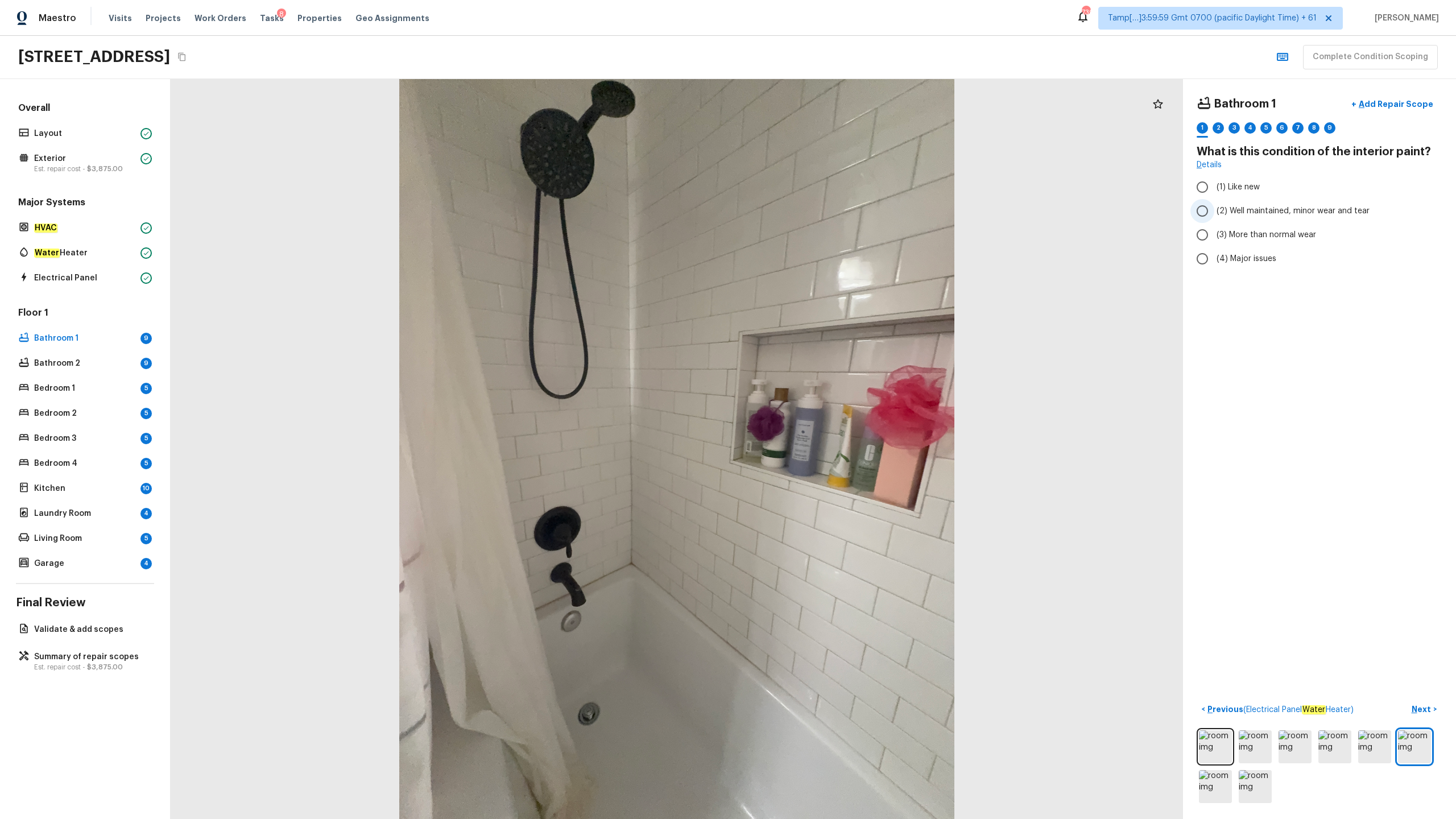
click at [818, 211] on span "(2) Well maintained, minor wear and tear" at bounding box center [1293, 211] width 153 height 11
click at [818, 211] on input "(2) Well maintained, minor wear and tear" at bounding box center [1202, 211] width 24 height 24
radio input "true"
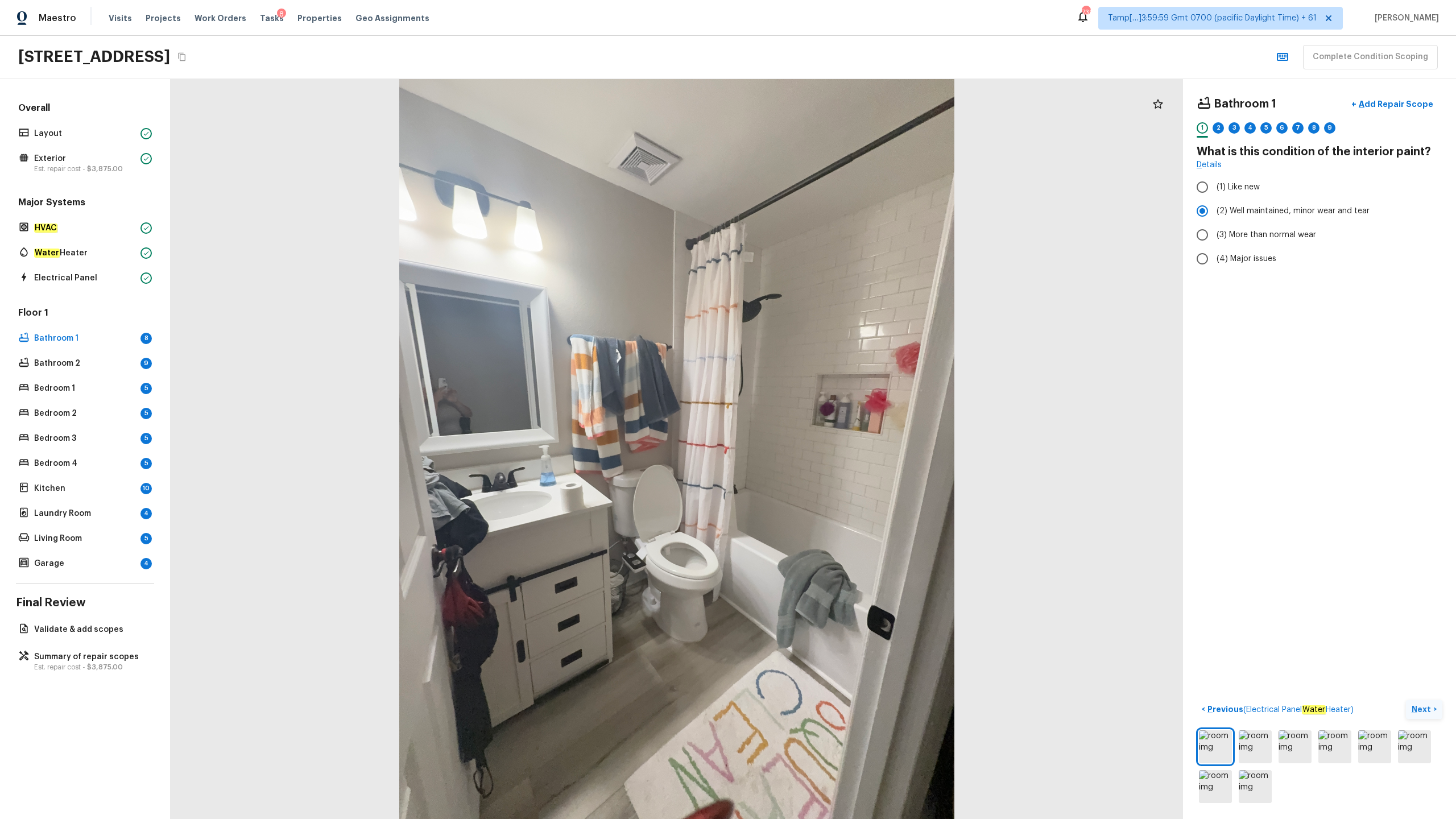
click at [818, 404] on p "Next" at bounding box center [1422, 709] width 22 height 11
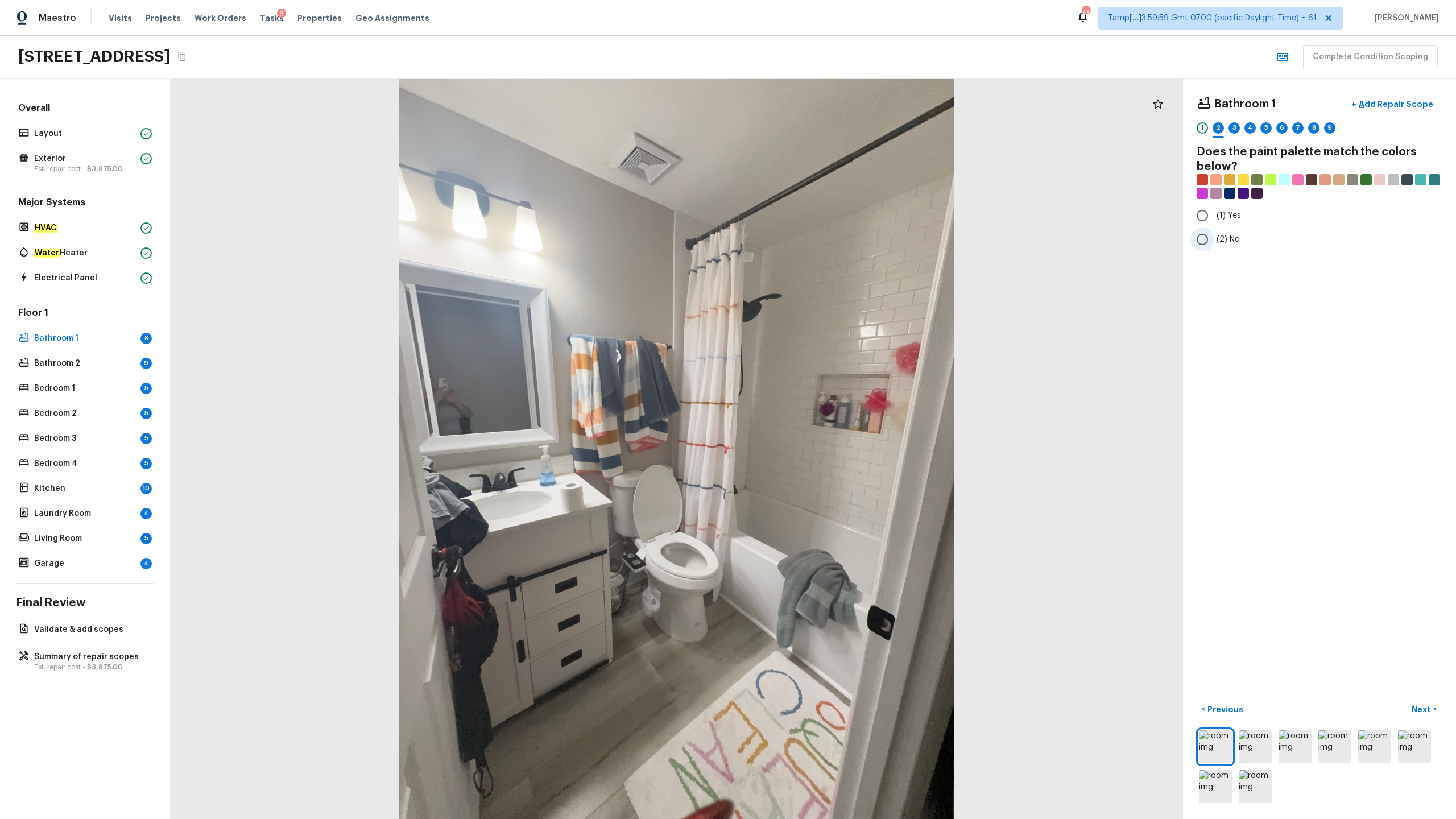
click at [818, 244] on input "(2) No" at bounding box center [1202, 240] width 24 height 24
radio input "true"
click at [818, 404] on p "Next" at bounding box center [1422, 709] width 22 height 11
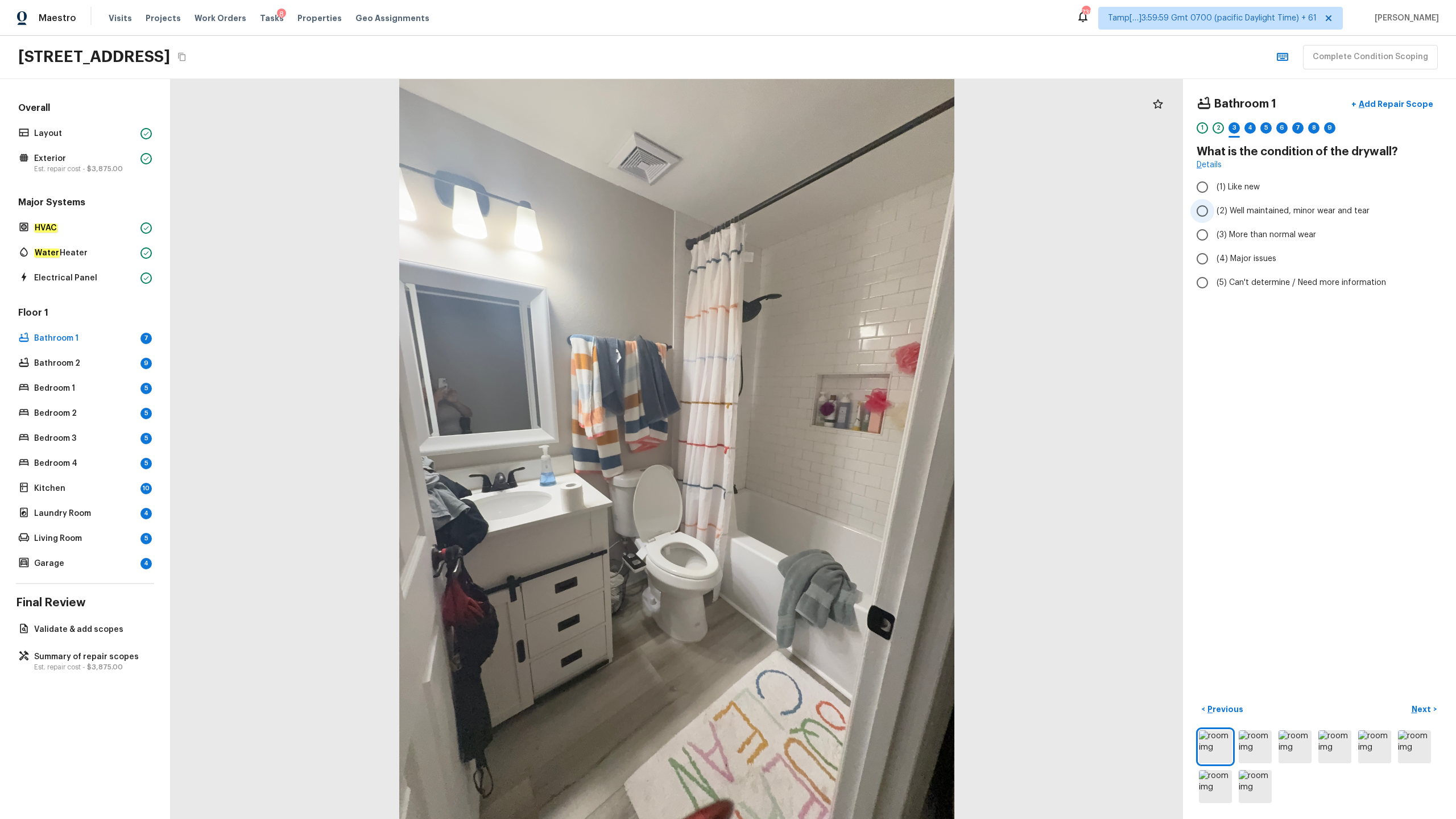
click at [818, 217] on label "(2) Well maintained, minor wear and tear" at bounding box center [1312, 211] width 243 height 24
click at [818, 217] on input "(2) Well maintained, minor wear and tear" at bounding box center [1202, 211] width 24 height 24
radio input "true"
click at [818, 404] on p "Next" at bounding box center [1422, 709] width 22 height 11
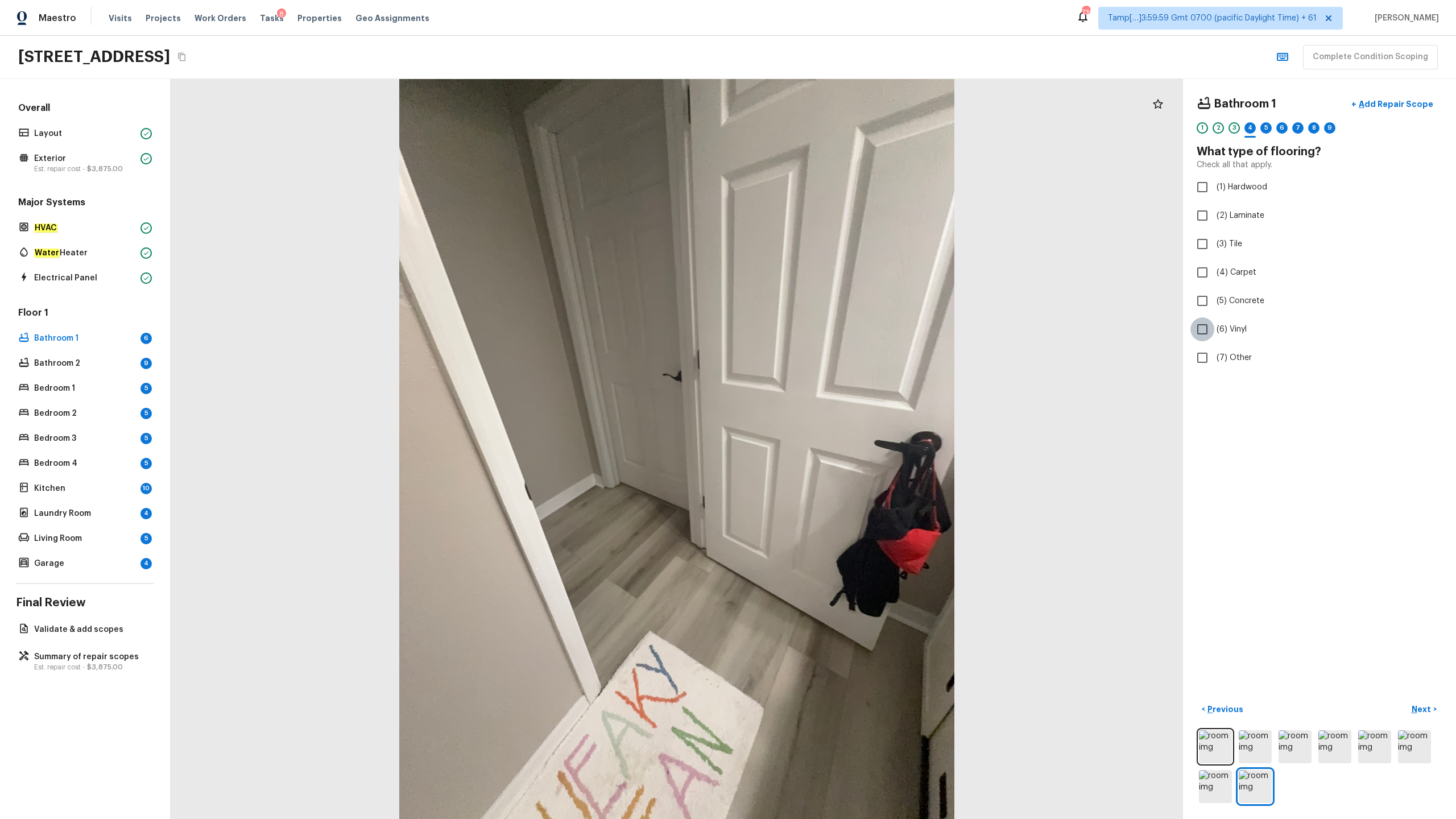
click at [818, 333] on input "(6) Vinyl" at bounding box center [1202, 329] width 24 height 24
checkbox input "true"
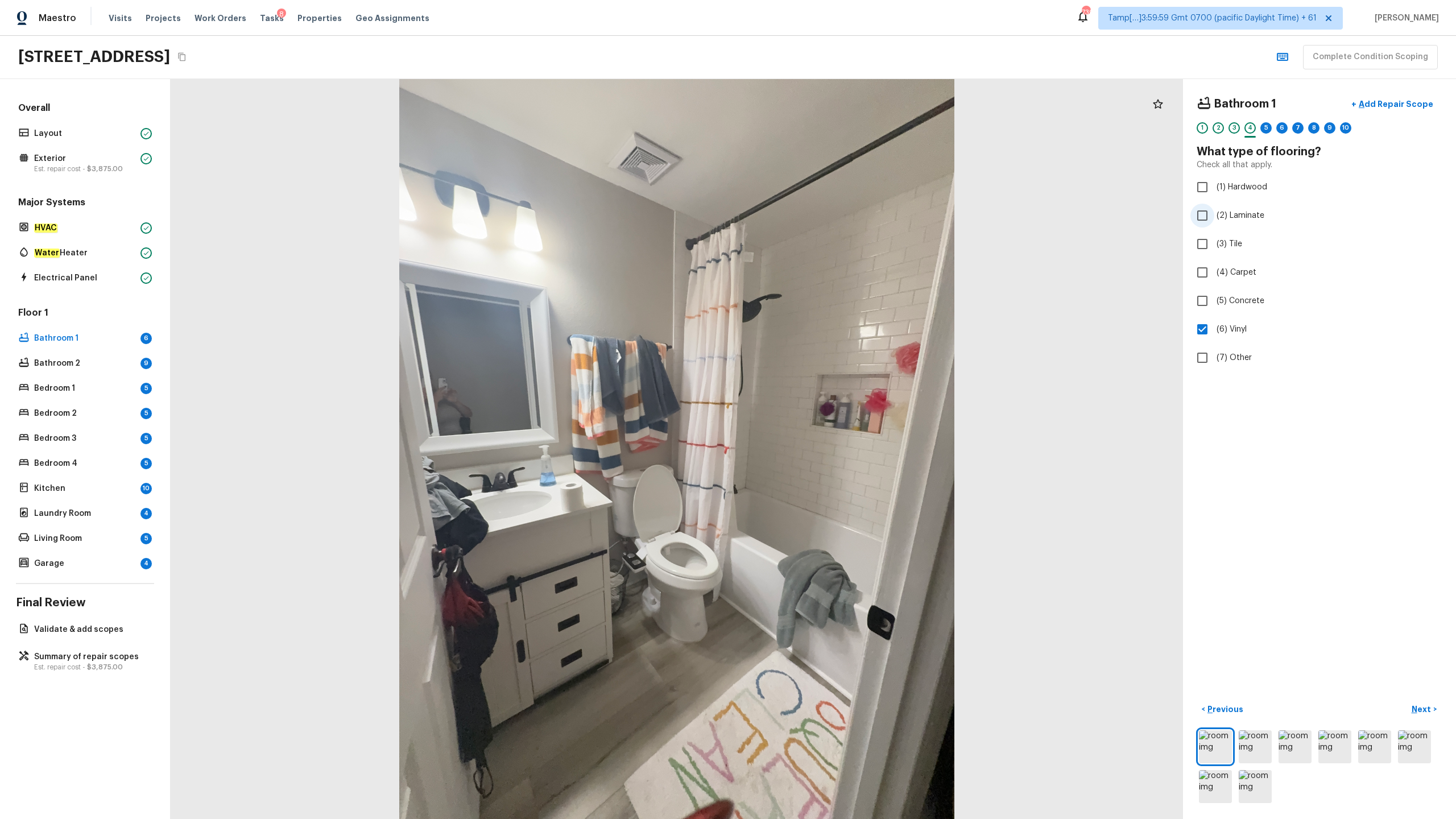
click at [818, 220] on span "(2) Laminate" at bounding box center [1240, 215] width 48 height 11
click at [818, 220] on input "(2) Laminate" at bounding box center [1202, 215] width 24 height 24
checkbox input "true"
click at [818, 332] on input "(6) Vinyl" at bounding box center [1202, 329] width 24 height 24
checkbox input "false"
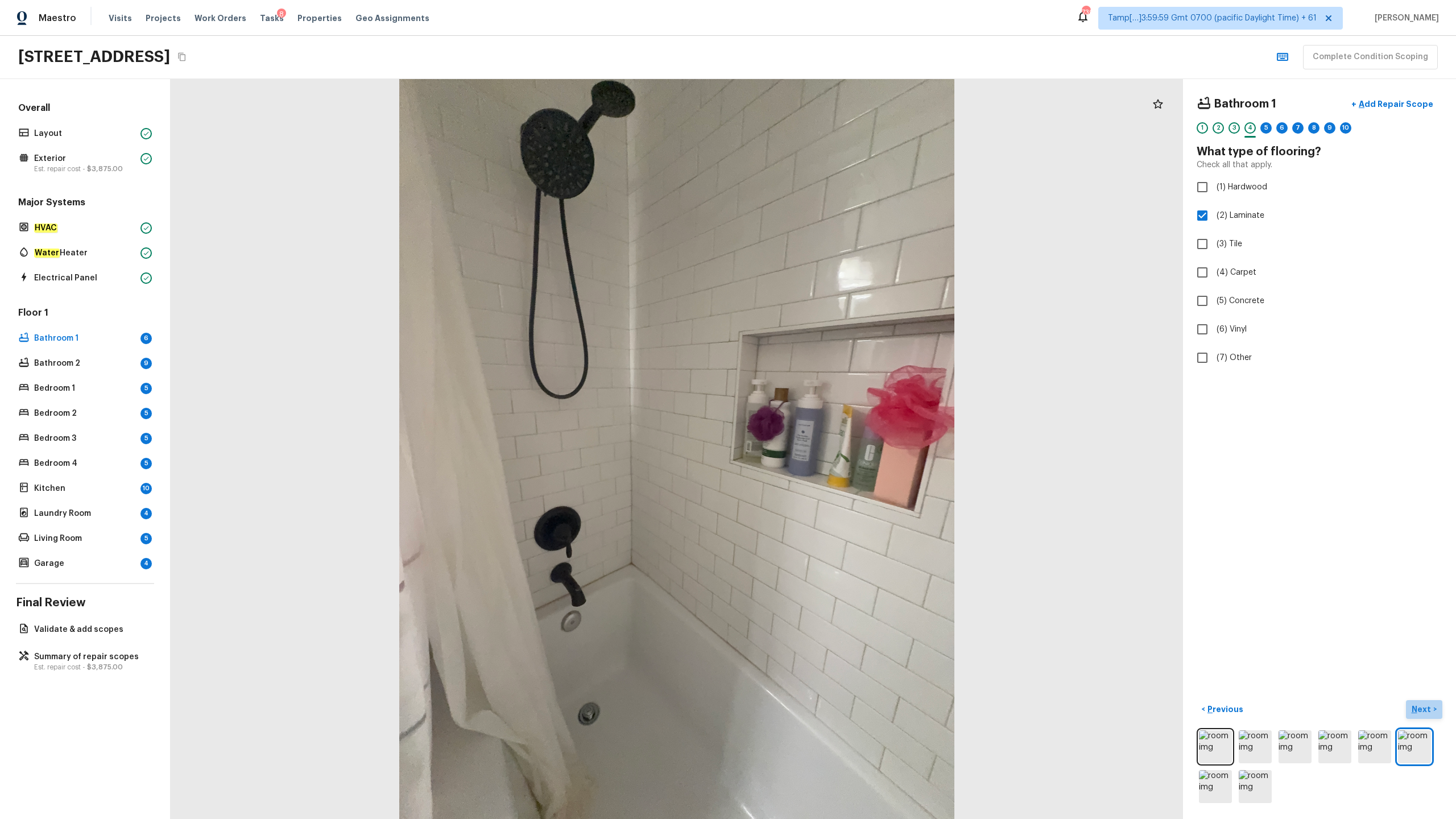
click at [818, 404] on p "Next" at bounding box center [1422, 709] width 22 height 11
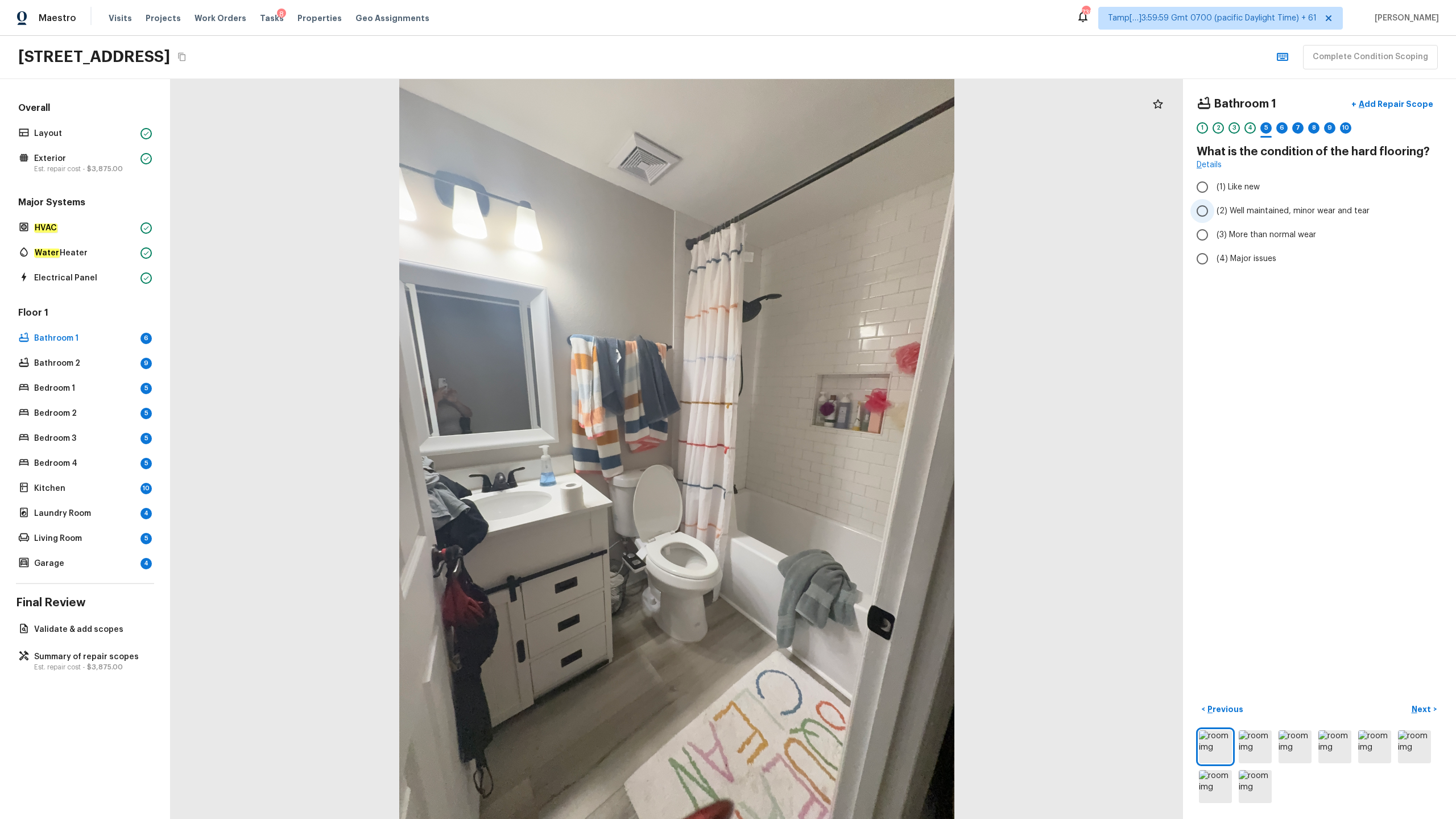
click at [818, 211] on span "(2) Well maintained, minor wear and tear" at bounding box center [1293, 211] width 153 height 11
click at [818, 211] on input "(2) Well maintained, minor wear and tear" at bounding box center [1202, 211] width 24 height 24
radio input "true"
click at [818, 404] on p "Next" at bounding box center [1422, 709] width 22 height 11
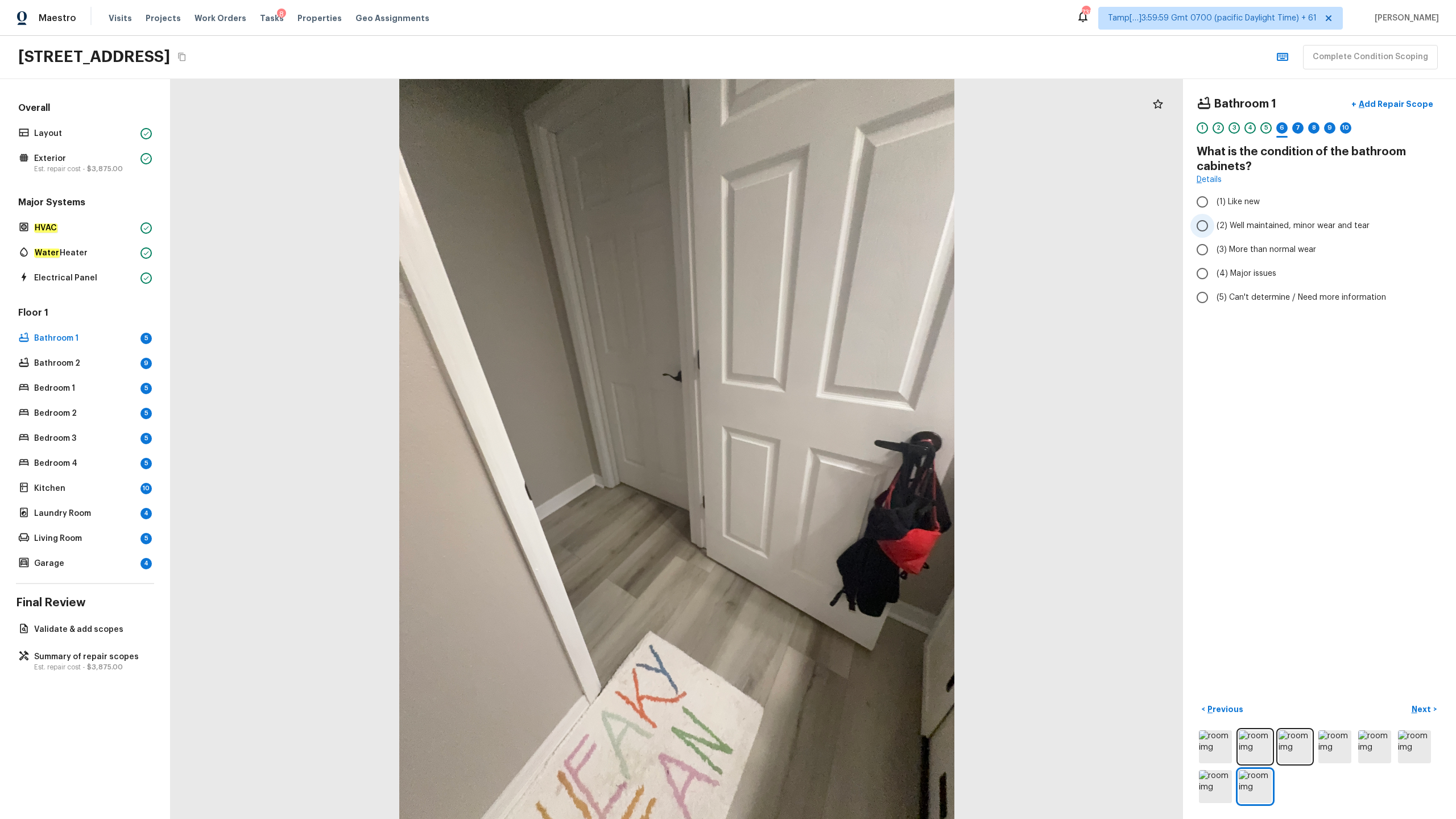
click at [818, 226] on span "(2) Well maintained, minor wear and tear" at bounding box center [1293, 225] width 153 height 11
click at [818, 226] on input "(2) Well maintained, minor wear and tear" at bounding box center [1202, 225] width 24 height 24
radio input "true"
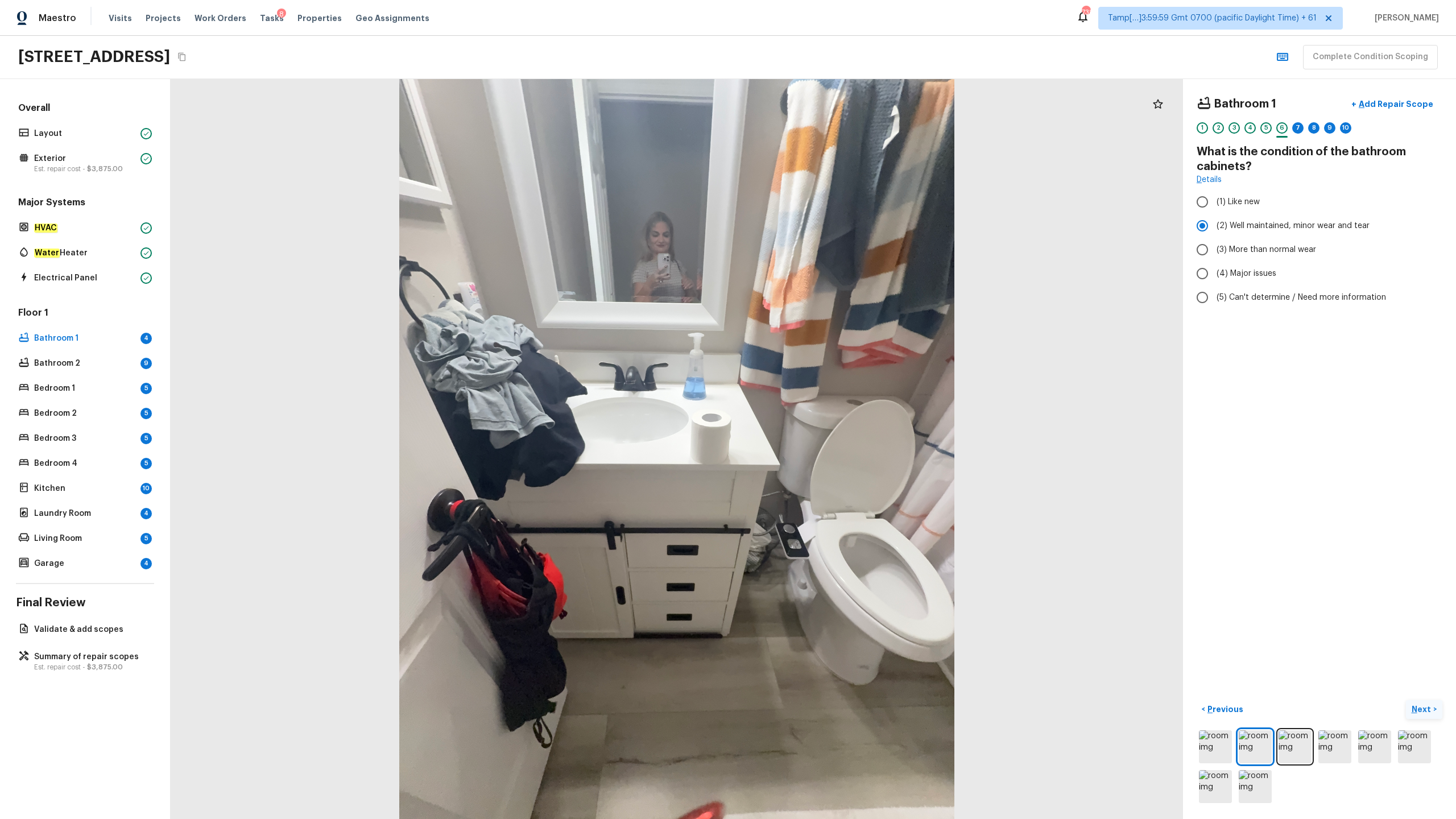
click at [818, 404] on p "Next" at bounding box center [1422, 709] width 22 height 11
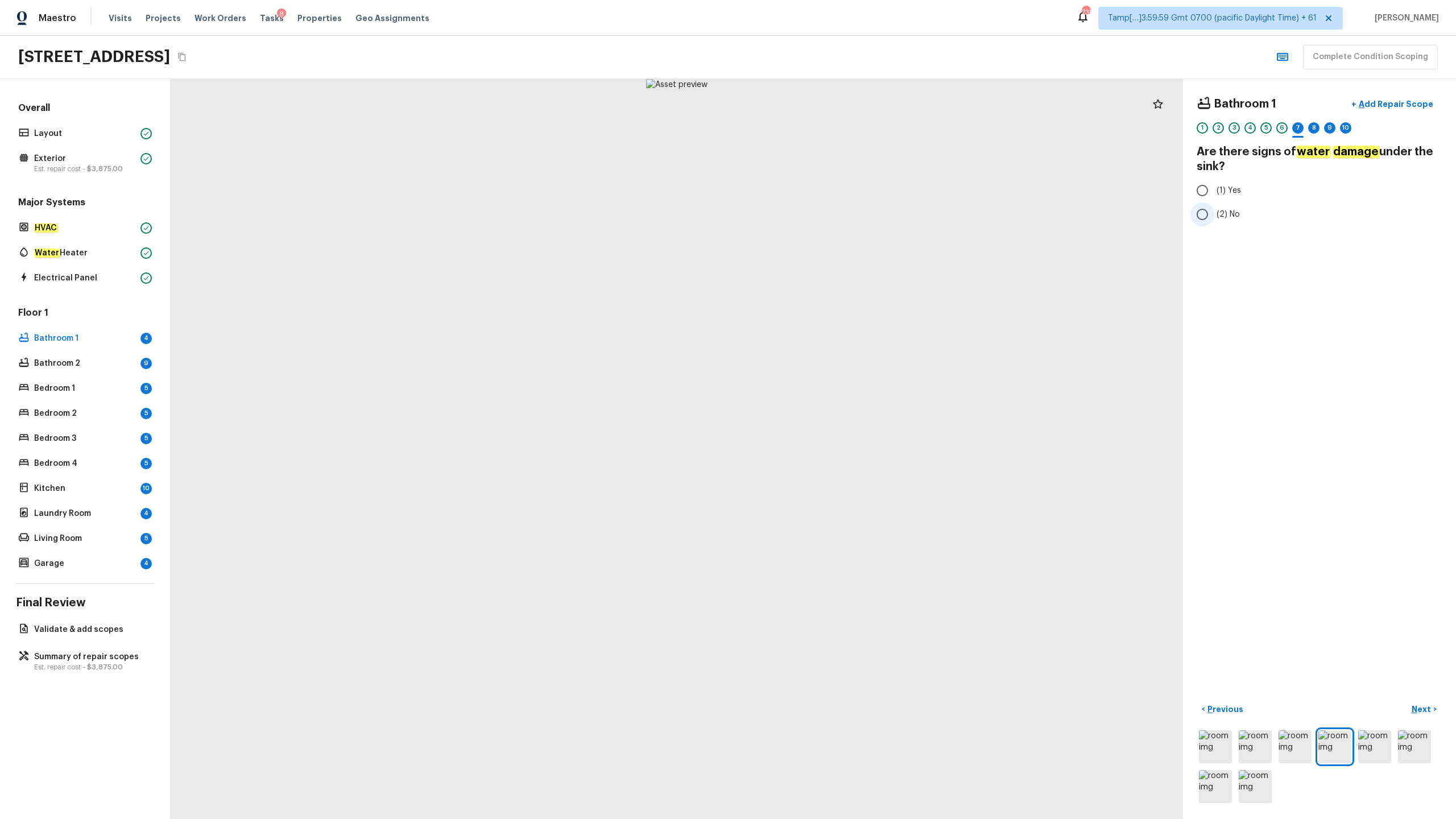
click at [818, 210] on span "(2) No" at bounding box center [1228, 214] width 24 height 11
click at [818, 210] on input "(2) No" at bounding box center [1202, 214] width 24 height 24
radio input "true"
click at [818, 404] on p "Next" at bounding box center [1422, 709] width 22 height 11
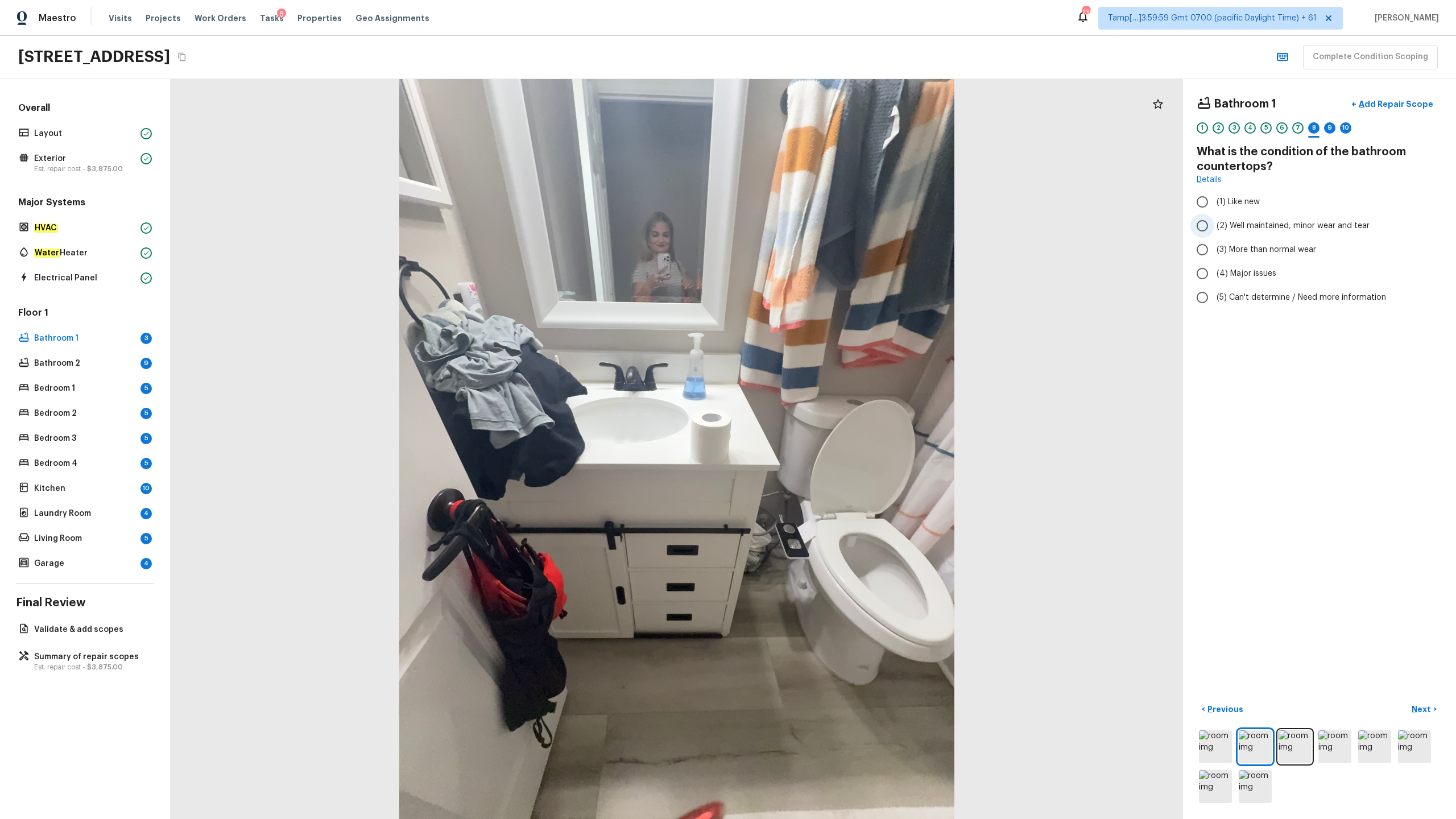
click at [818, 224] on span "(2) Well maintained, minor wear and tear" at bounding box center [1293, 225] width 153 height 11
click at [818, 224] on input "(2) Well maintained, minor wear and tear" at bounding box center [1202, 225] width 24 height 24
radio input "true"
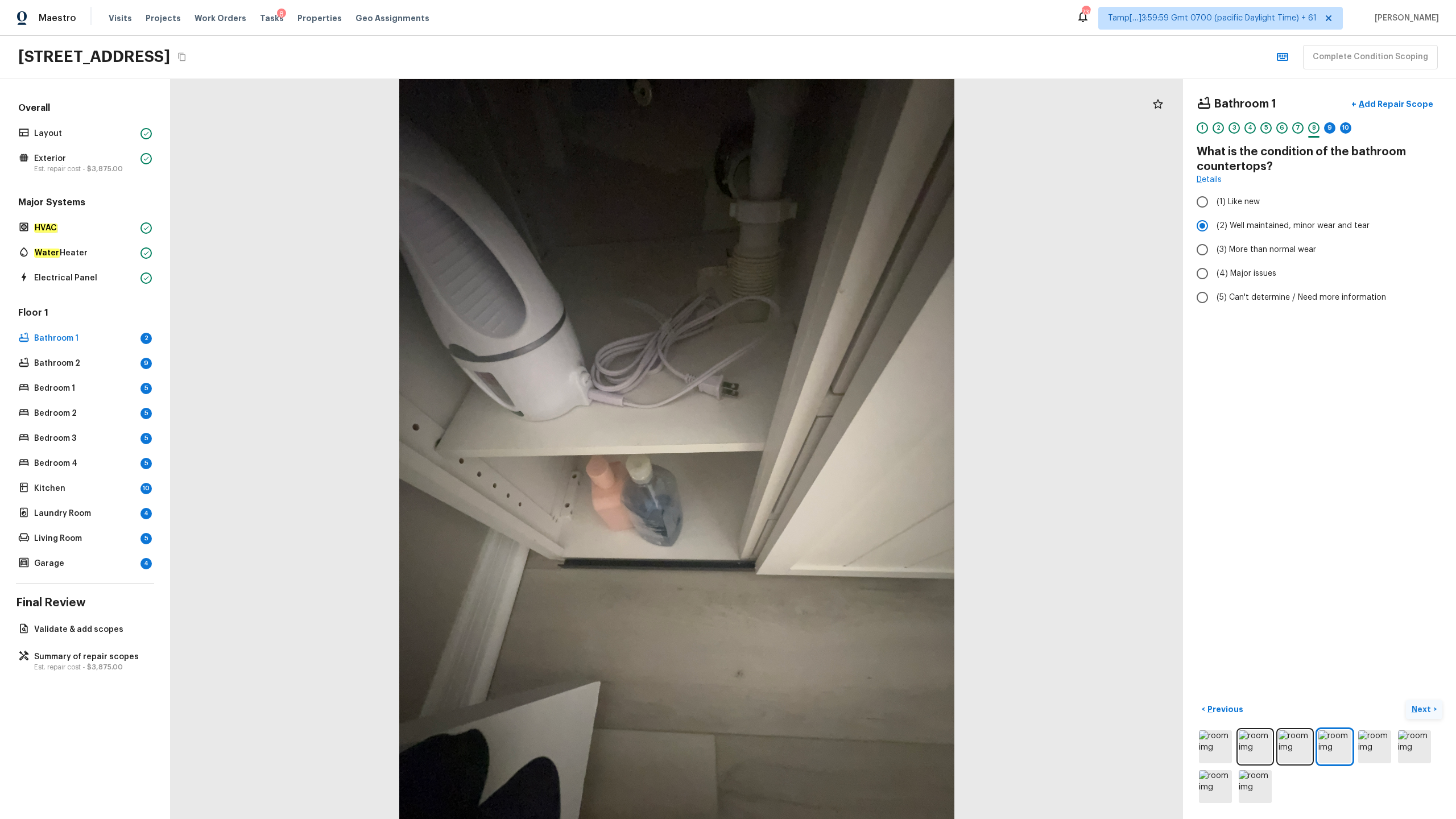
click at [818, 404] on p "Next" at bounding box center [1422, 709] width 22 height 11
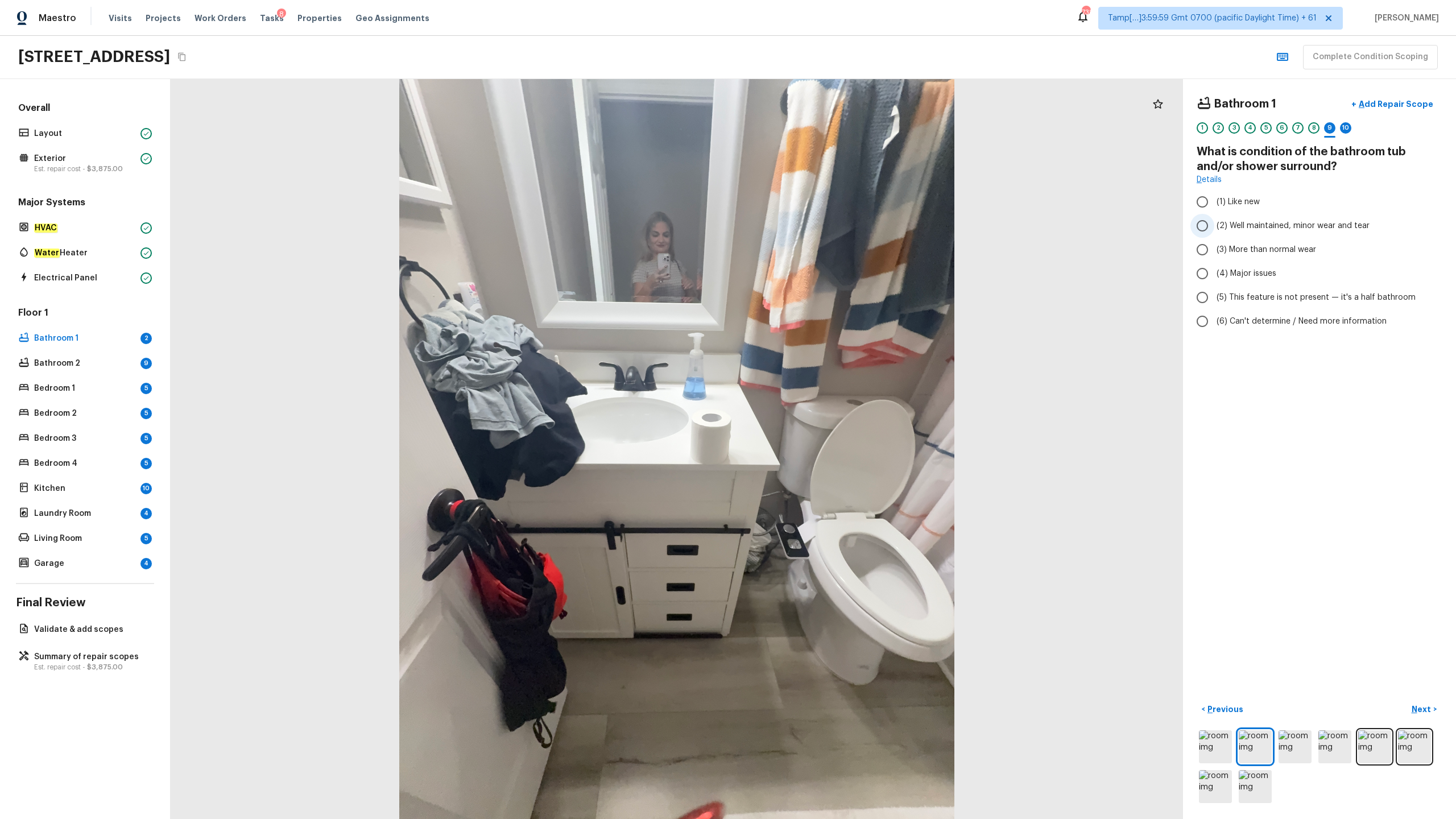
click at [818, 227] on span "(2) Well maintained, minor wear and tear" at bounding box center [1293, 225] width 153 height 11
click at [818, 227] on input "(2) Well maintained, minor wear and tear" at bounding box center [1202, 225] width 24 height 24
radio input "true"
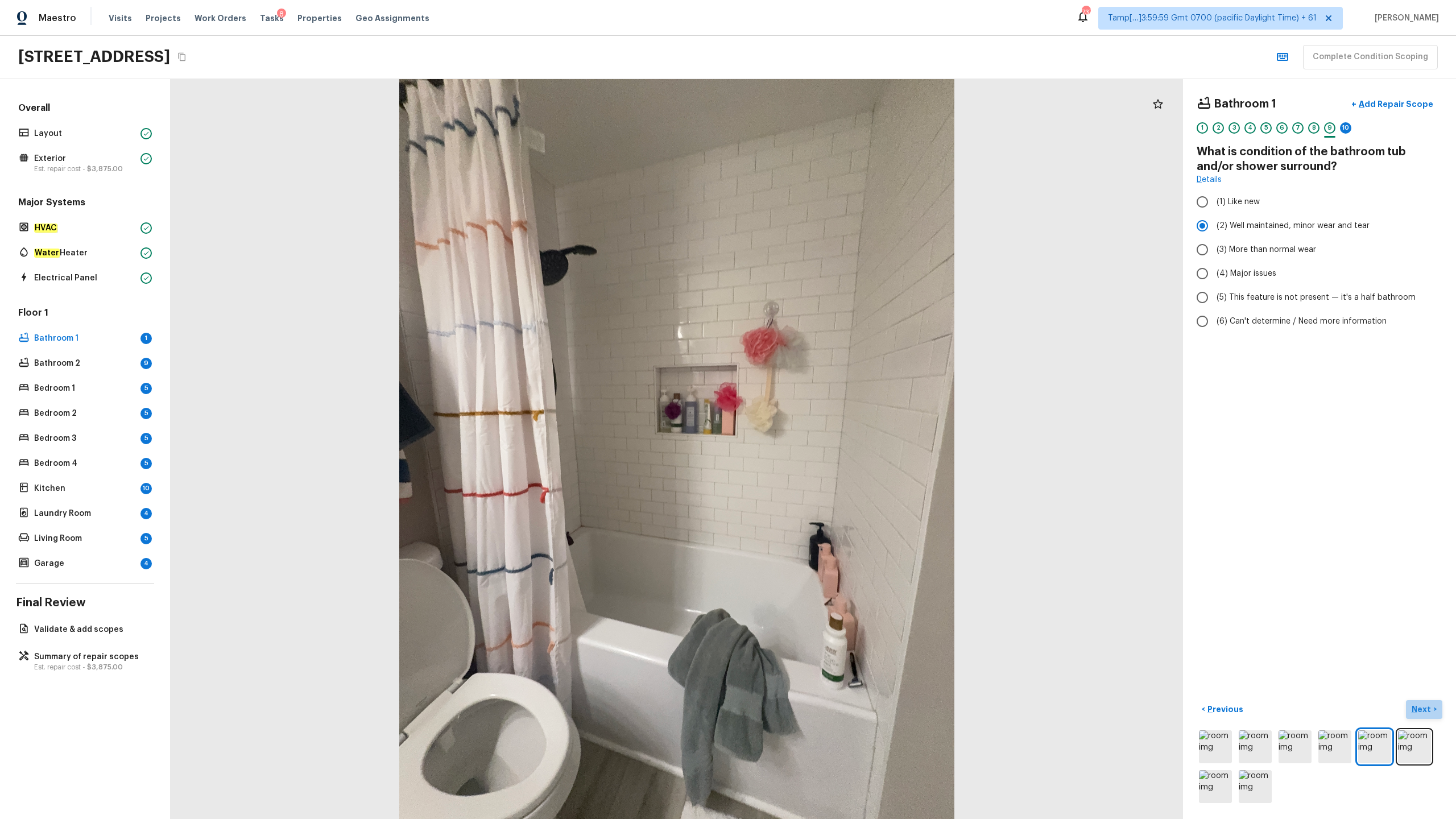
click at [818, 404] on p "Next" at bounding box center [1422, 709] width 22 height 11
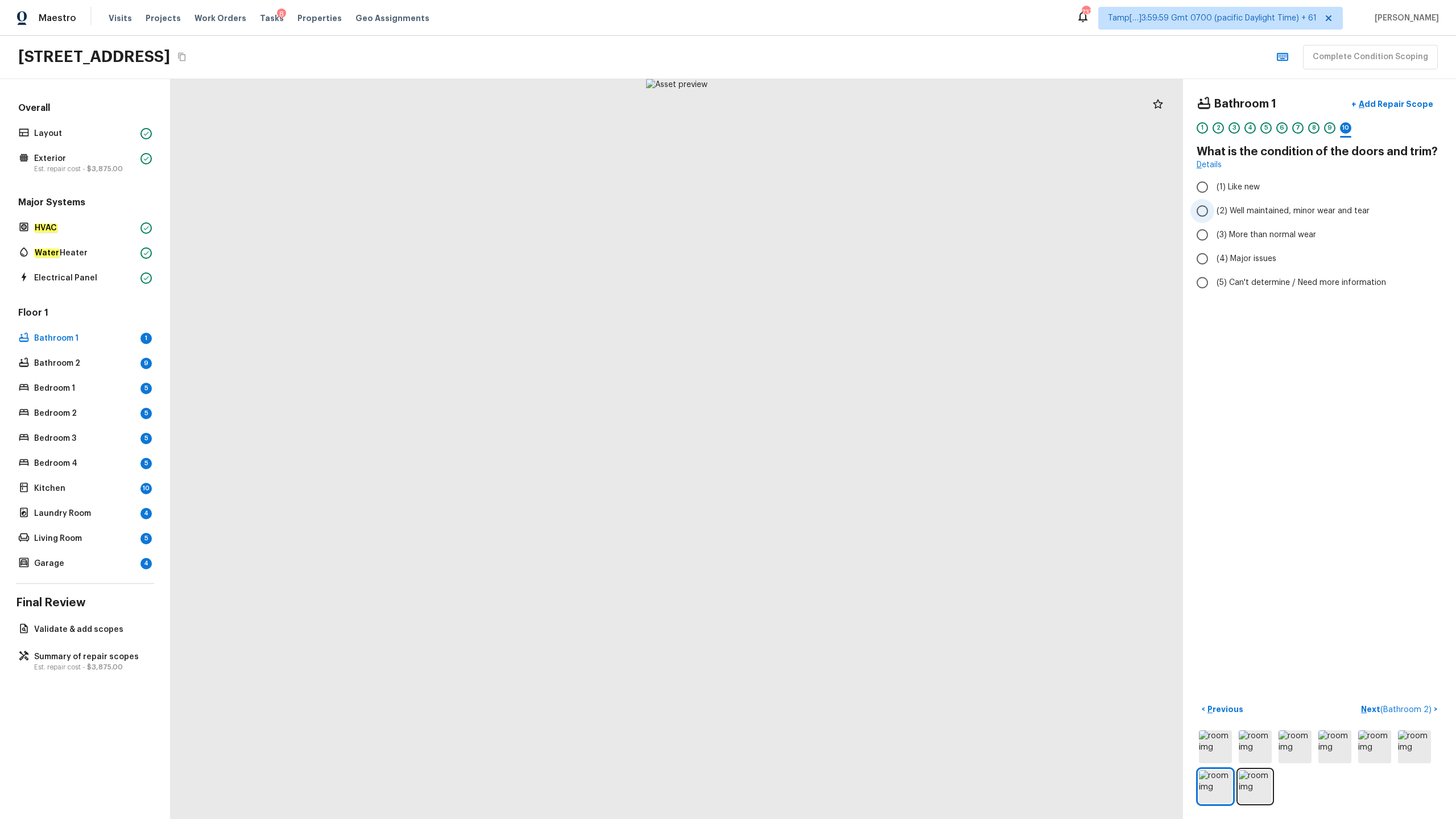
click at [818, 215] on span "(2) Well maintained, minor wear and tear" at bounding box center [1293, 211] width 153 height 11
click at [818, 215] on input "(2) Well maintained, minor wear and tear" at bounding box center [1202, 211] width 24 height 24
radio input "true"
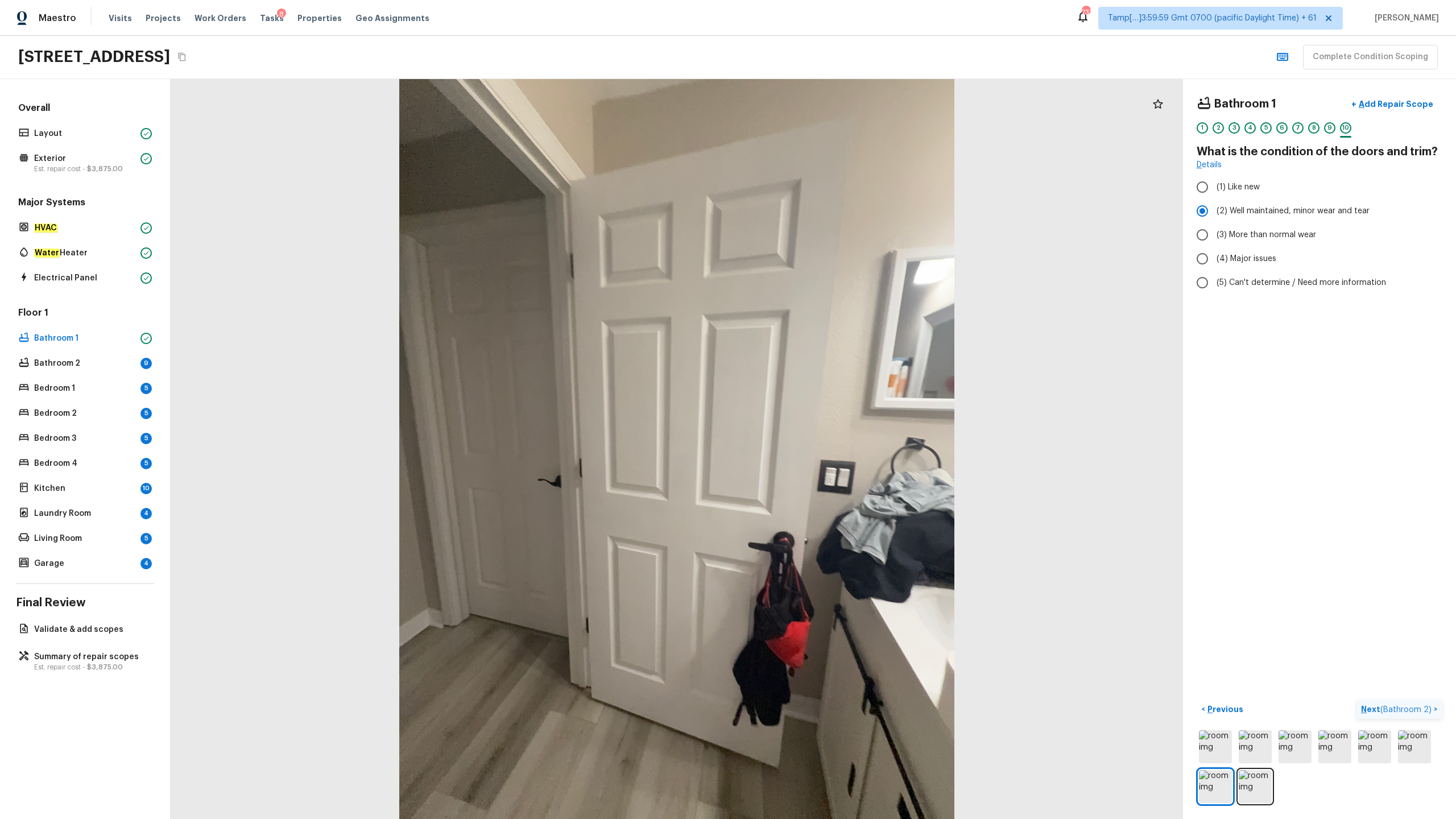
click at [818, 404] on p "Next ( Bathroom 2 )" at bounding box center [1397, 709] width 73 height 12
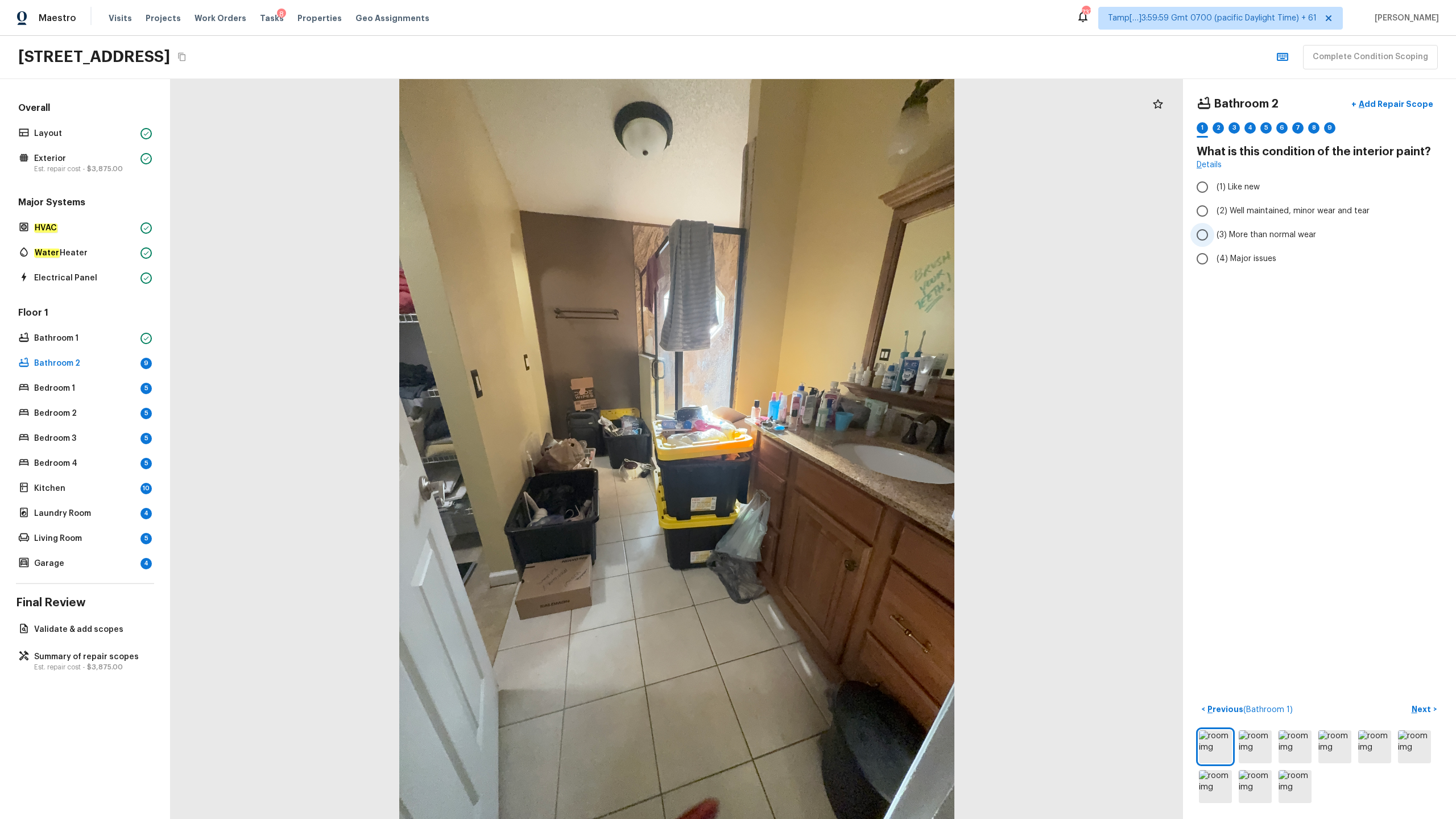
click at [818, 235] on span "(3) More than normal wear" at bounding box center [1266, 234] width 100 height 11
click at [818, 235] on input "(3) More than normal wear" at bounding box center [1202, 235] width 24 height 24
radio input "true"
click at [818, 404] on p "Next" at bounding box center [1422, 709] width 22 height 11
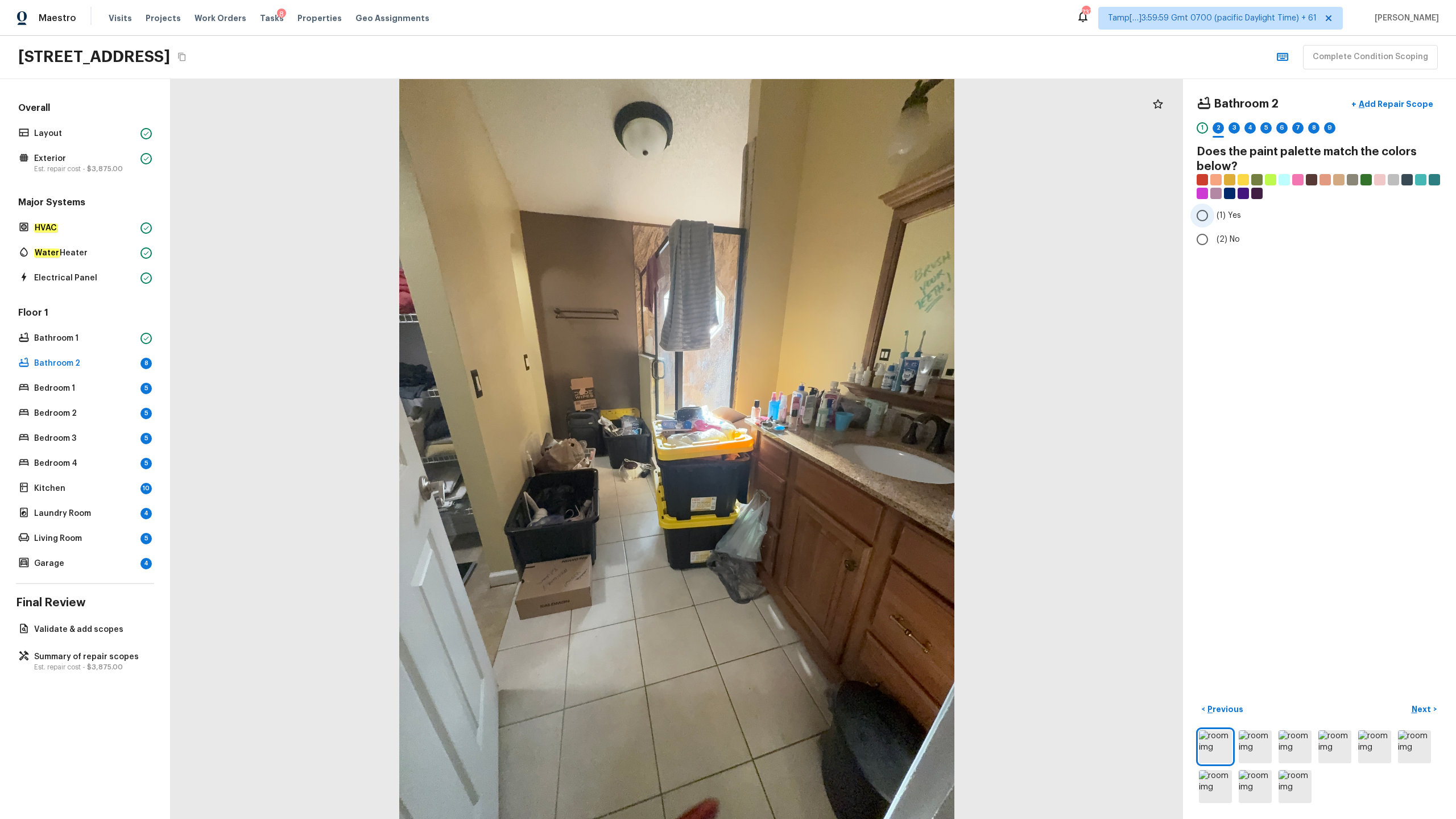
click at [818, 215] on span "(1) Yes" at bounding box center [1228, 215] width 24 height 11
click at [818, 215] on input "(1) Yes" at bounding box center [1202, 215] width 24 height 24
radio input "true"
click at [818, 404] on p "Next" at bounding box center [1422, 709] width 22 height 11
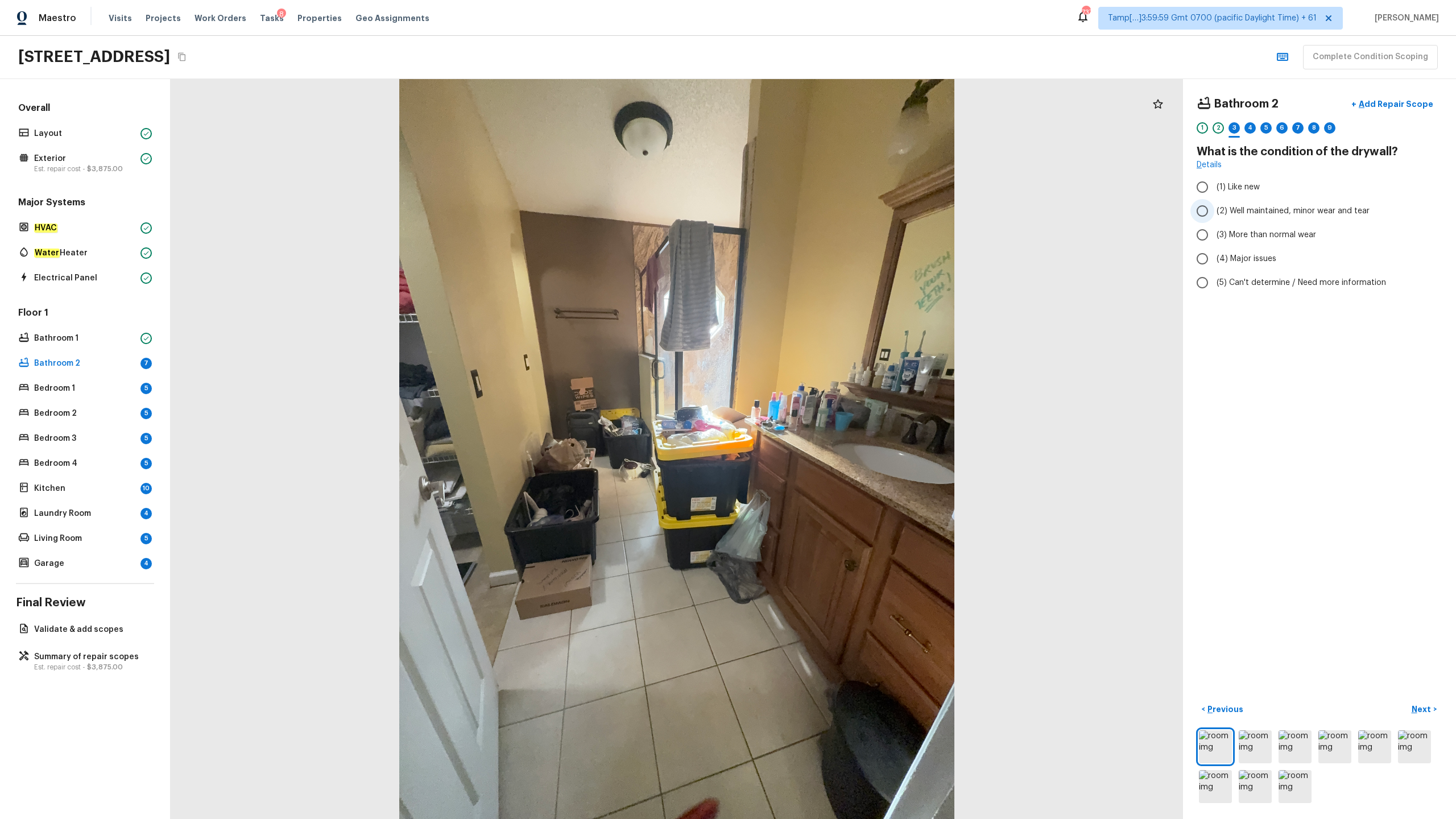
click at [818, 213] on span "(2) Well maintained, minor wear and tear" at bounding box center [1293, 211] width 153 height 11
click at [818, 213] on input "(2) Well maintained, minor wear and tear" at bounding box center [1202, 211] width 24 height 24
radio input "true"
click at [818, 404] on p "Next" at bounding box center [1422, 709] width 22 height 11
click at [818, 243] on span "(3) Tile" at bounding box center [1229, 244] width 25 height 11
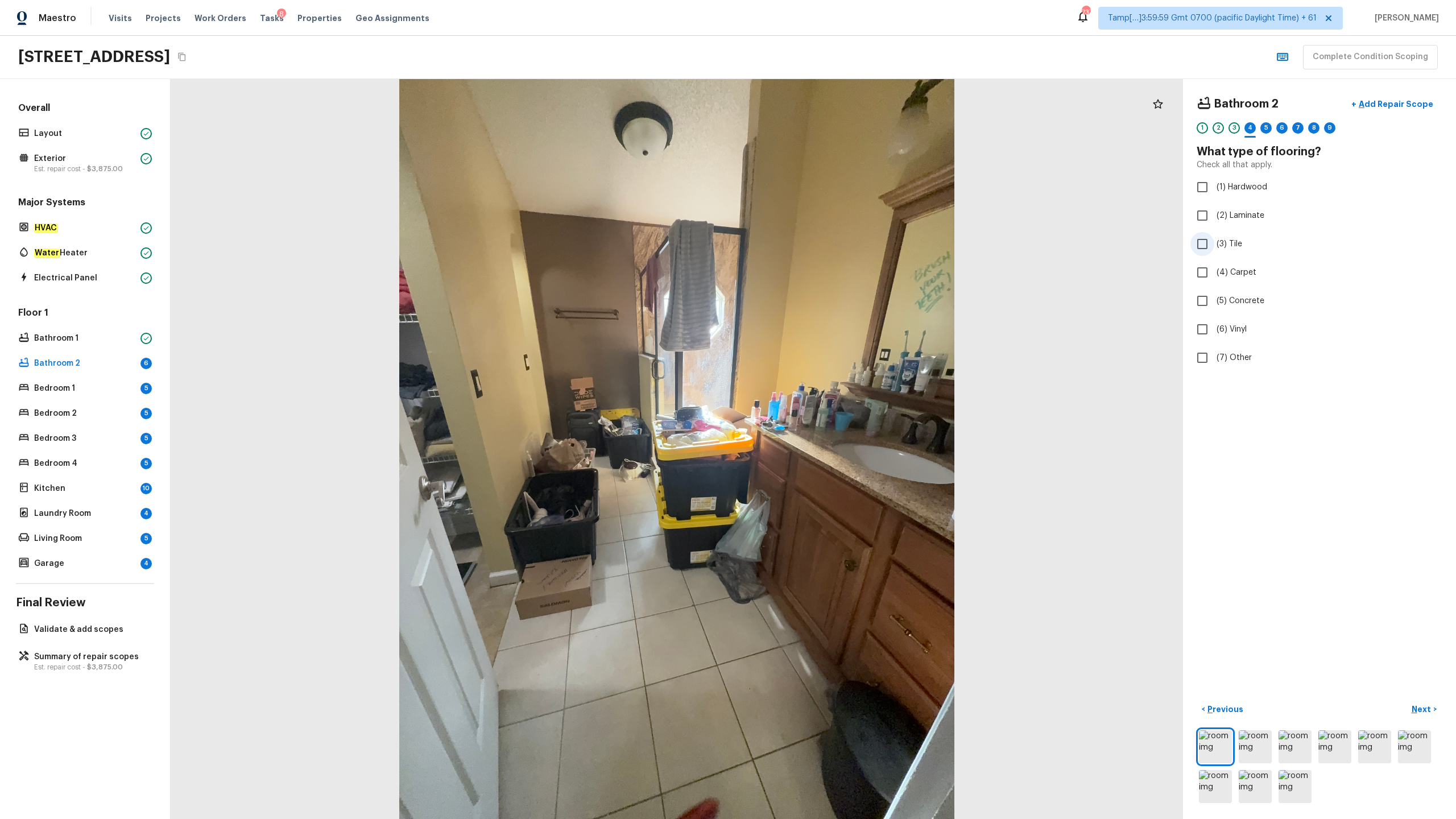
click at [818, 243] on input "(3) Tile" at bounding box center [1202, 244] width 24 height 24
checkbox input "true"
click at [818, 404] on p "Next" at bounding box center [1422, 709] width 22 height 11
click at [818, 214] on span "(2) Well maintained, minor wear and tear" at bounding box center [1293, 211] width 153 height 11
click at [818, 214] on input "(2) Well maintained, minor wear and tear" at bounding box center [1202, 211] width 24 height 24
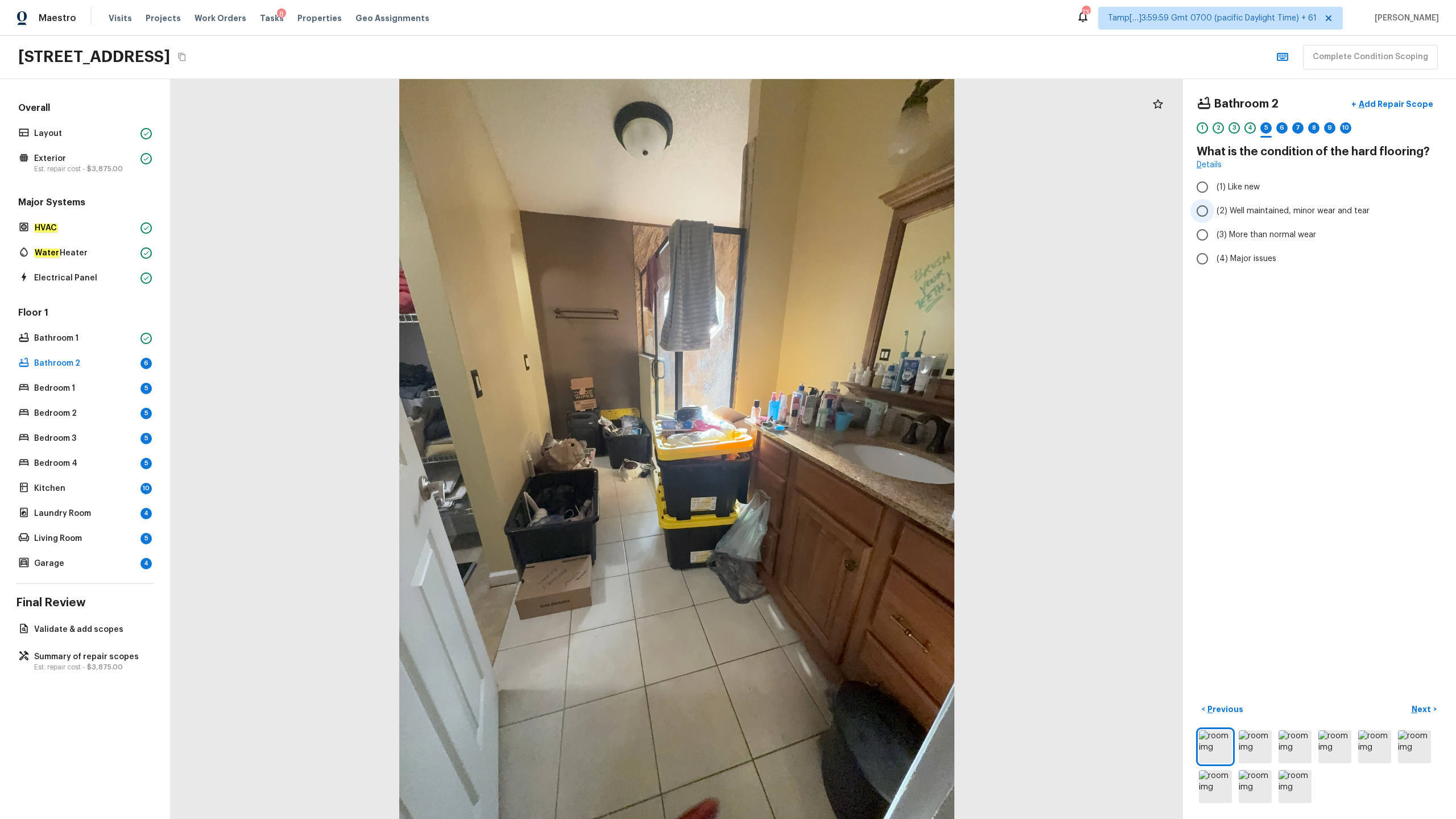
radio input "true"
click at [818, 404] on p "Next" at bounding box center [1422, 709] width 22 height 11
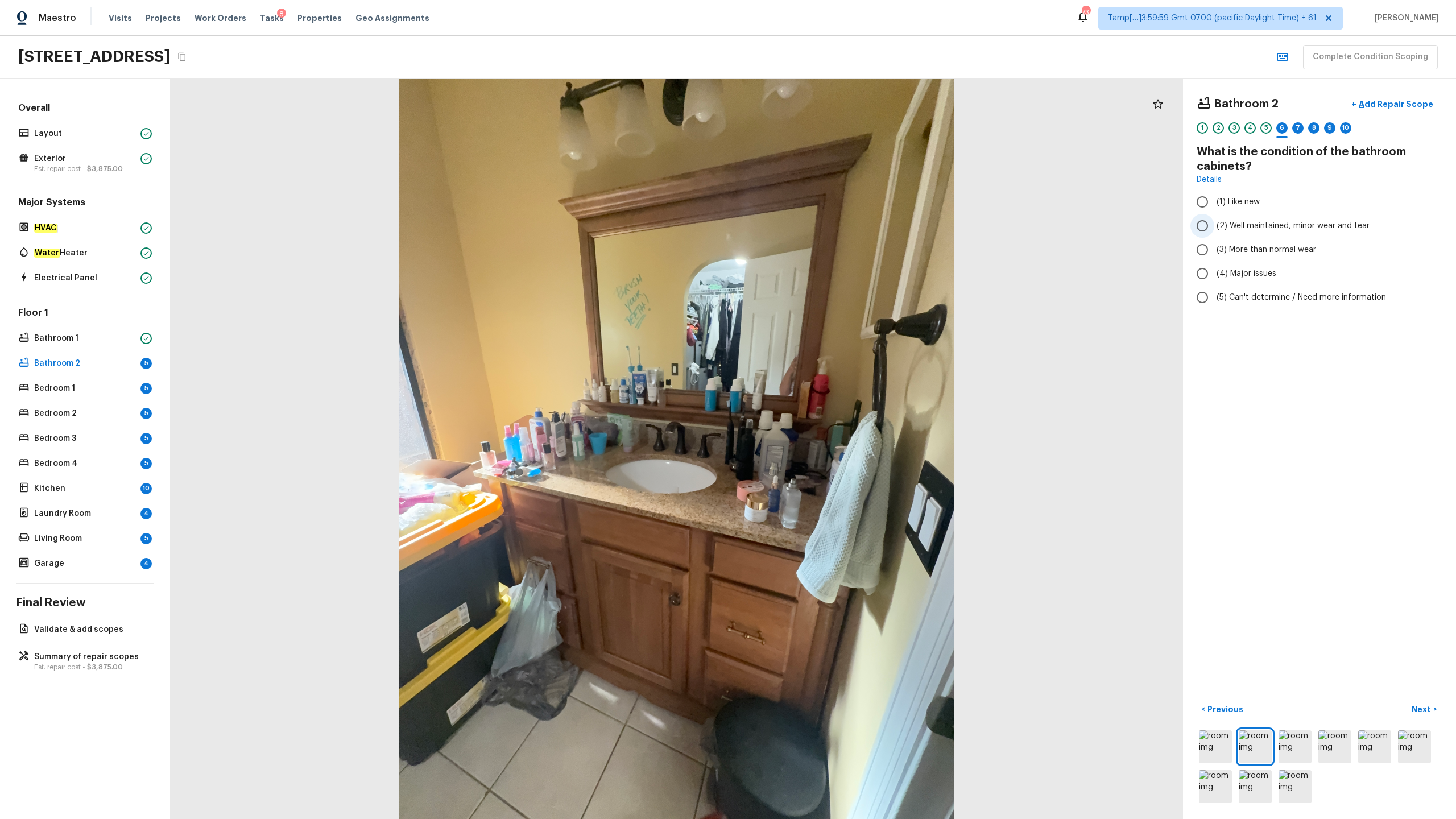
click at [818, 231] on span "(2) Well maintained, minor wear and tear" at bounding box center [1293, 225] width 153 height 11
click at [818, 231] on input "(2) Well maintained, minor wear and tear" at bounding box center [1202, 225] width 24 height 24
radio input "true"
click at [818, 404] on p "Next" at bounding box center [1422, 709] width 22 height 11
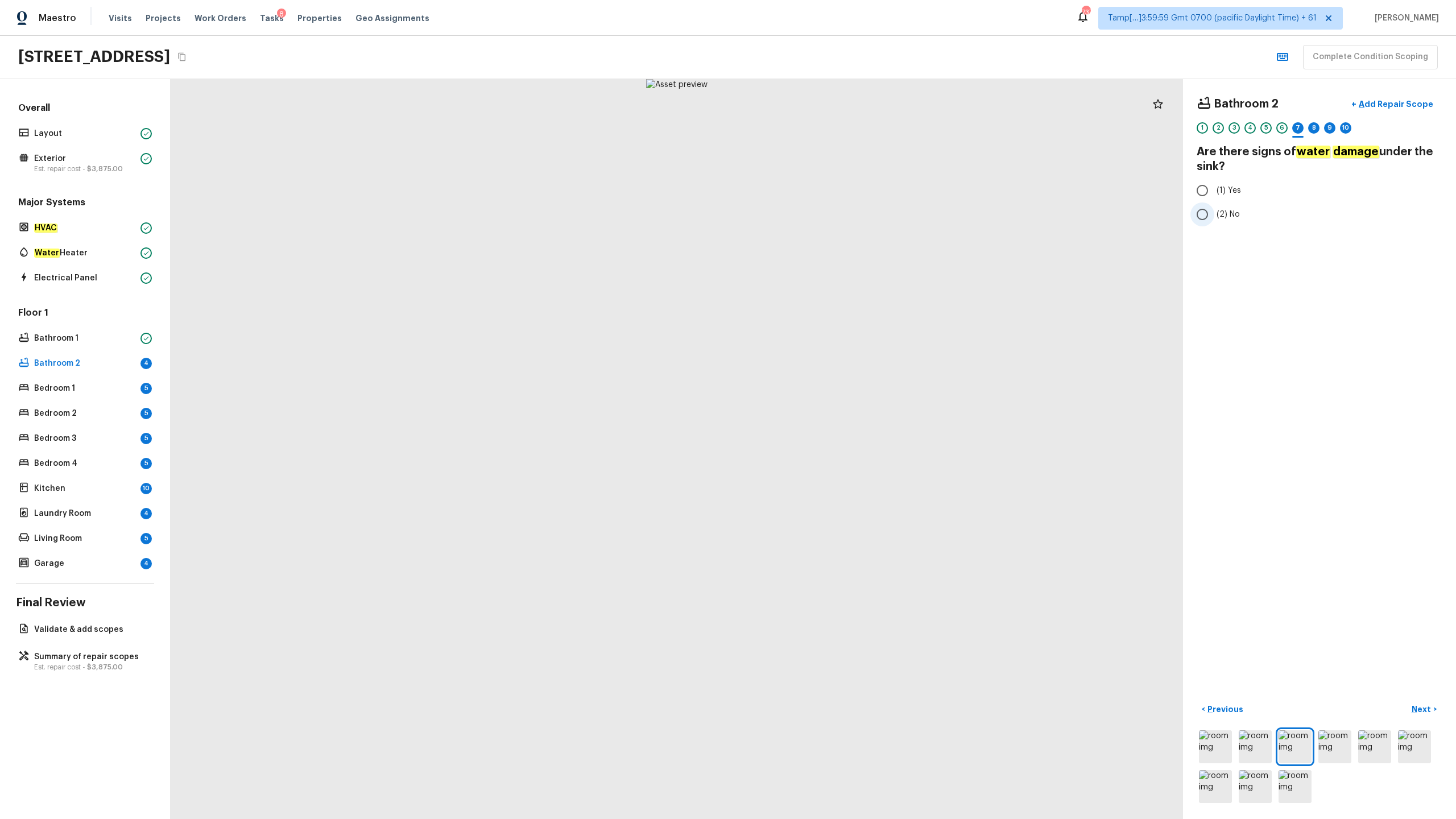
click at [818, 208] on input "(2) No" at bounding box center [1202, 214] width 24 height 24
radio input "true"
click at [818, 404] on p "Next" at bounding box center [1422, 709] width 22 height 11
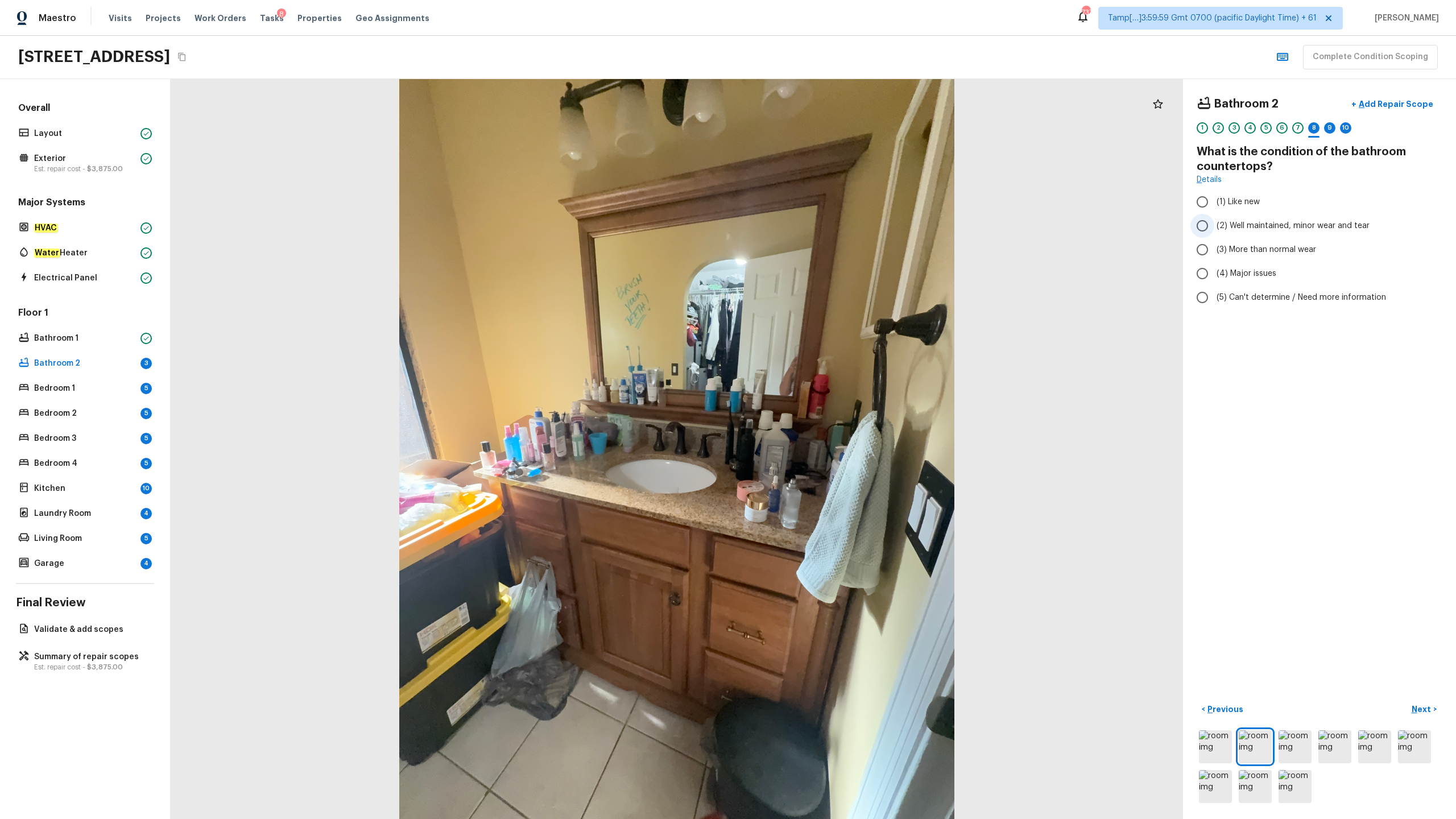
click at [818, 233] on label "(2) Well maintained, minor wear and tear" at bounding box center [1312, 225] width 243 height 24
click at [818, 233] on input "(2) Well maintained, minor wear and tear" at bounding box center [1202, 225] width 24 height 24
radio input "true"
click at [818, 404] on p "Next" at bounding box center [1422, 709] width 22 height 11
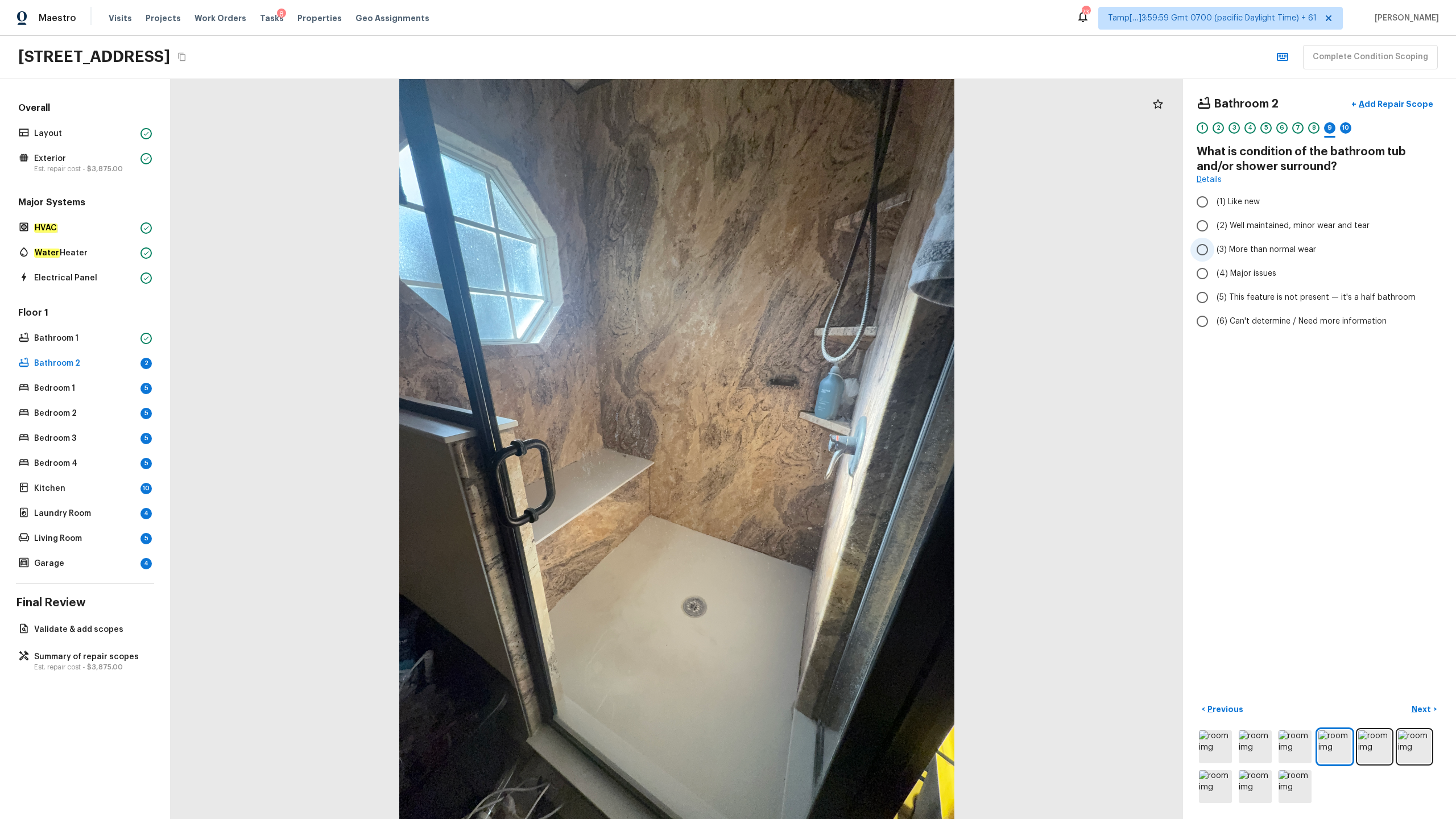
click at [818, 256] on label "(3) More than normal wear" at bounding box center [1312, 250] width 243 height 24
click at [818, 256] on input "(3) More than normal wear" at bounding box center [1202, 250] width 24 height 24
radio input "true"
click at [818, 100] on p "Add Repair Scope" at bounding box center [1395, 104] width 77 height 11
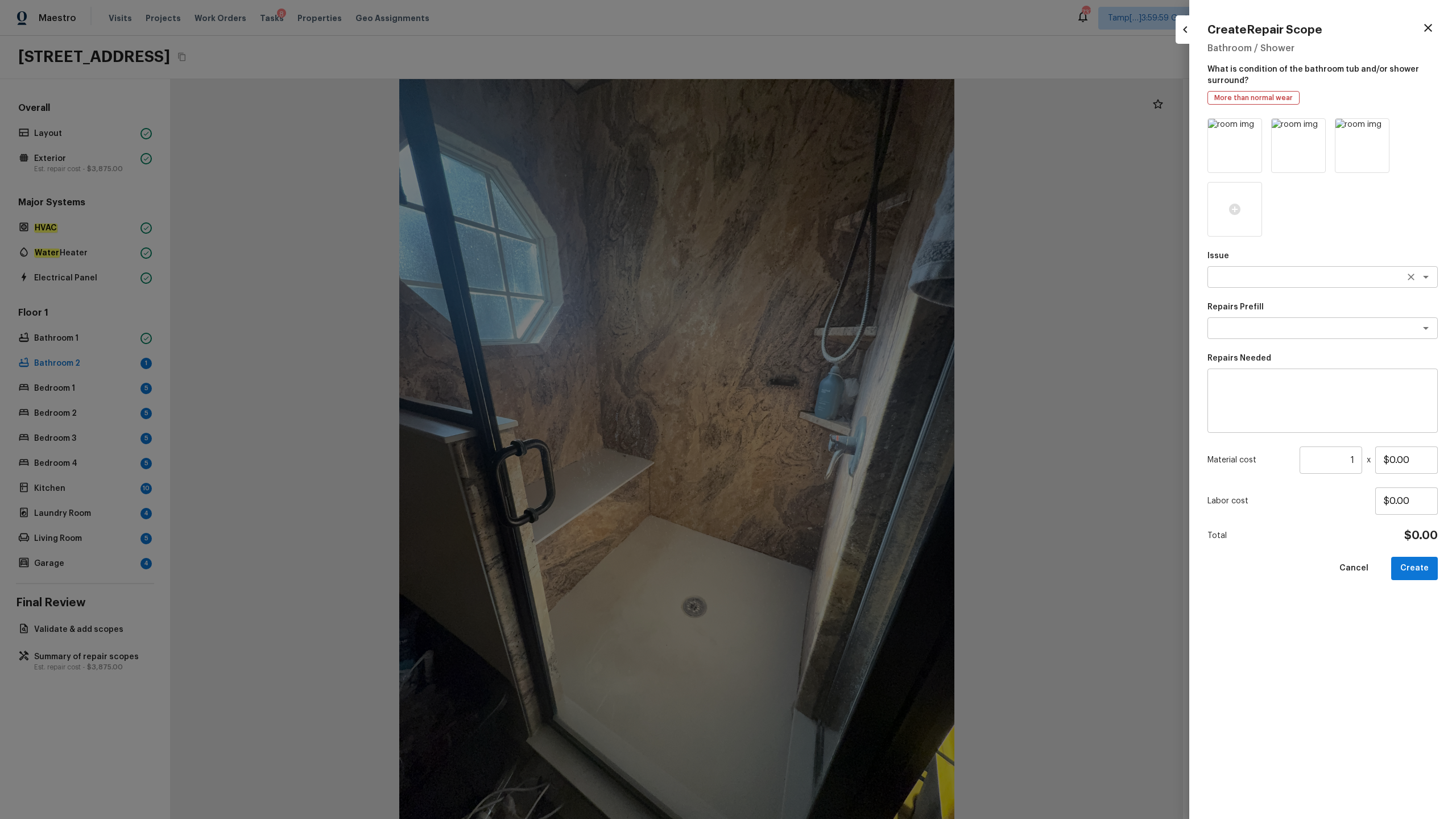
click at [818, 281] on textarea at bounding box center [1306, 277] width 188 height 11
type textarea "d"
click at [818, 303] on li "Bathroom Plumbing" at bounding box center [1323, 301] width 230 height 18
click at [818, 335] on div "x ​" at bounding box center [1323, 328] width 230 height 22
type textarea "Bathroom Plumbing"
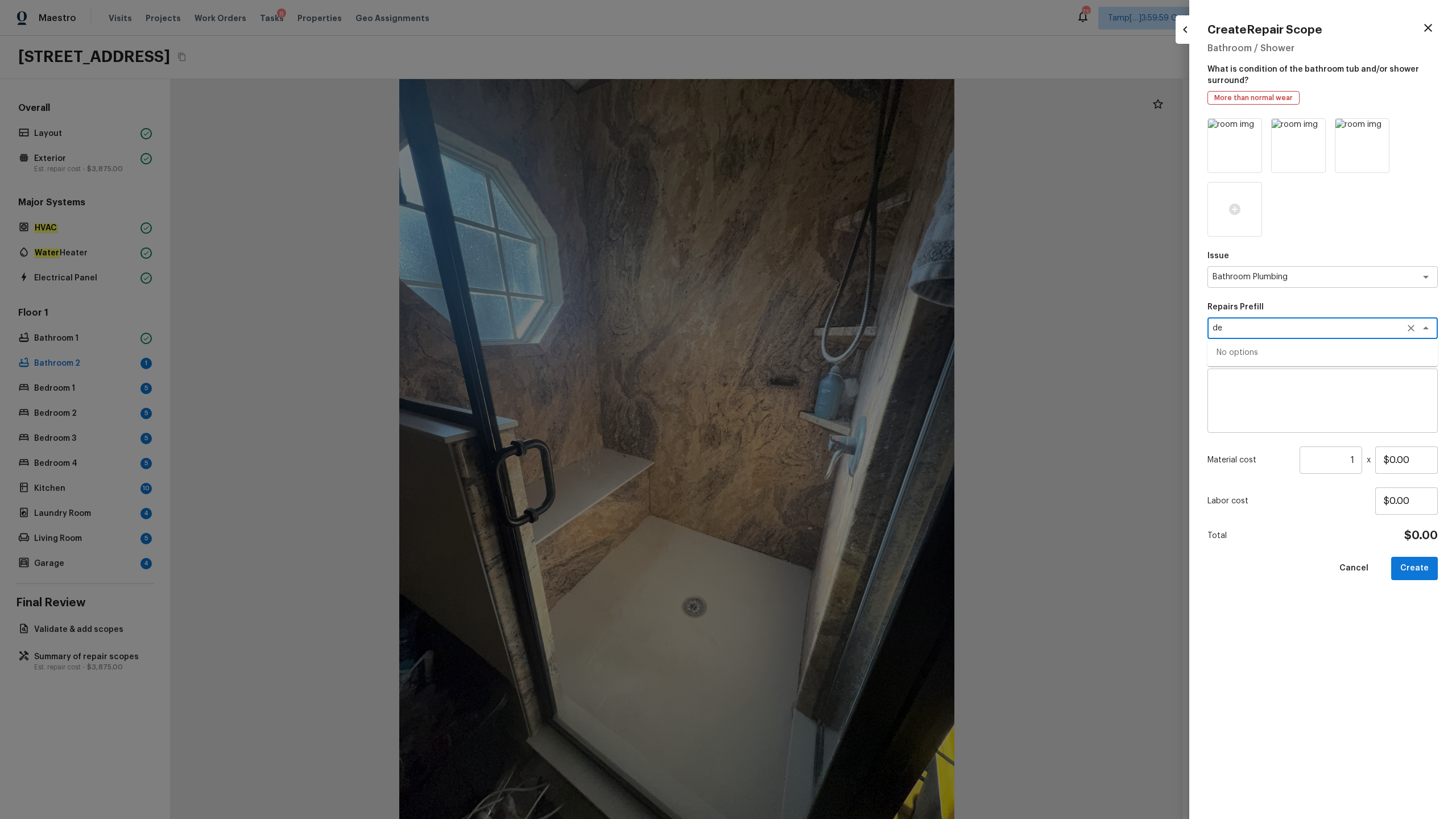
type textarea "d"
click at [818, 349] on li "Acid Wash Shower Pan" at bounding box center [1323, 352] width 230 height 18
type textarea "Acid Wash Shower Pan"
type textarea "Prep and acid wash/deep clean the shower pan."
type input "$50.00"
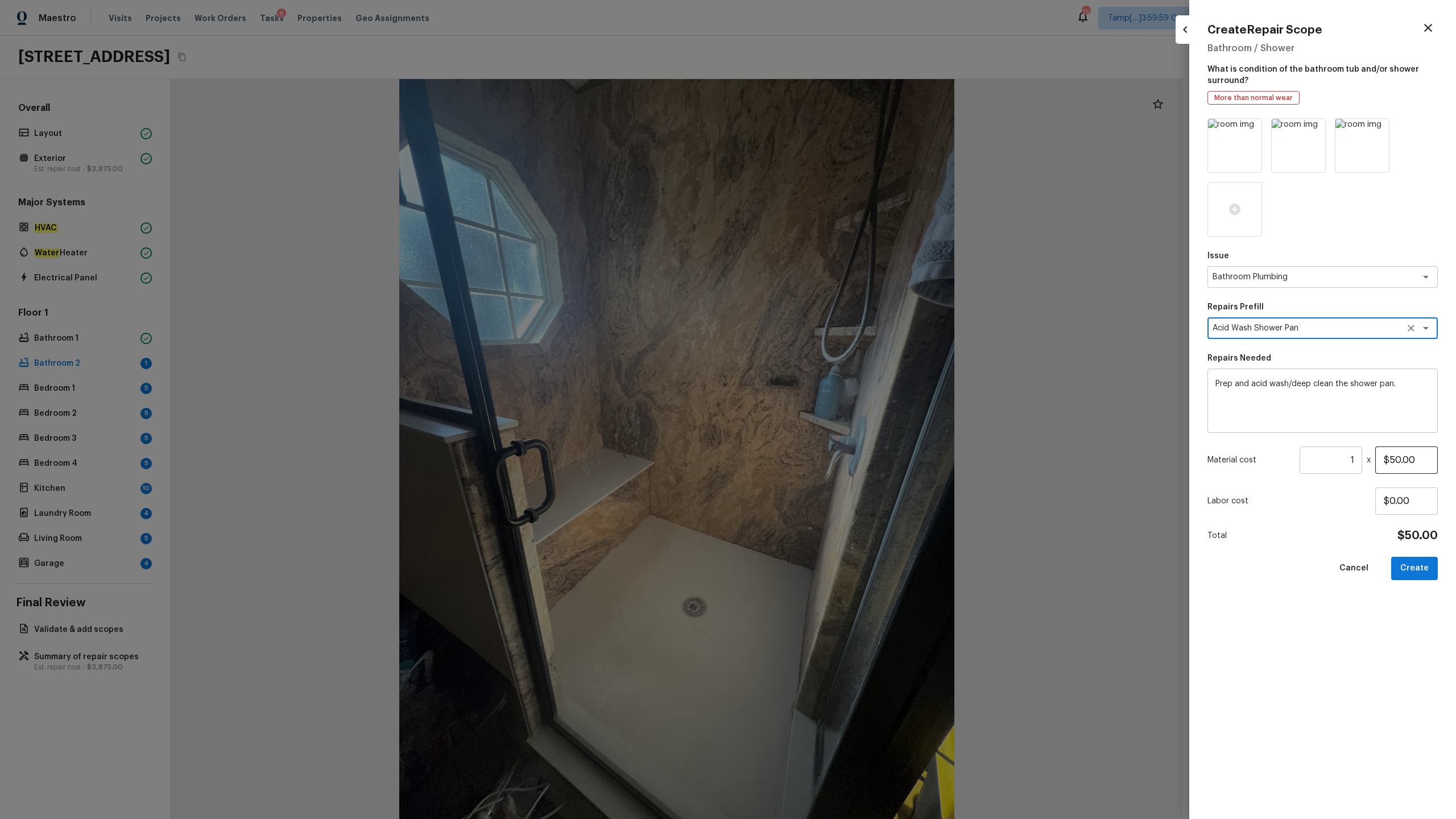
type textarea "Acid Wash Shower Pan"
click at [818, 404] on input "$50.00" at bounding box center [1406, 460] width 63 height 27
drag, startPoint x: 1400, startPoint y: 460, endPoint x: 1400, endPoint y: 469, distance: 9.0
click at [818, 404] on input "$50.00" at bounding box center [1406, 460] width 63 height 27
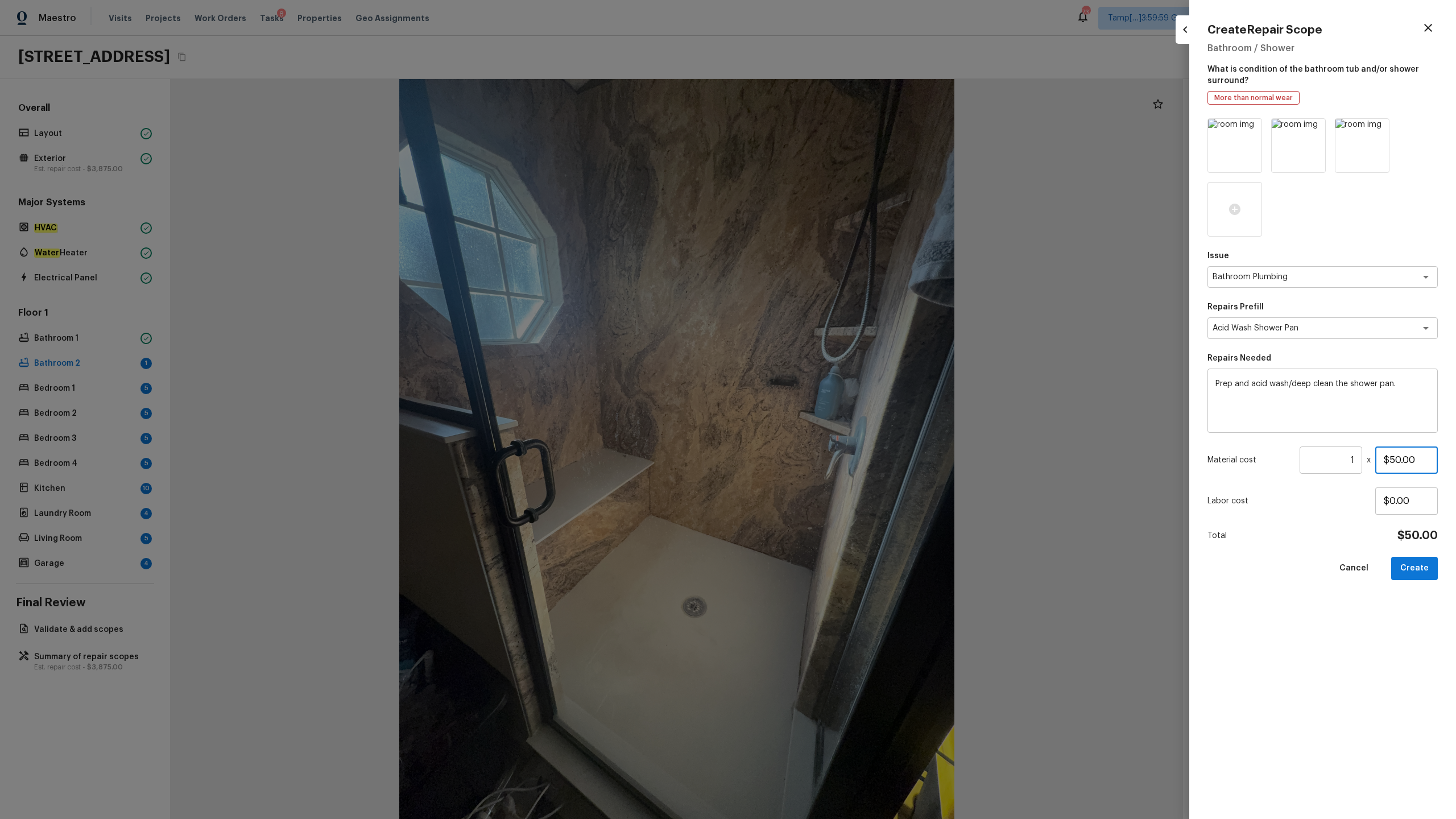
click at [818, 404] on input "$50.00" at bounding box center [1406, 460] width 63 height 27
type input "$75.00"
click at [818, 404] on button "Create" at bounding box center [1414, 569] width 47 height 24
type input "$0.00"
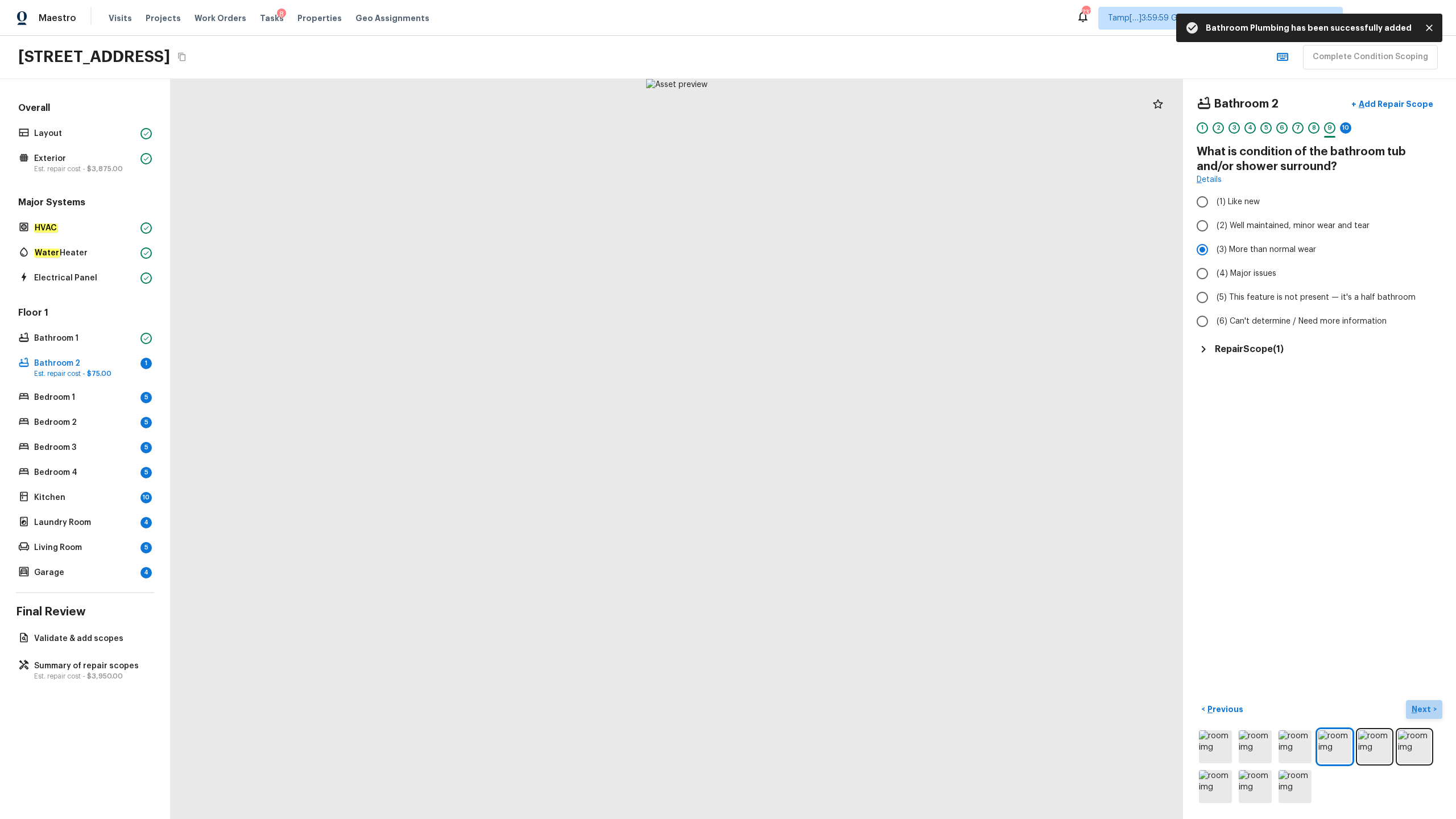
click at [818, 404] on p "Next" at bounding box center [1422, 709] width 22 height 11
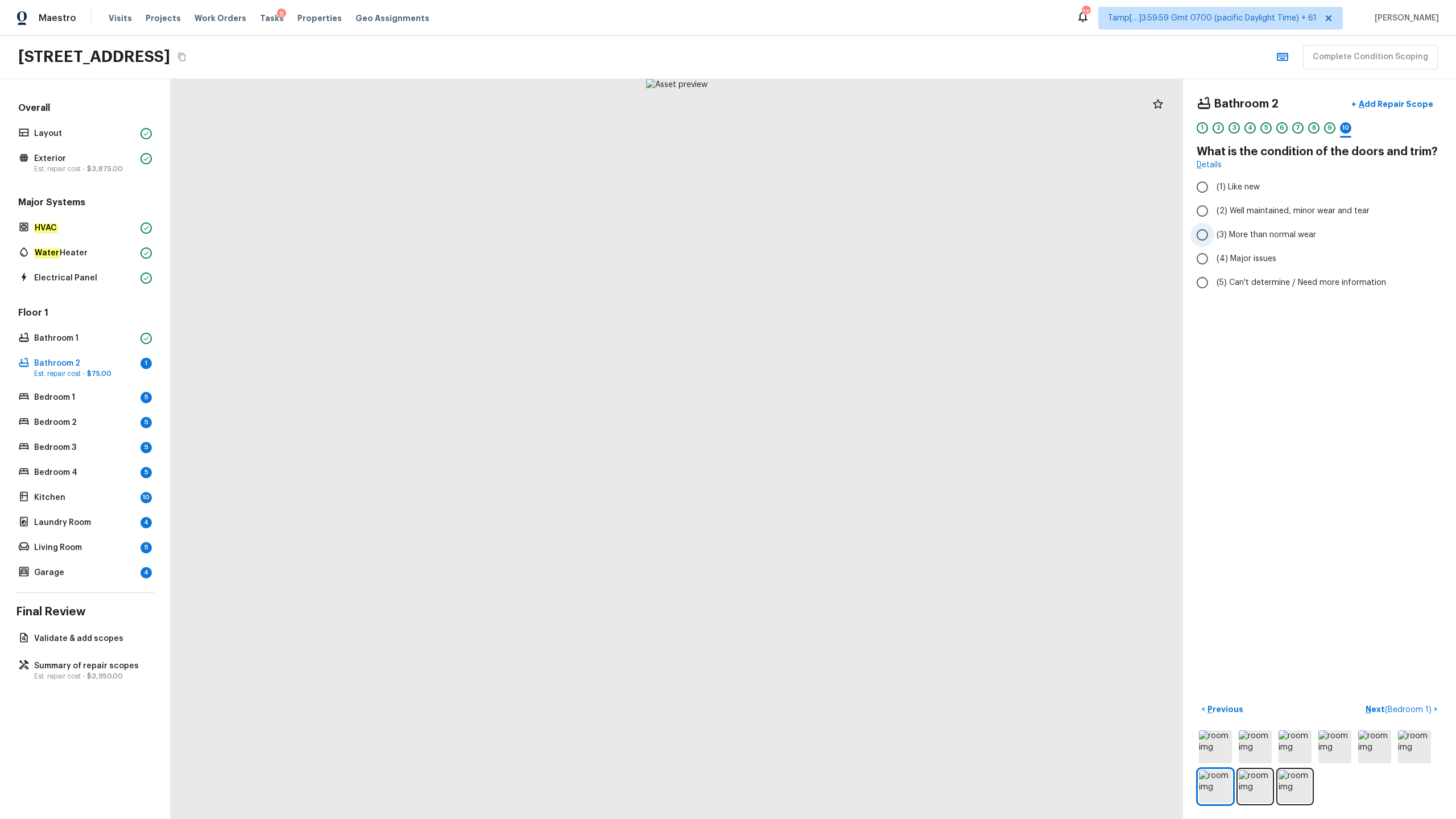
drag, startPoint x: 1264, startPoint y: 213, endPoint x: 1264, endPoint y: 223, distance: 10.0
click at [818, 213] on span "(2) Well maintained, minor wear and tear" at bounding box center [1293, 211] width 153 height 11
click at [818, 213] on input "(2) Well maintained, minor wear and tear" at bounding box center [1202, 211] width 24 height 24
radio input "true"
click at [818, 404] on p "Next ( Bedroom 1 )" at bounding box center [1400, 709] width 68 height 12
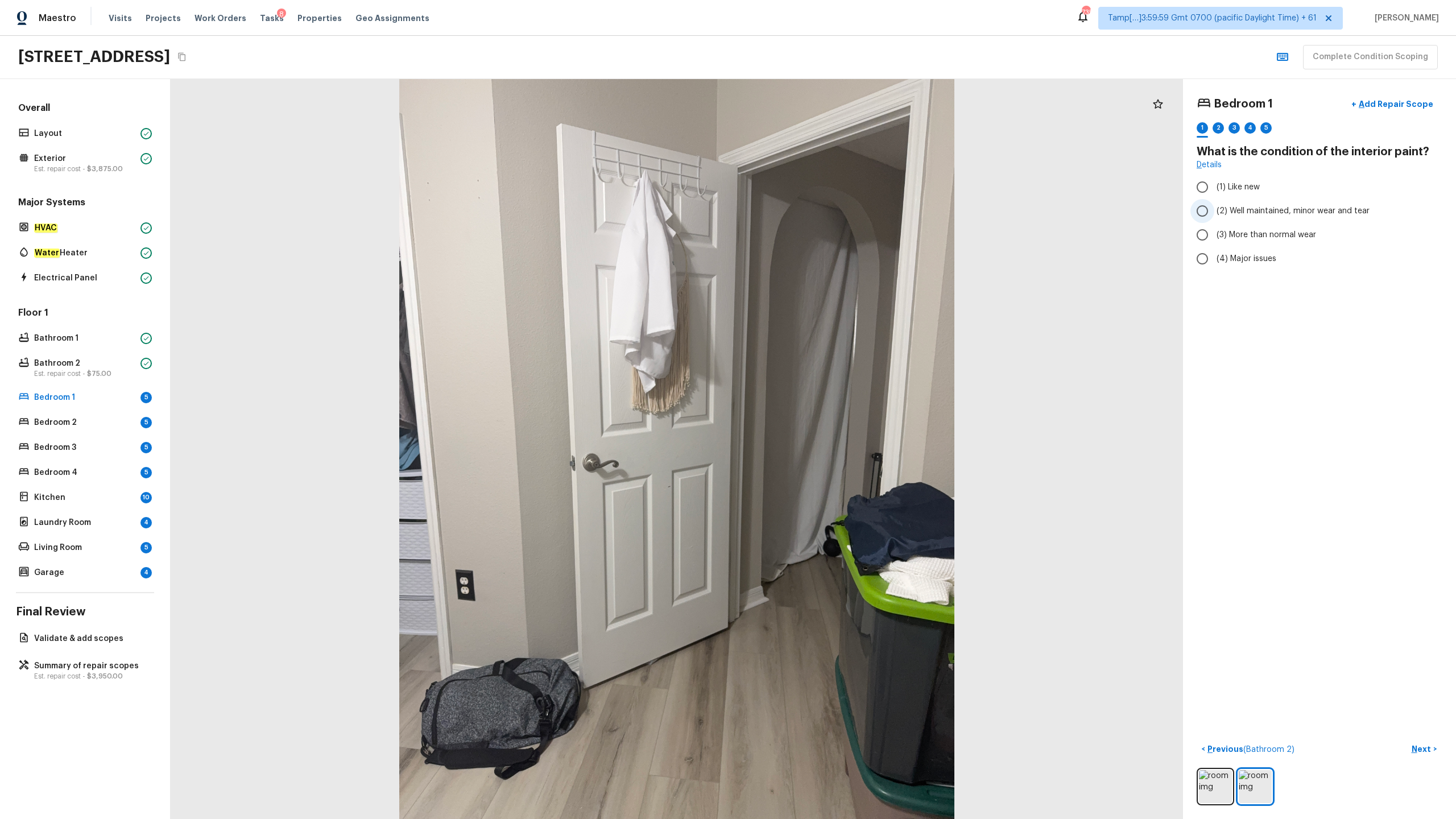
click at [818, 214] on span "(2) Well maintained, minor wear and tear" at bounding box center [1293, 211] width 153 height 11
click at [818, 214] on input "(2) Well maintained, minor wear and tear" at bounding box center [1202, 211] width 24 height 24
radio input "true"
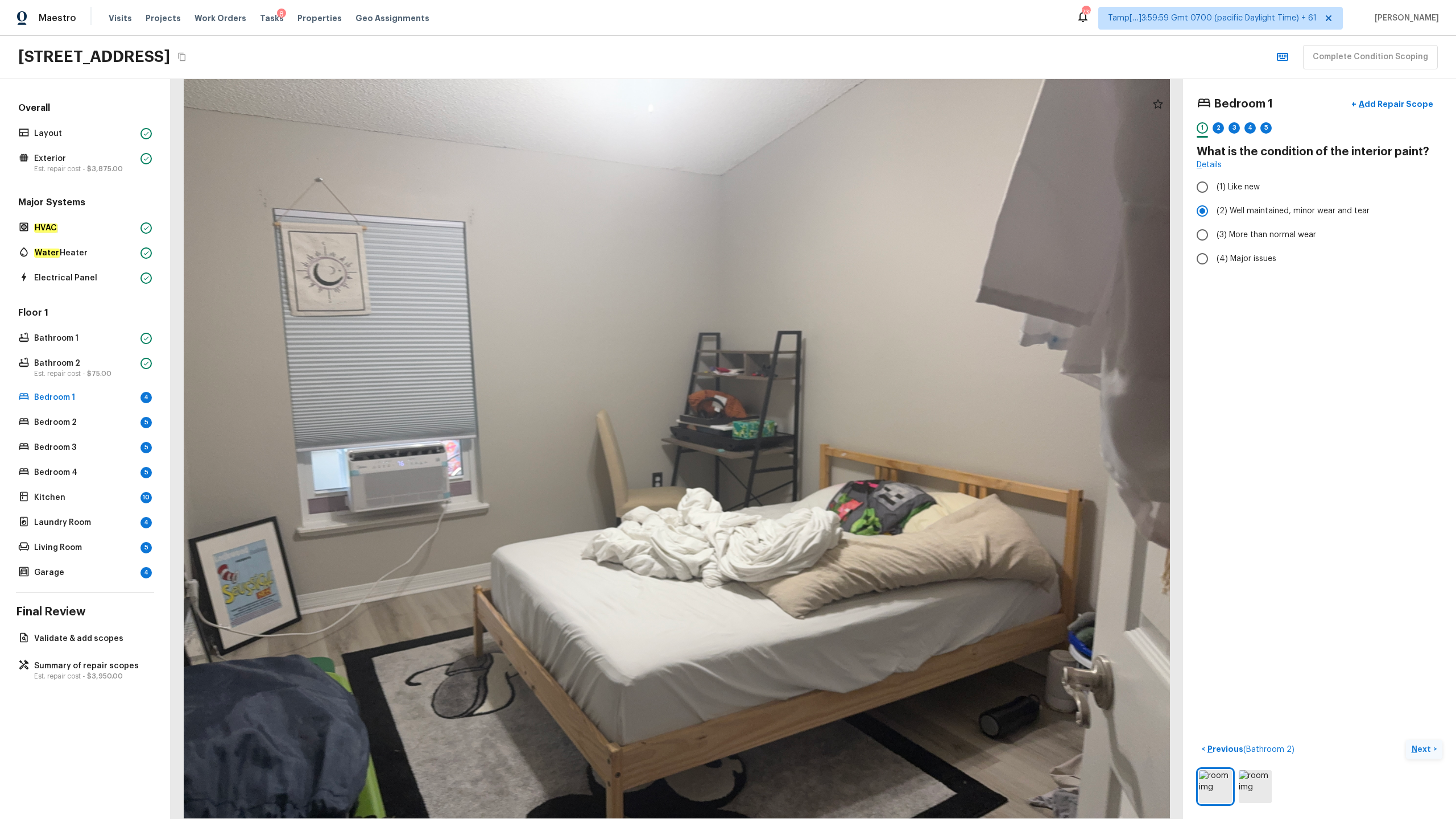
click at [818, 404] on p "Next" at bounding box center [1422, 749] width 22 height 11
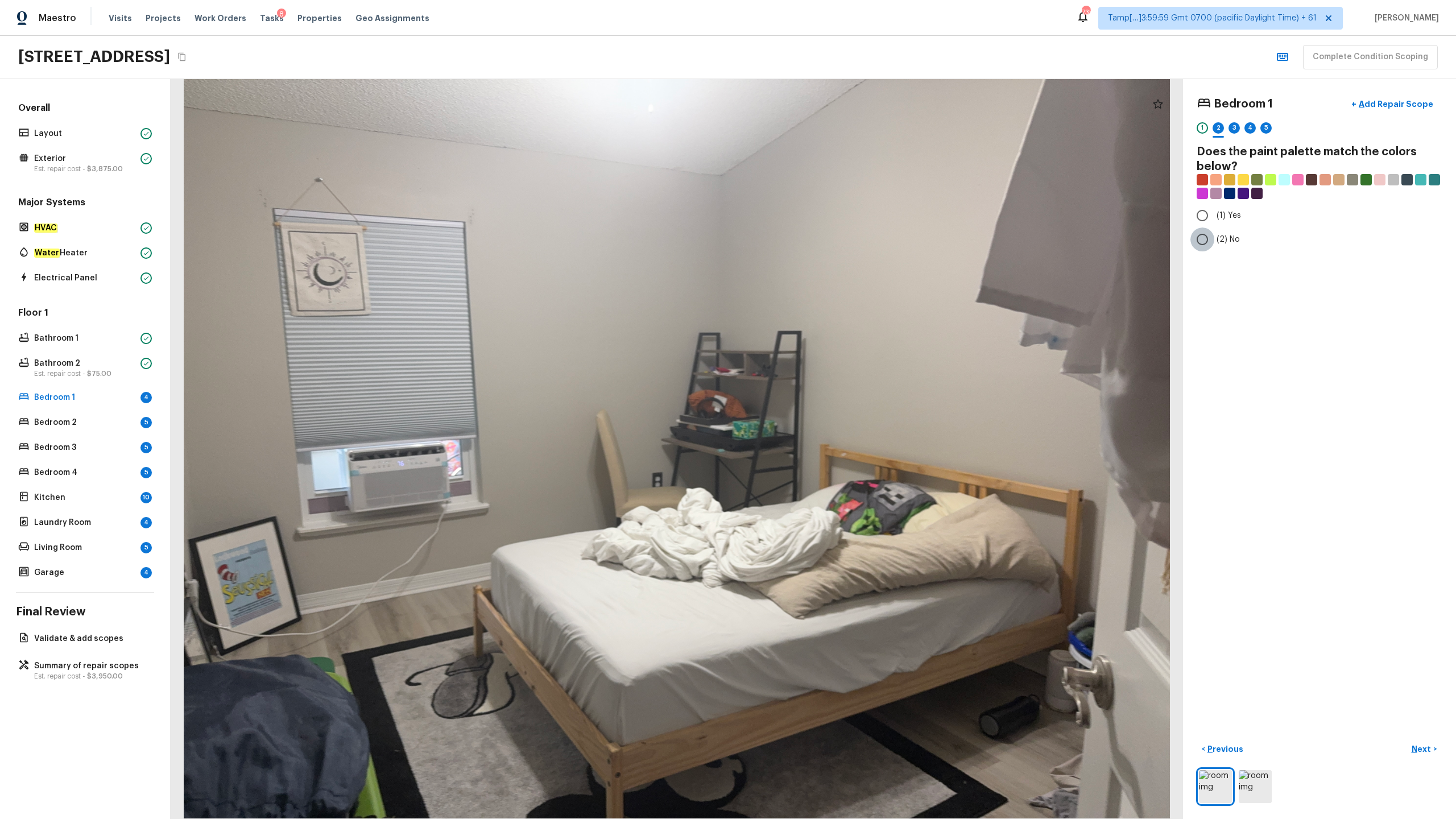
click at [818, 245] on input "(2) No" at bounding box center [1202, 240] width 24 height 24
radio input "true"
click at [818, 404] on p "Next" at bounding box center [1422, 749] width 22 height 11
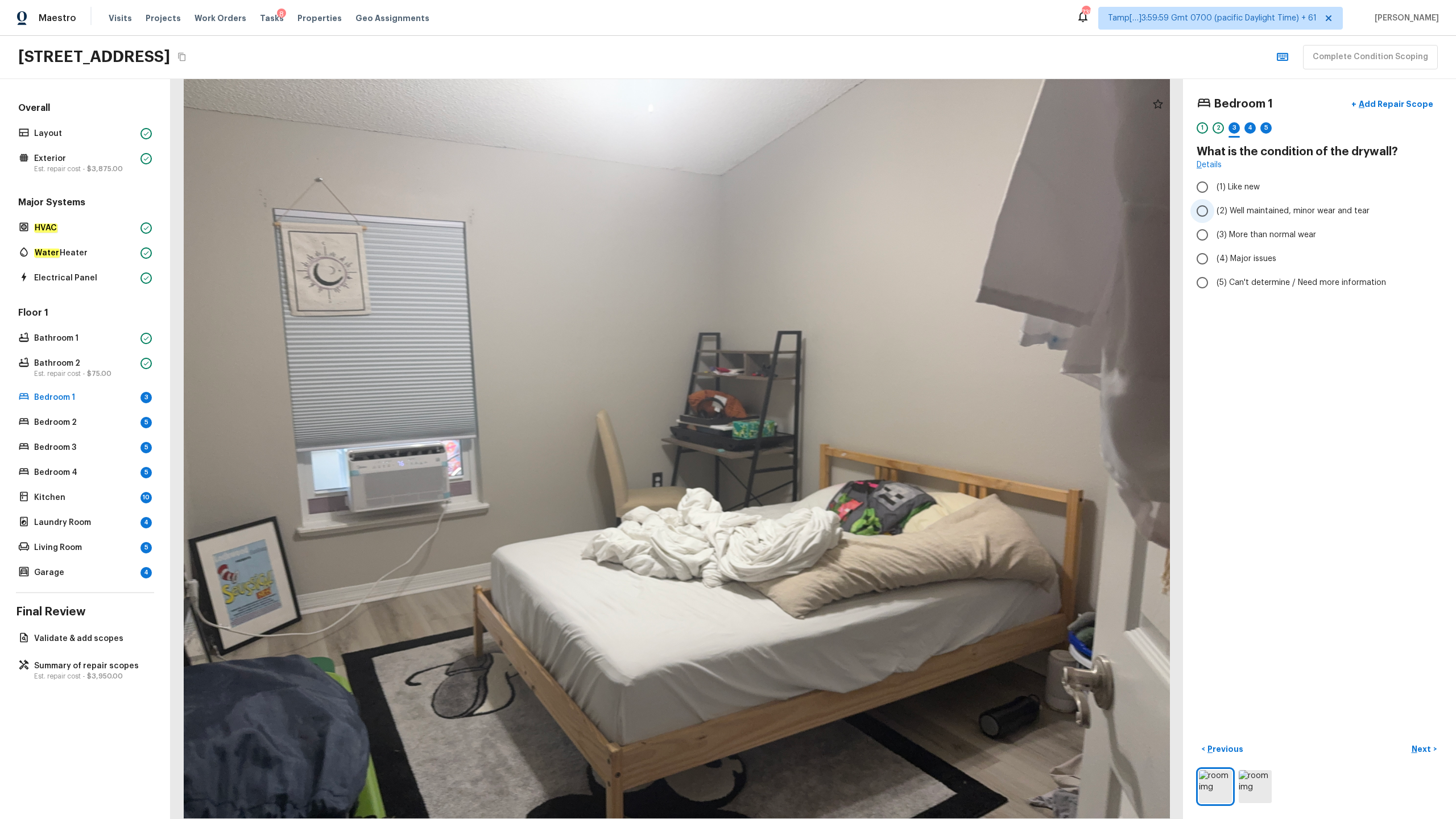
click at [818, 214] on span "(2) Well maintained, minor wear and tear" at bounding box center [1293, 211] width 153 height 11
click at [818, 214] on input "(2) Well maintained, minor wear and tear" at bounding box center [1202, 211] width 24 height 24
radio input "true"
click at [818, 404] on p "Next" at bounding box center [1422, 749] width 22 height 11
click at [818, 222] on label "(2) Laminate" at bounding box center [1312, 215] width 243 height 24
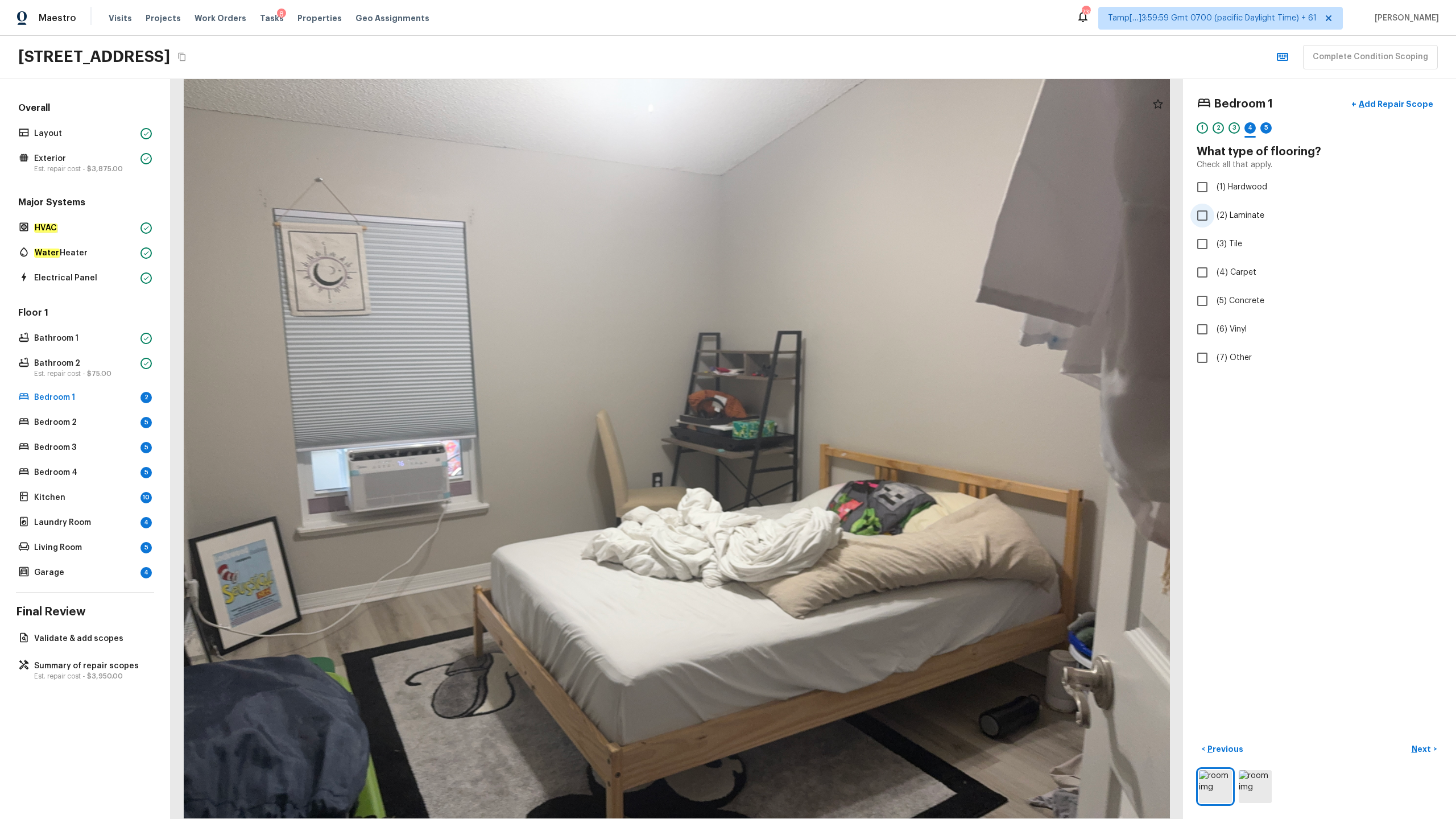
click at [818, 222] on input "(2) Laminate" at bounding box center [1202, 215] width 24 height 24
checkbox input "true"
click at [818, 404] on p "Next" at bounding box center [1422, 749] width 22 height 11
click at [818, 212] on span "(2) Well maintained, minor wear and tear" at bounding box center [1293, 211] width 153 height 11
click at [818, 212] on input "(2) Well maintained, minor wear and tear" at bounding box center [1202, 211] width 24 height 24
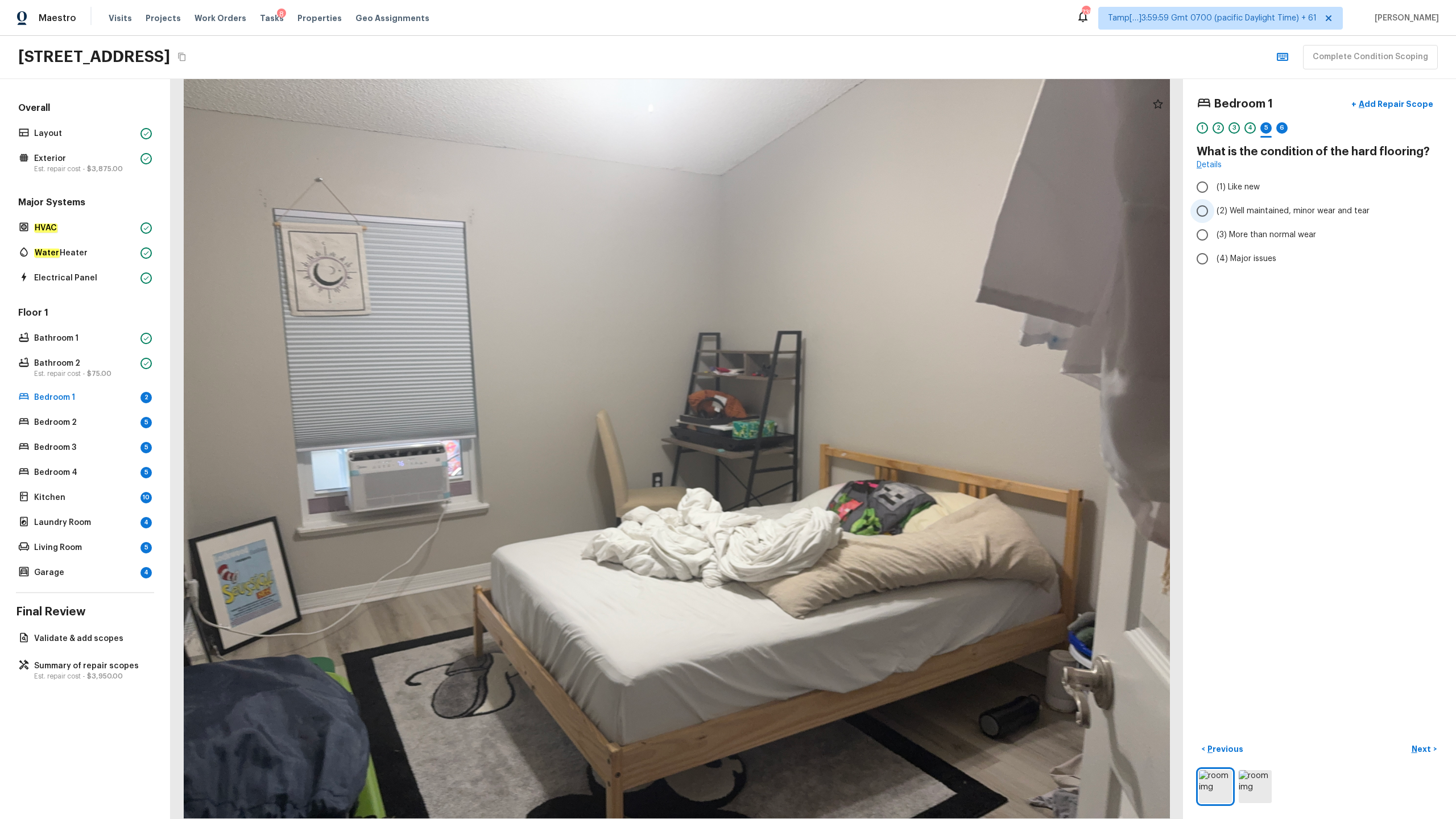
radio input "true"
click at [818, 404] on button "Next >" at bounding box center [1424, 749] width 37 height 19
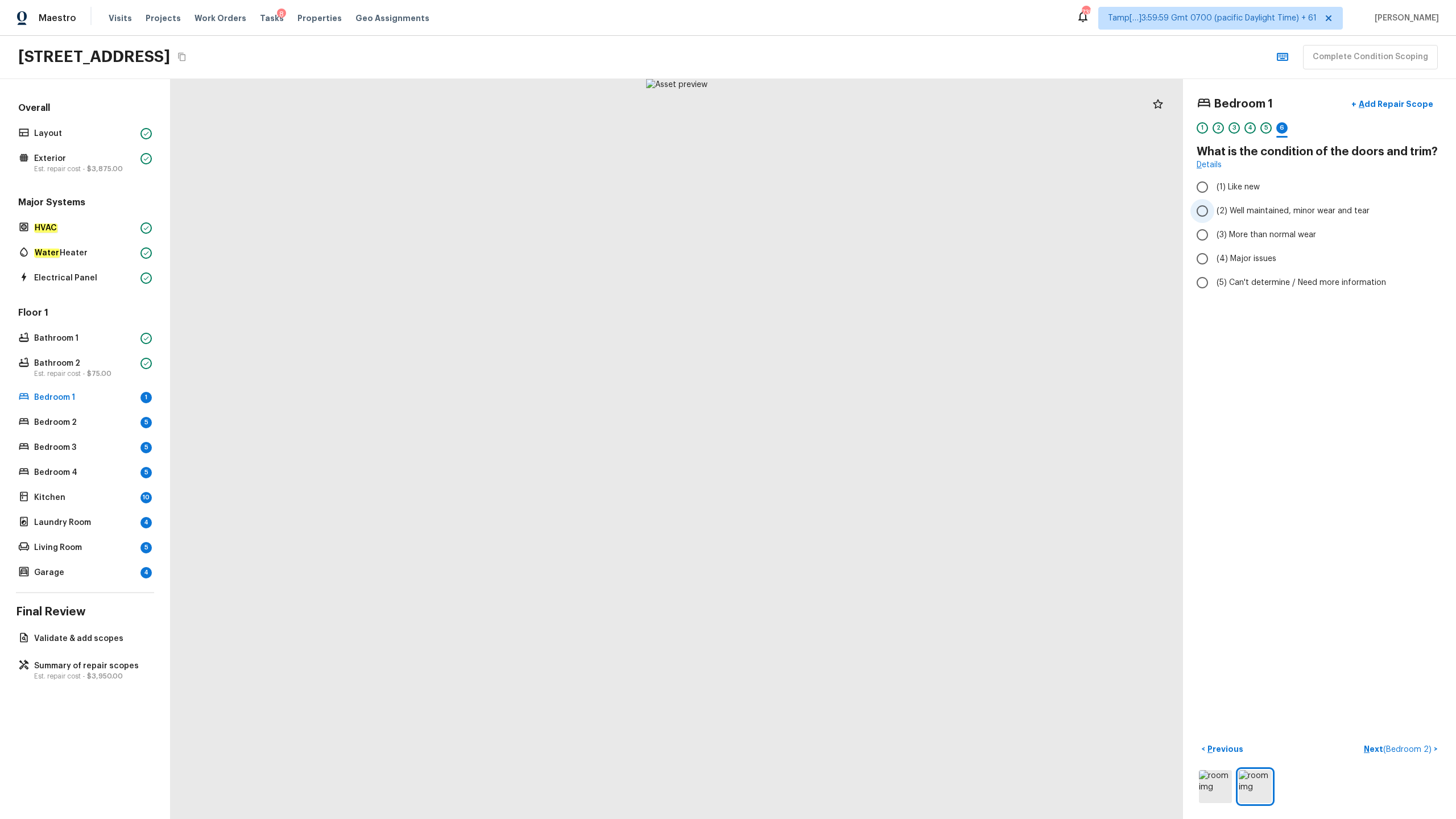
click at [818, 221] on label "(2) Well maintained, minor wear and tear" at bounding box center [1312, 211] width 243 height 24
click at [818, 221] on input "(2) Well maintained, minor wear and tear" at bounding box center [1202, 211] width 24 height 24
radio input "true"
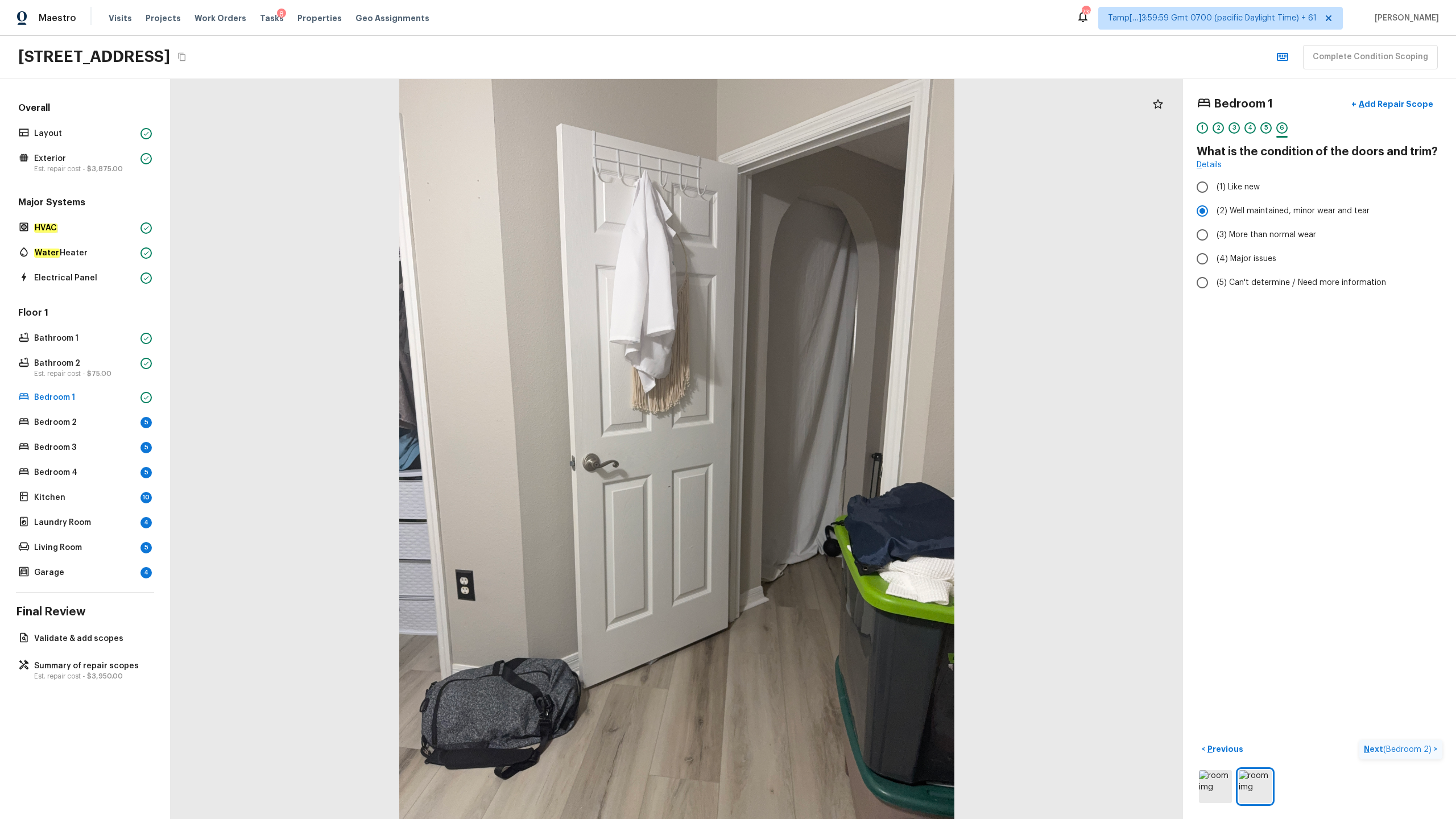
click at [818, 404] on p "Next ( Bedroom 2 )" at bounding box center [1399, 749] width 70 height 12
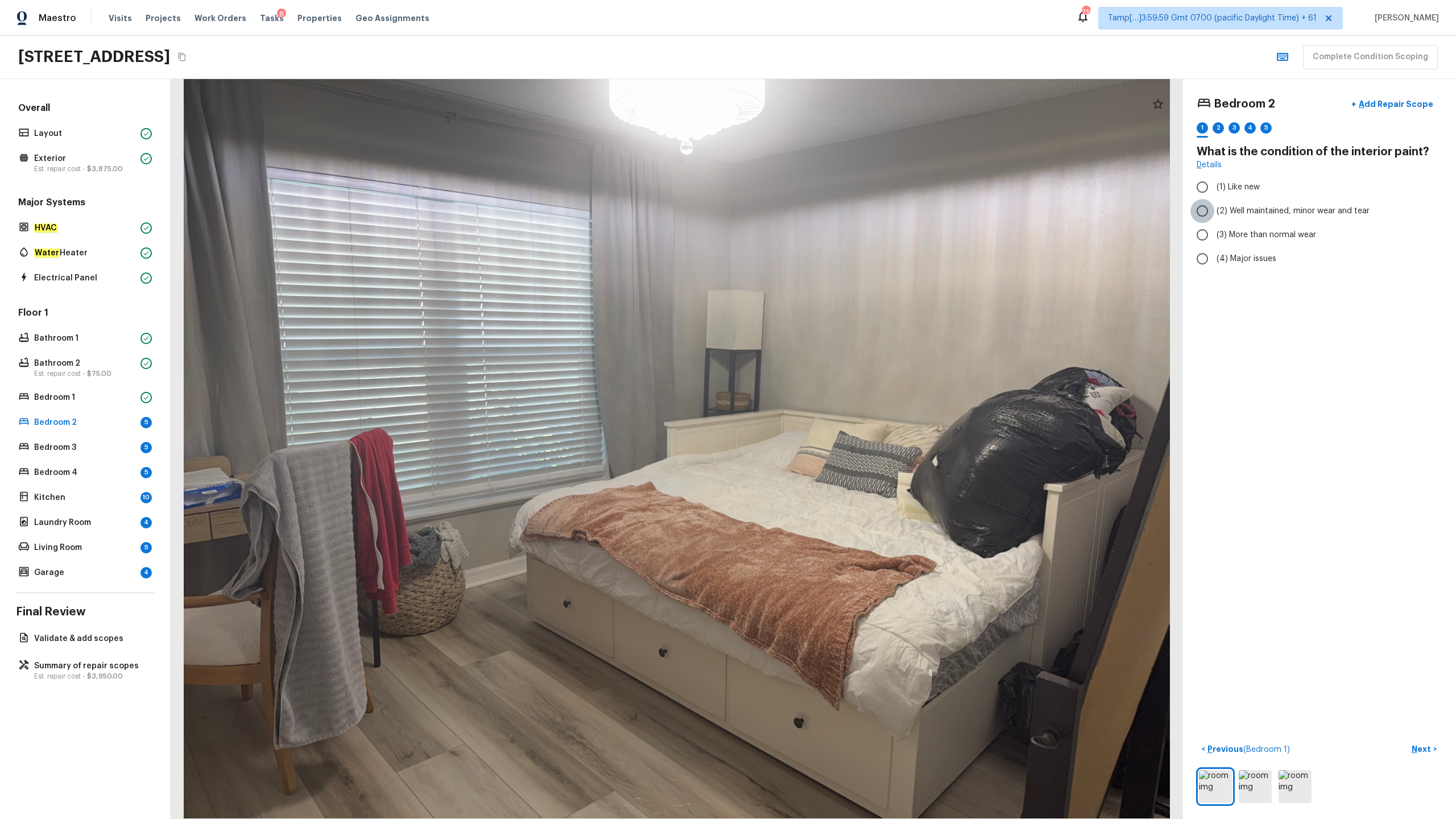
click at [818, 214] on input "(2) Well maintained, minor wear and tear" at bounding box center [1202, 211] width 24 height 24
radio input "true"
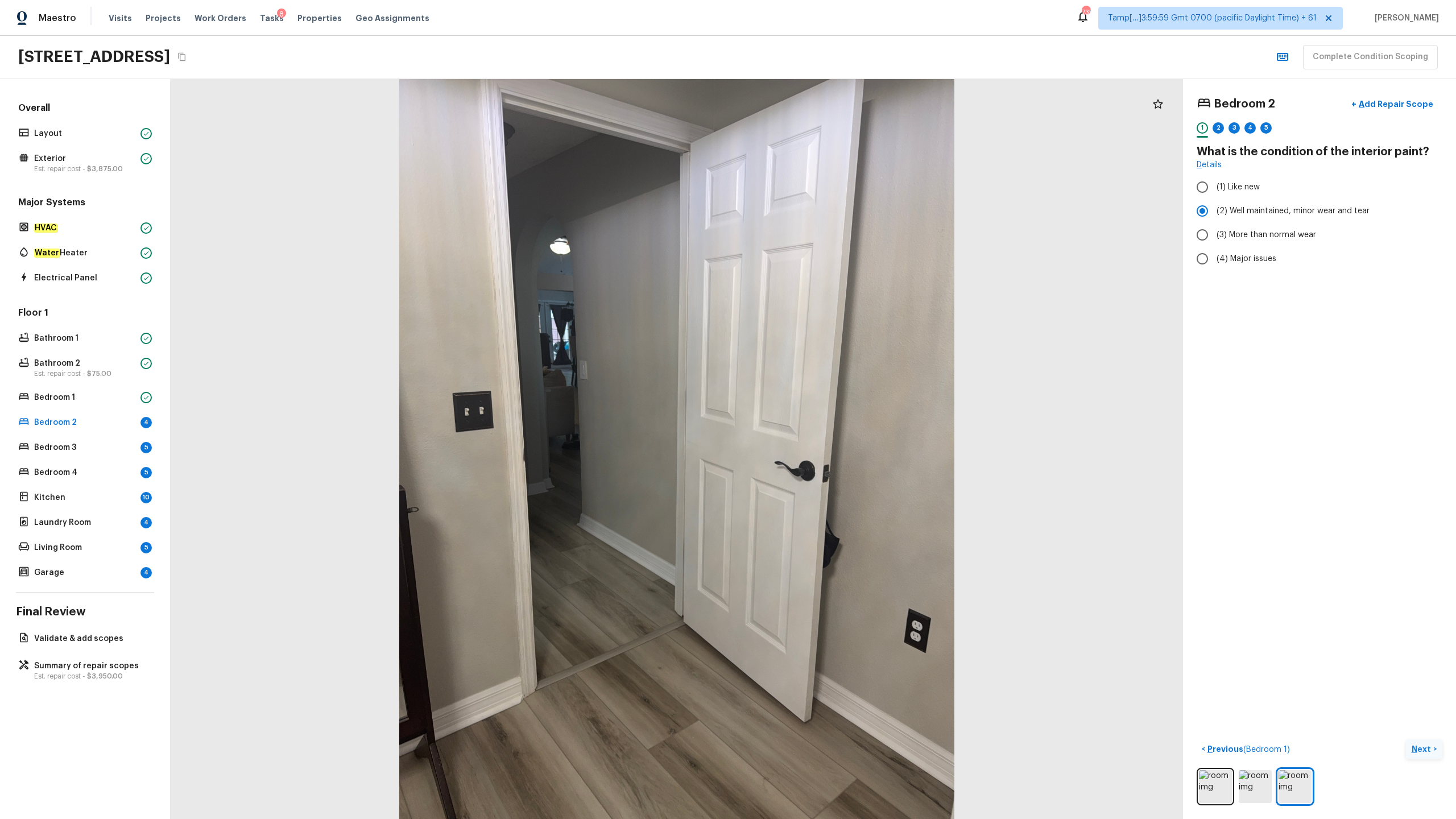
click at [818, 404] on p "Next" at bounding box center [1422, 749] width 22 height 11
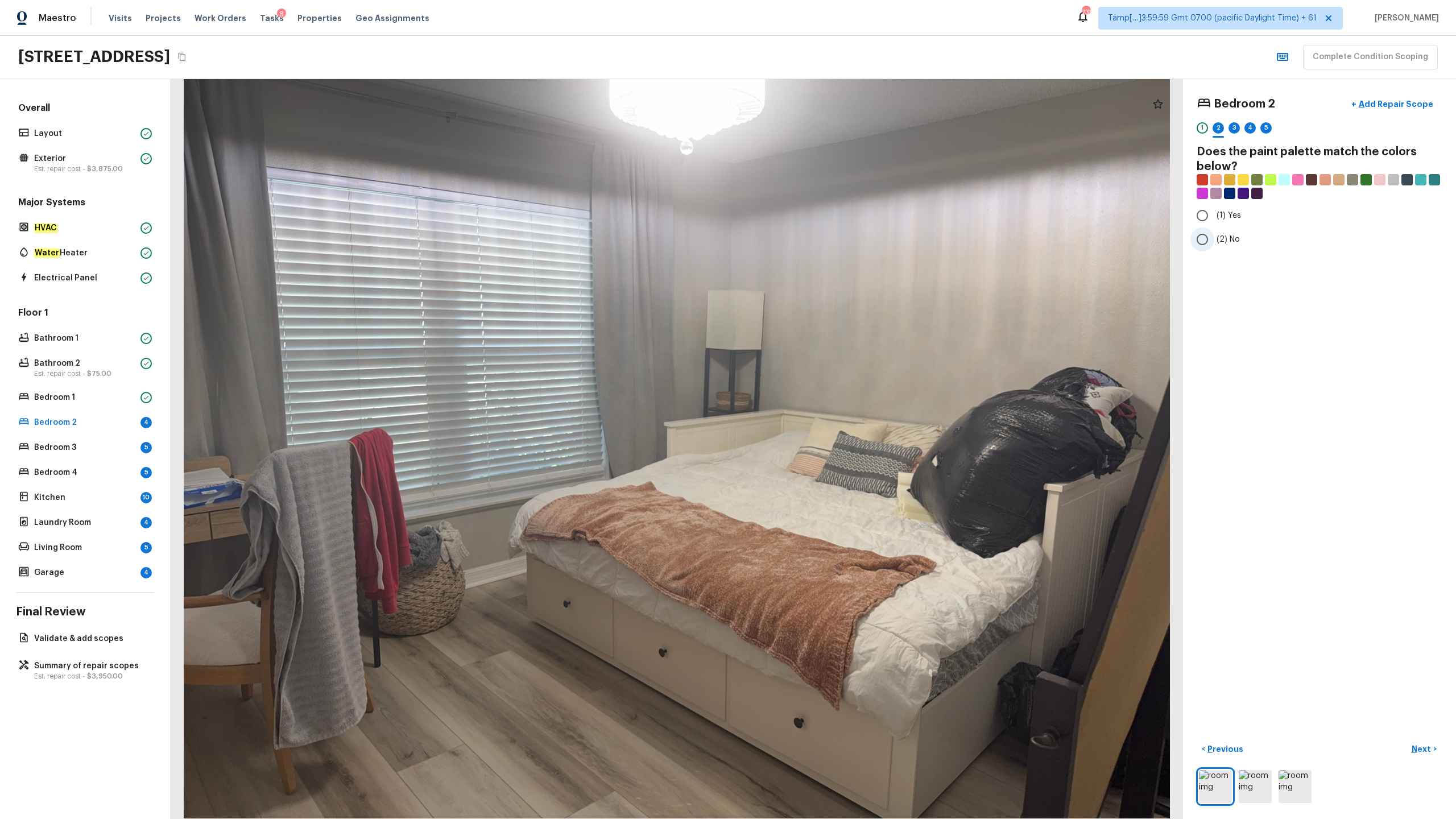
click at [818, 237] on span "(2) No" at bounding box center [1228, 239] width 24 height 11
click at [818, 237] on input "(2) No" at bounding box center [1202, 240] width 24 height 24
radio input "true"
click at [818, 404] on p "Next" at bounding box center [1422, 749] width 22 height 11
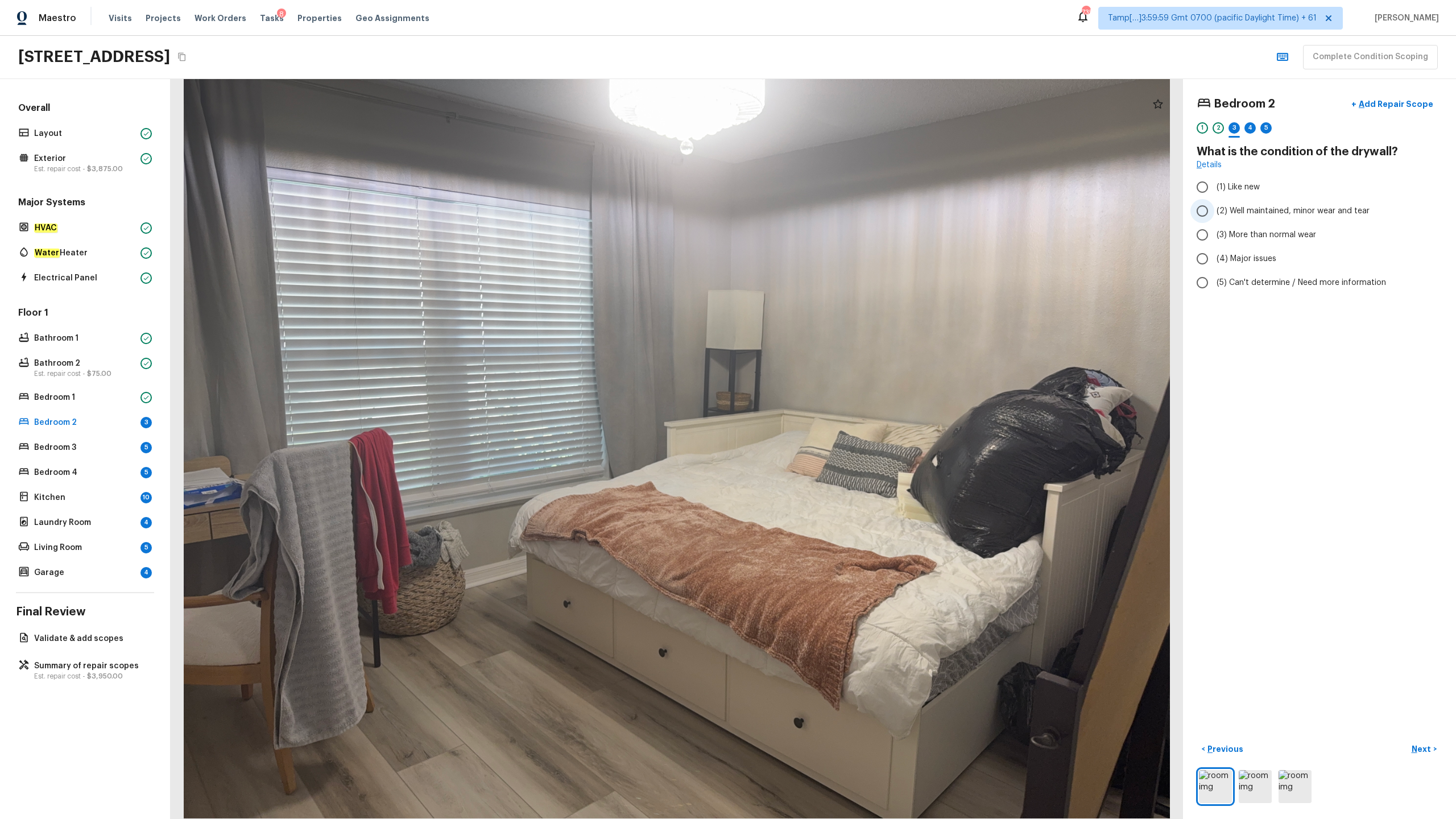
click at [818, 215] on span "(2) Well maintained, minor wear and tear" at bounding box center [1293, 211] width 153 height 11
click at [818, 215] on input "(2) Well maintained, minor wear and tear" at bounding box center [1202, 211] width 24 height 24
radio input "true"
click at [818, 404] on p "Next" at bounding box center [1422, 749] width 22 height 11
click at [818, 221] on span "(2) Laminate" at bounding box center [1240, 215] width 48 height 11
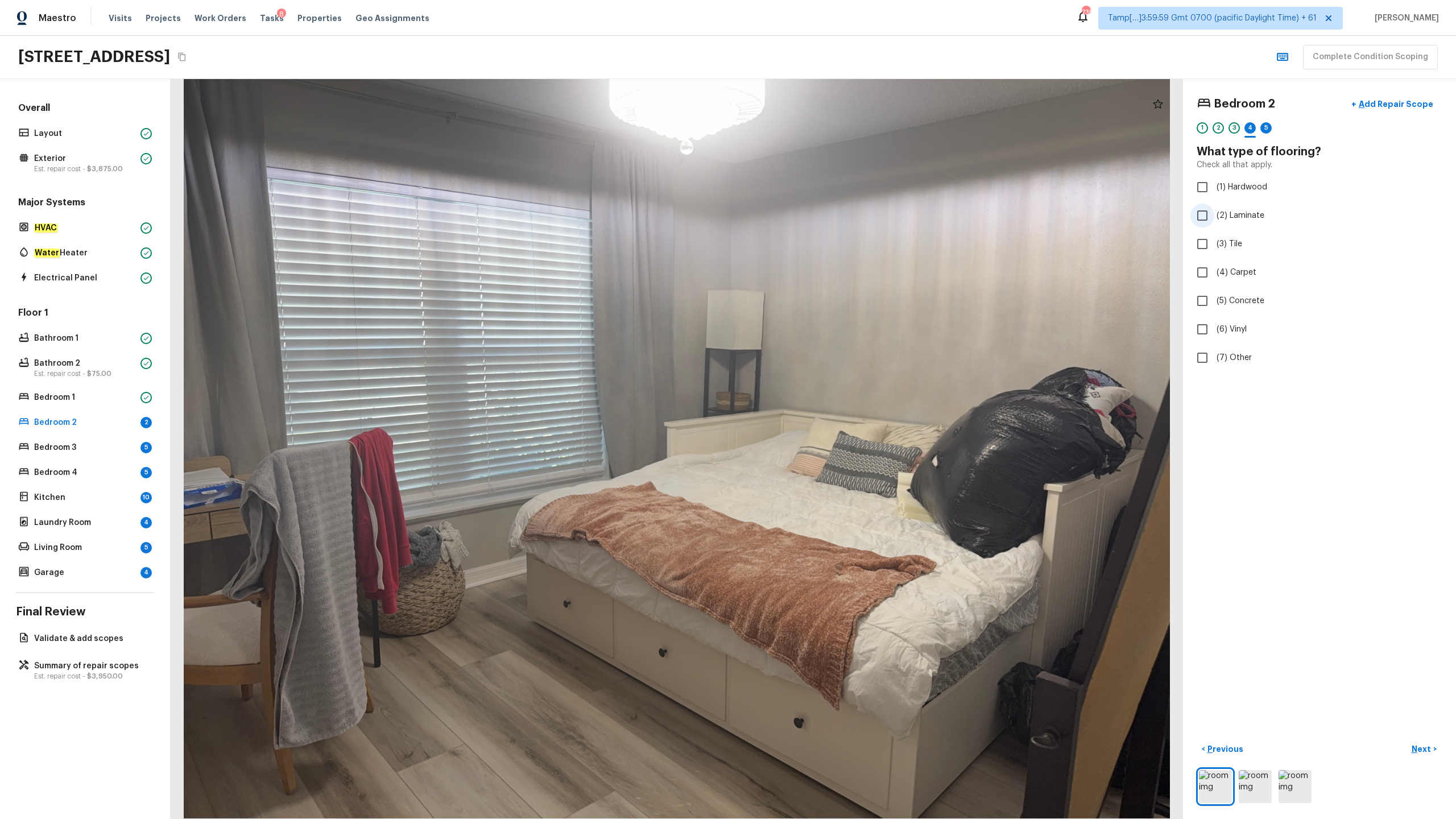
click at [818, 221] on input "(2) Laminate" at bounding box center [1202, 215] width 24 height 24
checkbox input "true"
click at [818, 404] on p "Next" at bounding box center [1422, 749] width 22 height 11
click at [818, 209] on label "(2) Well maintained, minor wear and tear" at bounding box center [1312, 211] width 243 height 24
click at [818, 209] on input "(2) Well maintained, minor wear and tear" at bounding box center [1202, 211] width 24 height 24
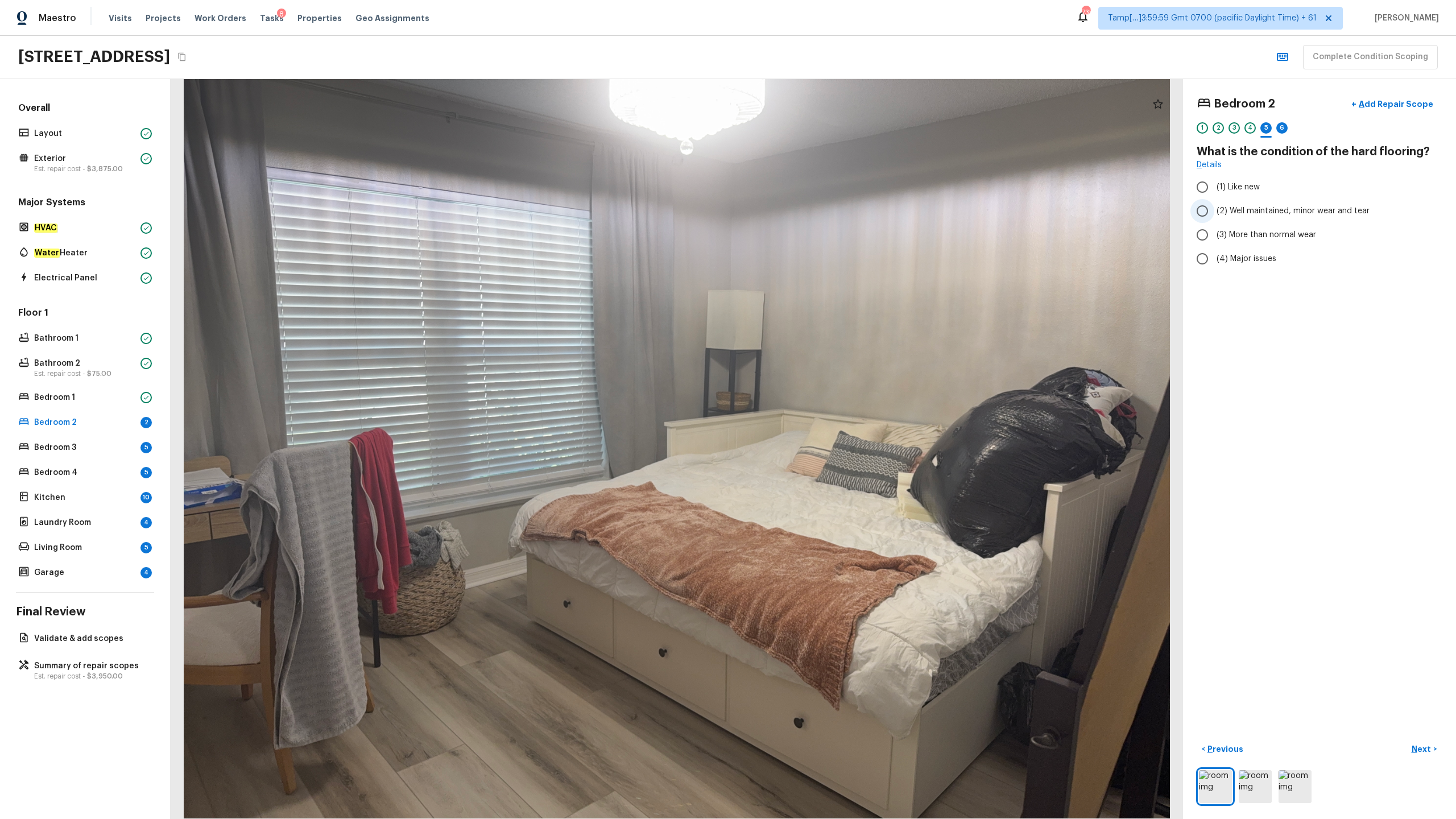
radio input "true"
click at [818, 404] on p "Next" at bounding box center [1422, 749] width 22 height 11
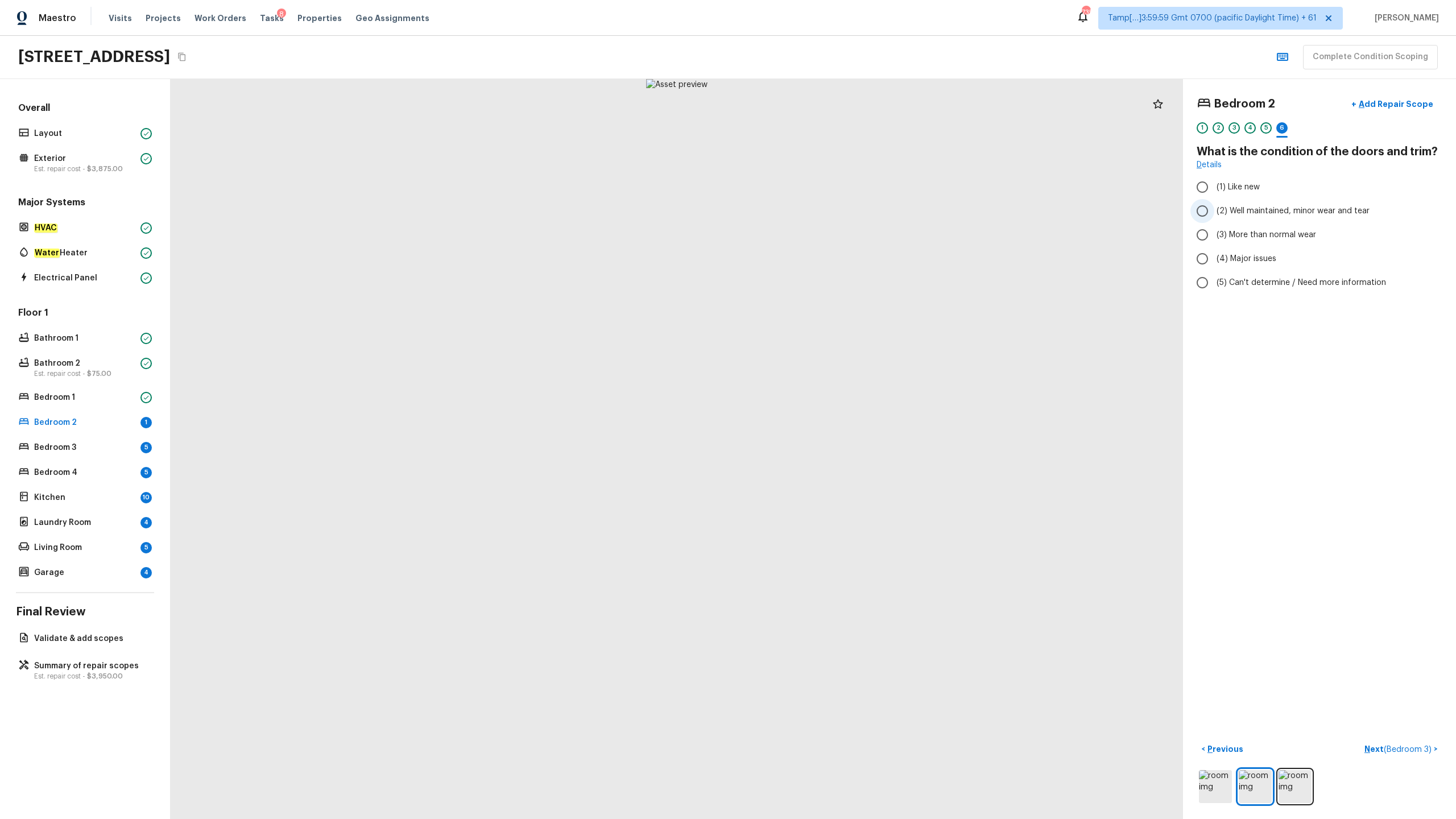
click at [818, 214] on label "(2) Well maintained, minor wear and tear" at bounding box center [1312, 211] width 243 height 24
click at [818, 214] on input "(2) Well maintained, minor wear and tear" at bounding box center [1202, 211] width 24 height 24
radio input "true"
click at [818, 404] on p "Next ( Bedroom 3 )" at bounding box center [1399, 749] width 70 height 12
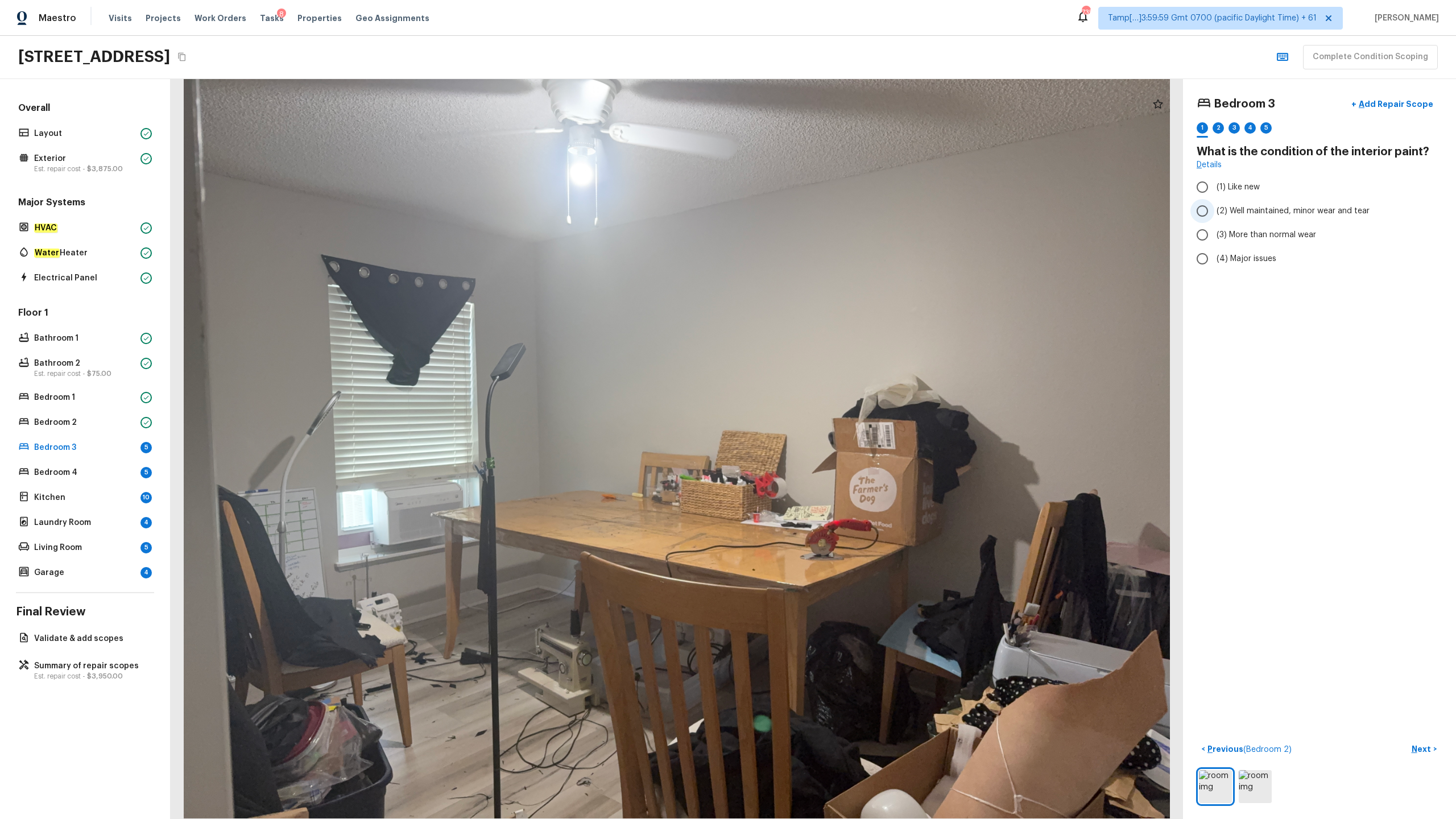
click at [818, 211] on span "(2) Well maintained, minor wear and tear" at bounding box center [1293, 211] width 153 height 11
click at [818, 211] on input "(2) Well maintained, minor wear and tear" at bounding box center [1202, 211] width 24 height 24
radio input "true"
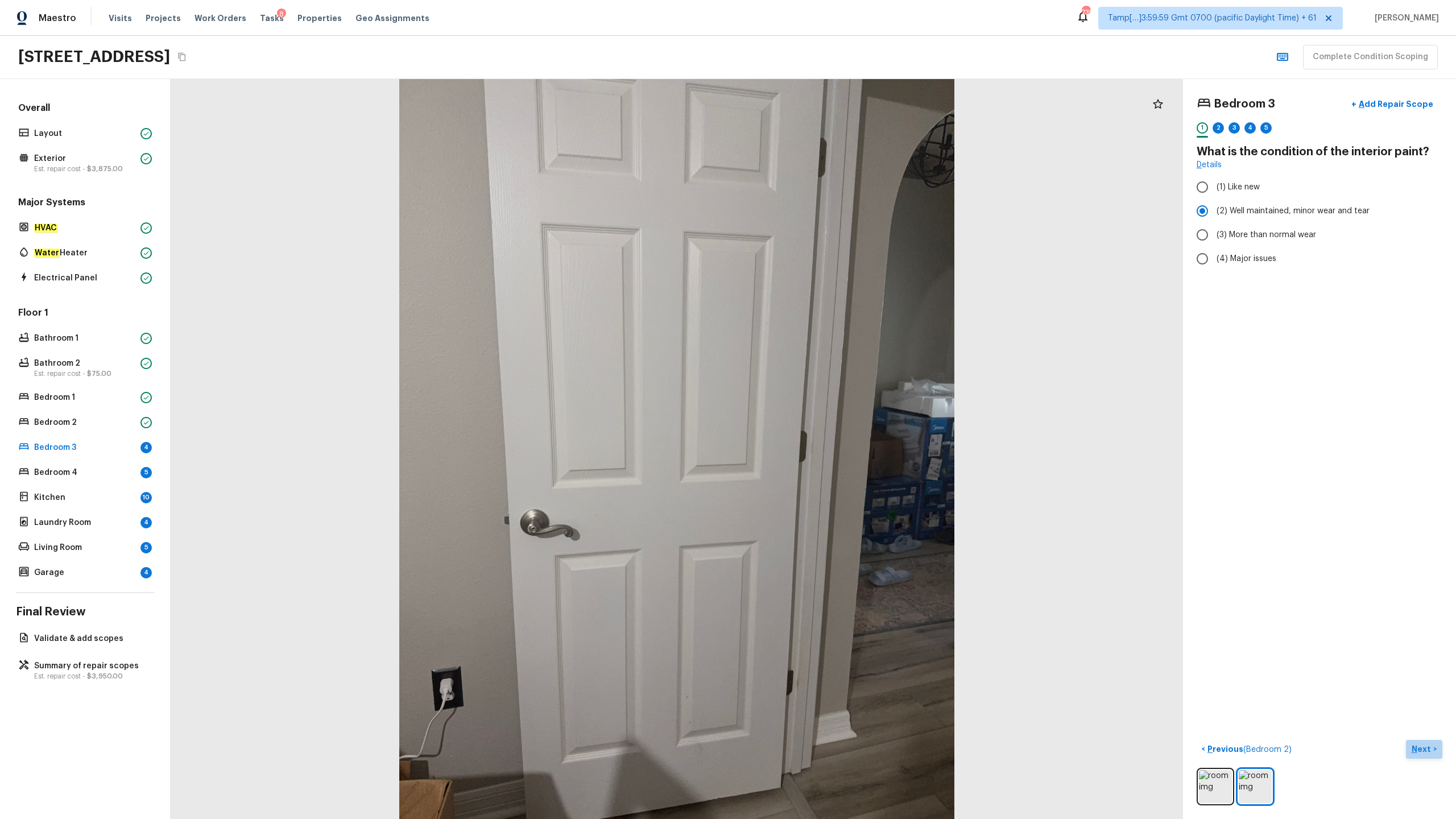
click at [818, 404] on p "Next" at bounding box center [1422, 749] width 22 height 11
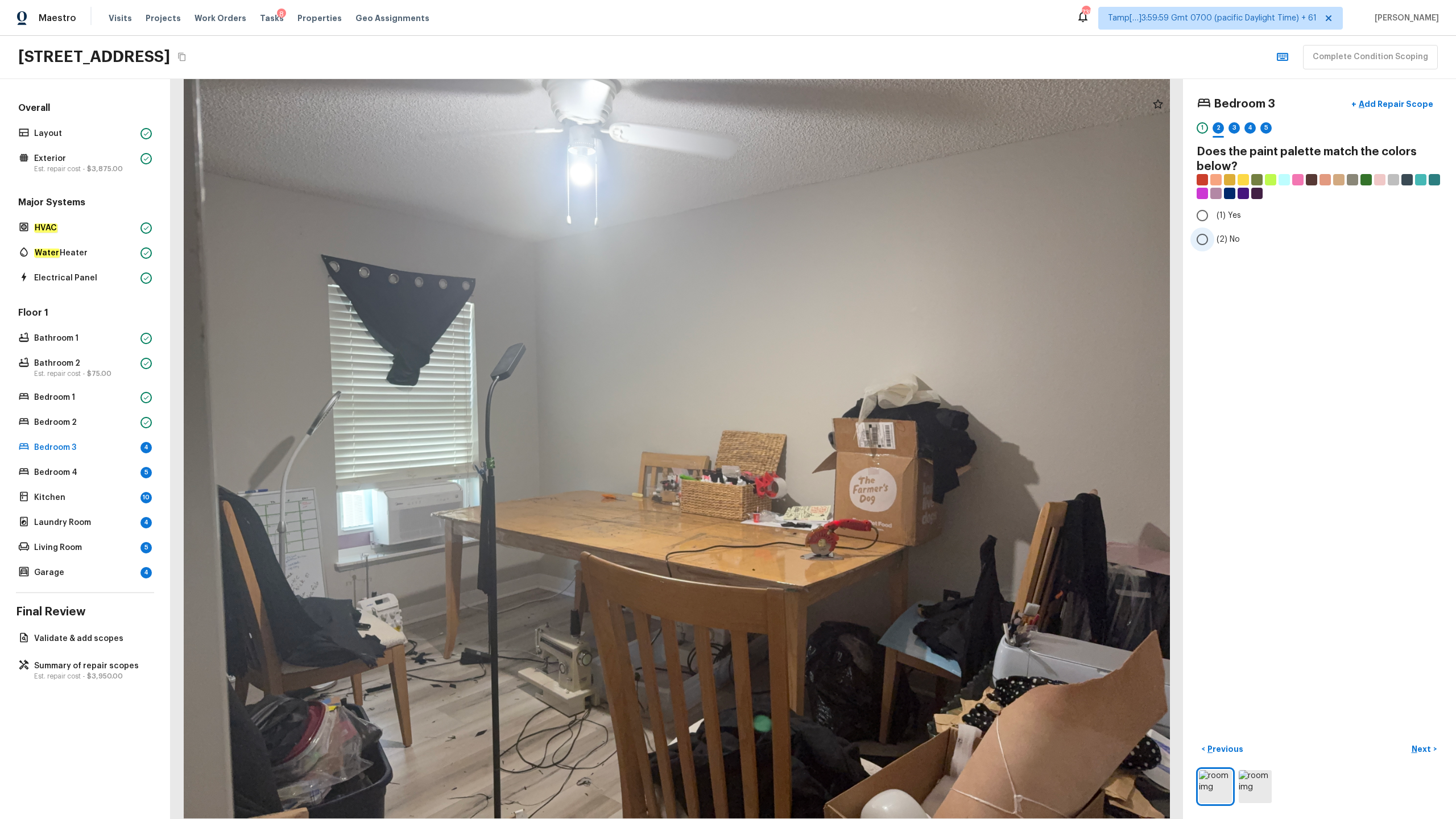
click at [818, 248] on label "(2) No" at bounding box center [1312, 240] width 243 height 24
click at [818, 248] on input "(2) No" at bounding box center [1202, 240] width 24 height 24
radio input "true"
click at [818, 404] on div "< Previous Next >" at bounding box center [1319, 772] width 245 height 65
click at [818, 404] on p "Next" at bounding box center [1422, 749] width 22 height 11
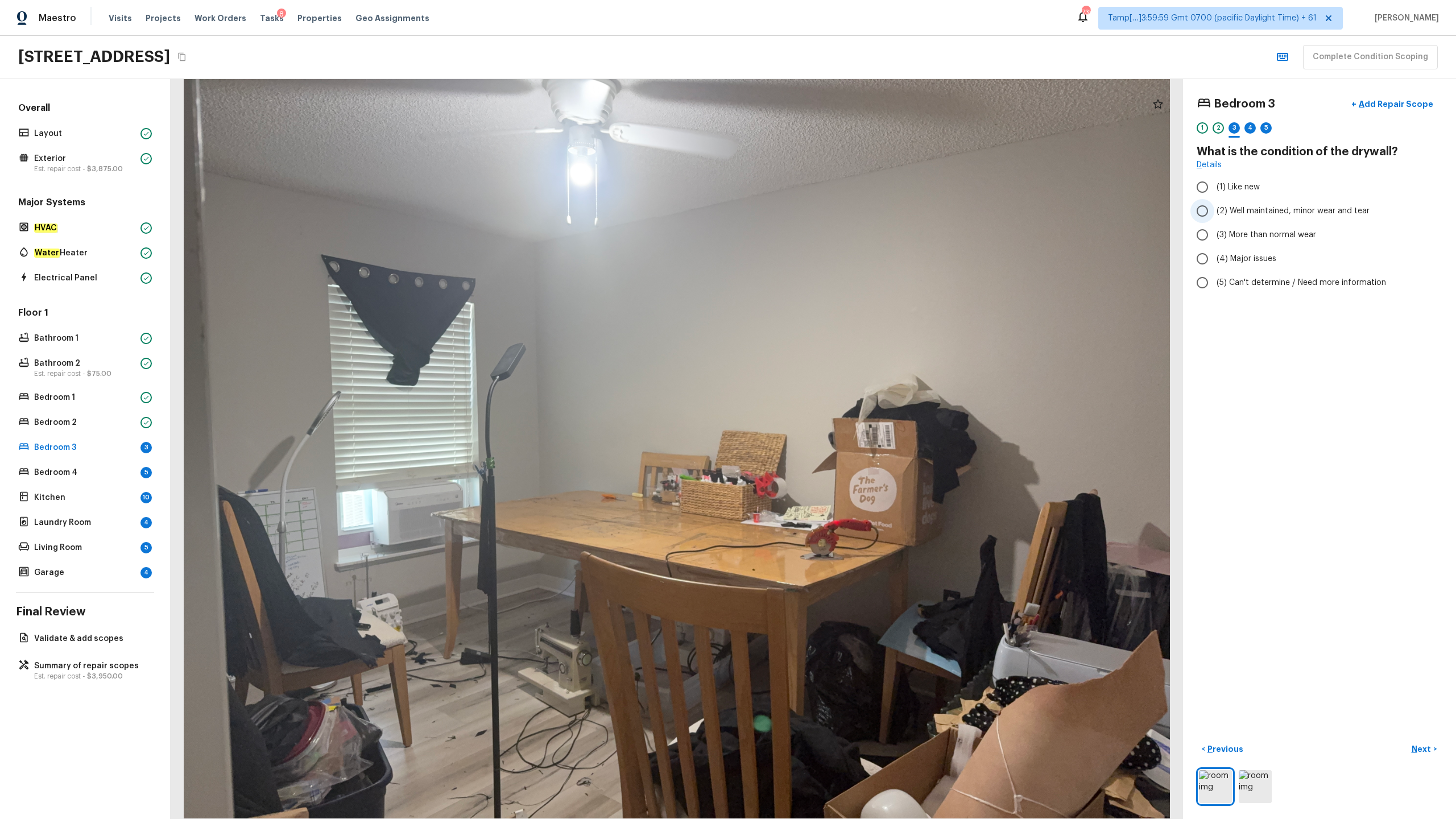
click at [818, 211] on span "(2) Well maintained, minor wear and tear" at bounding box center [1293, 211] width 153 height 11
click at [818, 211] on input "(2) Well maintained, minor wear and tear" at bounding box center [1202, 211] width 24 height 24
radio input "true"
click at [818, 404] on p "Next" at bounding box center [1422, 749] width 22 height 11
click at [818, 211] on span "(2) Laminate" at bounding box center [1240, 215] width 48 height 11
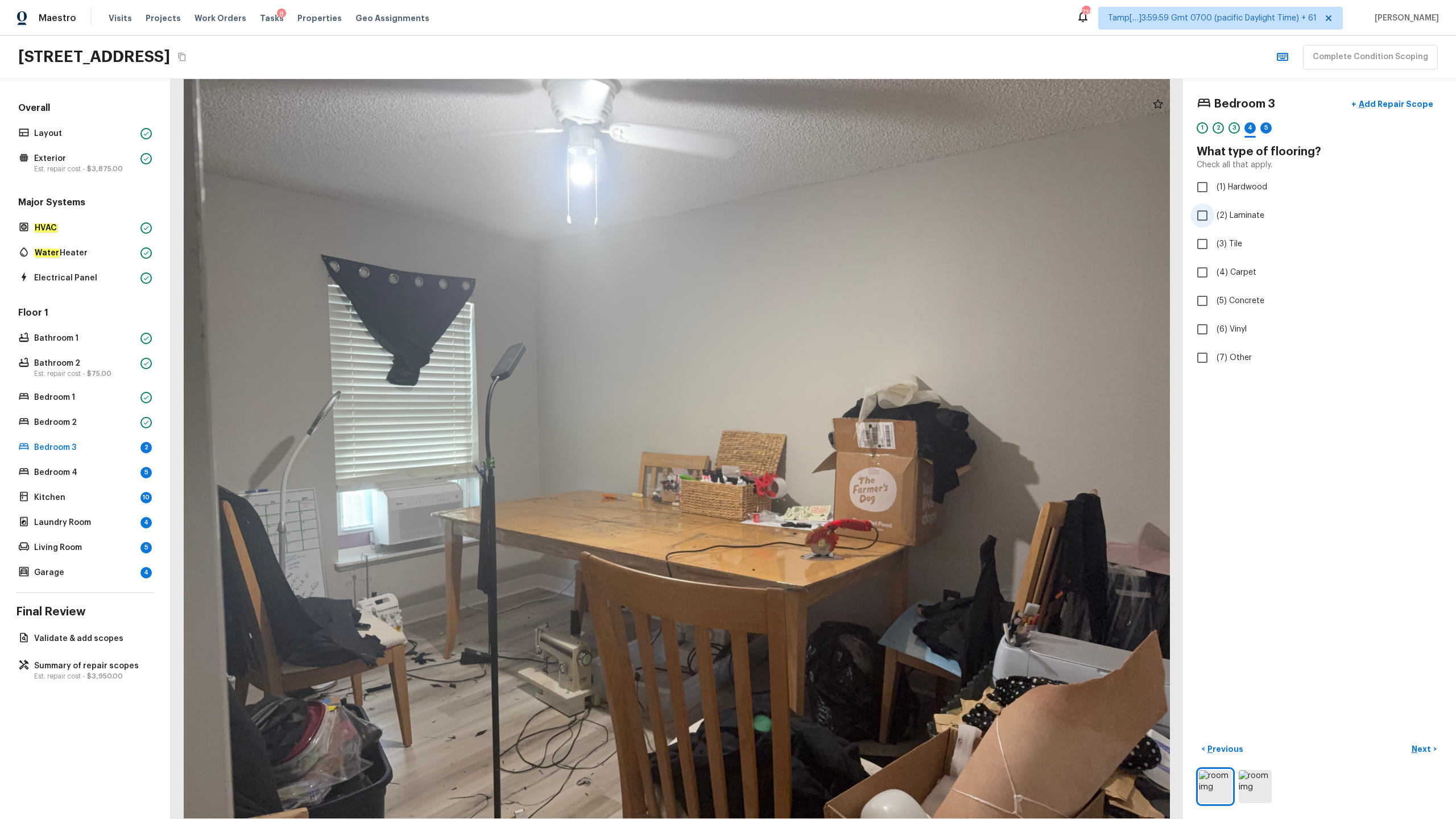
click at [818, 211] on input "(2) Laminate" at bounding box center [1202, 215] width 24 height 24
checkbox input "true"
click at [818, 404] on p "Next" at bounding box center [1422, 749] width 22 height 11
click at [818, 211] on span "(2) Well maintained, minor wear and tear" at bounding box center [1293, 211] width 153 height 11
click at [818, 211] on input "(2) Well maintained, minor wear and tear" at bounding box center [1202, 211] width 24 height 24
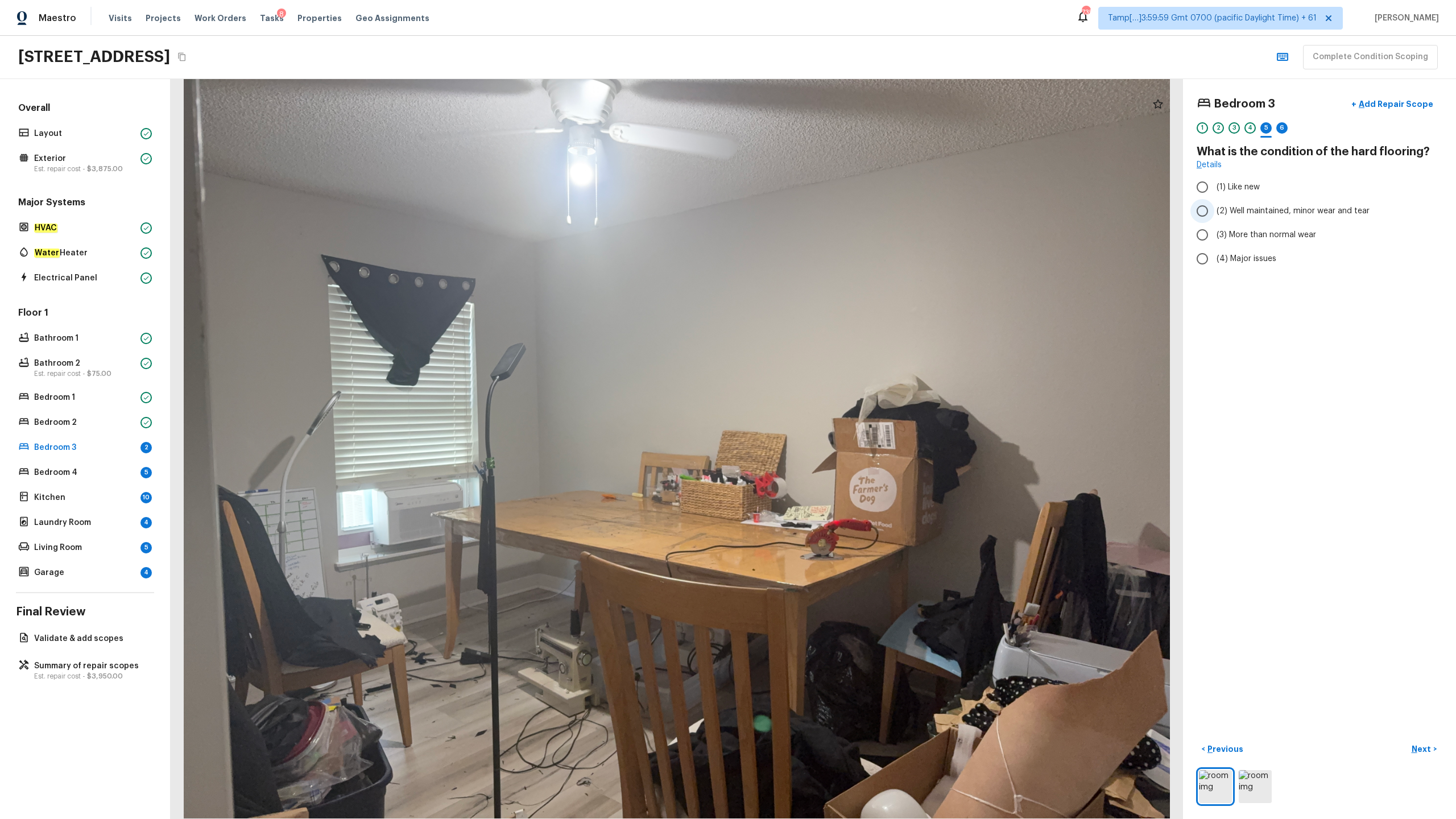
radio input "true"
click at [818, 404] on p "Next" at bounding box center [1422, 749] width 22 height 11
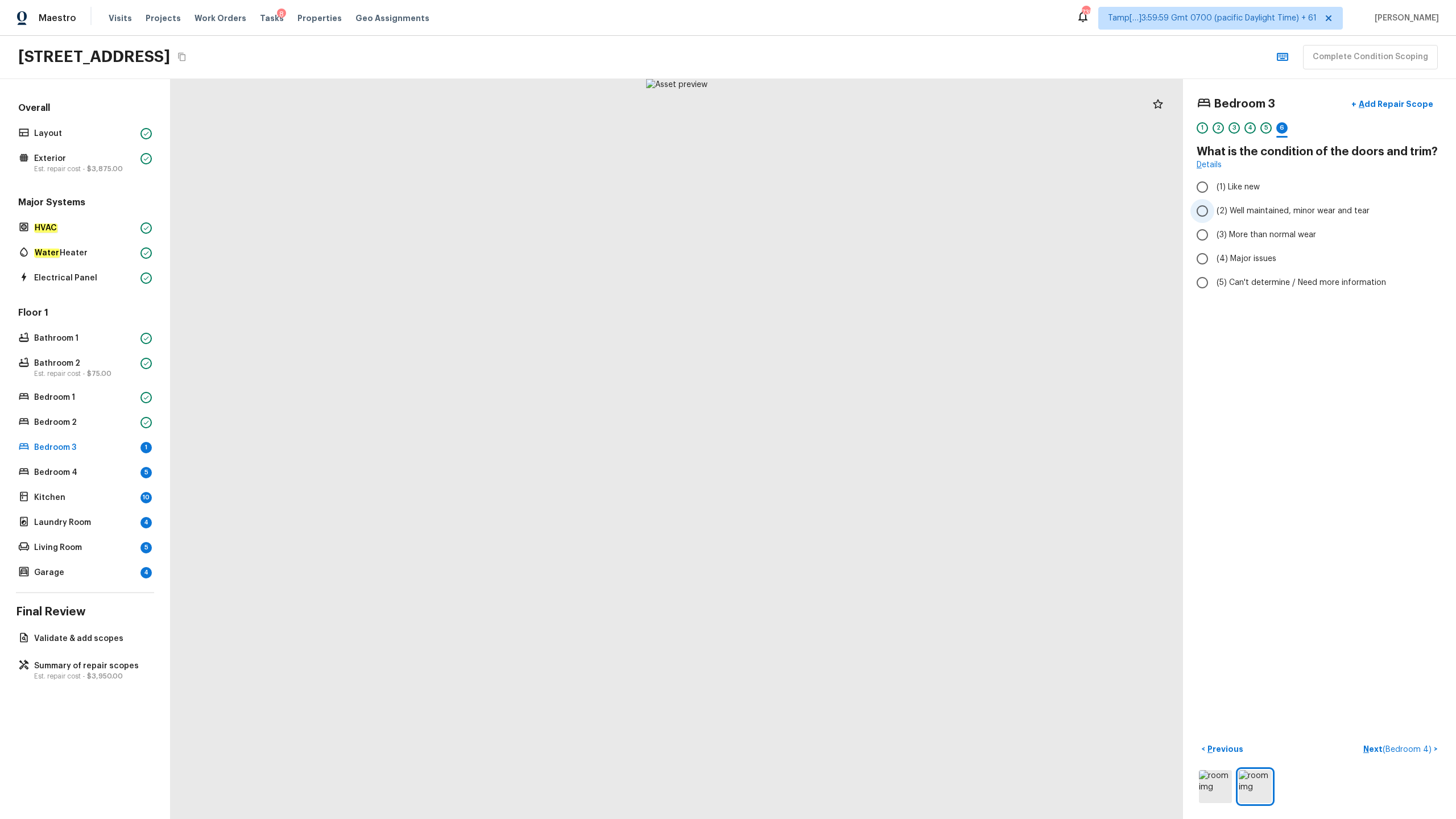
click at [818, 212] on span "(2) Well maintained, minor wear and tear" at bounding box center [1293, 211] width 153 height 11
click at [818, 212] on input "(2) Well maintained, minor wear and tear" at bounding box center [1202, 211] width 24 height 24
radio input "true"
click at [818, 404] on button "Next ( Bedroom 4 ) >" at bounding box center [1401, 749] width 84 height 19
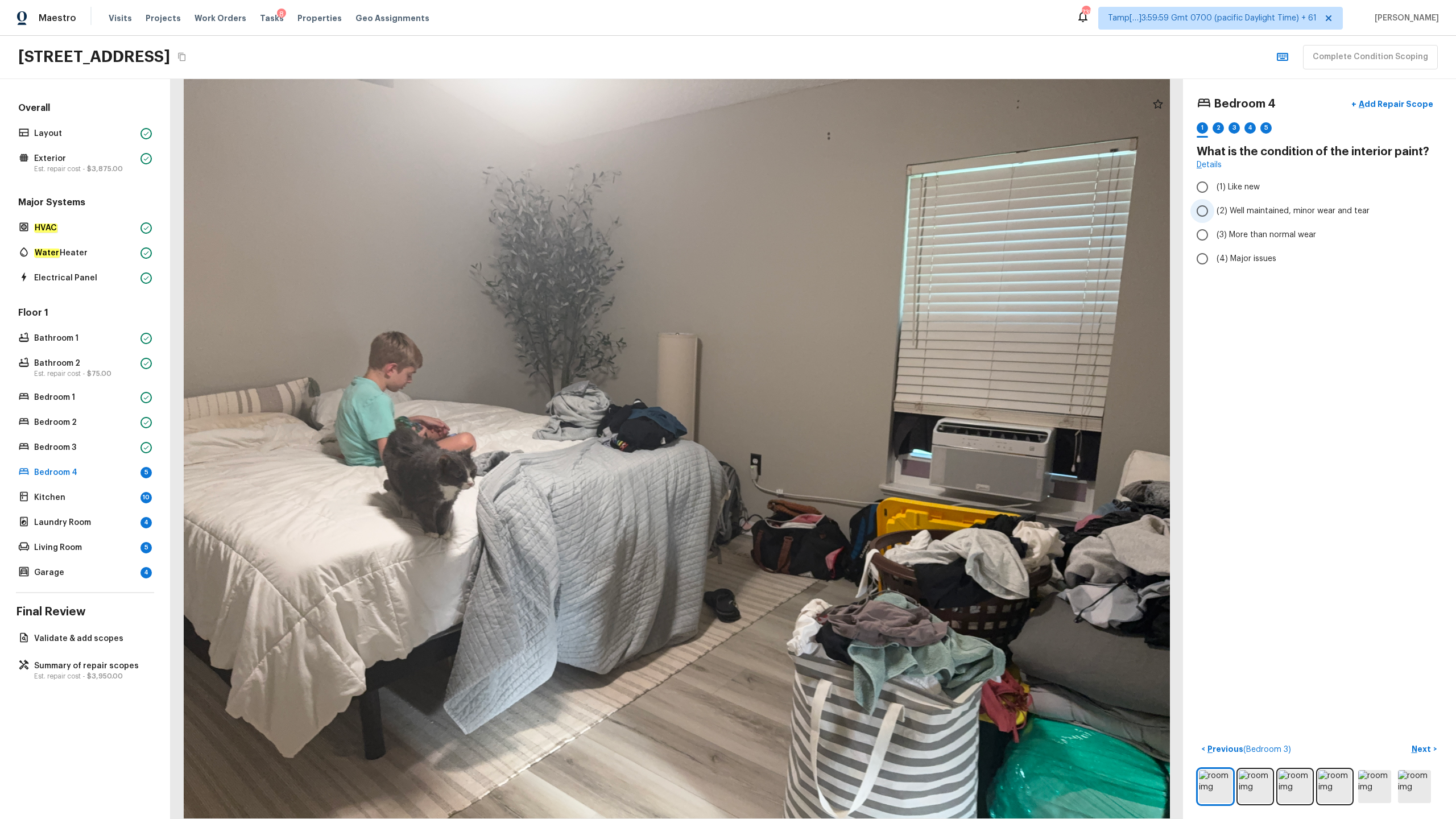
click at [818, 207] on span "(2) Well maintained, minor wear and tear" at bounding box center [1293, 211] width 153 height 11
click at [818, 207] on input "(2) Well maintained, minor wear and tear" at bounding box center [1202, 211] width 24 height 24
radio input "true"
click at [818, 236] on span "(3) More than normal wear" at bounding box center [1266, 234] width 100 height 11
click at [818, 236] on input "(3) More than normal wear" at bounding box center [1202, 235] width 24 height 24
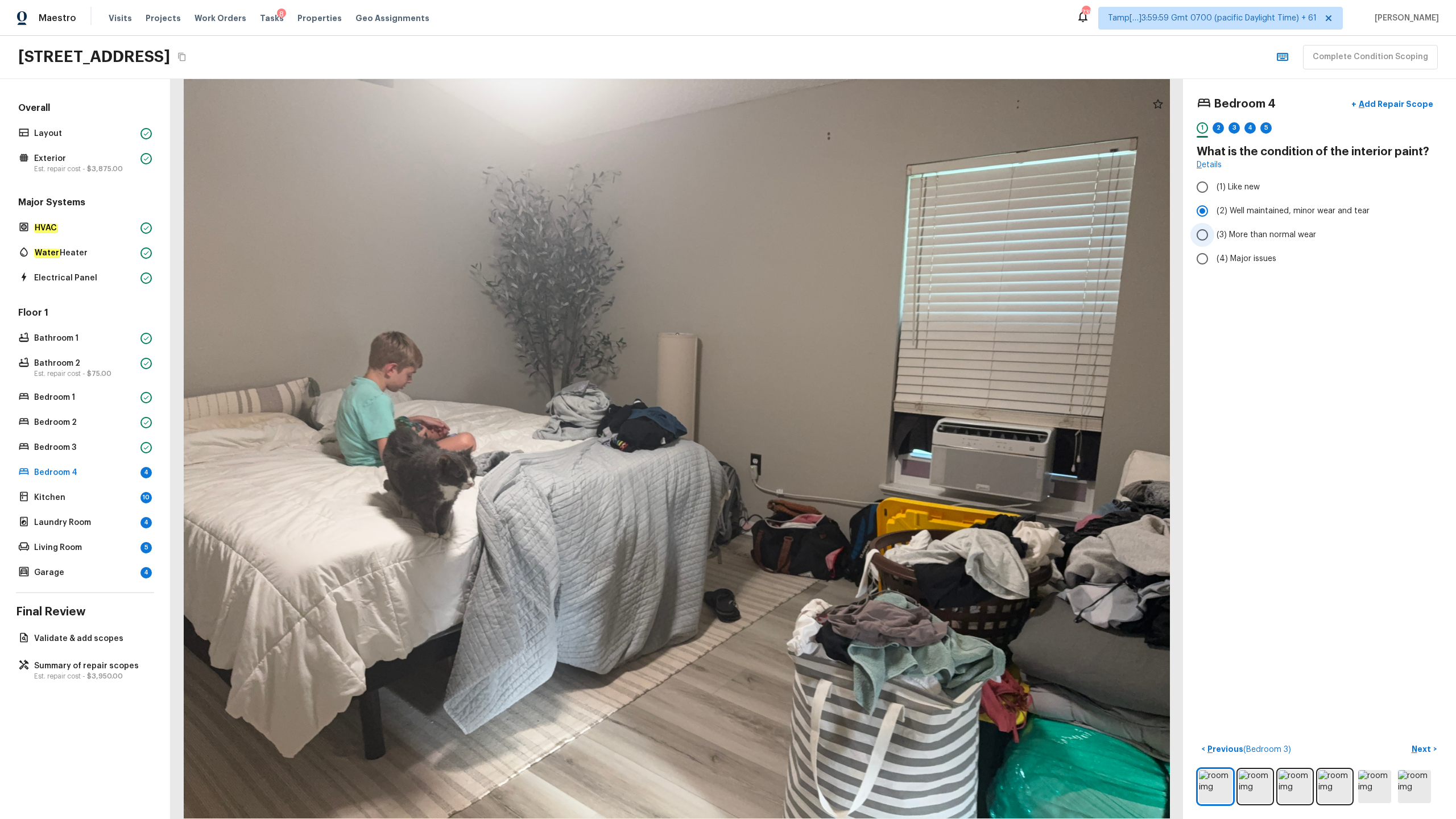
radio input "true"
click at [818, 404] on p "Next" at bounding box center [1422, 749] width 22 height 11
click at [818, 244] on span "(2) No" at bounding box center [1228, 239] width 24 height 11
click at [818, 244] on input "(2) No" at bounding box center [1202, 240] width 24 height 24
radio input "true"
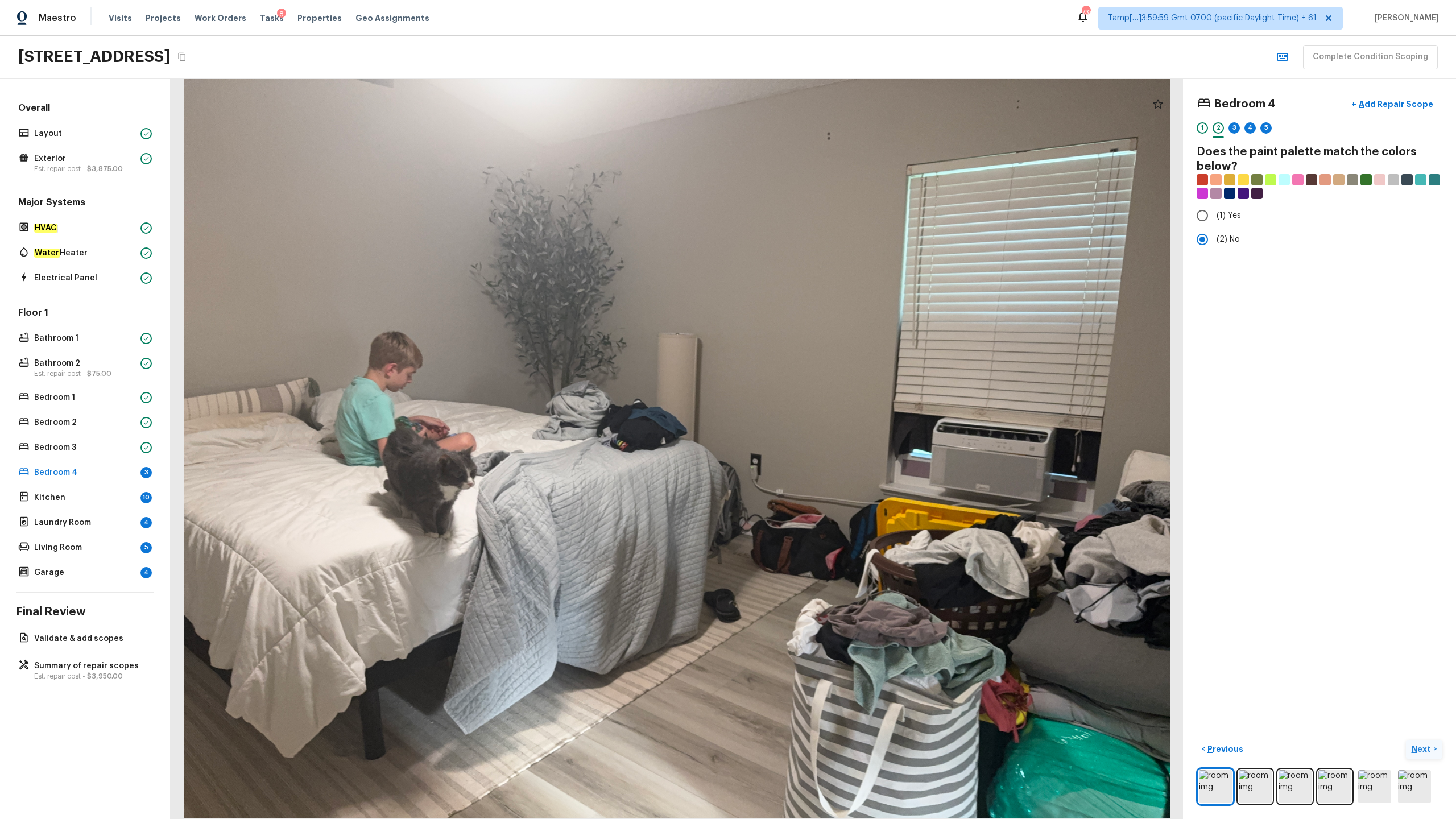
click at [818, 404] on p "Next" at bounding box center [1422, 749] width 22 height 11
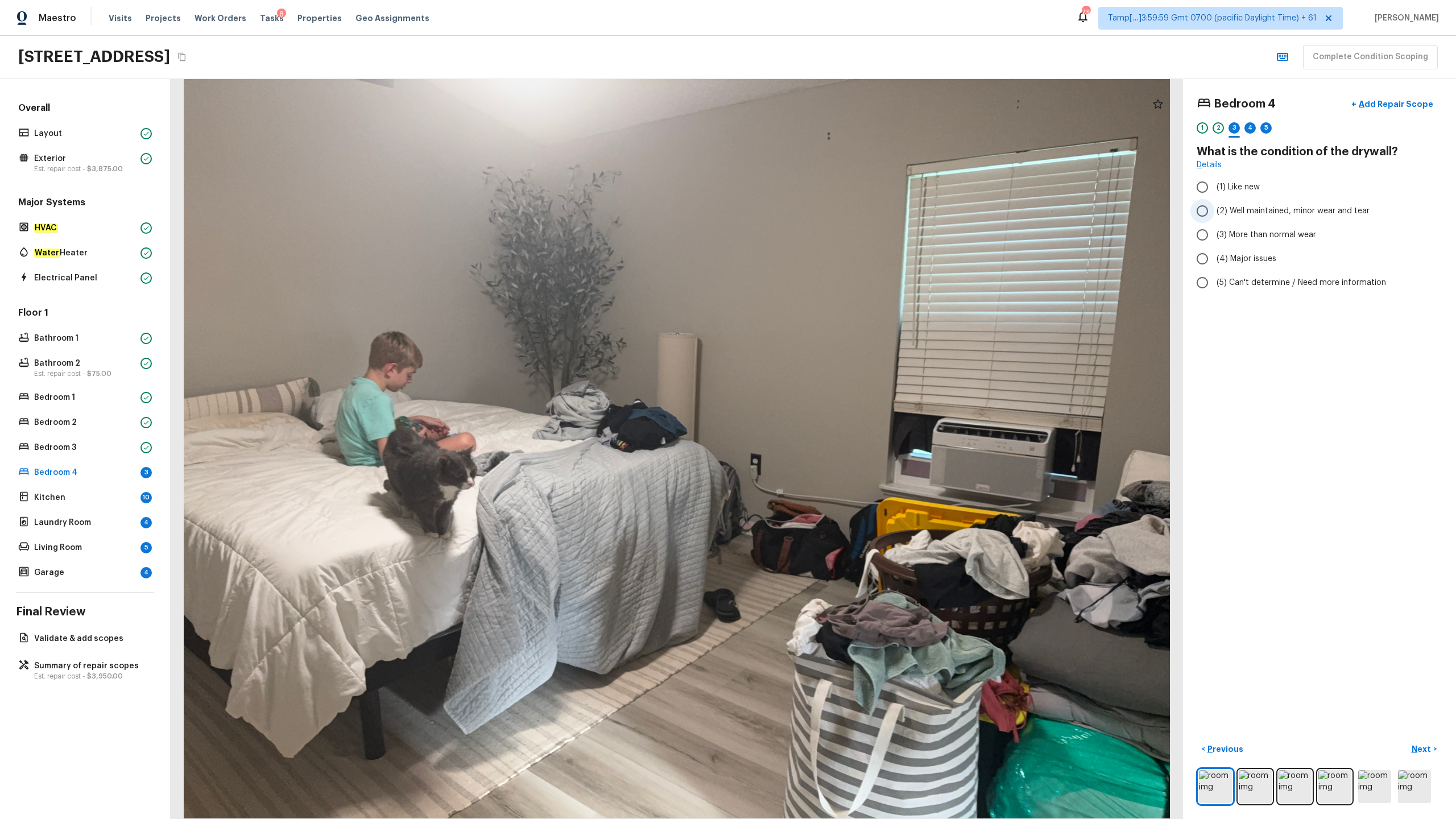
click at [818, 218] on label "(2) Well maintained, minor wear and tear" at bounding box center [1312, 211] width 243 height 24
click at [818, 218] on input "(2) Well maintained, minor wear and tear" at bounding box center [1202, 211] width 24 height 24
radio input "true"
click at [818, 404] on p "Next" at bounding box center [1422, 749] width 22 height 11
click at [818, 222] on label "(2) Laminate" at bounding box center [1312, 215] width 243 height 24
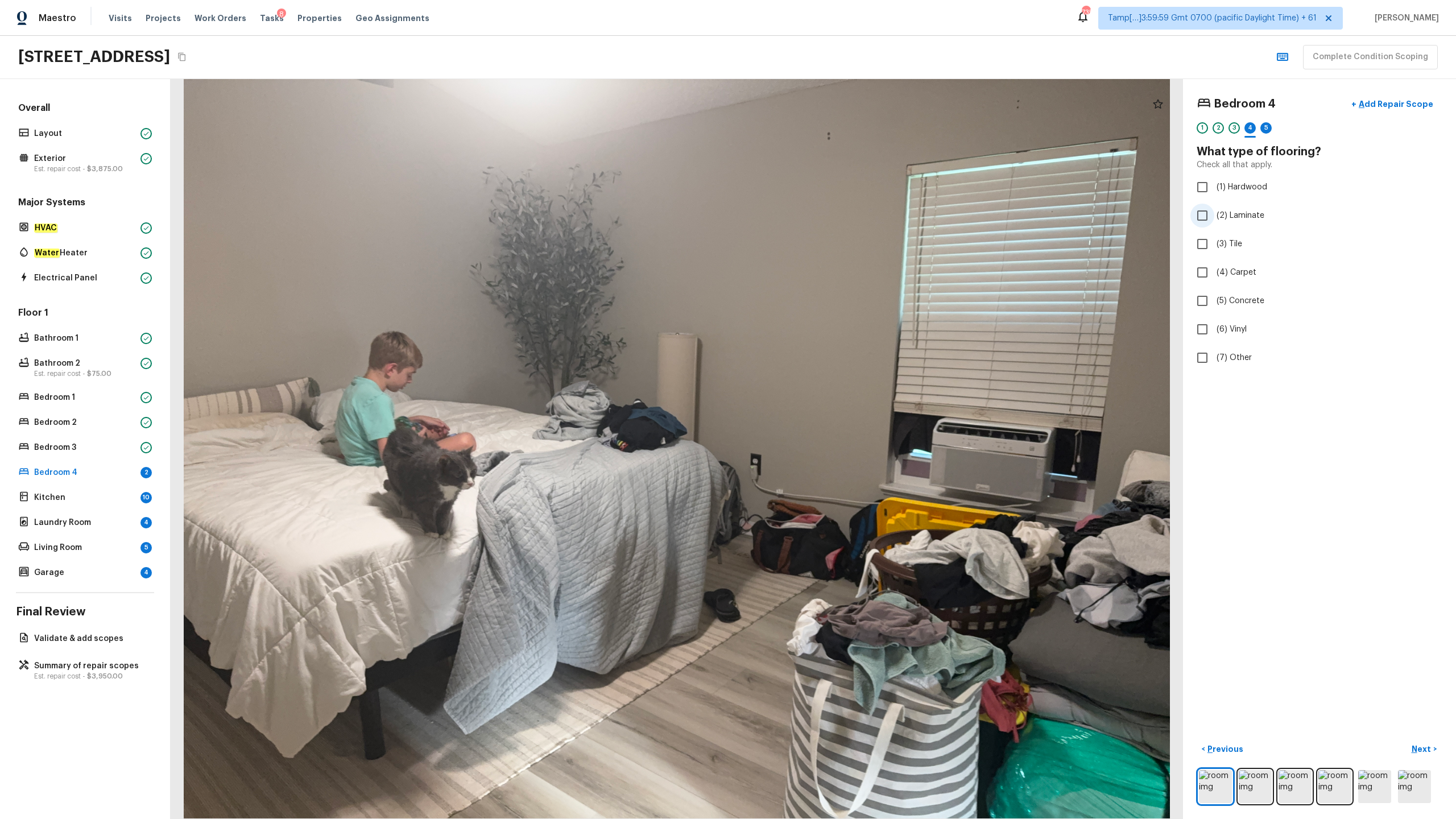
click at [818, 222] on input "(2) Laminate" at bounding box center [1202, 215] width 24 height 24
checkbox input "true"
click at [818, 404] on p "Next" at bounding box center [1422, 749] width 22 height 11
click at [818, 206] on span "(2) Well maintained, minor wear and tear" at bounding box center [1293, 211] width 153 height 11
click at [818, 206] on input "(2) Well maintained, minor wear and tear" at bounding box center [1202, 211] width 24 height 24
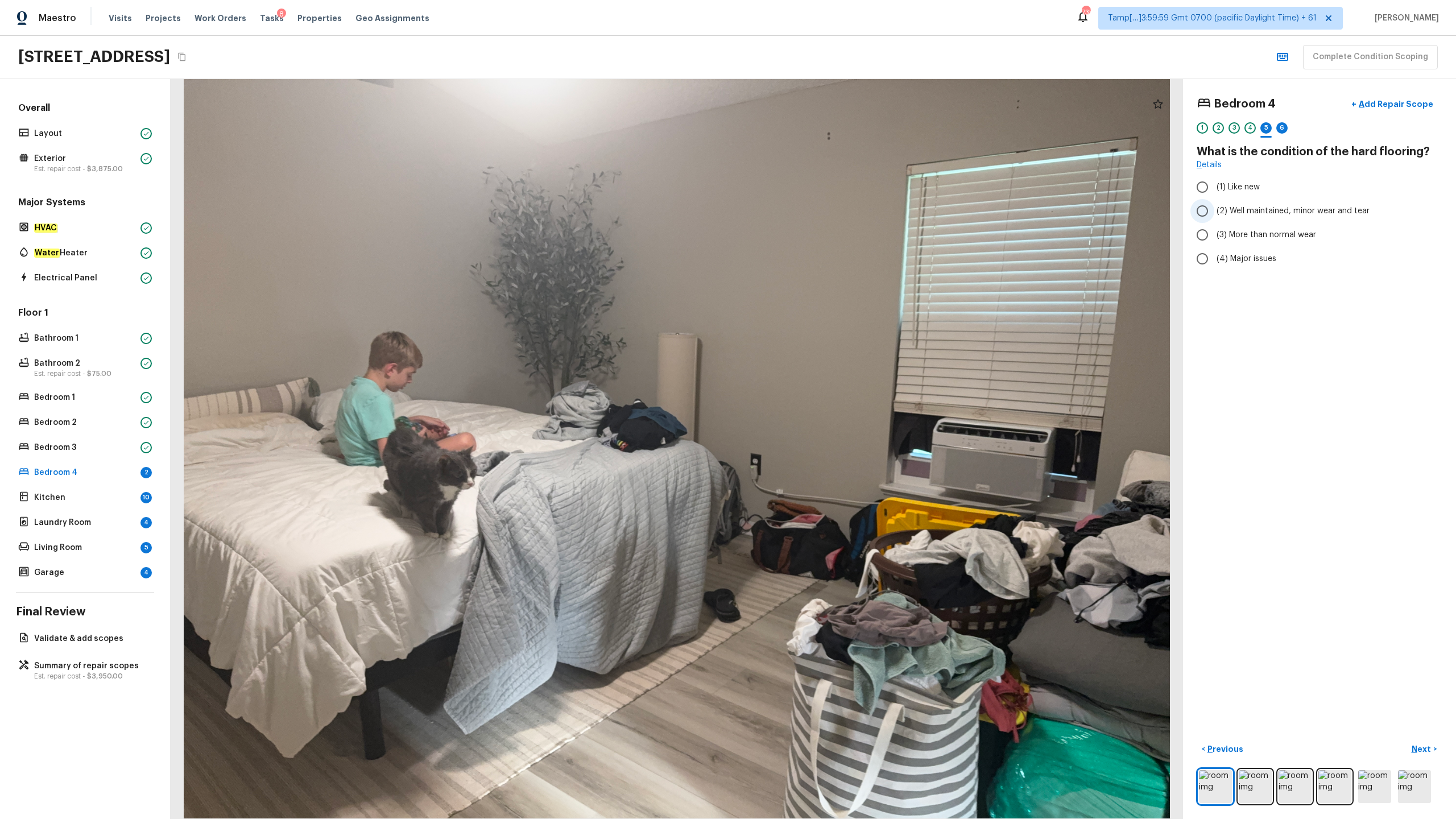
radio input "true"
click at [818, 404] on p "Next" at bounding box center [1422, 749] width 22 height 11
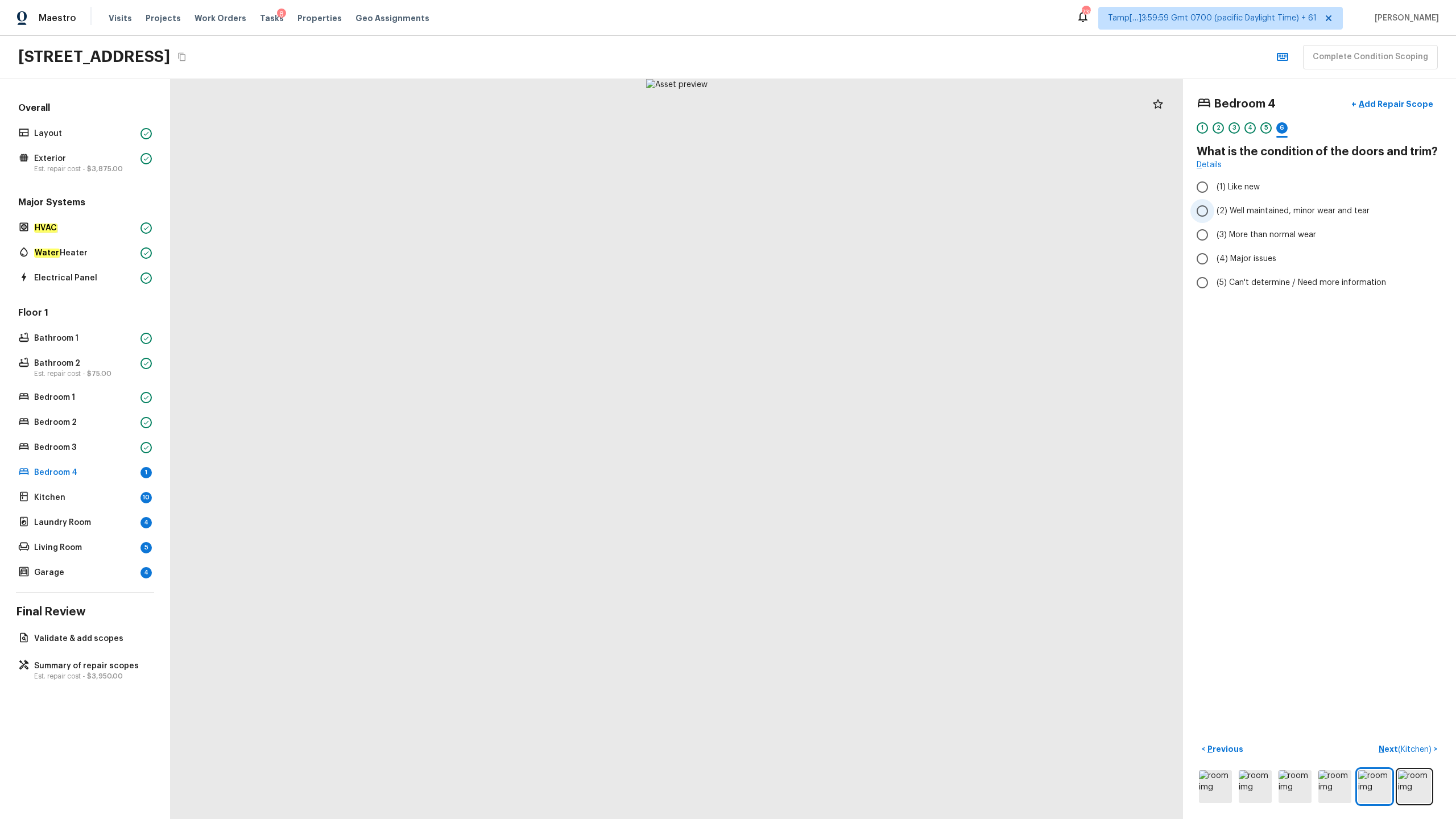
click at [818, 216] on span "(2) Well maintained, minor wear and tear" at bounding box center [1293, 211] width 153 height 11
click at [818, 216] on input "(2) Well maintained, minor wear and tear" at bounding box center [1202, 211] width 24 height 24
radio input "true"
click at [818, 404] on p "Next ( Kitchen )" at bounding box center [1406, 749] width 55 height 12
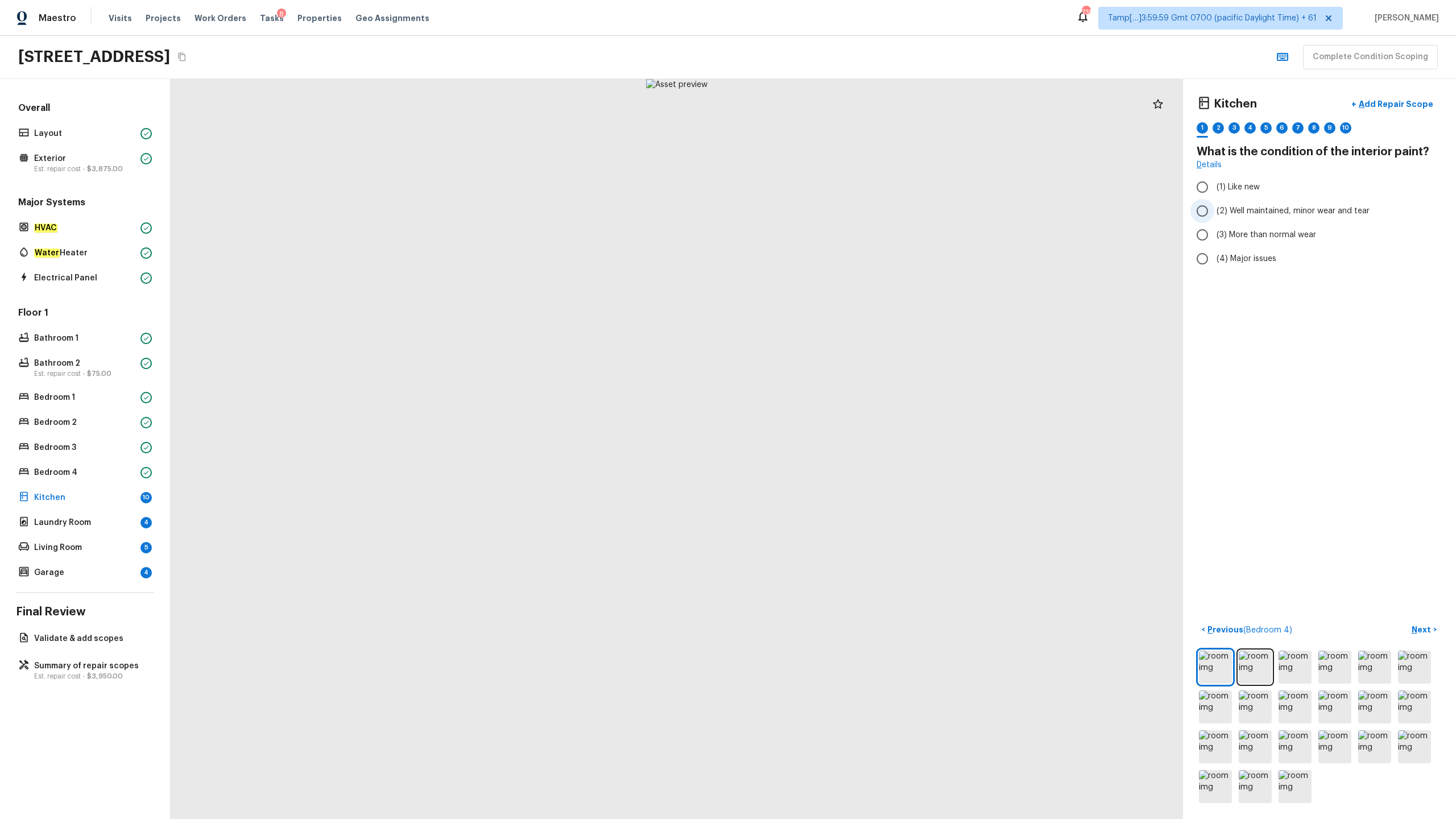
click at [818, 206] on span "(2) Well maintained, minor wear and tear" at bounding box center [1293, 211] width 153 height 11
click at [818, 206] on input "(2) Well maintained, minor wear and tear" at bounding box center [1202, 211] width 24 height 24
radio input "true"
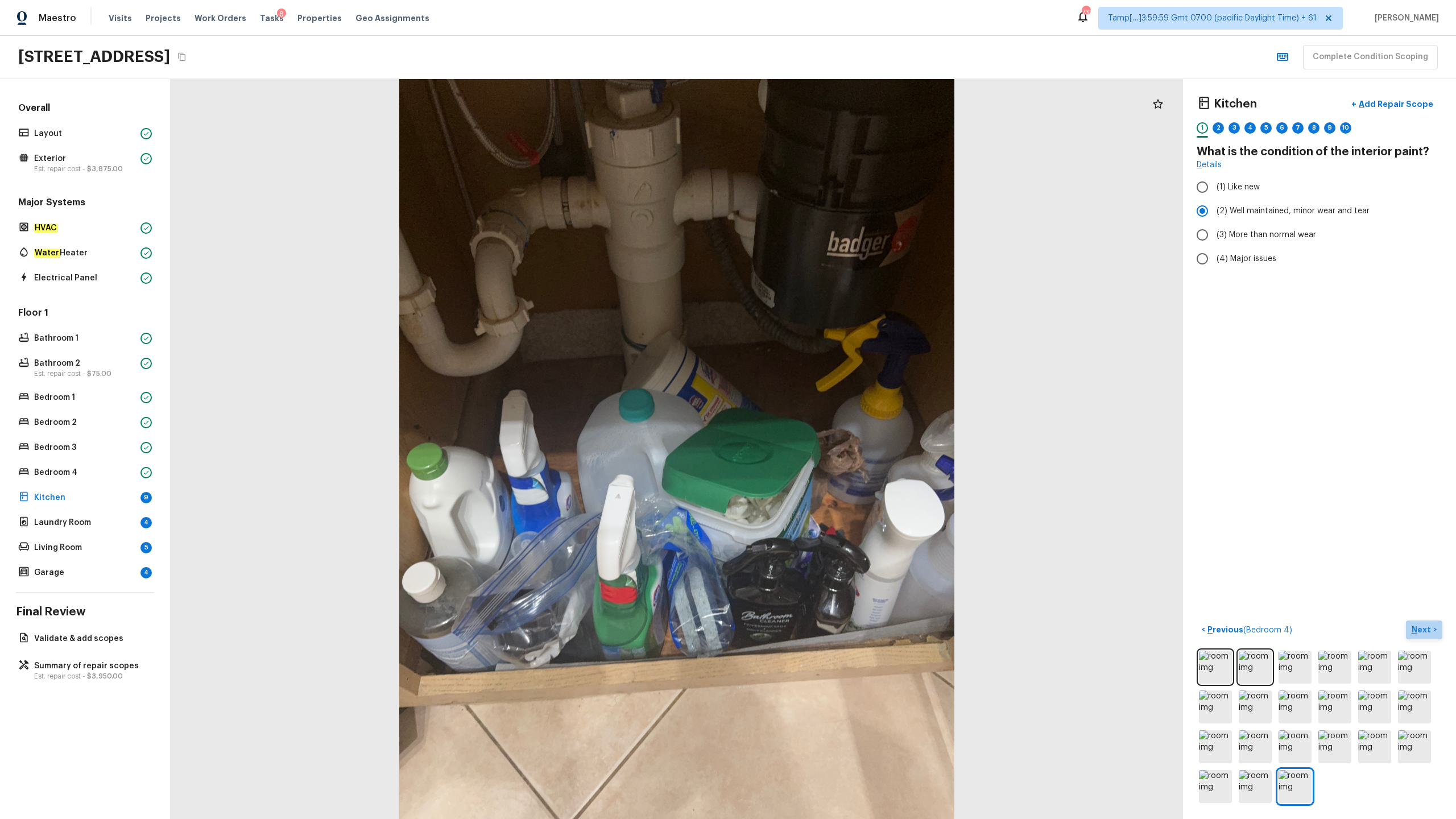
click at [818, 404] on p "Next" at bounding box center [1422, 630] width 22 height 11
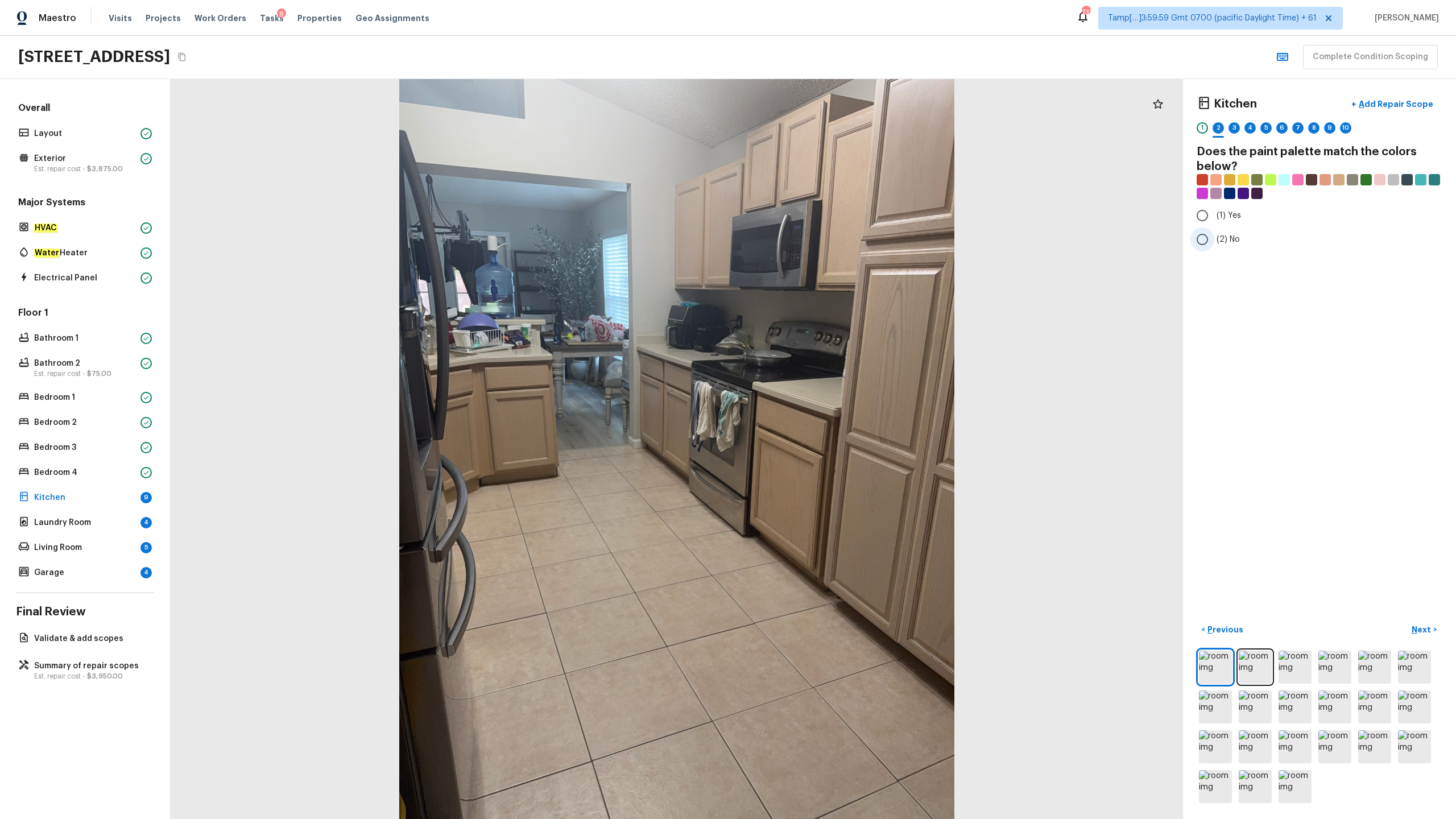
click at [818, 234] on span "(2) No" at bounding box center [1228, 239] width 24 height 11
click at [818, 234] on input "(2) No" at bounding box center [1202, 240] width 24 height 24
radio input "true"
click at [818, 404] on p "Next" at bounding box center [1422, 630] width 22 height 11
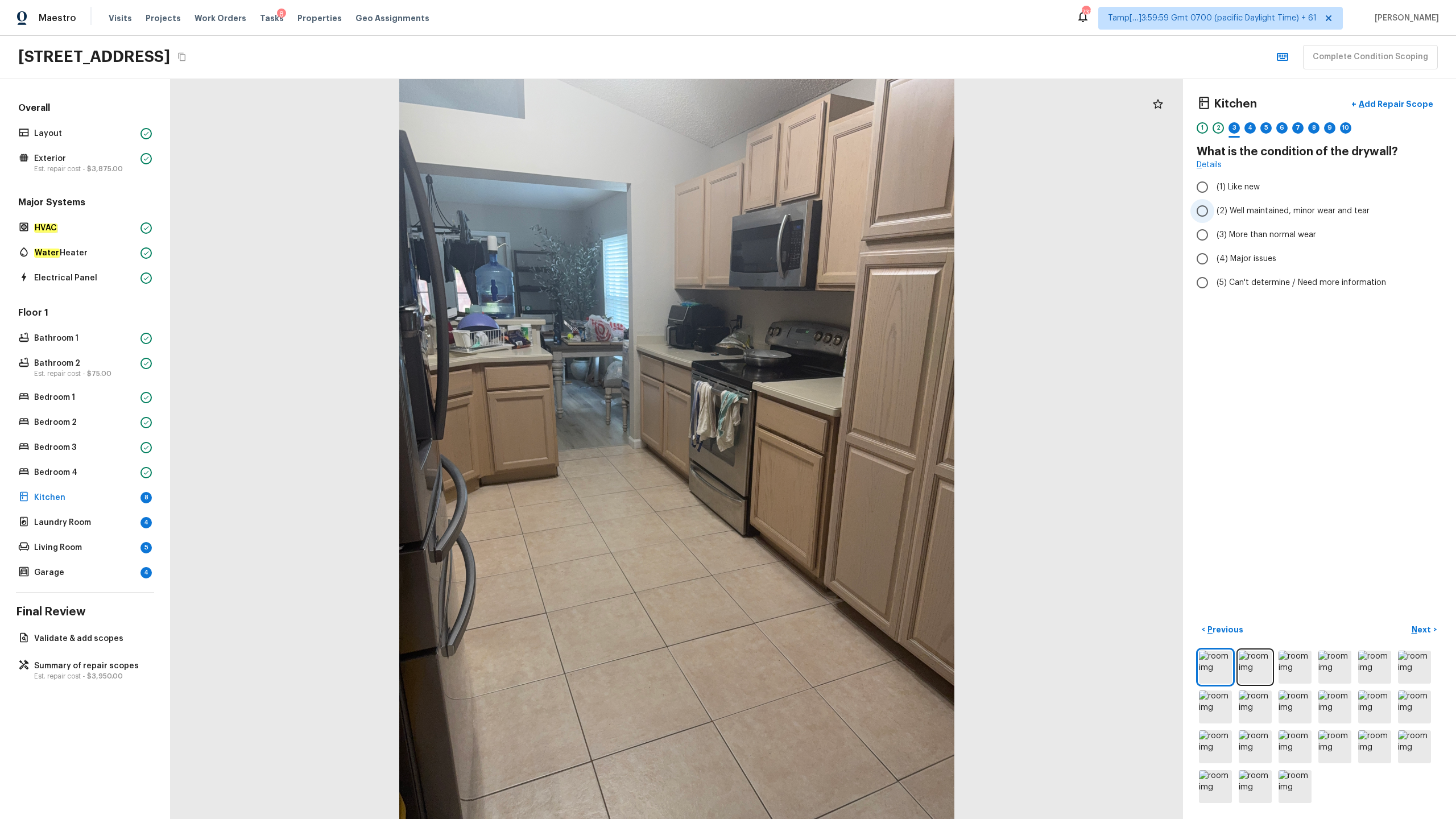
click at [818, 214] on span "(2) Well maintained, minor wear and tear" at bounding box center [1293, 211] width 153 height 11
click at [818, 214] on input "(2) Well maintained, minor wear and tear" at bounding box center [1202, 211] width 24 height 24
radio input "true"
click at [818, 404] on p "Next" at bounding box center [1422, 630] width 22 height 11
click at [818, 245] on span "(3) Tile" at bounding box center [1229, 244] width 25 height 11
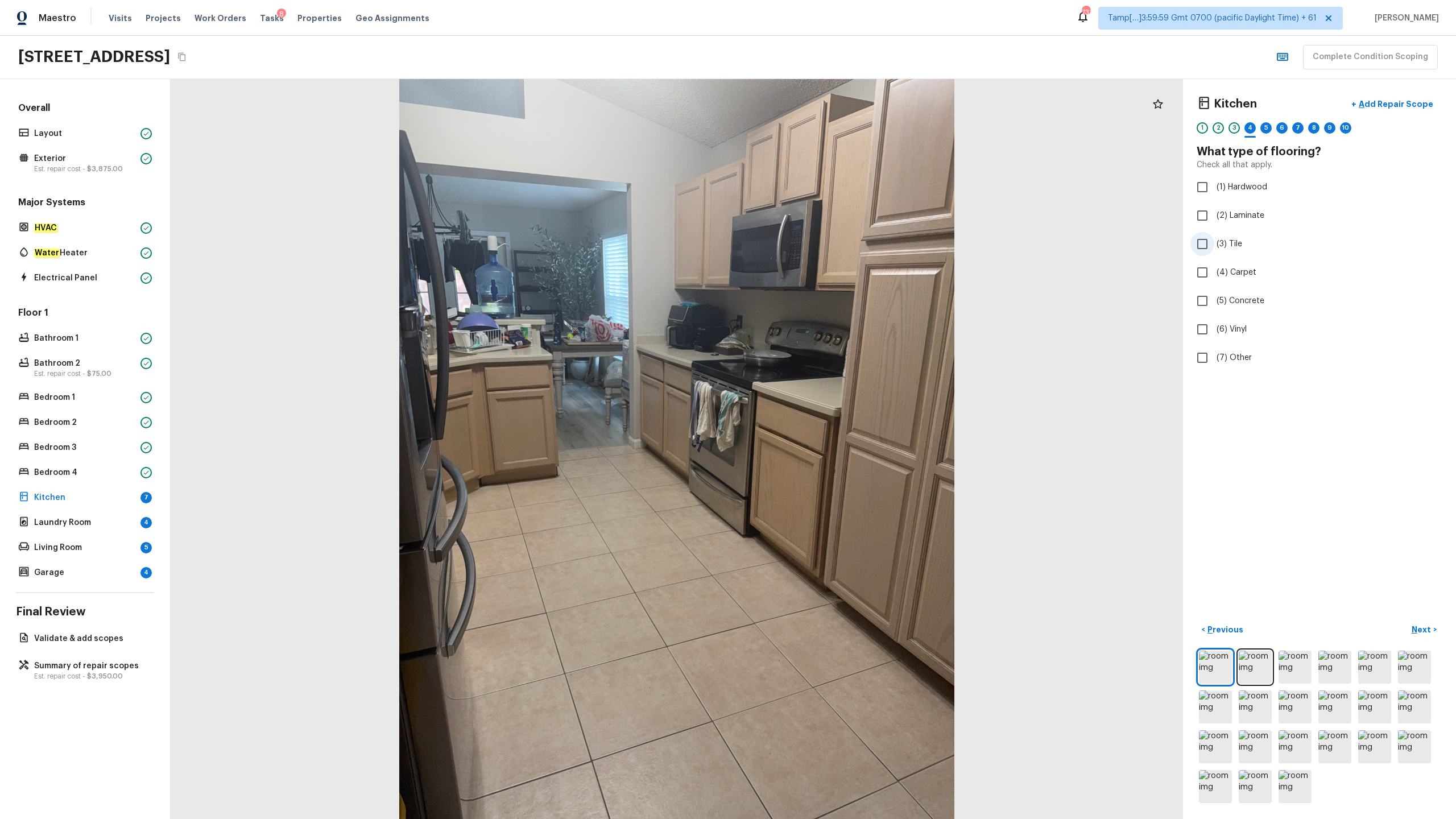
click at [818, 245] on input "(3) Tile" at bounding box center [1202, 244] width 24 height 24
checkbox input "true"
click at [818, 404] on p "Next" at bounding box center [1422, 630] width 22 height 11
click at [818, 217] on label "(2) Well maintained, minor wear and tear" at bounding box center [1312, 211] width 243 height 24
click at [818, 217] on input "(2) Well maintained, minor wear and tear" at bounding box center [1202, 211] width 24 height 24
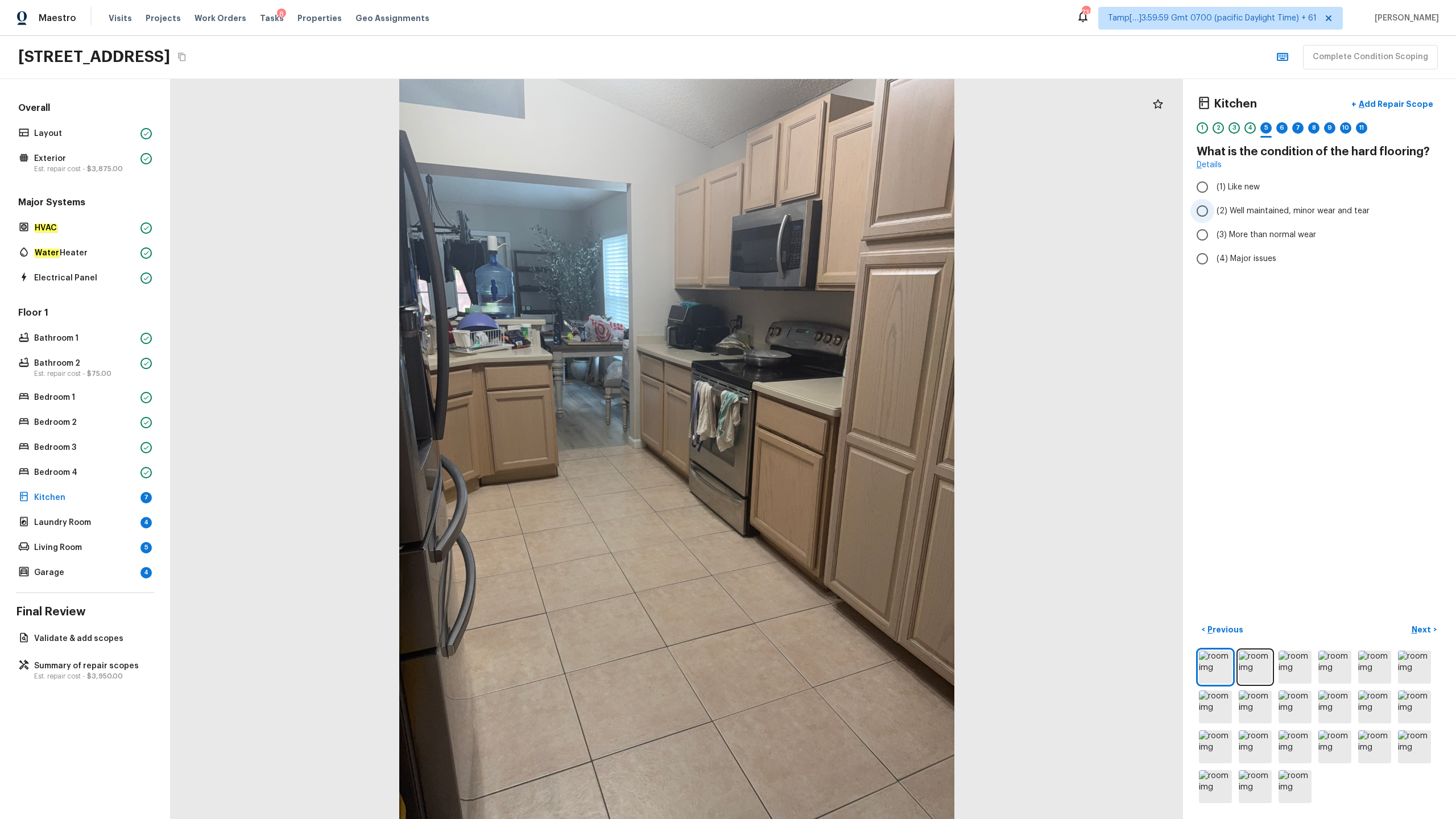
radio input "true"
click at [818, 404] on p "Next" at bounding box center [1422, 630] width 22 height 11
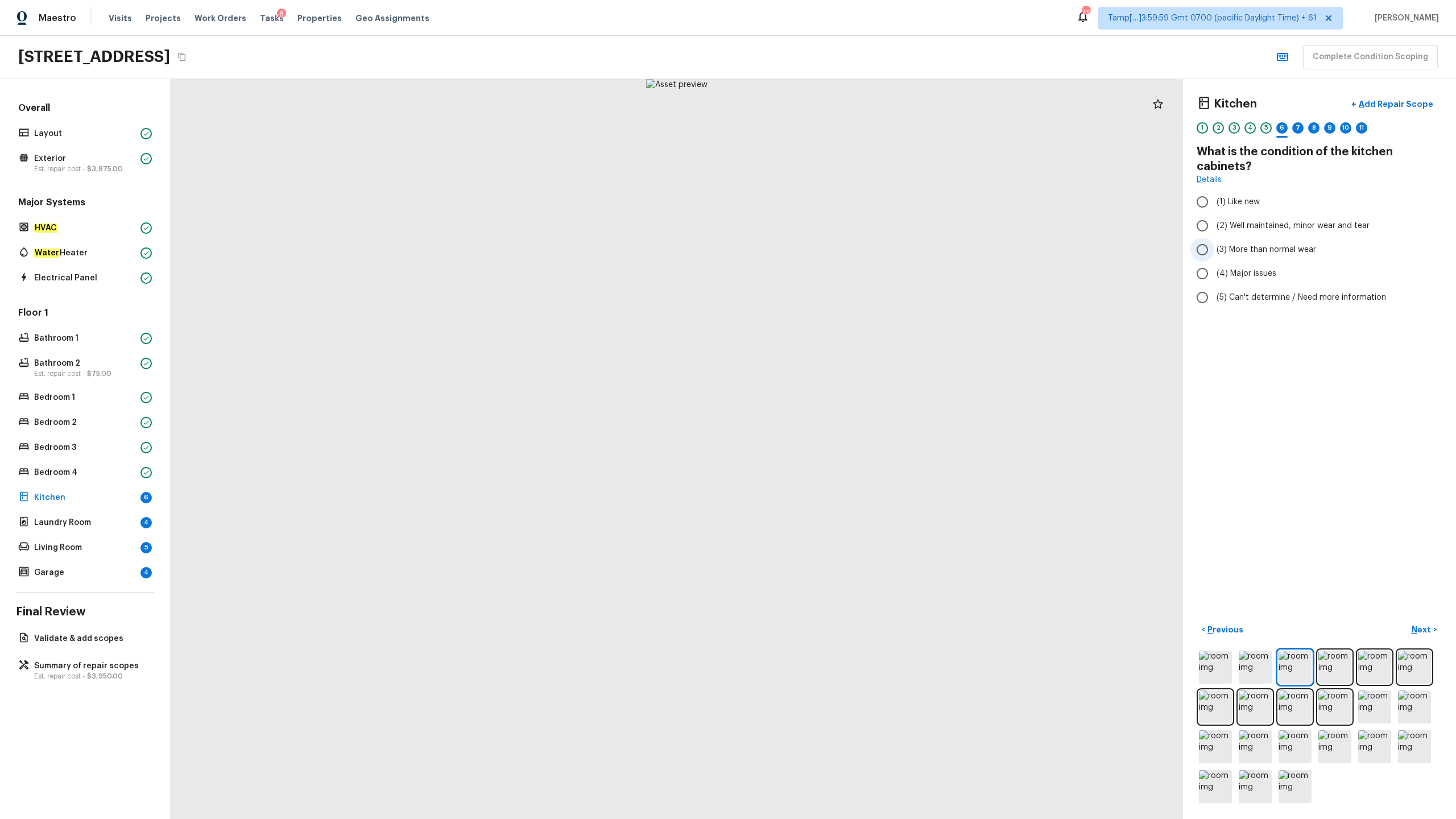
click at [818, 250] on span "(3) More than normal wear" at bounding box center [1266, 250] width 100 height 11
click at [818, 250] on input "(3) More than normal wear" at bounding box center [1202, 250] width 24 height 24
radio input "true"
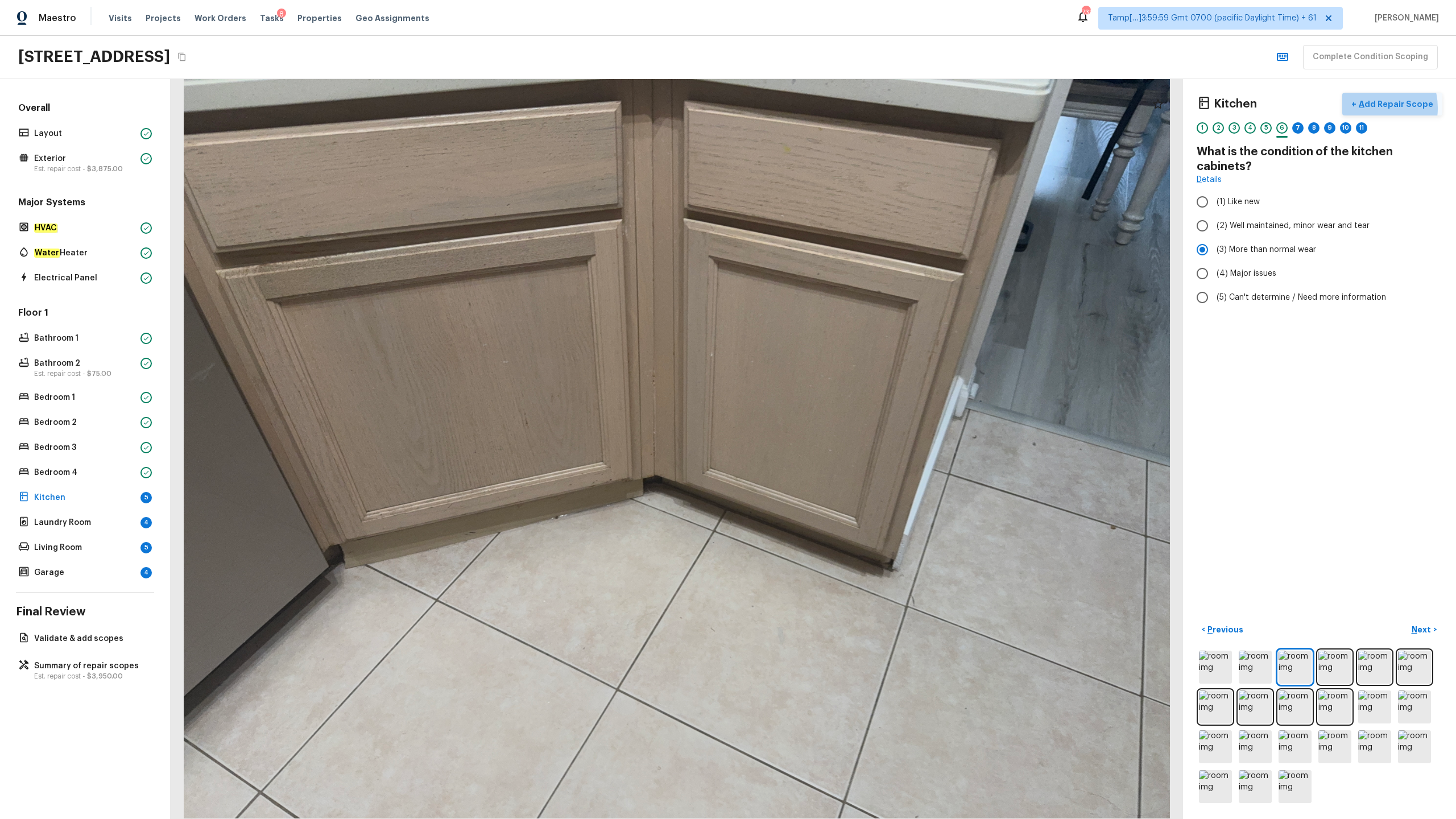
click at [818, 107] on p "Add Repair Scope" at bounding box center [1395, 104] width 77 height 11
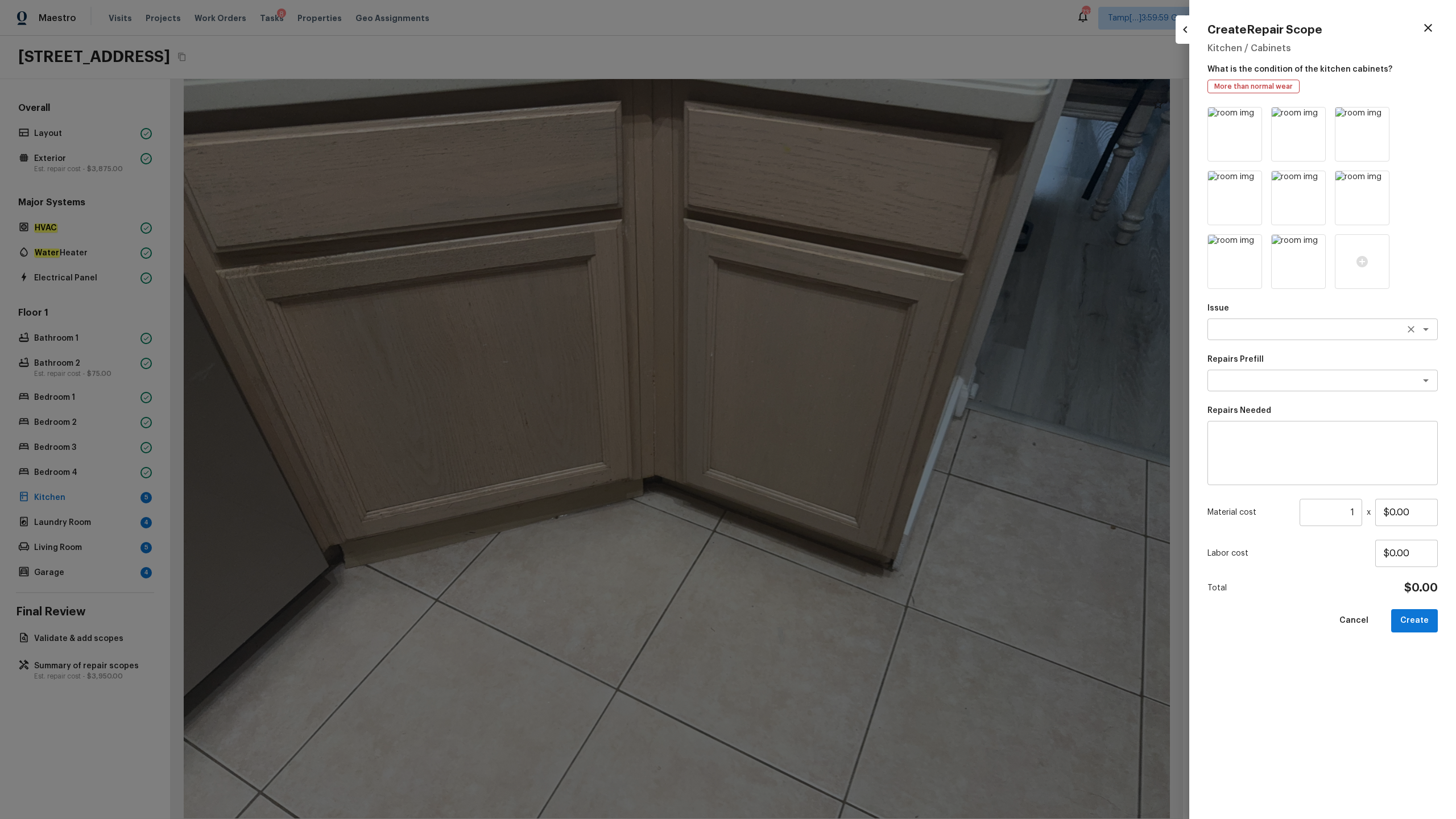
click at [818, 324] on textarea at bounding box center [1306, 329] width 188 height 11
click at [818, 374] on li "Kitchen Cabinets" at bounding box center [1323, 372] width 230 height 18
click at [818, 387] on div "x ​" at bounding box center [1323, 381] width 230 height 22
type textarea "Kitchen Cabinets"
type textarea "kit"
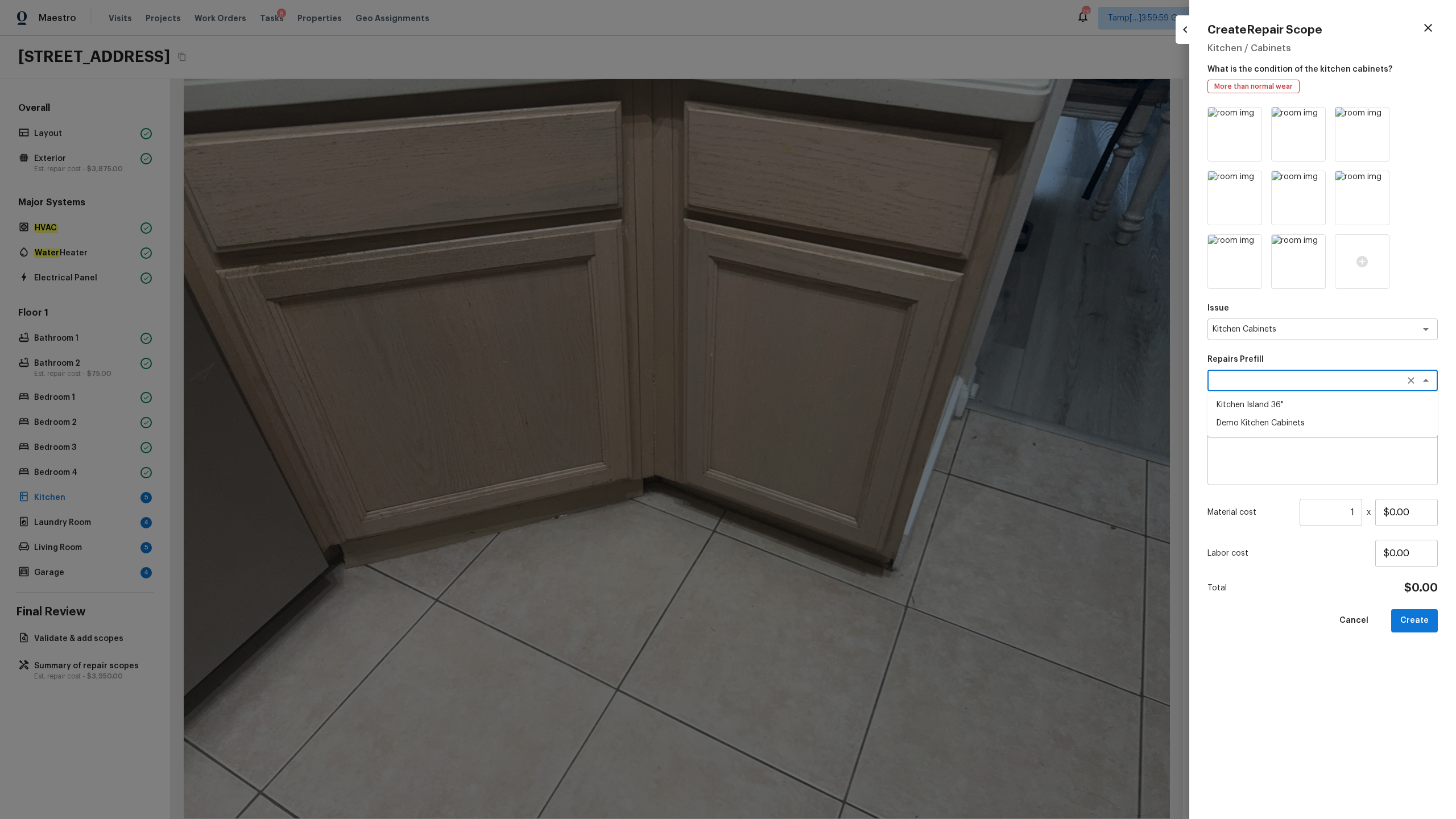
click at [818, 404] on textarea at bounding box center [1322, 453] width 214 height 45
click at [818, 327] on textarea "Kitchen Cabinets" at bounding box center [1306, 329] width 188 height 11
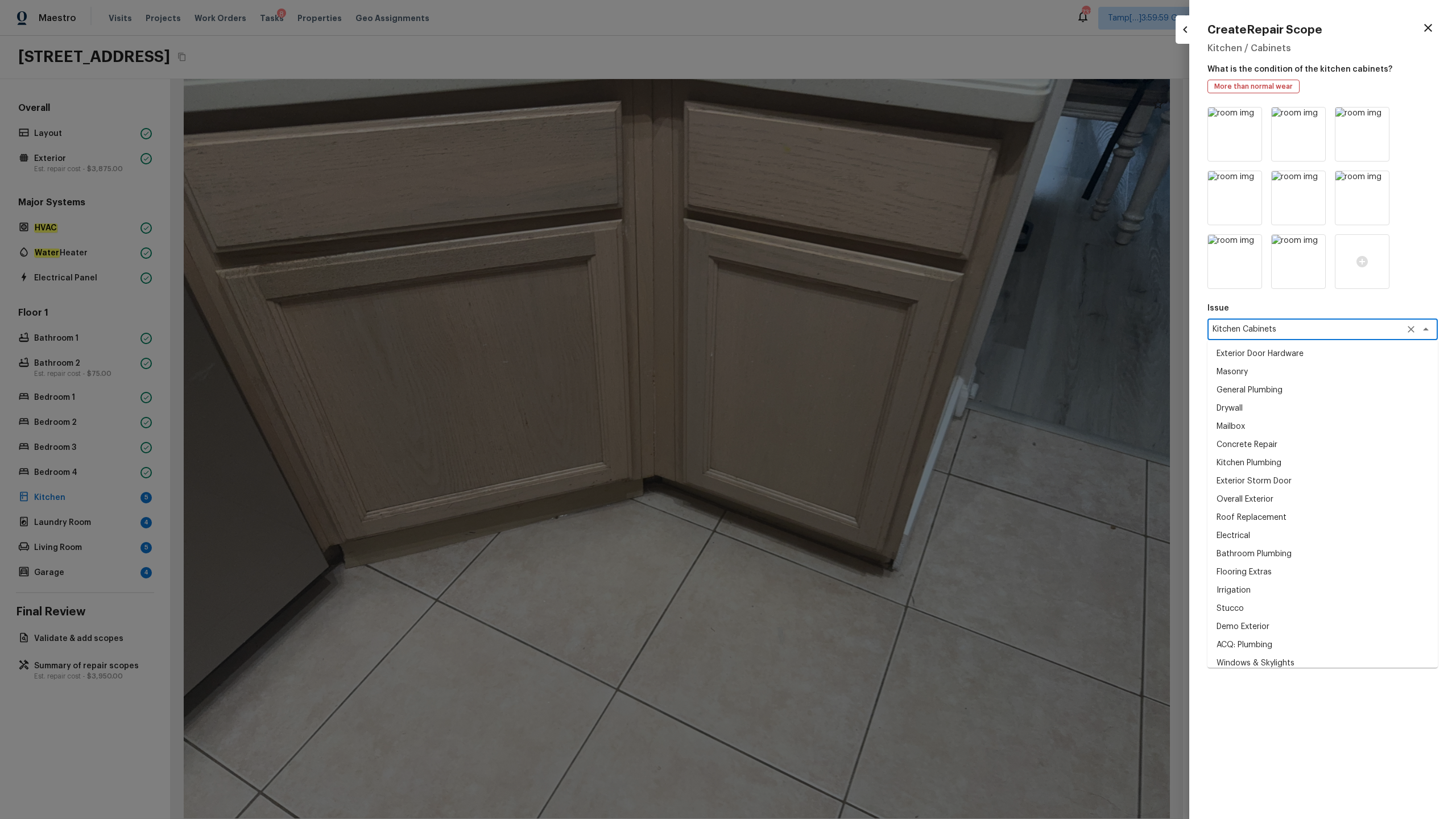
scroll to position [514, 0]
click at [818, 326] on textarea "Kitchen Cabinets" at bounding box center [1306, 329] width 188 height 11
click at [818, 404] on div at bounding box center [728, 410] width 1456 height 819
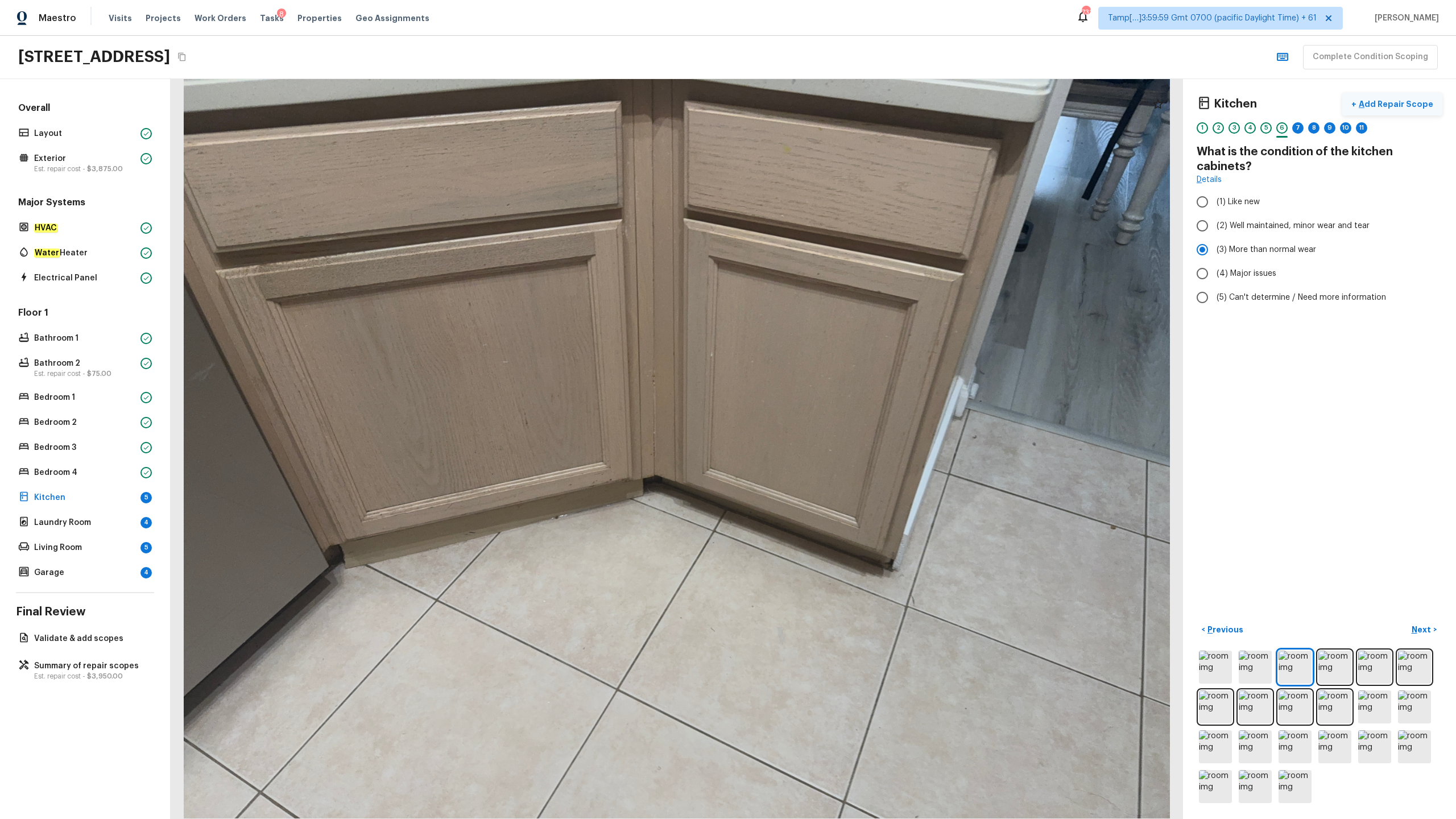
click at [818, 99] on p "Add Repair Scope" at bounding box center [1395, 104] width 77 height 11
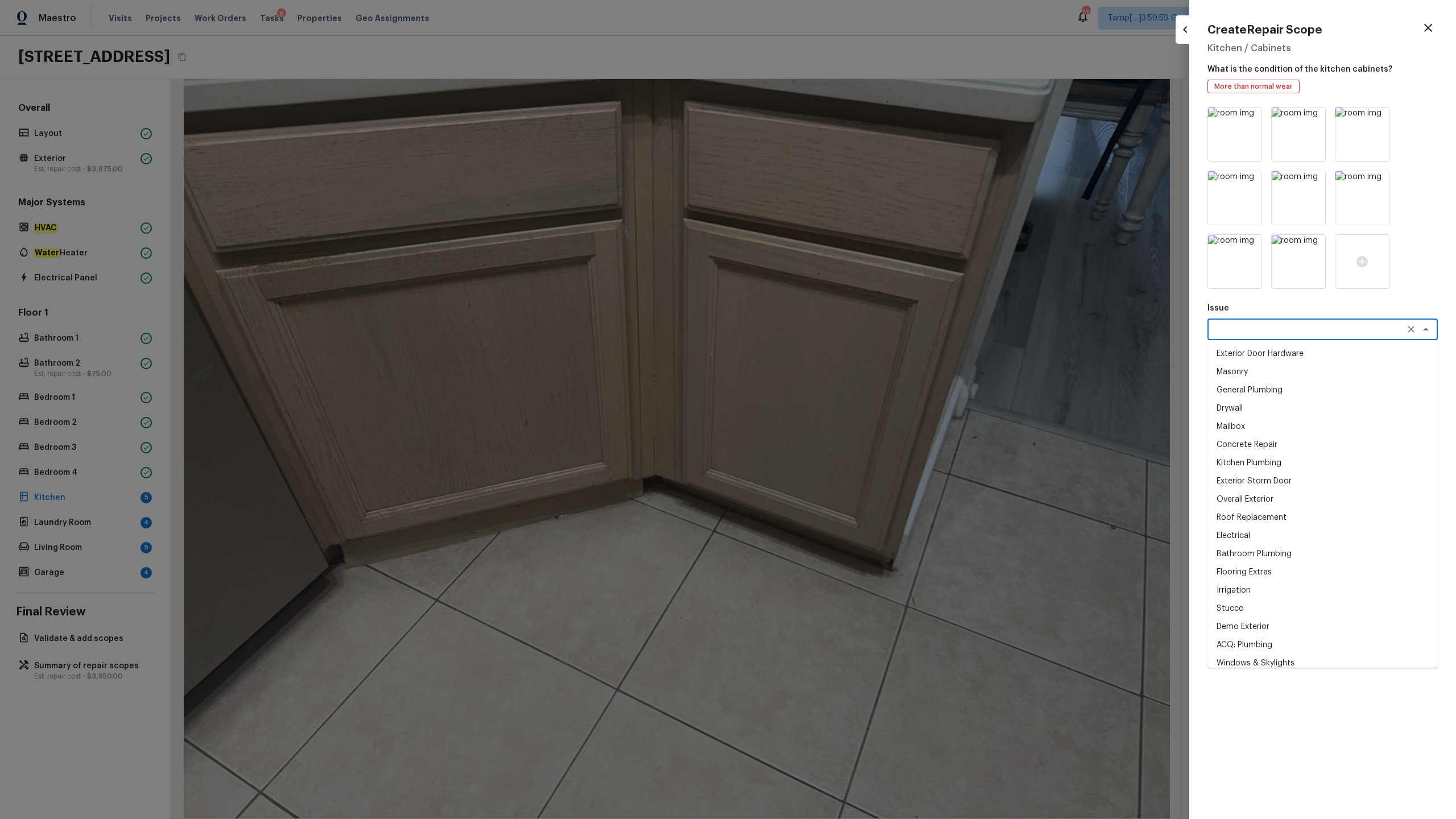
click at [818, 330] on textarea at bounding box center [1306, 329] width 188 height 11
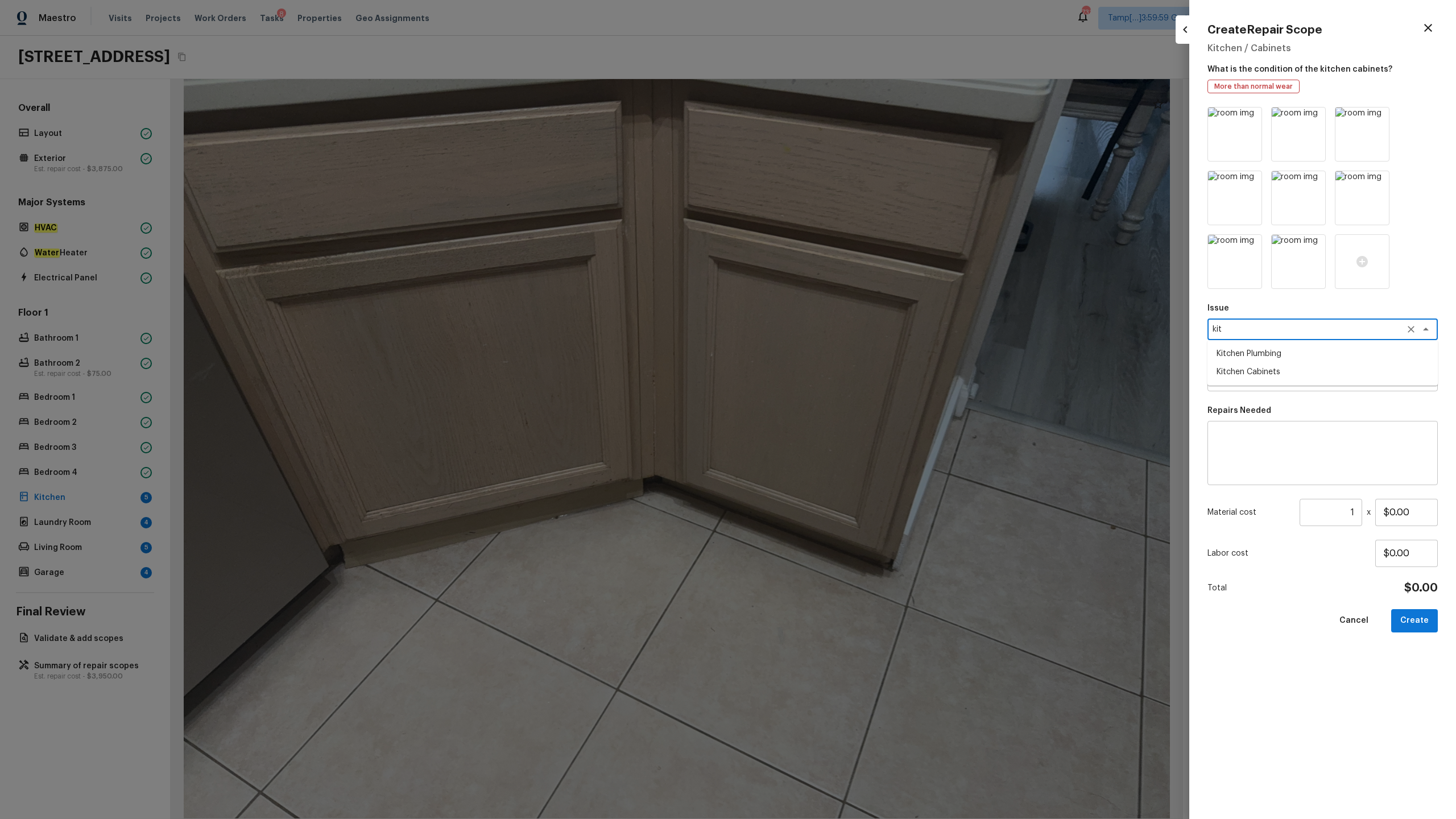
click at [818, 372] on li "Kitchen Cabinets" at bounding box center [1323, 372] width 230 height 18
type textarea "Kitchen Cabinets"
click at [818, 404] on textarea at bounding box center [1322, 453] width 214 height 45
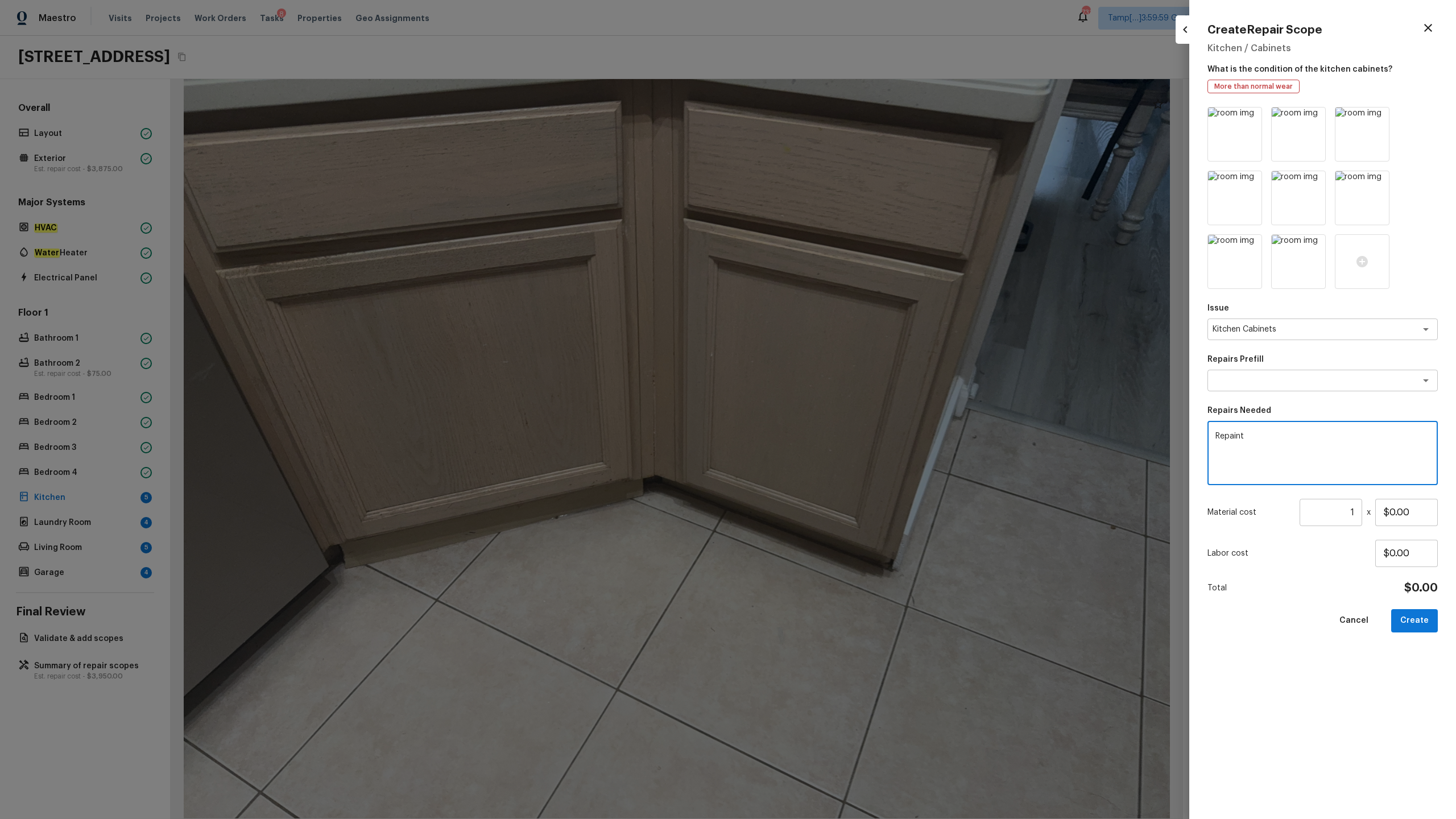
paste textarea "Kitchen Cabinets"
type textarea "Repaint Kitchen Cabinets"
click at [818, 404] on input "$0.00" at bounding box center [1406, 512] width 63 height 27
type input "$1,200.00"
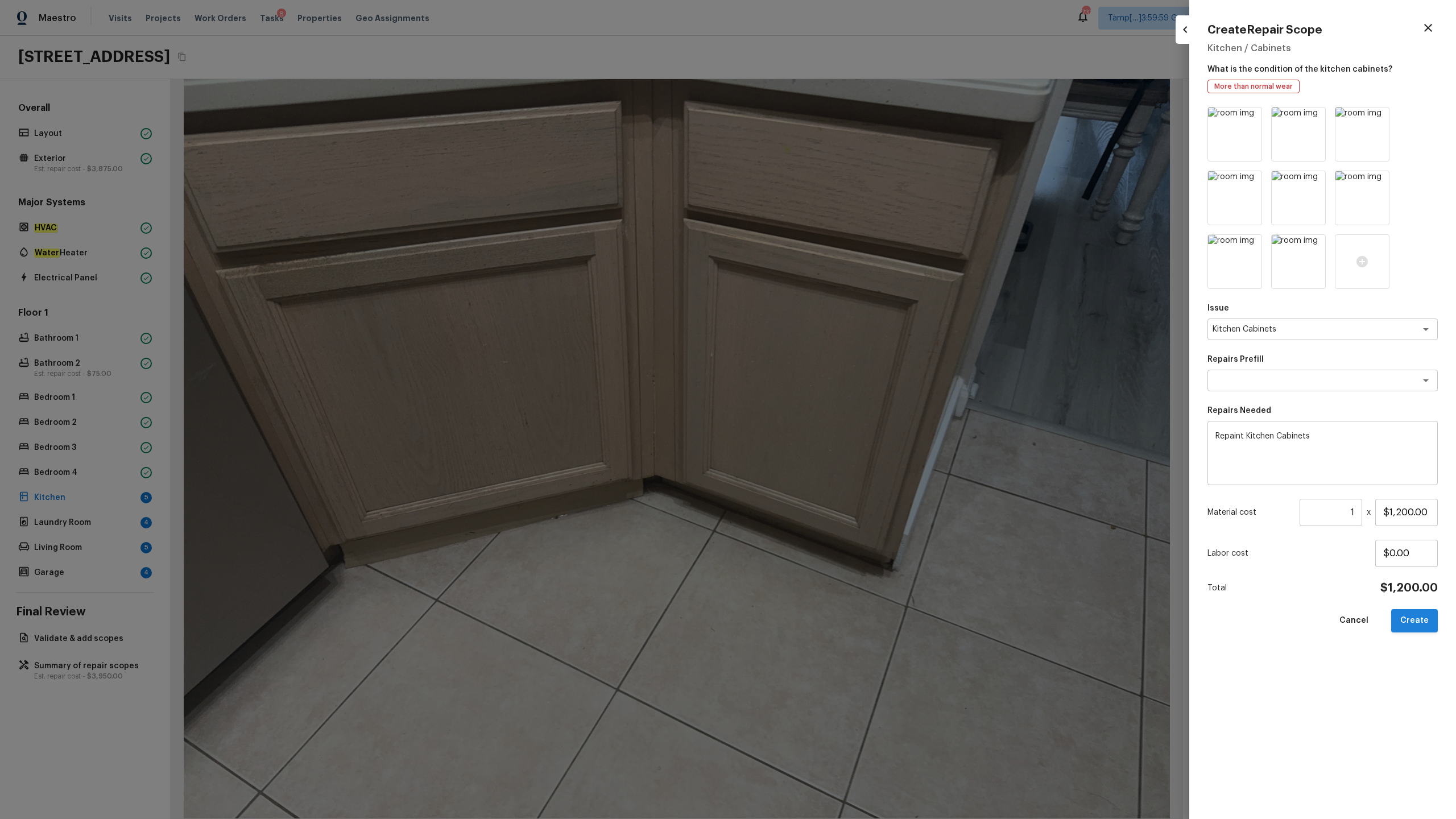
click at [818, 404] on button "Create" at bounding box center [1414, 621] width 47 height 24
type input "$0.00"
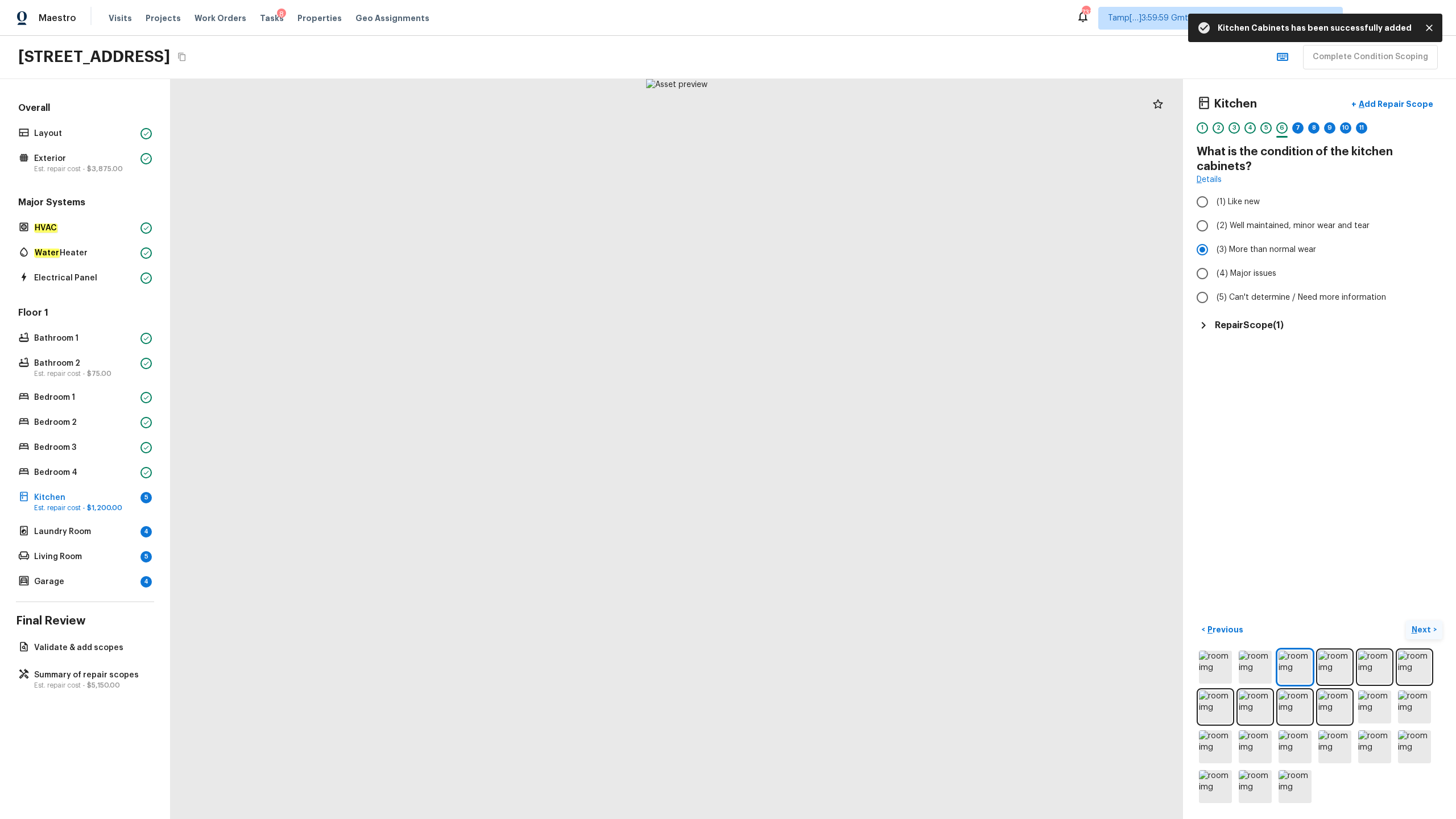
click at [818, 404] on p "Next" at bounding box center [1422, 630] width 22 height 11
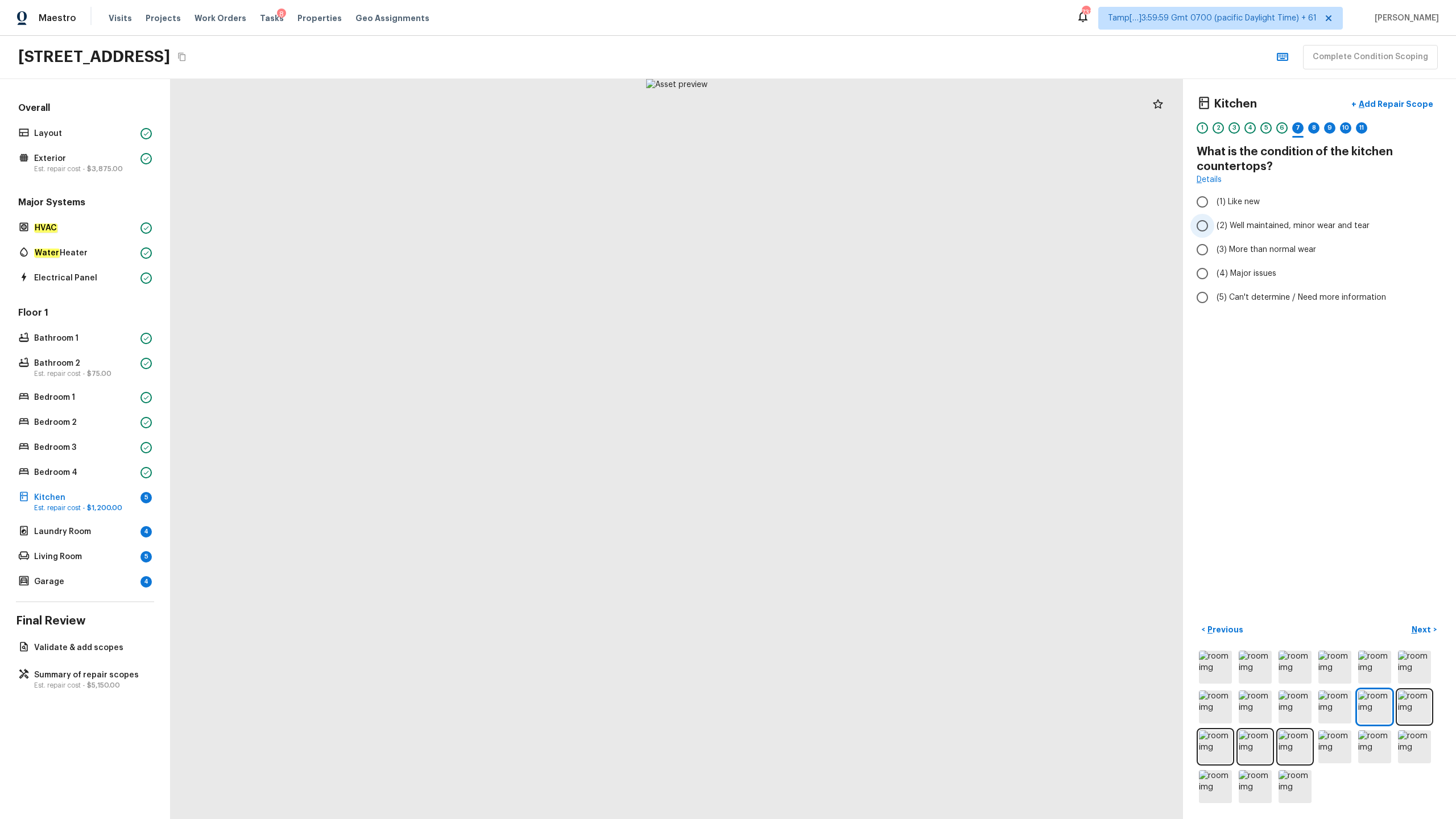
click at [818, 232] on label "(2) Well maintained, minor wear and tear" at bounding box center [1312, 225] width 243 height 24
click at [818, 232] on input "(2) Well maintained, minor wear and tear" at bounding box center [1202, 225] width 24 height 24
radio input "true"
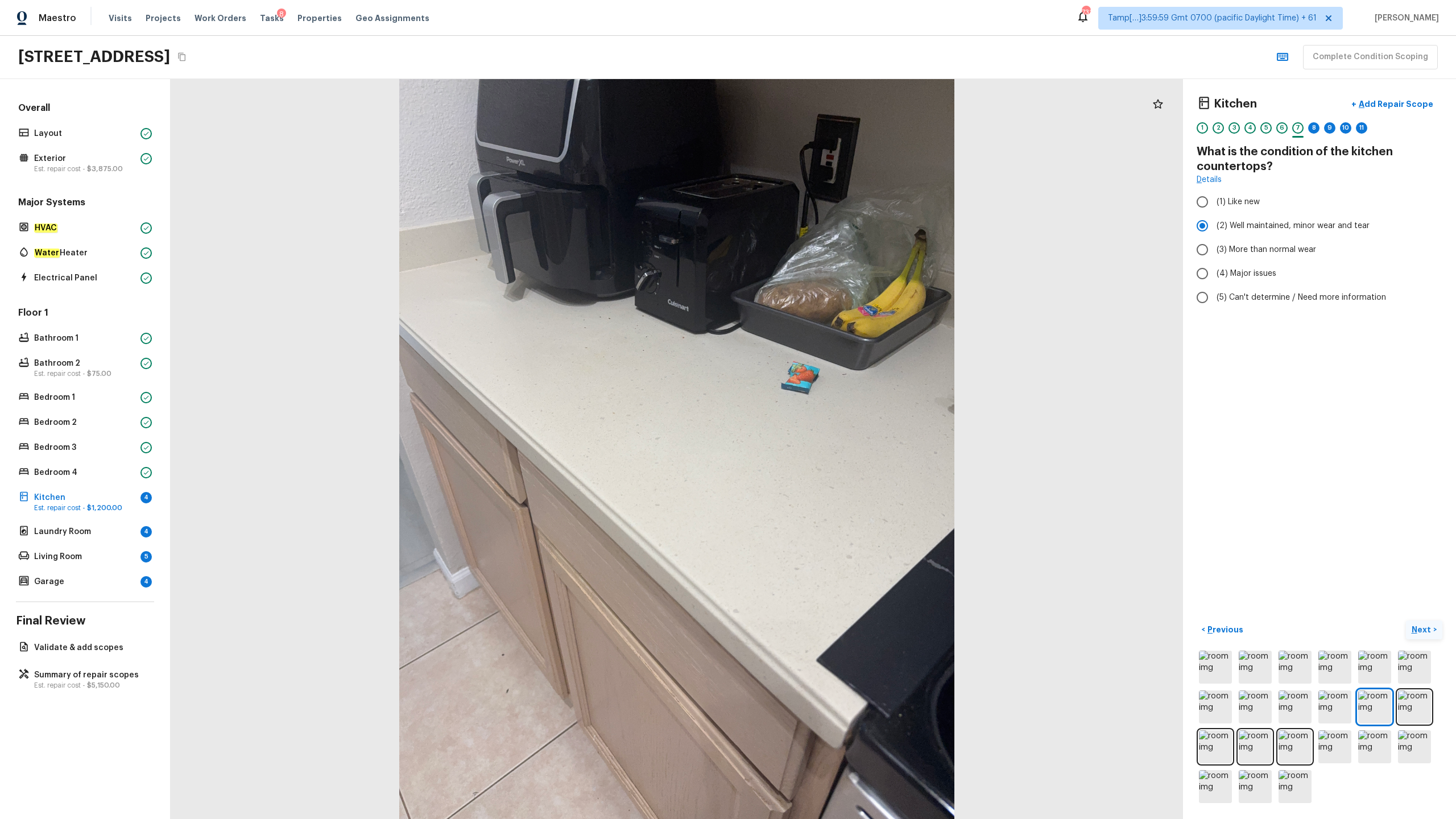
click at [818, 404] on p "Next" at bounding box center [1422, 630] width 22 height 11
click at [818, 232] on span "(3) Quartz" at bounding box center [1236, 238] width 40 height 11
click at [818, 227] on input "(3) Quartz" at bounding box center [1202, 238] width 24 height 24
radio input "true"
click at [818, 404] on p "Next" at bounding box center [1422, 630] width 22 height 11
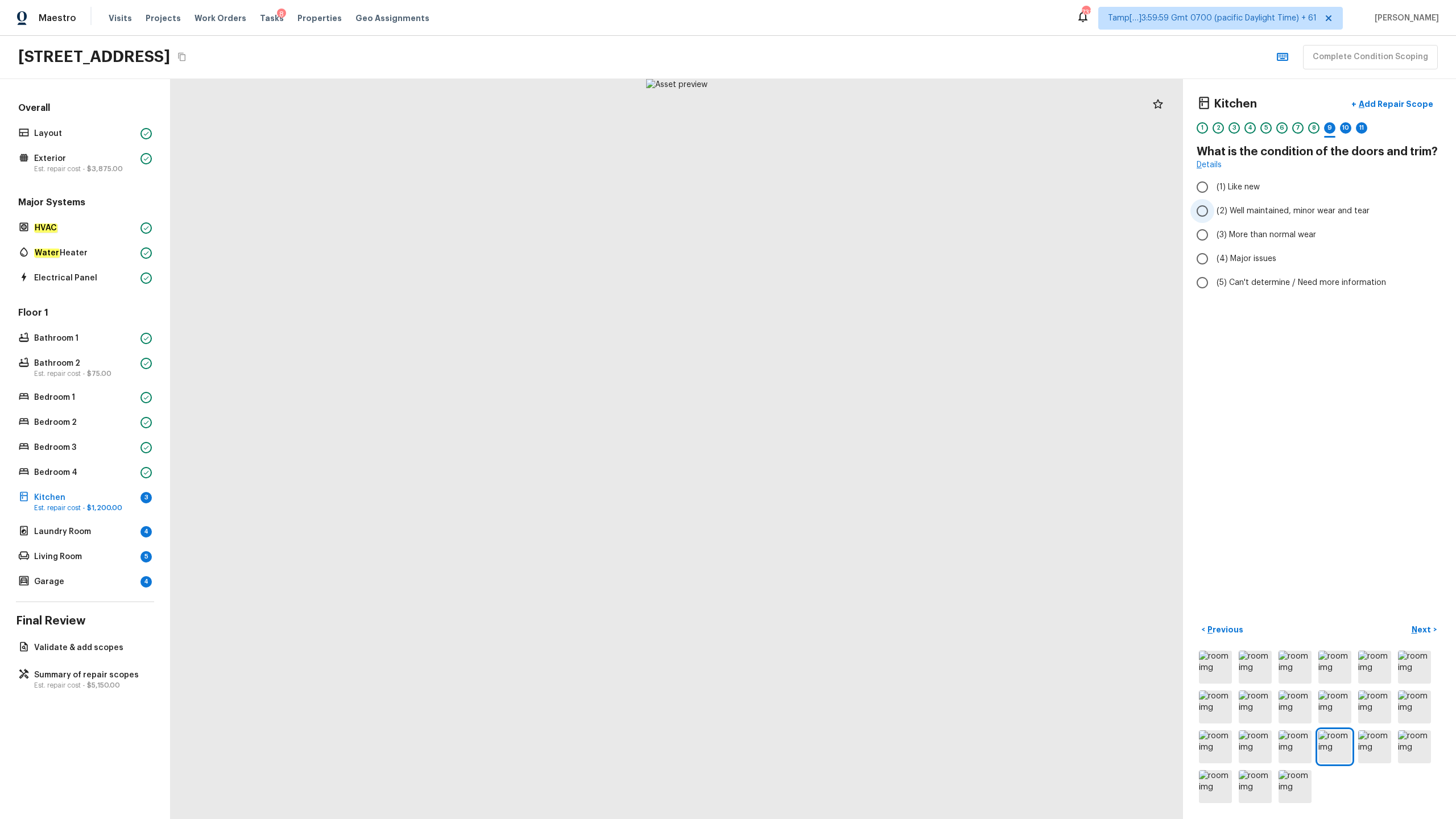
click at [818, 214] on span "(2) Well maintained, minor wear and tear" at bounding box center [1293, 211] width 153 height 11
click at [818, 214] on input "(2) Well maintained, minor wear and tear" at bounding box center [1202, 211] width 24 height 24
radio input "true"
click at [818, 404] on p "Next" at bounding box center [1422, 630] width 22 height 11
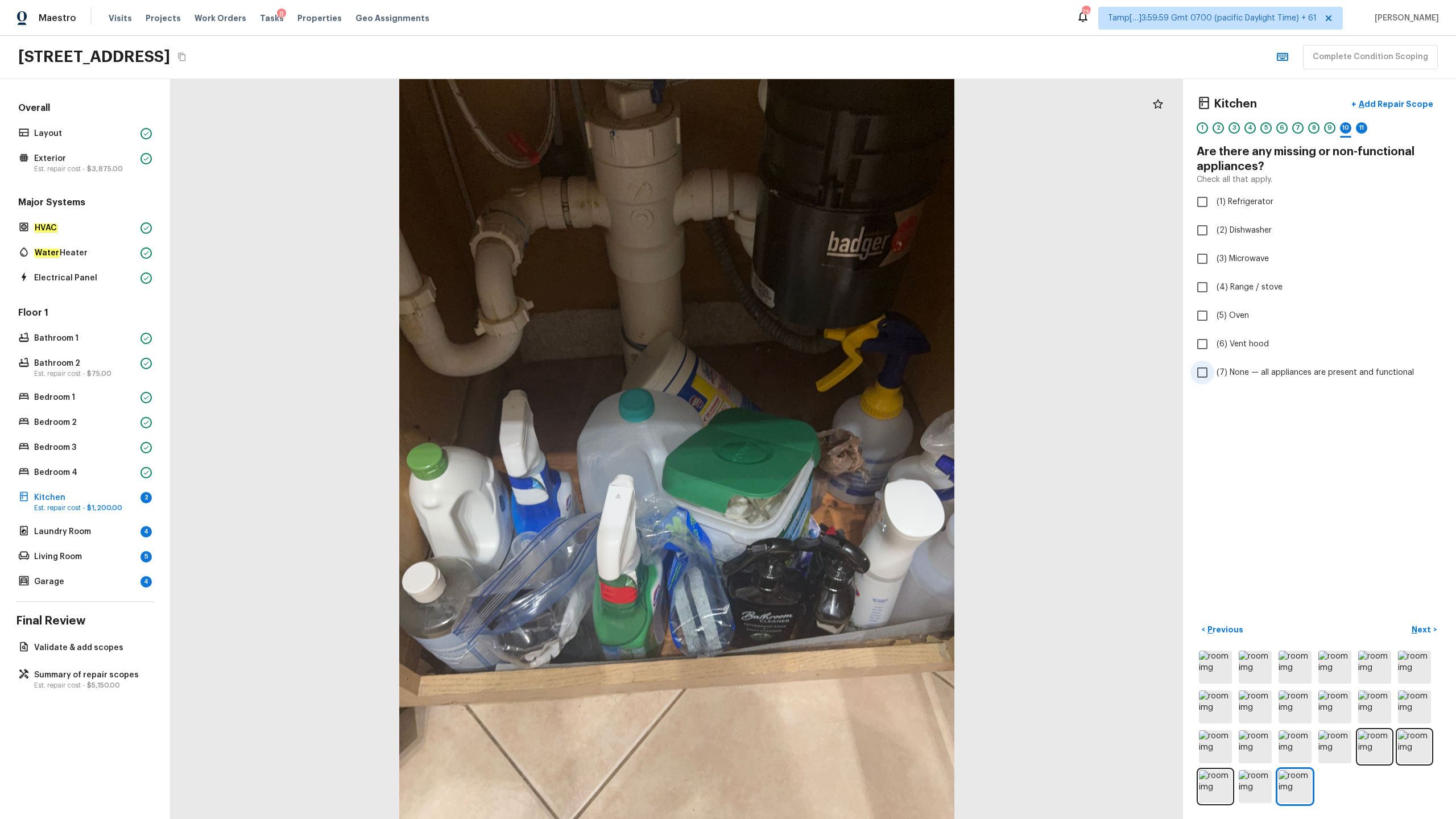
click at [818, 378] on label "(7) None — all appliances are present and functional" at bounding box center [1312, 372] width 243 height 24
click at [818, 378] on input "(7) None — all appliances are present and functional" at bounding box center [1202, 372] width 24 height 24
checkbox input "true"
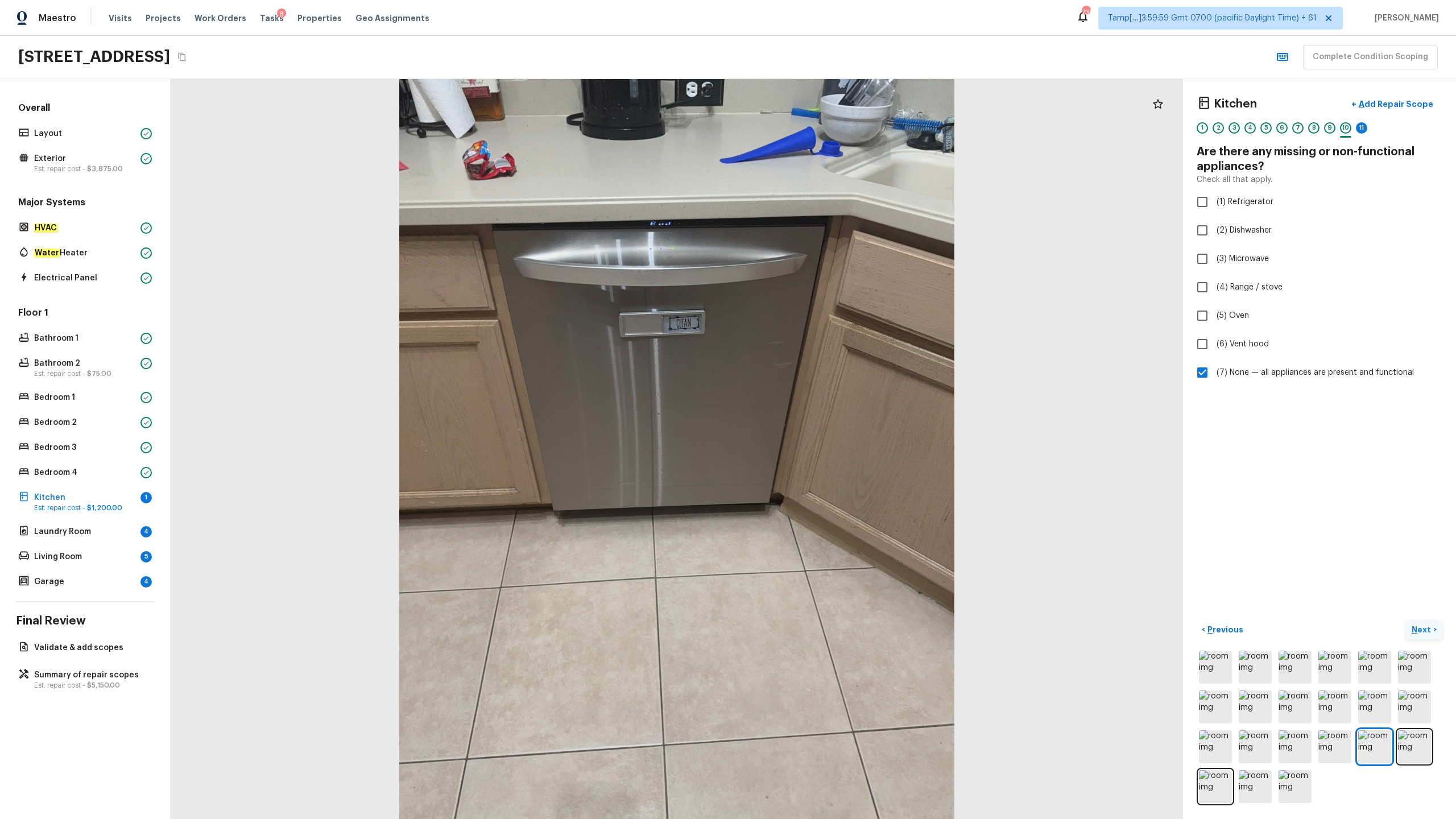
click at [818, 404] on p "Next" at bounding box center [1422, 630] width 22 height 11
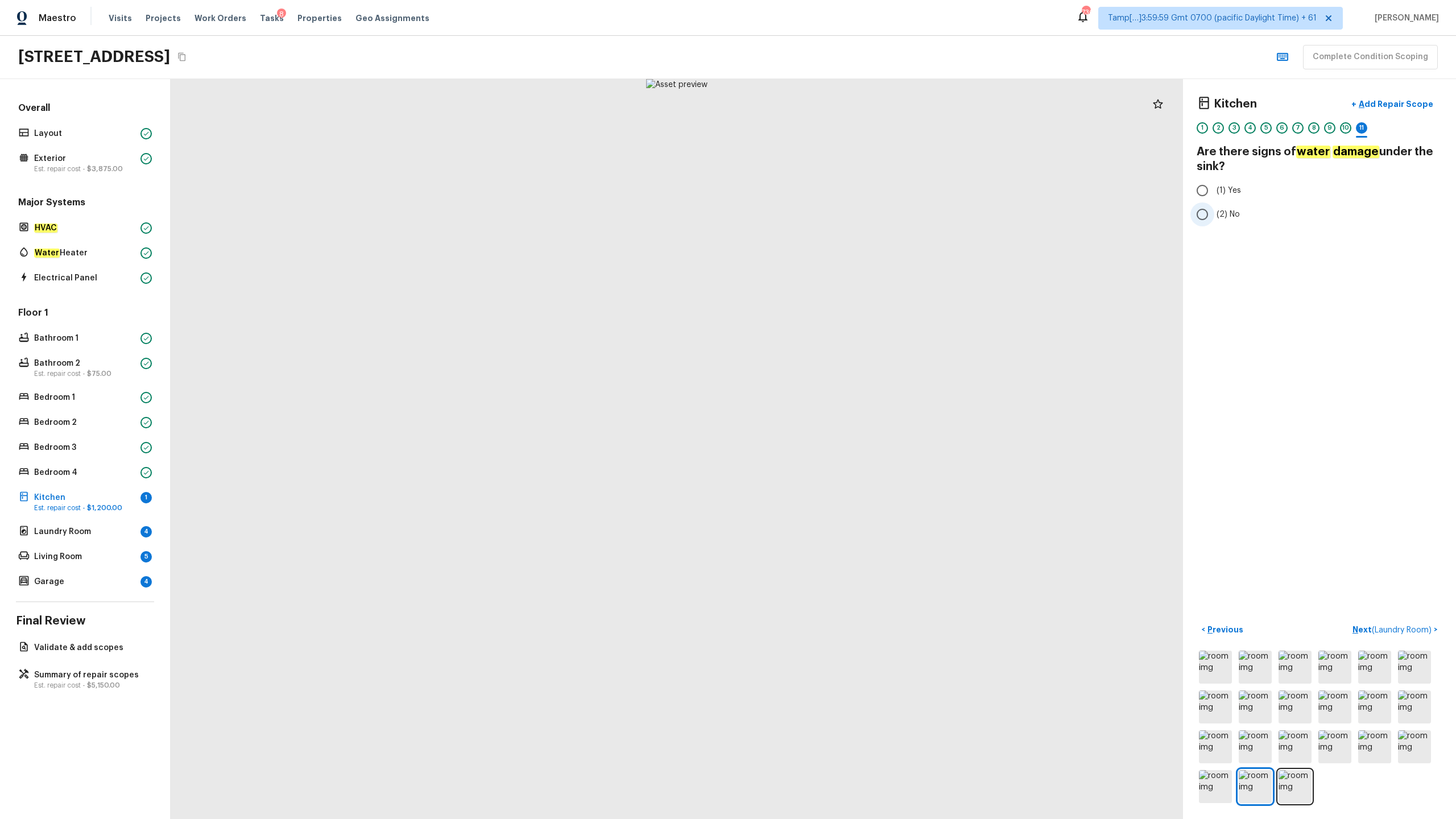
click at [818, 215] on span "(2) No" at bounding box center [1228, 214] width 24 height 11
click at [818, 215] on input "(2) No" at bounding box center [1202, 214] width 24 height 24
radio input "true"
click at [818, 404] on p "Next ( Laundry Room )" at bounding box center [1393, 630] width 81 height 12
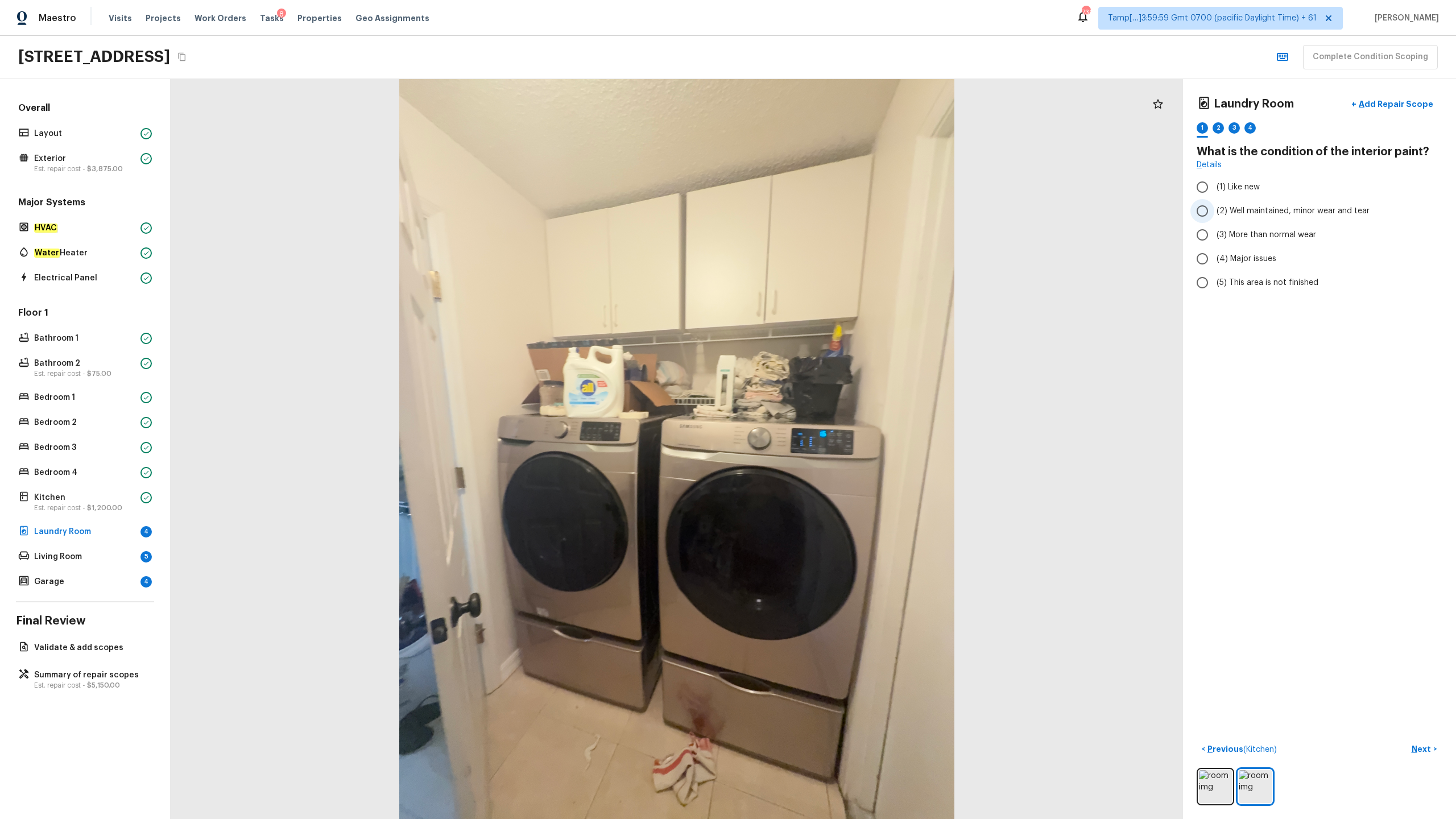
click at [818, 218] on label "(2) Well maintained, minor wear and tear" at bounding box center [1312, 211] width 243 height 24
click at [818, 218] on input "(2) Well maintained, minor wear and tear" at bounding box center [1202, 211] width 24 height 24
radio input "true"
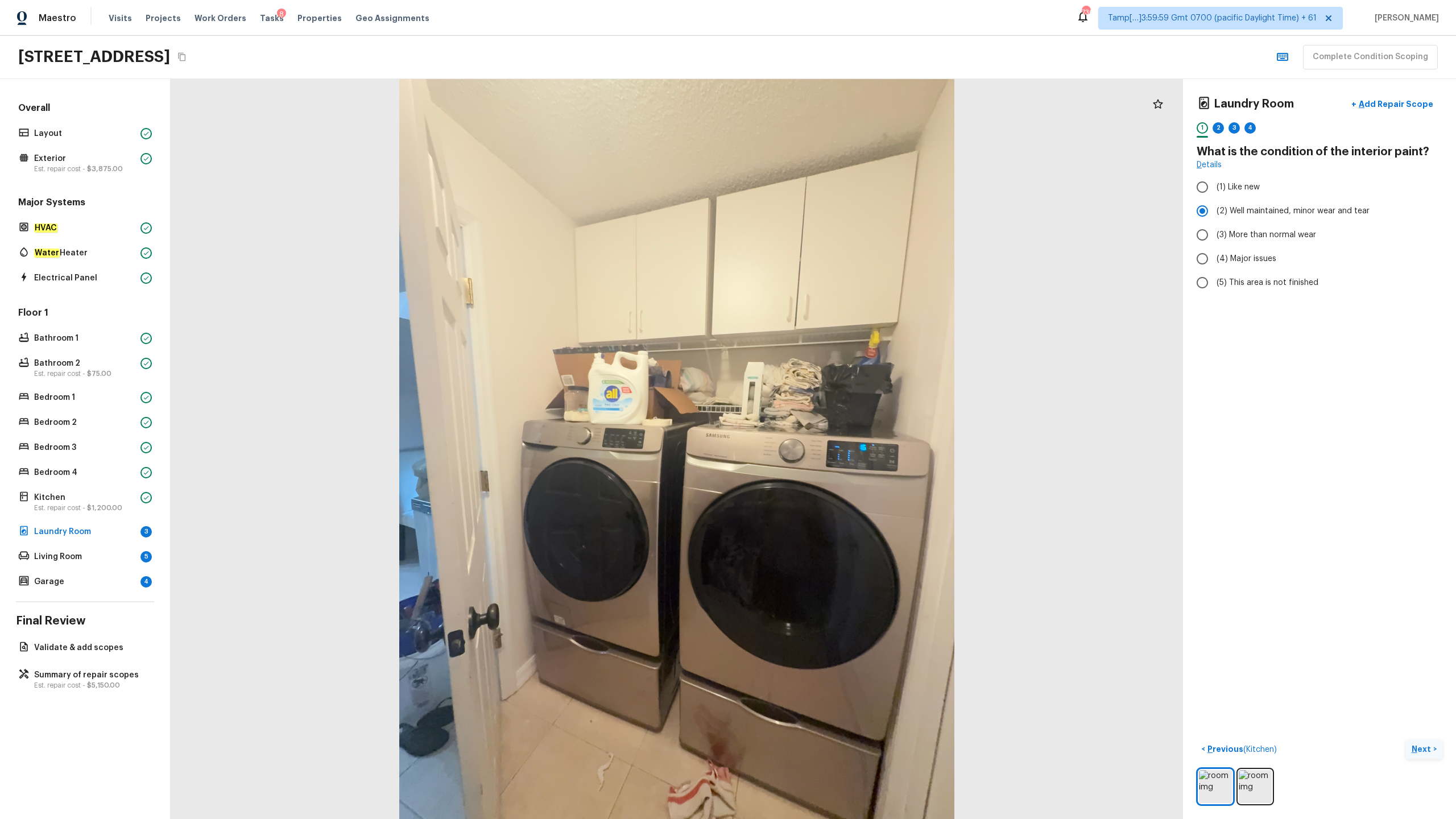
click at [818, 404] on p "Next" at bounding box center [1422, 749] width 22 height 11
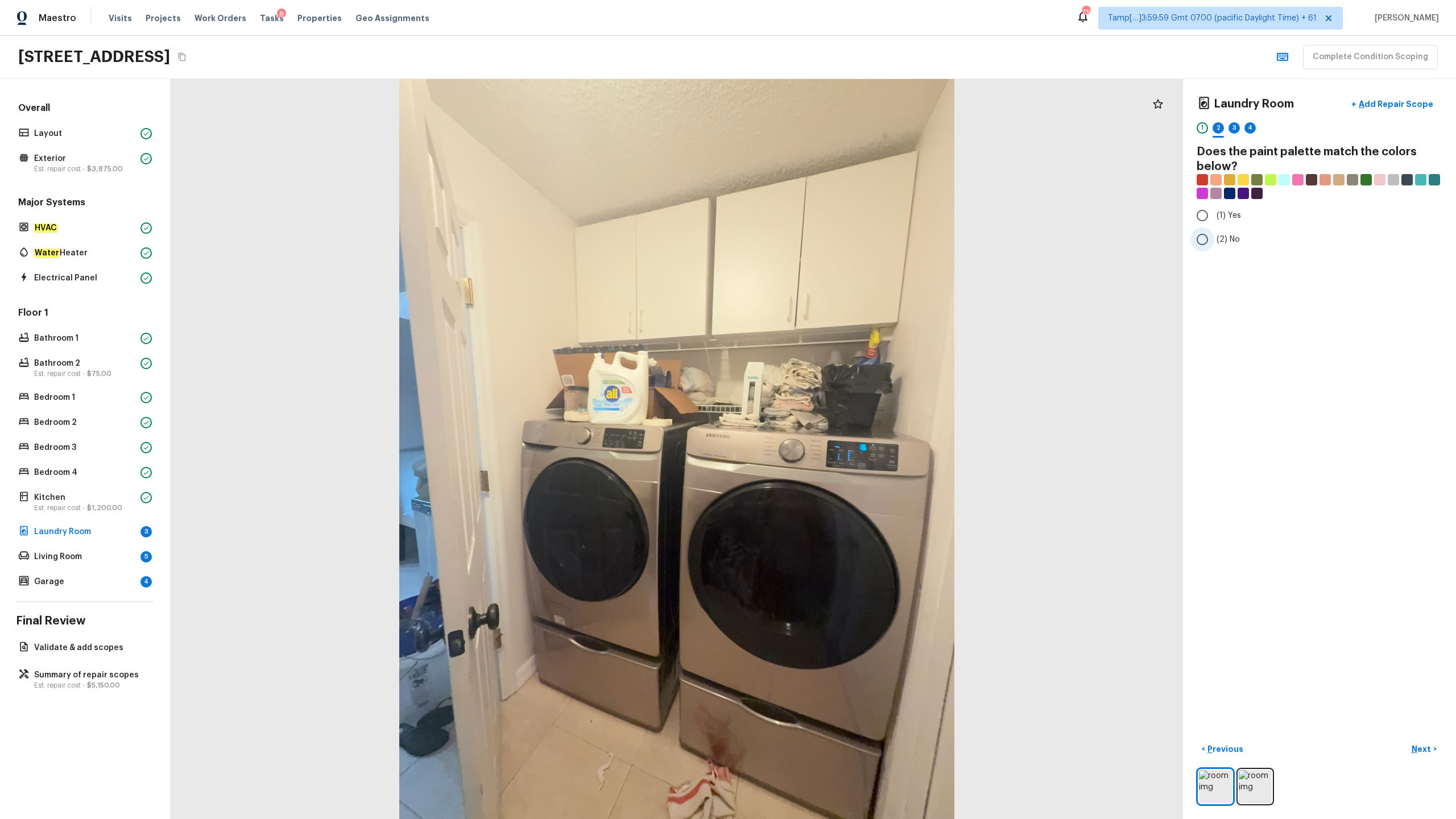
click at [818, 238] on span "(2) No" at bounding box center [1228, 239] width 24 height 11
click at [818, 238] on input "(2) No" at bounding box center [1202, 240] width 24 height 24
radio input "true"
click at [818, 404] on p "Next" at bounding box center [1422, 749] width 22 height 11
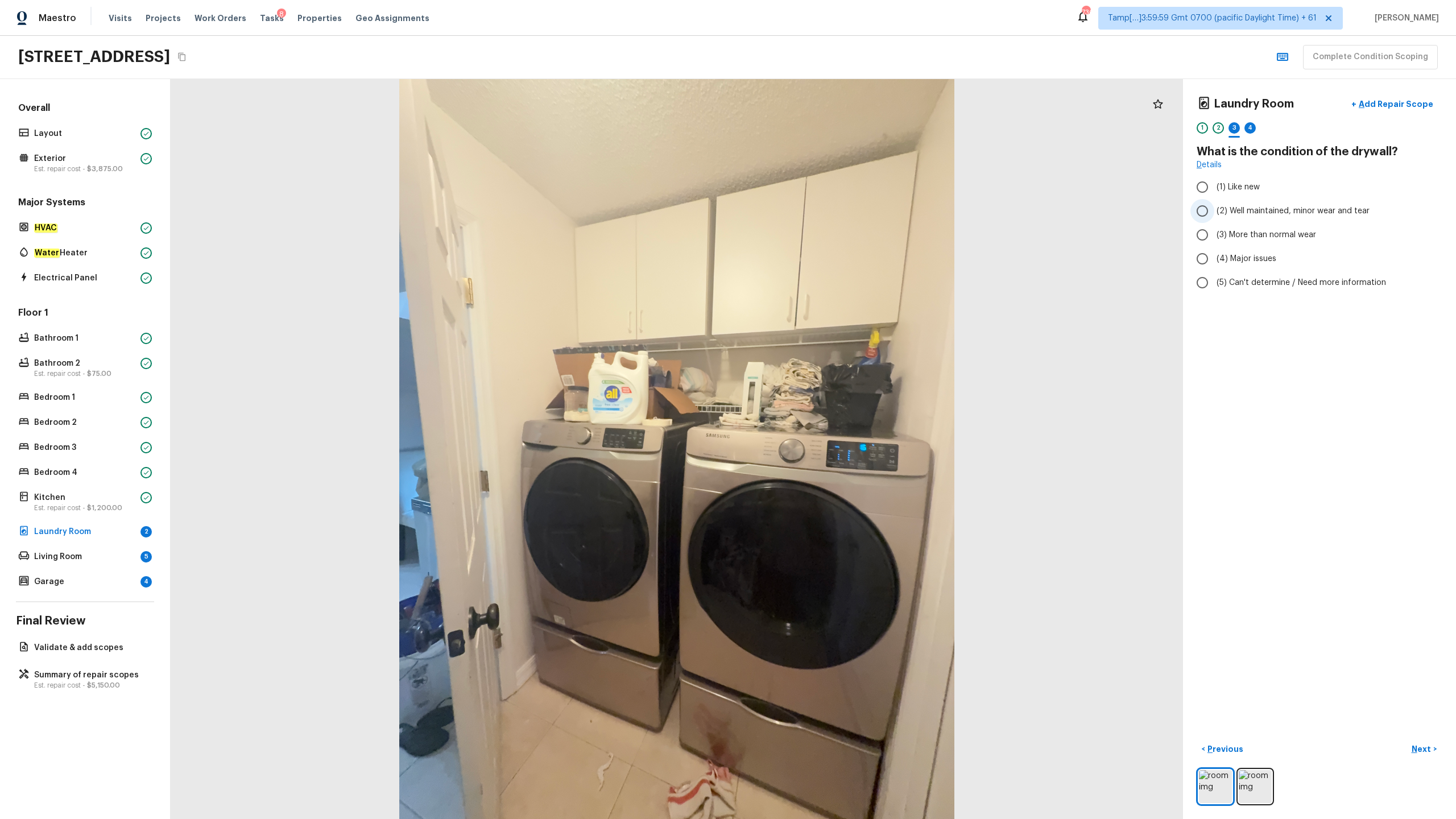
click at [818, 213] on span "(2) Well maintained, minor wear and tear" at bounding box center [1293, 211] width 153 height 11
click at [818, 213] on input "(2) Well maintained, minor wear and tear" at bounding box center [1202, 211] width 24 height 24
radio input "true"
click at [818, 404] on p "Next" at bounding box center [1422, 749] width 22 height 11
click at [818, 247] on span "(3) Tile" at bounding box center [1229, 244] width 25 height 11
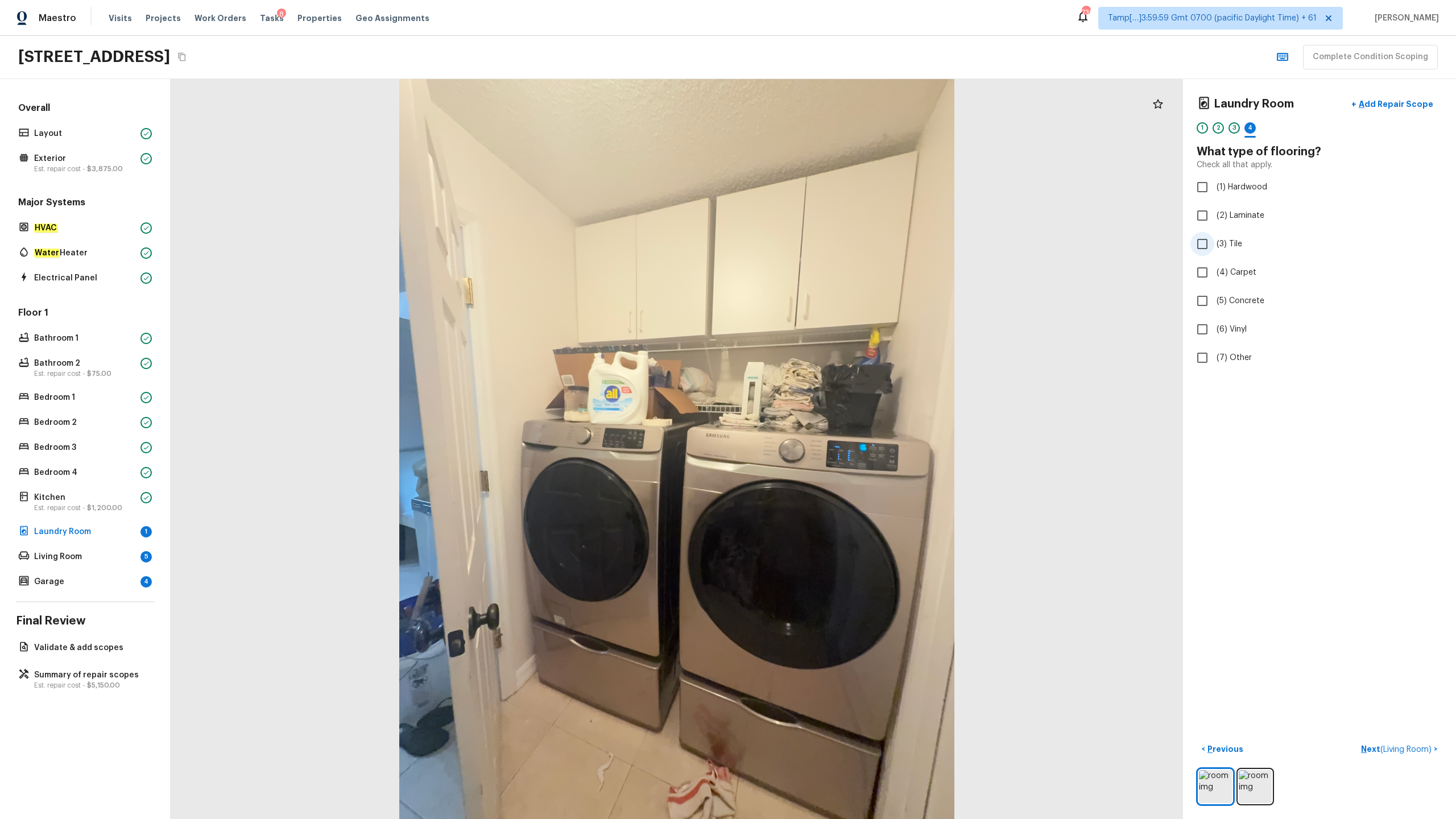
click at [818, 247] on input "(3) Tile" at bounding box center [1202, 244] width 24 height 24
checkbox input "true"
click at [818, 404] on p "Next" at bounding box center [1422, 749] width 22 height 11
click at [818, 215] on span "(2) Well maintained, minor wear and tear" at bounding box center [1293, 211] width 153 height 11
click at [818, 215] on input "(2) Well maintained, minor wear and tear" at bounding box center [1202, 211] width 24 height 24
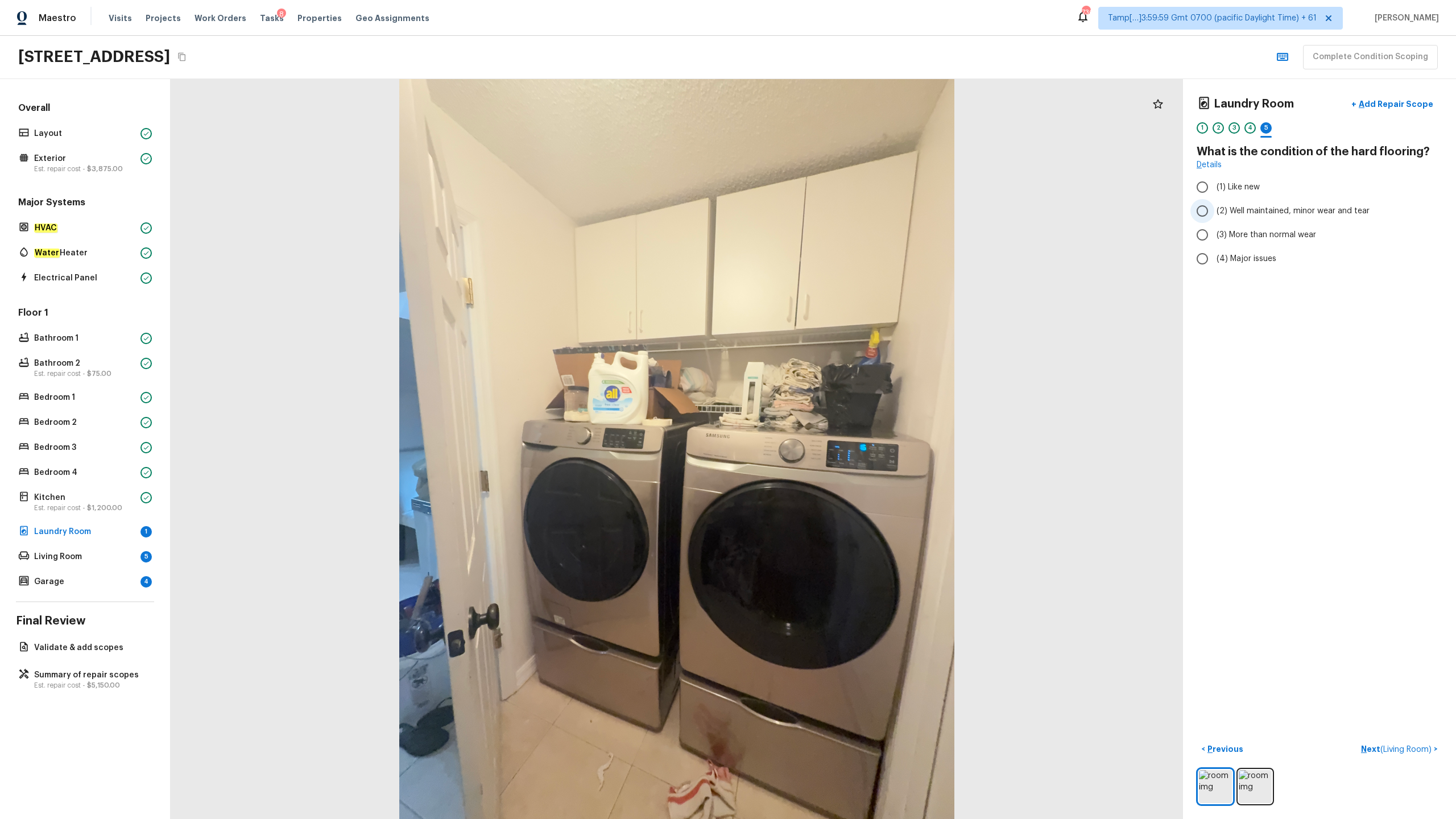
radio input "true"
click at [818, 404] on p "Next ( Living Room )" at bounding box center [1397, 749] width 73 height 12
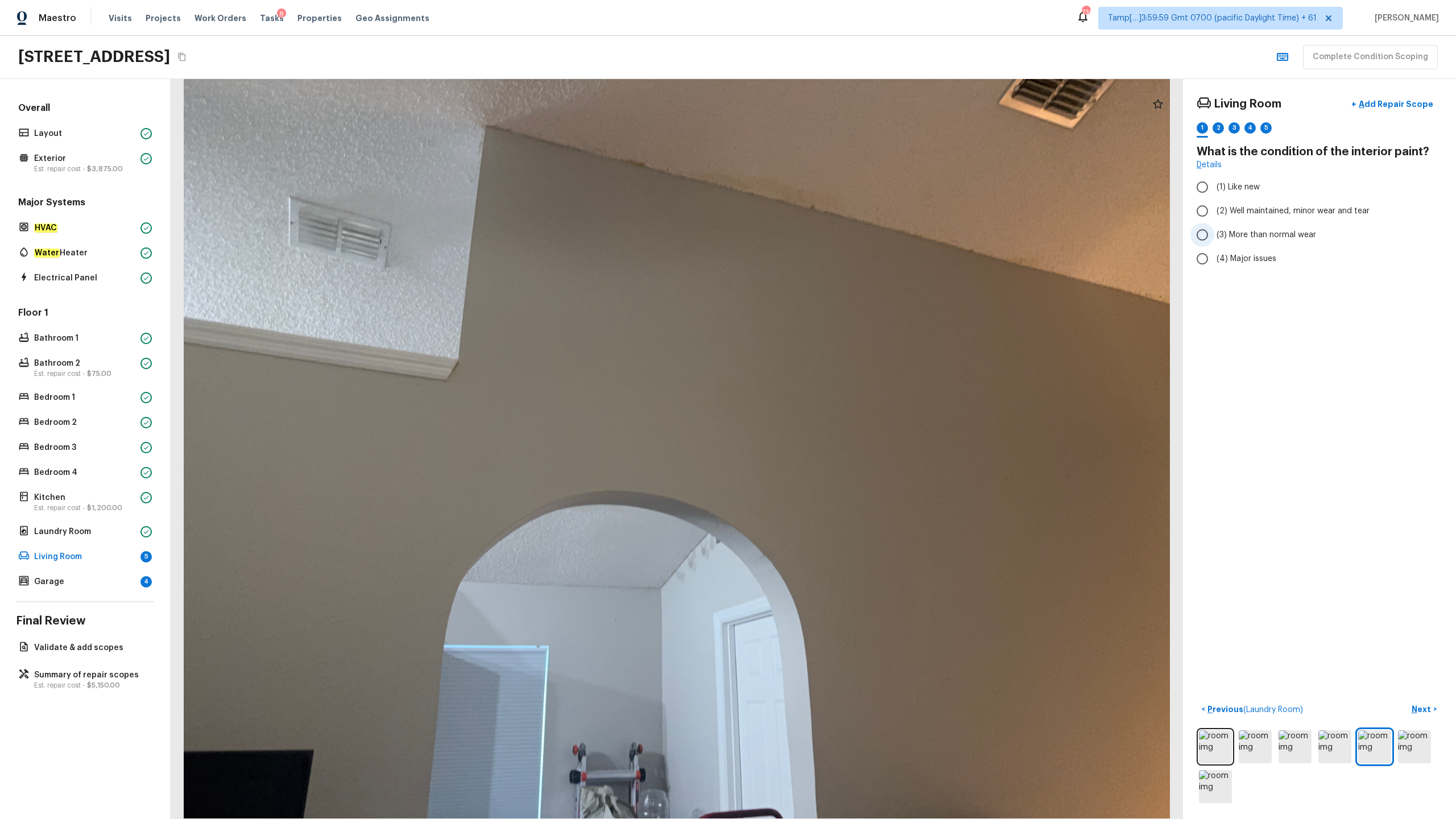
click at [818, 231] on span "(3) More than normal wear" at bounding box center [1266, 234] width 100 height 11
click at [818, 231] on input "(3) More than normal wear" at bounding box center [1202, 235] width 24 height 24
radio input "true"
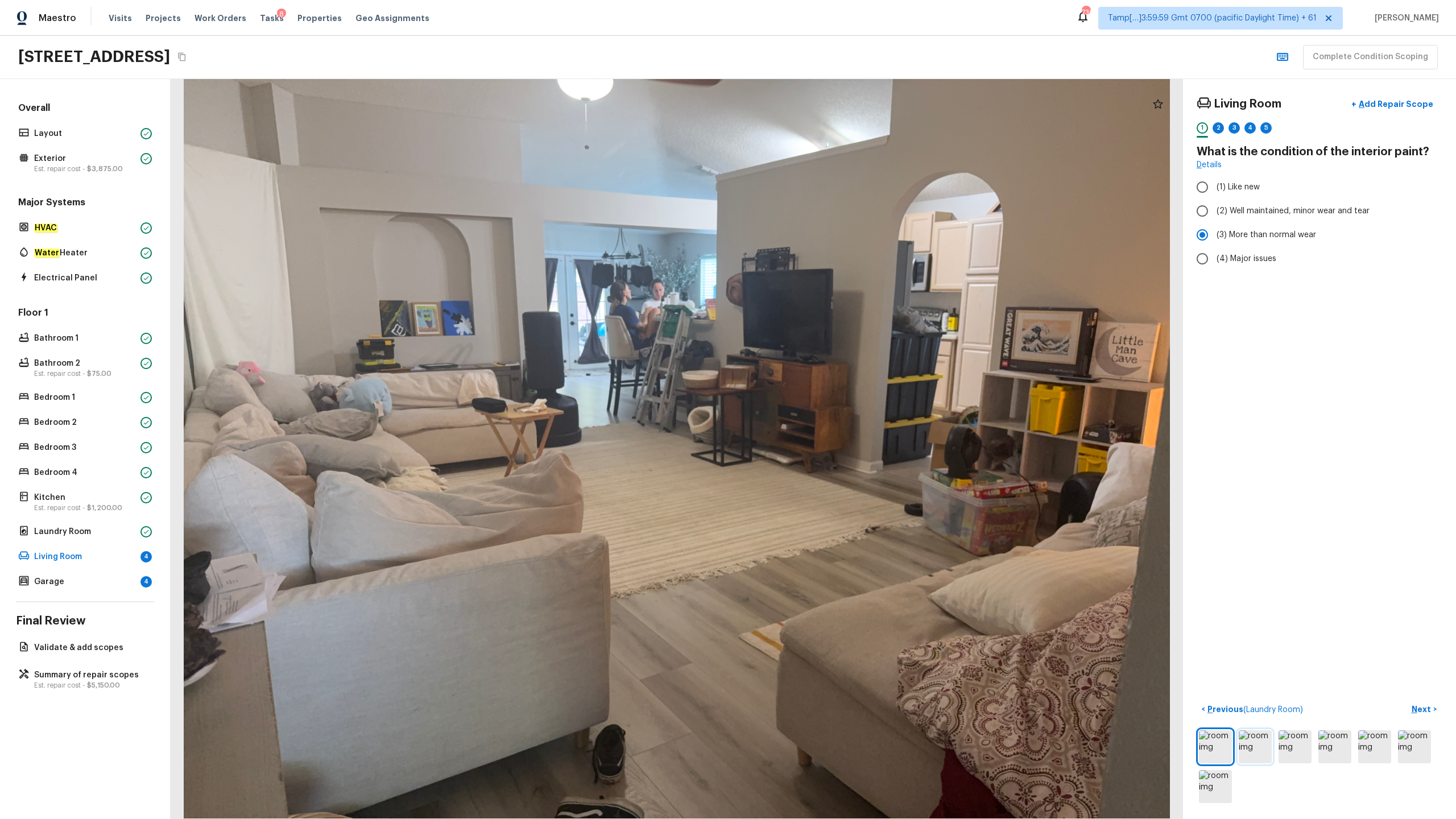
click at [818, 404] on img at bounding box center [1255, 747] width 33 height 33
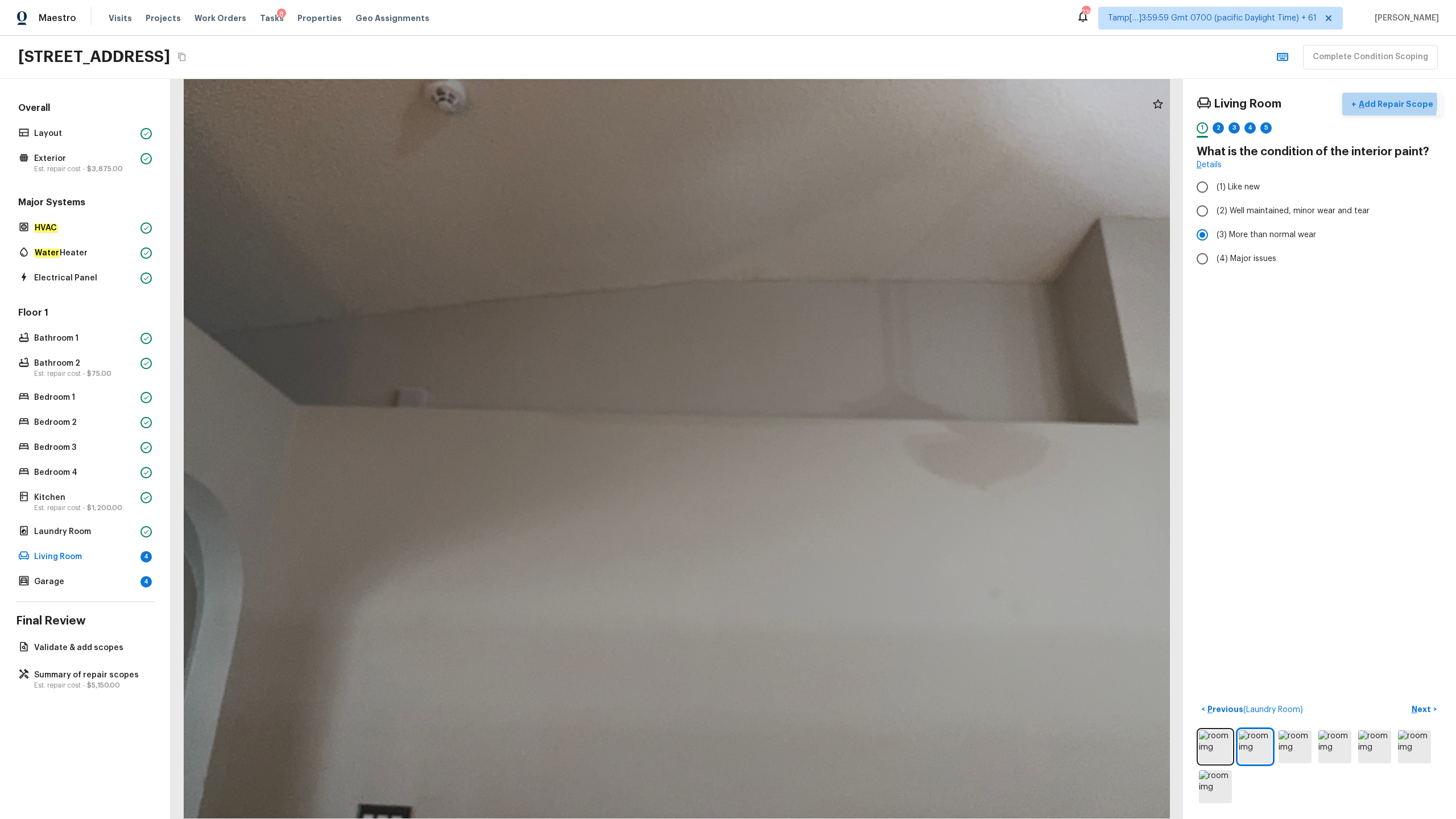
click at [818, 102] on p "Add Repair Scope" at bounding box center [1395, 104] width 77 height 11
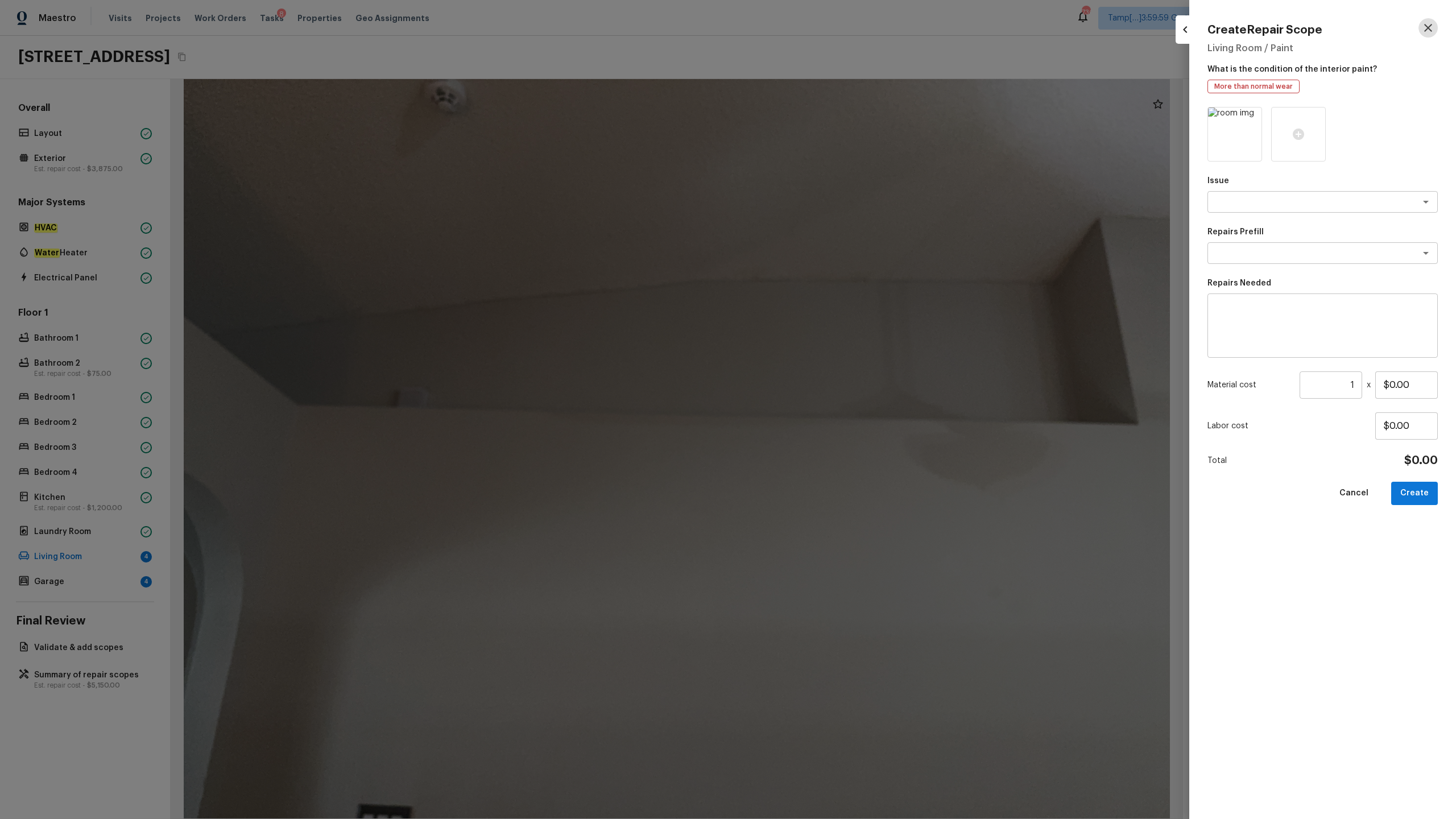
click at [818, 22] on icon "button" at bounding box center [1428, 28] width 14 height 14
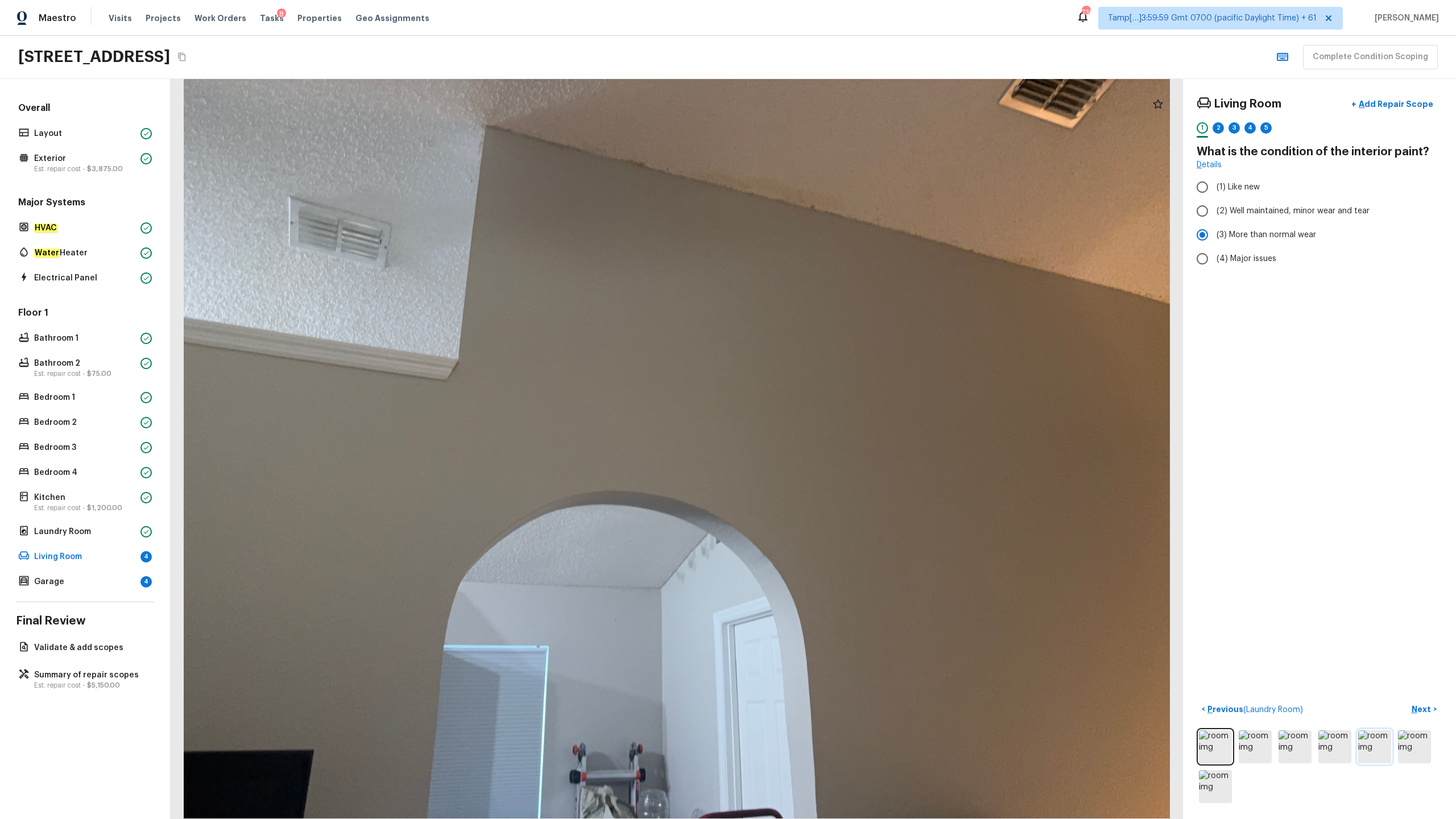
click at [818, 404] on img at bounding box center [1375, 747] width 33 height 33
click at [818, 106] on p "Add Repair Scope" at bounding box center [1395, 104] width 77 height 11
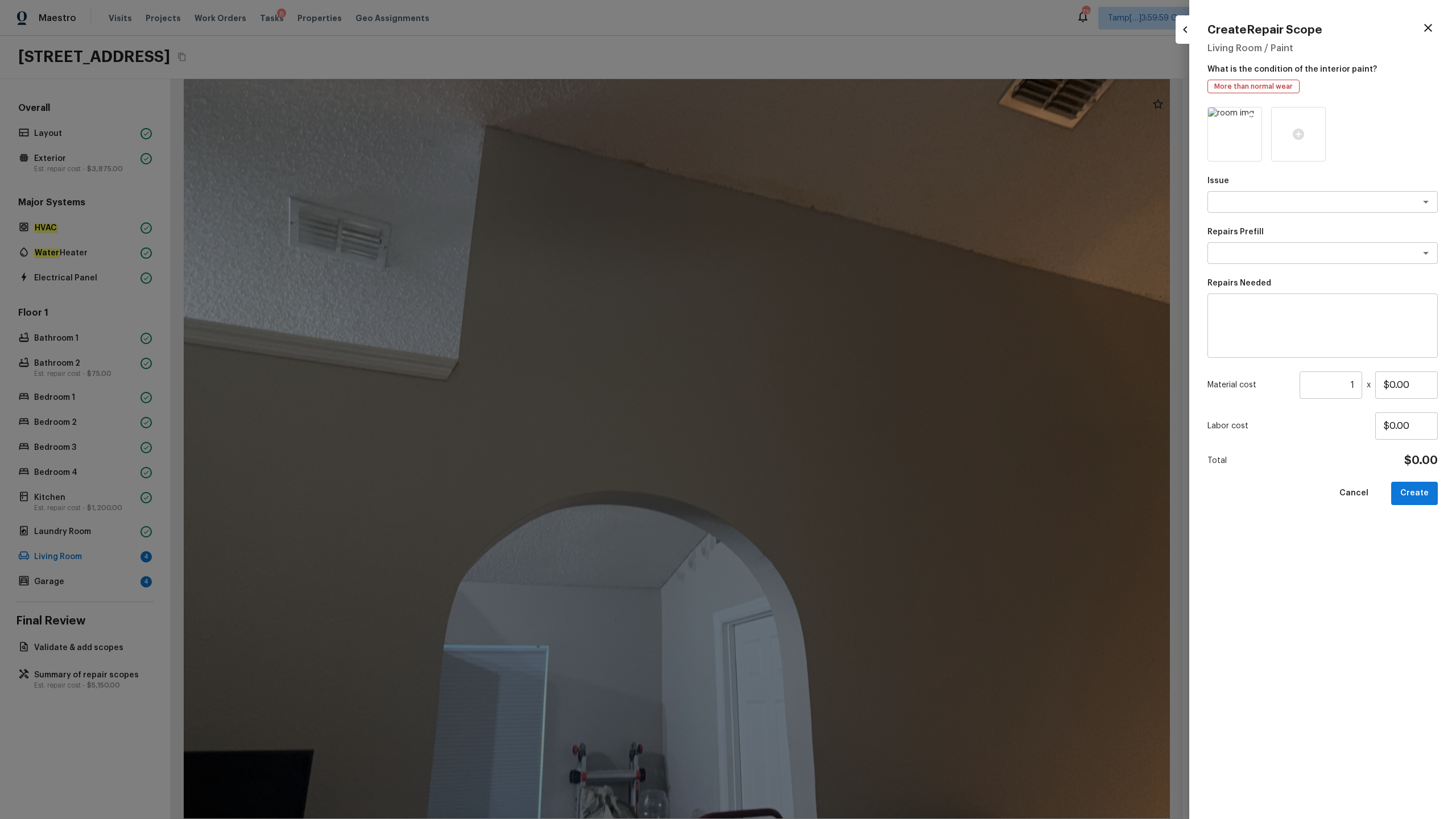
click at [818, 114] on icon at bounding box center [1251, 118] width 9 height 9
click at [818, 25] on icon "button" at bounding box center [1428, 28] width 14 height 14
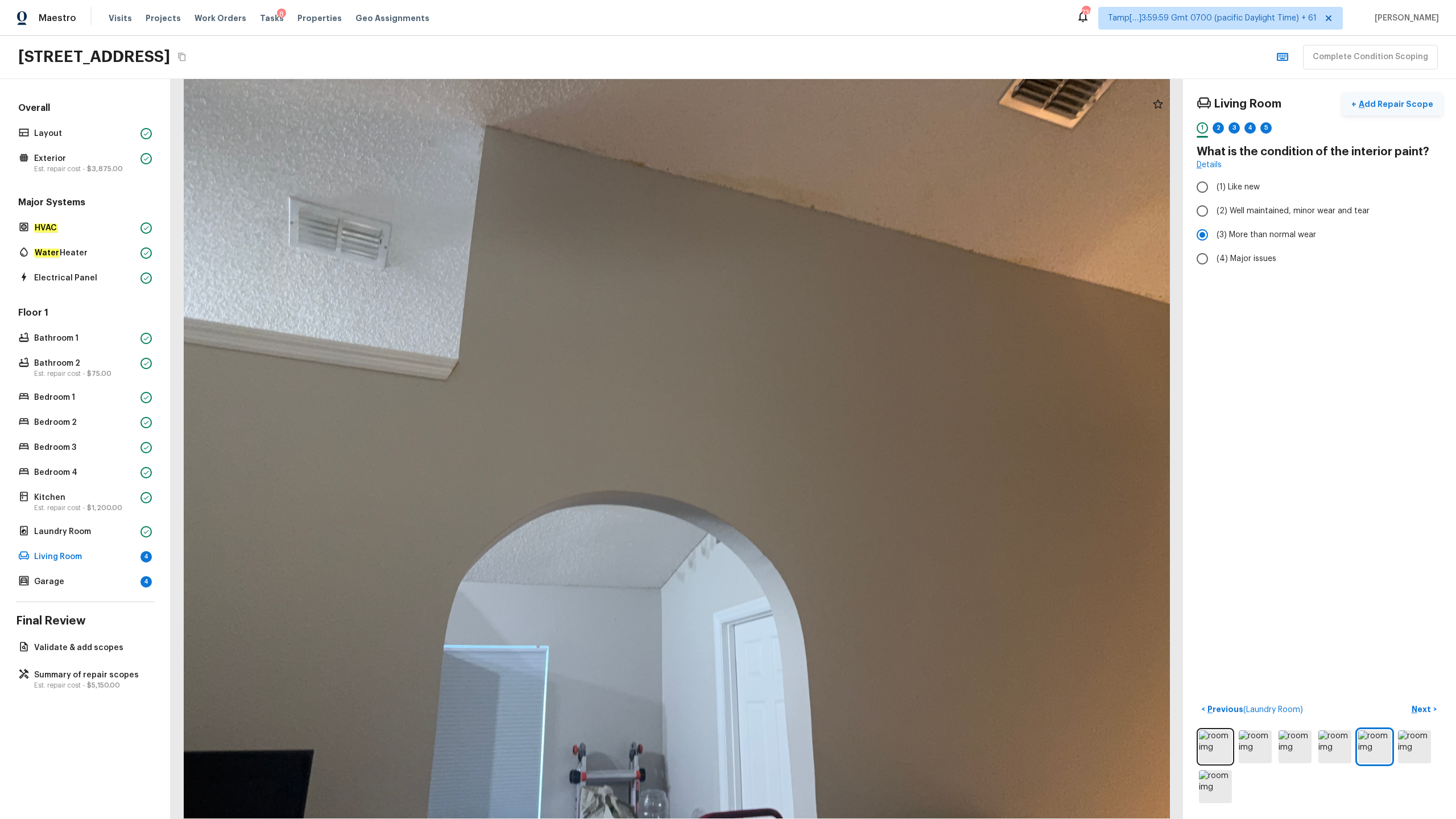
click at [818, 104] on p "Add Repair Scope" at bounding box center [1395, 104] width 77 height 11
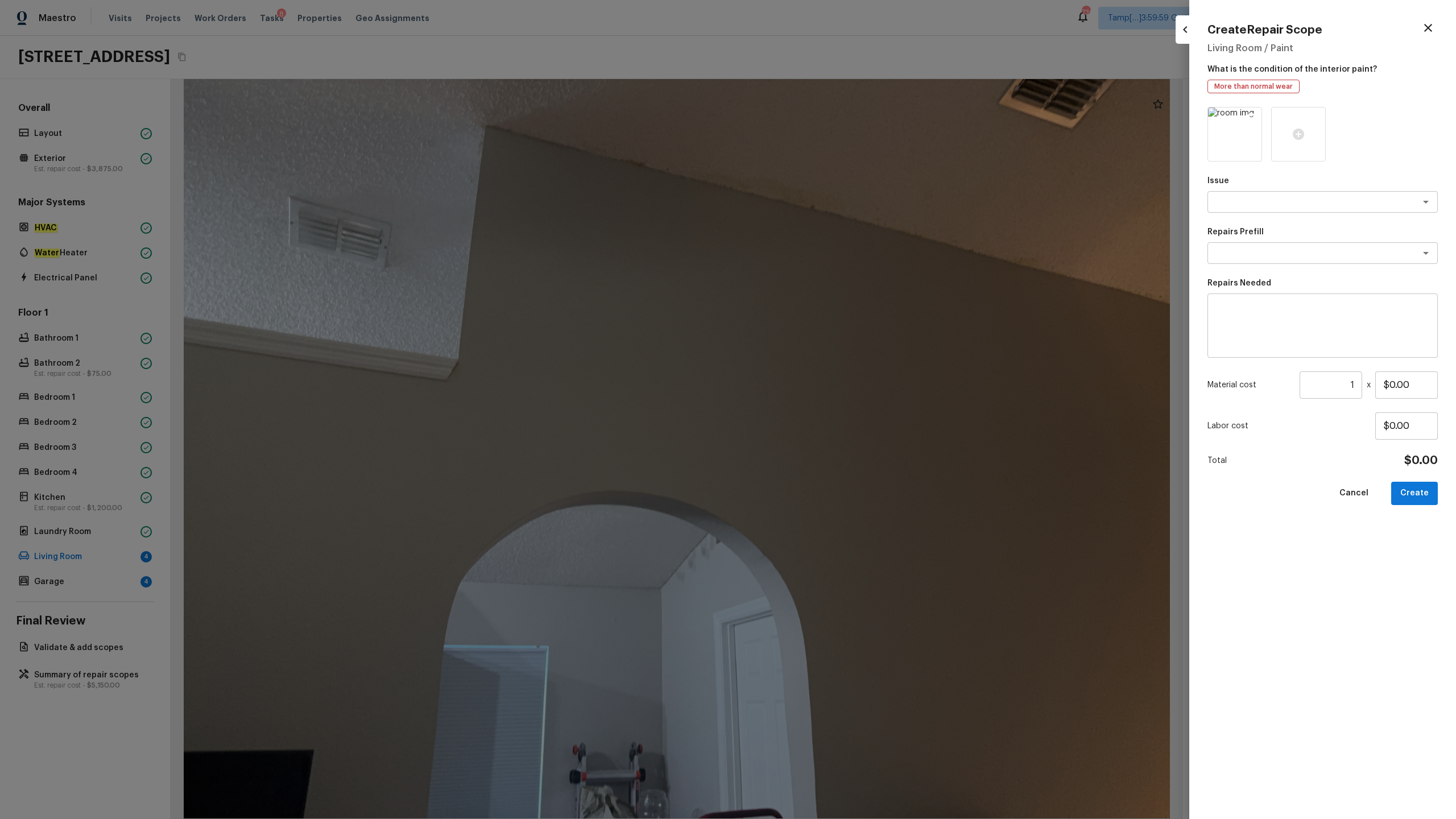
click at [818, 117] on icon at bounding box center [1251, 118] width 9 height 9
click at [818, 137] on icon at bounding box center [1234, 134] width 11 height 11
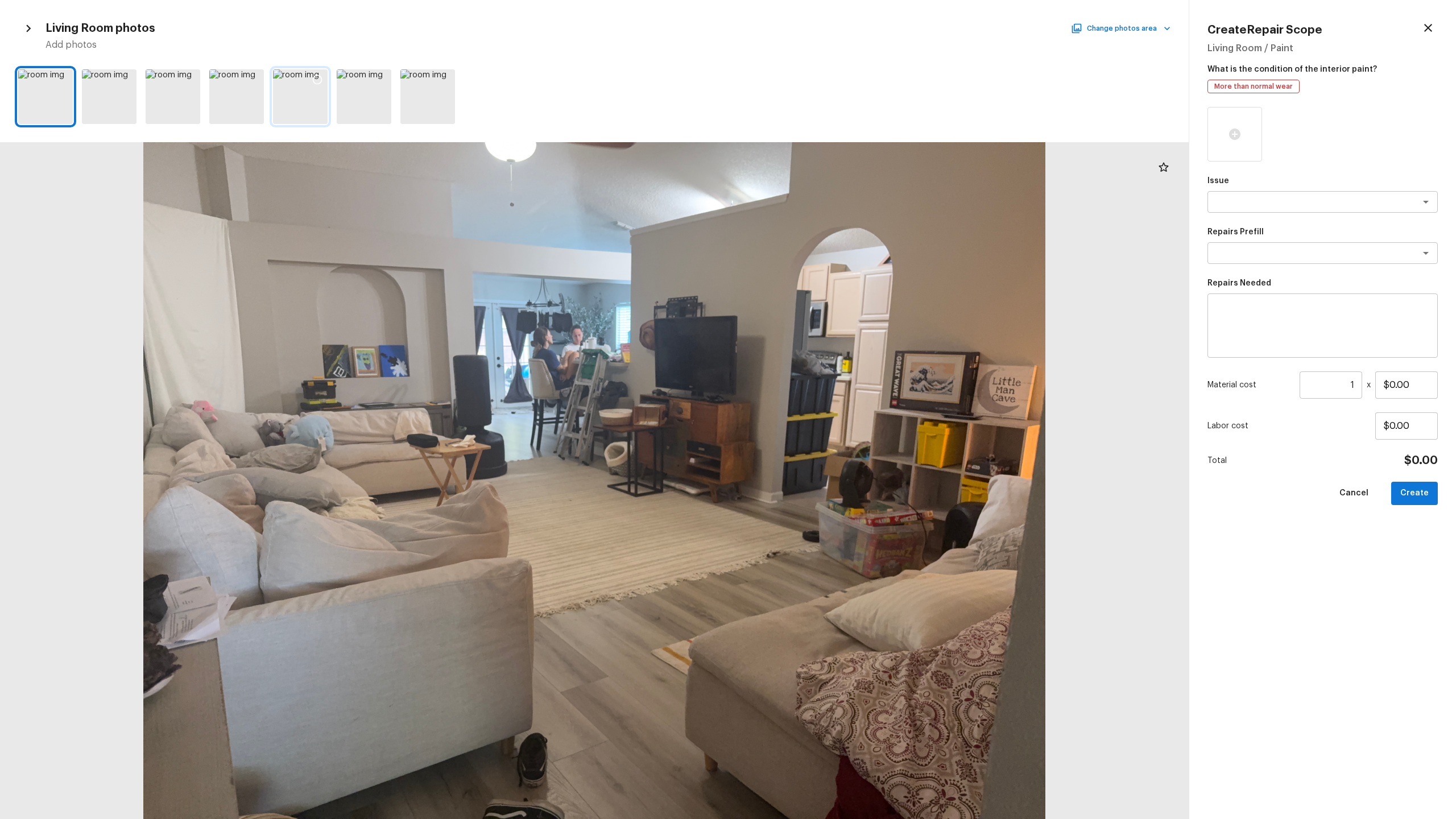
click at [313, 96] on div at bounding box center [300, 97] width 55 height 55
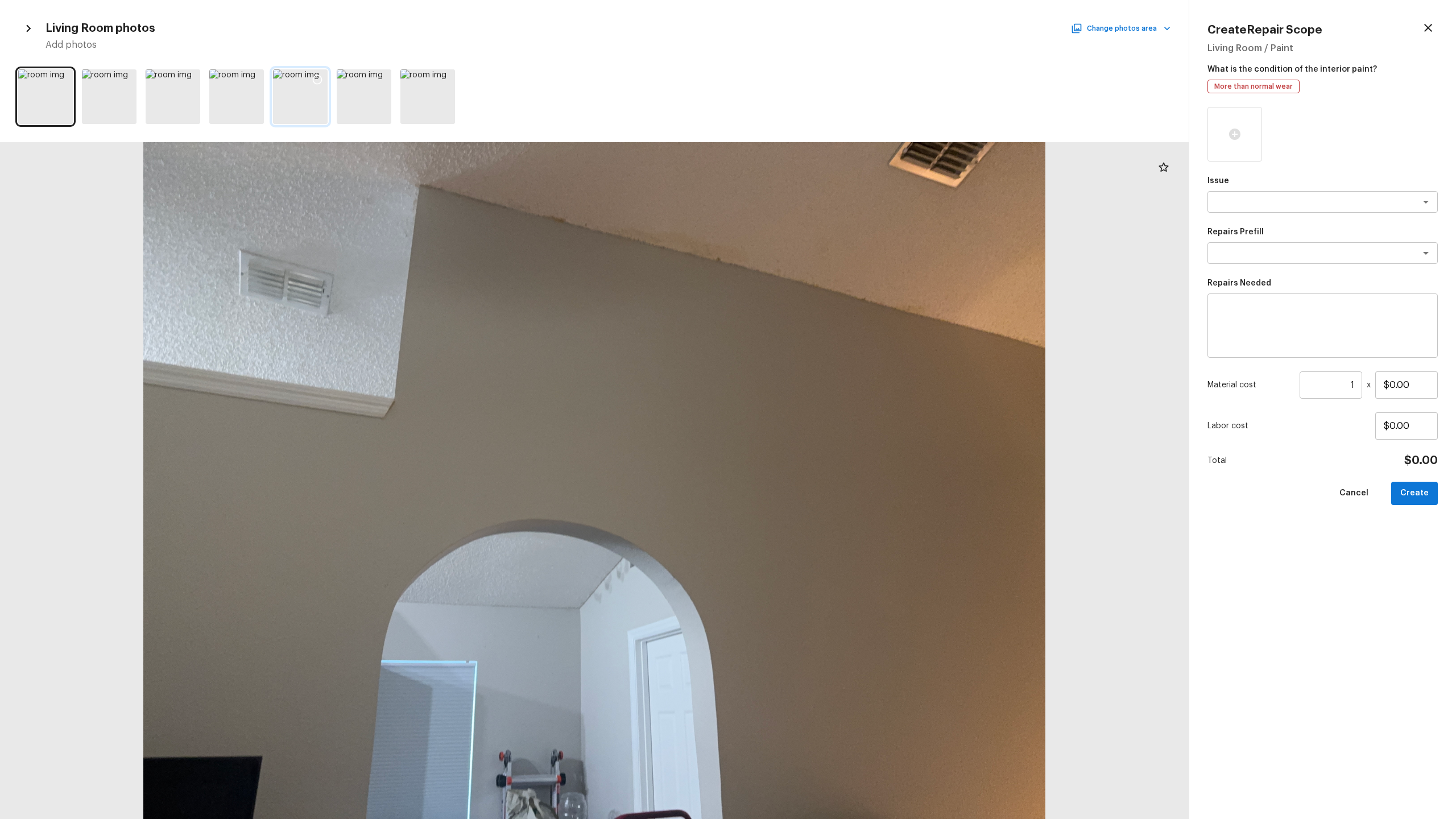
click at [317, 76] on icon at bounding box center [317, 79] width 11 height 11
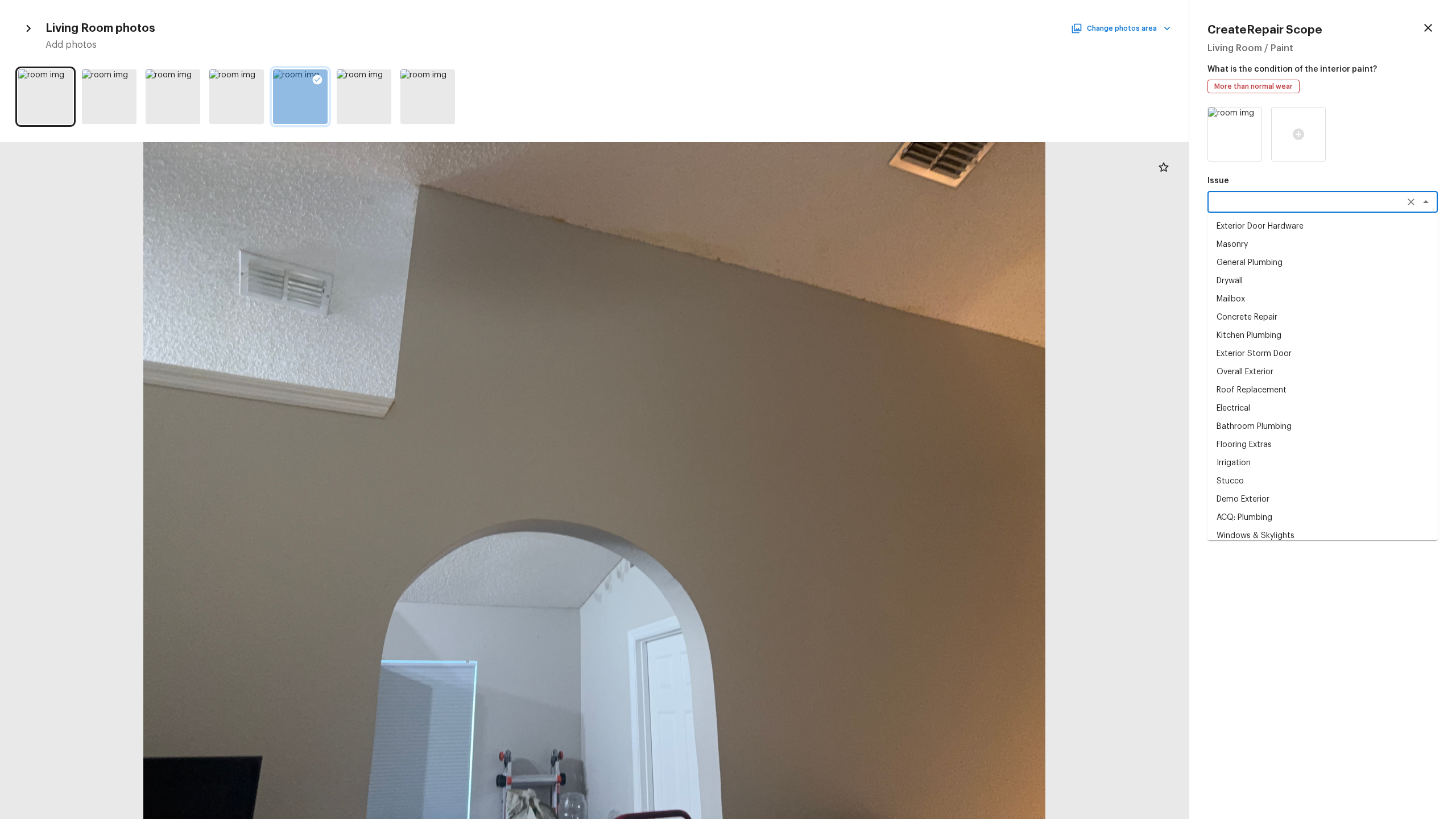
click at [818, 196] on textarea at bounding box center [1306, 202] width 188 height 11
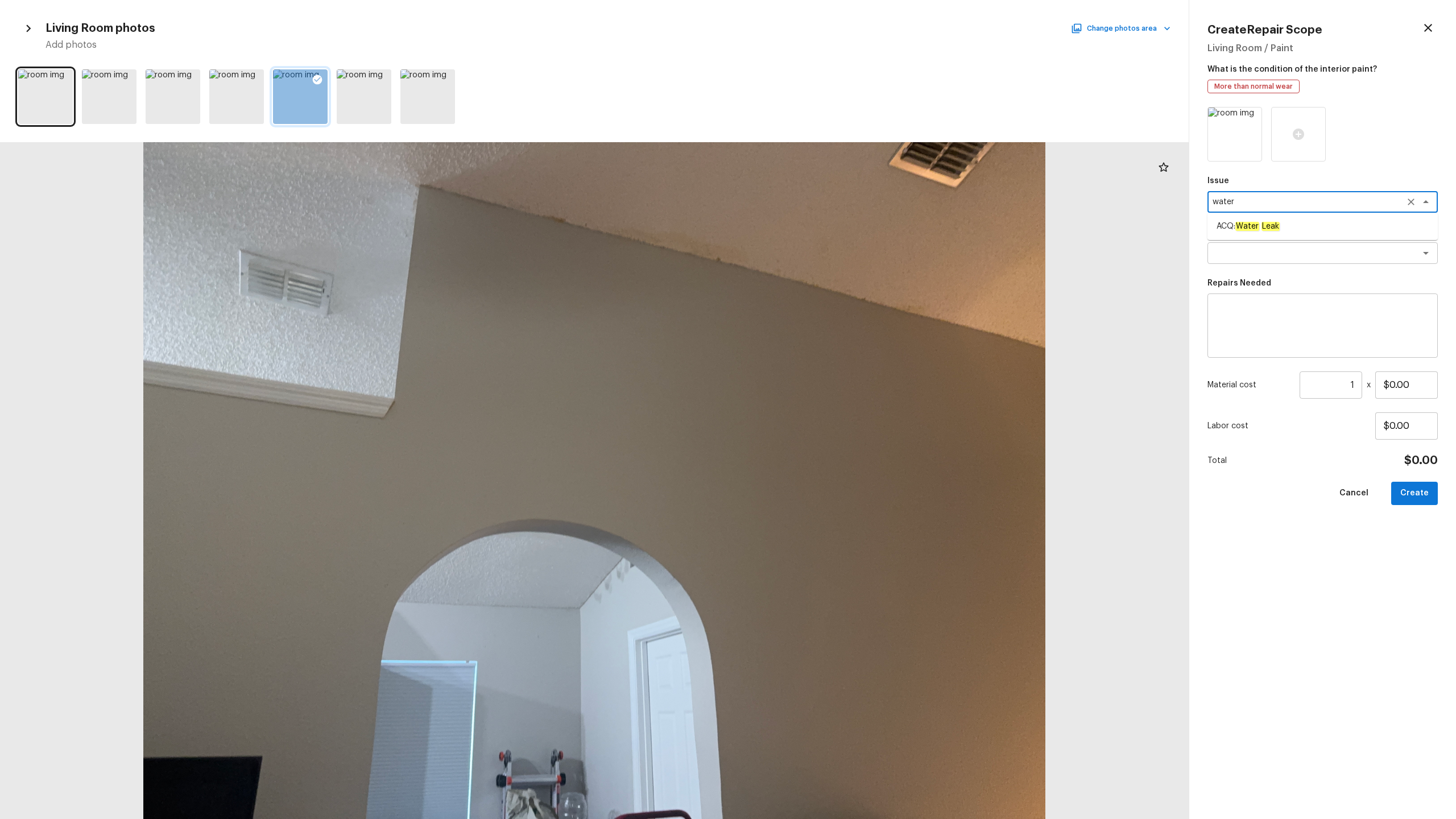
click at [818, 218] on li "ACQ: Water Leak" at bounding box center [1323, 226] width 230 height 18
type textarea "ACQ: Water Leak"
click at [818, 256] on textarea at bounding box center [1306, 253] width 188 height 11
click at [818, 280] on em "water" at bounding box center [1258, 277] width 23 height 9
type textarea "Possible water stains"
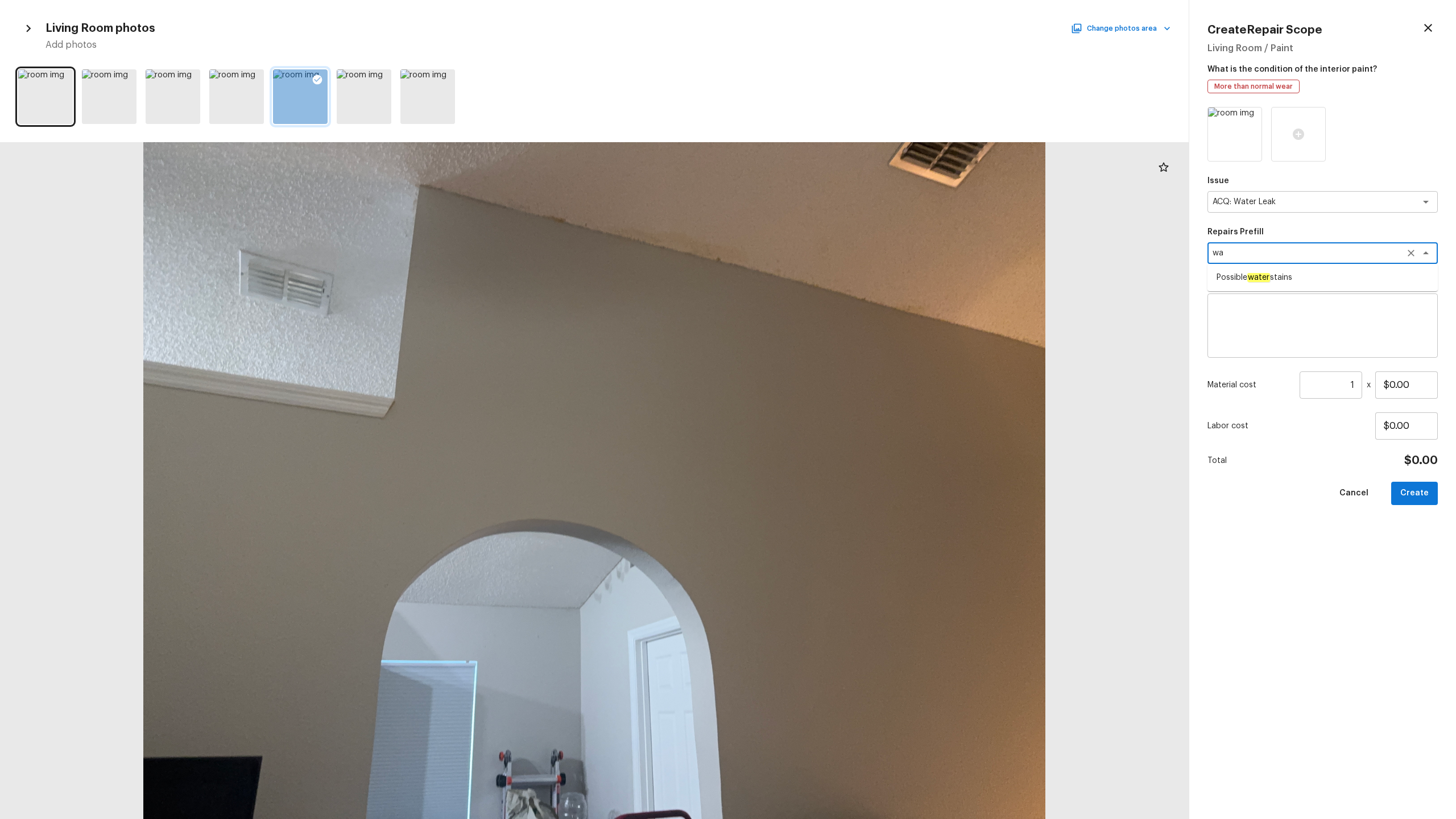
type textarea "Acquisition Scope: Possible water stains"
type input "$500.00"
click at [818, 255] on textarea "Possible water stains" at bounding box center [1306, 253] width 188 height 11
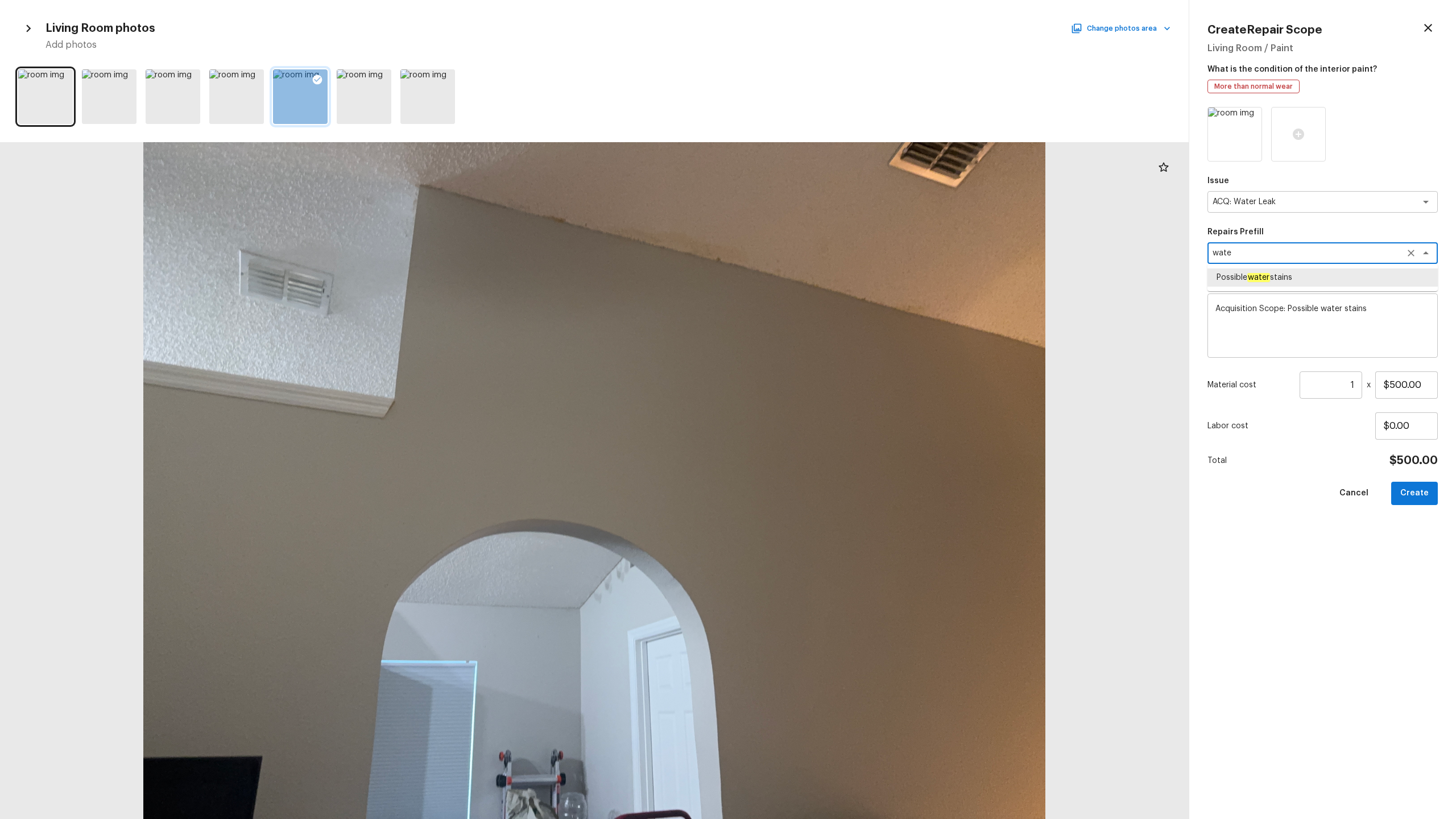
type textarea "water"
click at [818, 252] on icon "Clear" at bounding box center [1411, 253] width 11 height 11
click at [818, 278] on em "roof" at bounding box center [1256, 277] width 18 height 9
type textarea "Possible roof leak"
type textarea "Acquisition Scope: Possible roof leak"
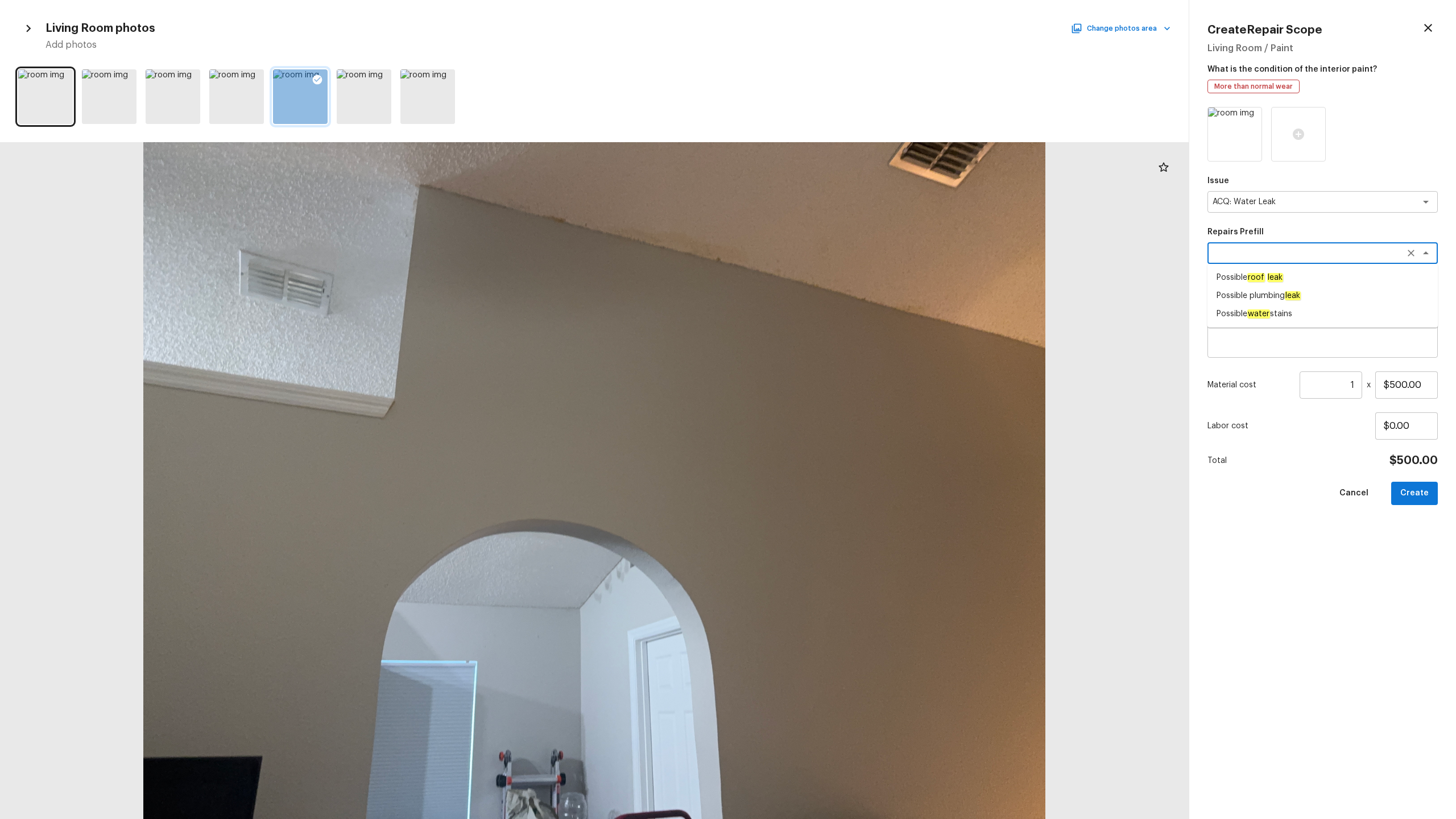
type input "$3,500.00"
type textarea "Possible roof leak"
click at [818, 384] on input "$3,500.00" at bounding box center [1406, 385] width 63 height 27
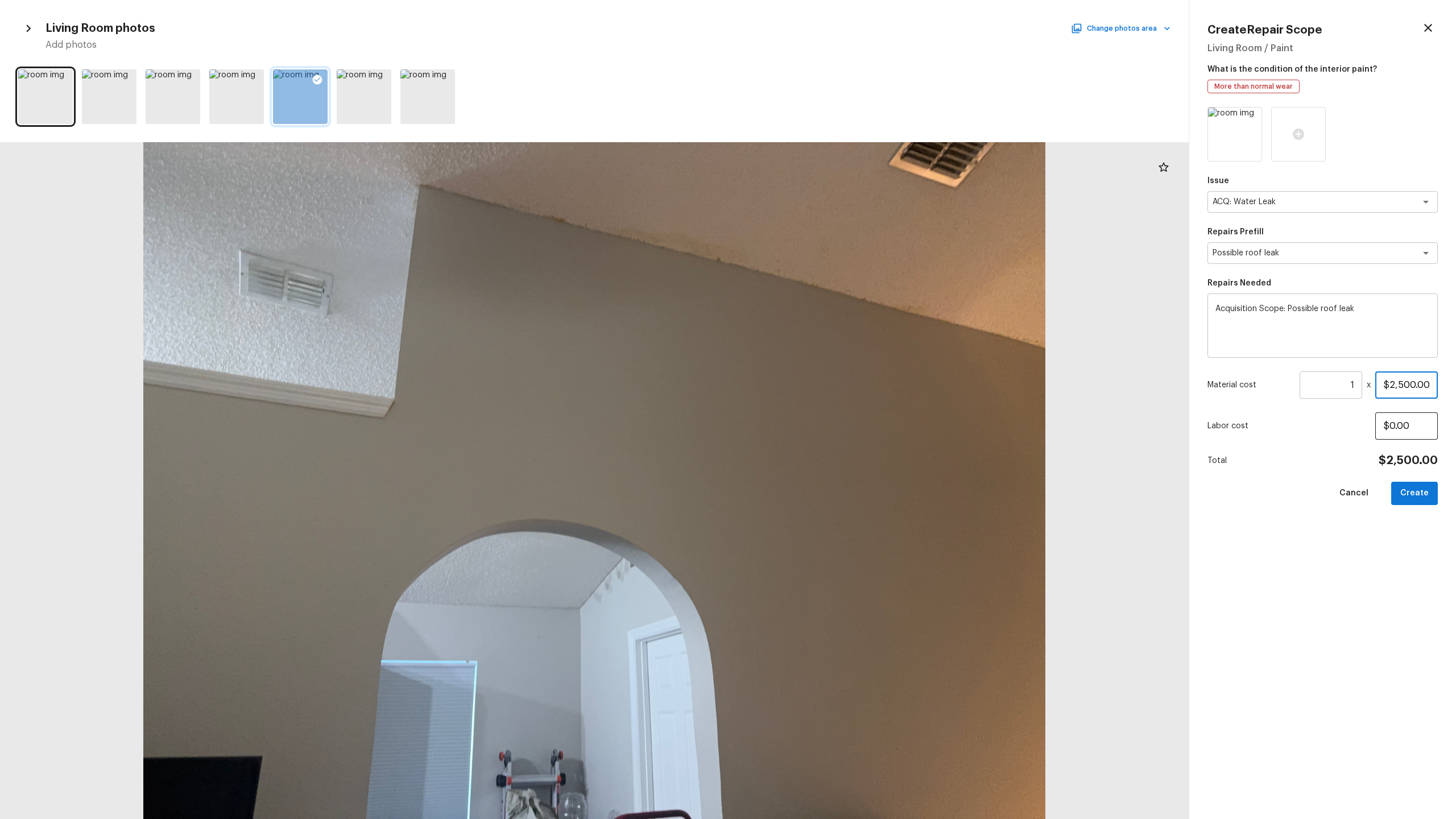
type input "$2,500.00"
click at [818, 404] on input "$0.00" at bounding box center [1406, 426] width 63 height 27
click at [818, 404] on button "Create" at bounding box center [1414, 494] width 47 height 24
type input "$0.00"
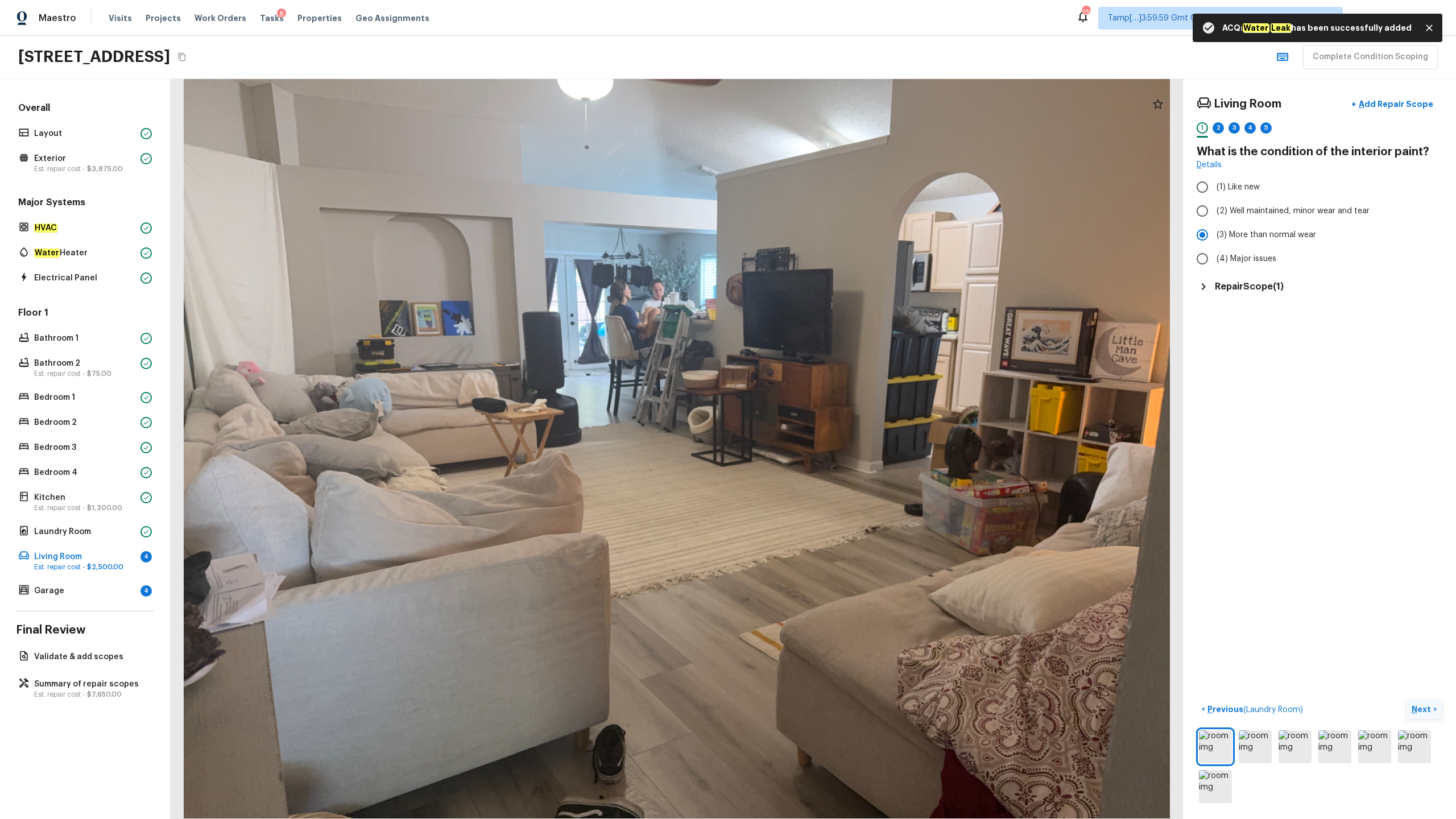
click at [818, 404] on p "Next" at bounding box center [1422, 709] width 22 height 11
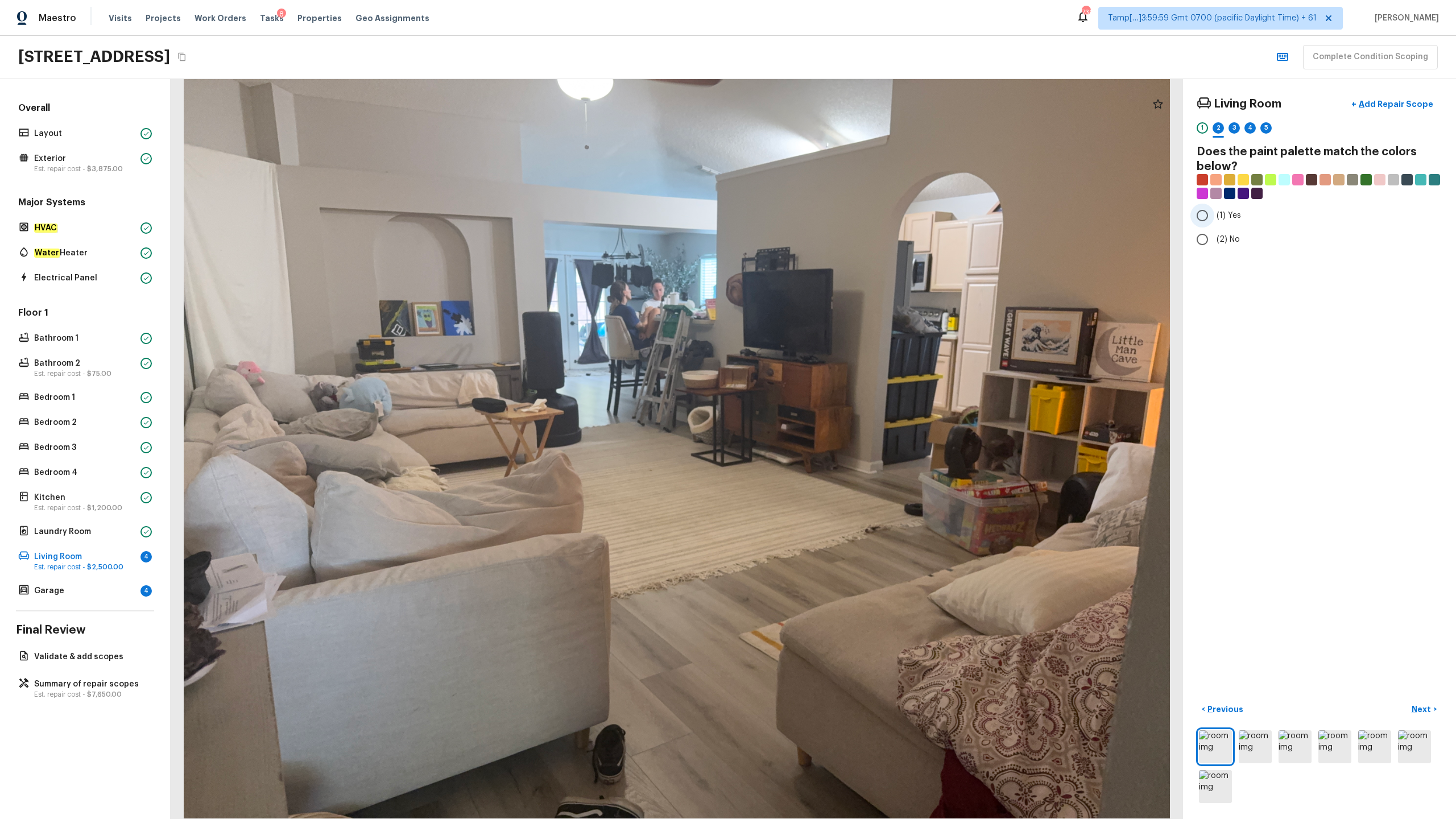
click at [818, 227] on input "(1) Yes" at bounding box center [1202, 215] width 24 height 24
radio input "true"
click at [818, 235] on span "(2) No" at bounding box center [1228, 239] width 24 height 11
click at [818, 235] on input "(2) No" at bounding box center [1202, 240] width 24 height 24
radio input "true"
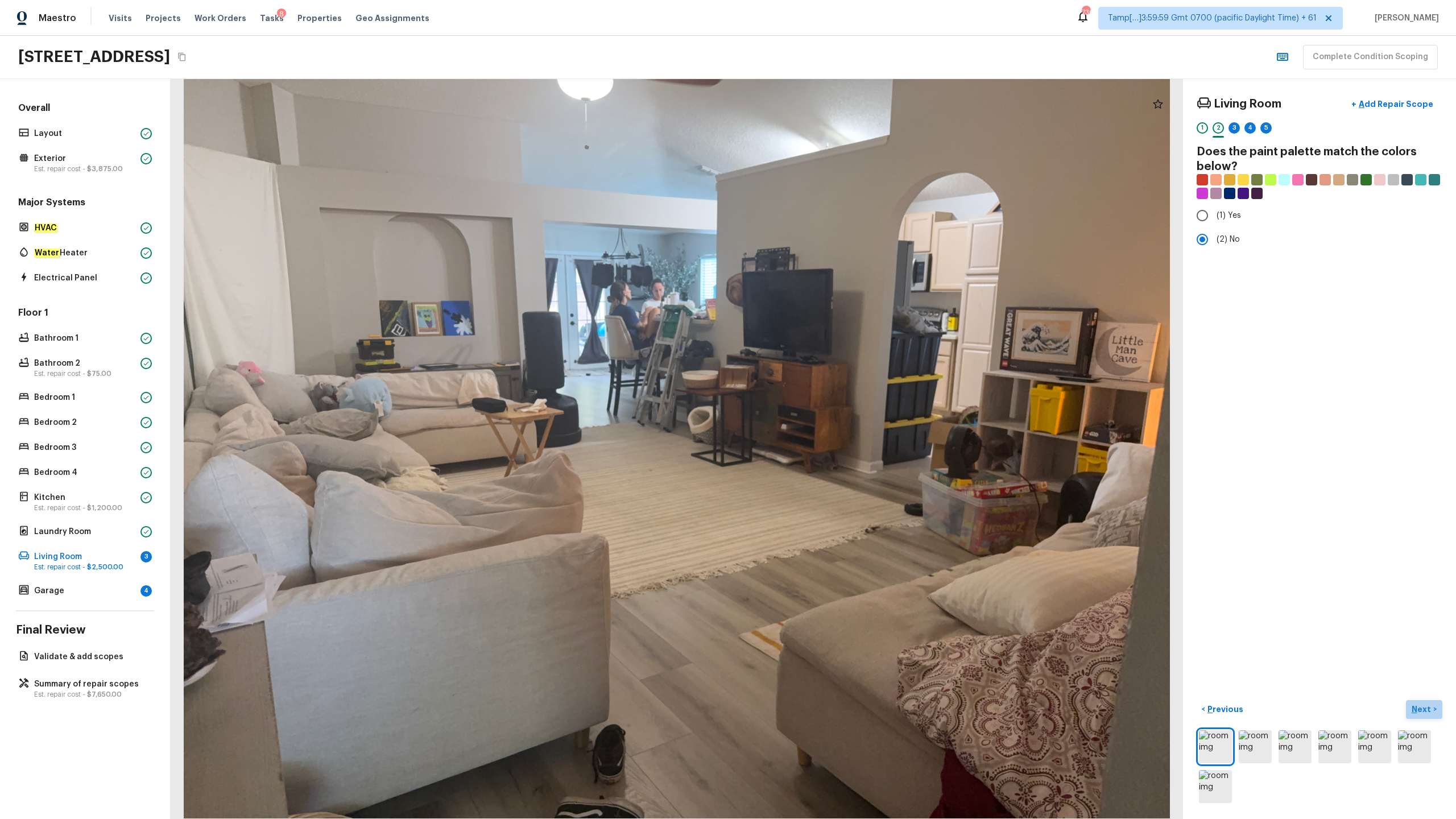
click at [818, 404] on button "Next >" at bounding box center [1424, 710] width 37 height 19
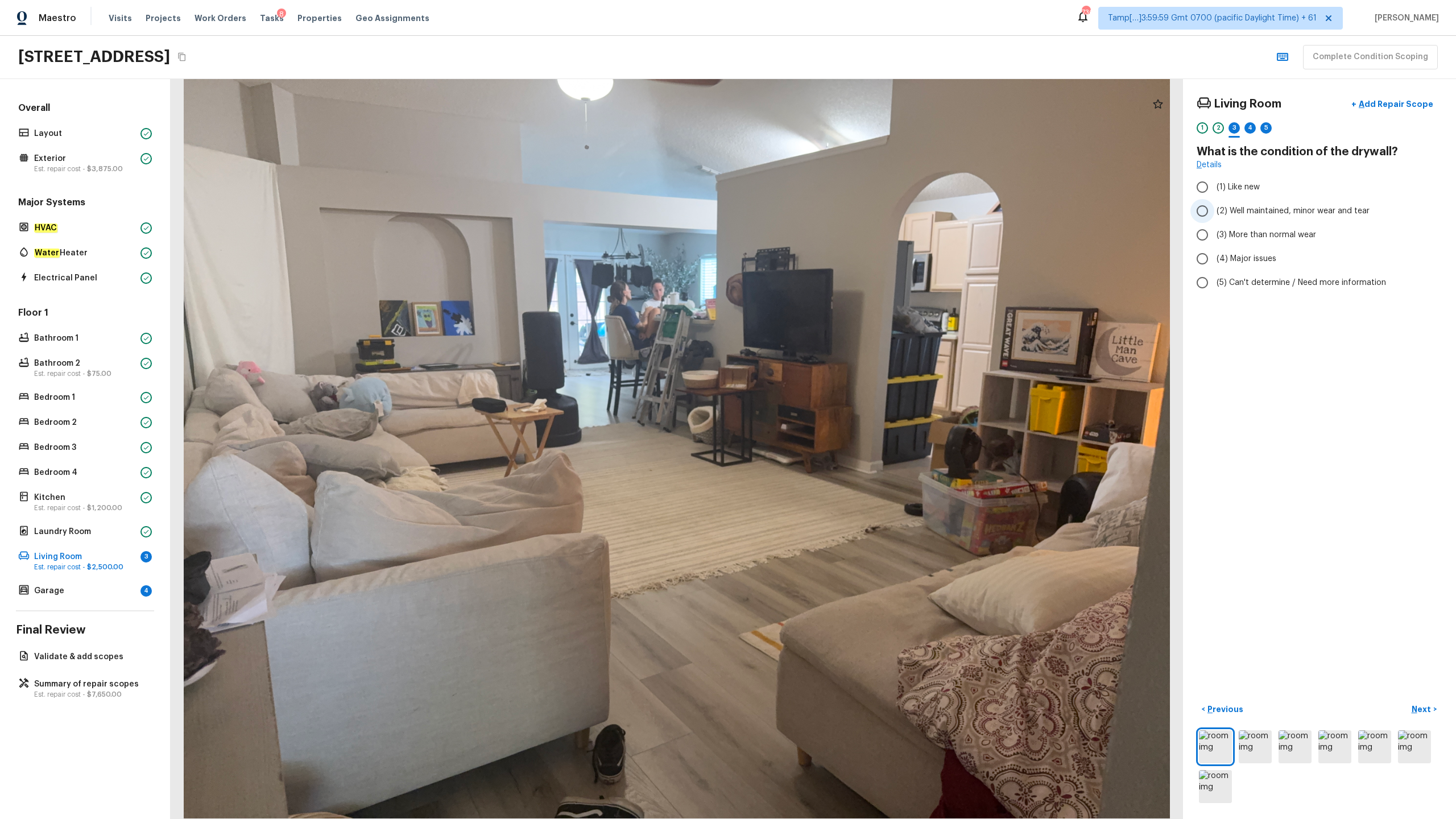
click at [818, 211] on span "(2) Well maintained, minor wear and tear" at bounding box center [1293, 211] width 153 height 11
click at [818, 211] on input "(2) Well maintained, minor wear and tear" at bounding box center [1202, 211] width 24 height 24
radio input "true"
click at [818, 404] on div "Living Room + Add Repair Scope 1 2 3 4 5 What is the condition of the drywall? …" at bounding box center [1319, 449] width 273 height 740
click at [818, 404] on p "Next" at bounding box center [1422, 709] width 22 height 11
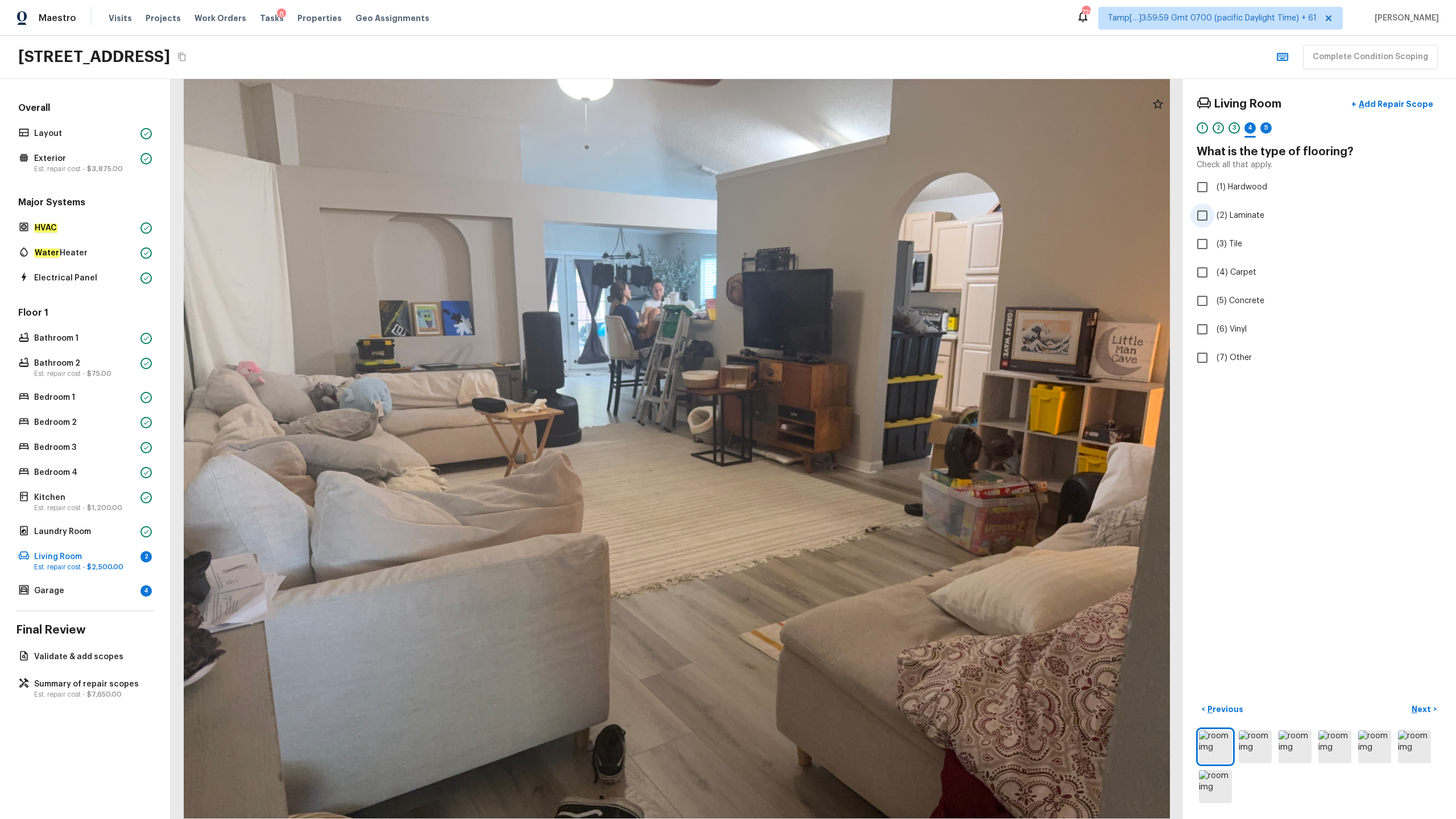
click at [818, 217] on span "(2) Laminate" at bounding box center [1240, 215] width 48 height 11
click at [818, 217] on input "(2) Laminate" at bounding box center [1202, 215] width 24 height 24
checkbox input "true"
click at [818, 404] on p "Next" at bounding box center [1422, 709] width 22 height 11
click at [818, 213] on span "(2) Well maintained, minor wear and tear" at bounding box center [1293, 211] width 153 height 11
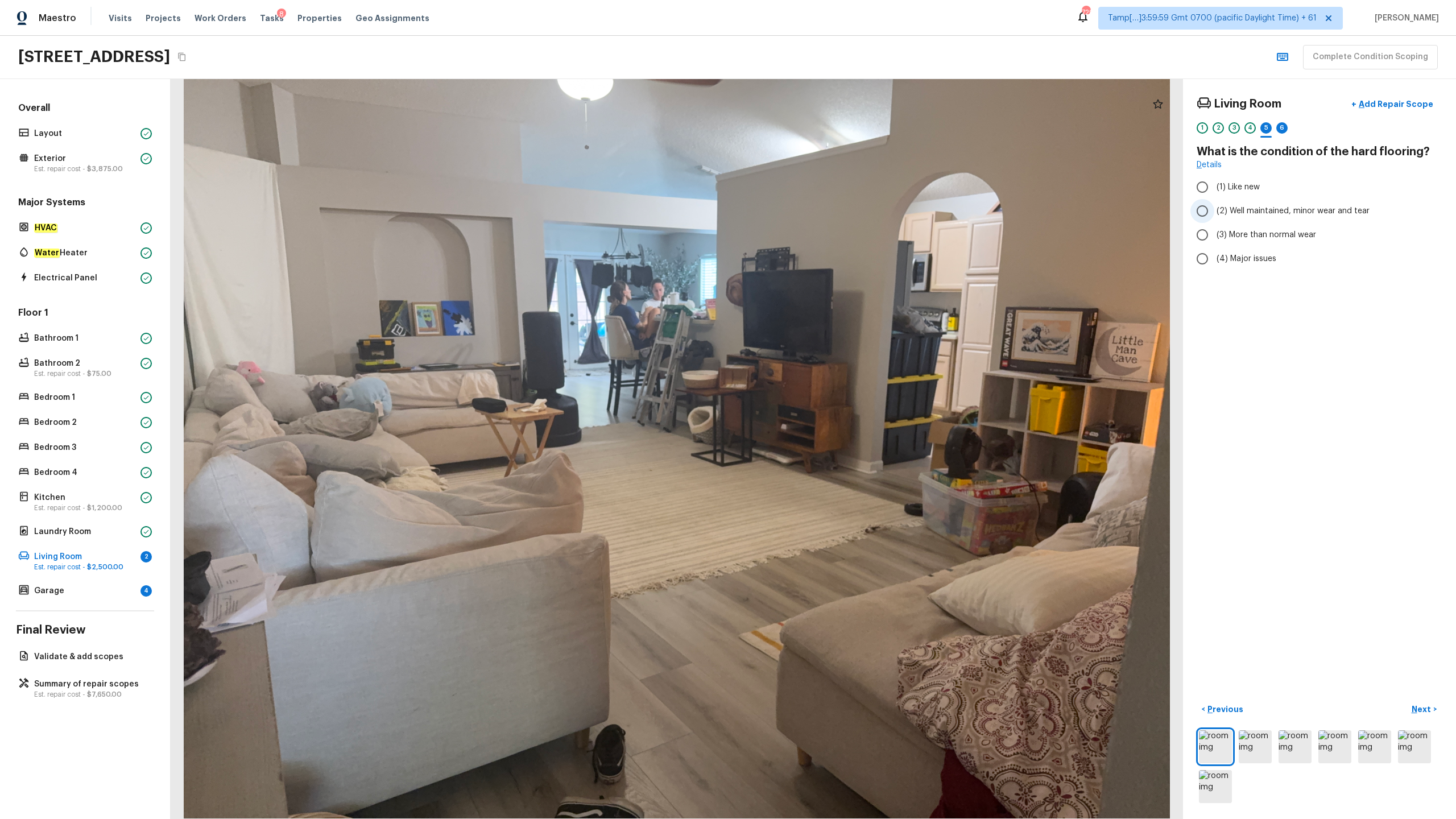
click at [818, 213] on input "(2) Well maintained, minor wear and tear" at bounding box center [1202, 211] width 24 height 24
radio input "true"
click at [818, 404] on p "Next" at bounding box center [1422, 709] width 22 height 11
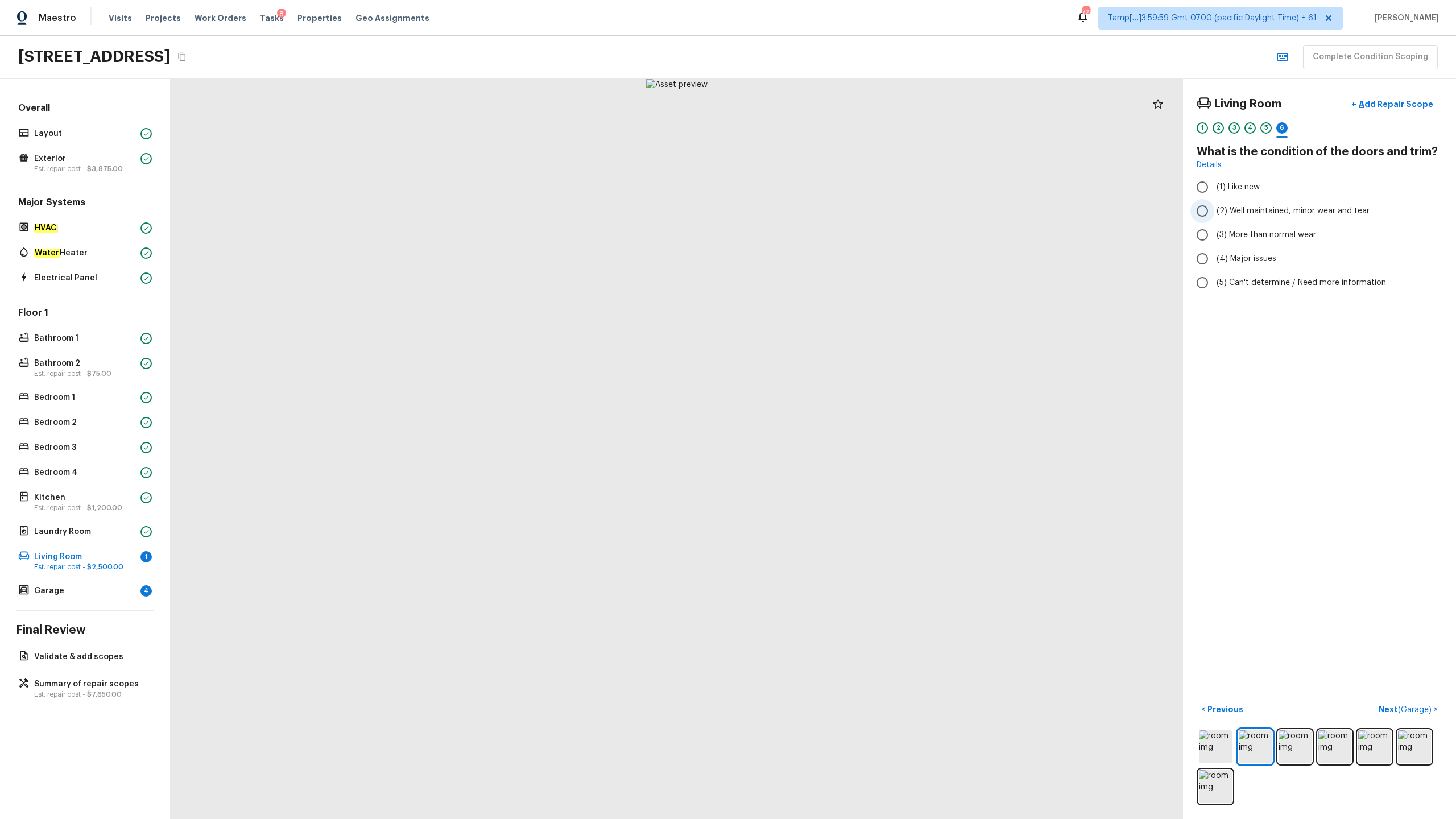
click at [818, 210] on span "(2) Well maintained, minor wear and tear" at bounding box center [1293, 211] width 153 height 11
click at [818, 210] on input "(2) Well maintained, minor wear and tear" at bounding box center [1202, 211] width 24 height 24
radio input "true"
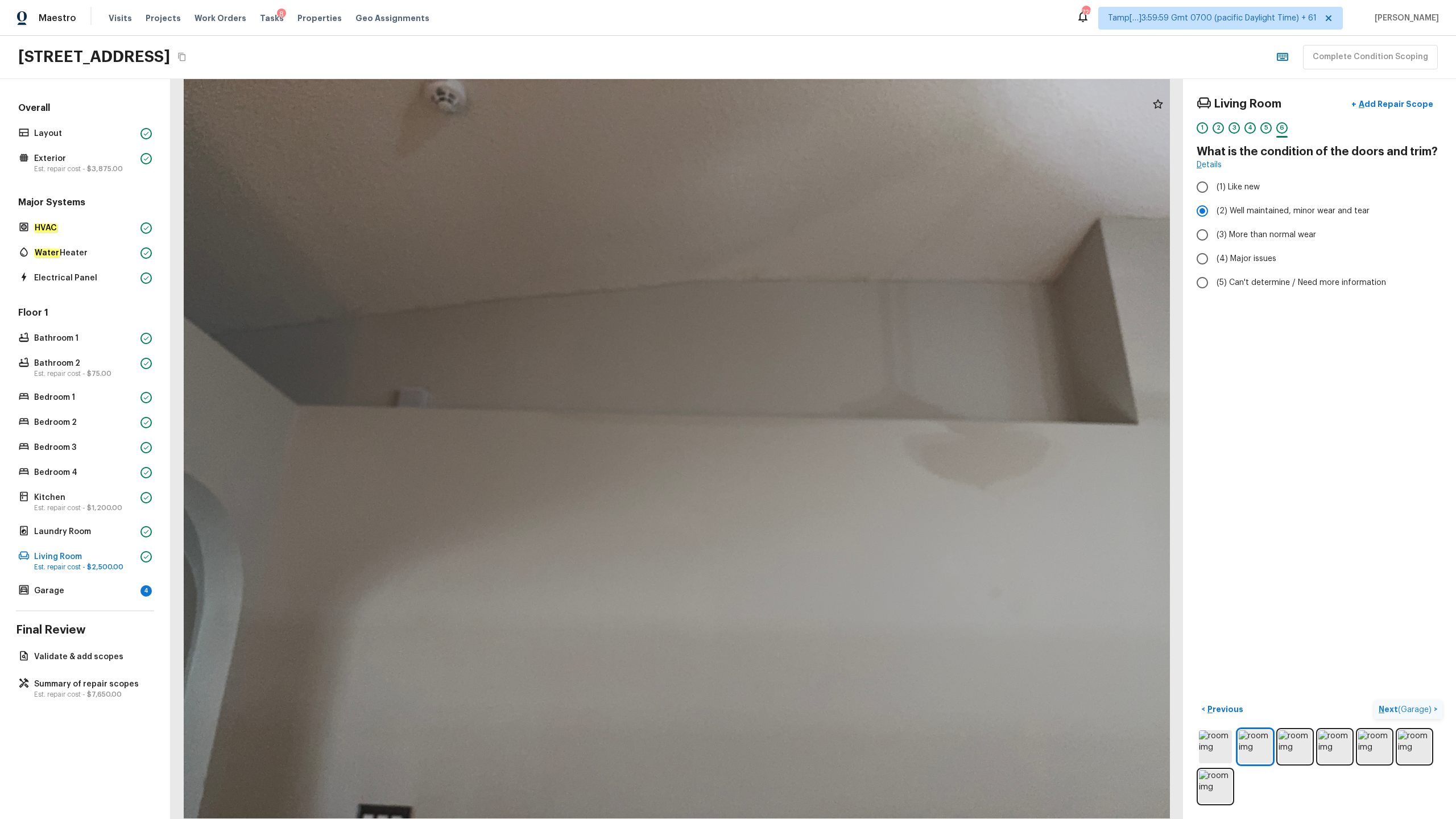
click at [818, 404] on p "Next ( Garage )" at bounding box center [1406, 709] width 55 height 12
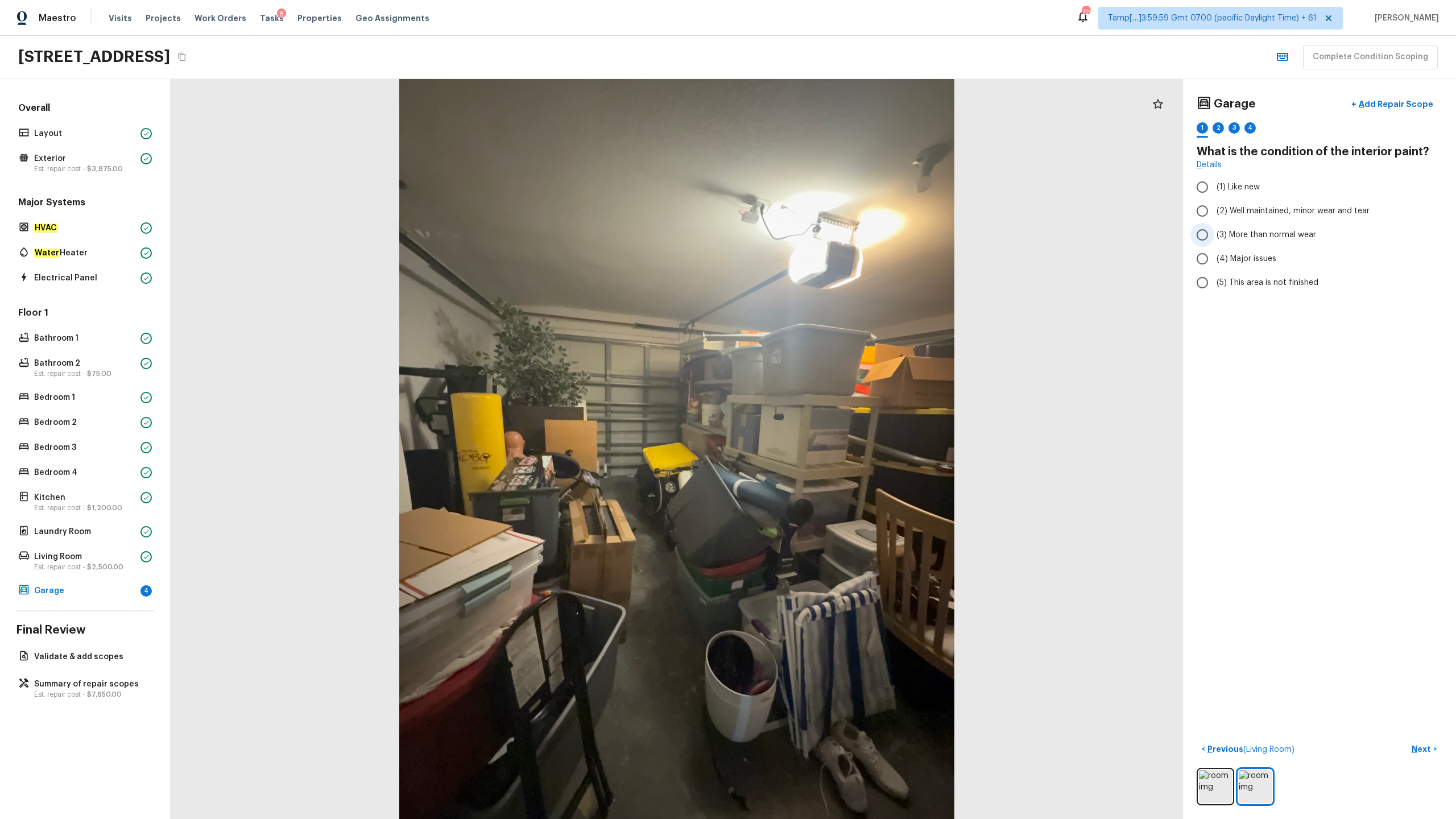
click at [818, 232] on span "(3) More than normal wear" at bounding box center [1266, 234] width 100 height 11
click at [818, 232] on input "(3) More than normal wear" at bounding box center [1202, 235] width 24 height 24
radio input "true"
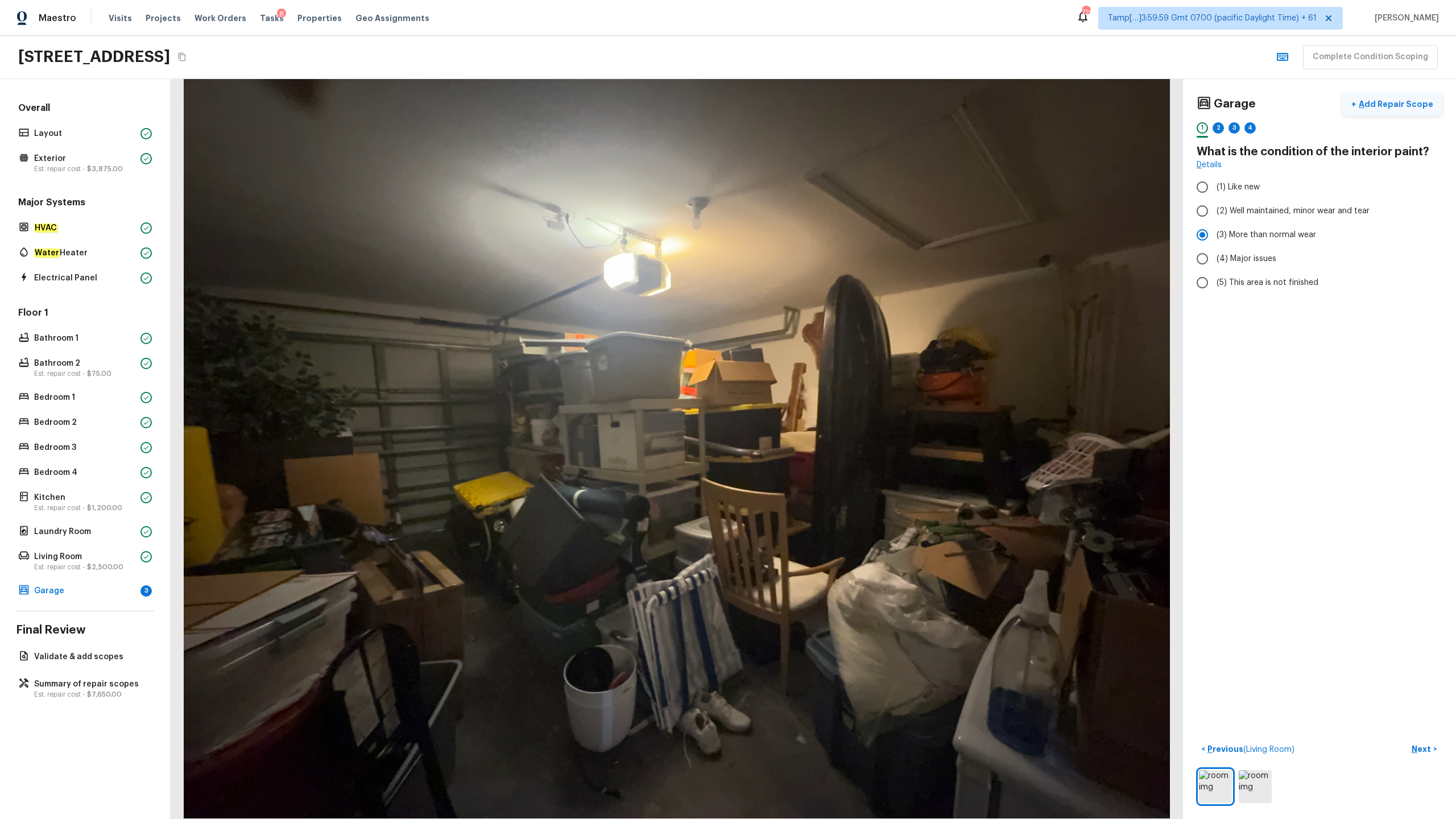
click at [818, 111] on button "+ Add Repair Scope" at bounding box center [1392, 104] width 100 height 24
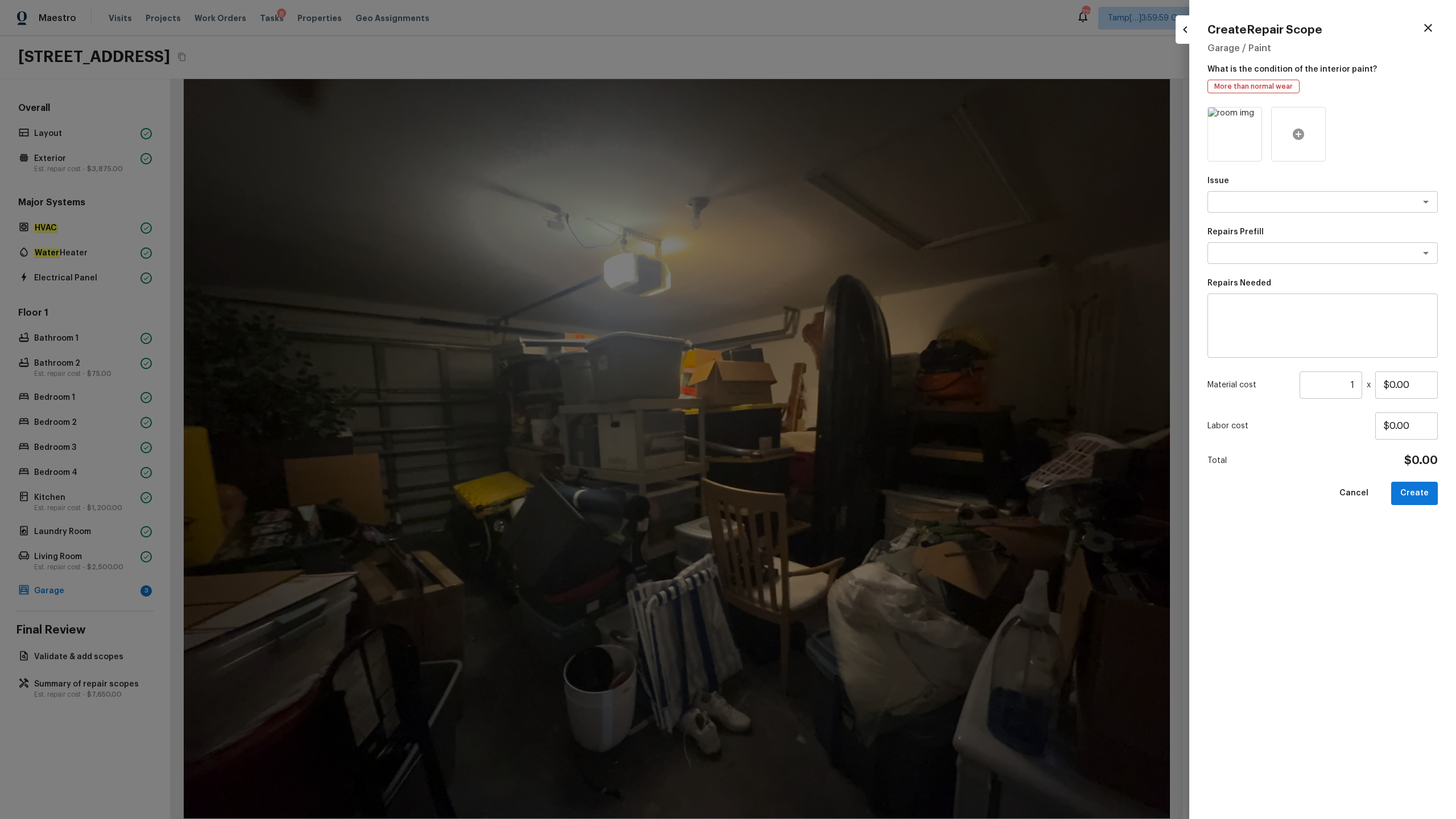
click at [818, 136] on icon at bounding box center [1298, 134] width 11 height 11
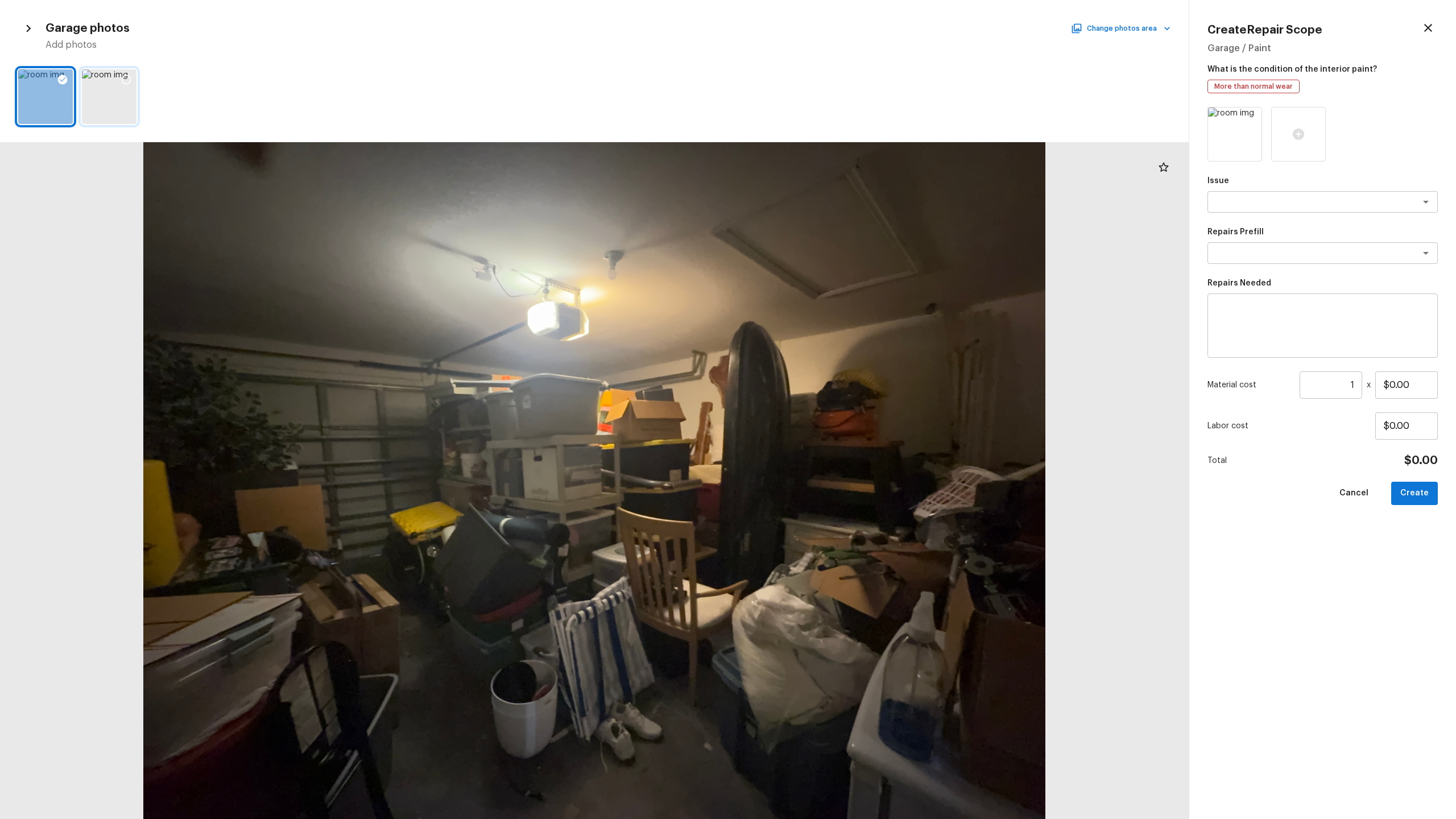
click at [128, 76] on icon at bounding box center [126, 80] width 9 height 9
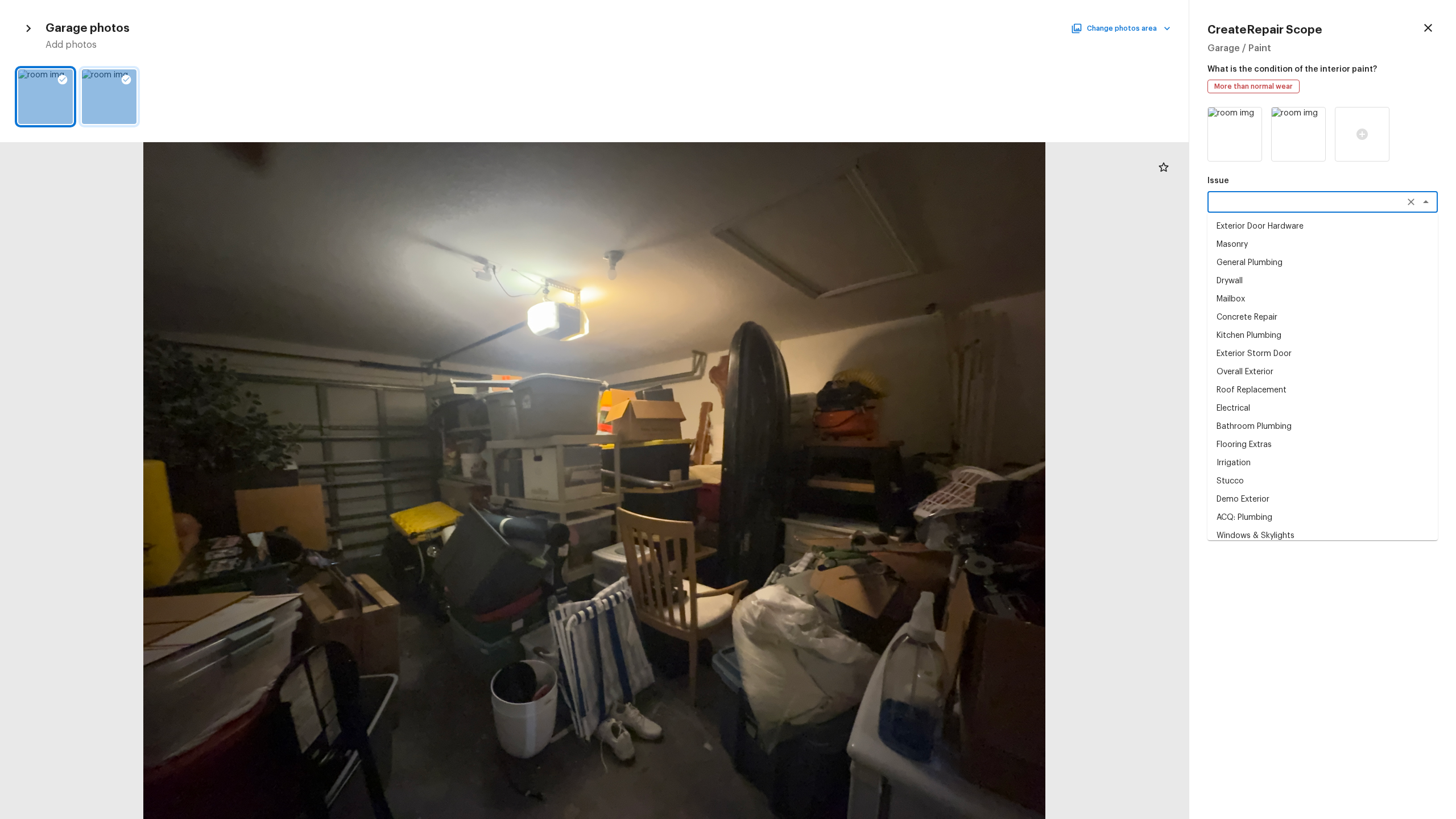
click at [818, 200] on textarea at bounding box center [1306, 202] width 188 height 11
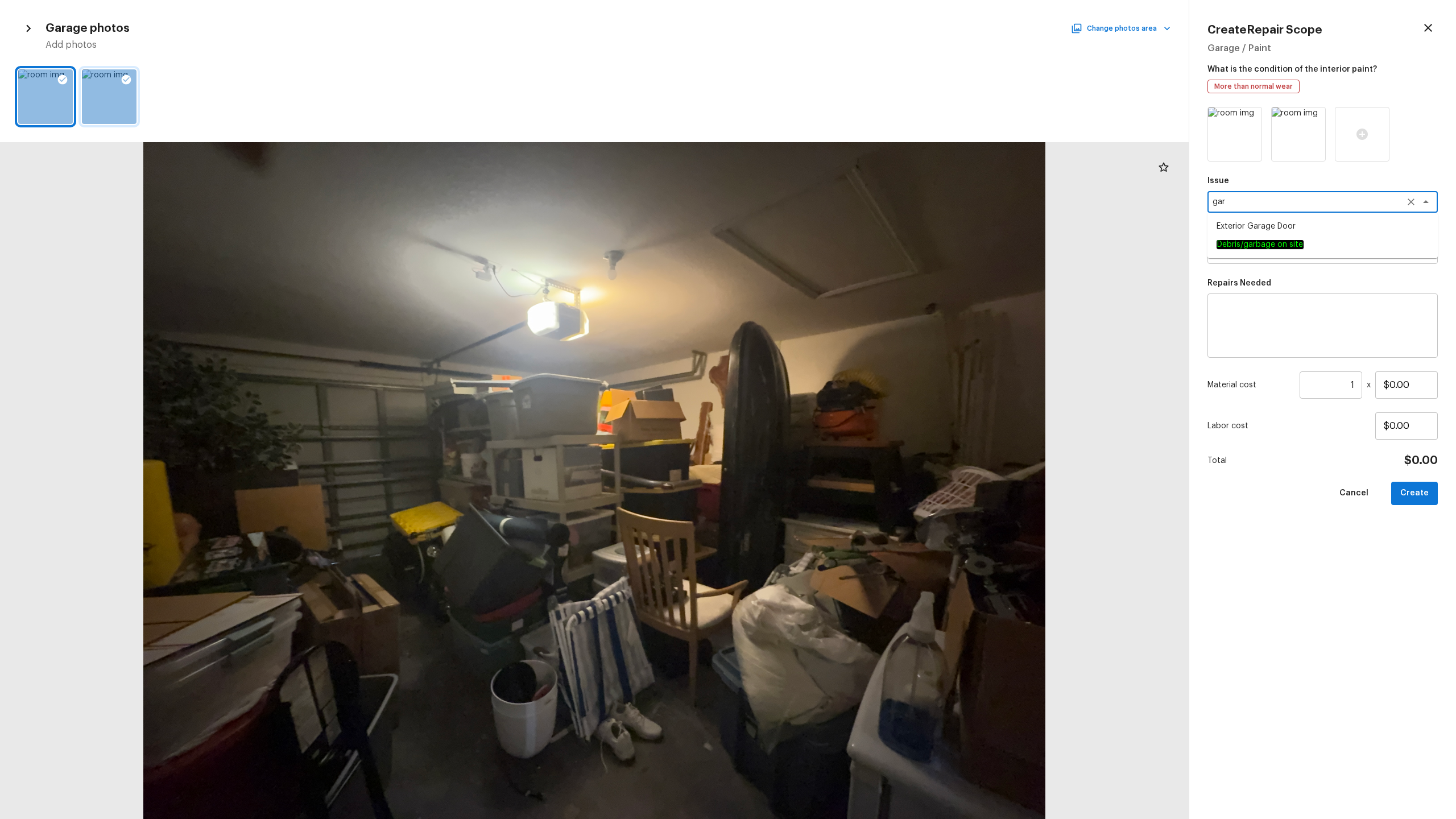
click at [818, 208] on div "gar x ​" at bounding box center [1323, 202] width 230 height 22
click at [818, 196] on textarea "gar" at bounding box center [1306, 202] width 188 height 11
click at [818, 197] on textarea "gar" at bounding box center [1306, 202] width 188 height 11
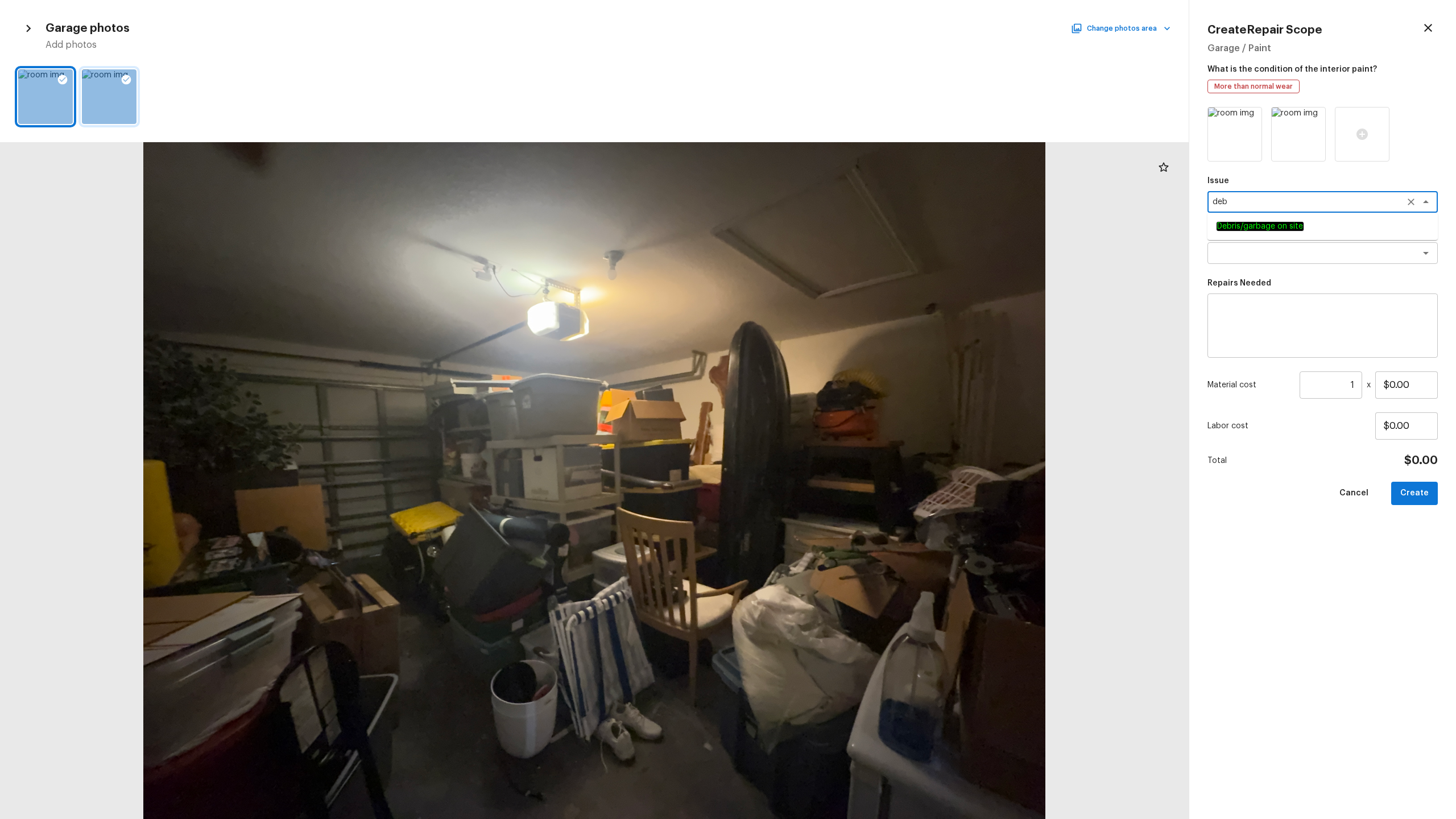
click at [818, 226] on em "Debris/garbage on site" at bounding box center [1260, 226] width 87 height 9
type textarea "Debris/garbage on site"
click at [818, 327] on textarea at bounding box center [1322, 326] width 214 height 45
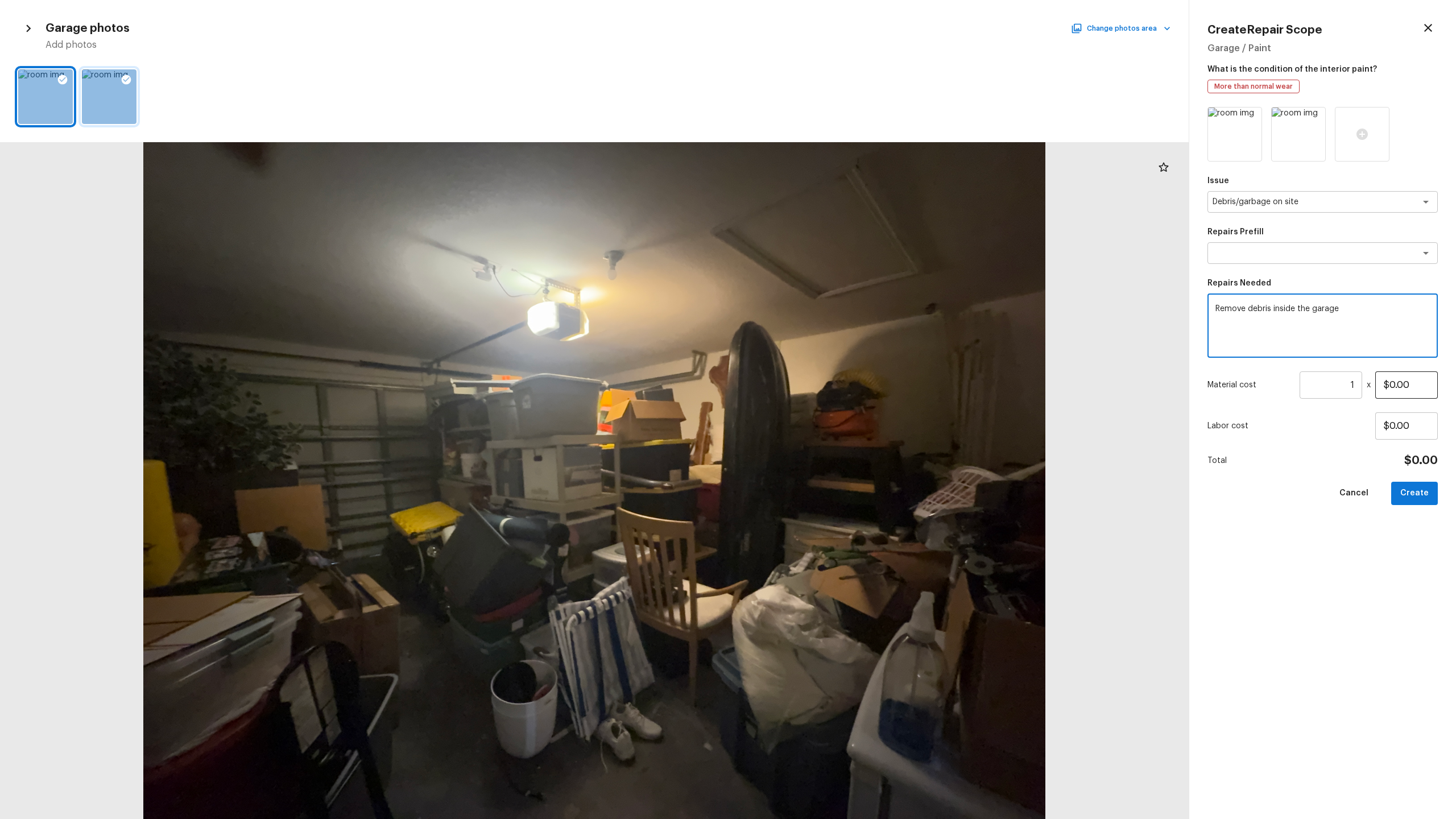
type textarea "Remove debris inside the garage"
click at [818, 384] on input "$0.00" at bounding box center [1406, 385] width 63 height 27
type input "$500.00"
click at [818, 404] on button "Create" at bounding box center [1414, 494] width 47 height 24
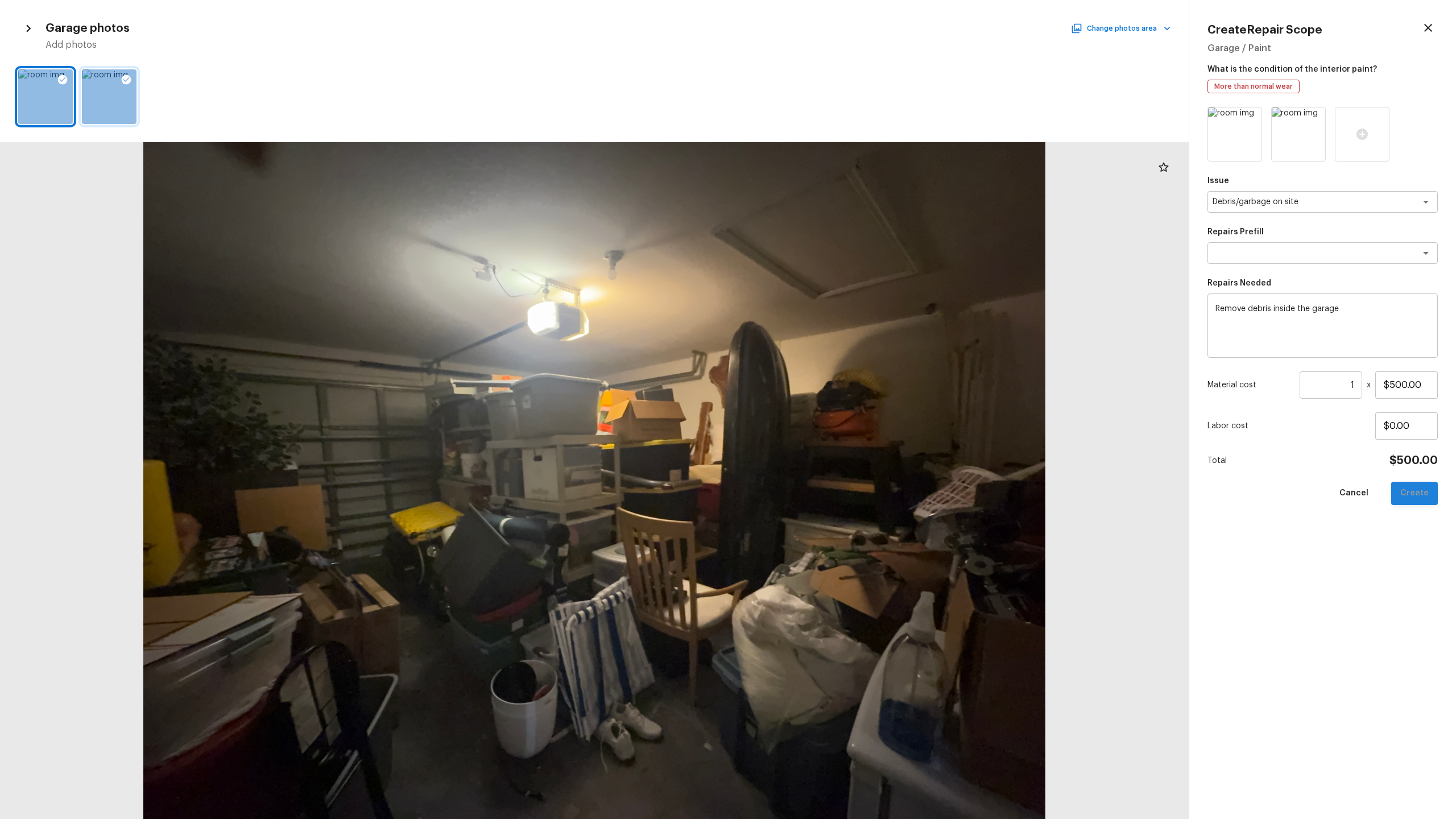
type input "$0.00"
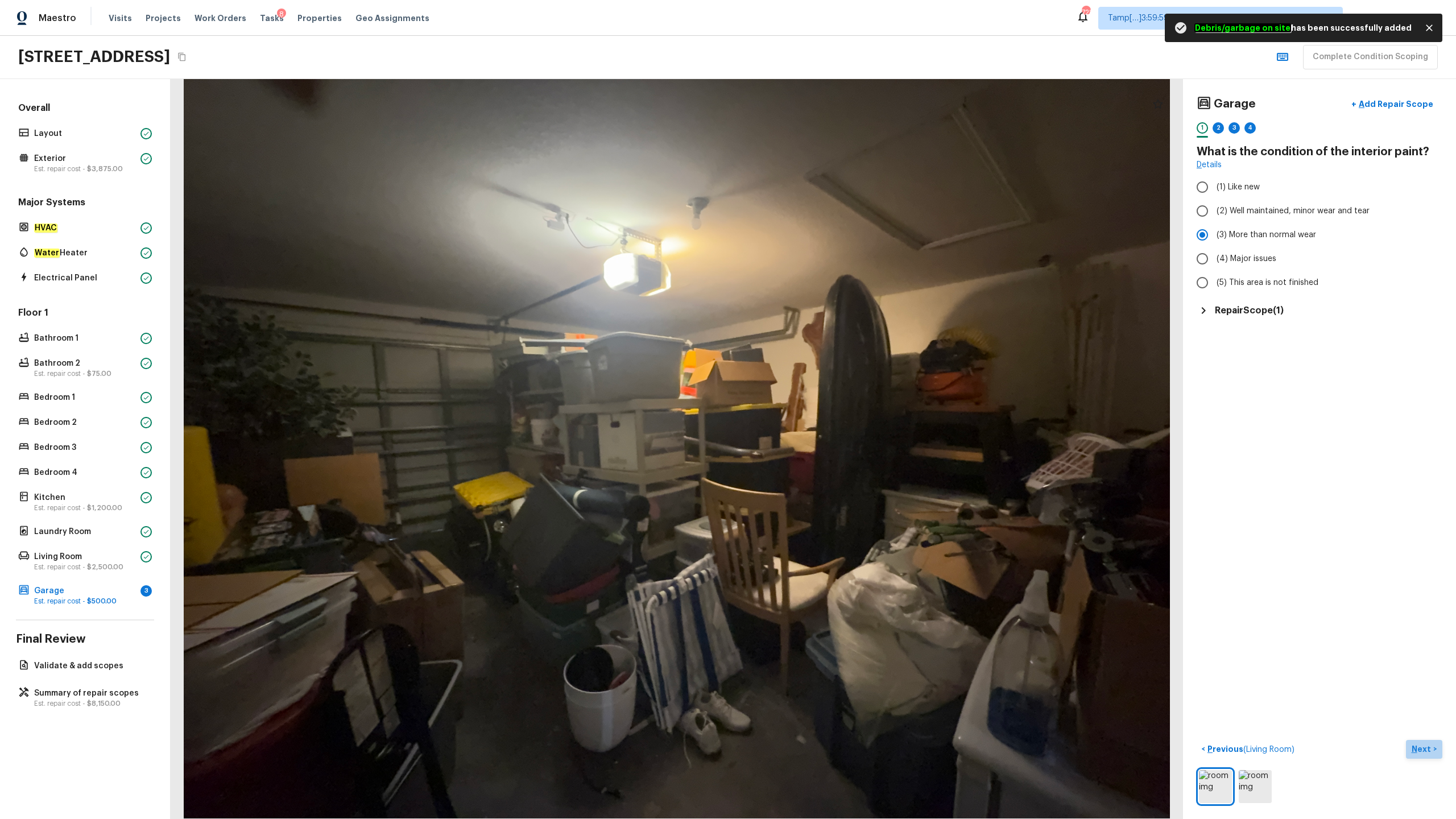
click at [818, 404] on p "Next" at bounding box center [1422, 749] width 22 height 11
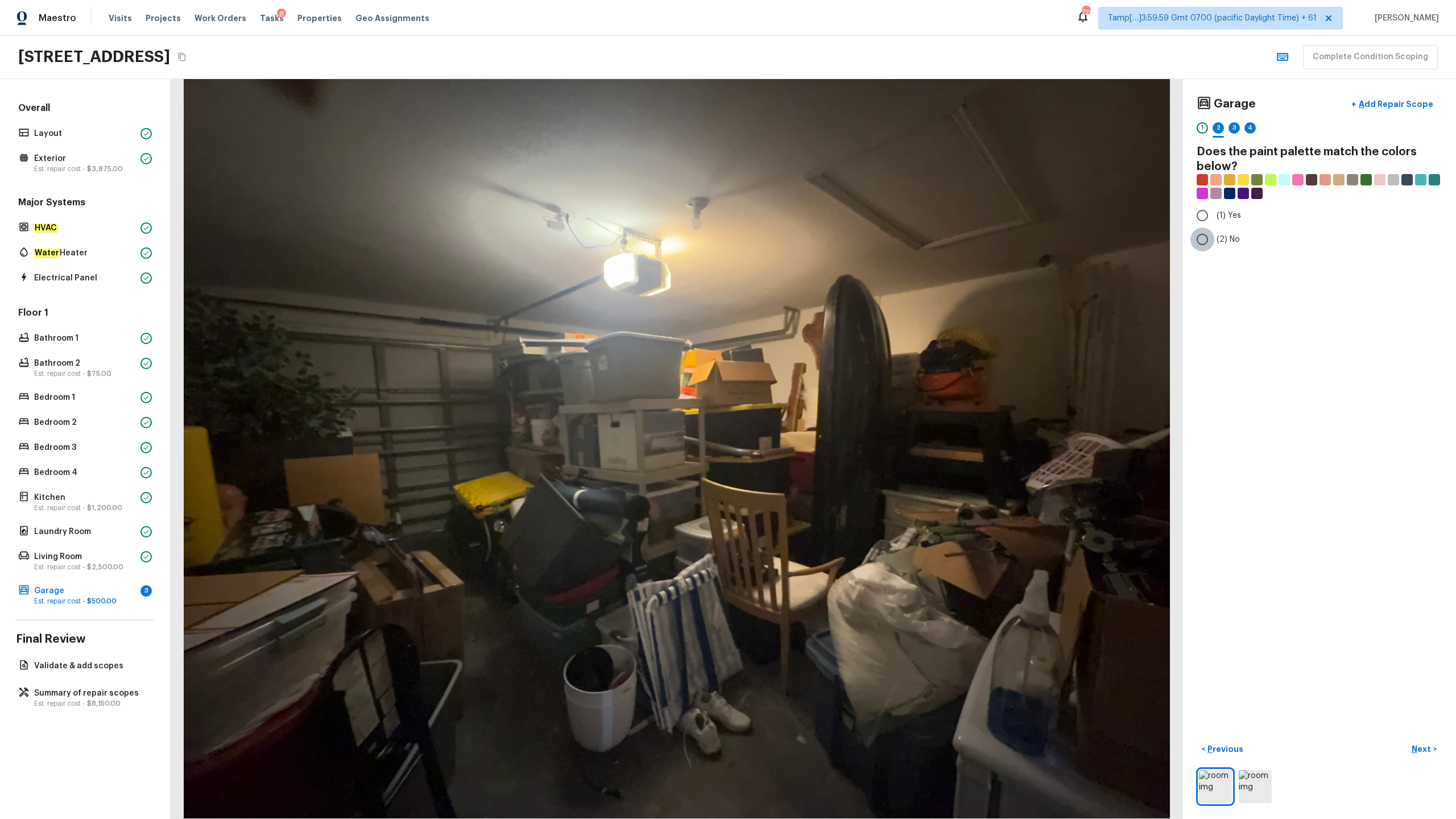
click at [818, 247] on input "(2) No" at bounding box center [1202, 240] width 24 height 24
radio input "true"
click at [818, 404] on button "Next >" at bounding box center [1424, 749] width 37 height 19
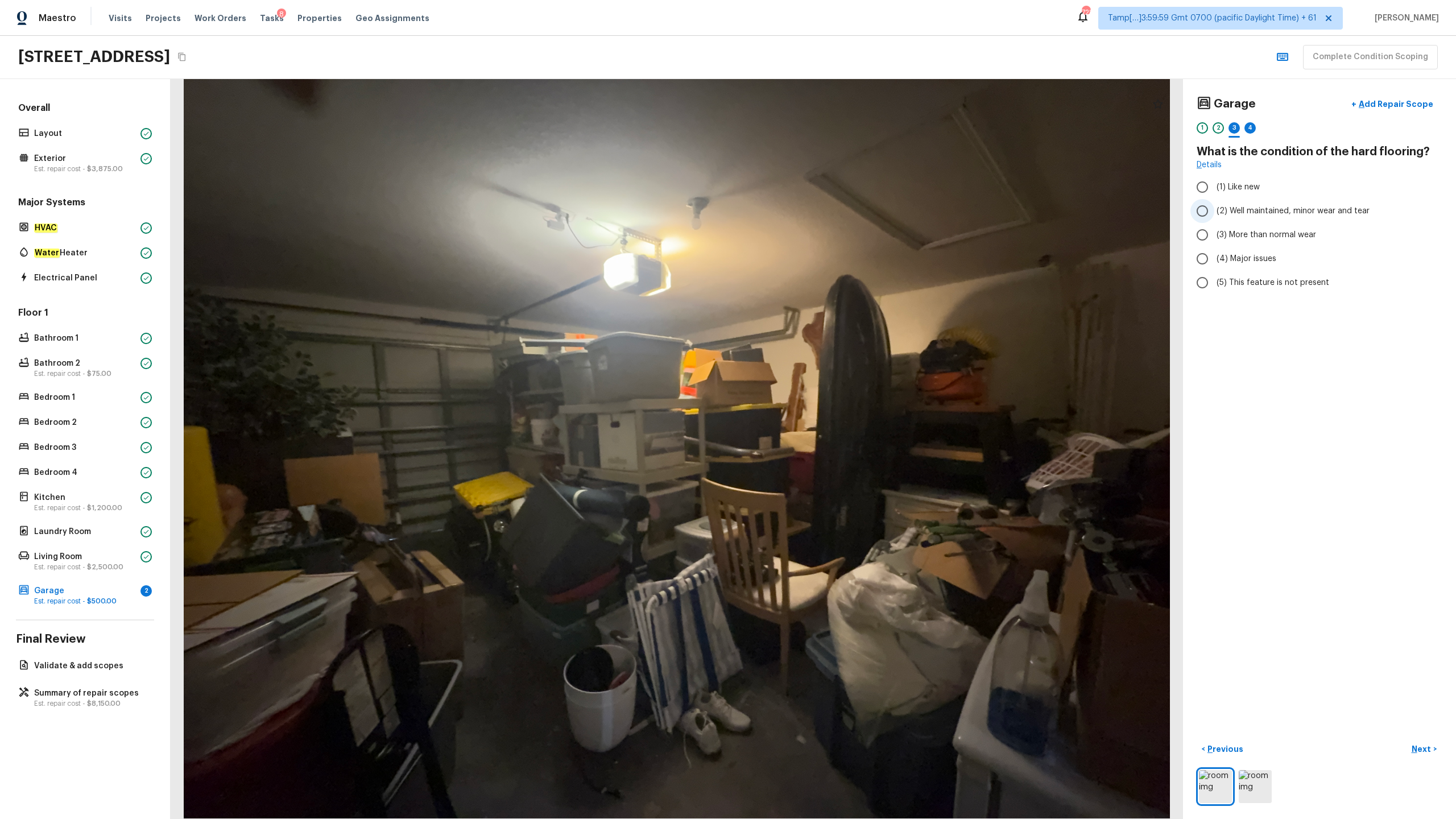
click at [818, 220] on label "(2) Well maintained, minor wear and tear" at bounding box center [1312, 211] width 243 height 24
click at [818, 220] on input "(2) Well maintained, minor wear and tear" at bounding box center [1202, 211] width 24 height 24
radio input "true"
click at [818, 404] on p "Next" at bounding box center [1422, 749] width 22 height 11
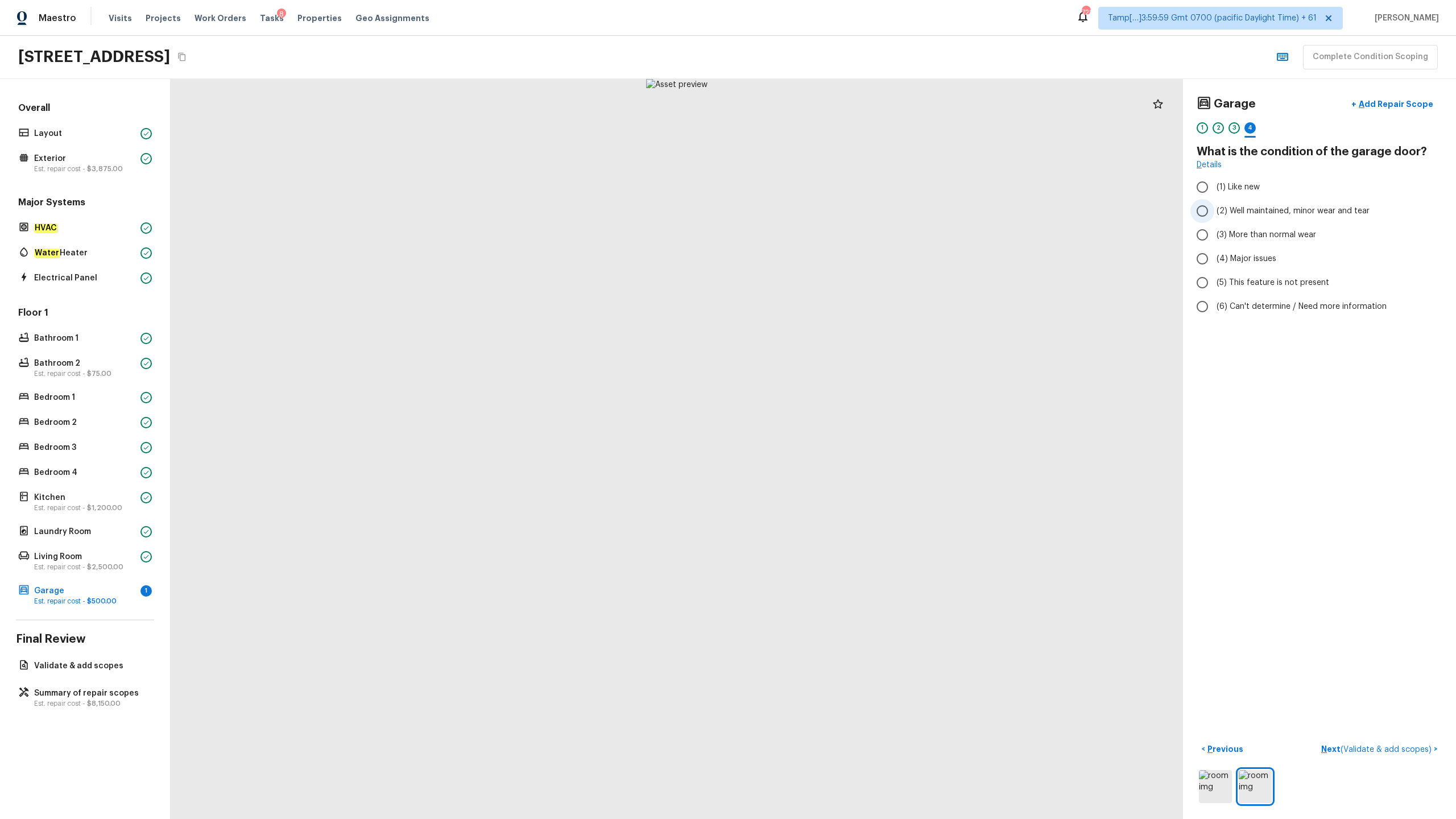
click at [818, 209] on span "(2) Well maintained, minor wear and tear" at bounding box center [1293, 211] width 153 height 11
click at [818, 209] on input "(2) Well maintained, minor wear and tear" at bounding box center [1202, 211] width 24 height 24
radio input "true"
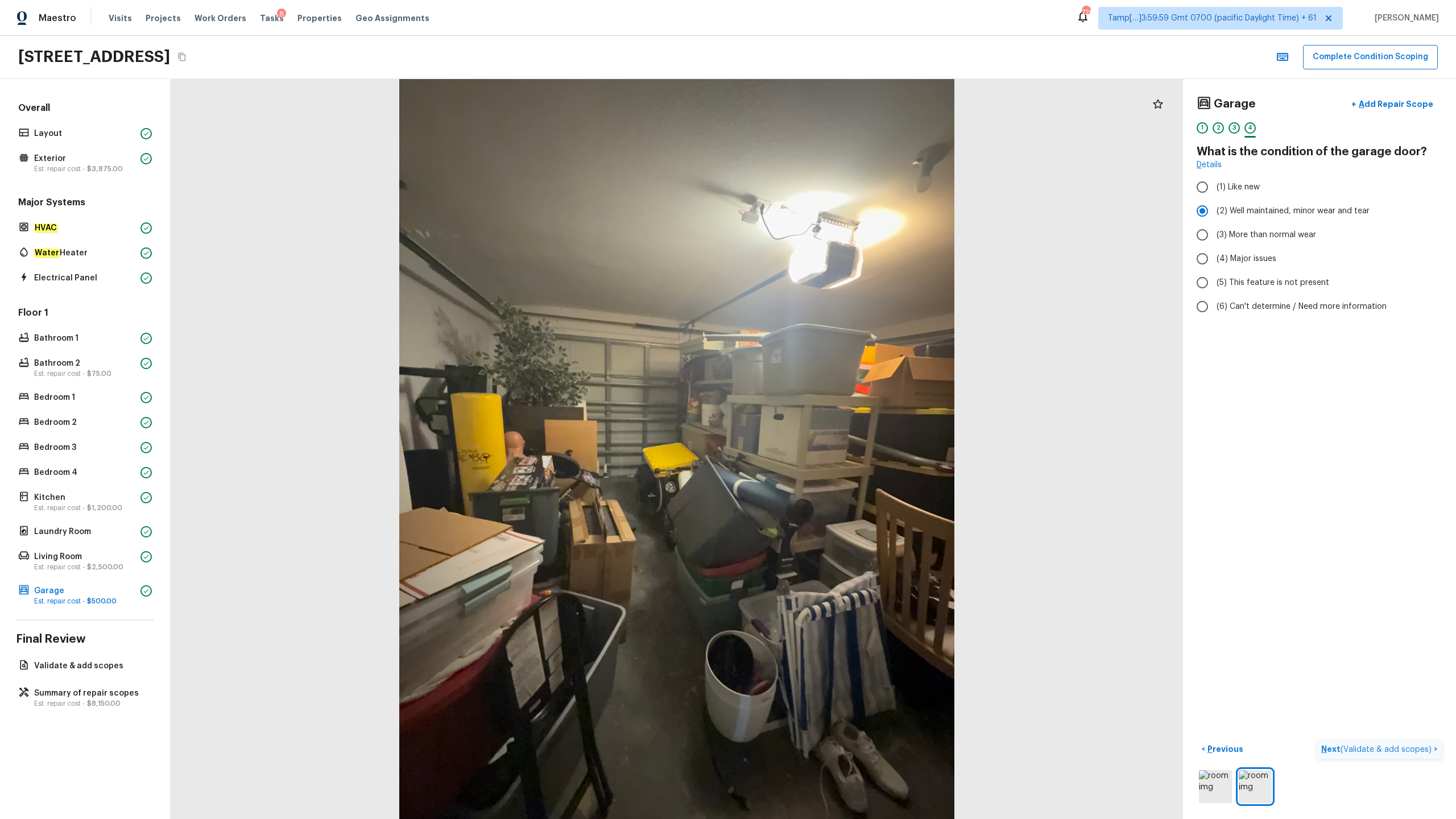
click at [818, 404] on p "Next ( Validate & add scopes )" at bounding box center [1377, 749] width 113 height 12
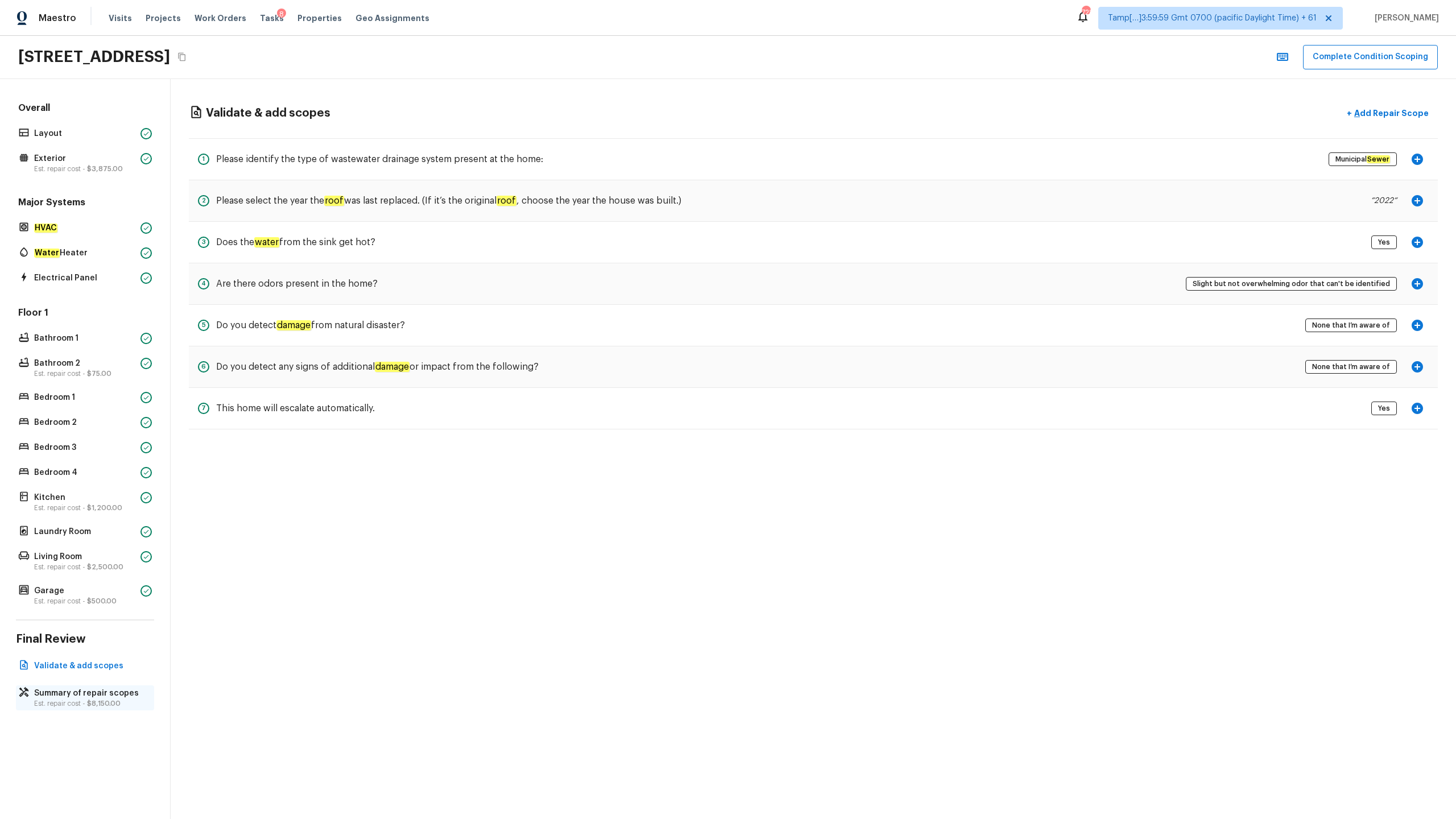
click at [77, 404] on p "Est. repair cost - $8,150.00" at bounding box center [91, 703] width 113 height 9
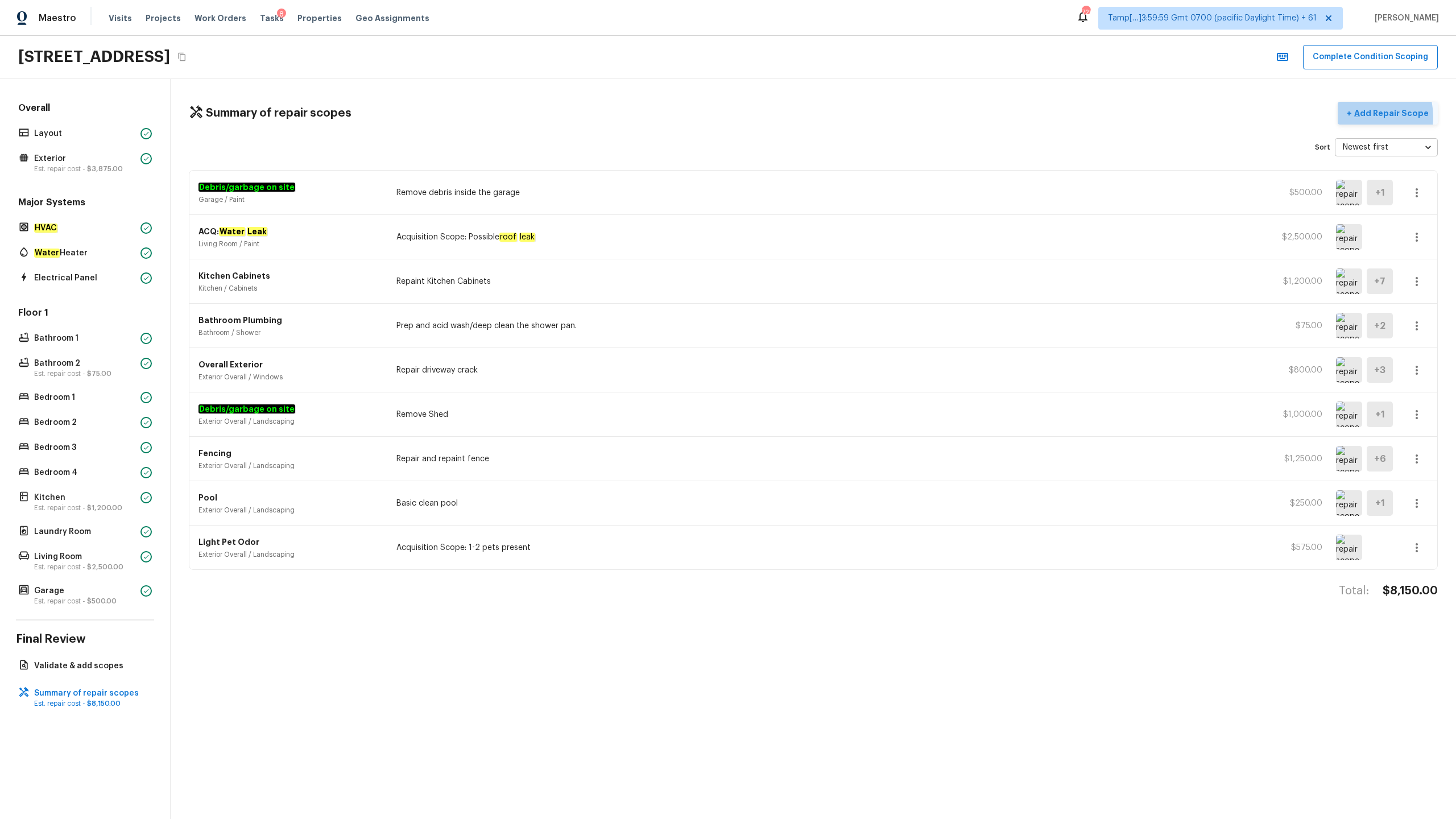
click at [818, 117] on p "Add Repair Scope" at bounding box center [1390, 113] width 77 height 11
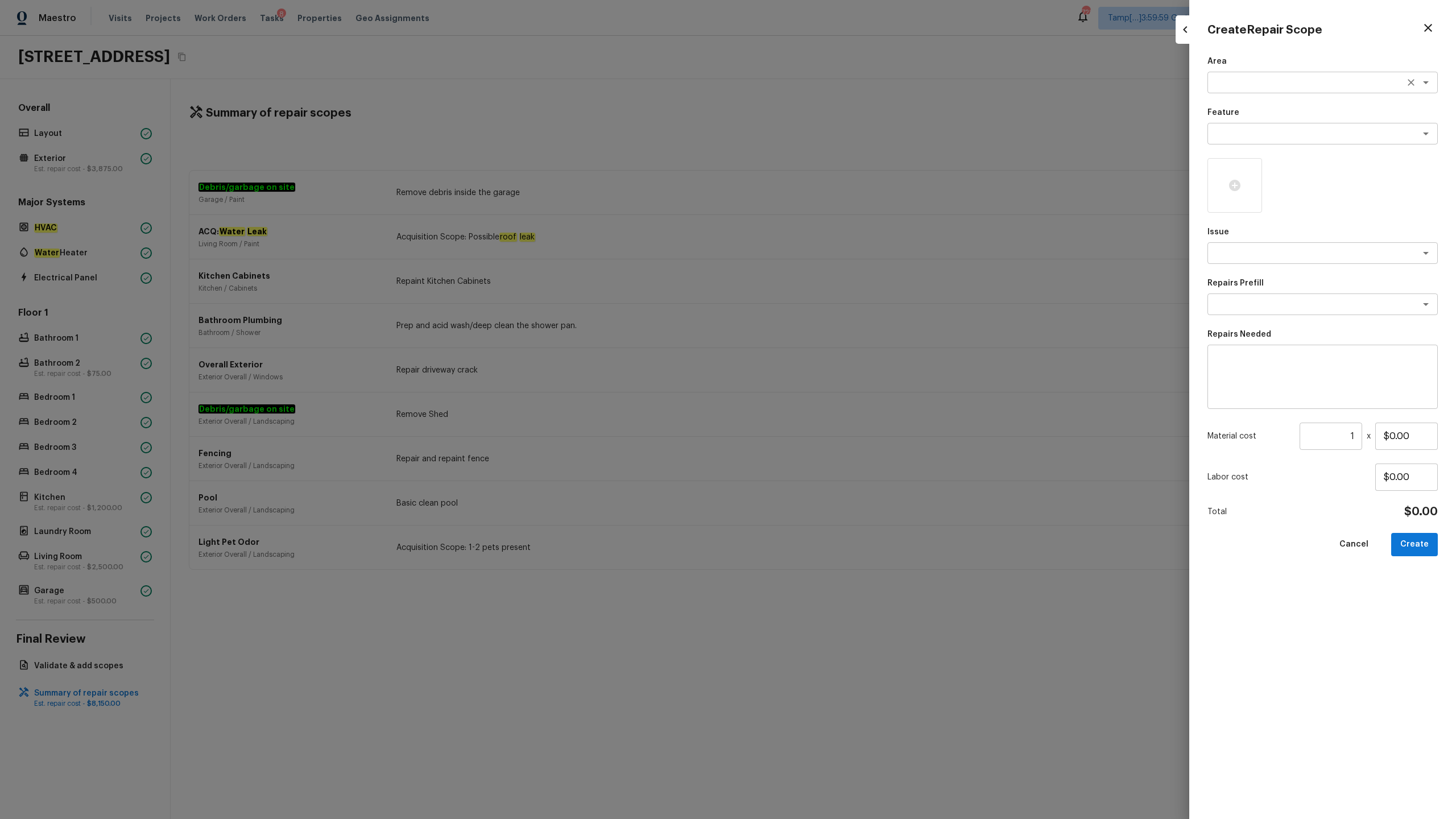
click at [818, 84] on textarea at bounding box center [1306, 82] width 188 height 11
click at [818, 107] on li "Interior Overall" at bounding box center [1323, 107] width 230 height 18
type textarea "Interior Overall"
click at [818, 128] on textarea at bounding box center [1306, 133] width 188 height 11
click at [818, 155] on li "Overall Paint" at bounding box center [1323, 158] width 230 height 18
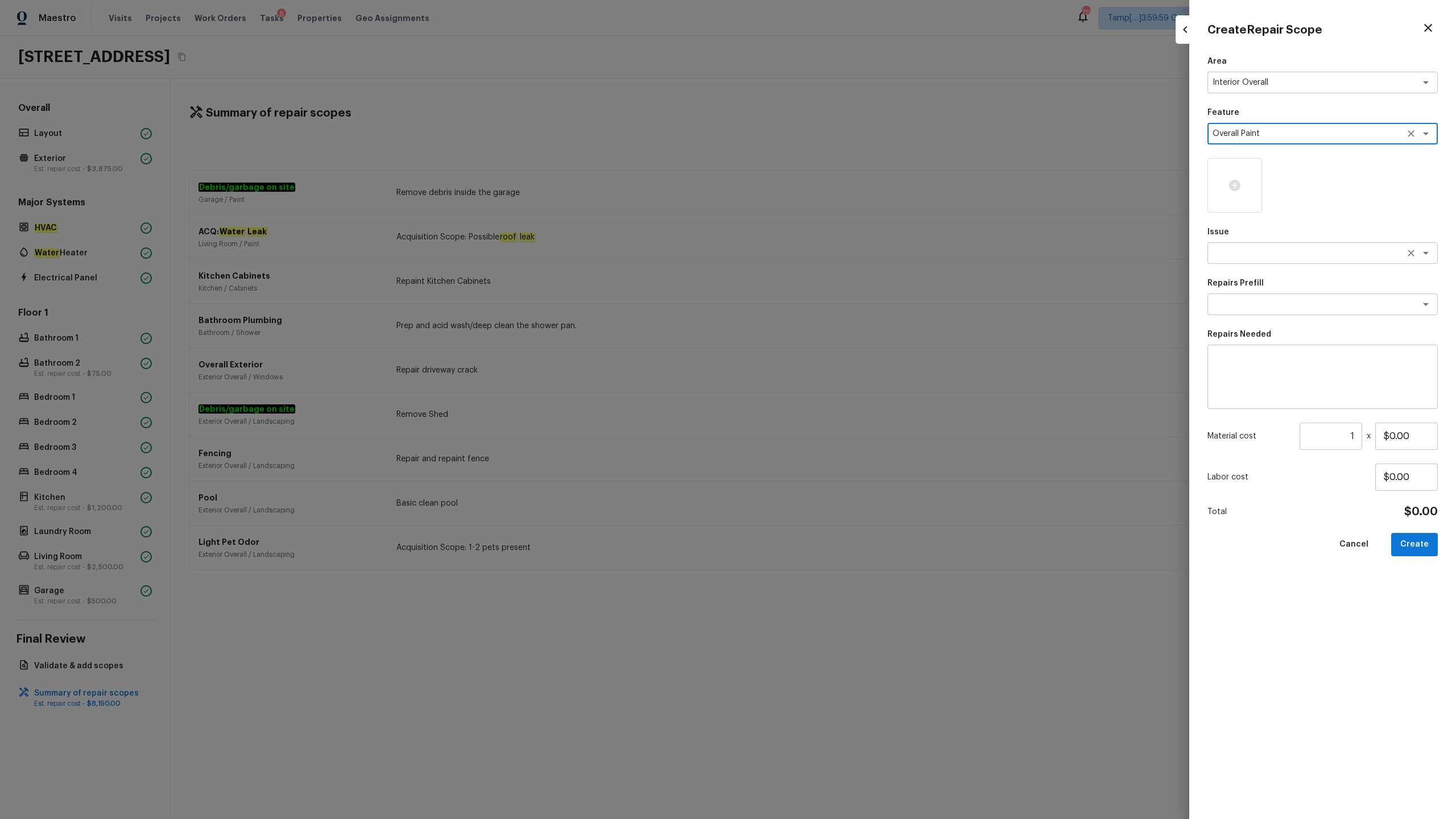
click at [818, 260] on div "x ​" at bounding box center [1323, 253] width 230 height 22
type textarea "Overall Paint"
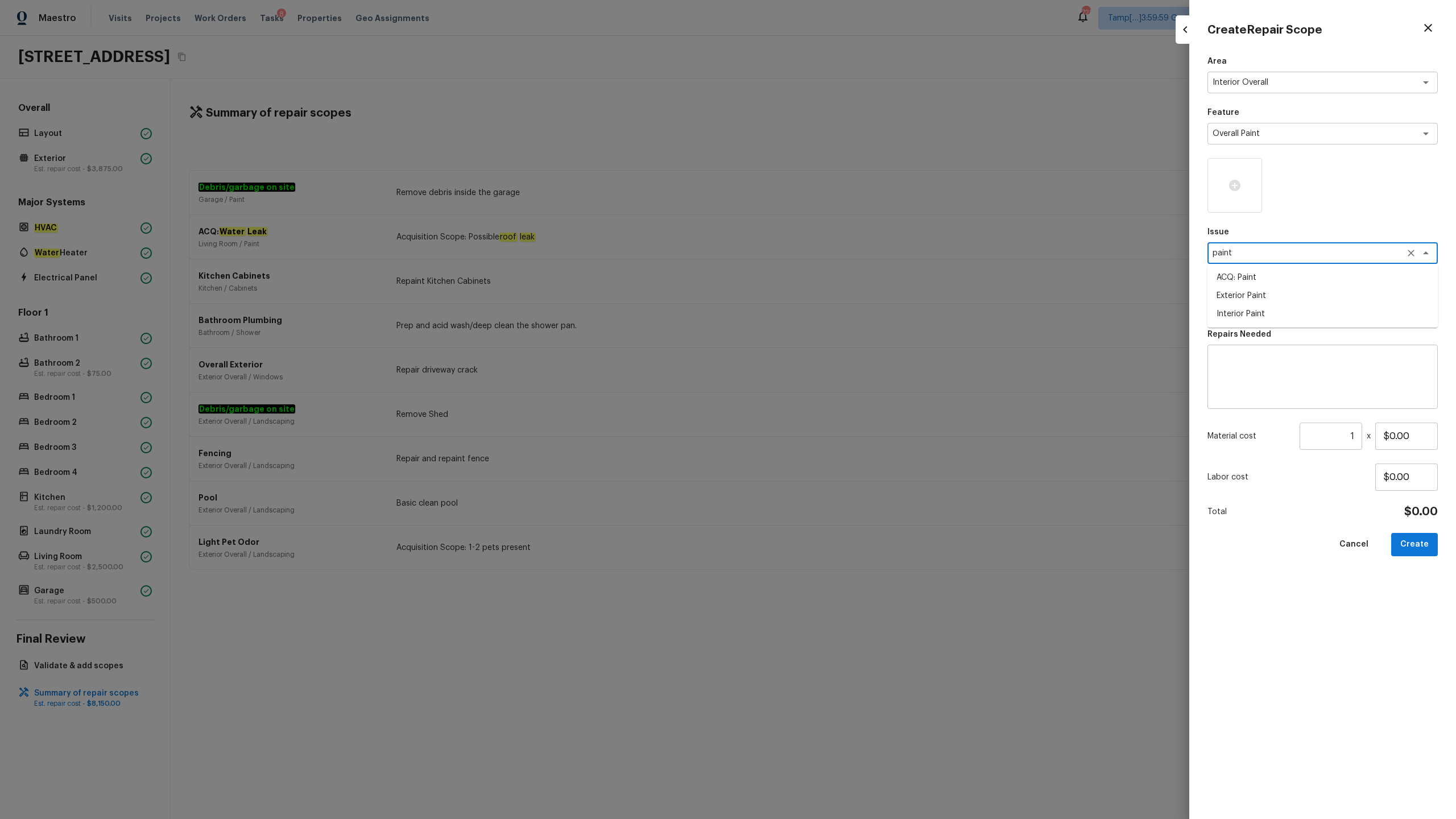
click at [818, 279] on li "ACQ: Paint" at bounding box center [1323, 277] width 230 height 18
click at [818, 306] on textarea at bounding box center [1306, 304] width 188 height 11
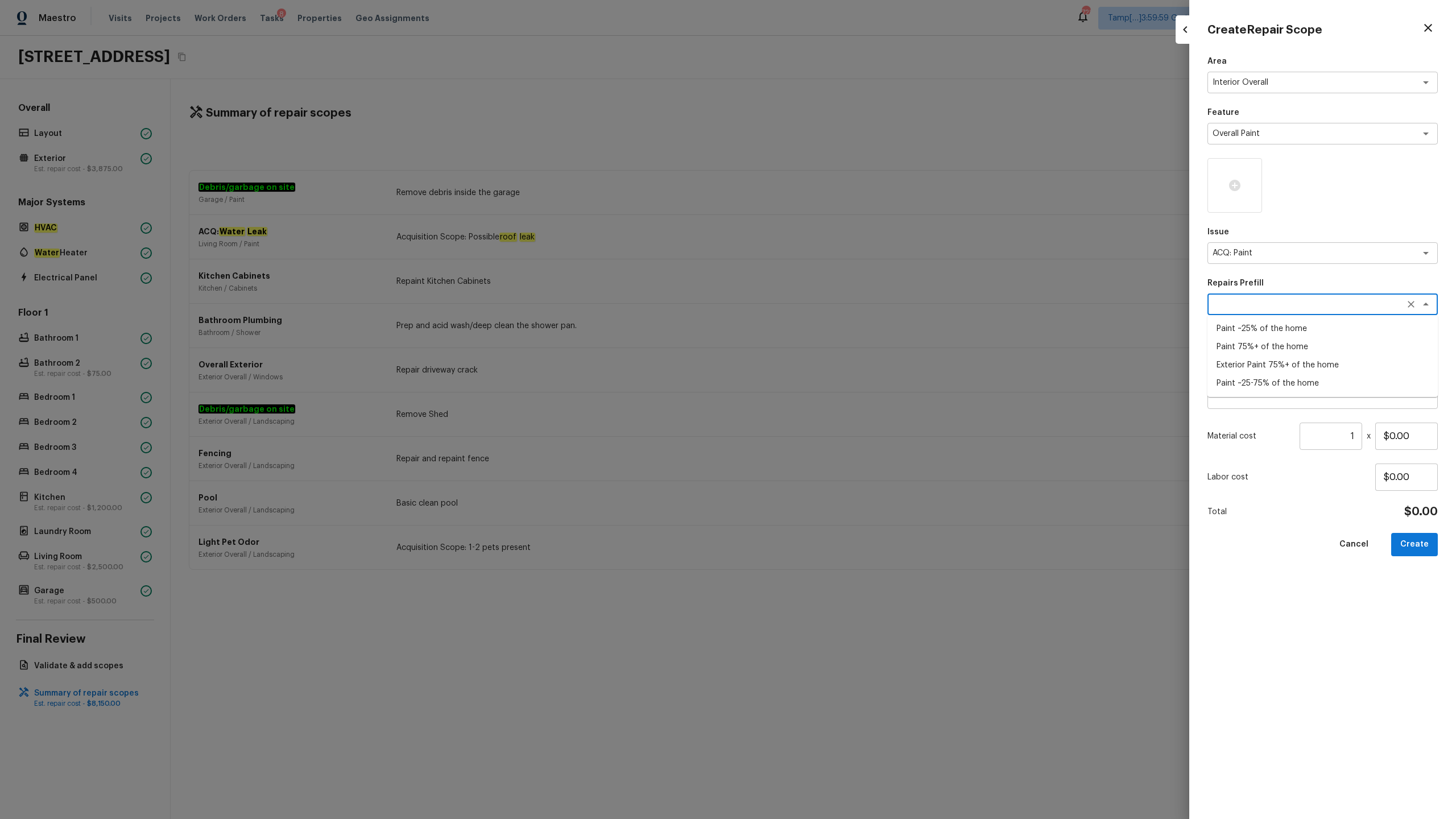
click at [818, 384] on li "Paint ~25-75% of the home" at bounding box center [1323, 383] width 230 height 18
click at [818, 404] on input "1" at bounding box center [1331, 436] width 63 height 27
click at [818, 189] on icon at bounding box center [1234, 185] width 11 height 11
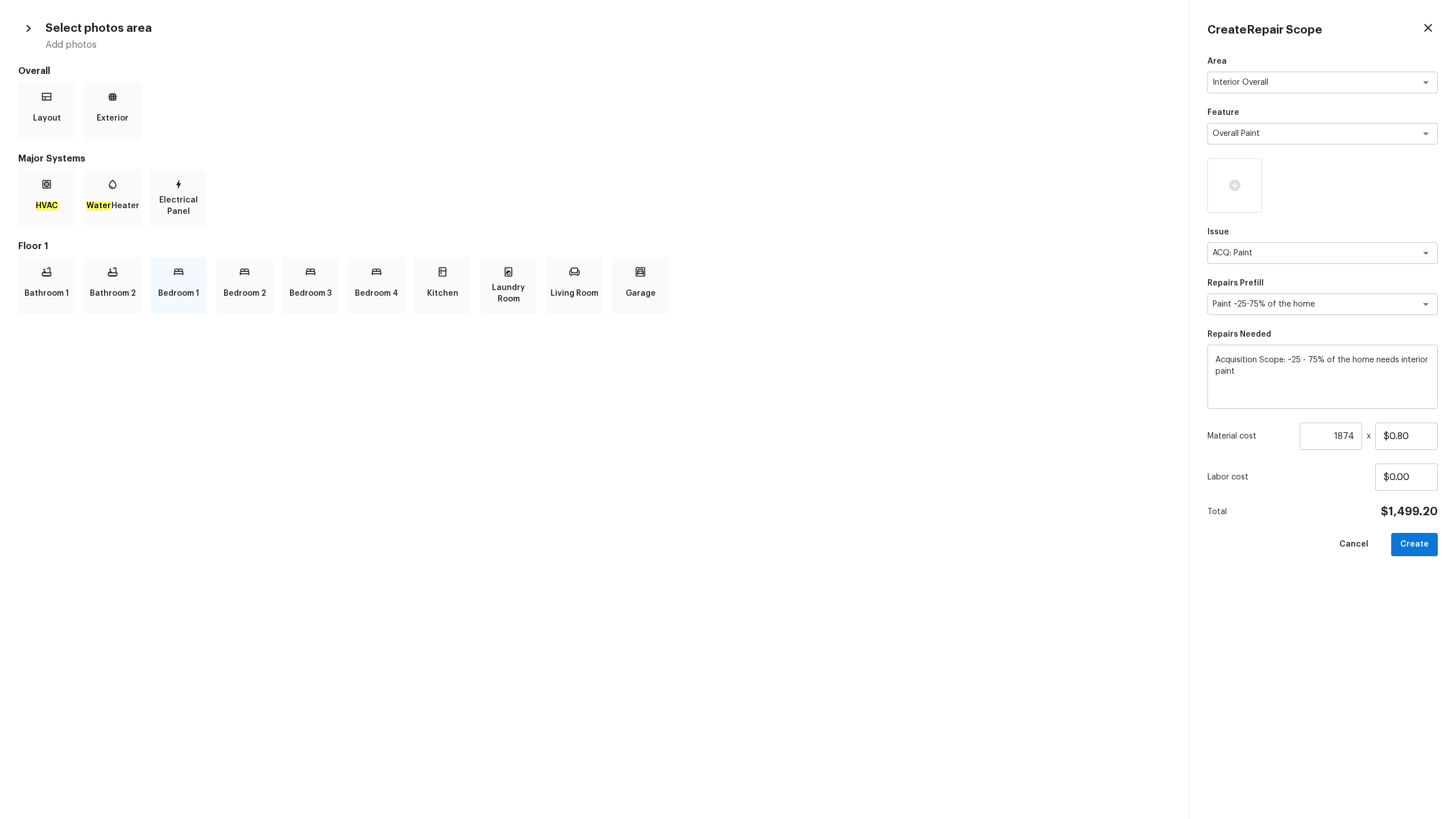
click at [181, 291] on p "Bedroom 1" at bounding box center [178, 293] width 41 height 23
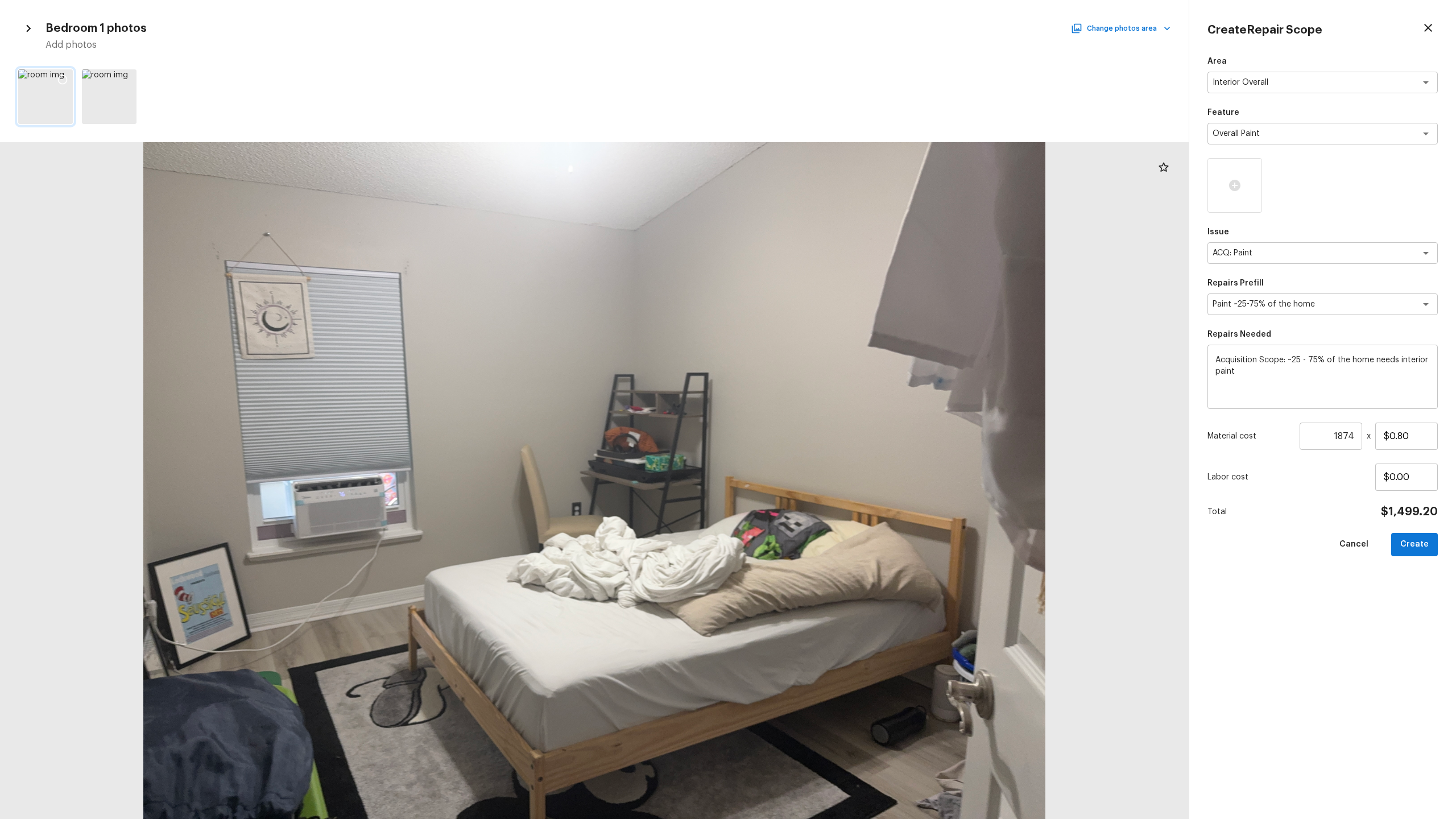
click at [66, 77] on icon at bounding box center [63, 80] width 9 height 9
click at [121, 78] on icon at bounding box center [126, 79] width 11 height 11
click at [818, 29] on button "Change photos area" at bounding box center [1121, 28] width 97 height 15
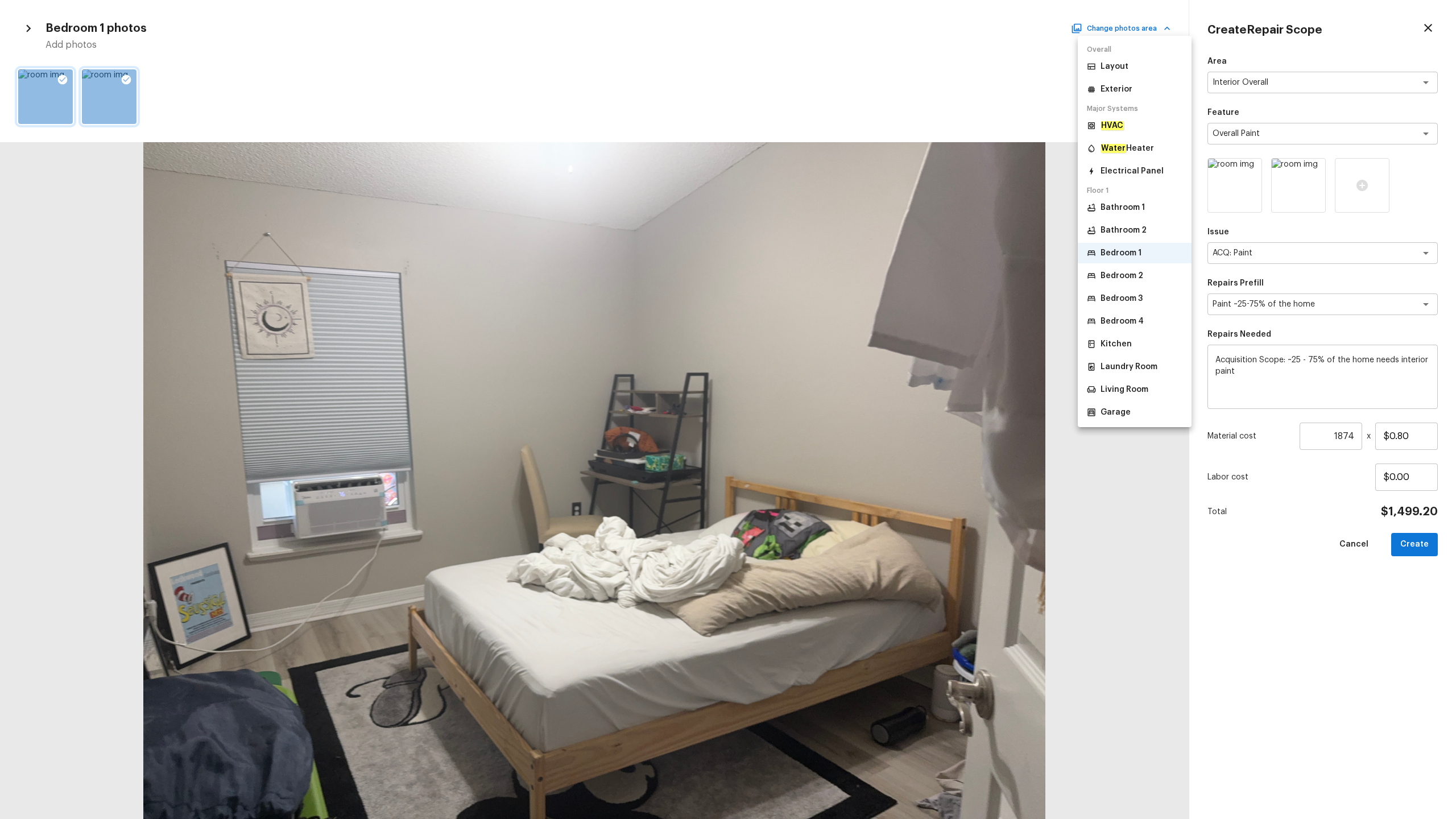
click at [818, 279] on p "Bedroom 2" at bounding box center [1121, 276] width 42 height 11
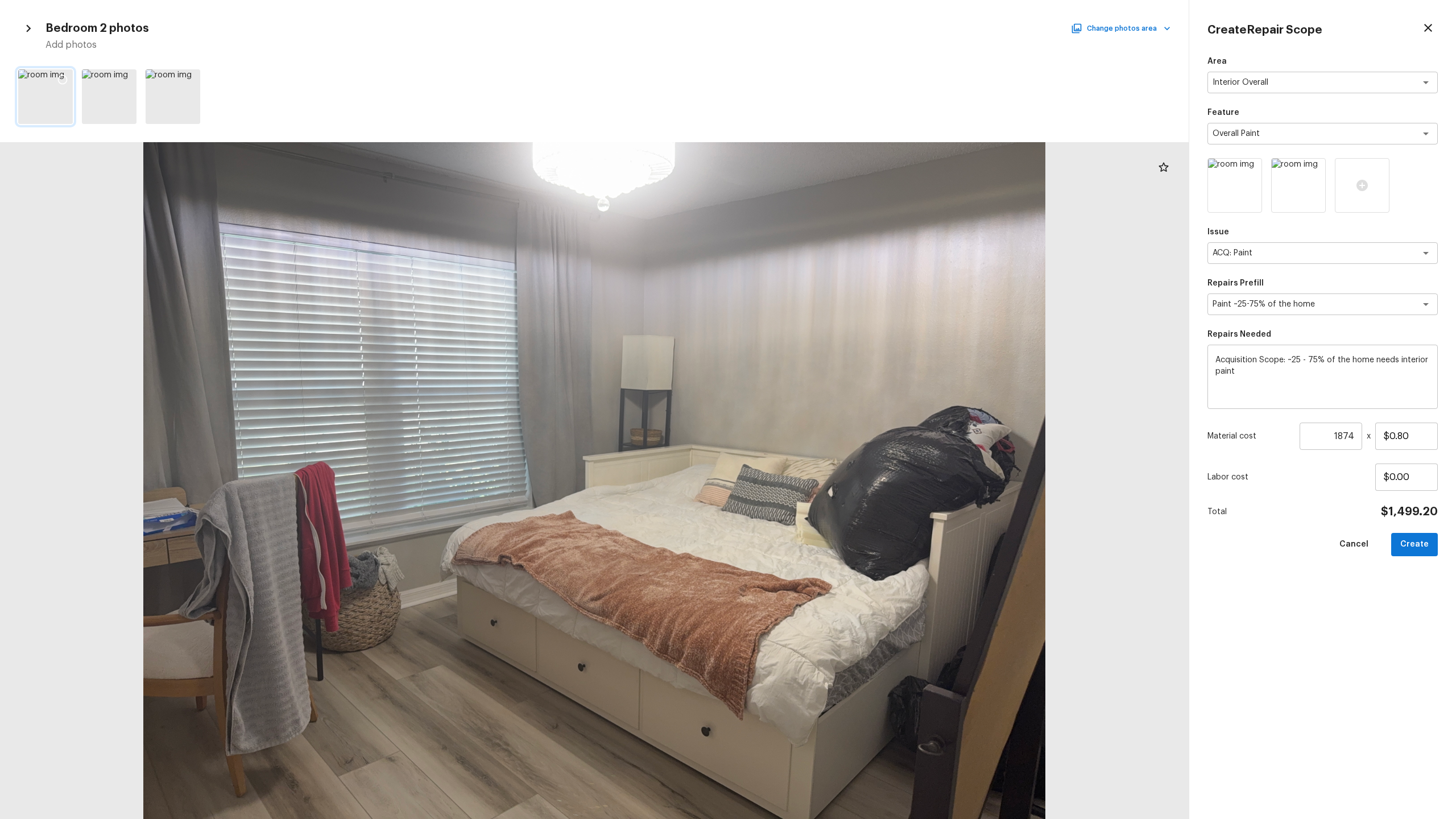
click at [70, 84] on div at bounding box center [63, 81] width 21 height 24
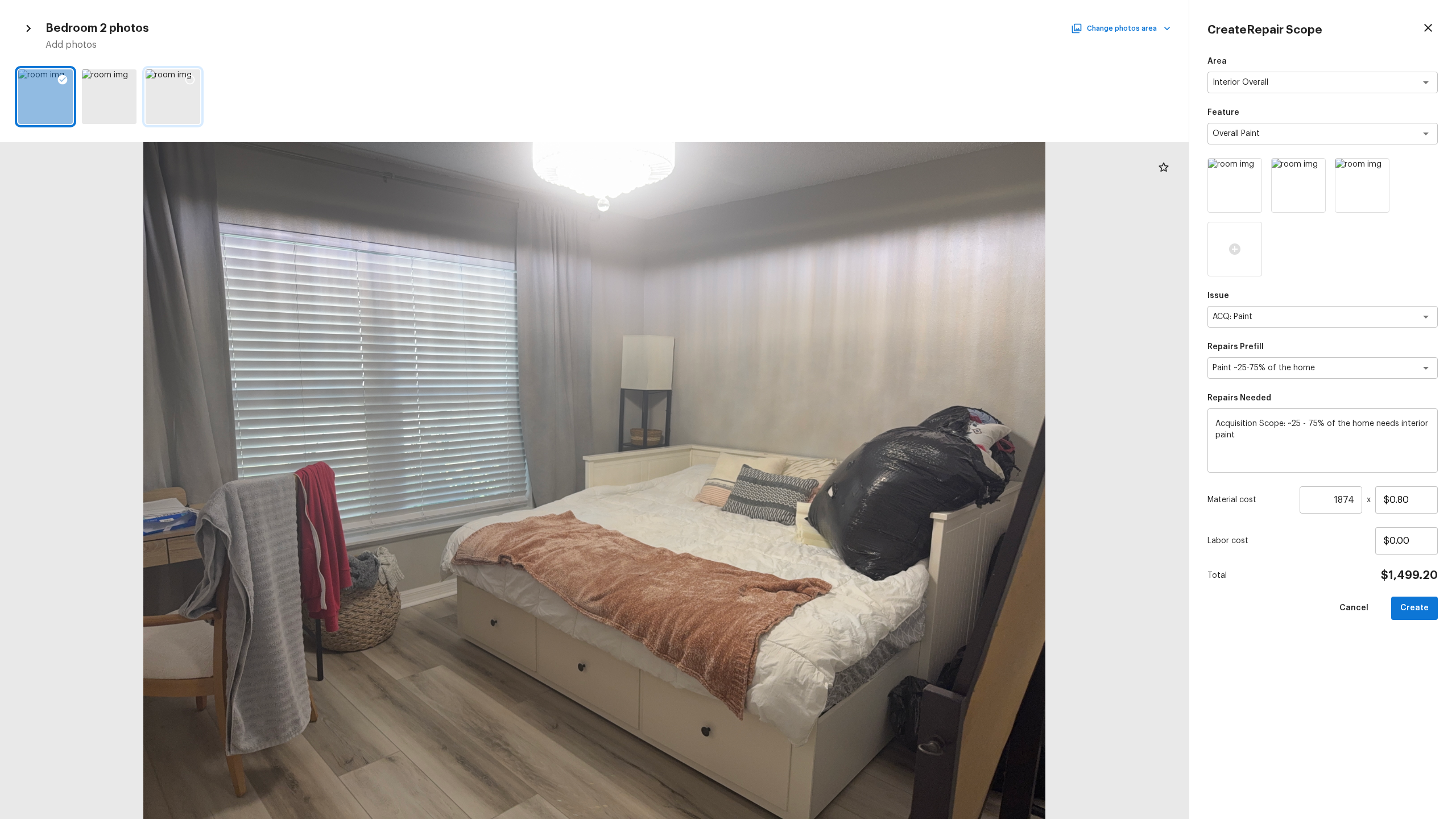
click at [192, 81] on icon at bounding box center [189, 79] width 11 height 11
click at [818, 25] on button "Change photos area" at bounding box center [1121, 28] width 97 height 15
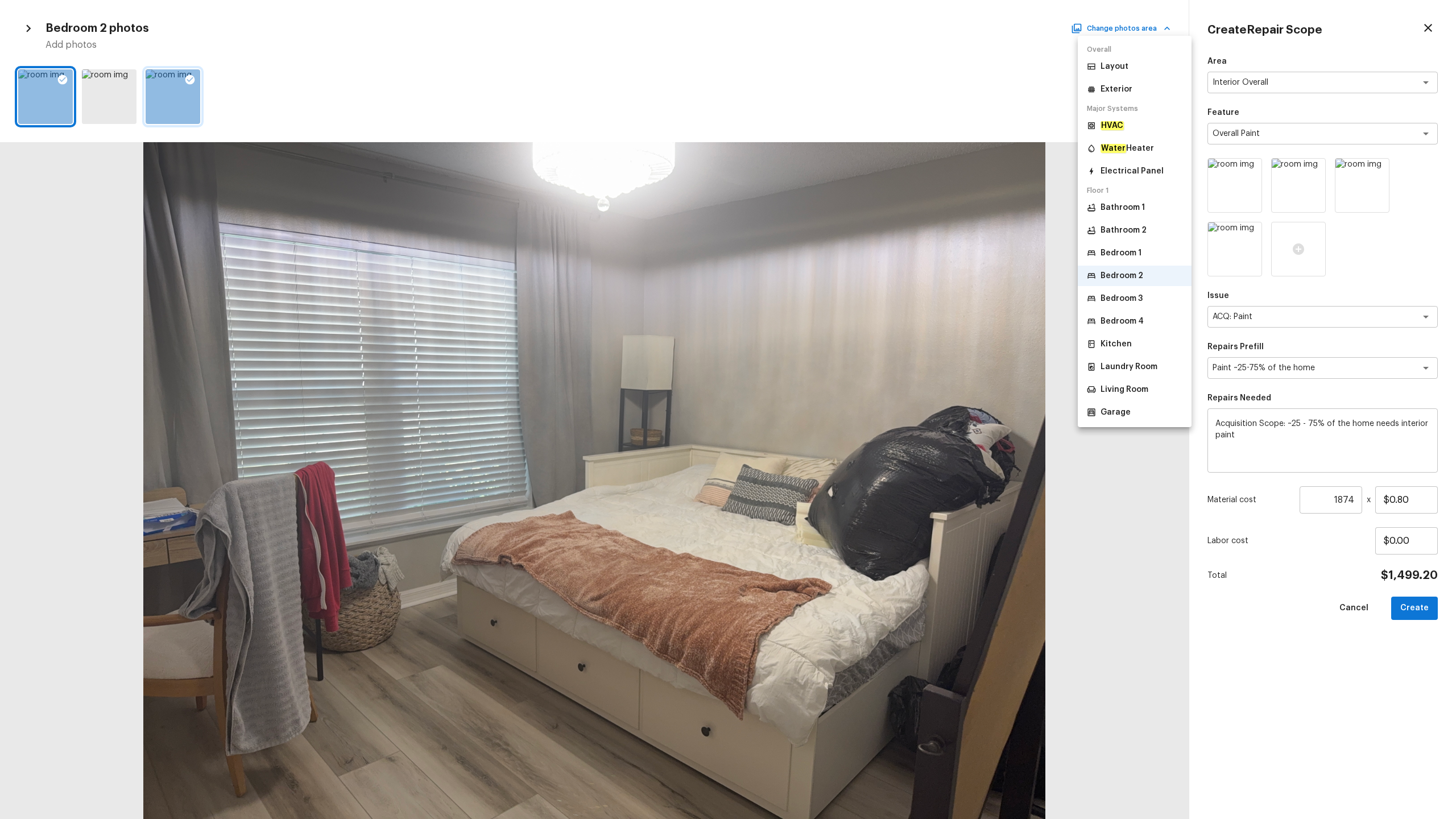
click at [818, 297] on p "Bedroom 3" at bounding box center [1121, 298] width 42 height 11
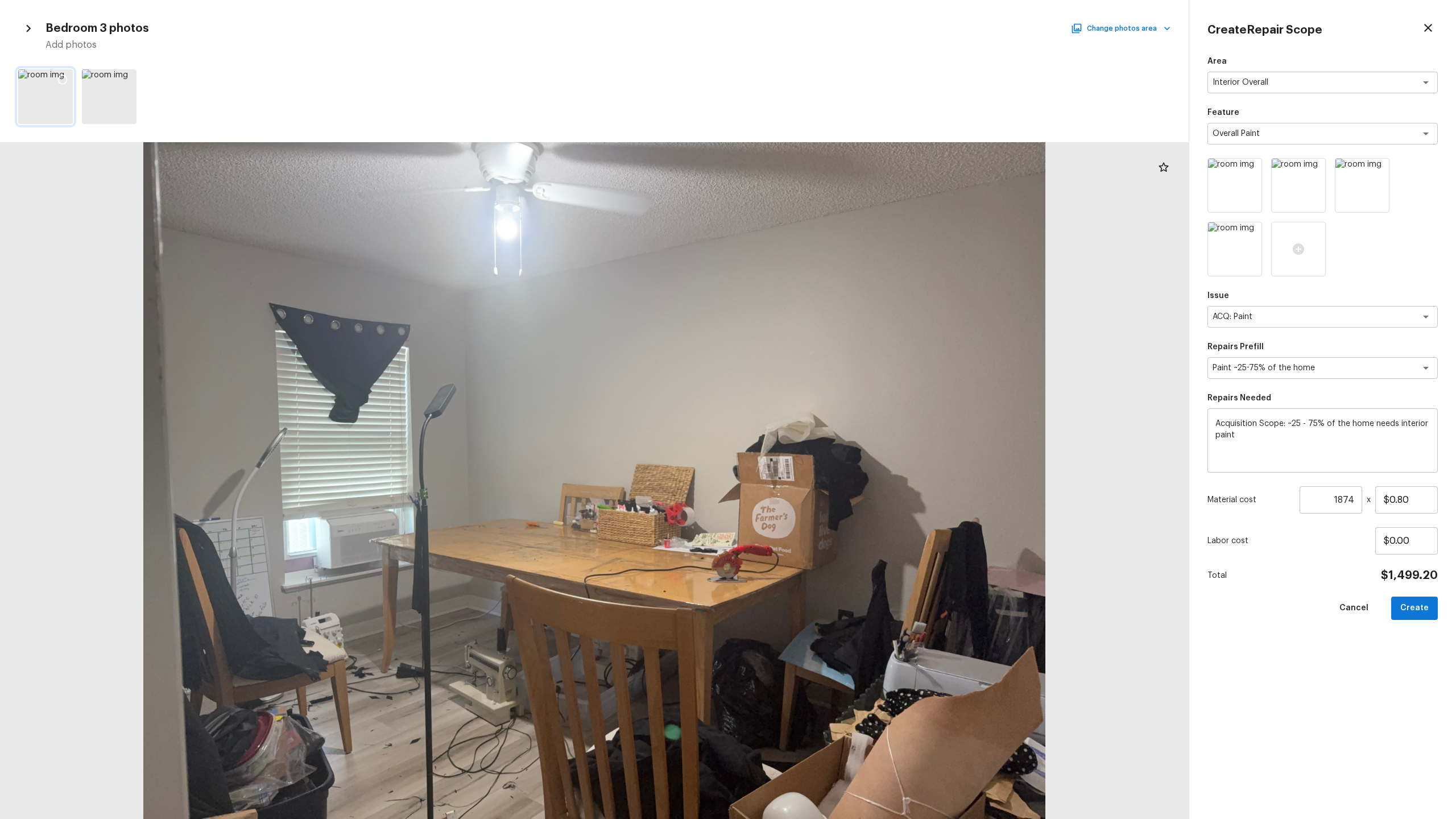
click at [65, 77] on icon at bounding box center [63, 80] width 9 height 9
click at [818, 404] on button "Create" at bounding box center [1414, 608] width 47 height 24
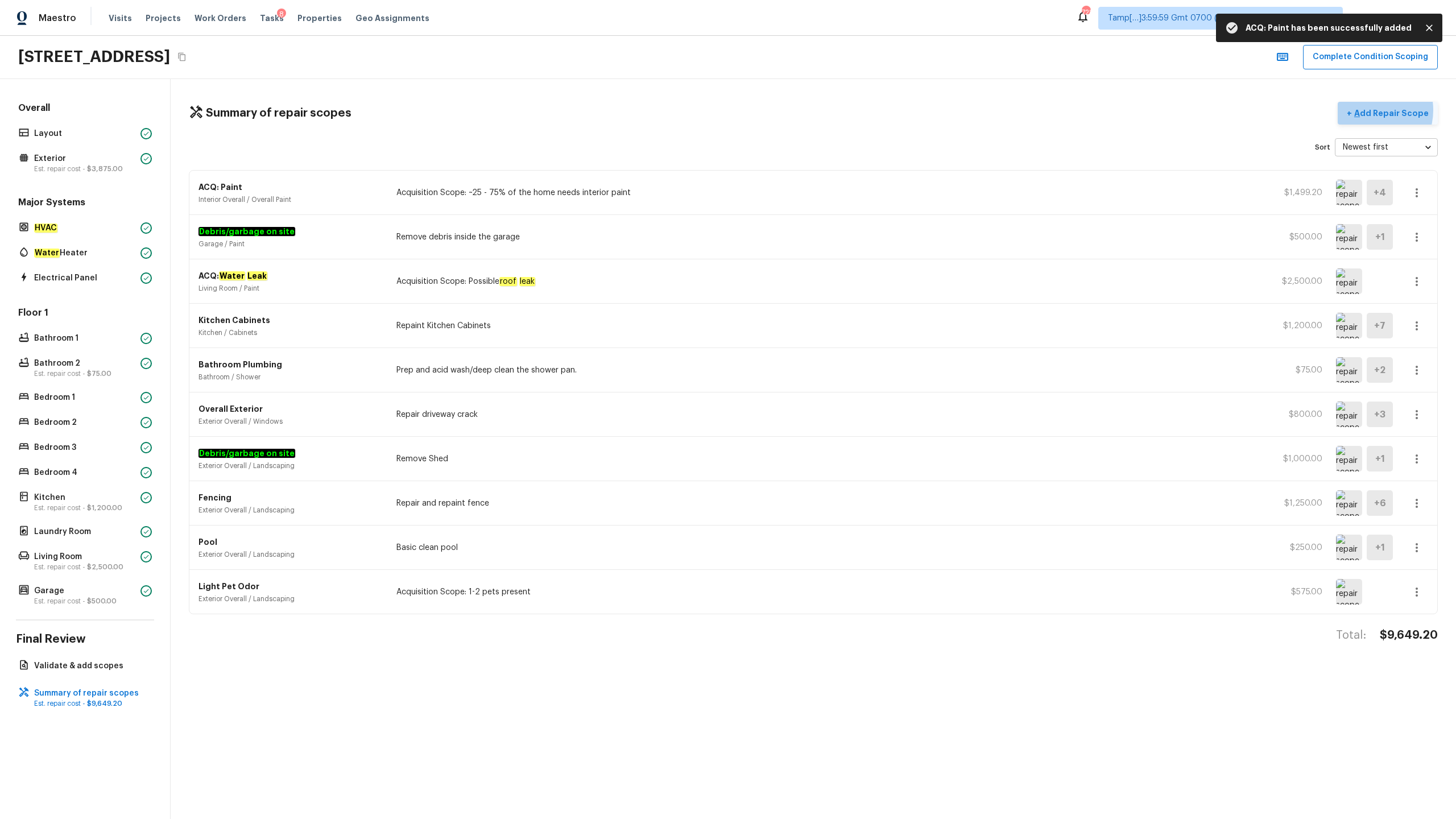
click at [818, 110] on p "Add Repair Scope" at bounding box center [1390, 113] width 77 height 11
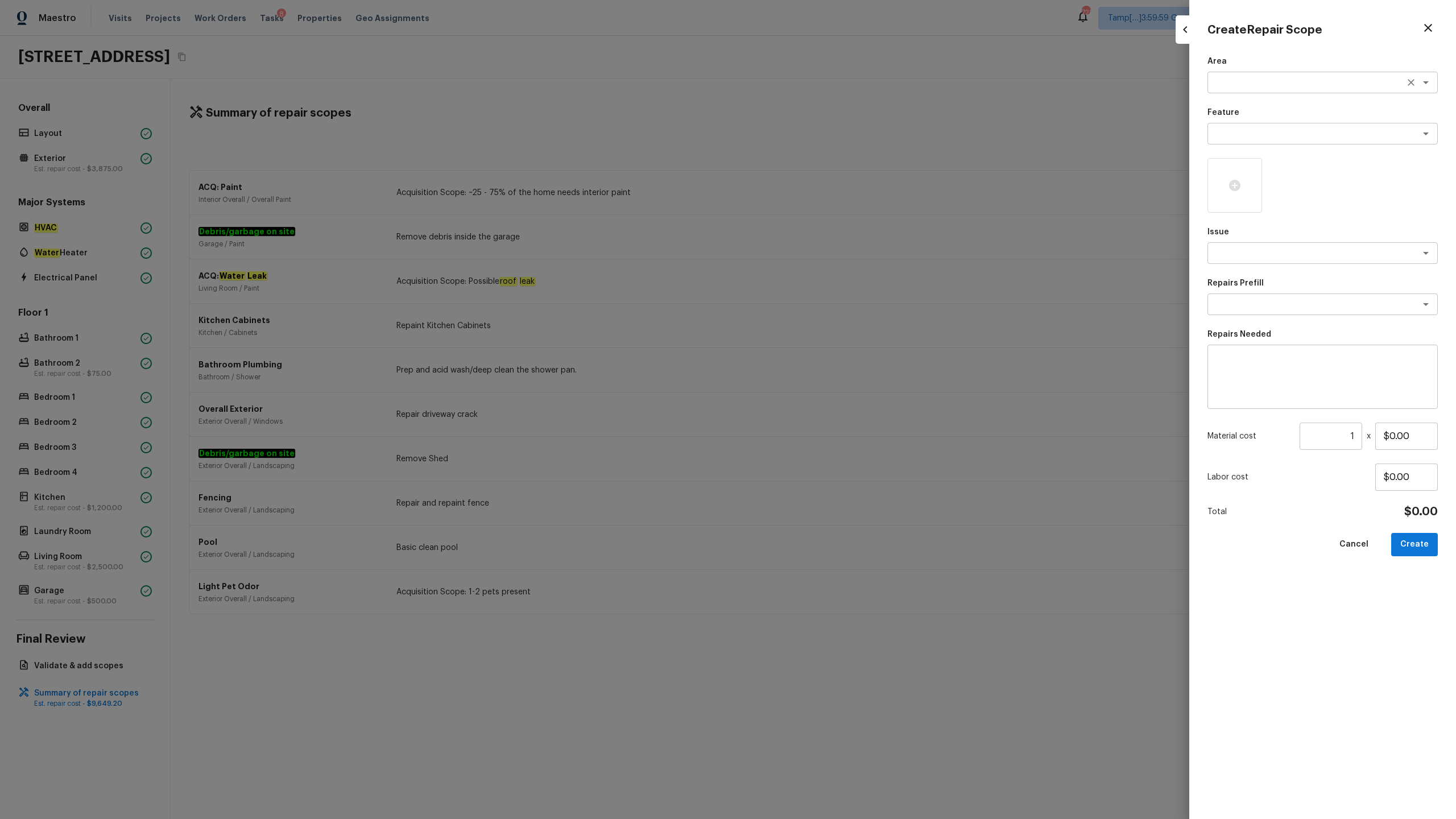
click at [818, 92] on div "x ​" at bounding box center [1323, 82] width 230 height 22
click at [818, 106] on li "Interior Overall" at bounding box center [1323, 107] width 230 height 18
click at [818, 132] on textarea at bounding box center [1306, 133] width 188 height 11
click at [818, 229] on li "Overall Flooring" at bounding box center [1323, 231] width 230 height 18
click at [818, 251] on textarea at bounding box center [1306, 253] width 188 height 11
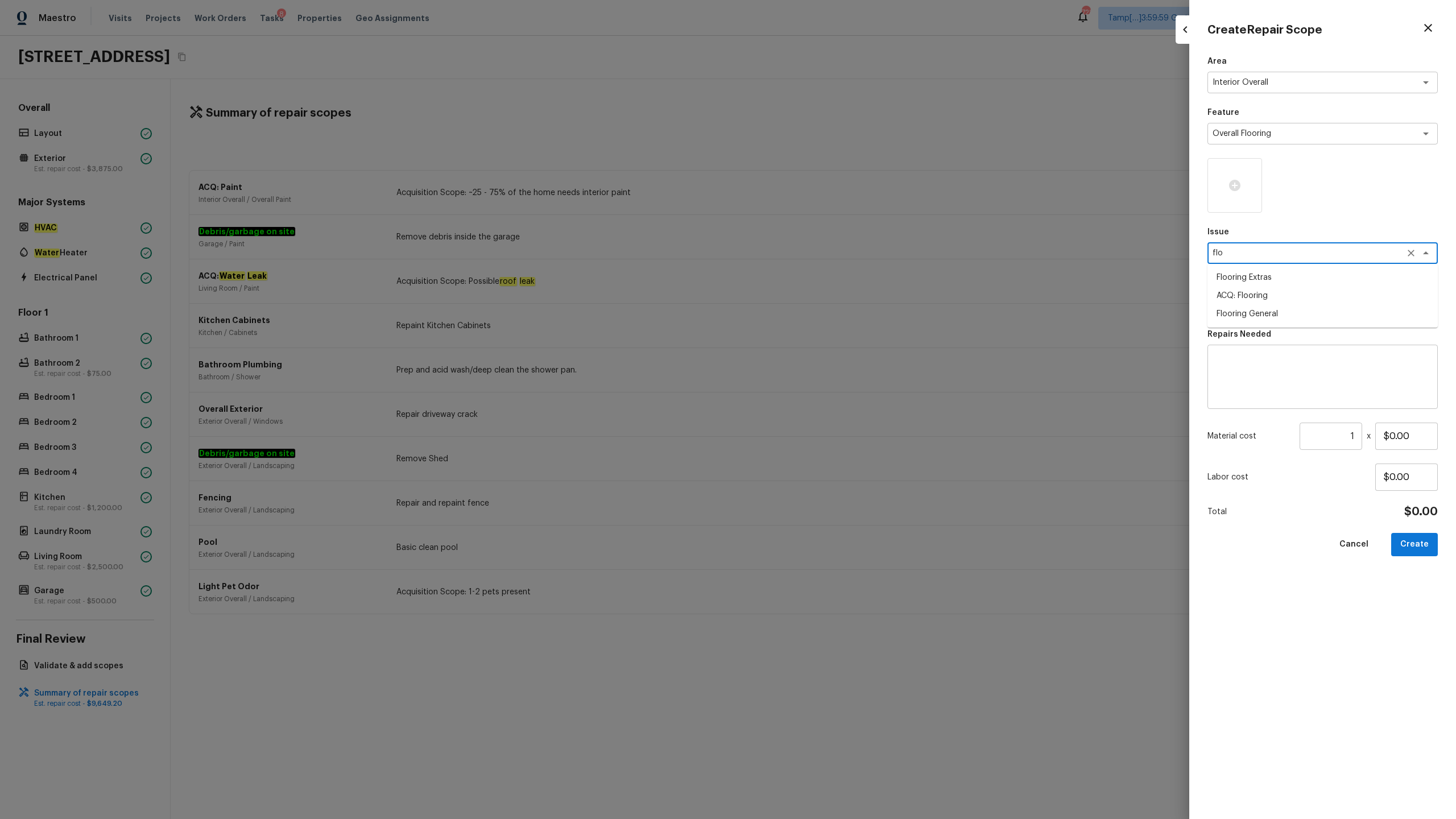
click at [818, 288] on li "ACQ: Flooring" at bounding box center [1323, 296] width 230 height 18
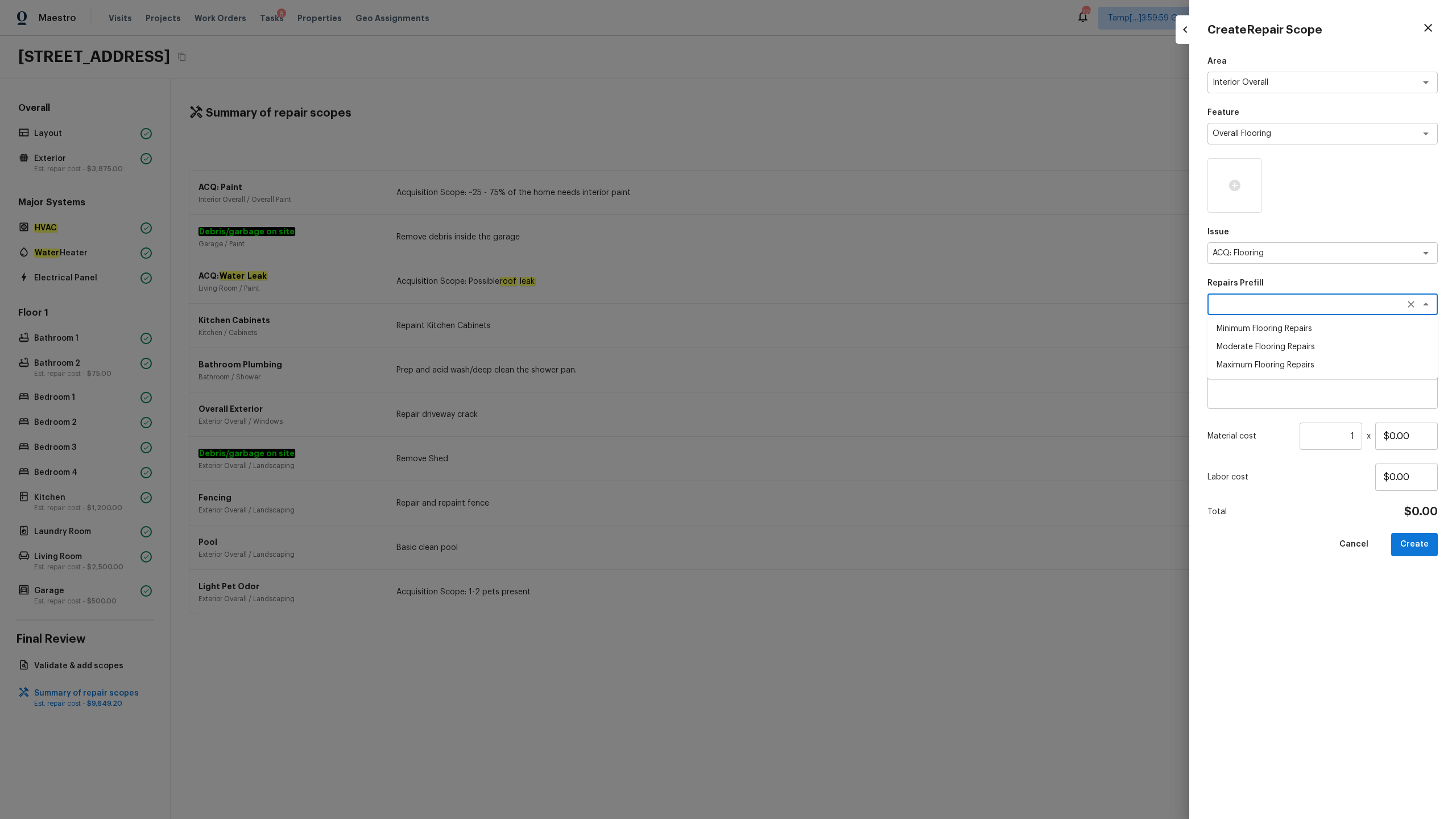
click at [818, 308] on textarea at bounding box center [1306, 304] width 188 height 11
click at [818, 331] on li "Minimum Flooring Repairs" at bounding box center [1323, 329] width 230 height 18
click at [818, 404] on input "1" at bounding box center [1331, 436] width 63 height 27
click at [818, 404] on button "Create" at bounding box center [1414, 545] width 47 height 24
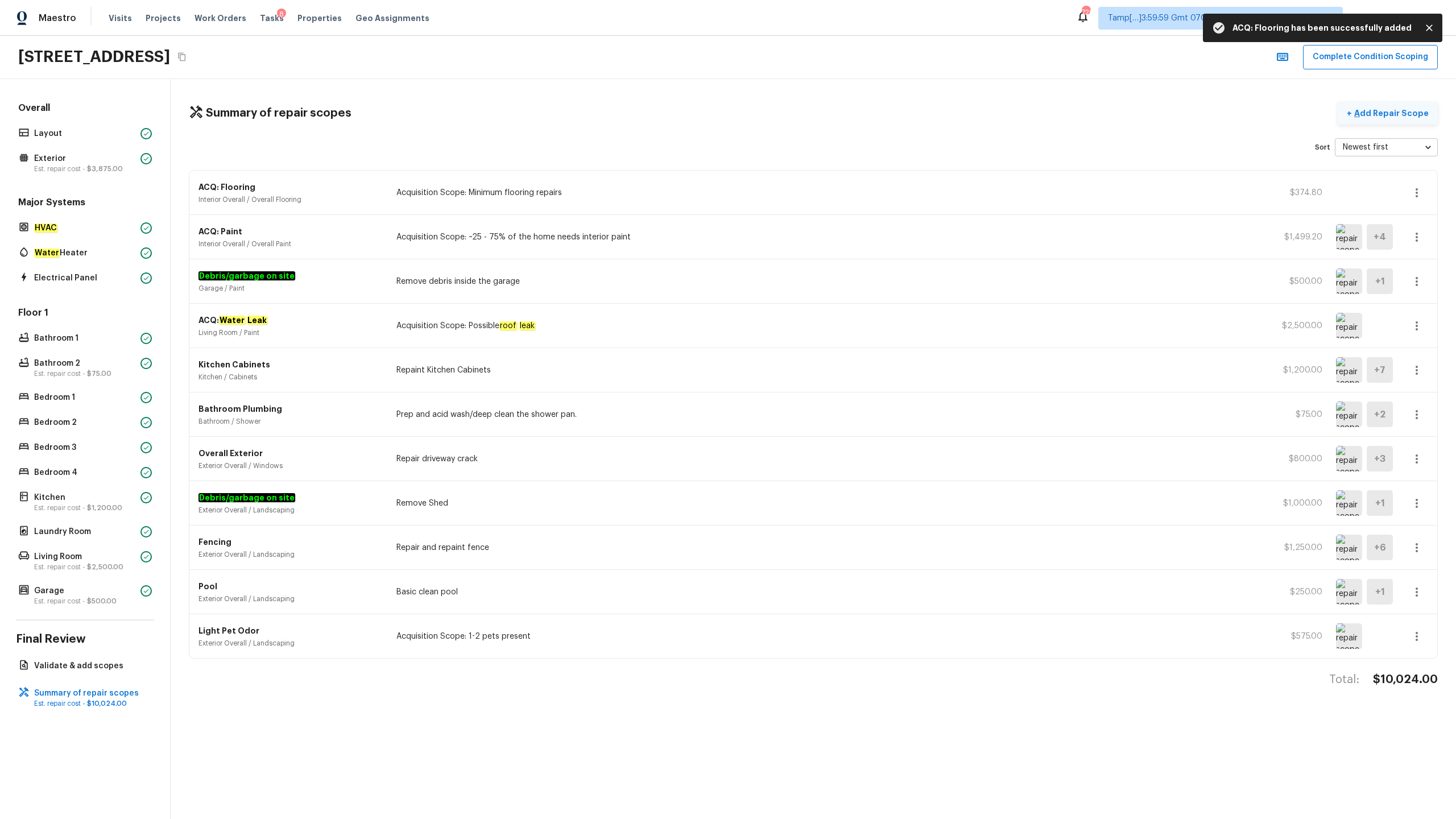
click at [818, 115] on p "Add Repair Scope" at bounding box center [1390, 113] width 77 height 11
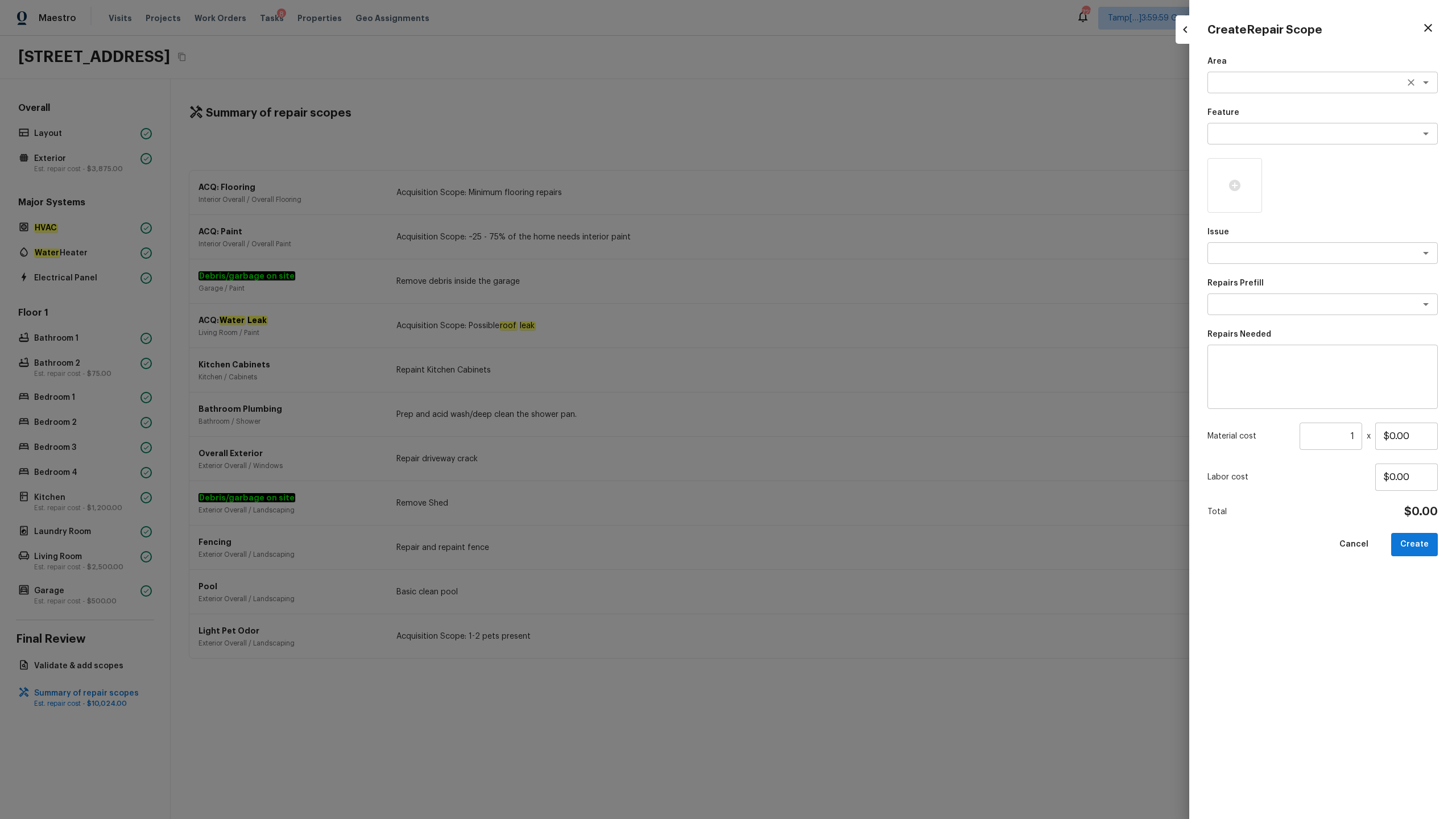
click at [818, 78] on textarea at bounding box center [1306, 82] width 188 height 11
click at [818, 101] on li "Exterior Overall" at bounding box center [1323, 107] width 230 height 18
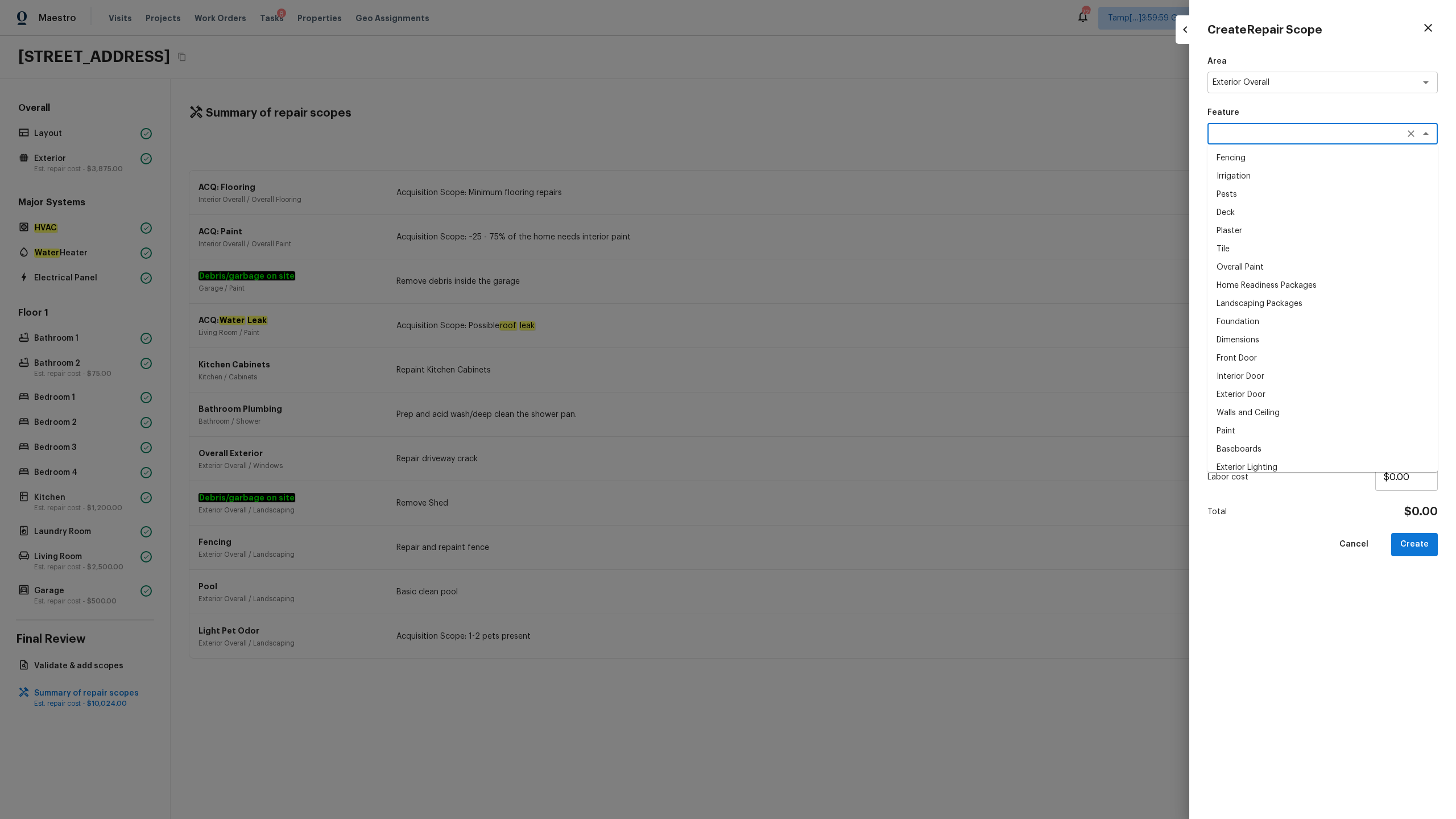
click at [818, 139] on textarea at bounding box center [1306, 133] width 188 height 11
click at [818, 155] on li "Landscaping Packages" at bounding box center [1323, 158] width 230 height 18
click at [818, 257] on textarea at bounding box center [1306, 253] width 188 height 11
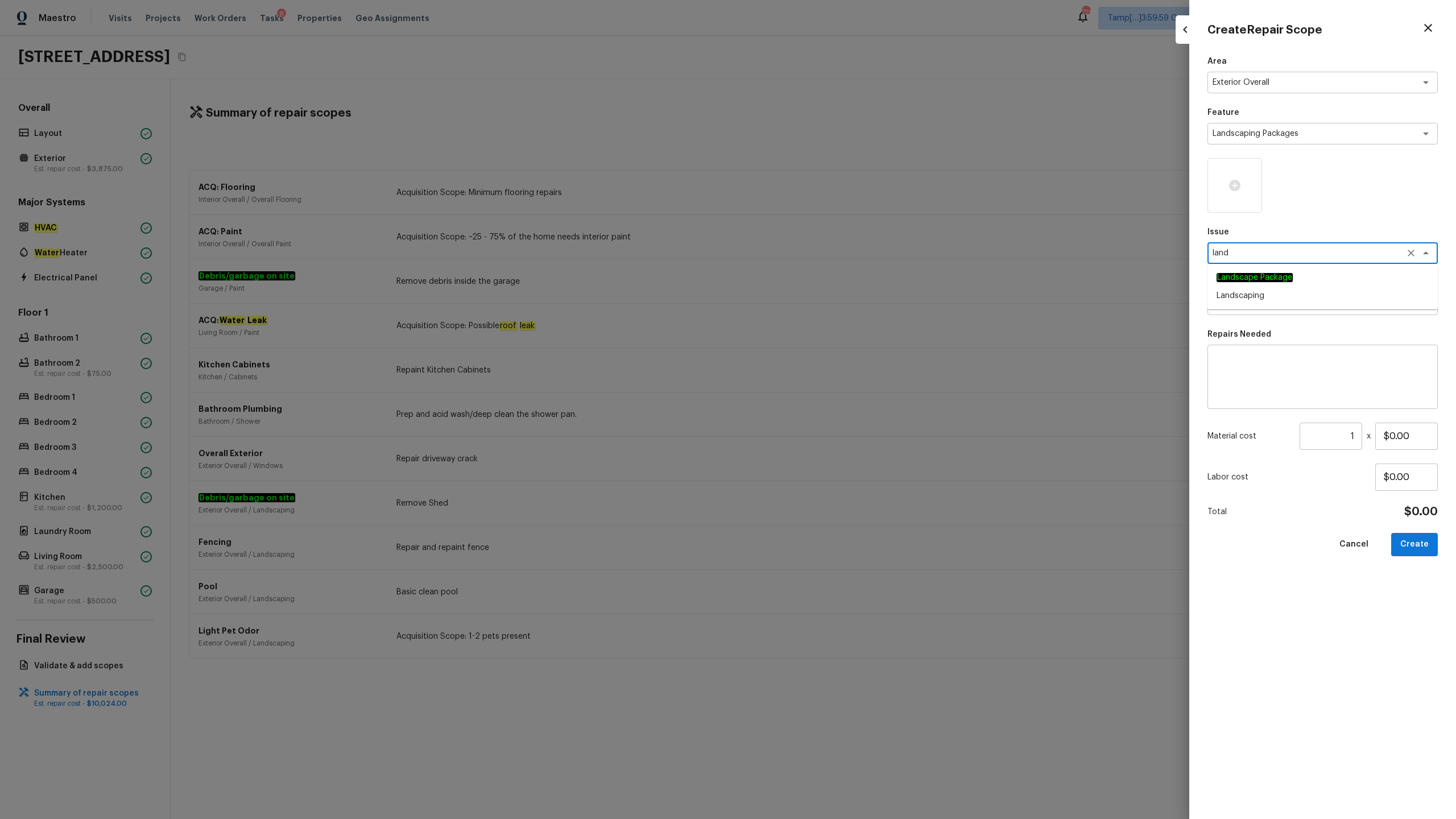
click at [818, 280] on em "Landscape Package" at bounding box center [1254, 277] width 76 height 9
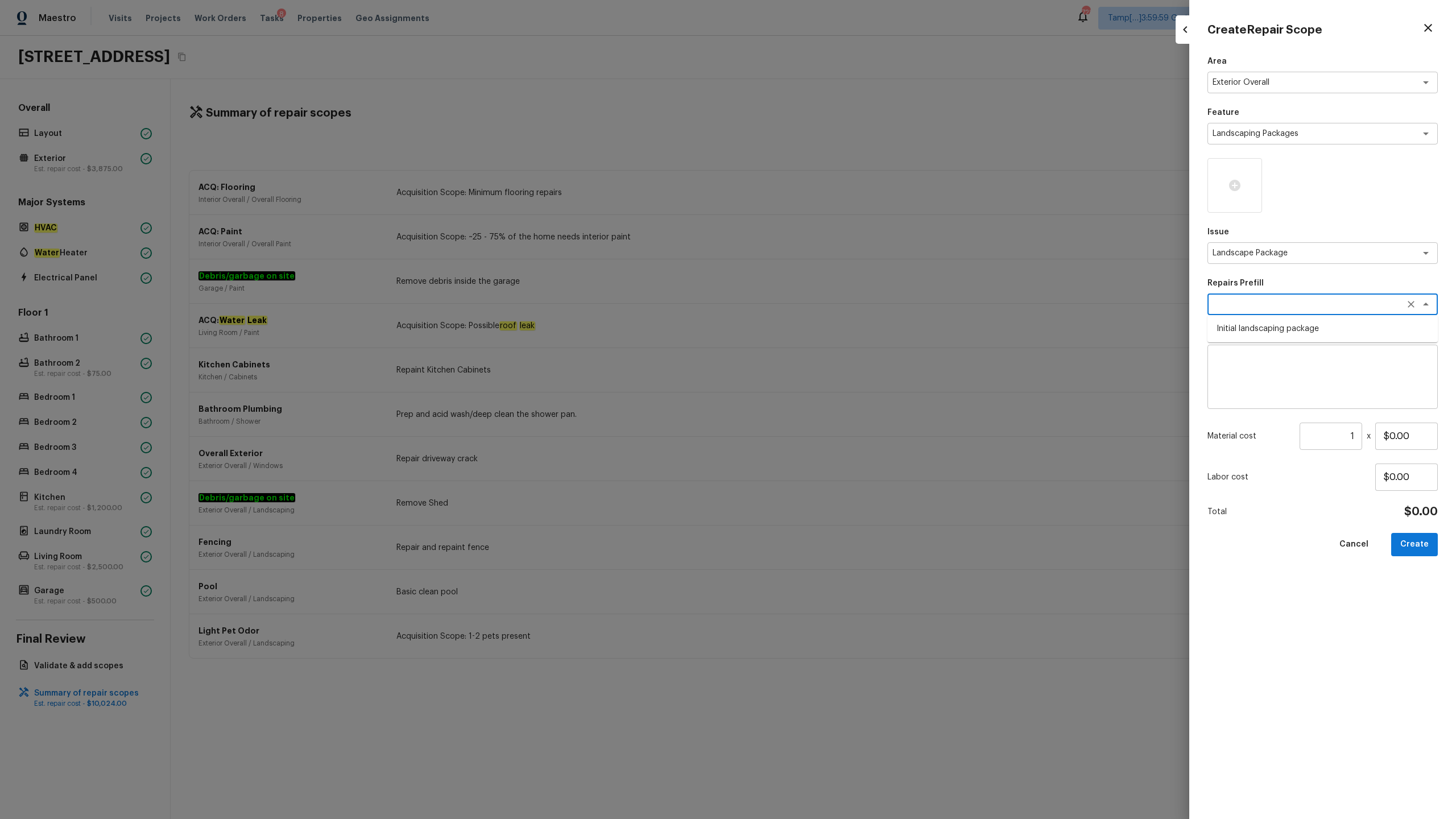
click at [818, 308] on textarea at bounding box center [1306, 304] width 188 height 11
click at [818, 325] on li "Initial landscaping package" at bounding box center [1323, 329] width 230 height 18
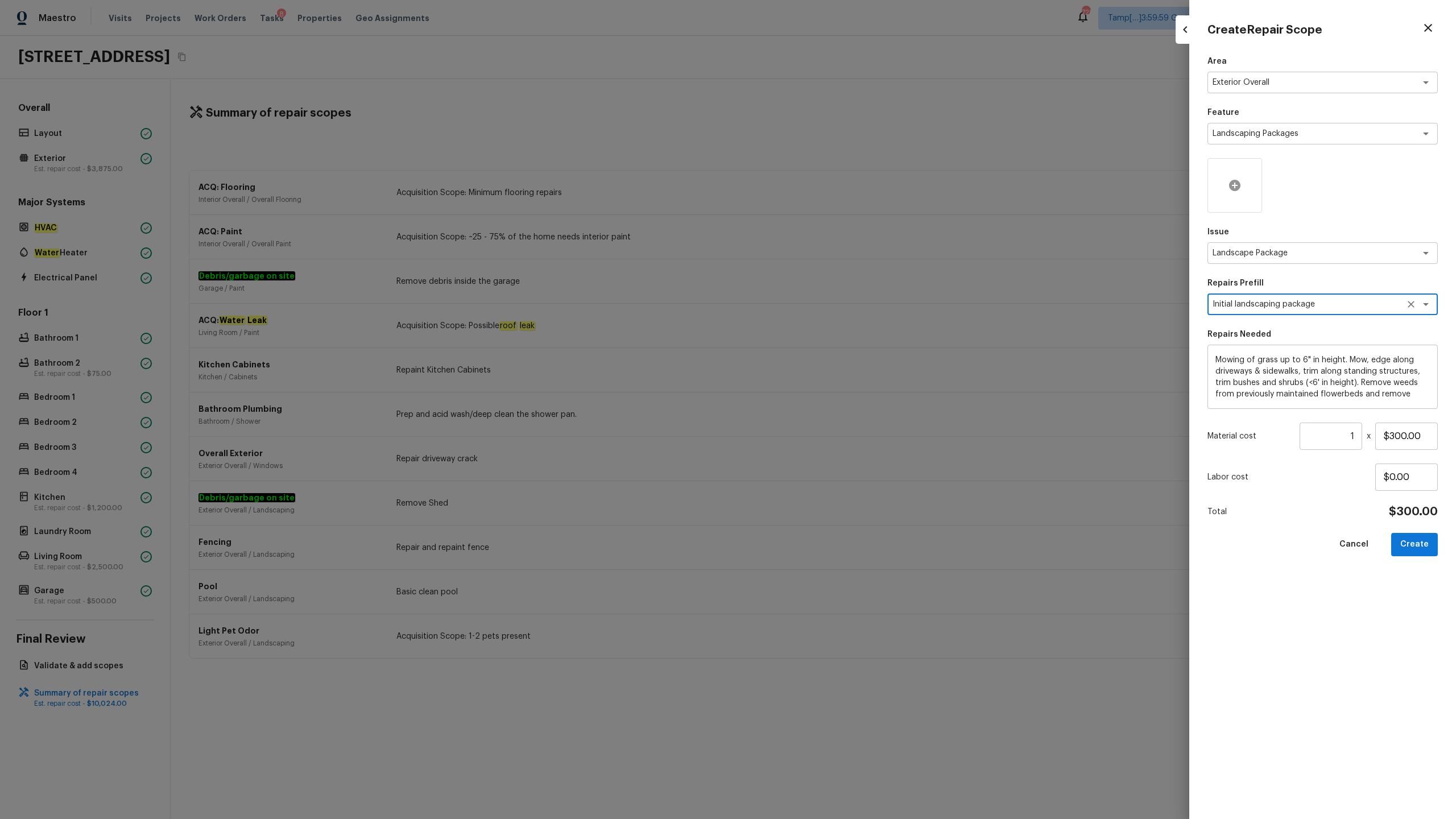
click at [818, 186] on icon at bounding box center [1234, 185] width 11 height 11
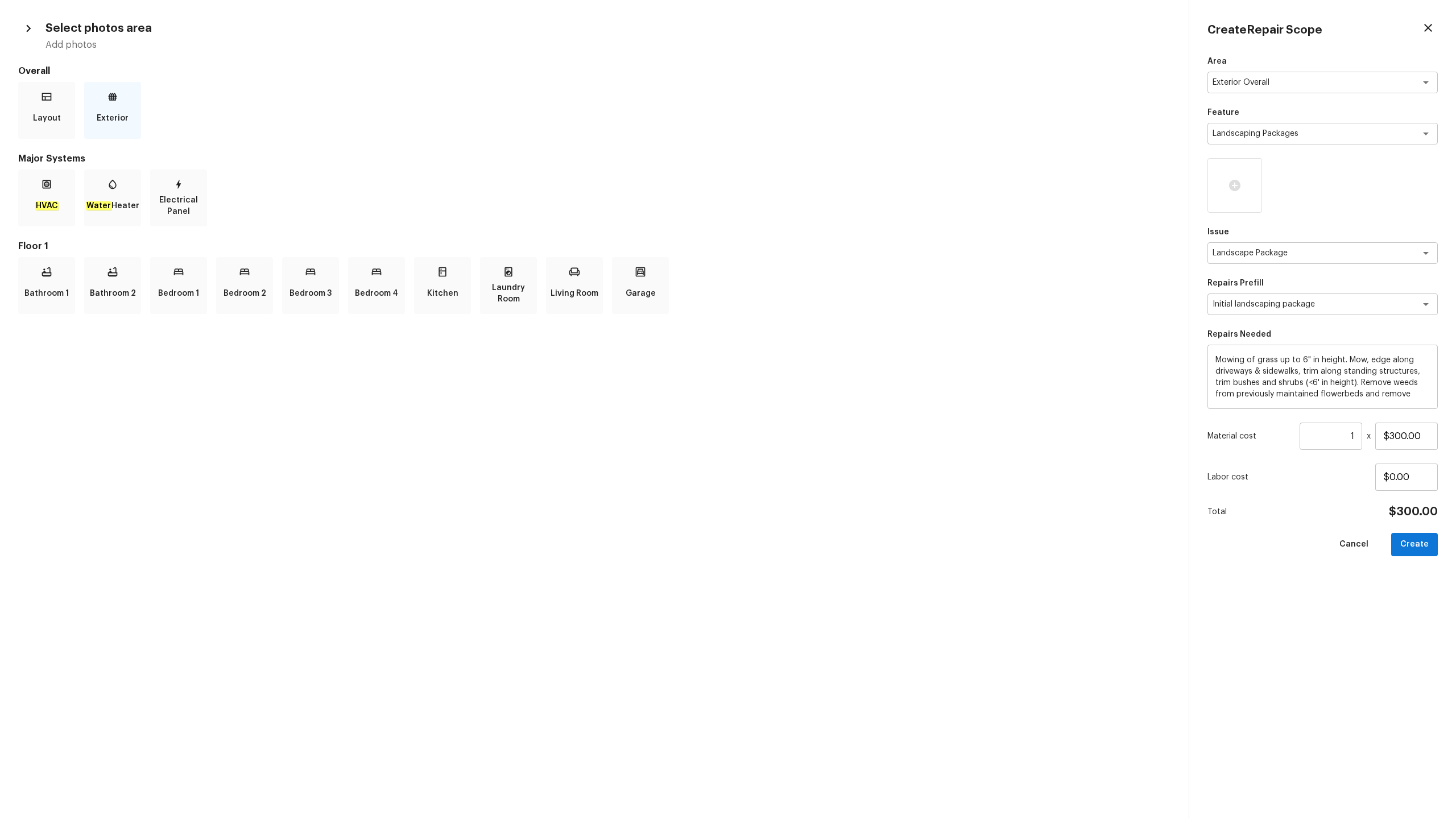
click at [121, 117] on p "Exterior" at bounding box center [113, 118] width 32 height 23
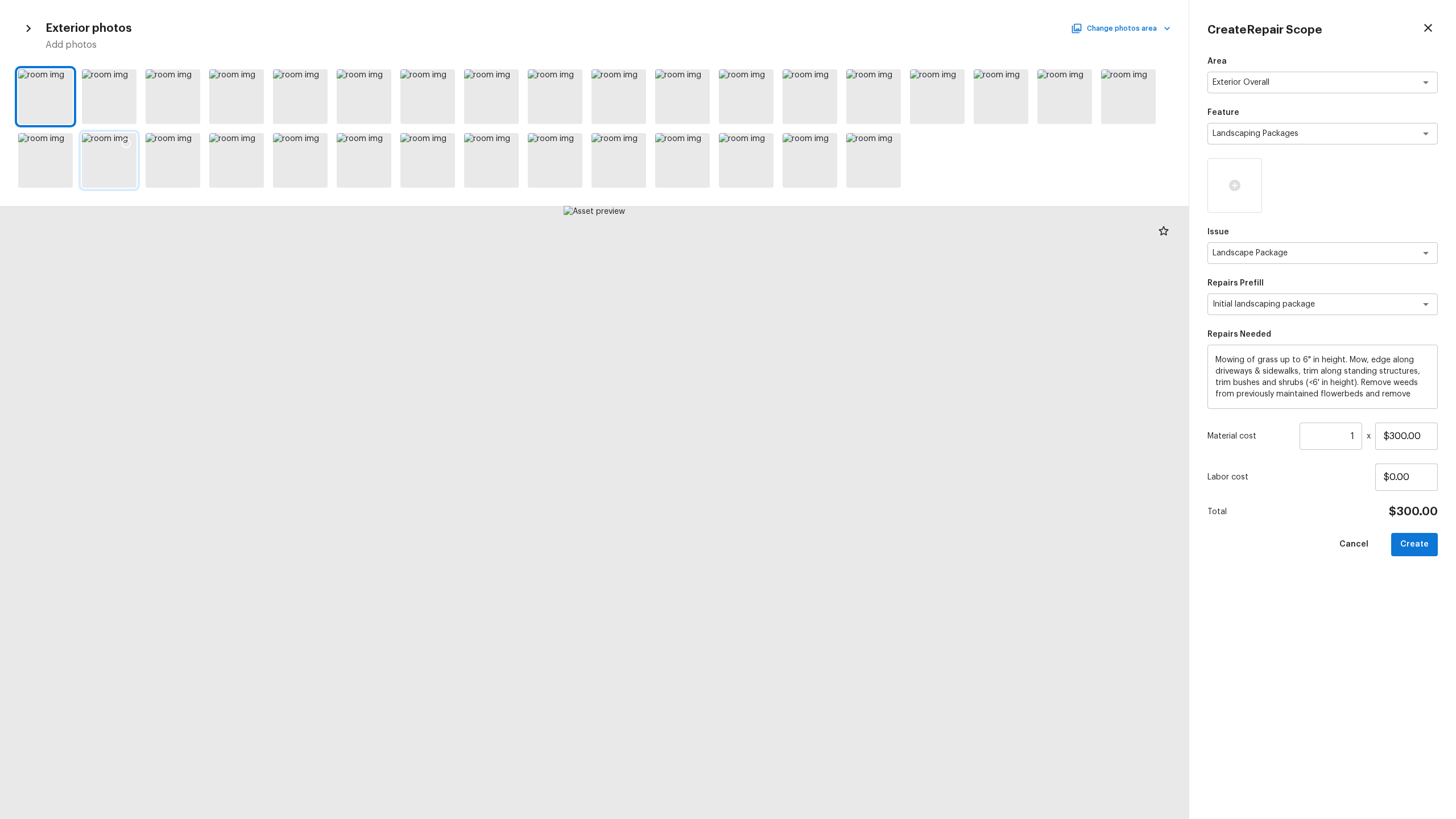
click at [132, 145] on div at bounding box center [126, 145] width 21 height 24
click at [187, 145] on icon at bounding box center [189, 143] width 11 height 11
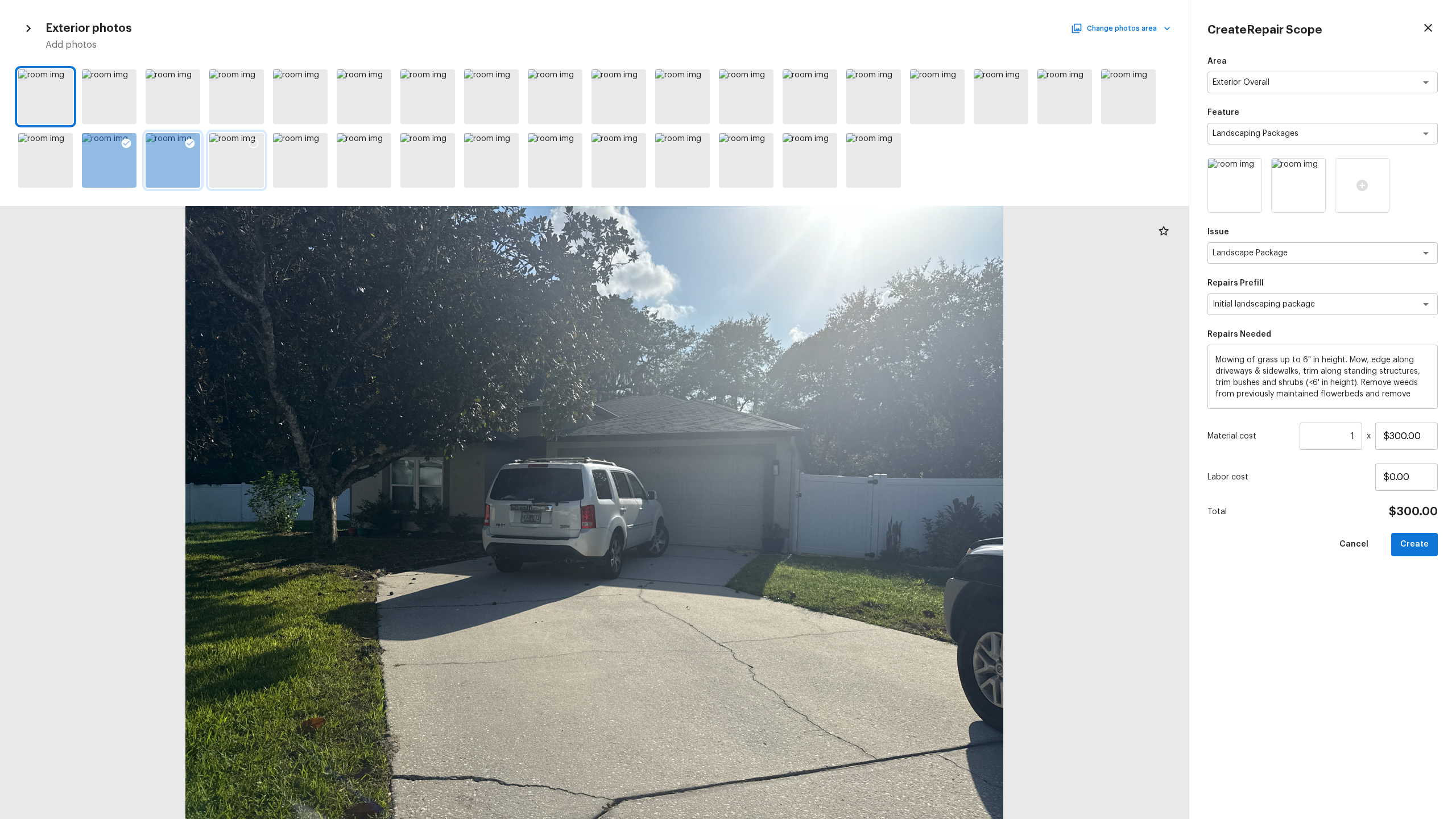
click at [255, 146] on icon at bounding box center [253, 143] width 11 height 11
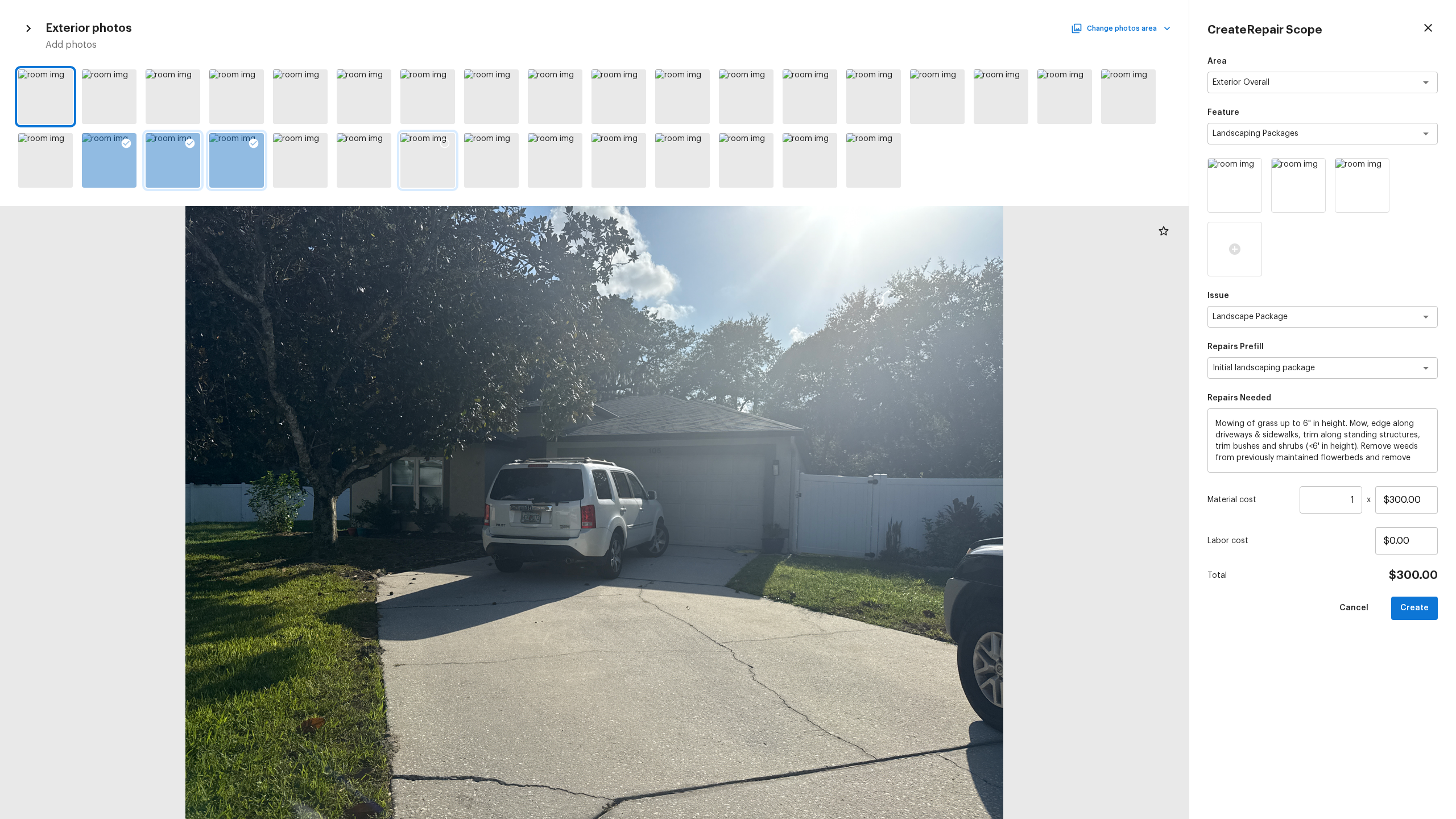
click at [444, 149] on icon at bounding box center [444, 143] width 11 height 11
click at [507, 148] on icon at bounding box center [508, 143] width 11 height 11
click at [818, 81] on icon at bounding box center [1018, 79] width 11 height 11
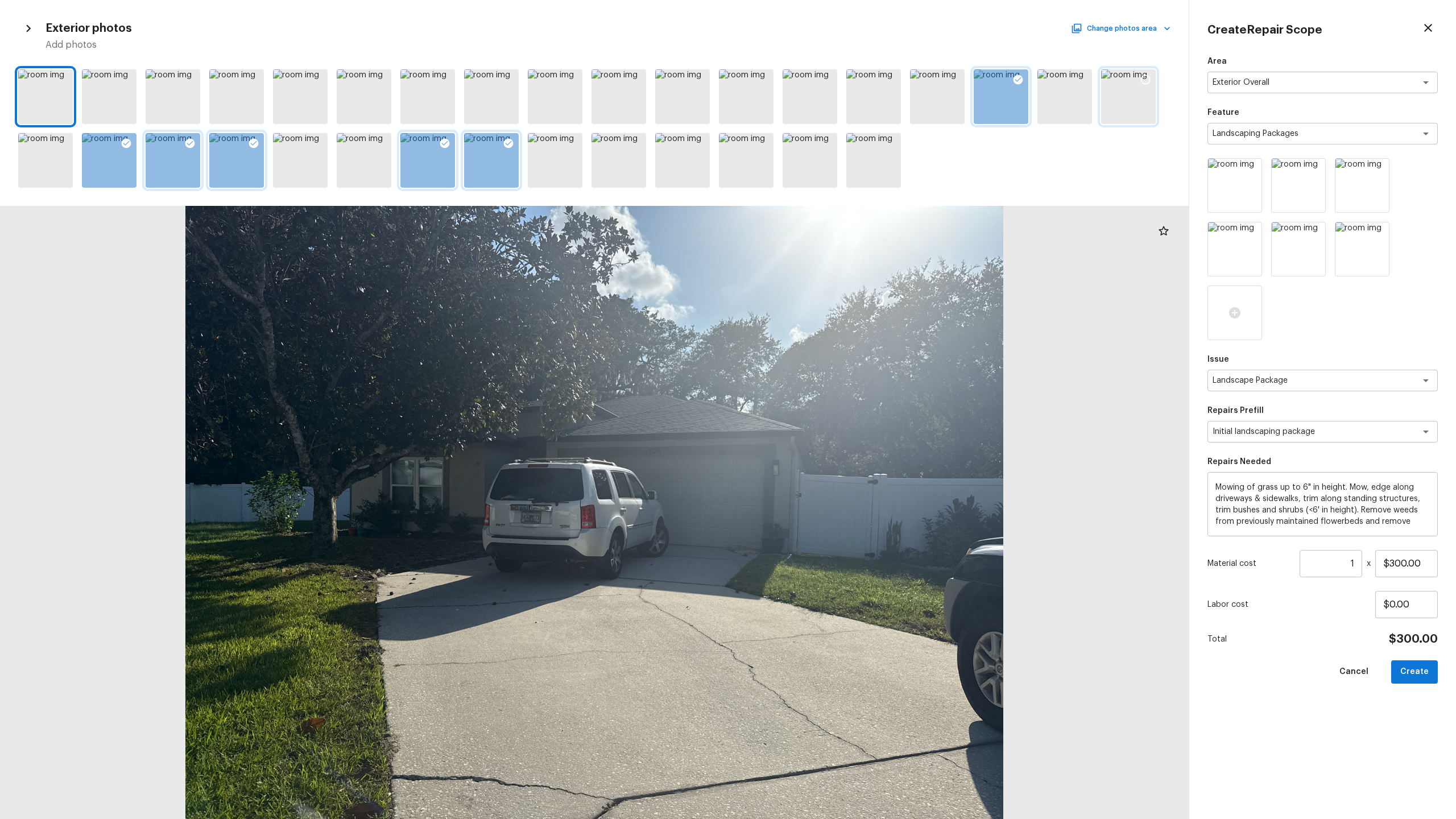
click at [818, 77] on icon at bounding box center [1145, 79] width 11 height 11
click at [818, 404] on button "Create" at bounding box center [1414, 672] width 47 height 24
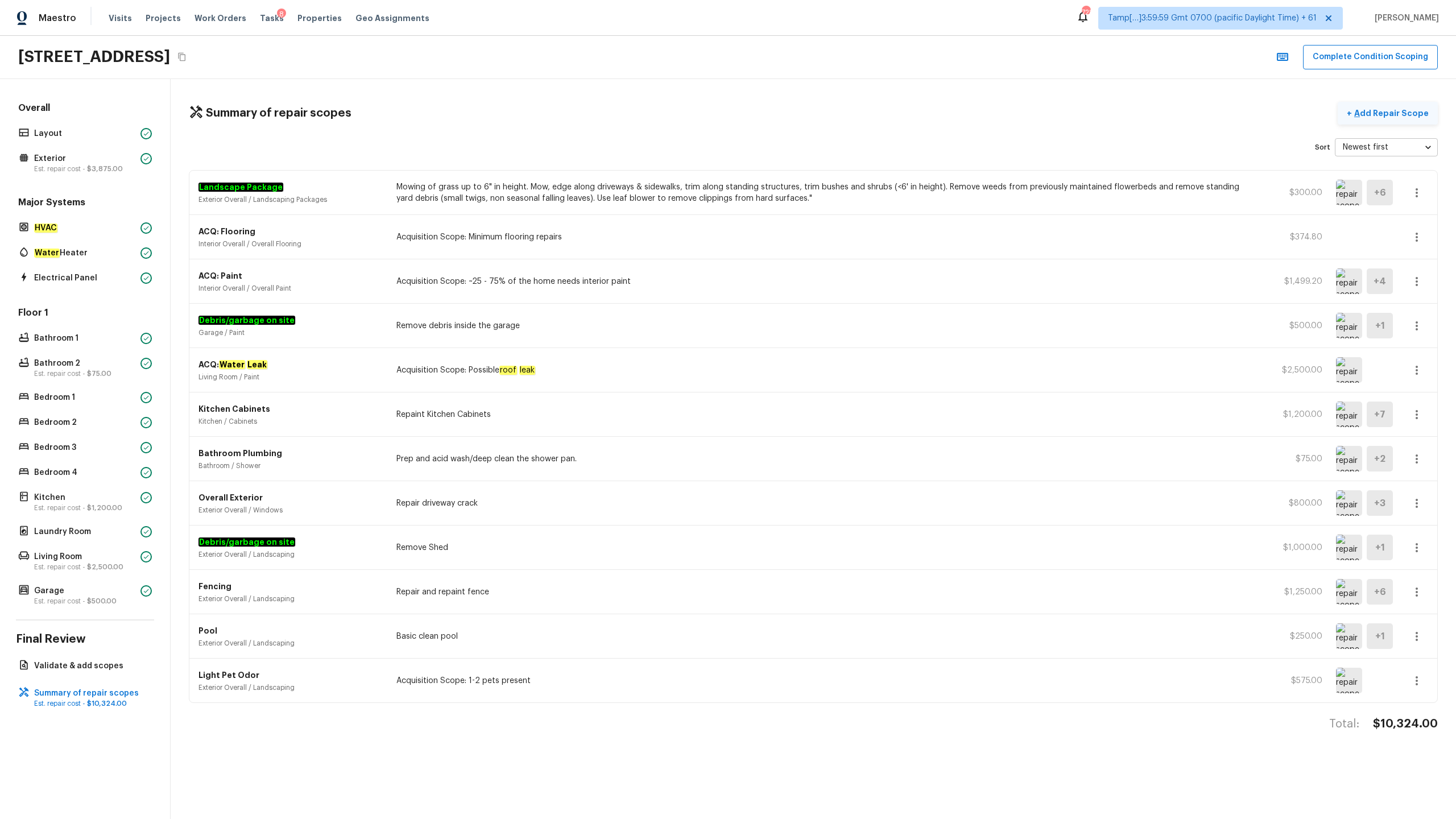
click at [818, 114] on p "Add Repair Scope" at bounding box center [1390, 113] width 77 height 11
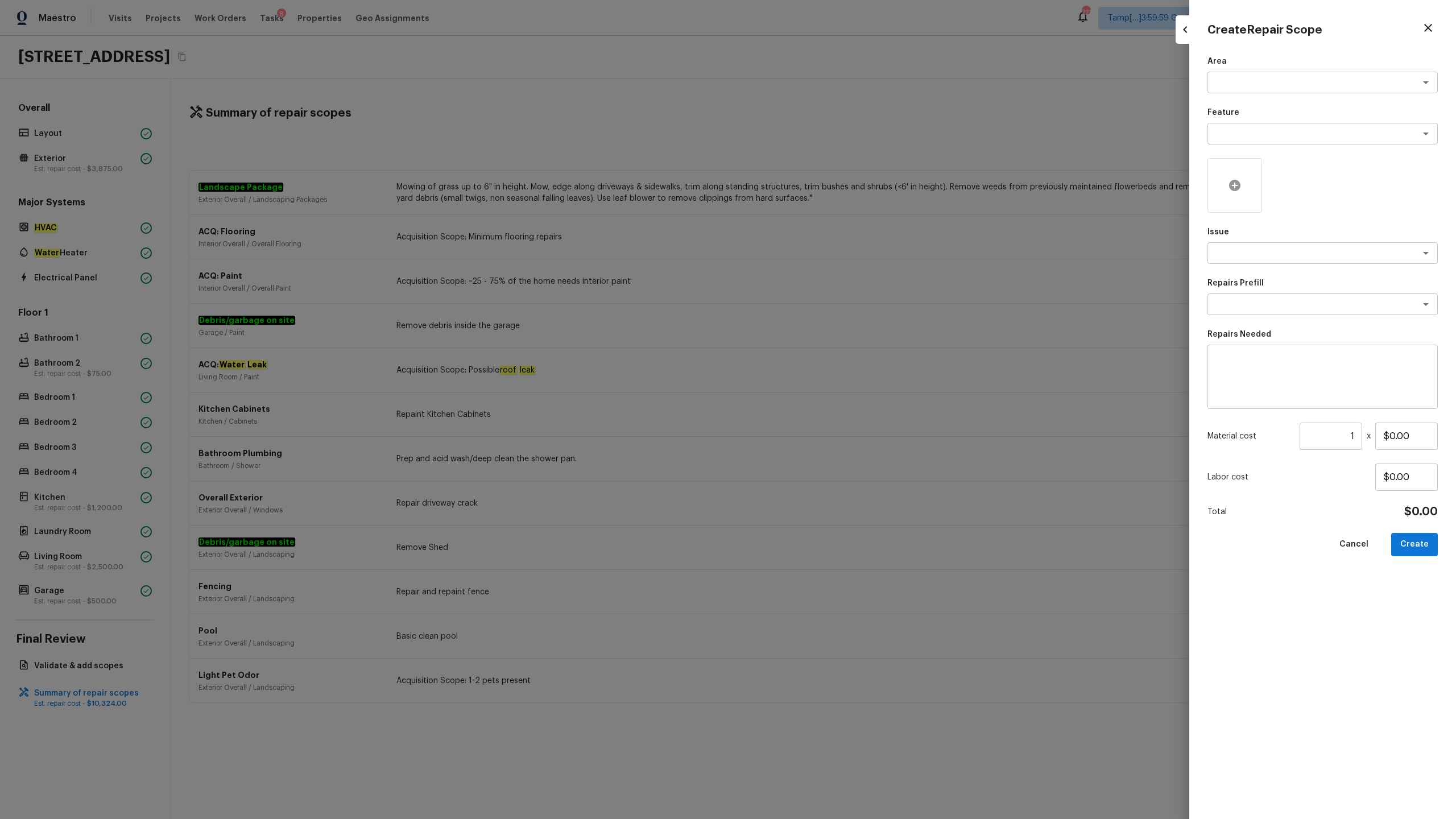
click at [818, 176] on div at bounding box center [1235, 185] width 55 height 55
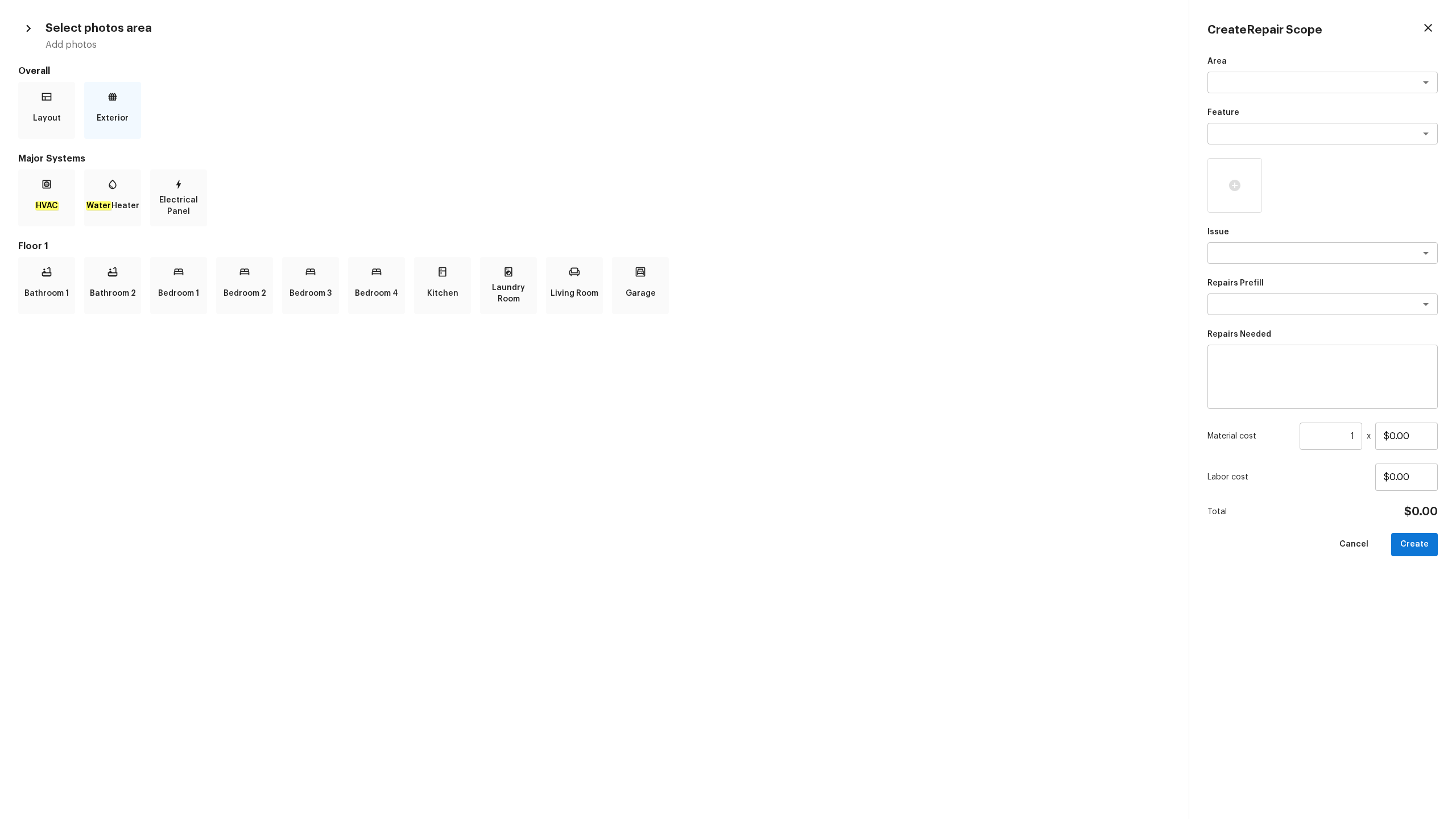
click at [101, 122] on p "Exterior" at bounding box center [113, 118] width 32 height 23
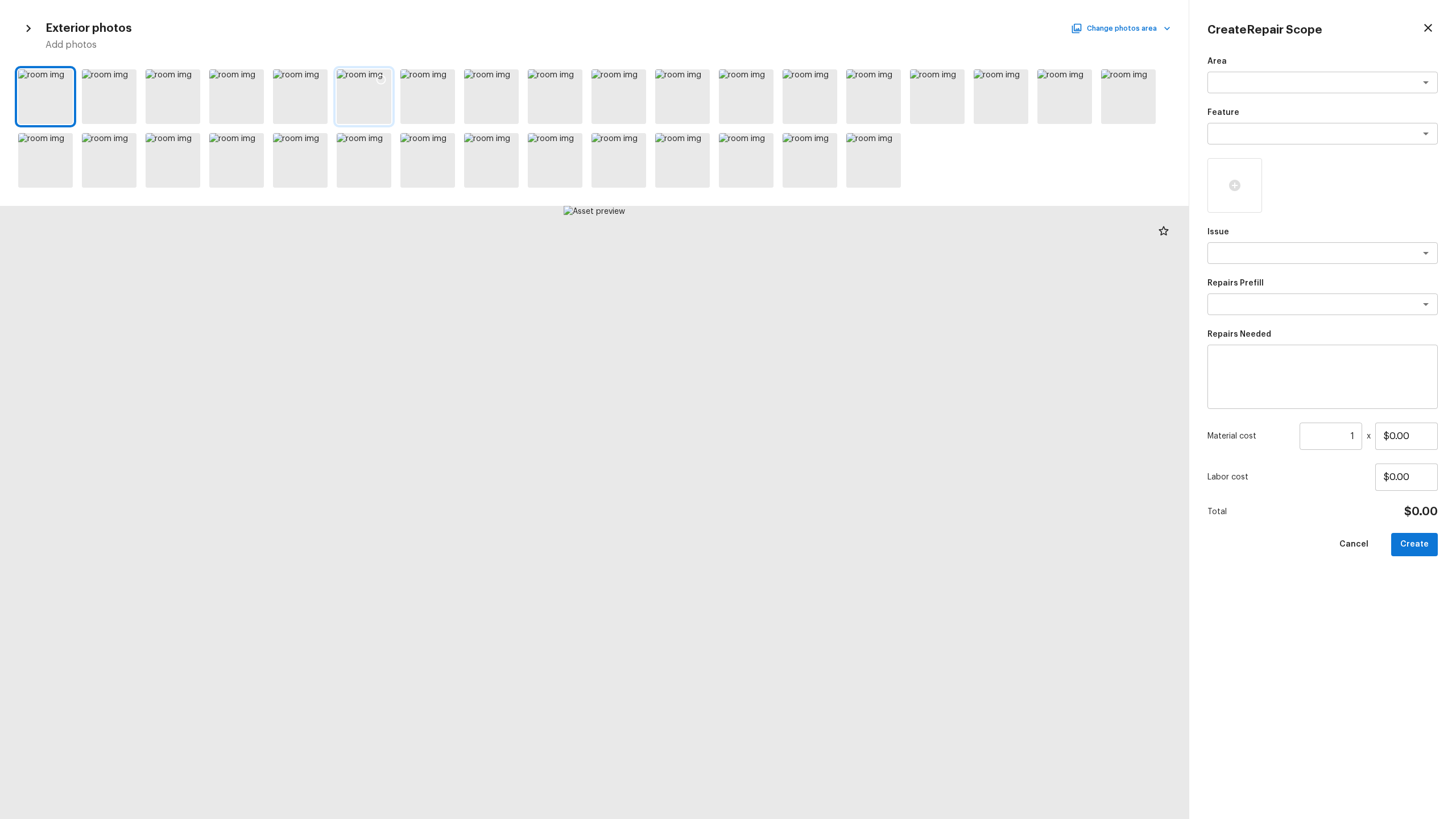
click at [381, 83] on icon at bounding box center [381, 79] width 11 height 11
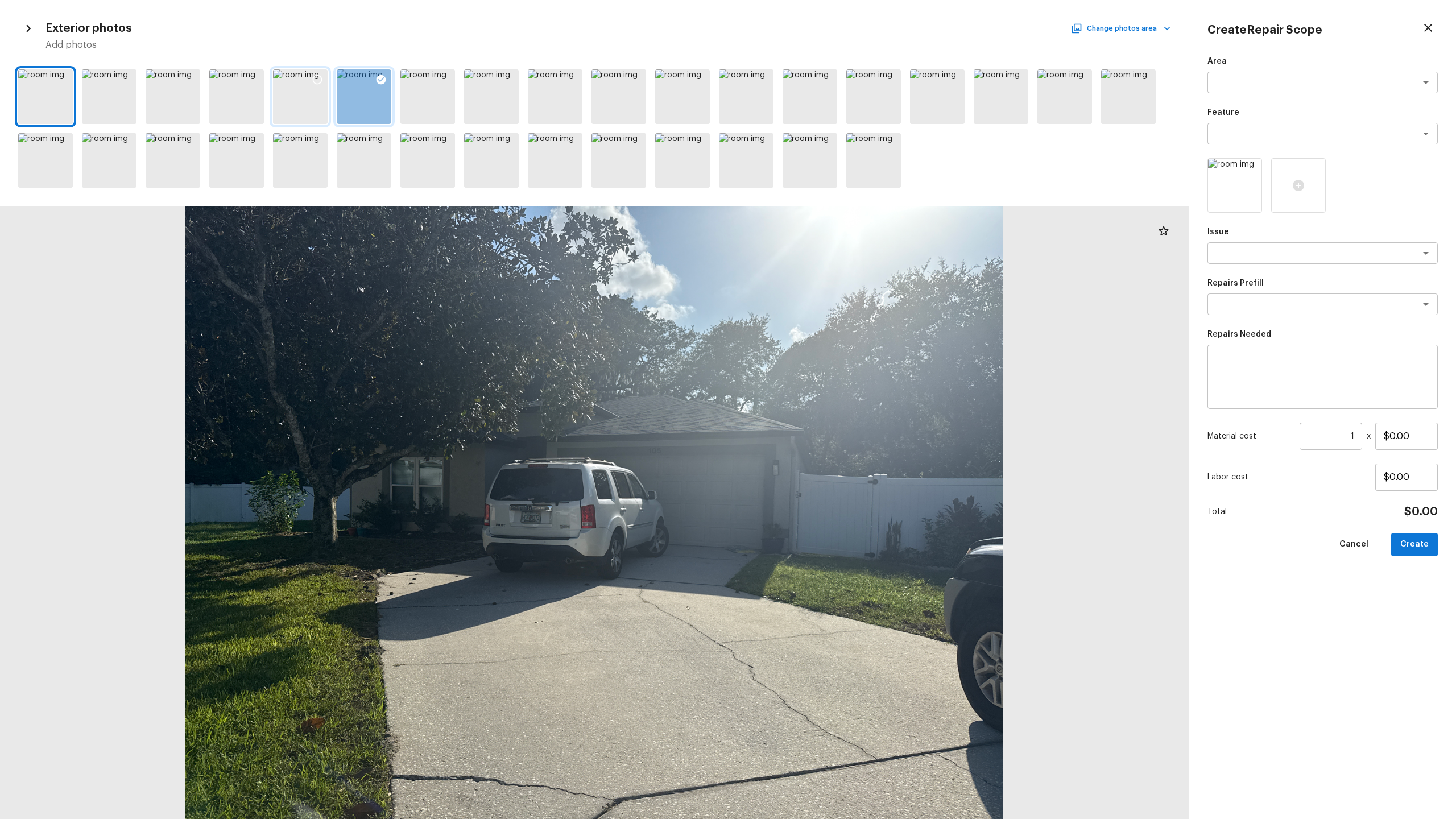
click at [320, 84] on icon at bounding box center [317, 79] width 11 height 11
click at [818, 77] on textarea at bounding box center [1306, 82] width 188 height 11
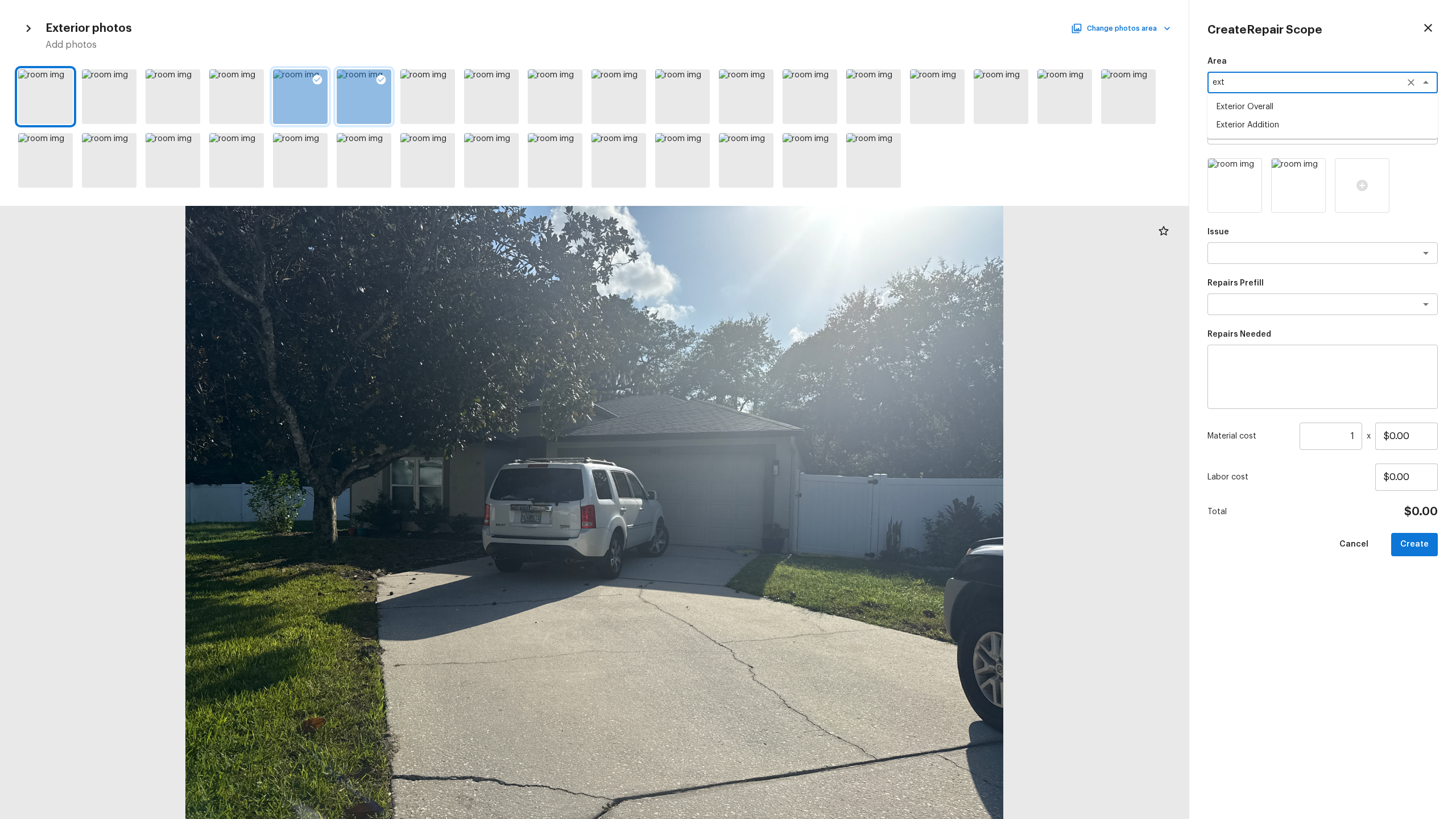
click at [818, 112] on li "Exterior Overall" at bounding box center [1323, 107] width 230 height 18
click at [818, 142] on div "x ​" at bounding box center [1323, 133] width 230 height 22
click at [818, 254] on textarea at bounding box center [1306, 253] width 188 height 11
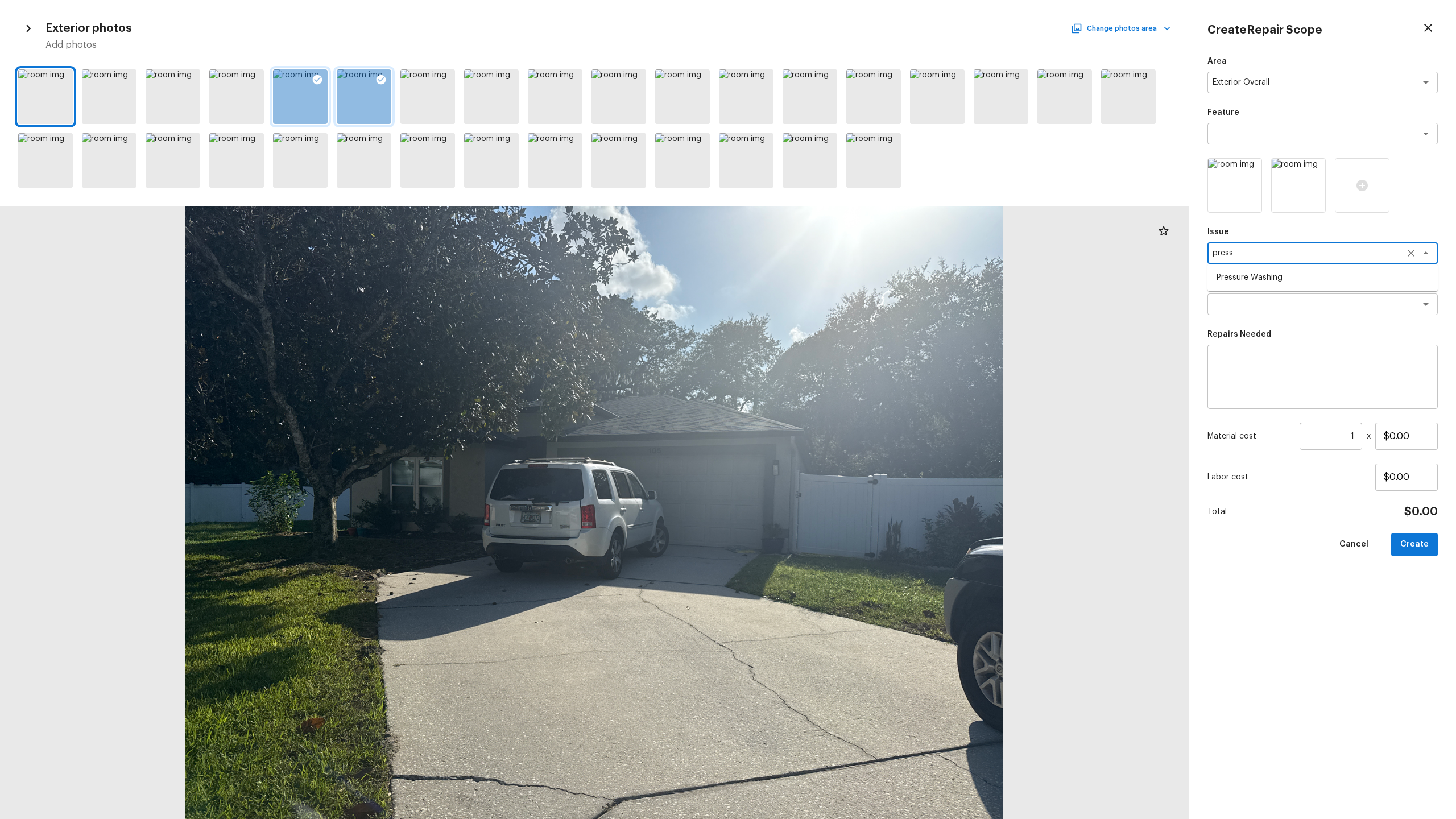
click at [818, 279] on li "Pressure Washing" at bounding box center [1323, 277] width 230 height 18
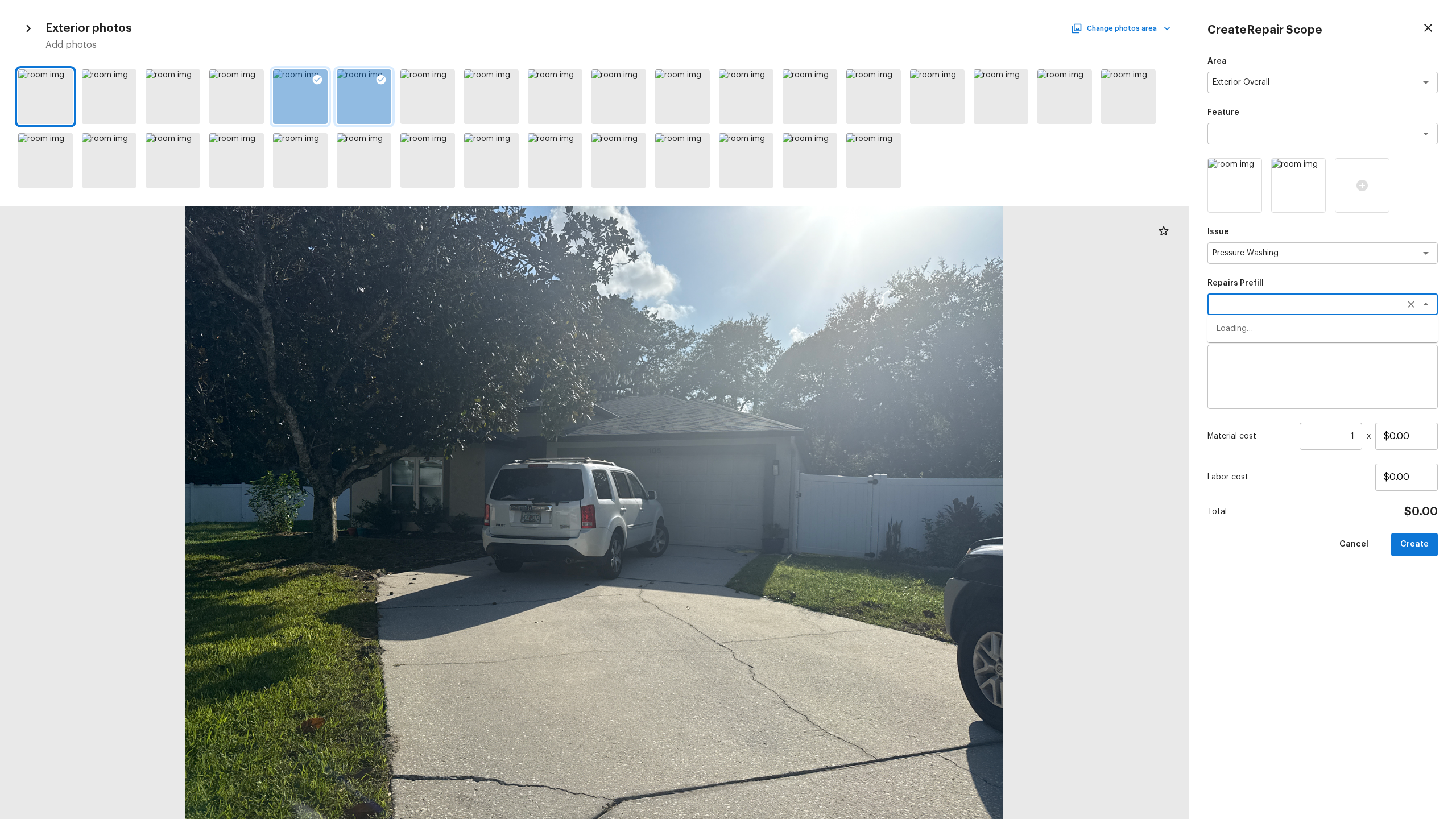
click at [818, 300] on textarea at bounding box center [1306, 304] width 188 height 11
click at [818, 359] on li "Pressure Wash Drive/Walk Way" at bounding box center [1323, 365] width 230 height 18
click at [818, 404] on input "$125.00" at bounding box center [1406, 436] width 63 height 27
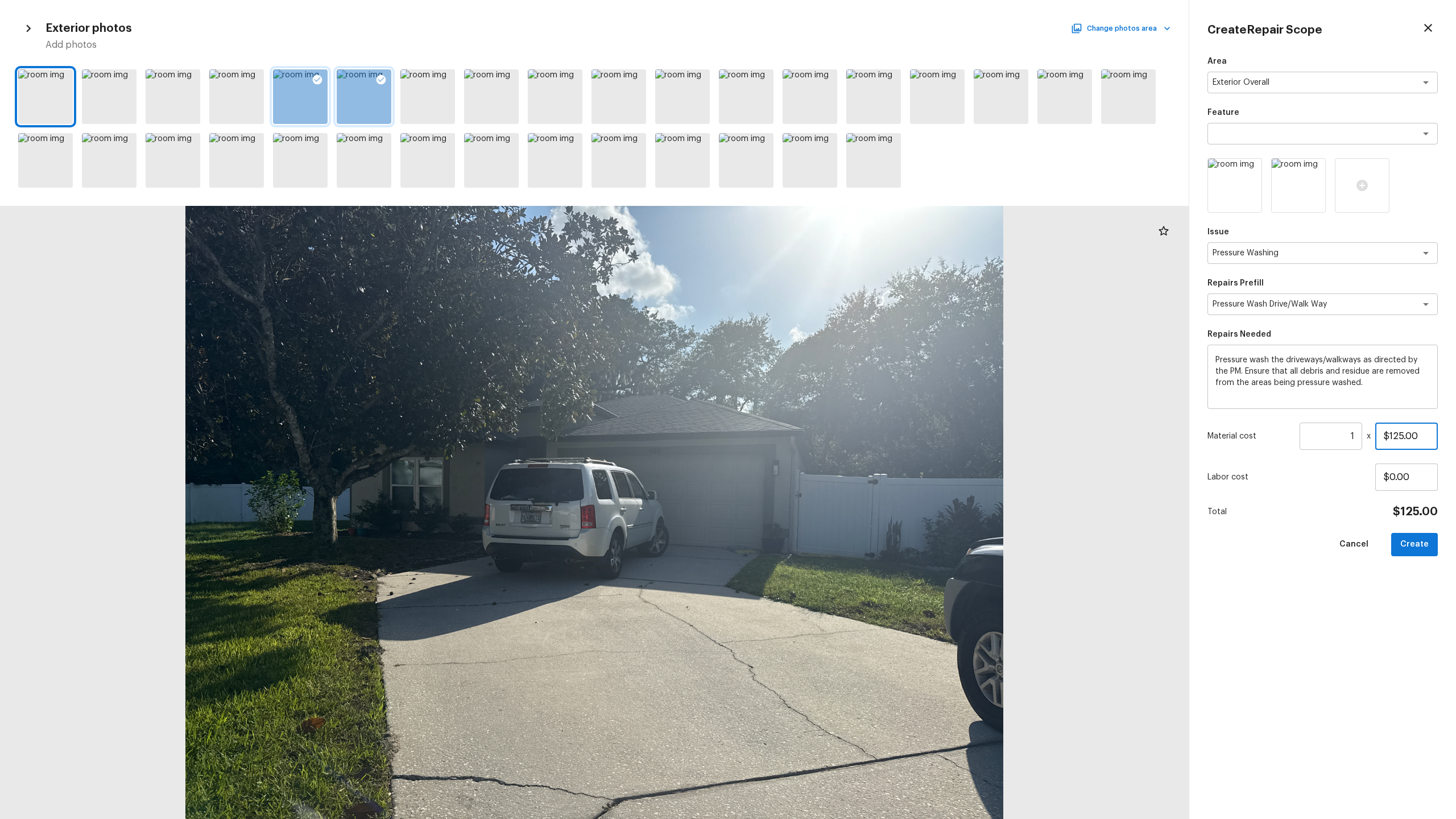
click at [818, 404] on input "$125.00" at bounding box center [1406, 436] width 63 height 27
click at [818, 404] on input "$2.00" at bounding box center [1406, 436] width 63 height 27
click at [818, 404] on button "Create" at bounding box center [1414, 545] width 47 height 24
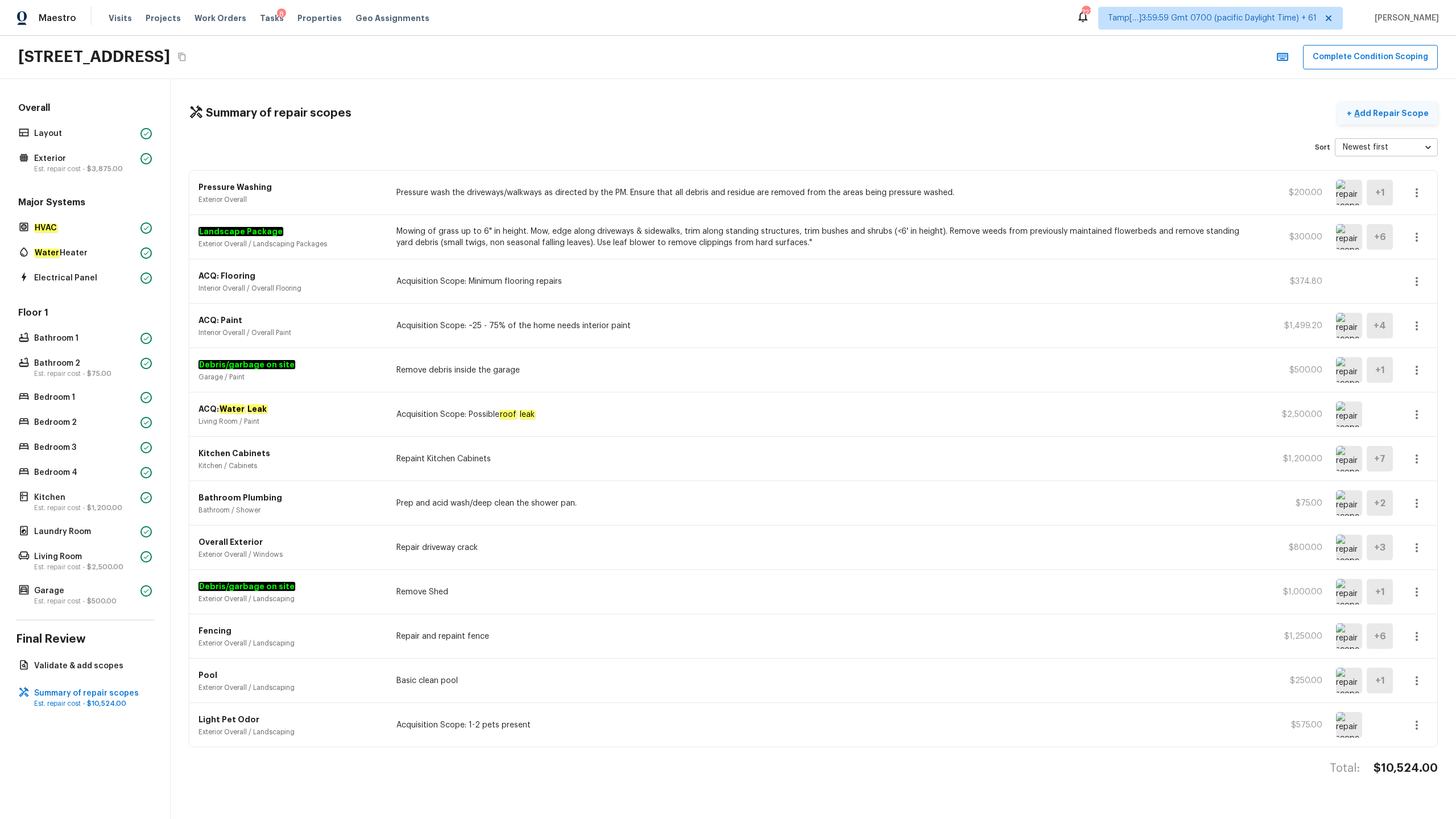
click at [818, 114] on p "Add Repair Scope" at bounding box center [1390, 113] width 77 height 11
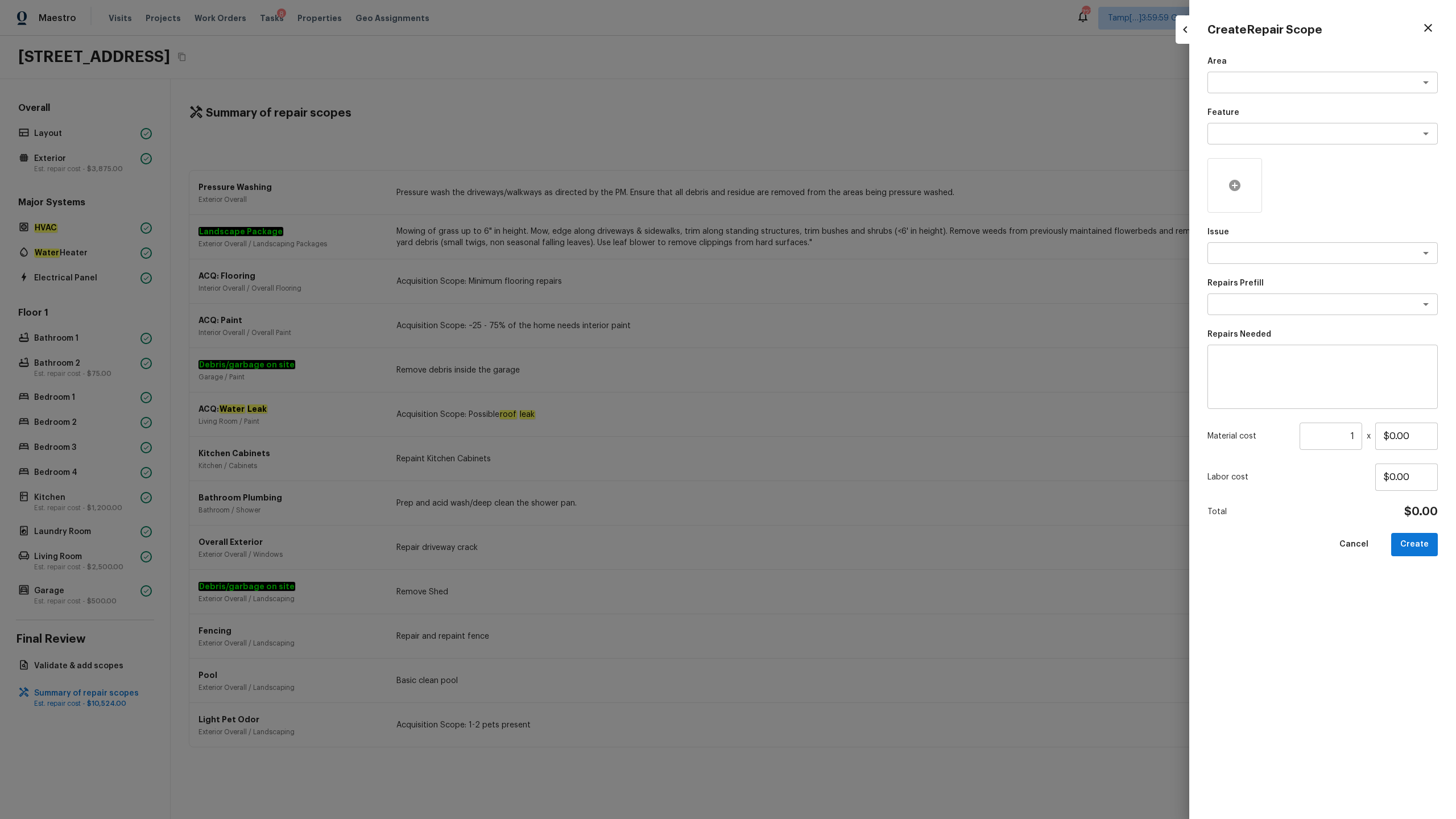
click at [818, 184] on icon at bounding box center [1234, 185] width 11 height 11
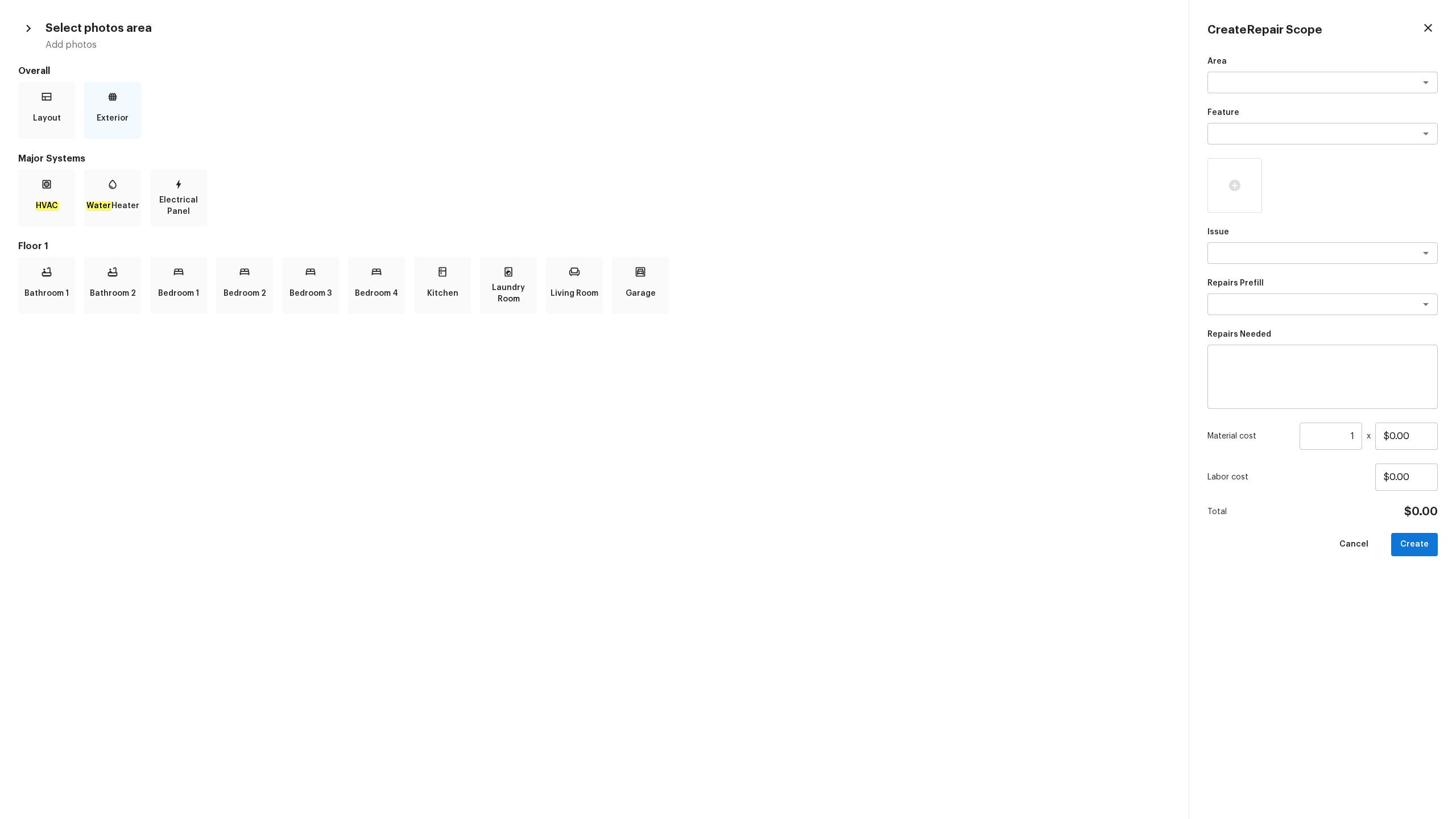
click at [126, 126] on p "Exterior" at bounding box center [113, 118] width 32 height 23
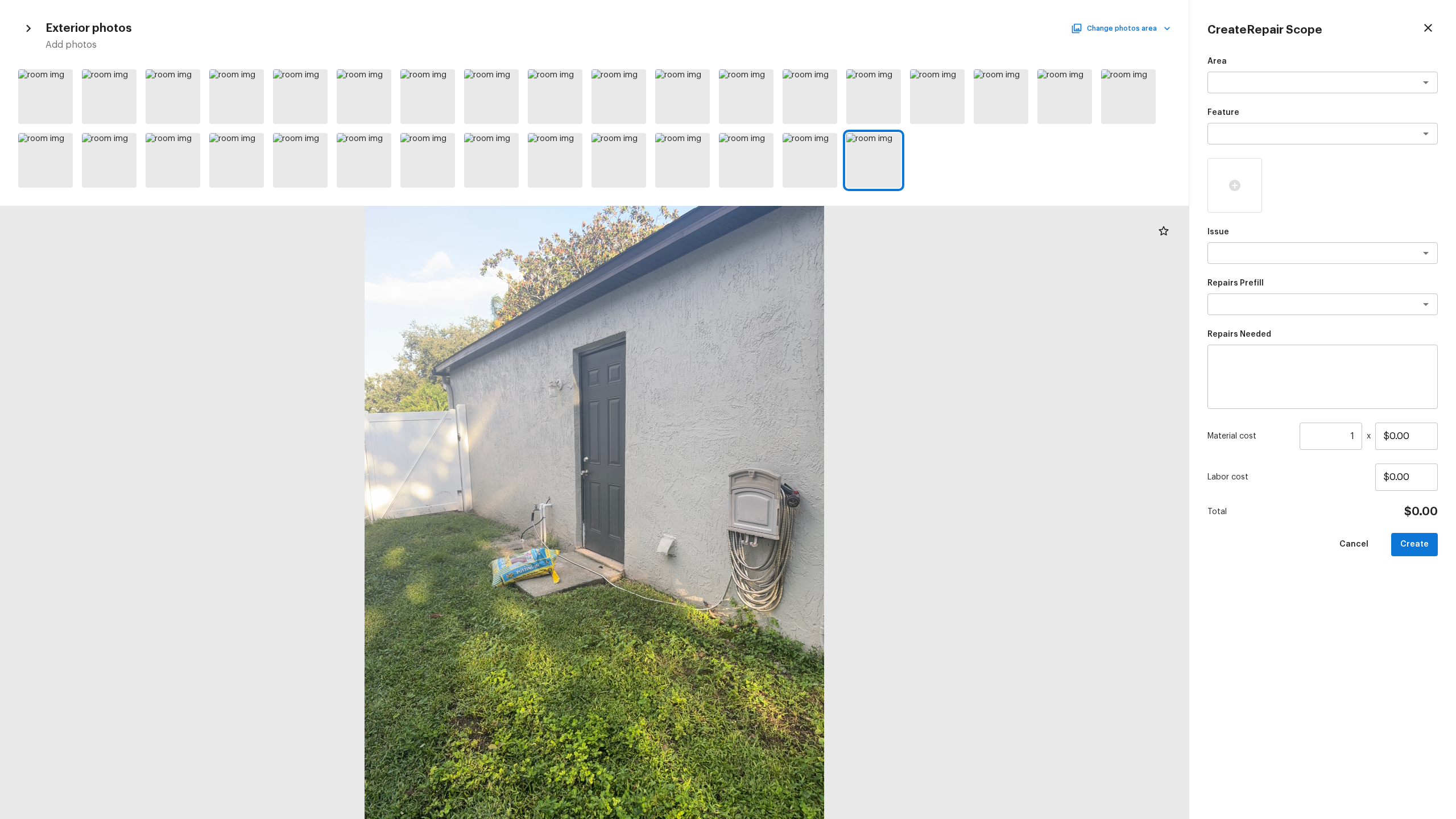
click at [818, 19] on div "Exterior photos Change photos area Add photos" at bounding box center [594, 35] width 1152 height 33
click at [818, 27] on button "Change photos area" at bounding box center [1121, 28] width 97 height 15
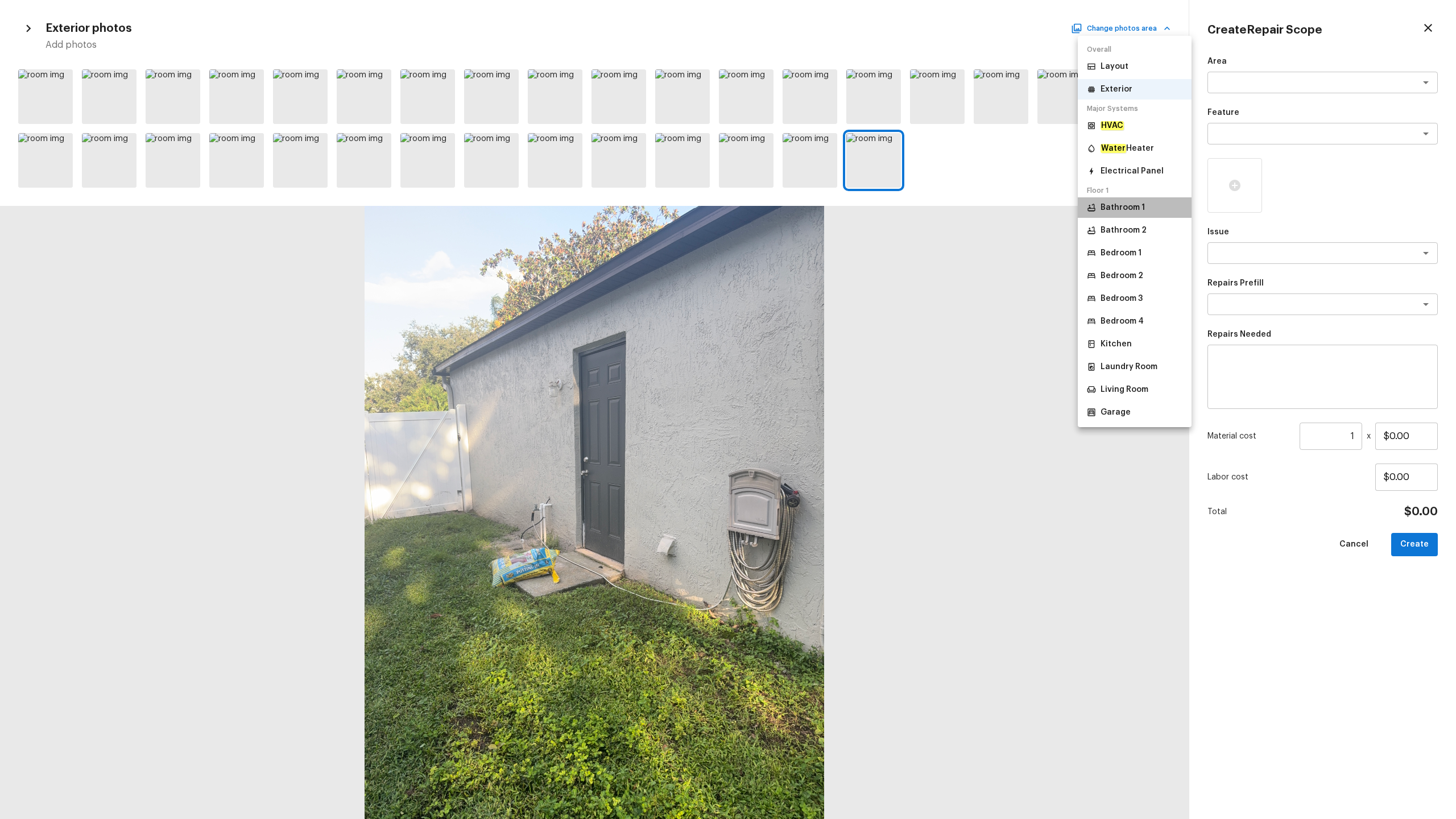
click at [818, 217] on li "Bathroom 1" at bounding box center [1134, 208] width 114 height 21
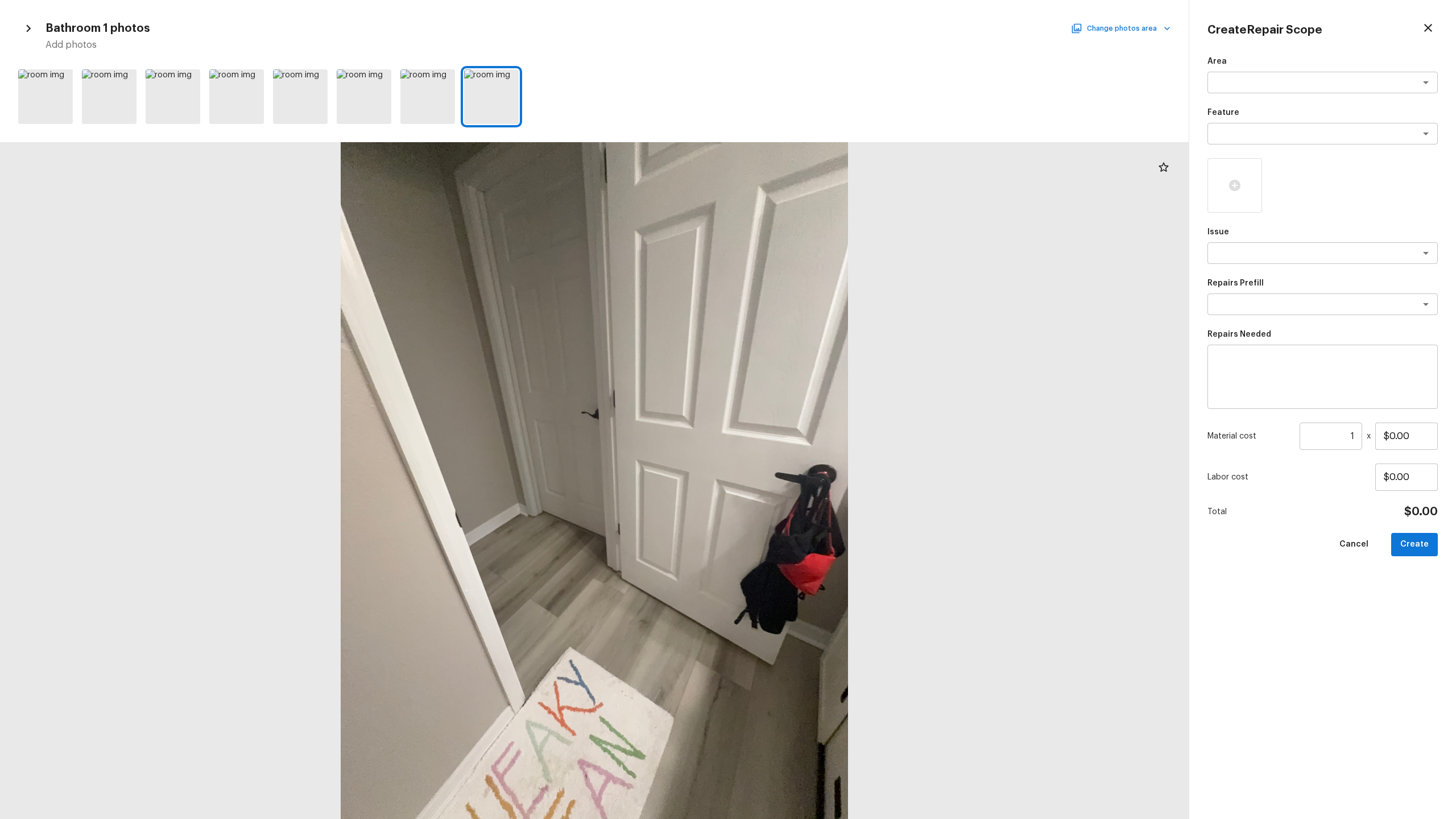
click at [818, 27] on button "Change photos area" at bounding box center [1121, 28] width 97 height 15
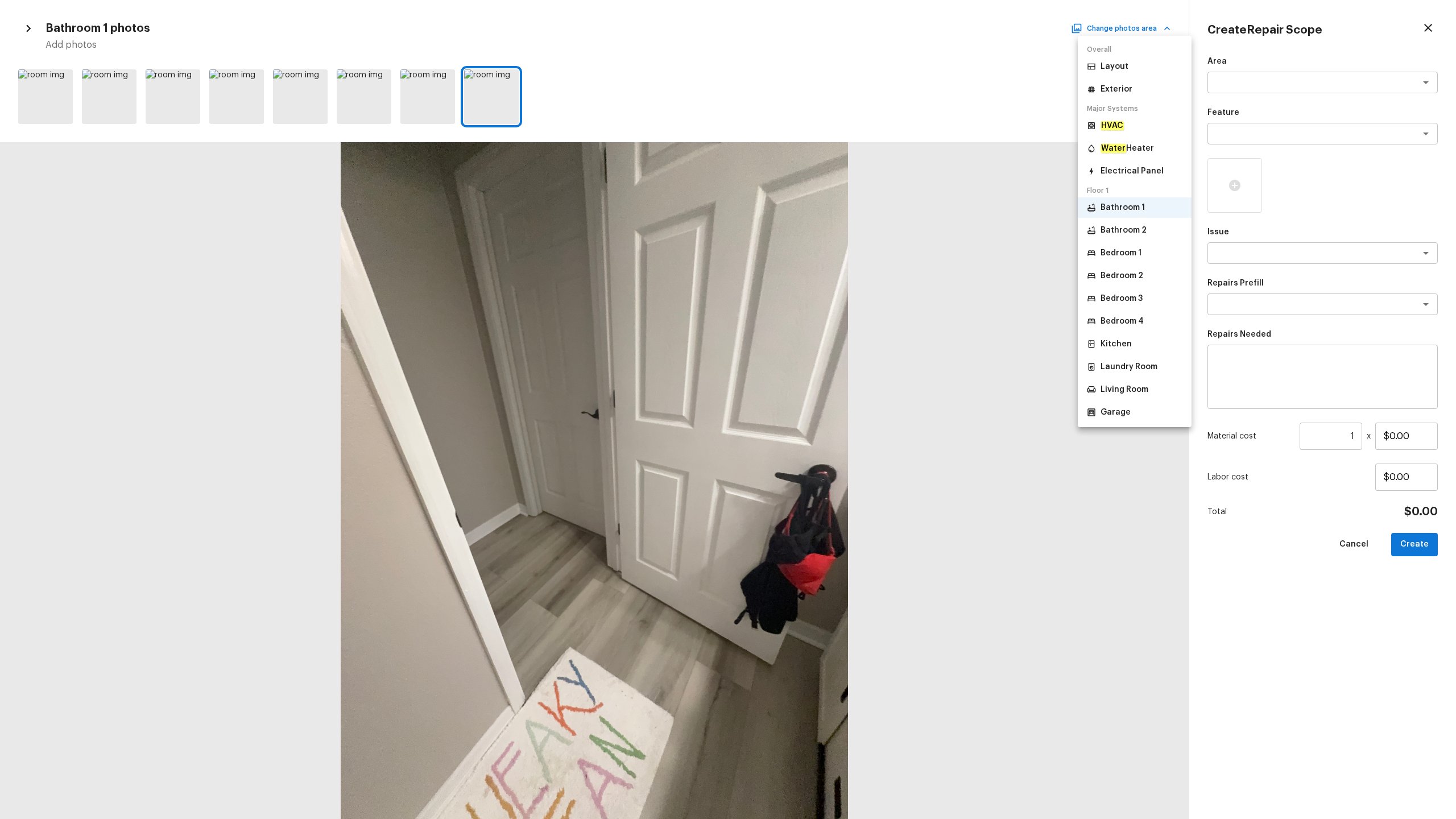
click at [818, 273] on p "Bedroom 2" at bounding box center [1121, 276] width 42 height 11
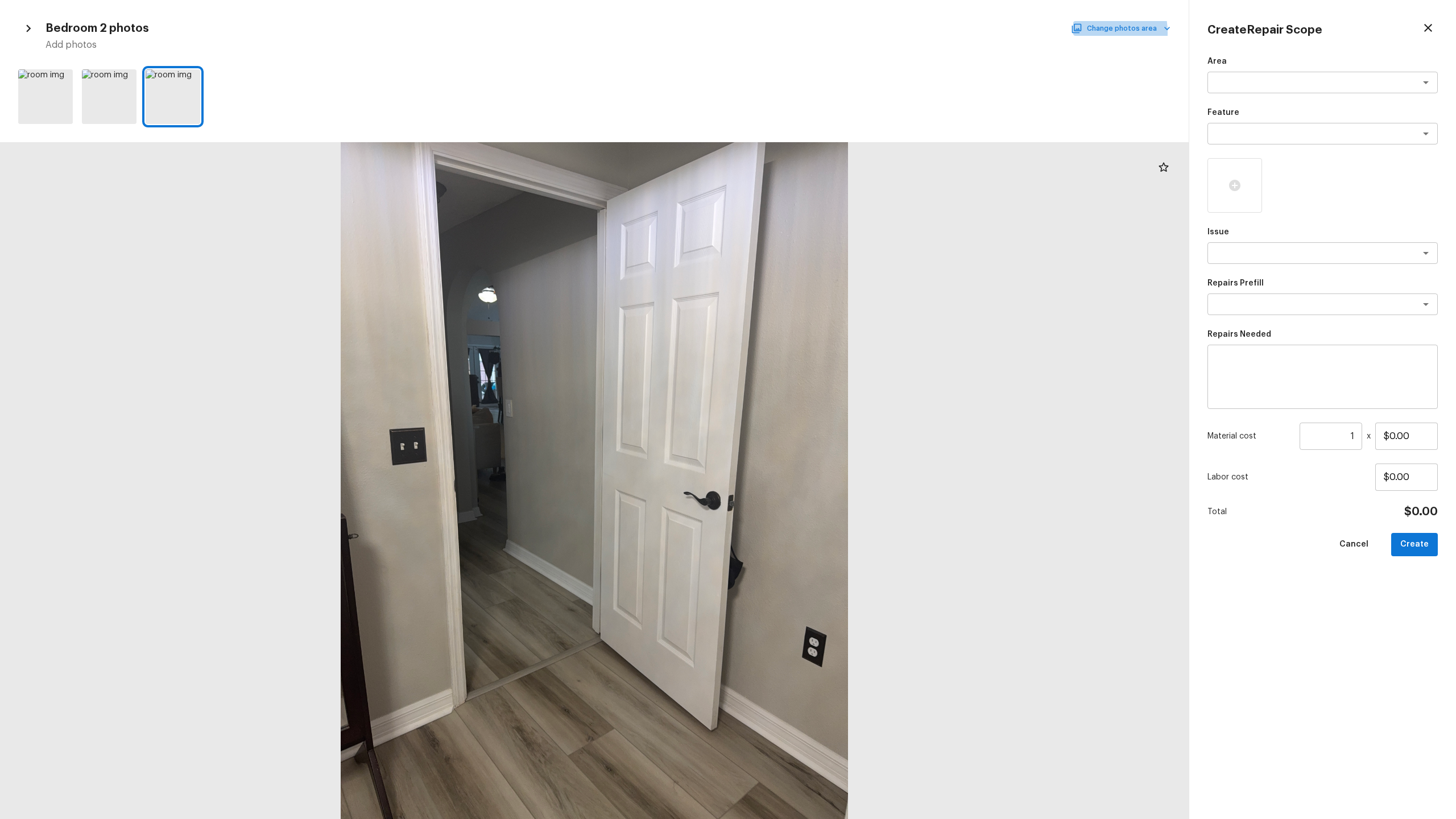
click at [818, 32] on button "Change photos area" at bounding box center [1121, 28] width 97 height 15
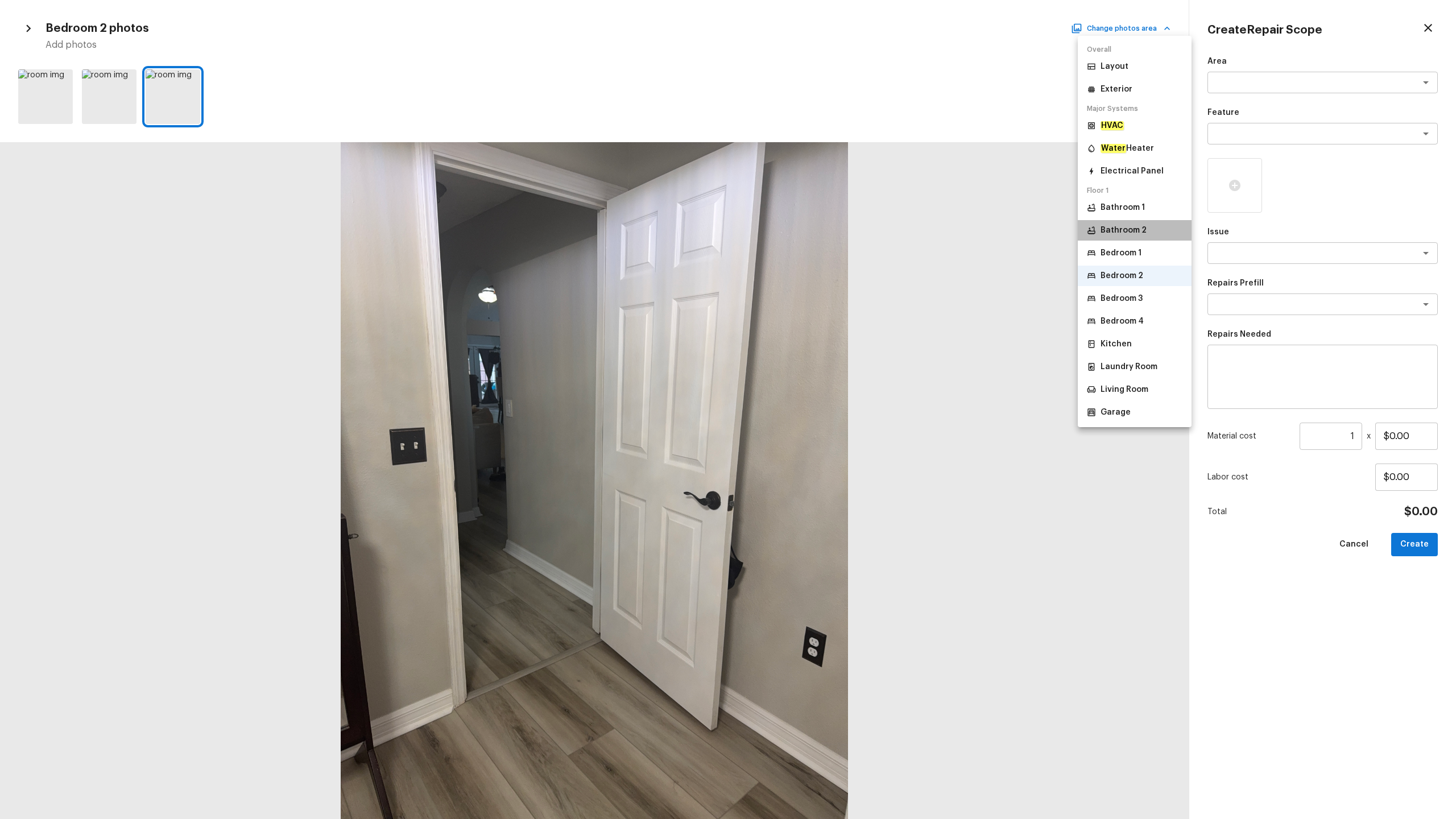
click at [818, 229] on p "Bathroom 2" at bounding box center [1123, 230] width 46 height 11
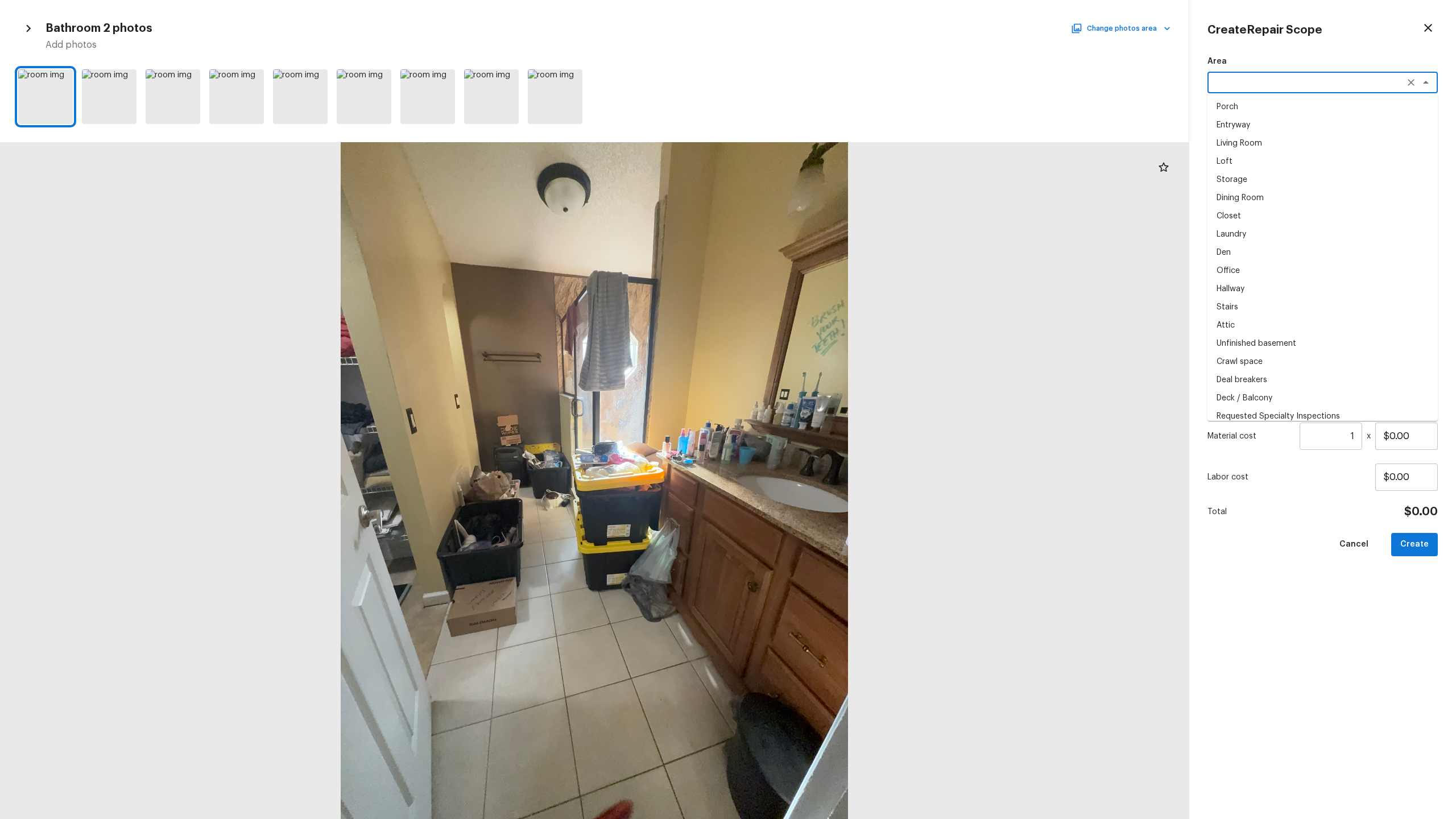
click at [818, 86] on textarea at bounding box center [1306, 82] width 188 height 11
click at [818, 104] on li "Interior Overall" at bounding box center [1323, 107] width 230 height 18
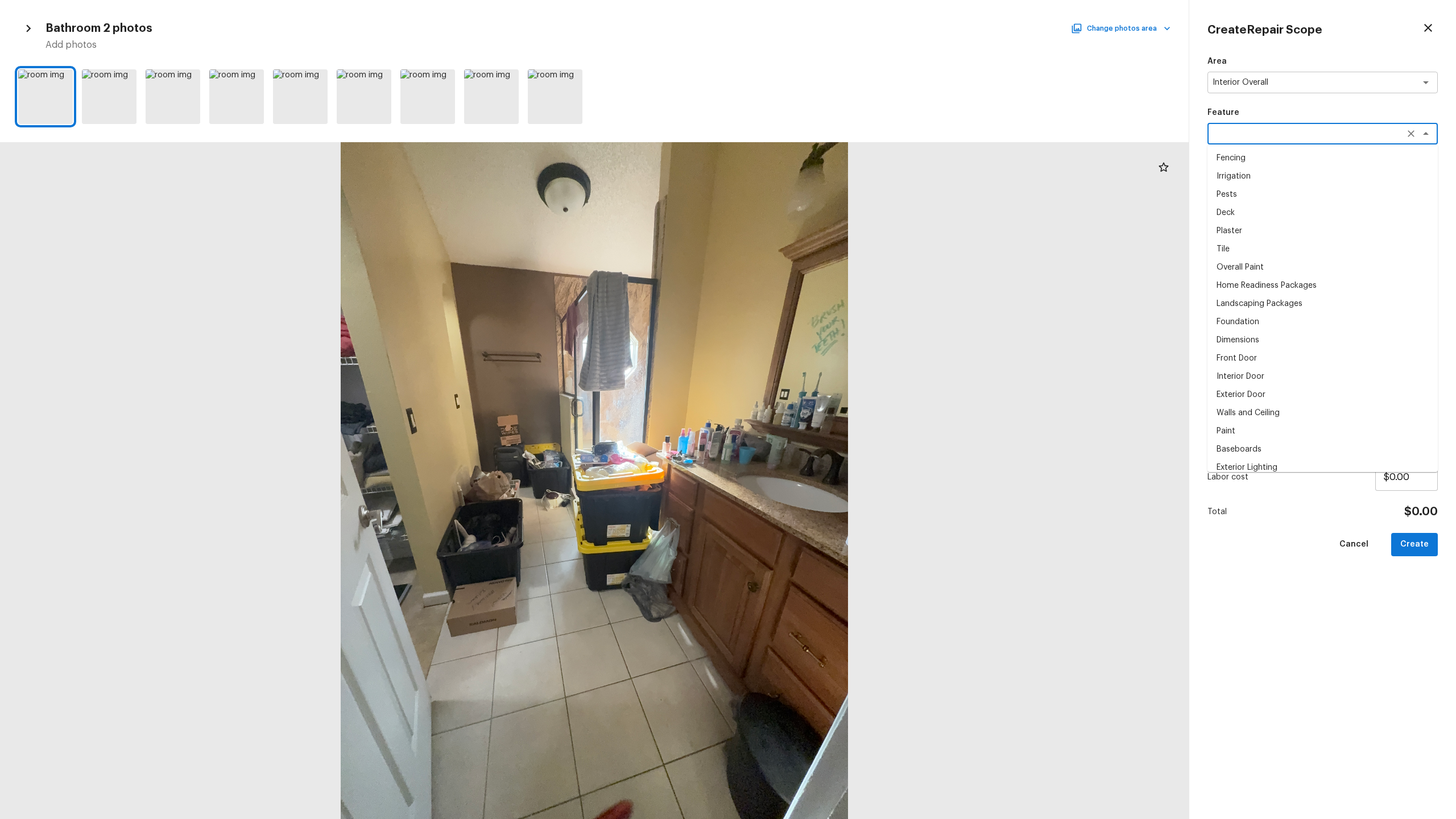
click at [818, 128] on textarea at bounding box center [1306, 133] width 188 height 11
click at [818, 153] on li "Overall Paint" at bounding box center [1323, 158] width 230 height 18
click at [818, 250] on textarea at bounding box center [1306, 253] width 188 height 11
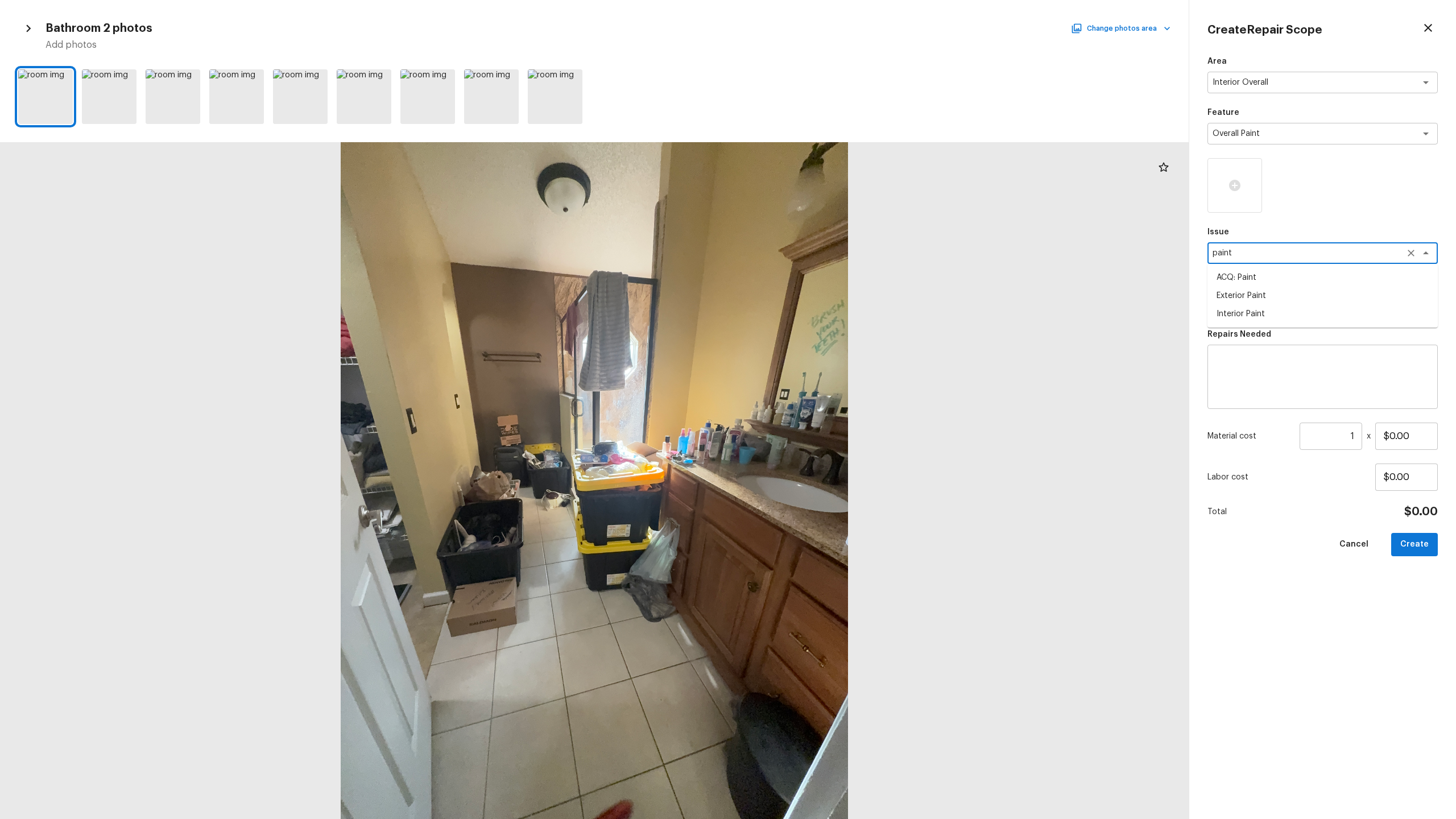
click at [818, 310] on li "Interior Paint" at bounding box center [1323, 314] width 230 height 18
click at [818, 310] on div "x ​" at bounding box center [1323, 304] width 230 height 22
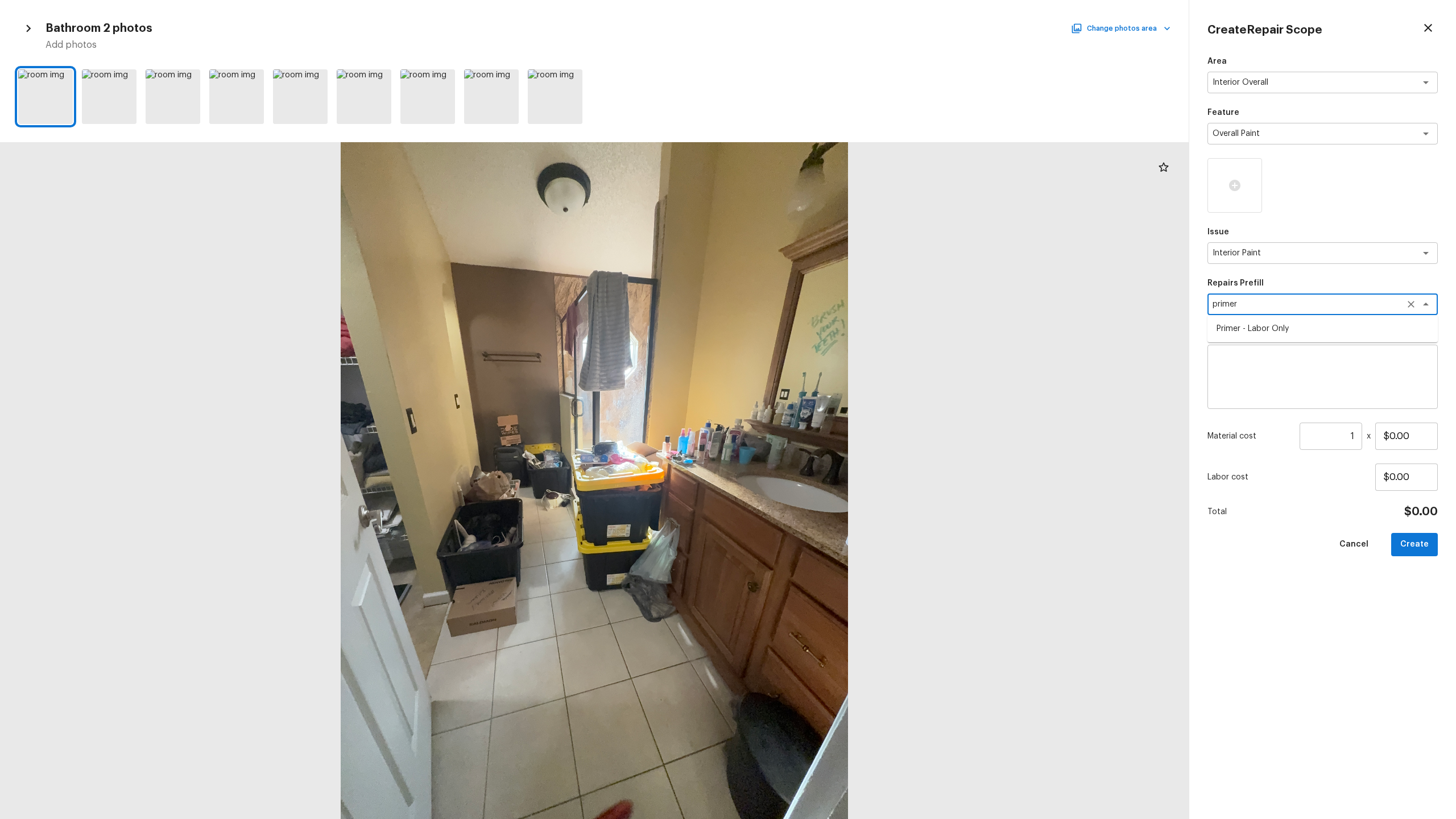
click at [818, 328] on li "Primer - Labor Only" at bounding box center [1323, 329] width 230 height 18
click at [818, 404] on input "$0.40" at bounding box center [1406, 436] width 63 height 27
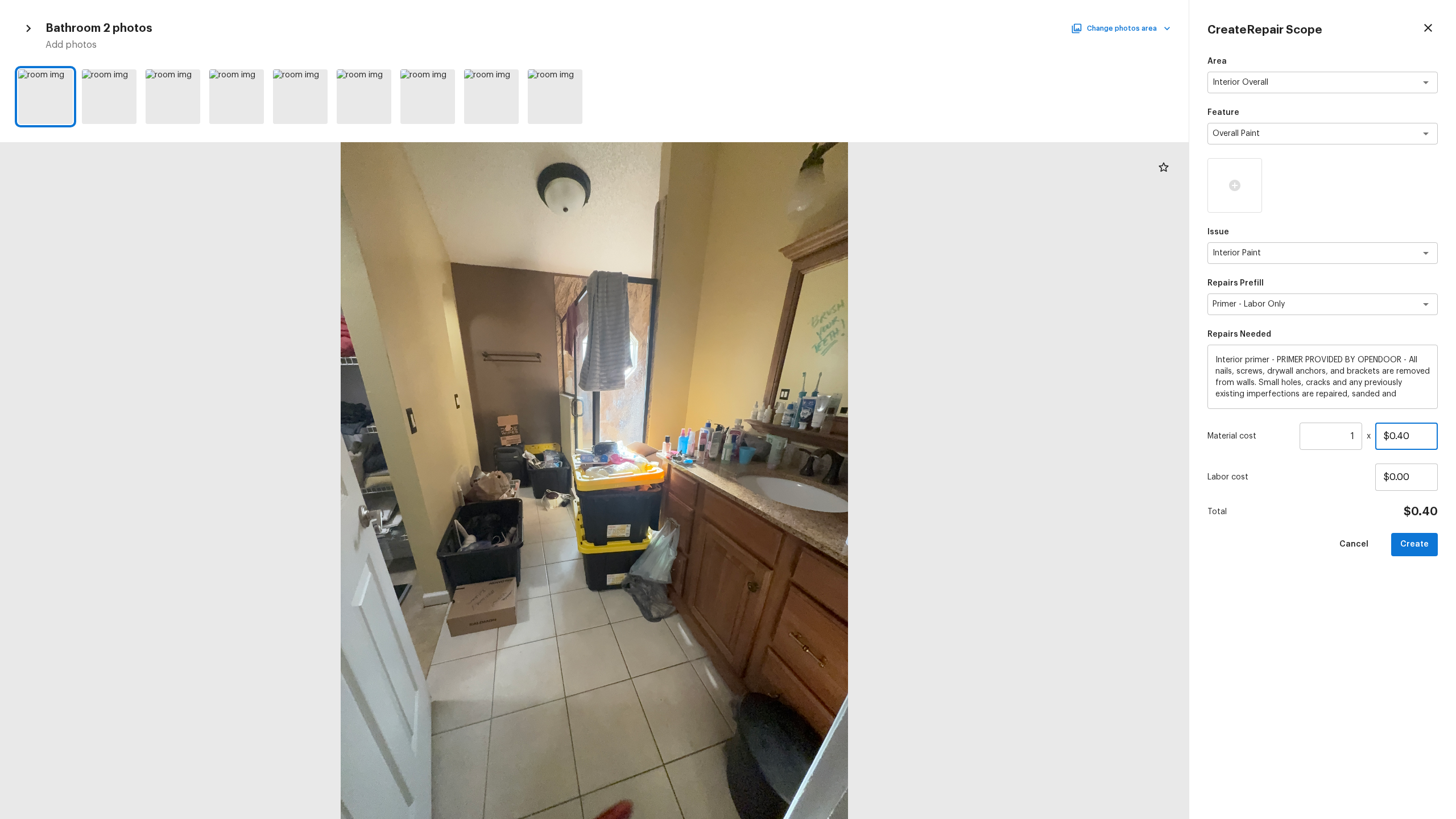
click at [818, 404] on input "$0.40" at bounding box center [1406, 436] width 63 height 27
click at [818, 182] on icon at bounding box center [1234, 185] width 14 height 14
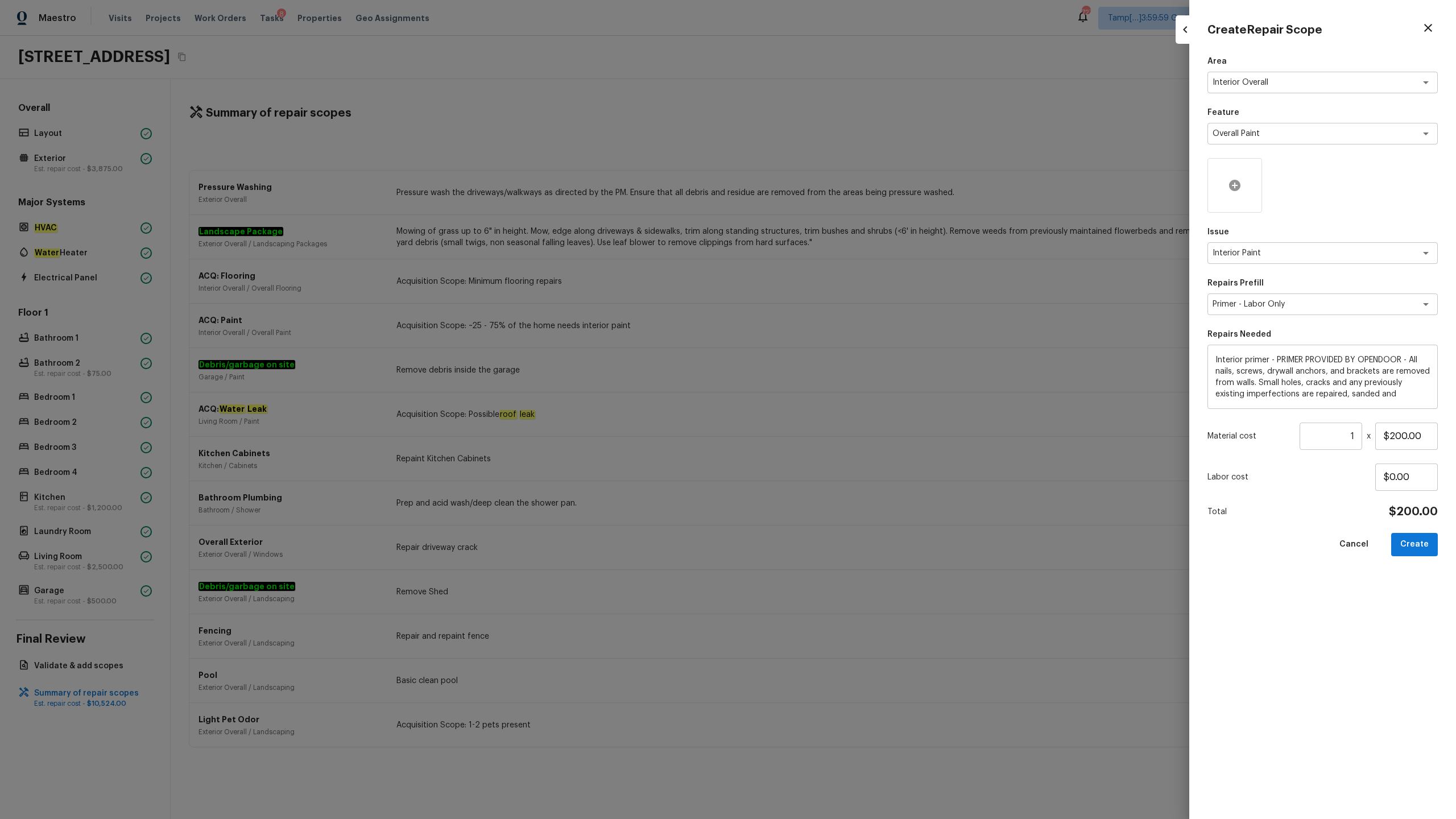
click at [818, 183] on icon at bounding box center [1234, 185] width 14 height 14
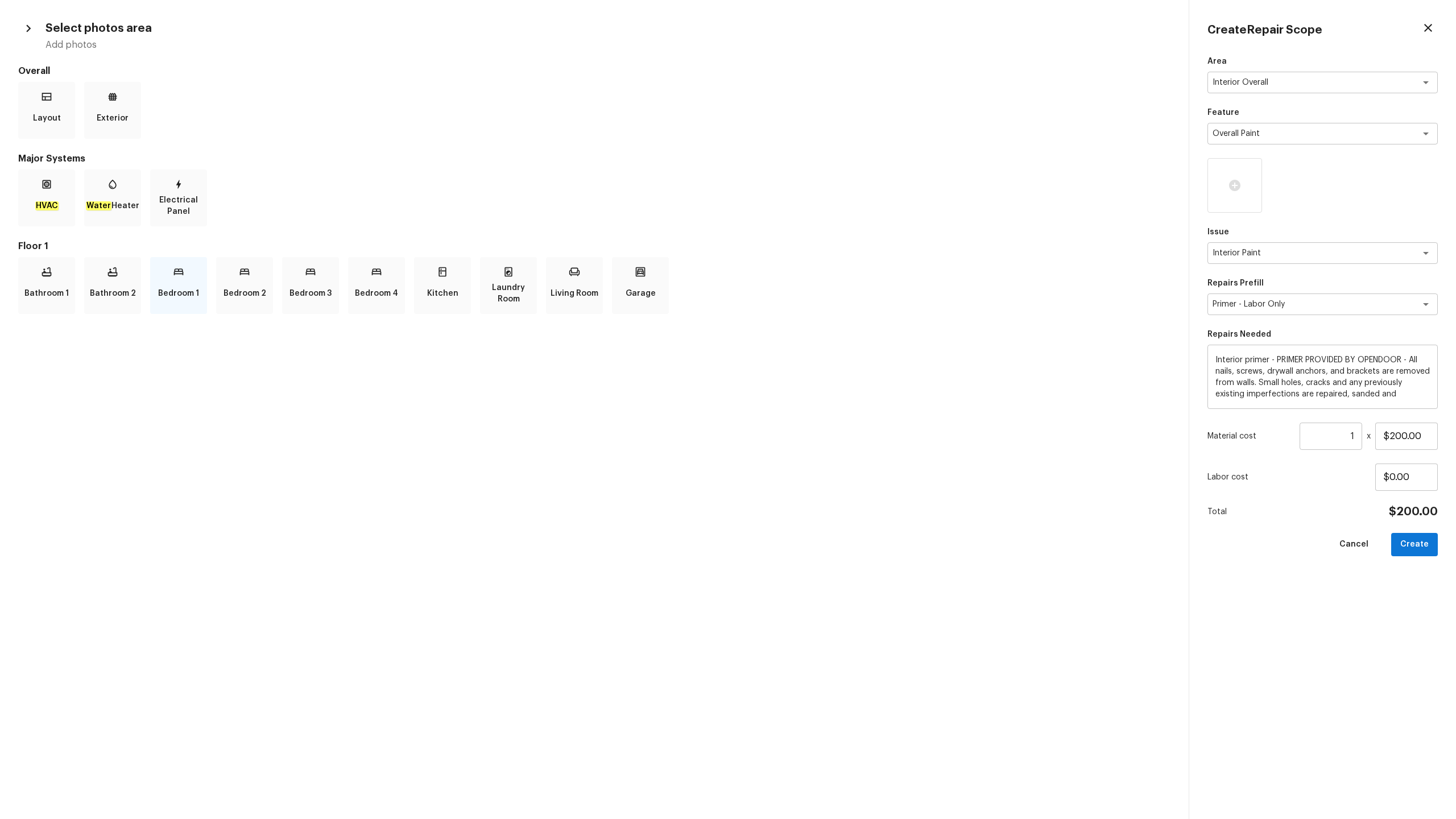
click at [180, 295] on p "Bedroom 1" at bounding box center [178, 293] width 41 height 23
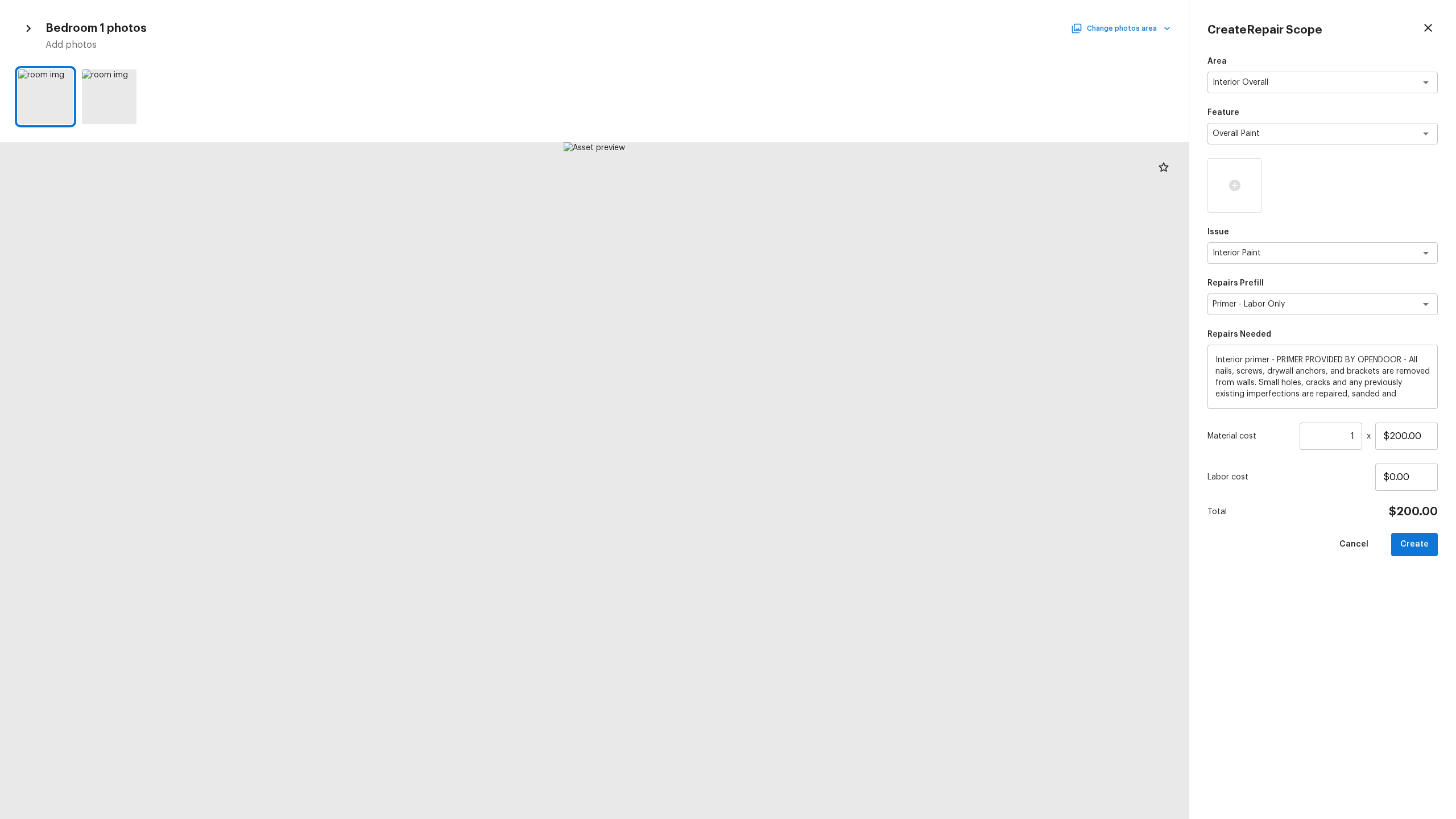
click at [818, 24] on button "Change photos area" at bounding box center [1121, 28] width 97 height 15
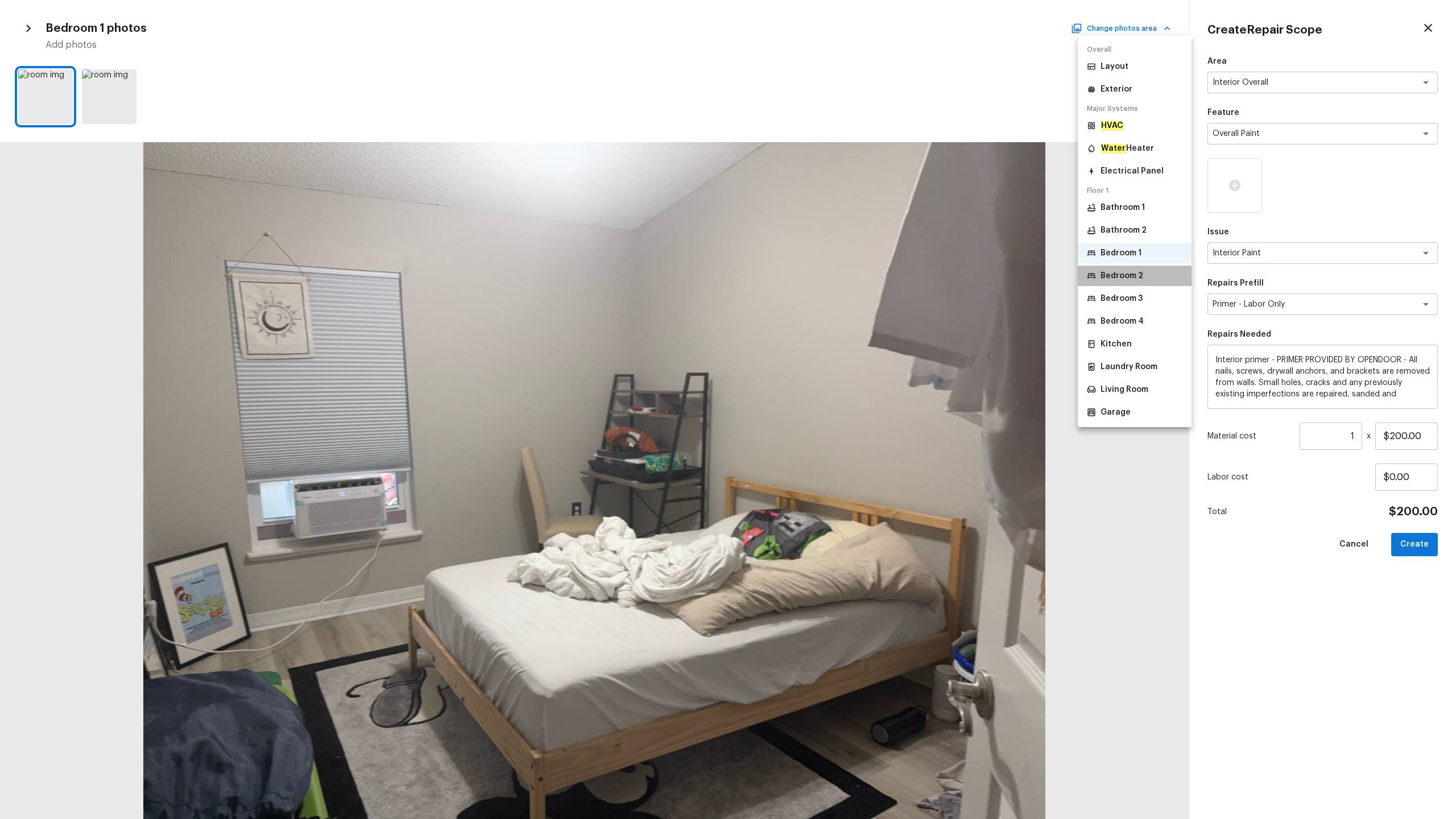
click at [818, 281] on li "Bedroom 2" at bounding box center [1134, 276] width 114 height 21
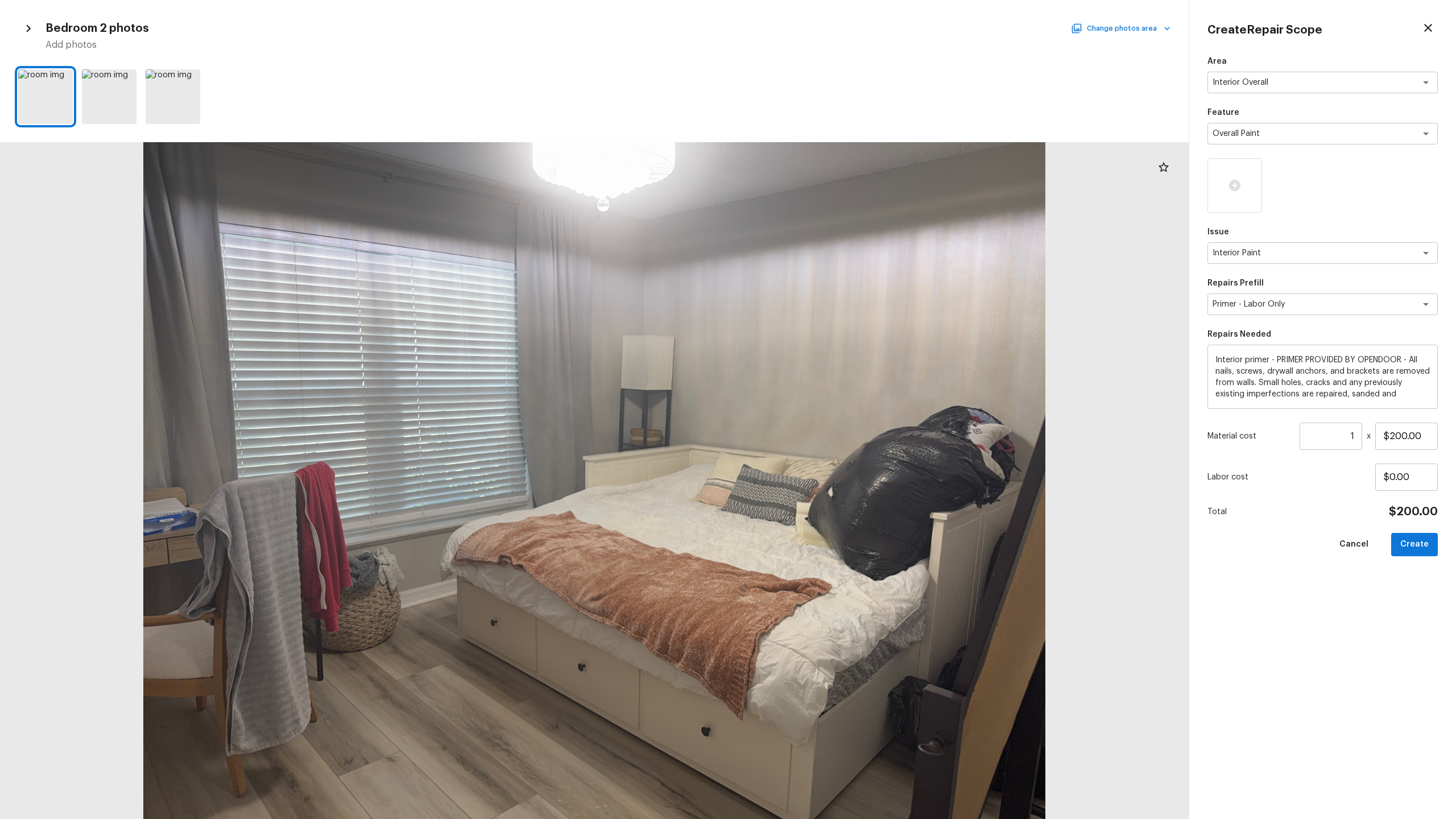
click at [818, 29] on button "Change photos area" at bounding box center [1121, 28] width 97 height 15
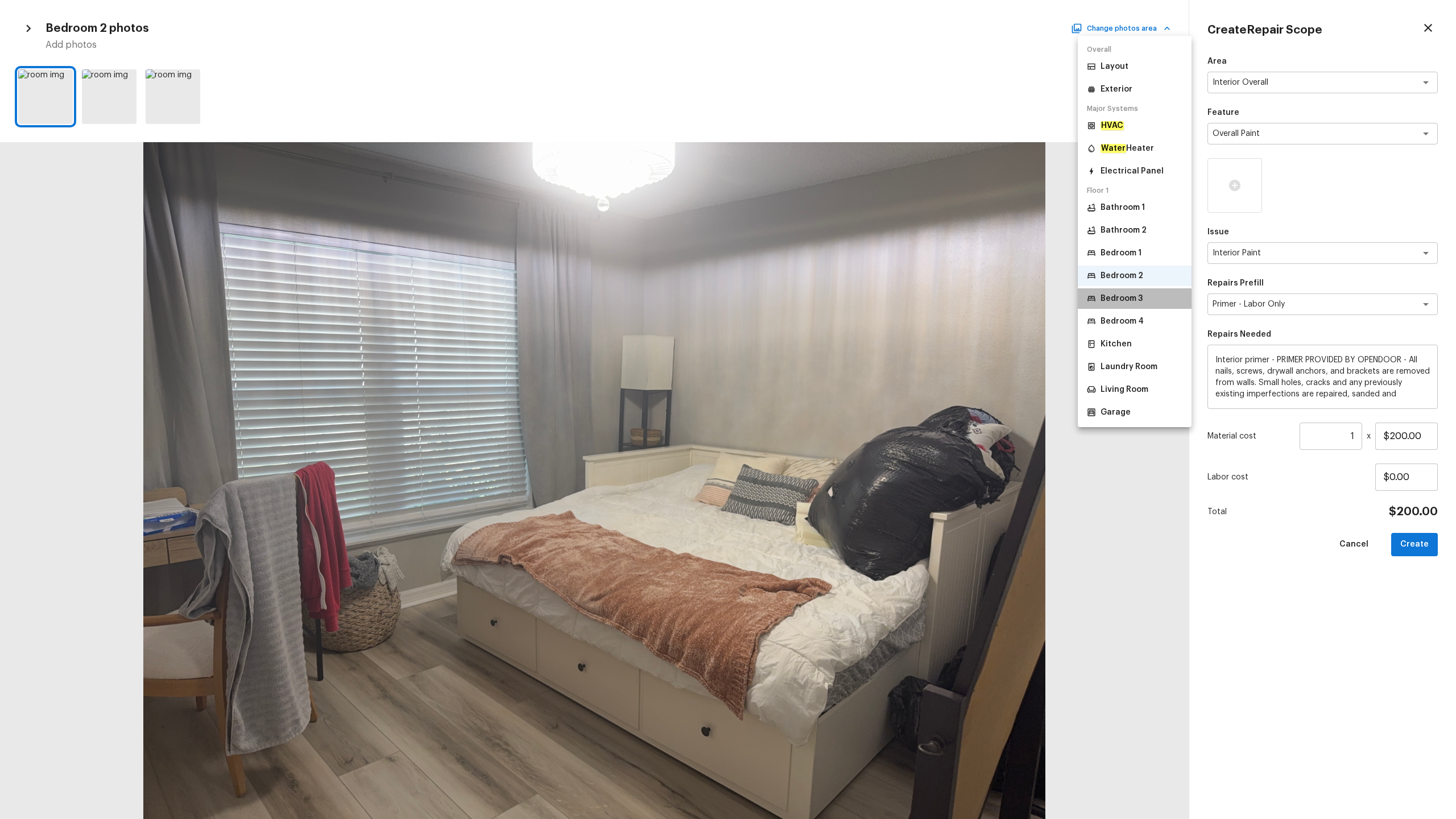
click at [818, 296] on p "Bedroom 3" at bounding box center [1121, 298] width 42 height 11
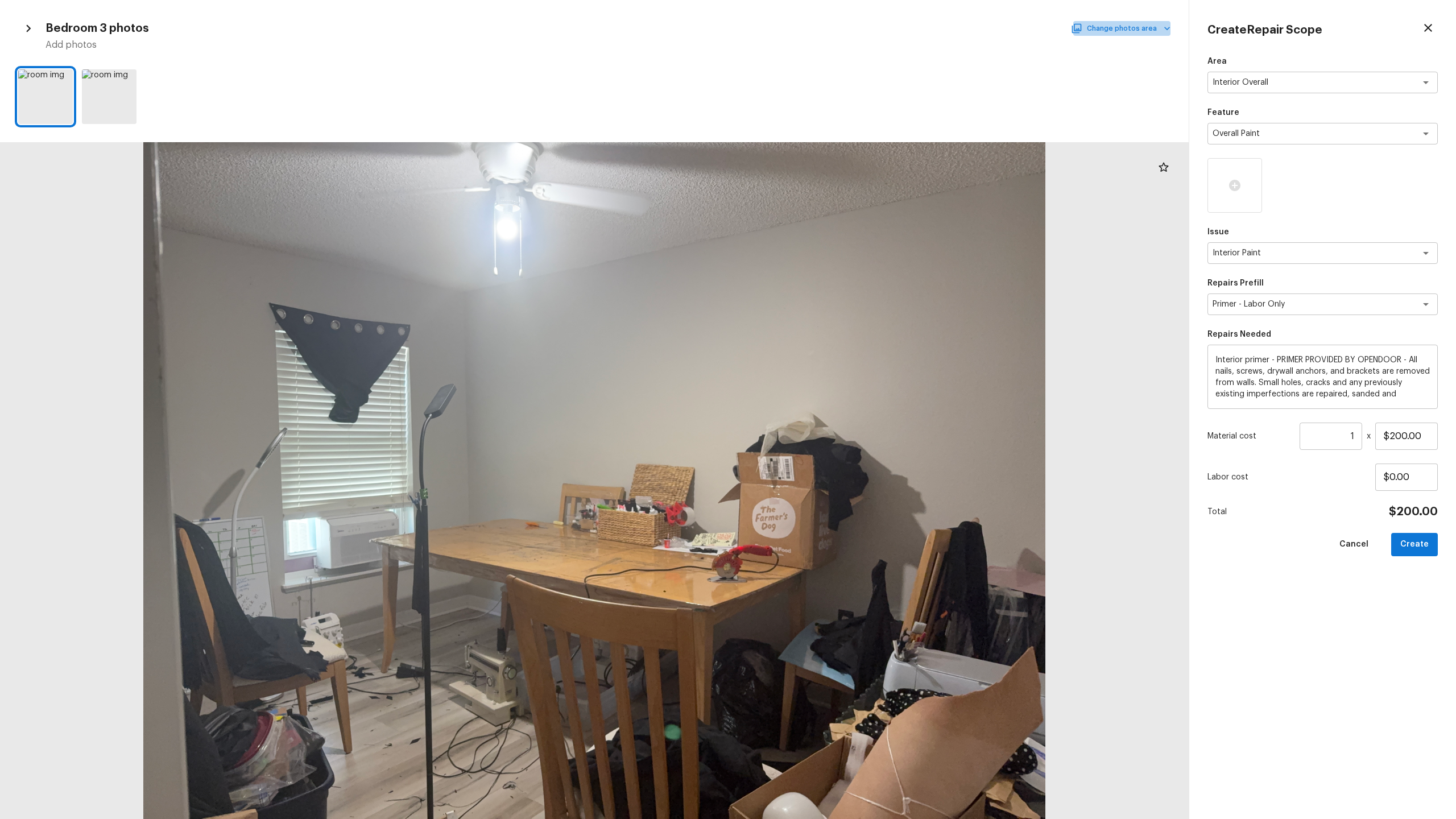
click at [818, 30] on button "Change photos area" at bounding box center [1121, 28] width 97 height 15
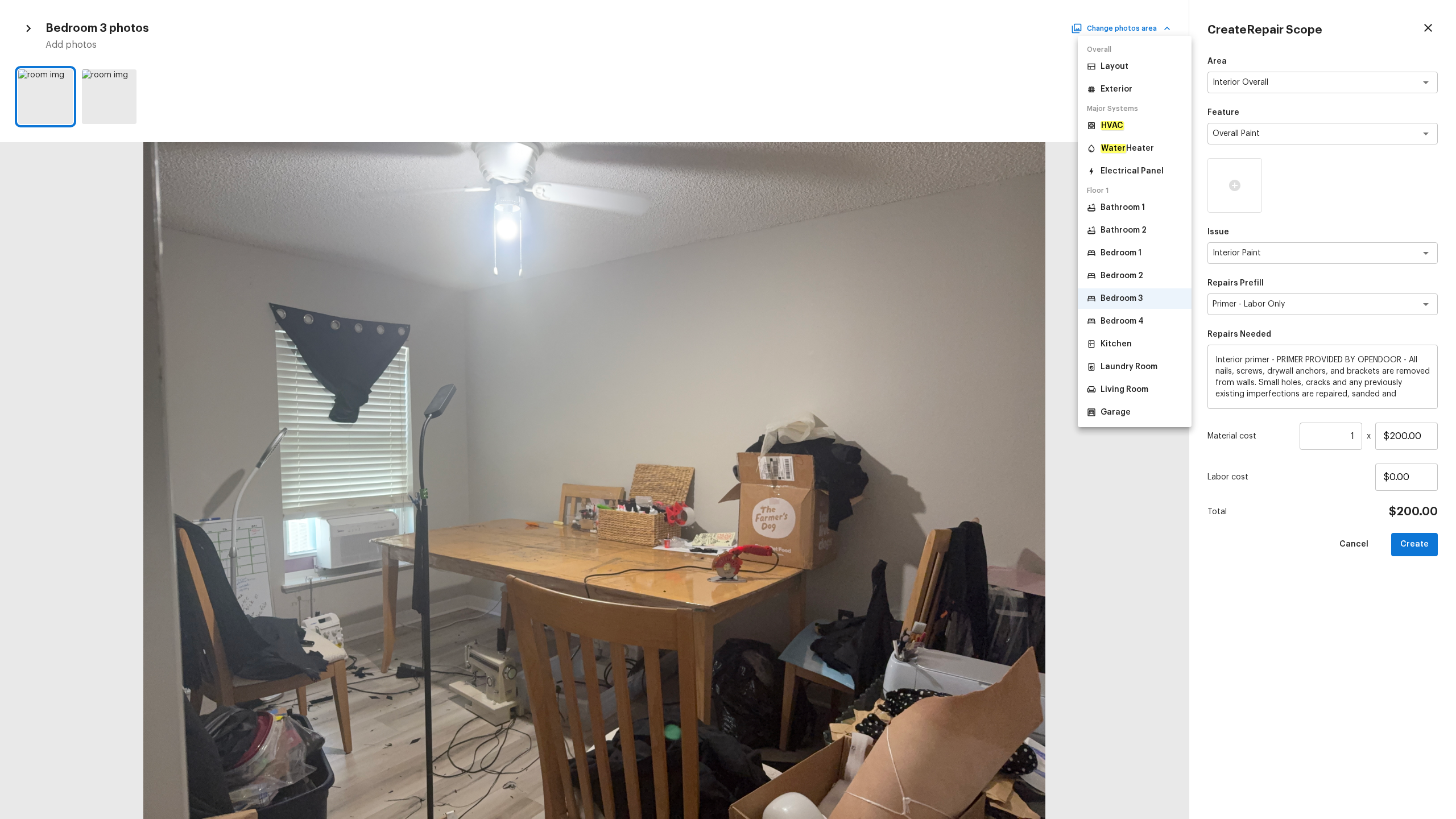
click at [818, 326] on p "Bedroom 4" at bounding box center [1121, 321] width 43 height 11
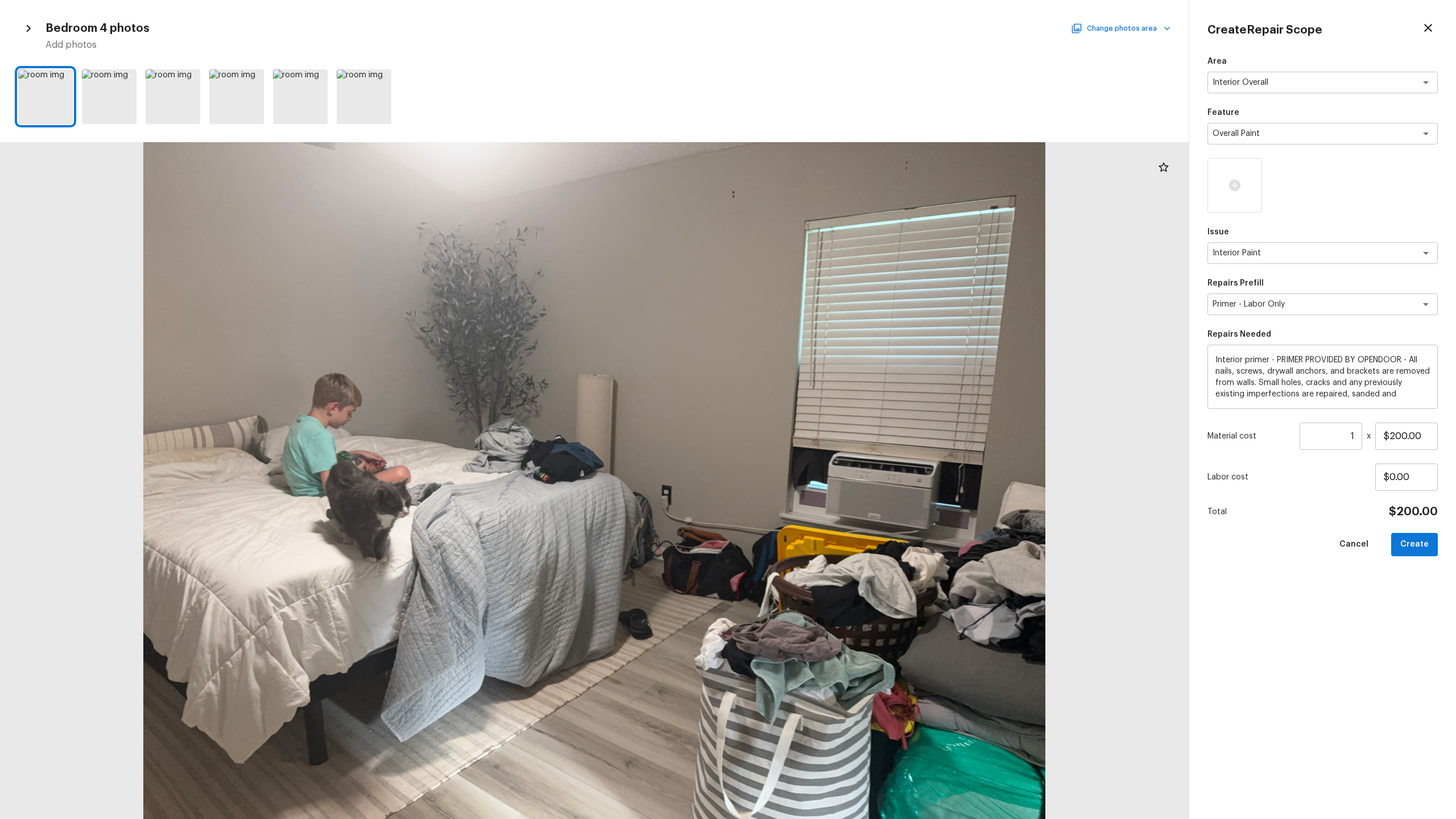
click at [818, 31] on button "Change photos area" at bounding box center [1121, 28] width 97 height 15
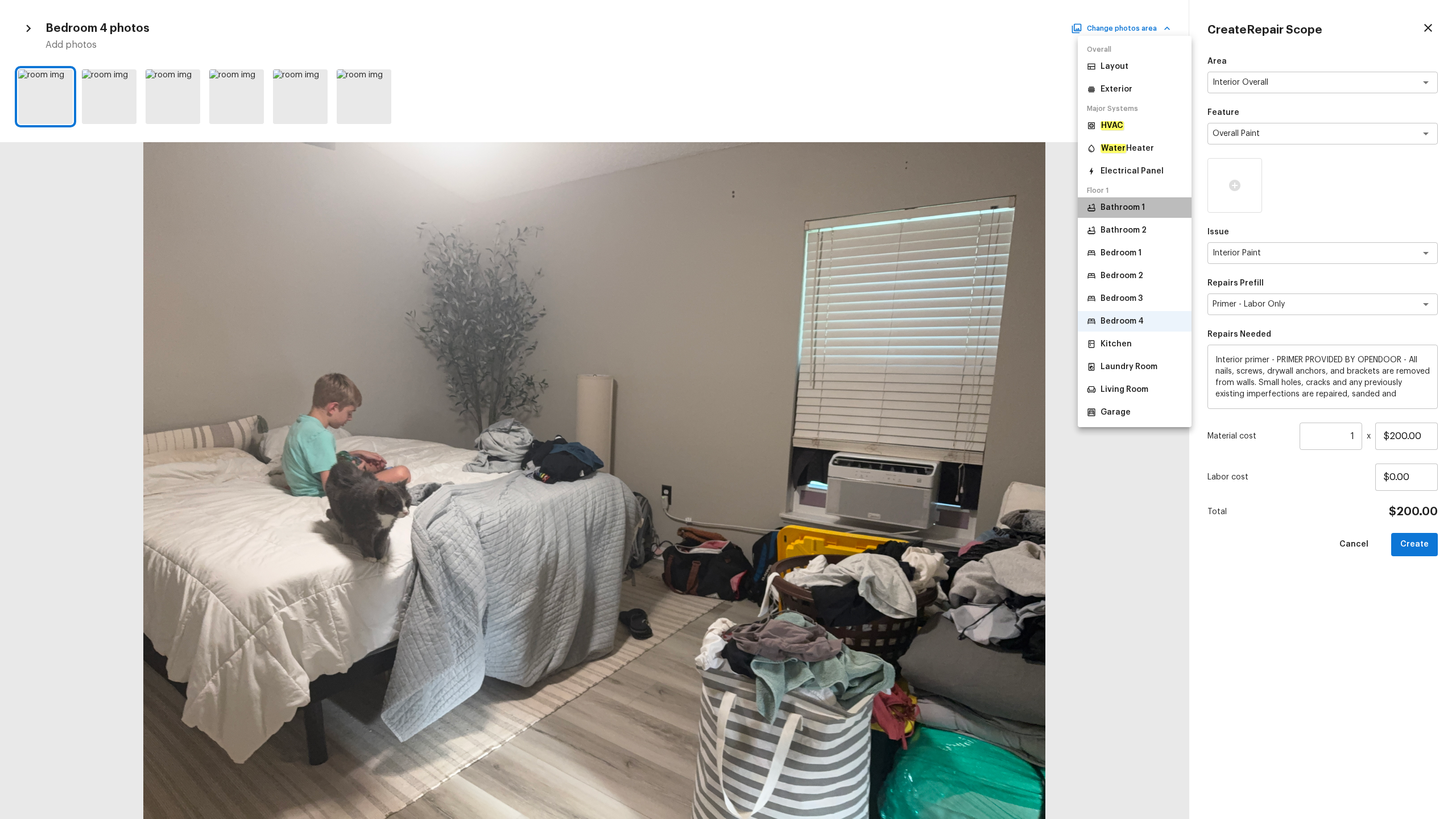
click at [818, 200] on li "Bathroom 1" at bounding box center [1134, 208] width 114 height 21
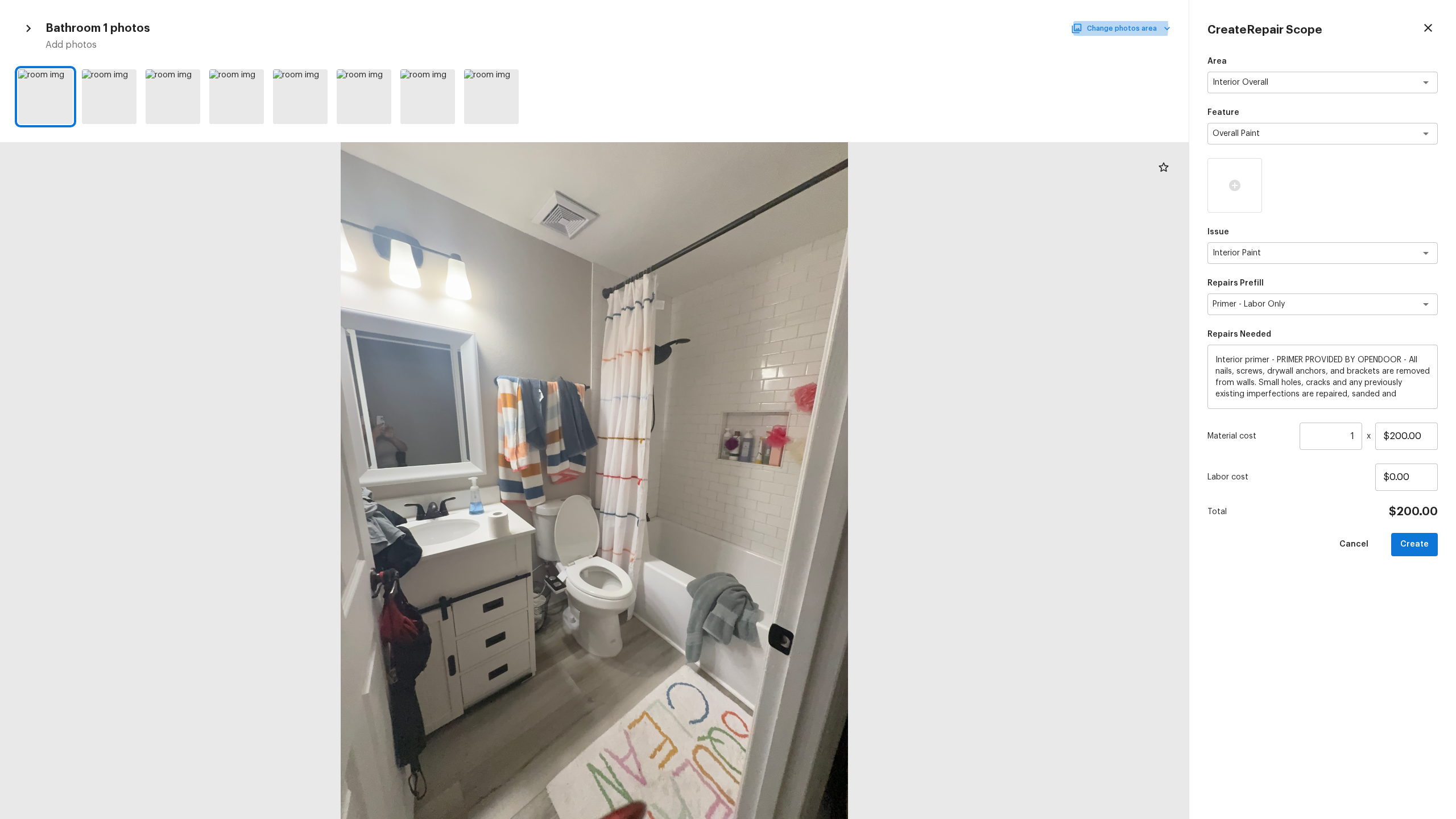
click at [818, 27] on button "Change photos area" at bounding box center [1121, 28] width 97 height 15
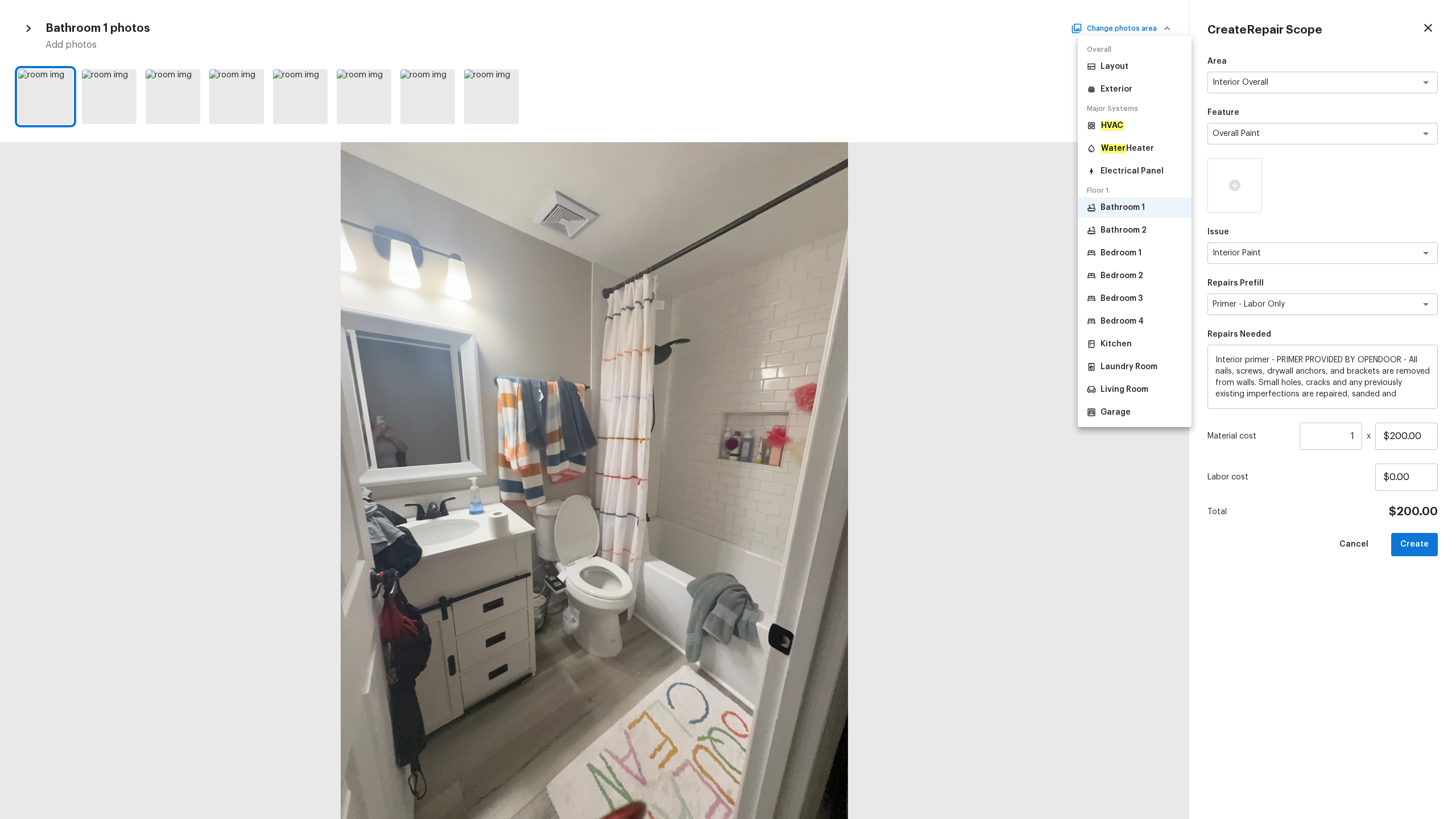
click at [818, 234] on p "Bathroom 2" at bounding box center [1123, 230] width 46 height 11
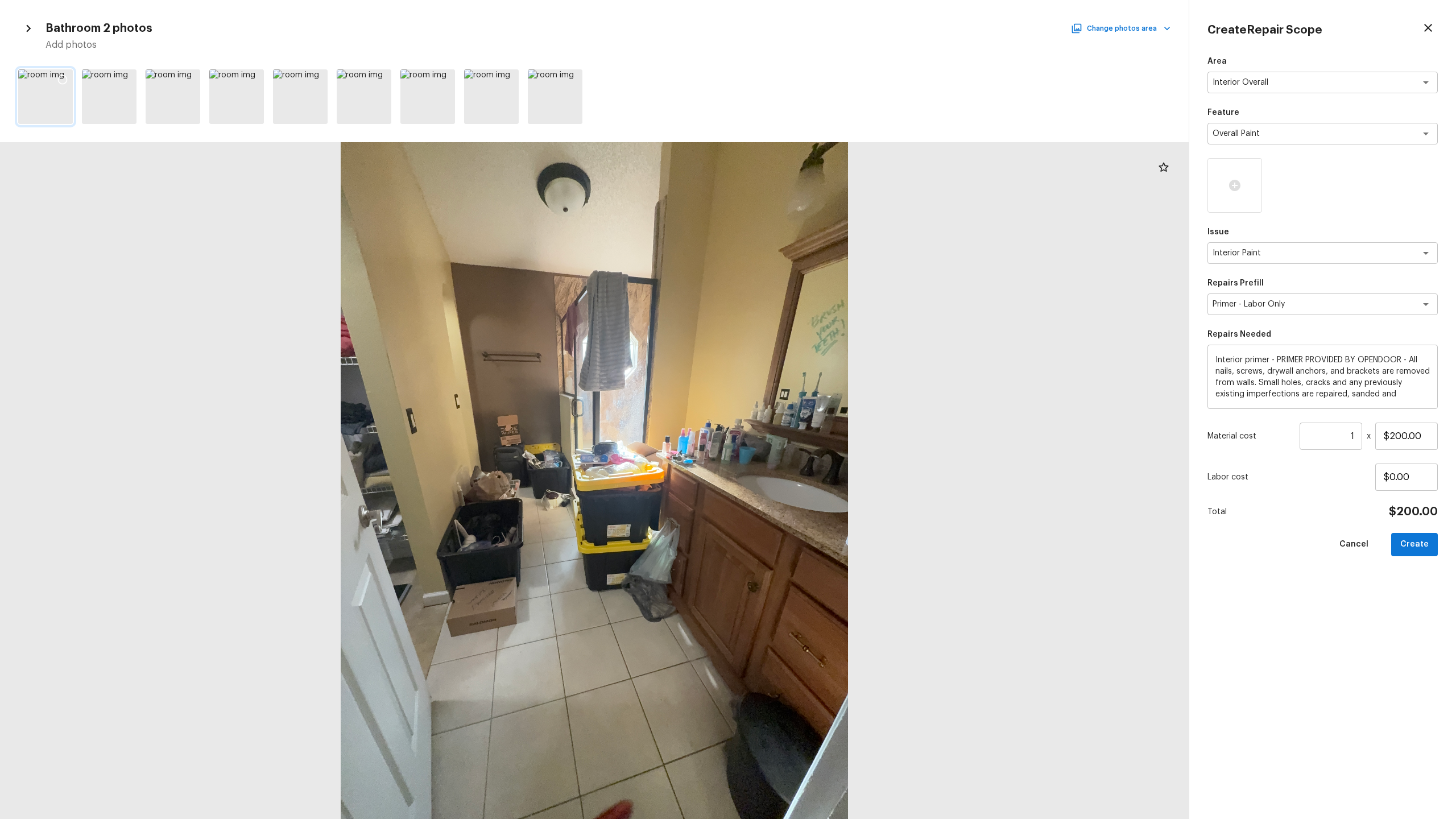
click at [68, 79] on div at bounding box center [63, 81] width 21 height 24
click at [124, 78] on icon at bounding box center [126, 79] width 11 height 11
click at [381, 78] on icon at bounding box center [381, 79] width 11 height 11
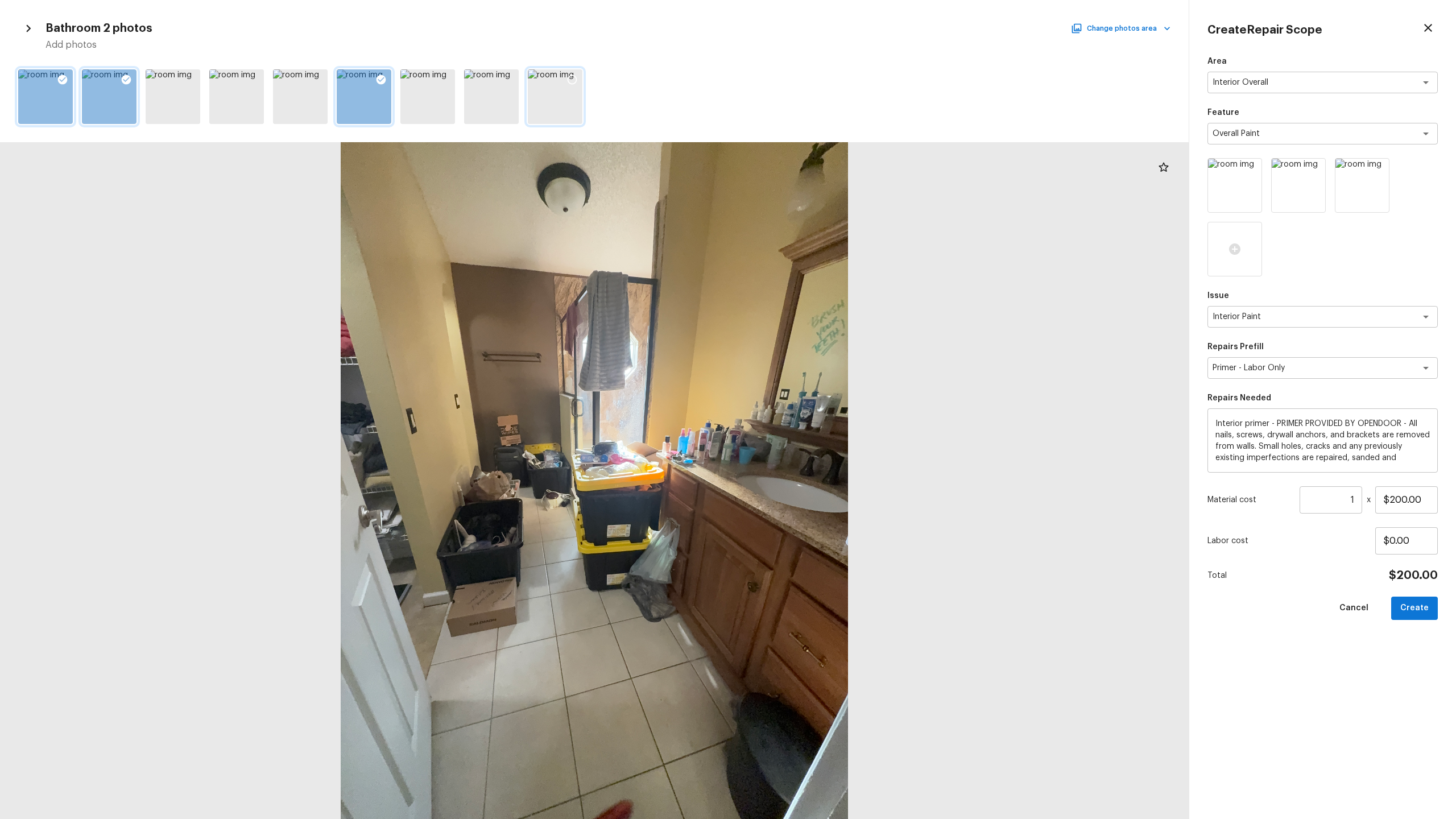
click at [572, 81] on icon at bounding box center [572, 79] width 11 height 11
click at [818, 404] on button "Create" at bounding box center [1414, 608] width 47 height 24
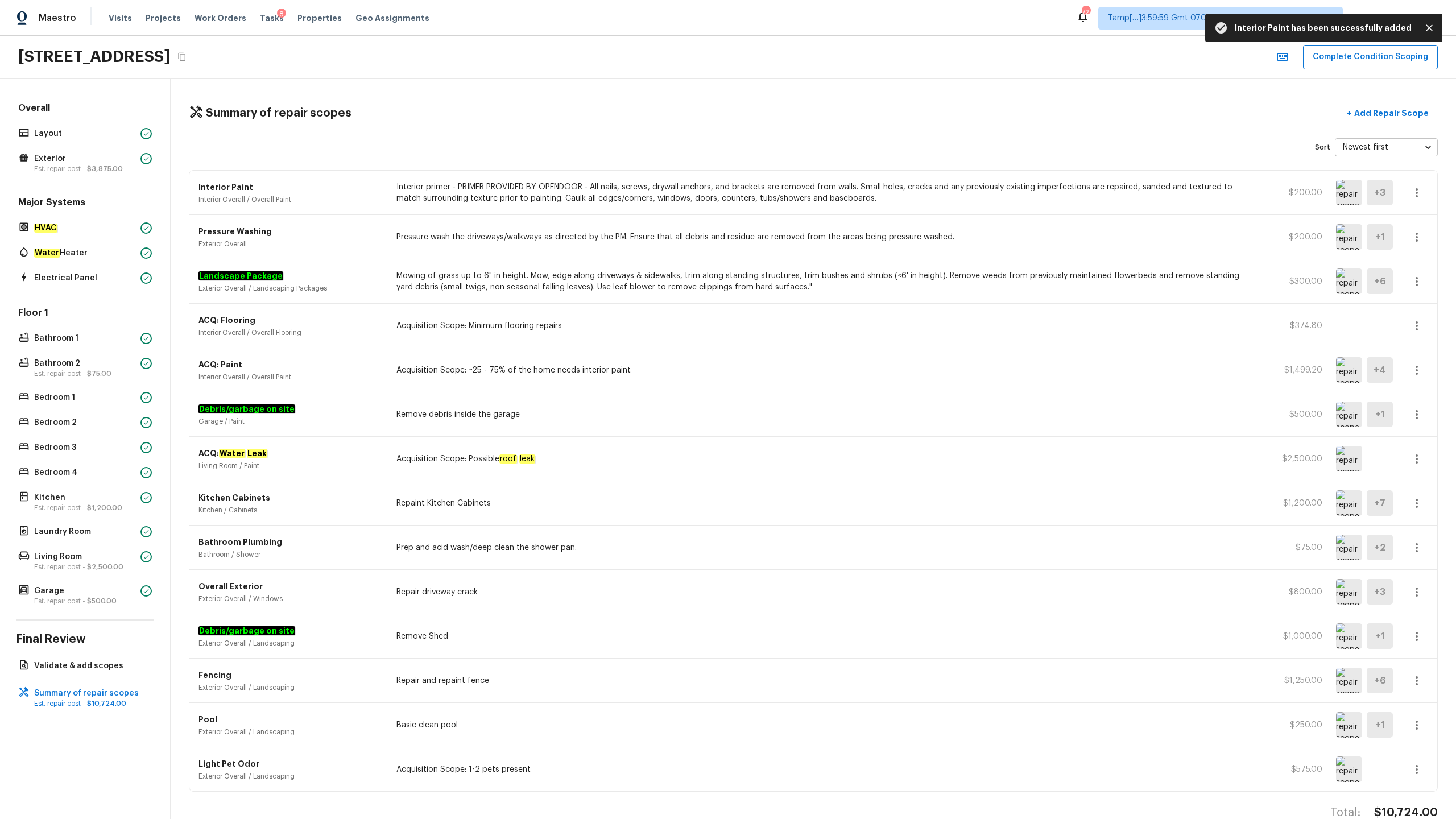
scroll to position [24, 0]
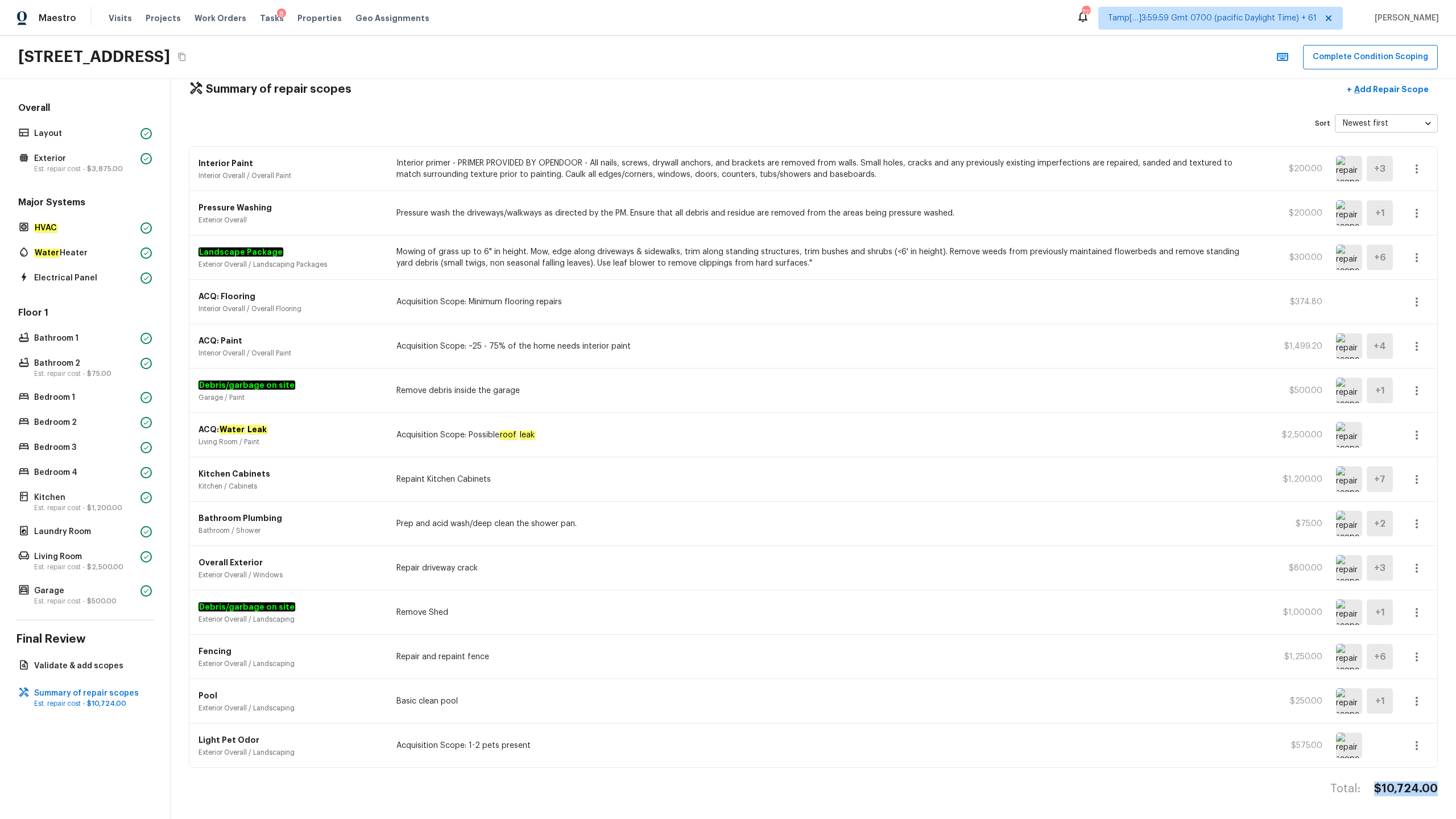
copy h4 "$10,724.00"
drag, startPoint x: 1379, startPoint y: 787, endPoint x: 1438, endPoint y: 786, distance: 59.0
click at [818, 404] on div "Summary of repair scopes + Add Repair Scope Sort Newest first newestFirst ​ Int…" at bounding box center [813, 425] width 1286 height 740
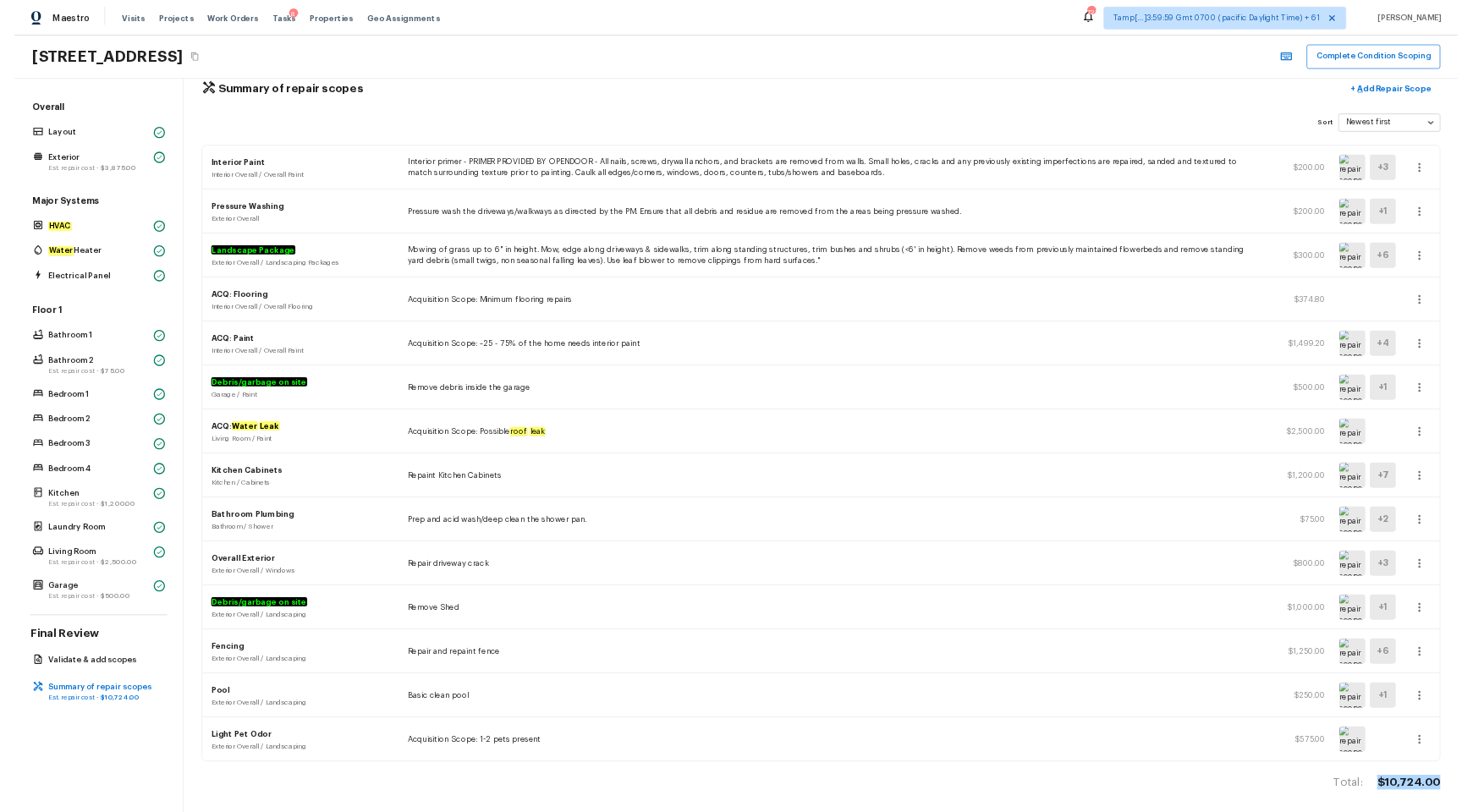
scroll to position [0, 0]
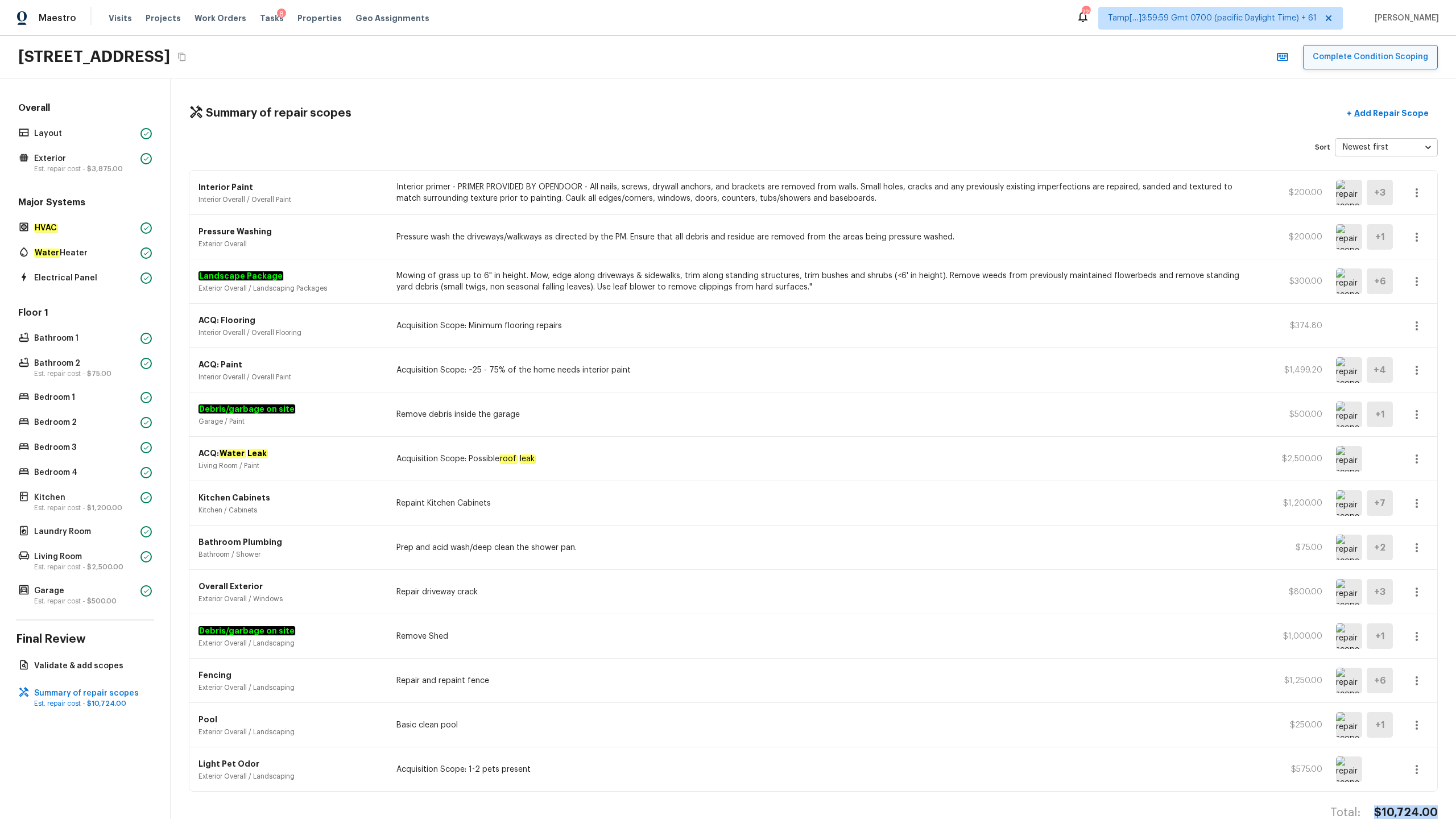
click at [818, 58] on button "Complete Condition Scoping" at bounding box center [1370, 57] width 135 height 24
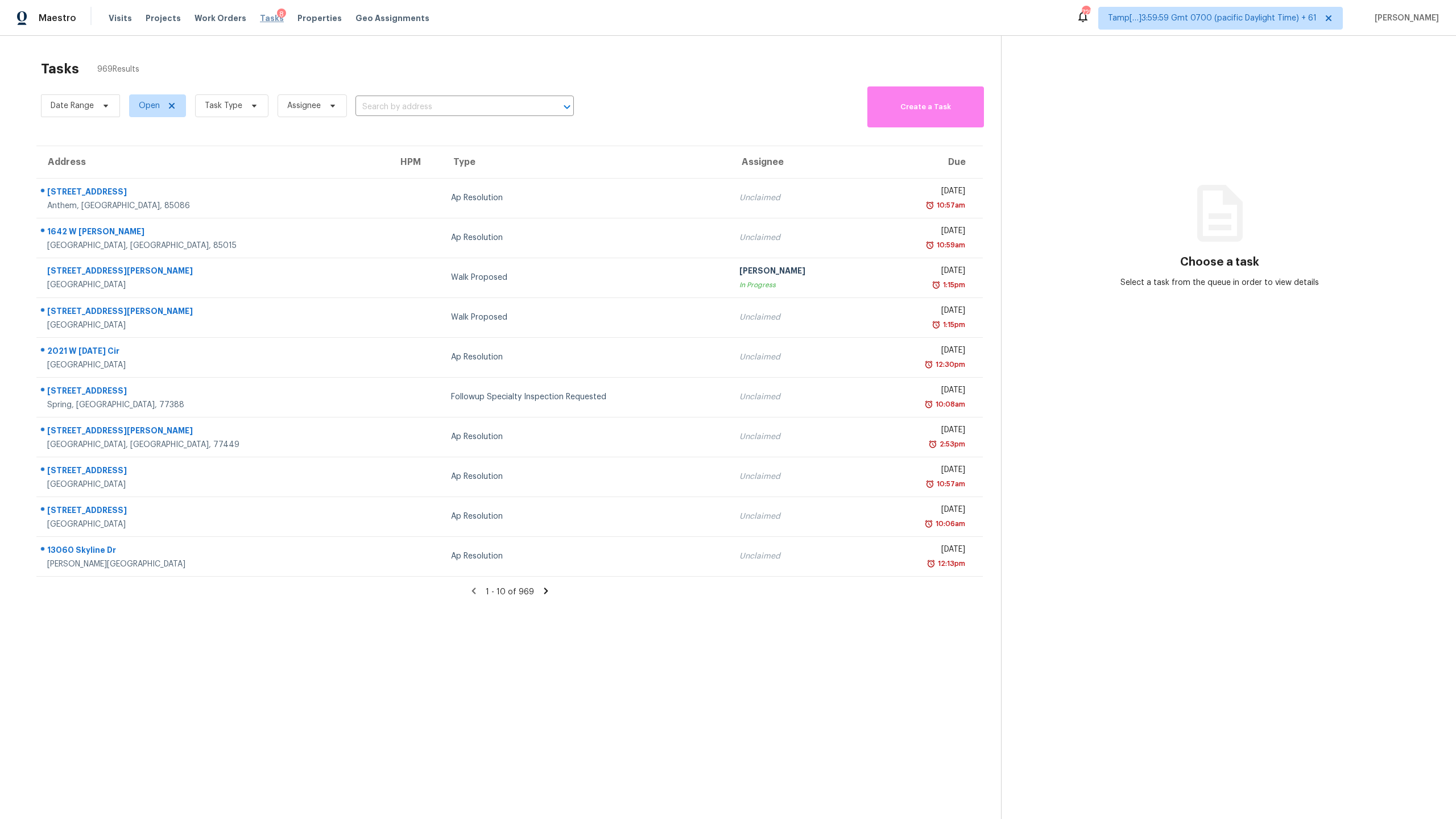
click at [261, 22] on span "Tasks" at bounding box center [272, 18] width 24 height 8
click at [231, 106] on span "Task Type" at bounding box center [224, 106] width 38 height 11
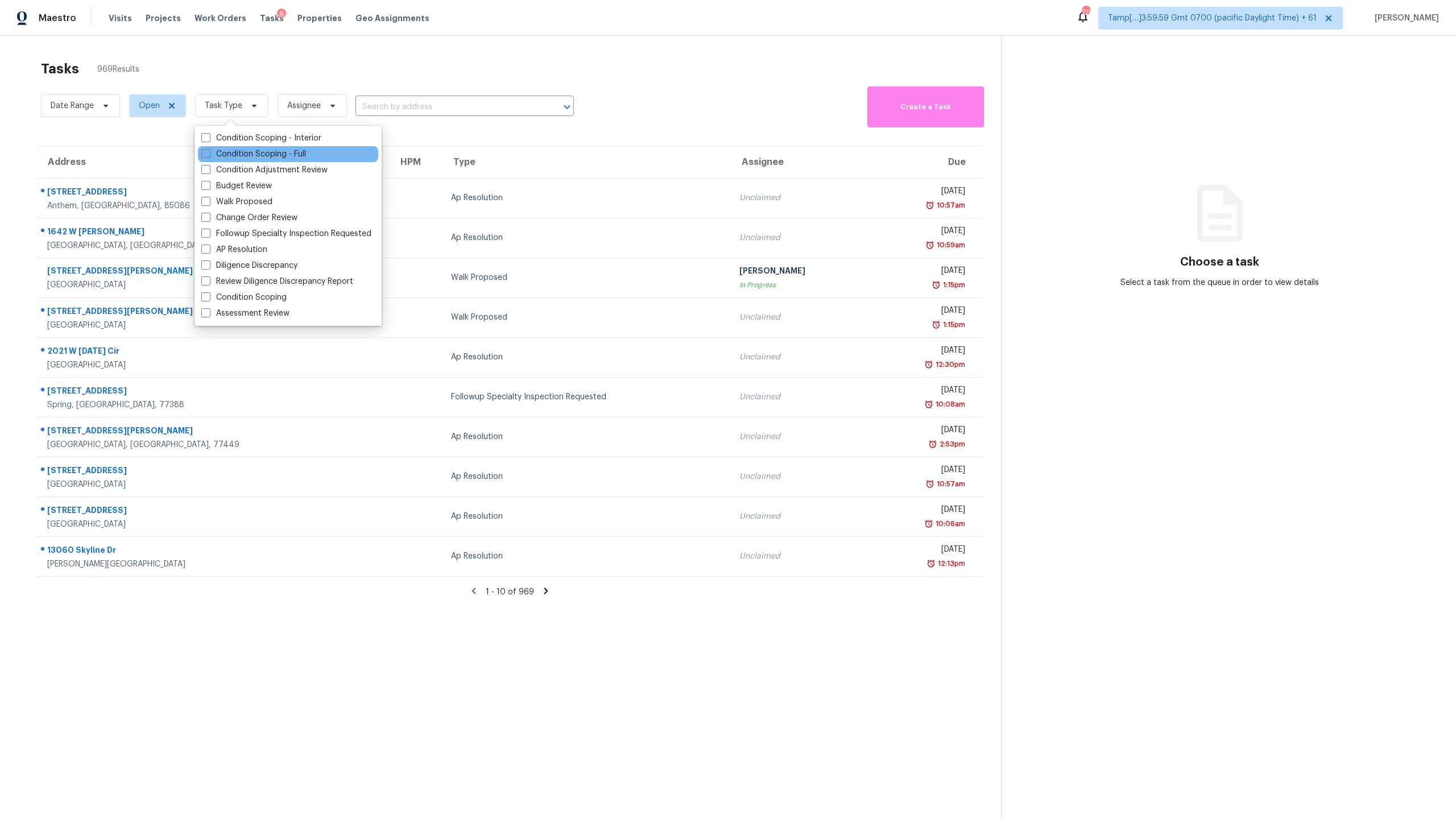
click at [266, 150] on label "Condition Scoping - Full" at bounding box center [253, 154] width 104 height 11
click at [209, 150] on input "Condition Scoping - Full" at bounding box center [205, 152] width 8 height 8
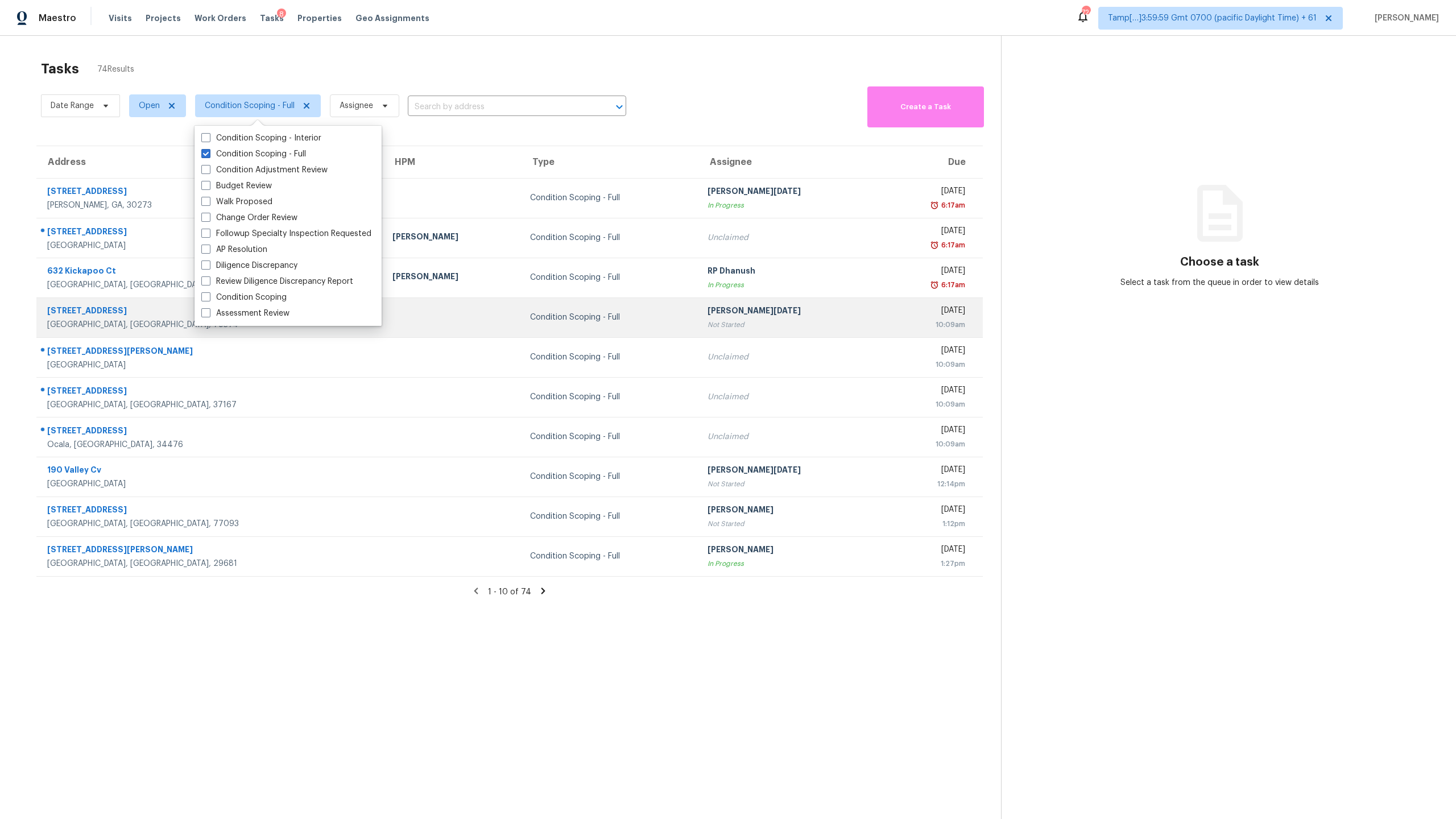
click at [521, 298] on td "Condition Scoping - Full" at bounding box center [609, 317] width 177 height 40
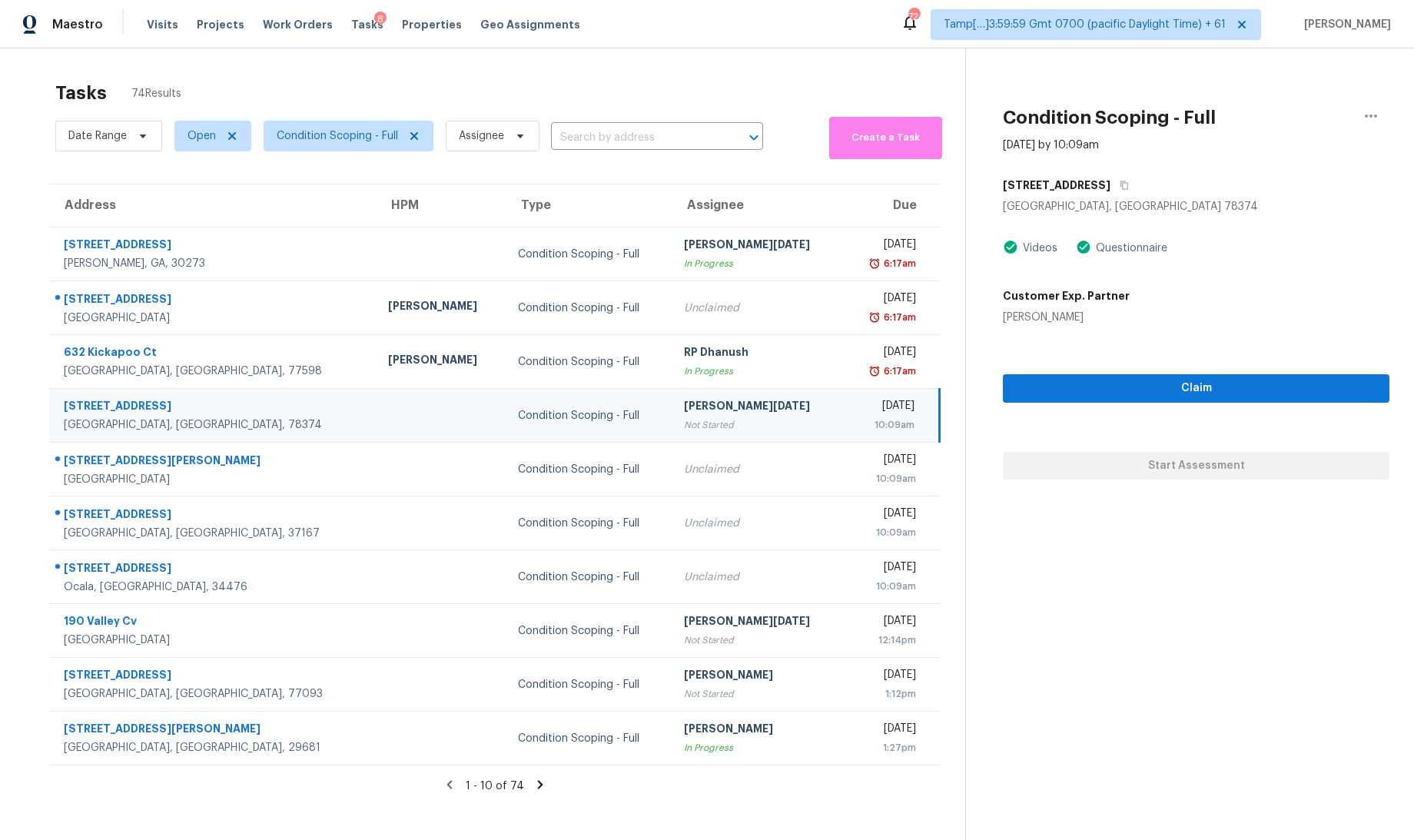
click at [1106, 546] on div "Tasks 74 Results Date Range Open Condition Scoping - Full Assignee ​ Create a T…" at bounding box center [707, 469] width 1414 height 840
